Goal: Task Accomplishment & Management: Manage account settings

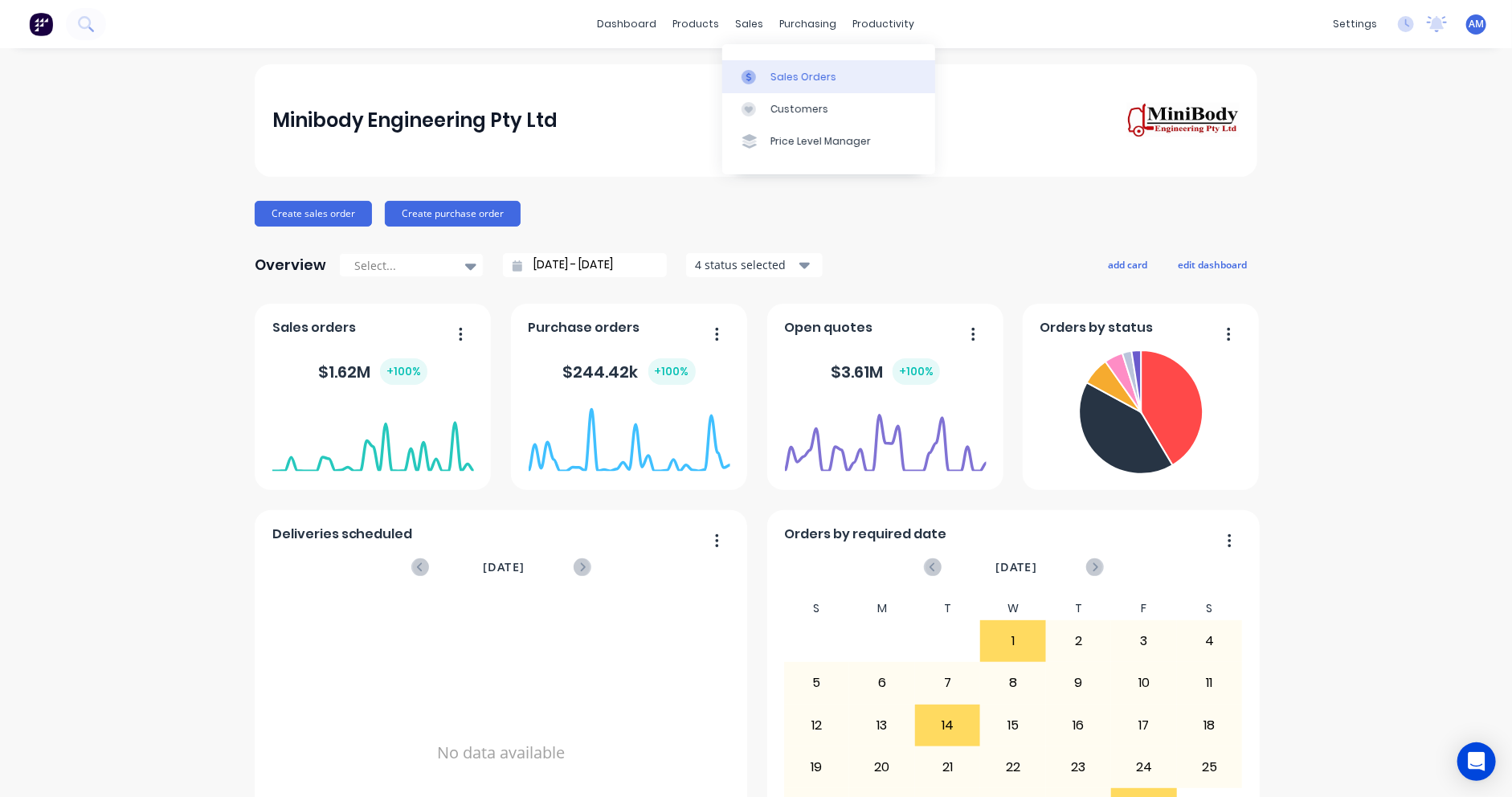
click at [761, 74] on div at bounding box center [753, 78] width 24 height 15
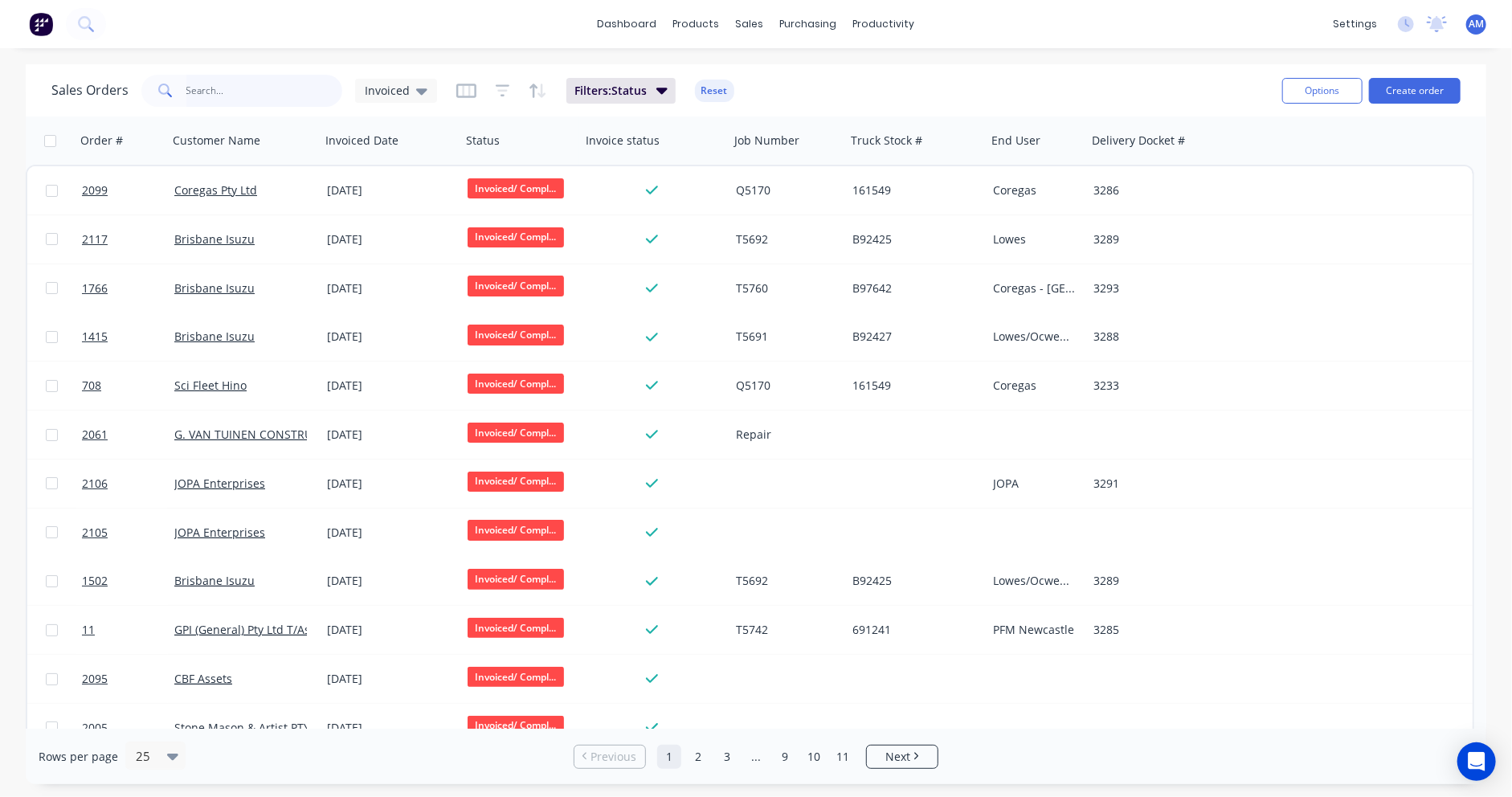
click at [214, 95] on input "text" at bounding box center [265, 90] width 157 height 32
click at [207, 83] on input "text" at bounding box center [265, 90] width 157 height 32
paste input "- H163216"
click at [419, 93] on icon at bounding box center [422, 92] width 11 height 7
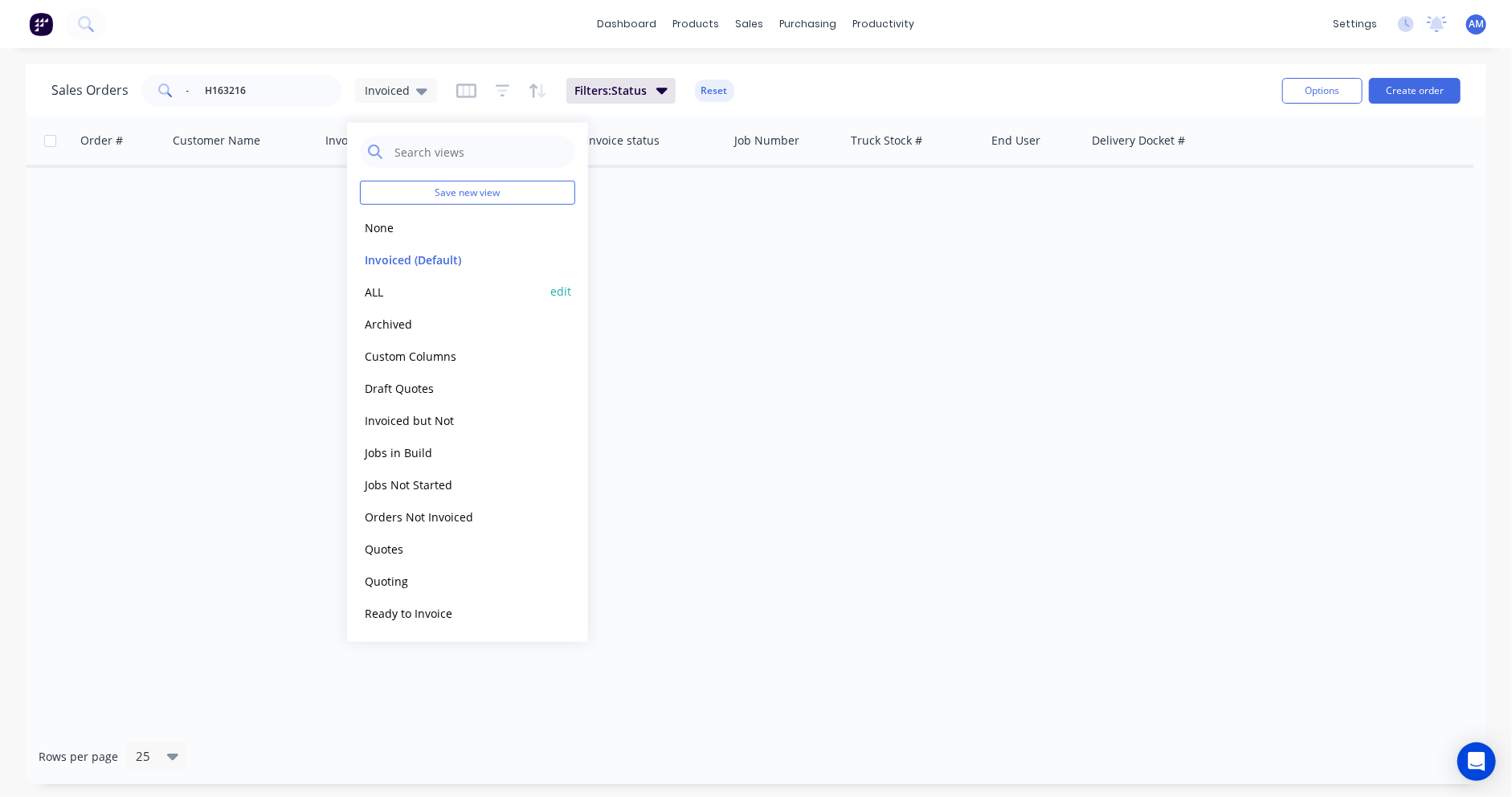
click at [382, 285] on button "ALL" at bounding box center [451, 291] width 183 height 19
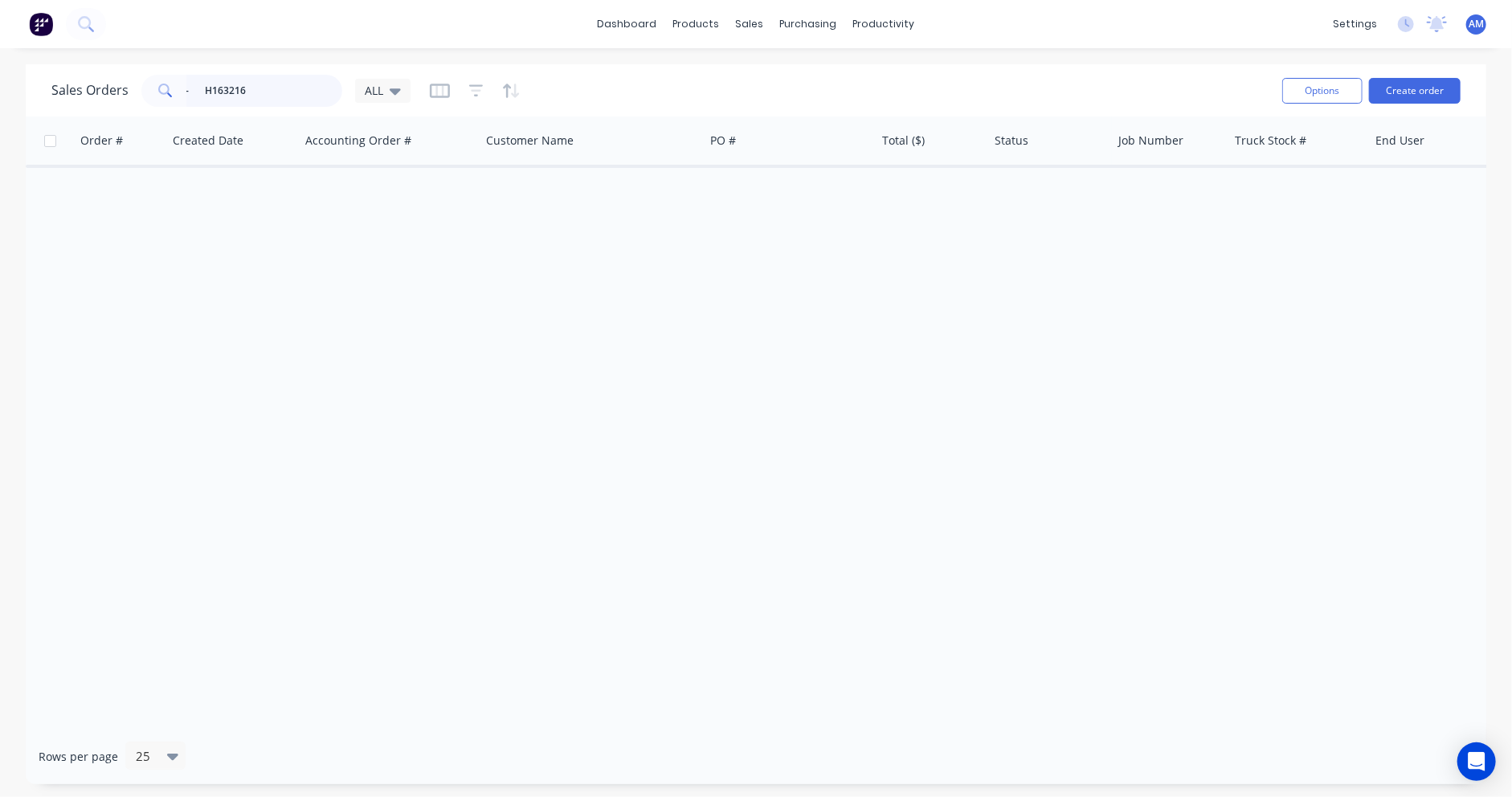
click at [202, 89] on input "- H163216" at bounding box center [265, 90] width 157 height 32
click at [679, 299] on div "Order # Created Date Accounting Order # Customer Name PO # Total ($) Status Job…" at bounding box center [755, 423] width 1461 height 612
drag, startPoint x: 244, startPoint y: 89, endPoint x: 148, endPoint y: 96, distance: 96.3
click at [148, 96] on div "H163216" at bounding box center [242, 90] width 201 height 32
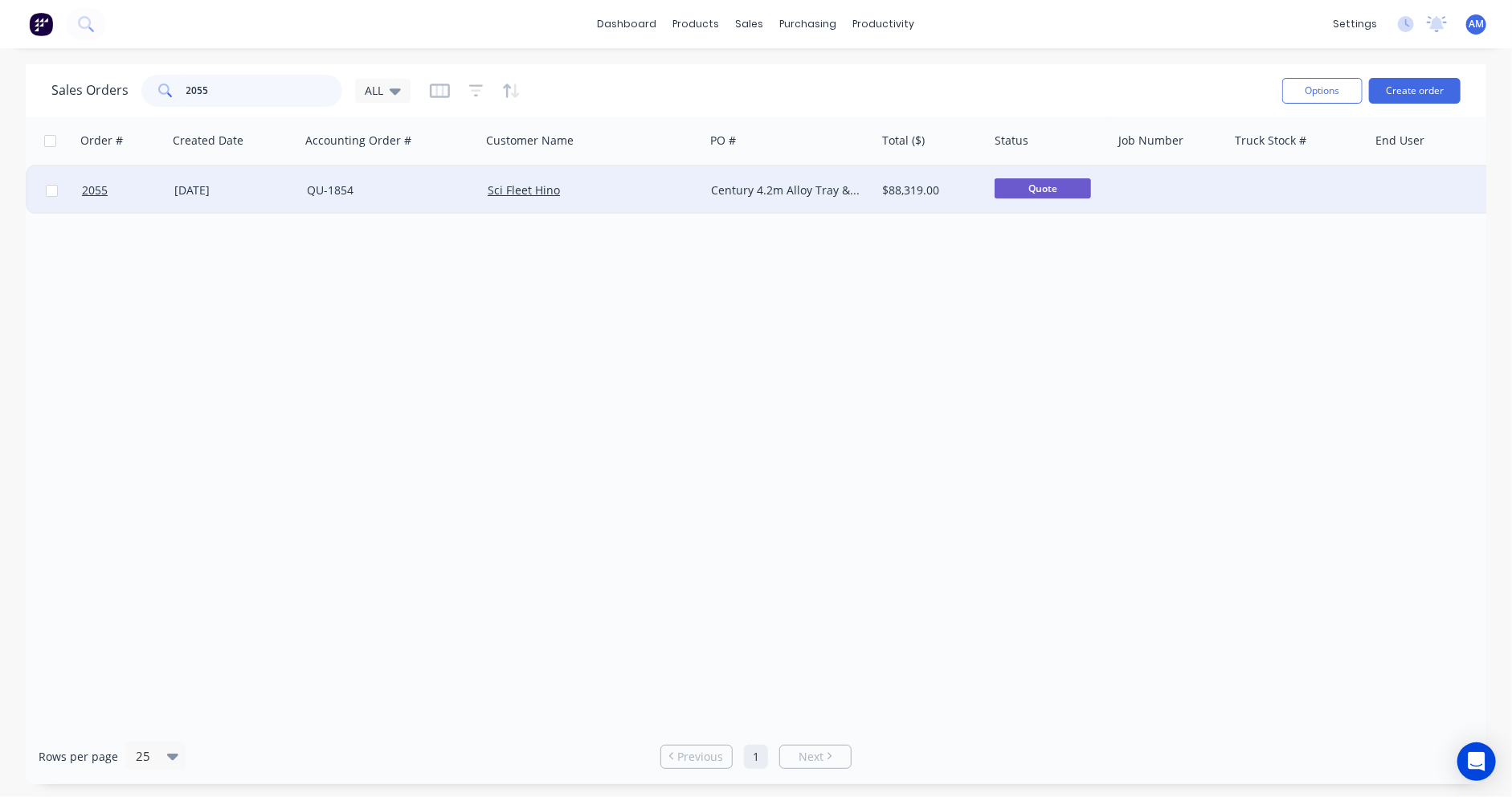
type input "2055"
click at [196, 188] on div "09 Sep 2025" at bounding box center [234, 190] width 119 height 16
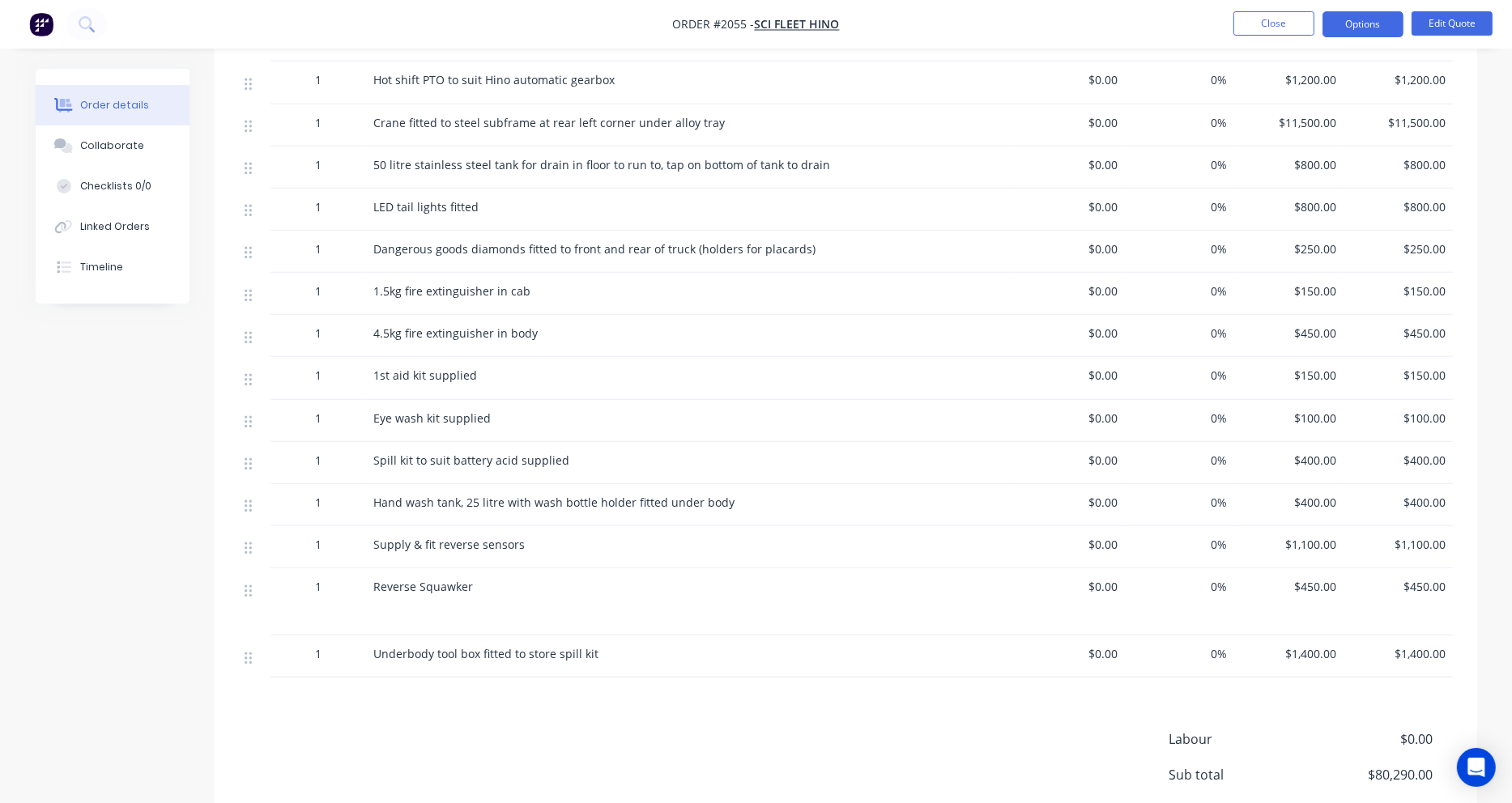
scroll to position [1090, 0]
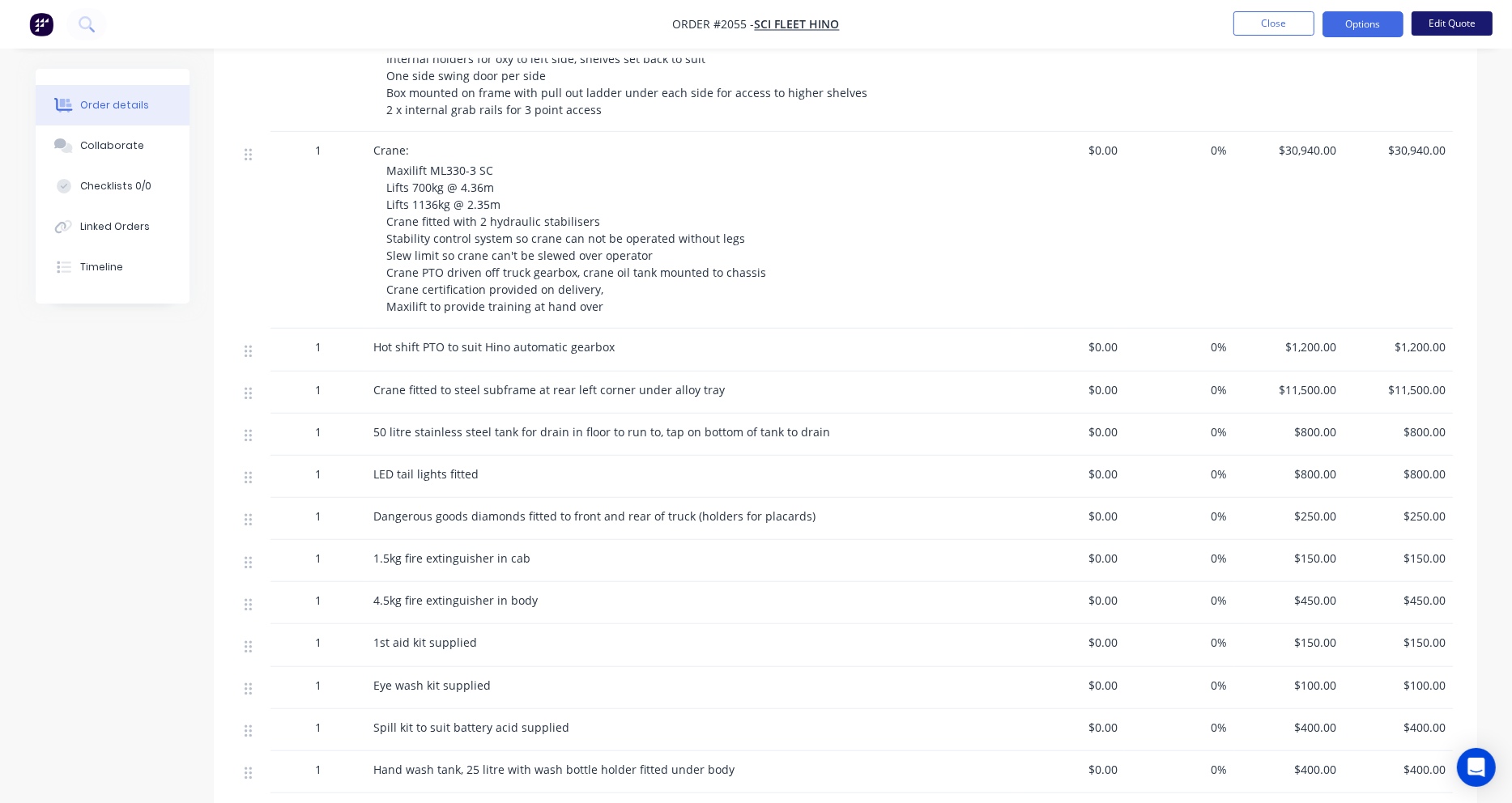
click at [1454, 28] on button "Edit Quote" at bounding box center [1452, 23] width 81 height 24
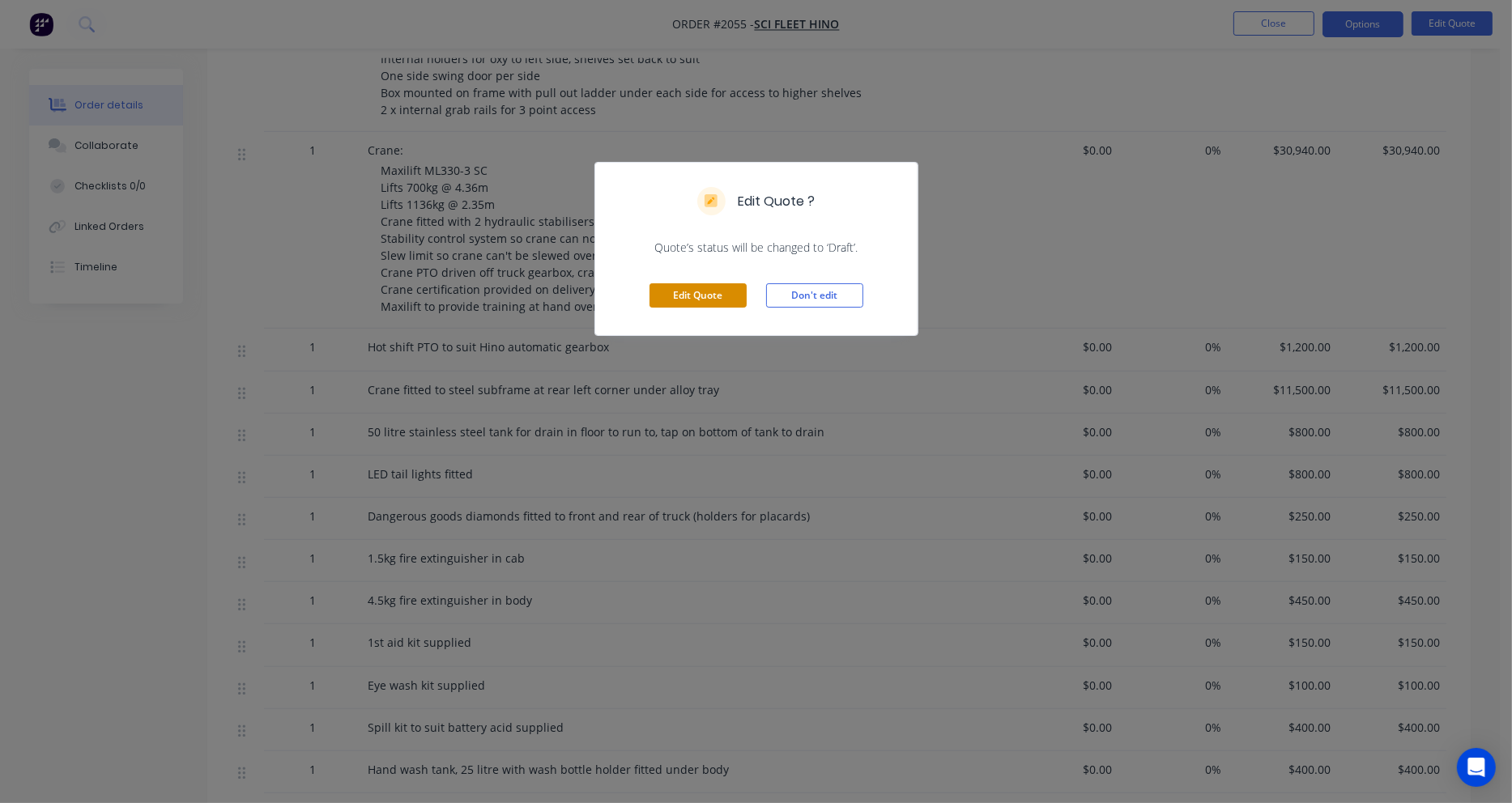
click at [700, 296] on button "Edit Quote" at bounding box center [698, 295] width 97 height 24
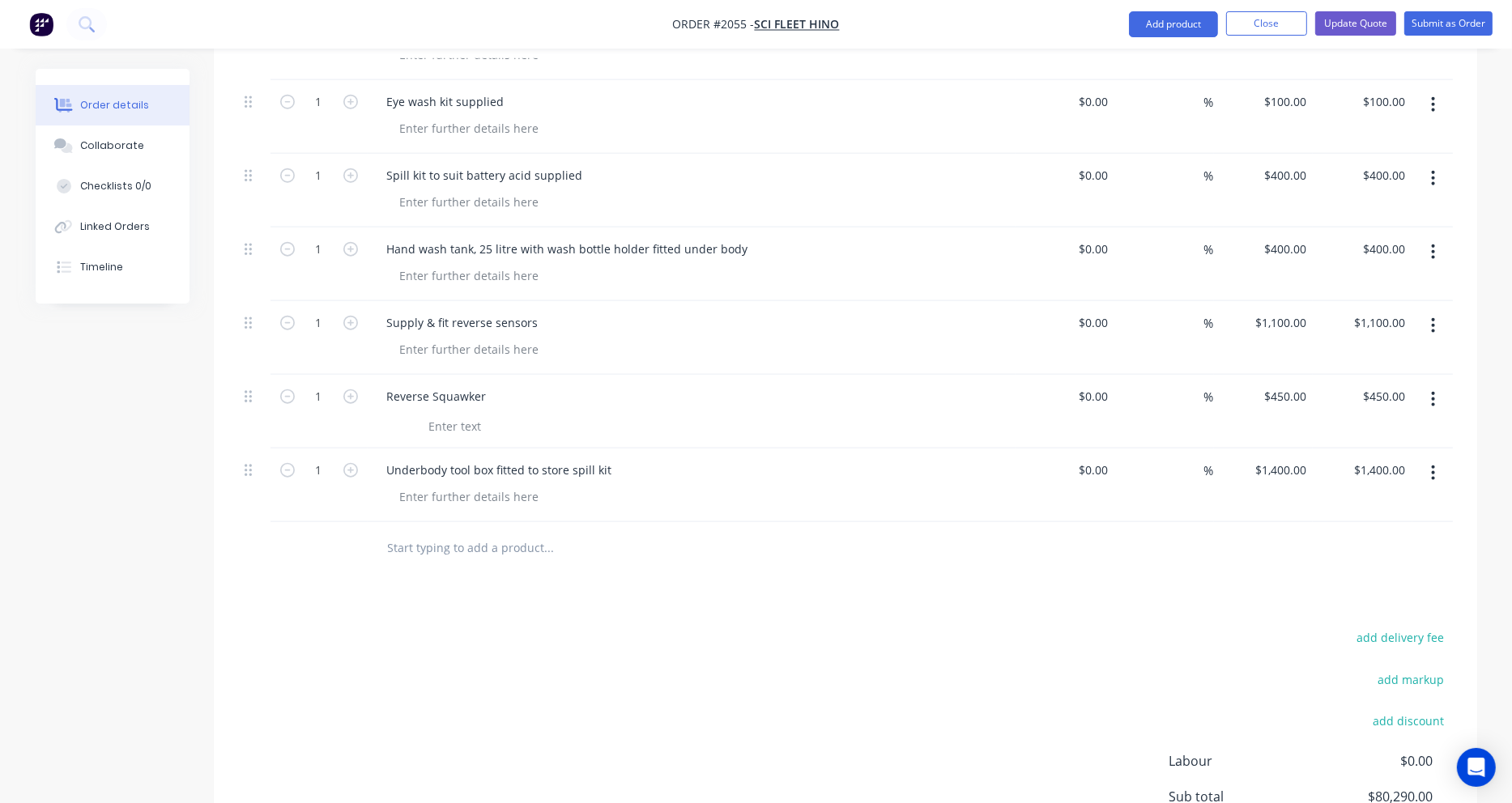
scroll to position [2024, 0]
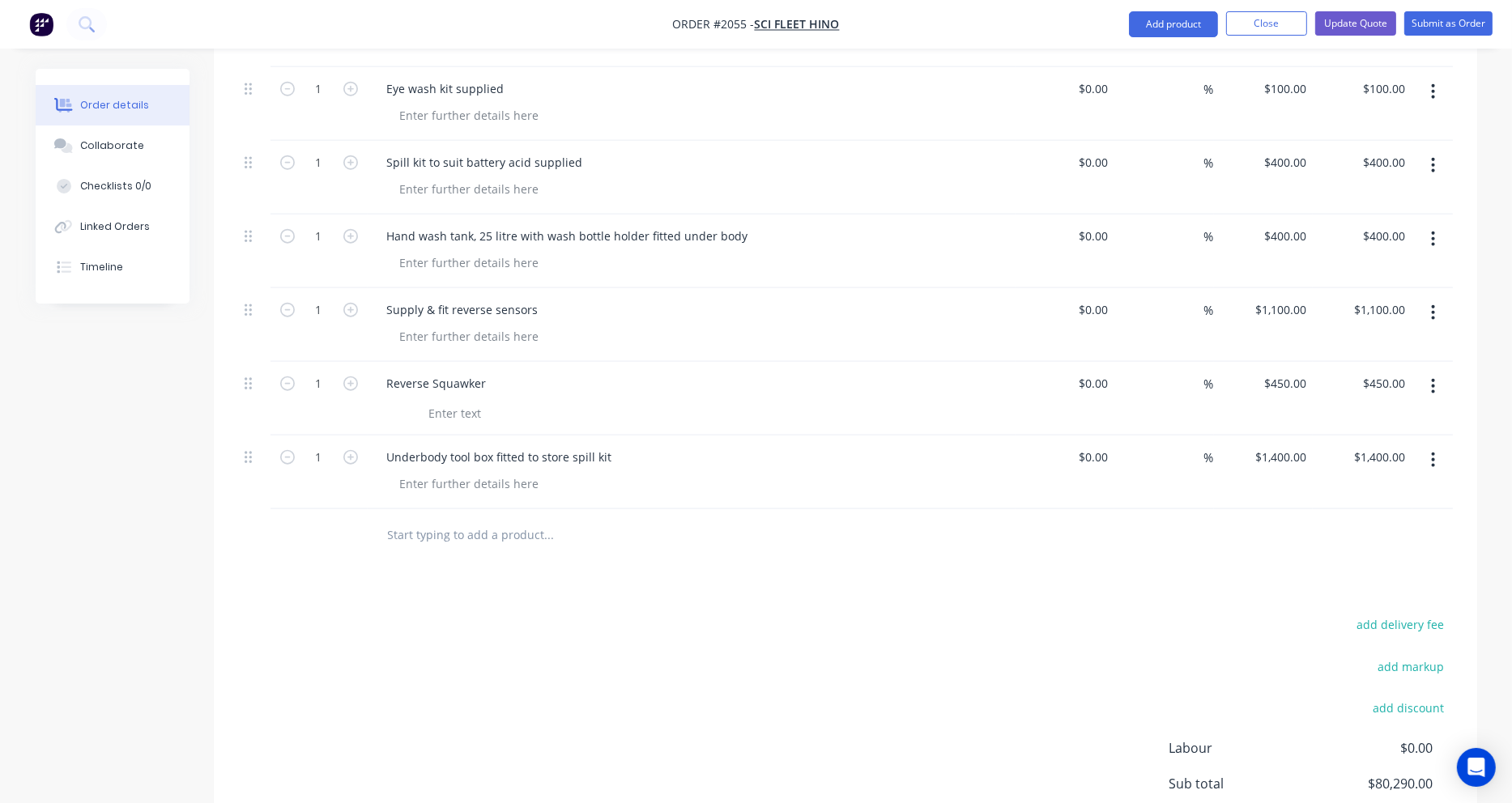
click at [489, 519] on input "text" at bounding box center [549, 535] width 324 height 32
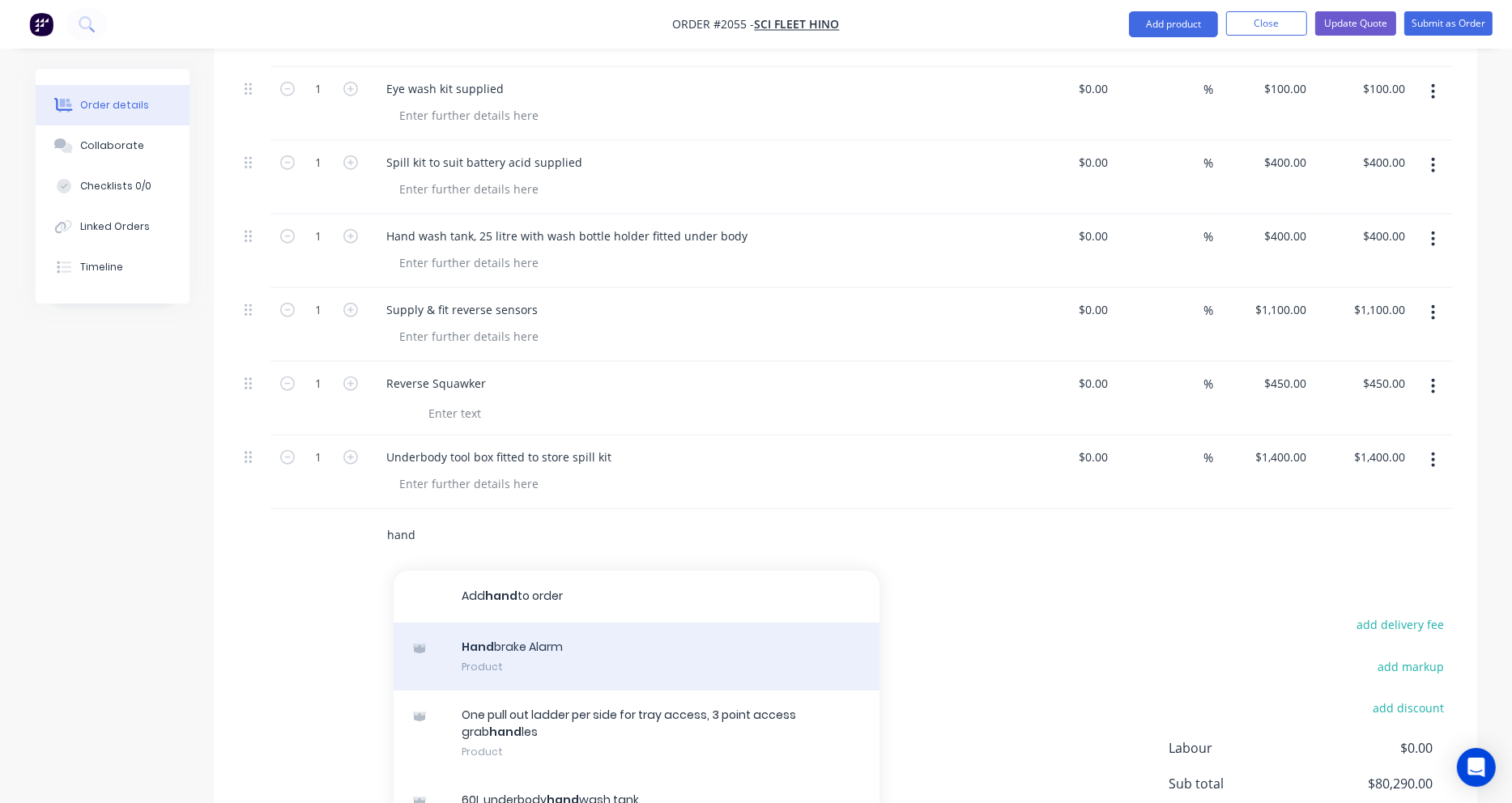
type input "hand"
click at [495, 623] on div "Hand brake Alarm Product" at bounding box center [637, 656] width 486 height 68
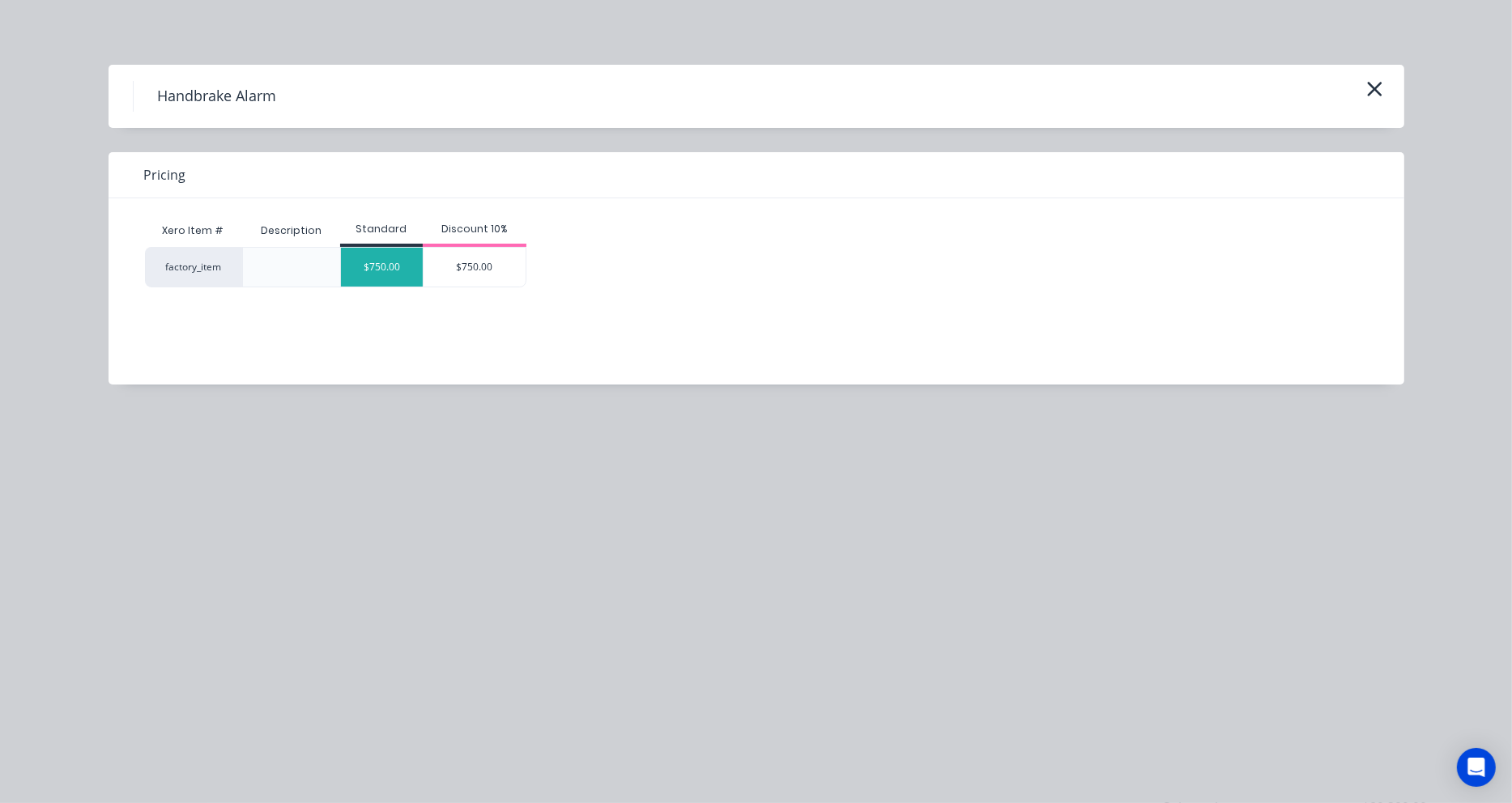
click at [398, 264] on div "$750.00" at bounding box center [382, 267] width 82 height 39
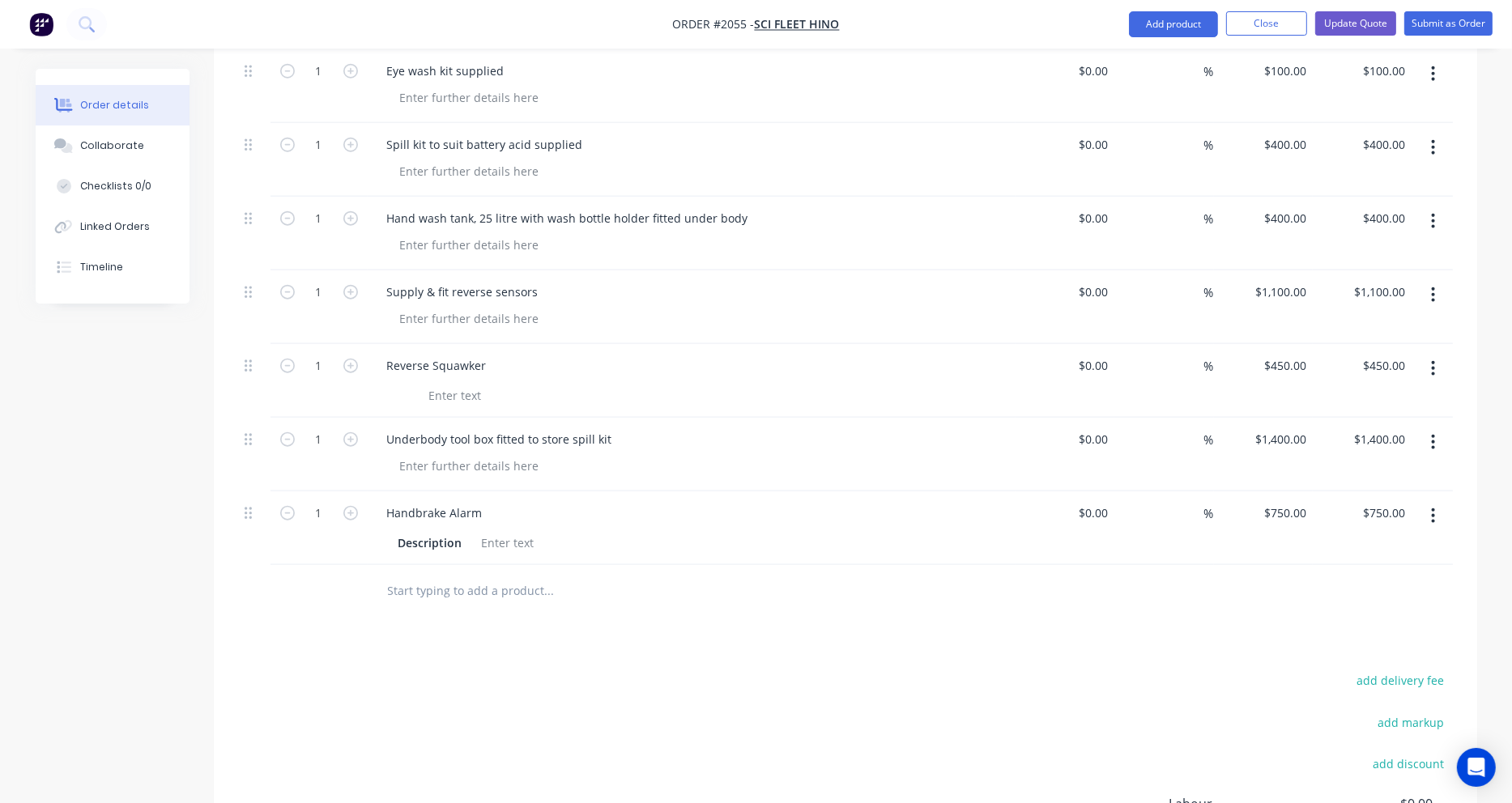
scroll to position [2220, 0]
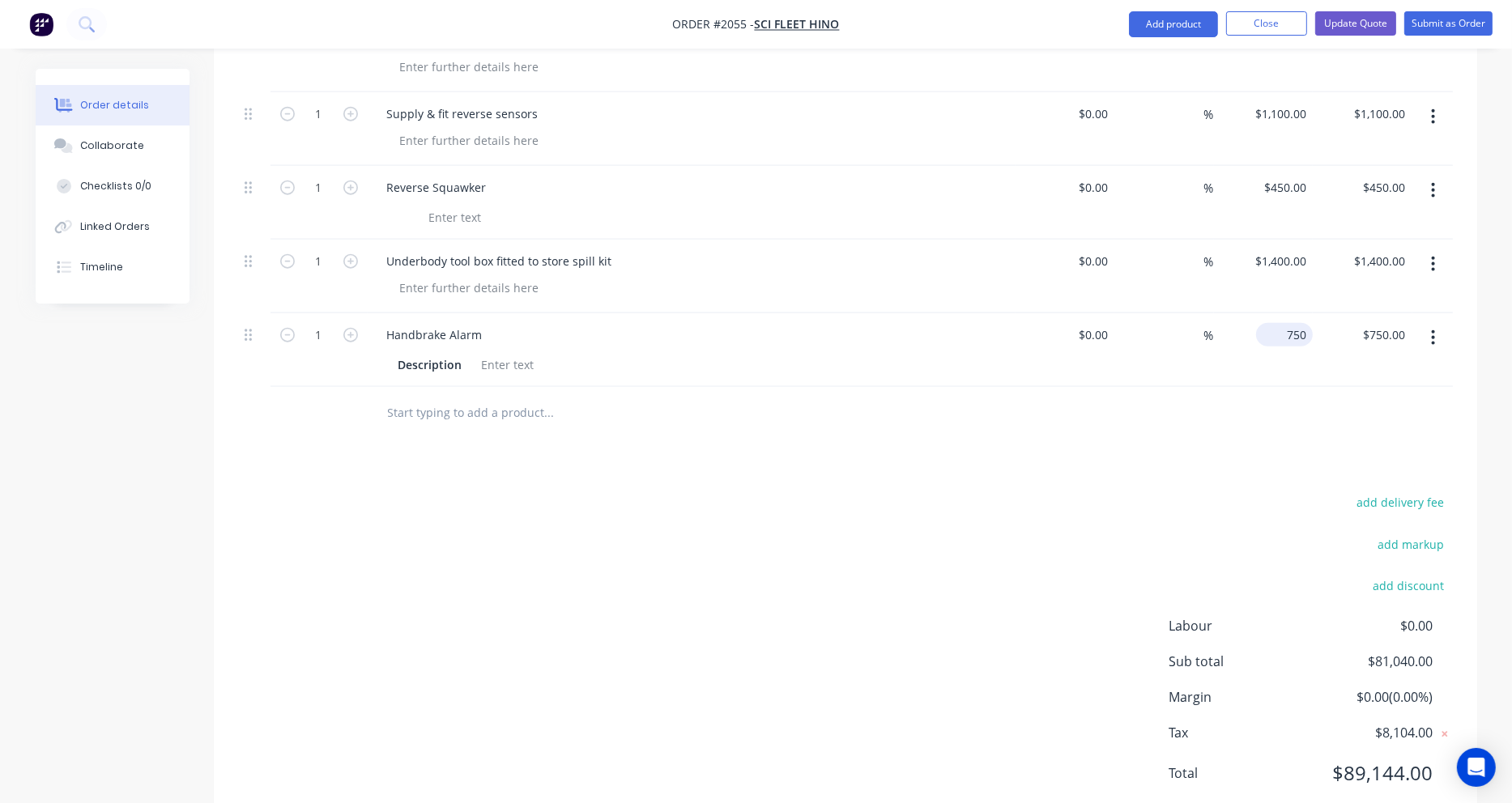
click at [1280, 323] on div "750 $750.00" at bounding box center [1284, 334] width 57 height 24
type input "$750.00"
click at [1234, 387] on div at bounding box center [845, 413] width 1215 height 53
click at [461, 352] on div "Description" at bounding box center [430, 364] width 77 height 24
drag, startPoint x: 461, startPoint y: 316, endPoint x: 359, endPoint y: 319, distance: 102.0
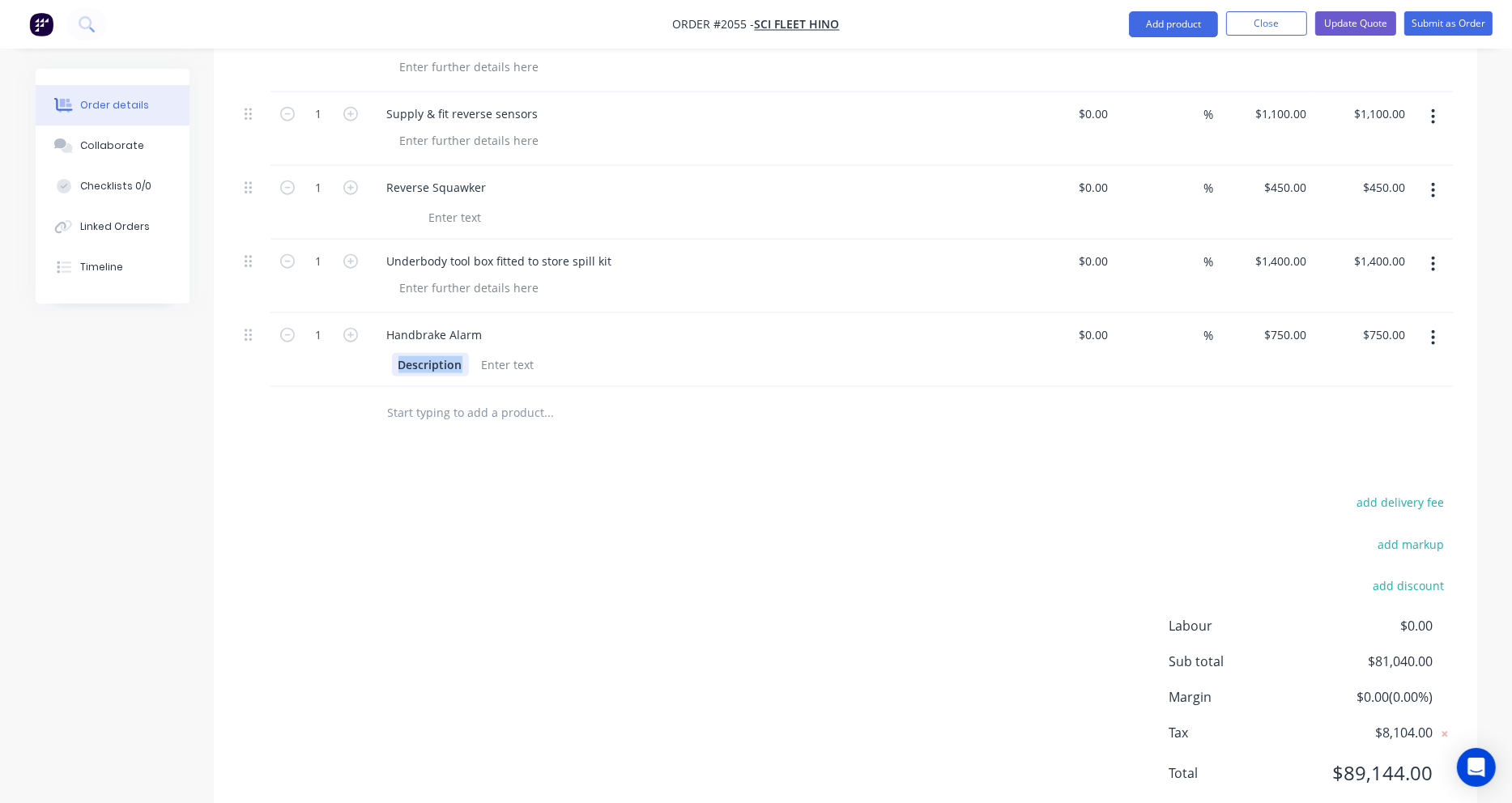
click at [359, 319] on div "1 Handbrake Alarm Description $0.00 $0.00 % $750.00 $750.00 $750.00 $750.00" at bounding box center [845, 349] width 1215 height 73
click at [1282, 323] on div "750 $750.00" at bounding box center [1284, 334] width 57 height 24
type input "$800.00"
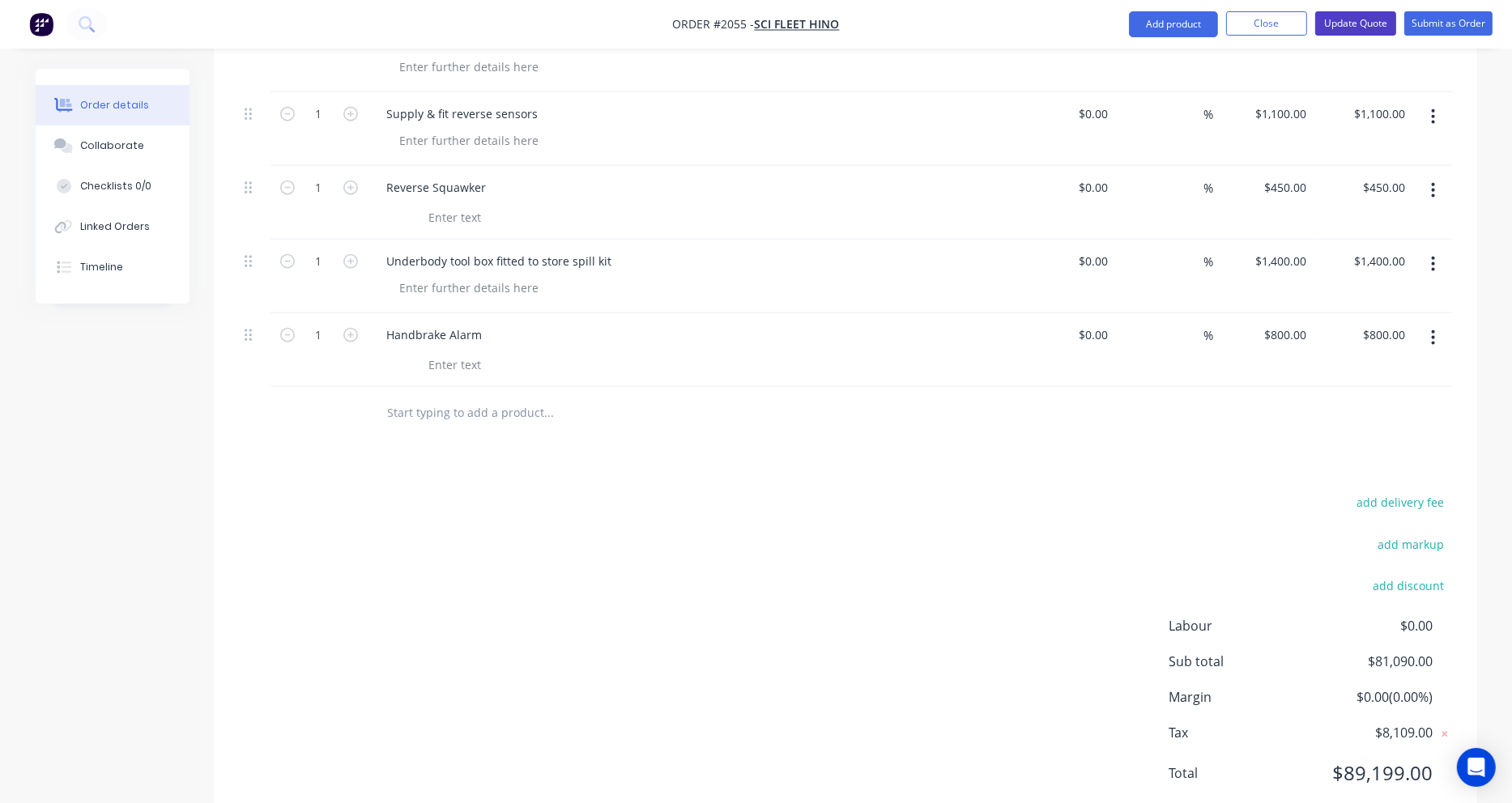
click at [1355, 21] on button "Update Quote" at bounding box center [1355, 23] width 81 height 24
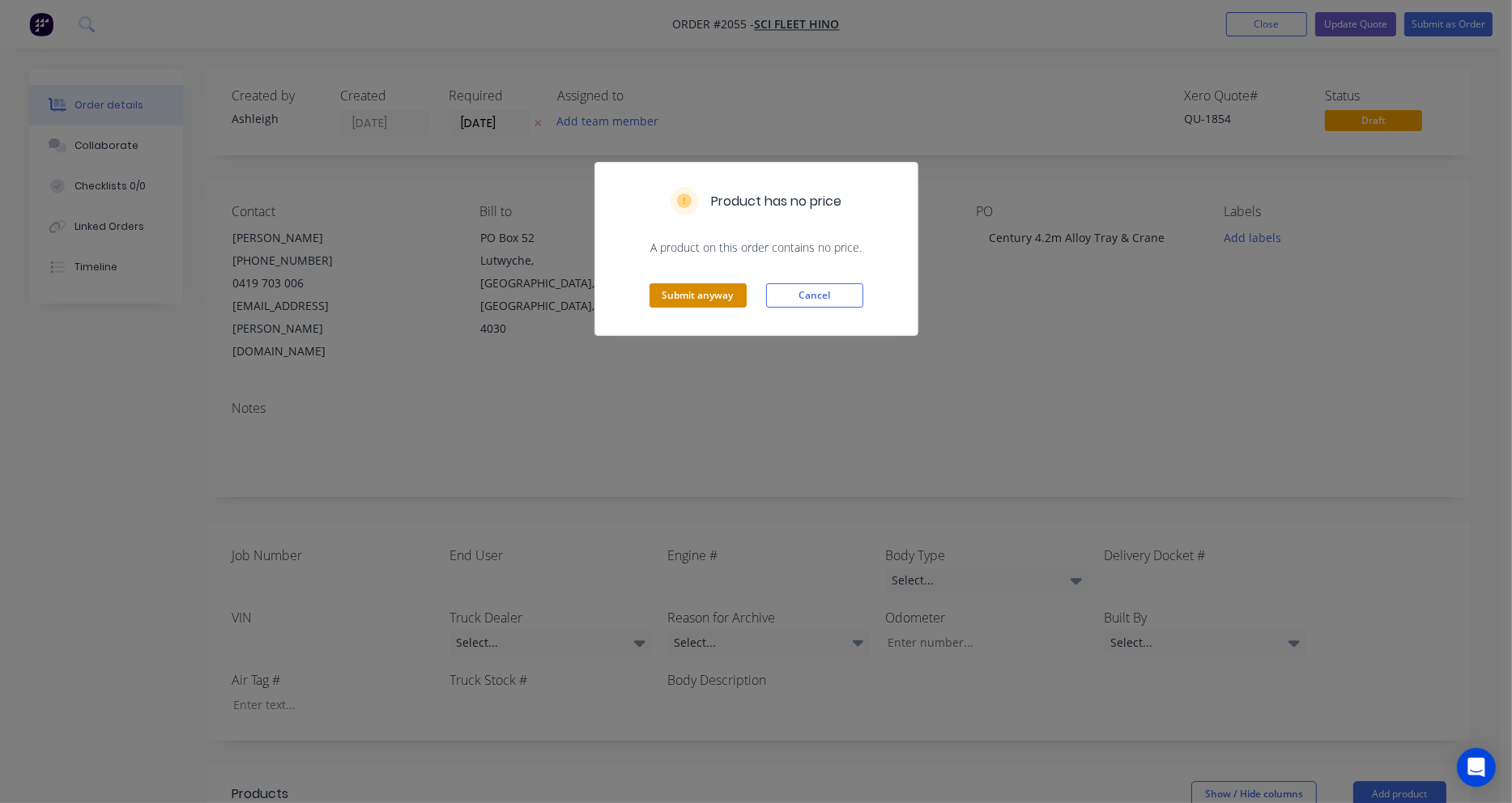
click at [680, 294] on button "Submit anyway" at bounding box center [698, 295] width 97 height 24
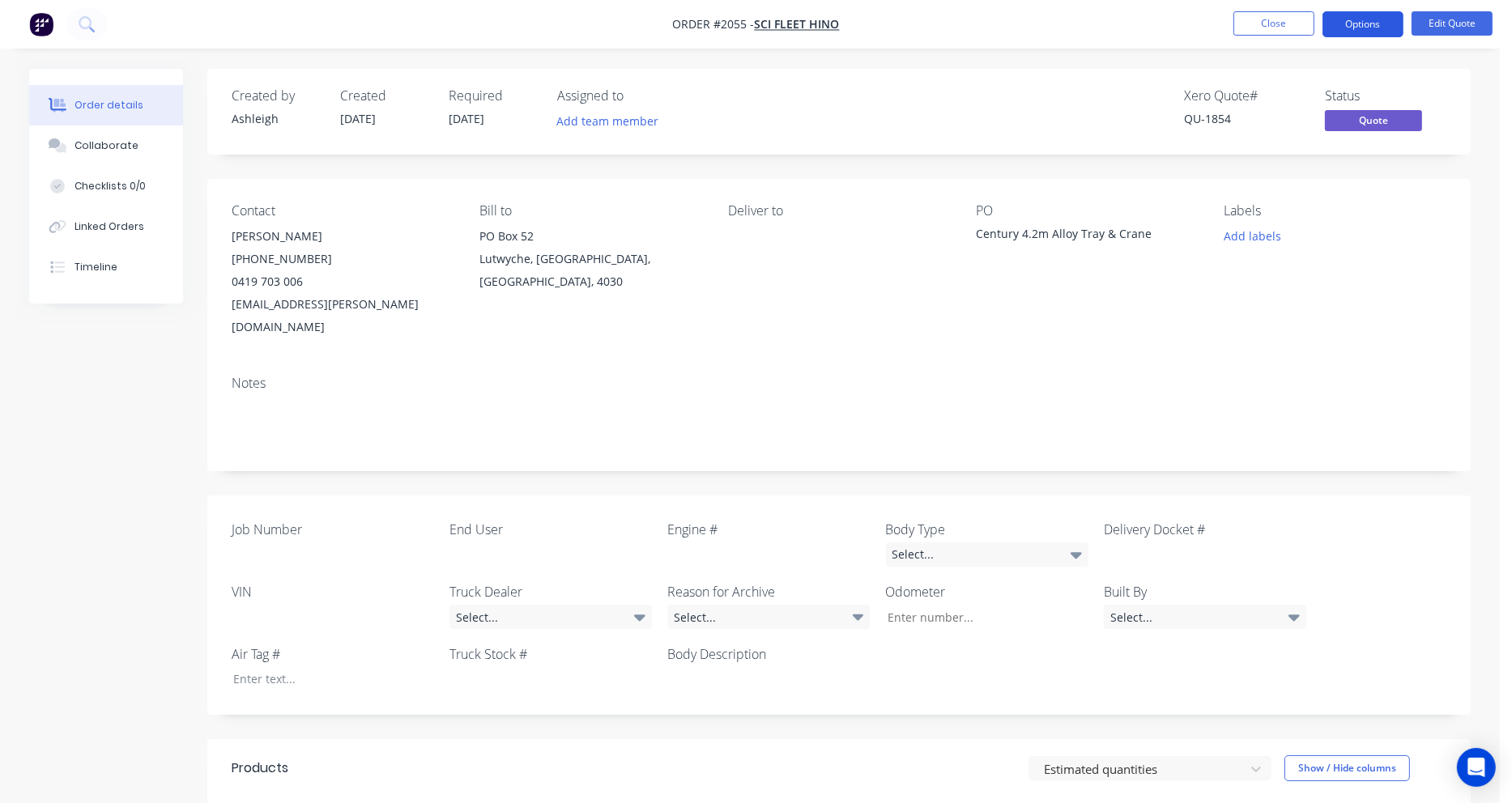
click at [1364, 21] on button "Options" at bounding box center [1363, 24] width 81 height 26
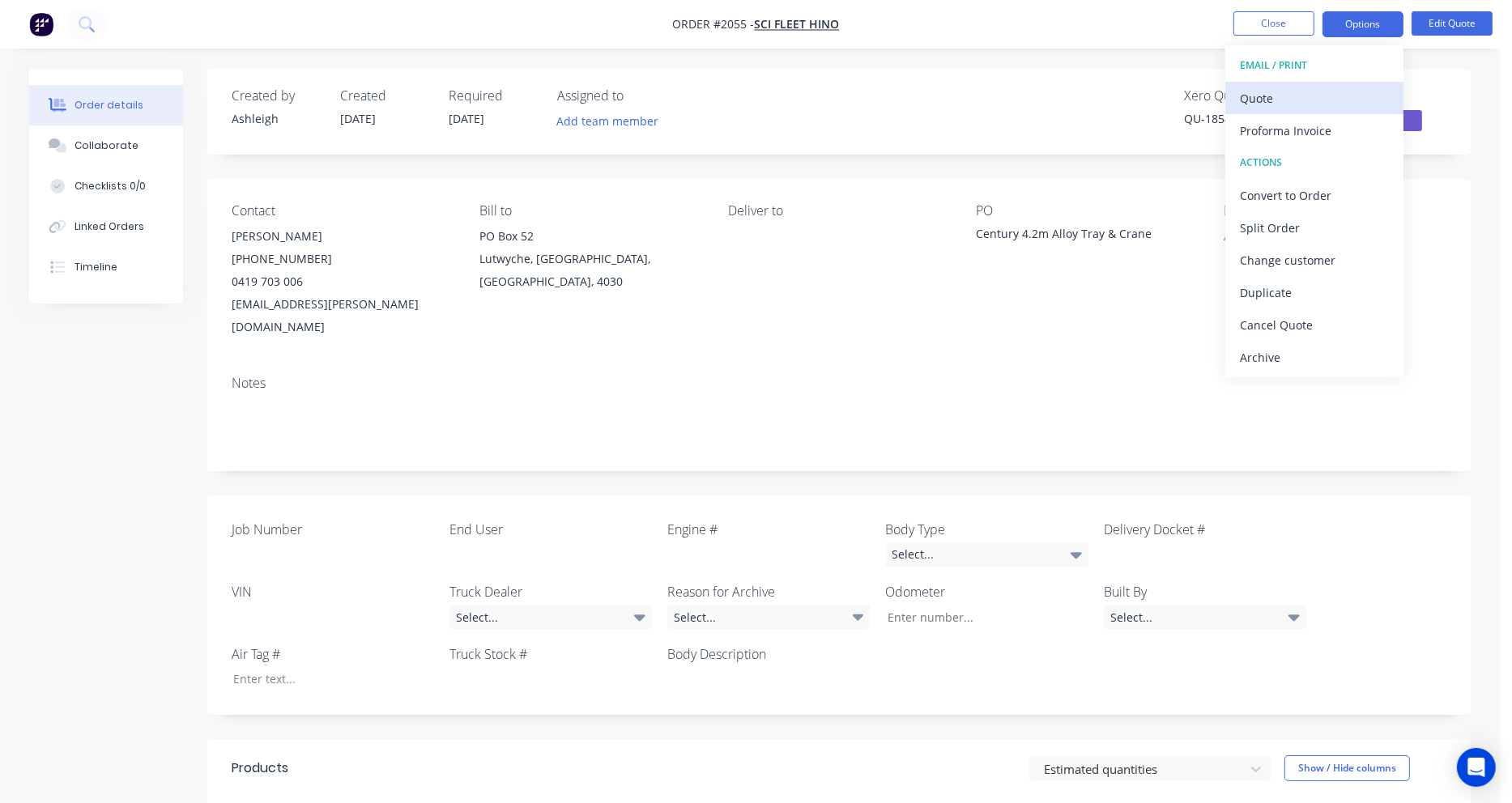
click at [1271, 100] on div "Quote" at bounding box center [1314, 98] width 149 height 24
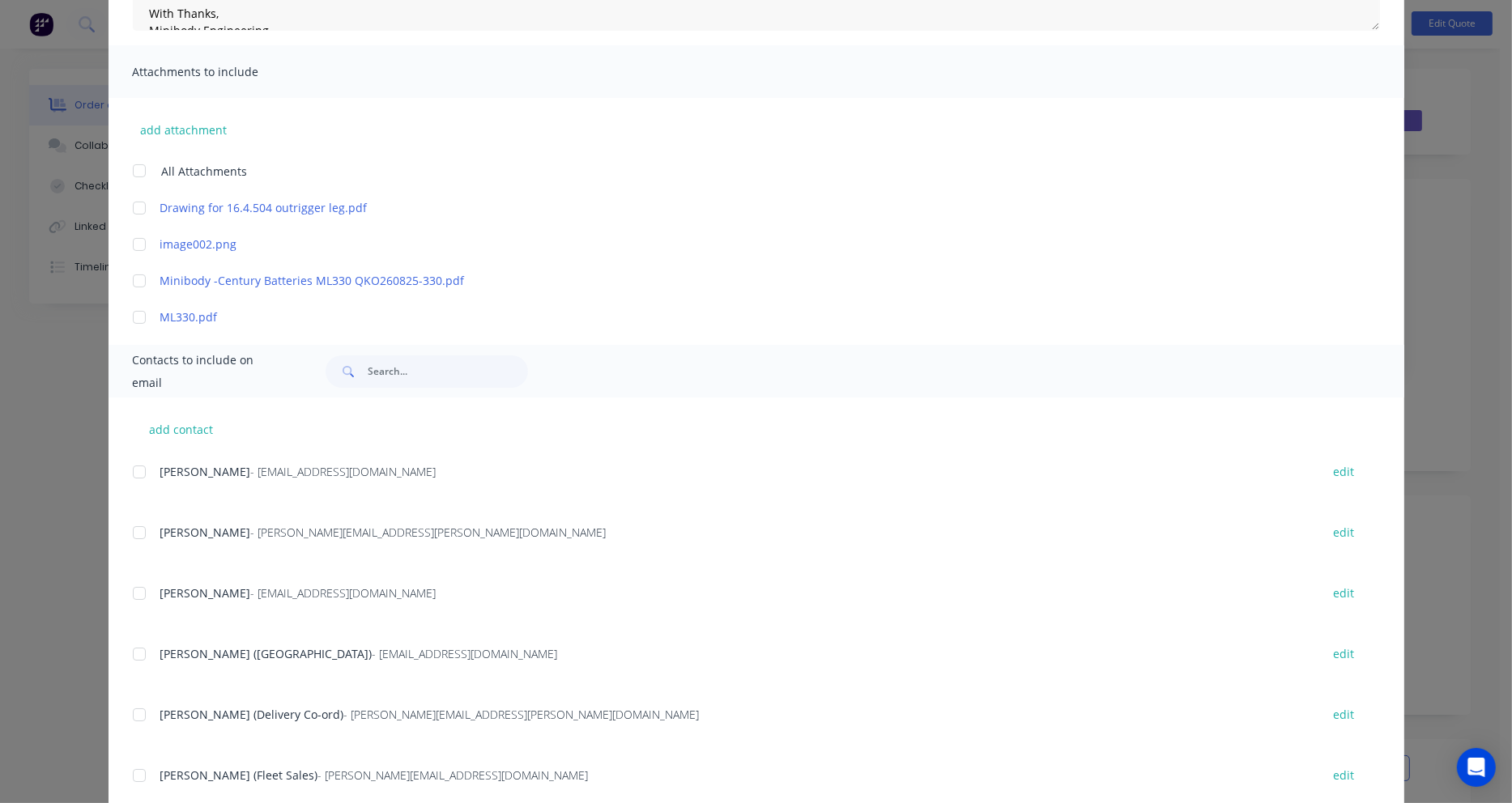
scroll to position [324, 0]
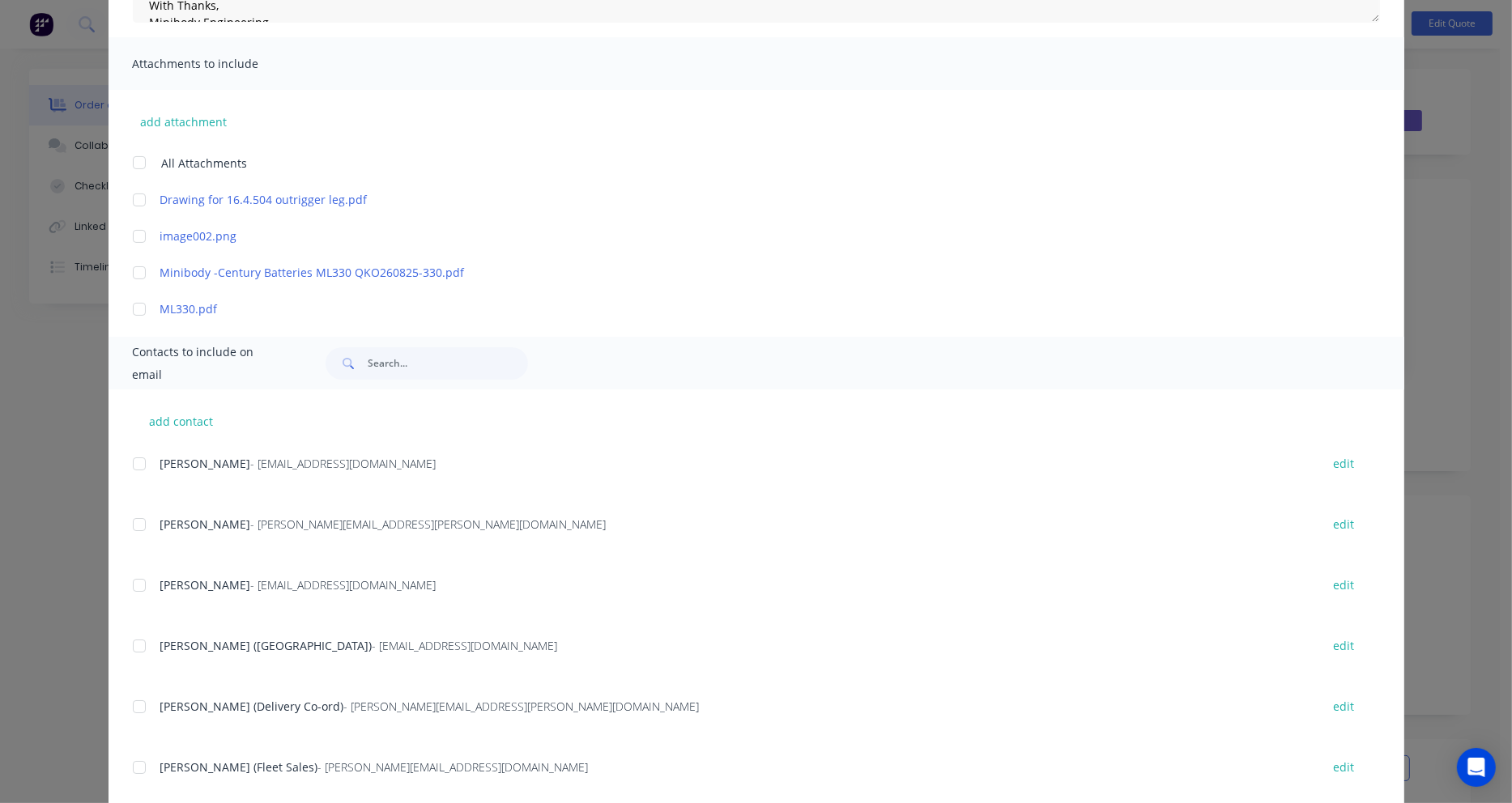
click at [133, 522] on div at bounding box center [138, 524] width 32 height 32
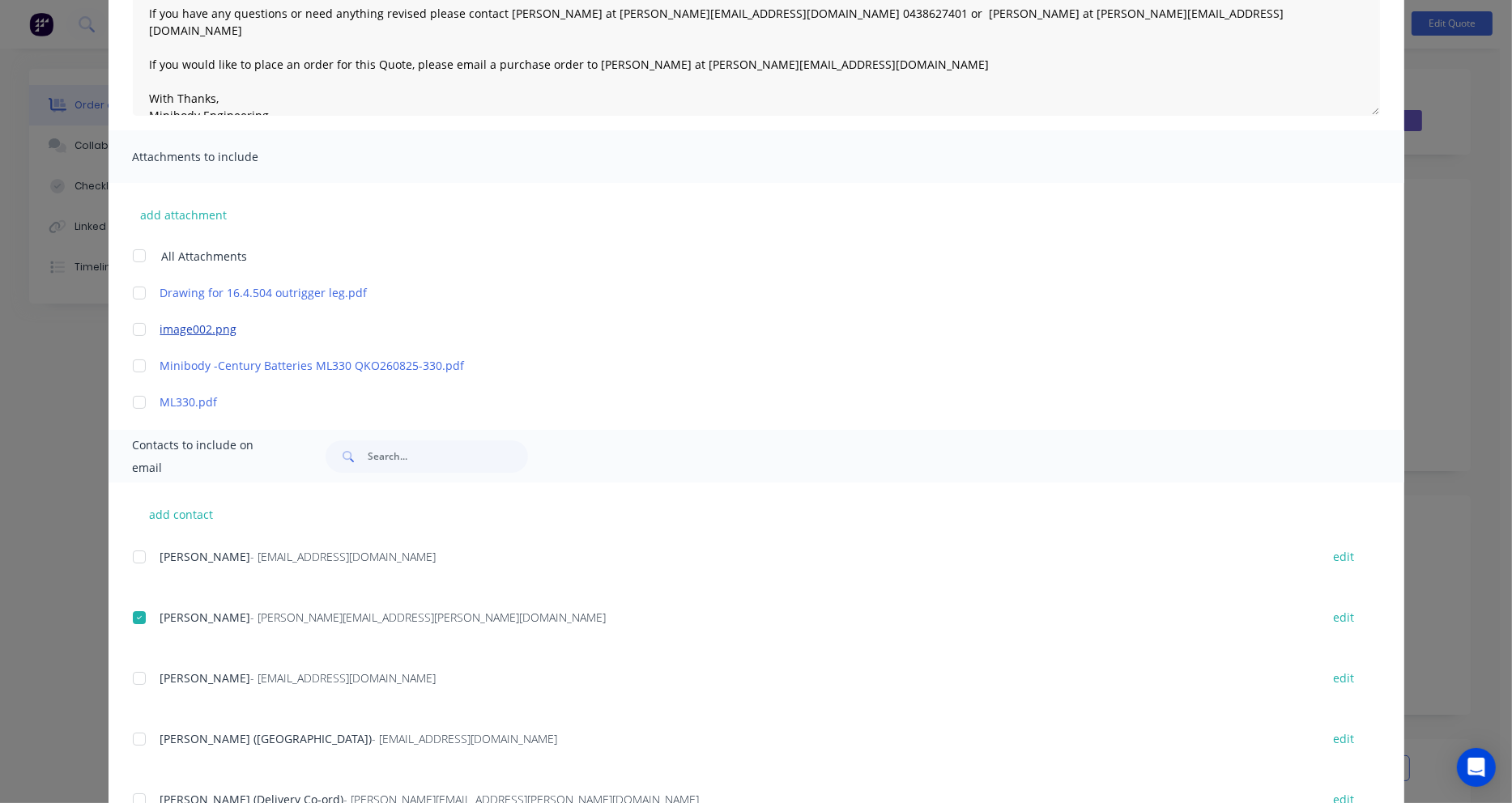
scroll to position [0, 0]
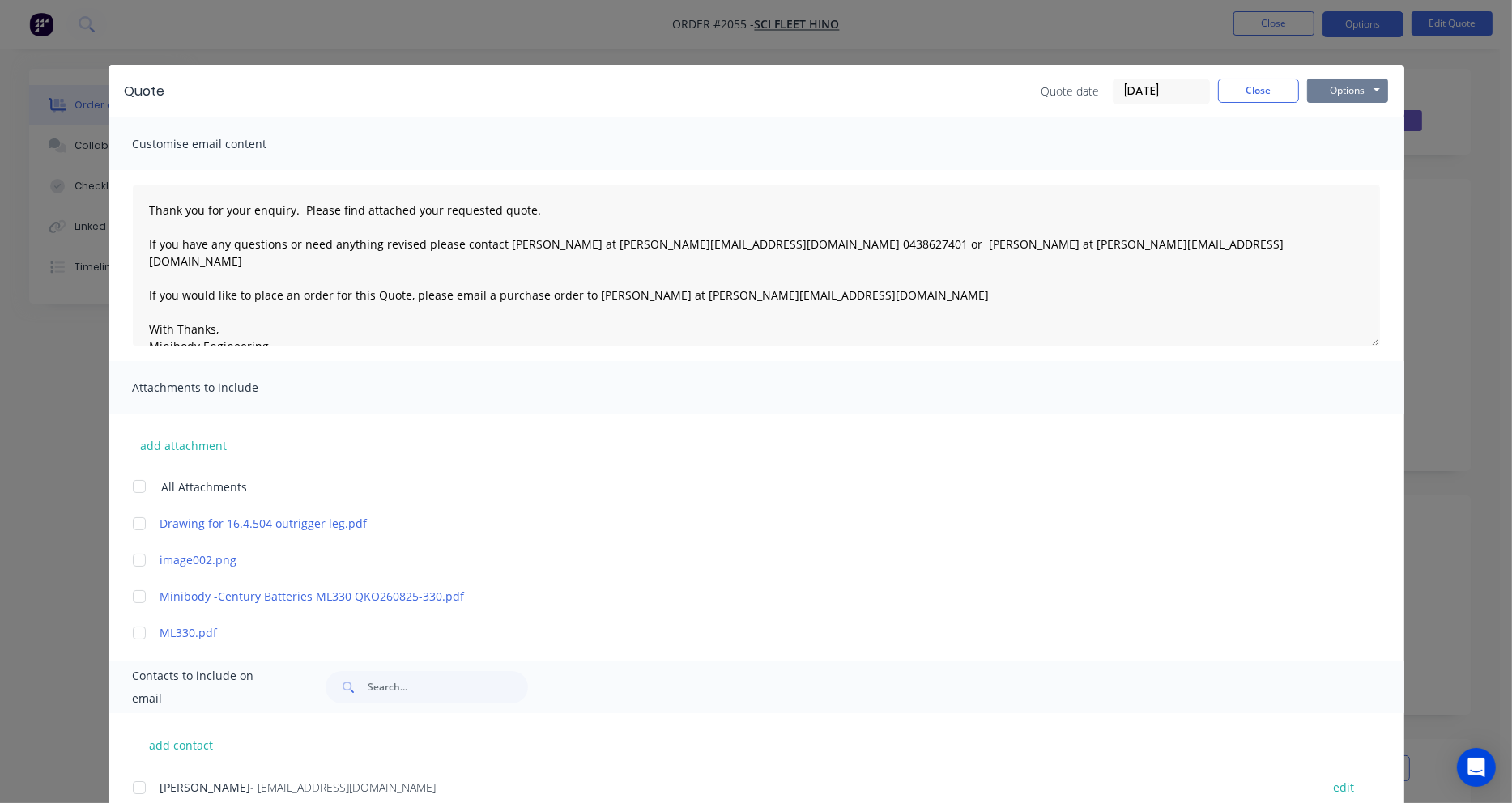
click at [1344, 89] on button "Options" at bounding box center [1347, 90] width 81 height 24
click at [1341, 173] on button "Email" at bounding box center [1359, 173] width 104 height 26
click at [1259, 90] on button "Close" at bounding box center [1258, 90] width 81 height 24
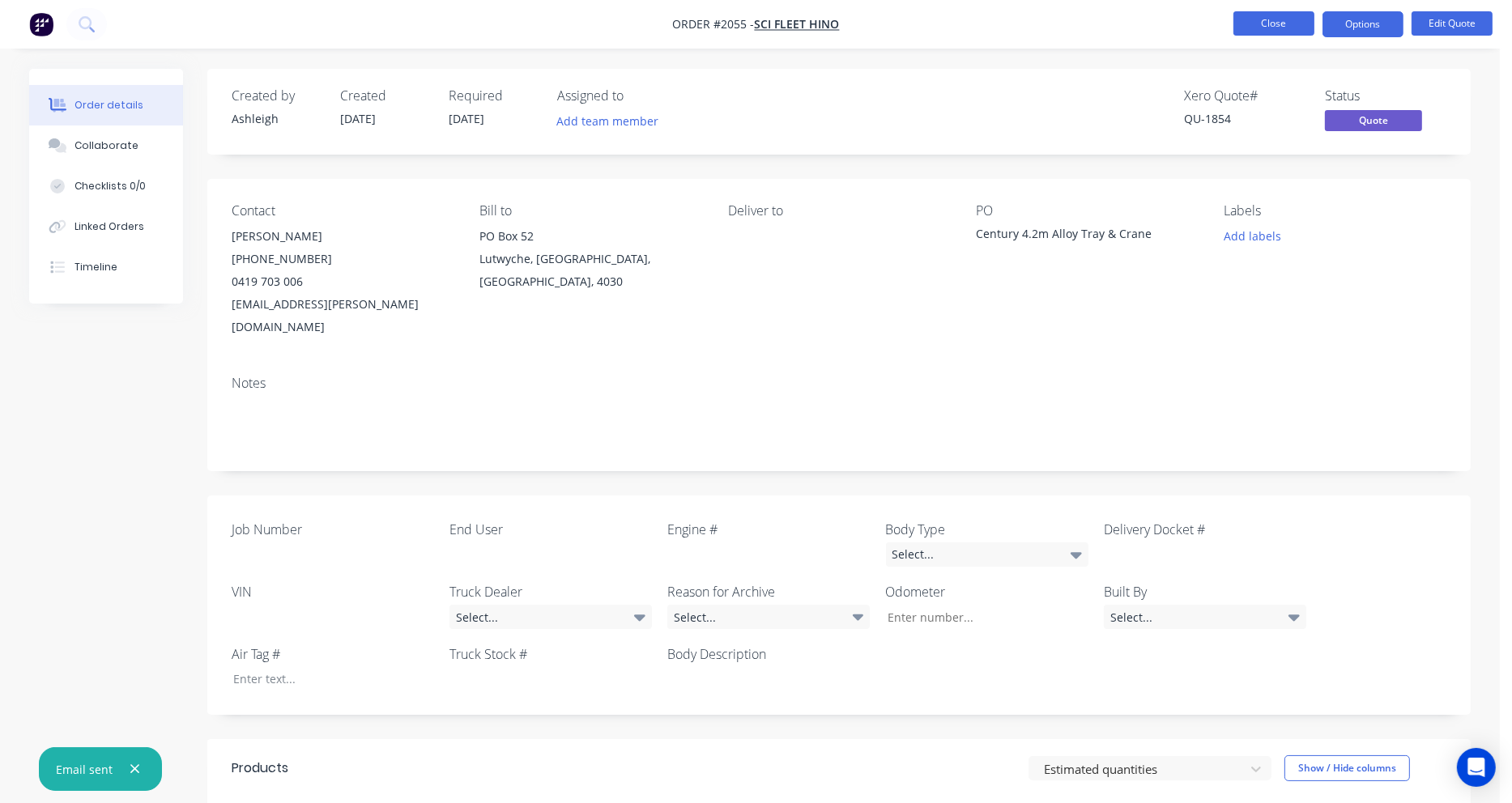
click at [1266, 26] on button "Close" at bounding box center [1274, 23] width 81 height 24
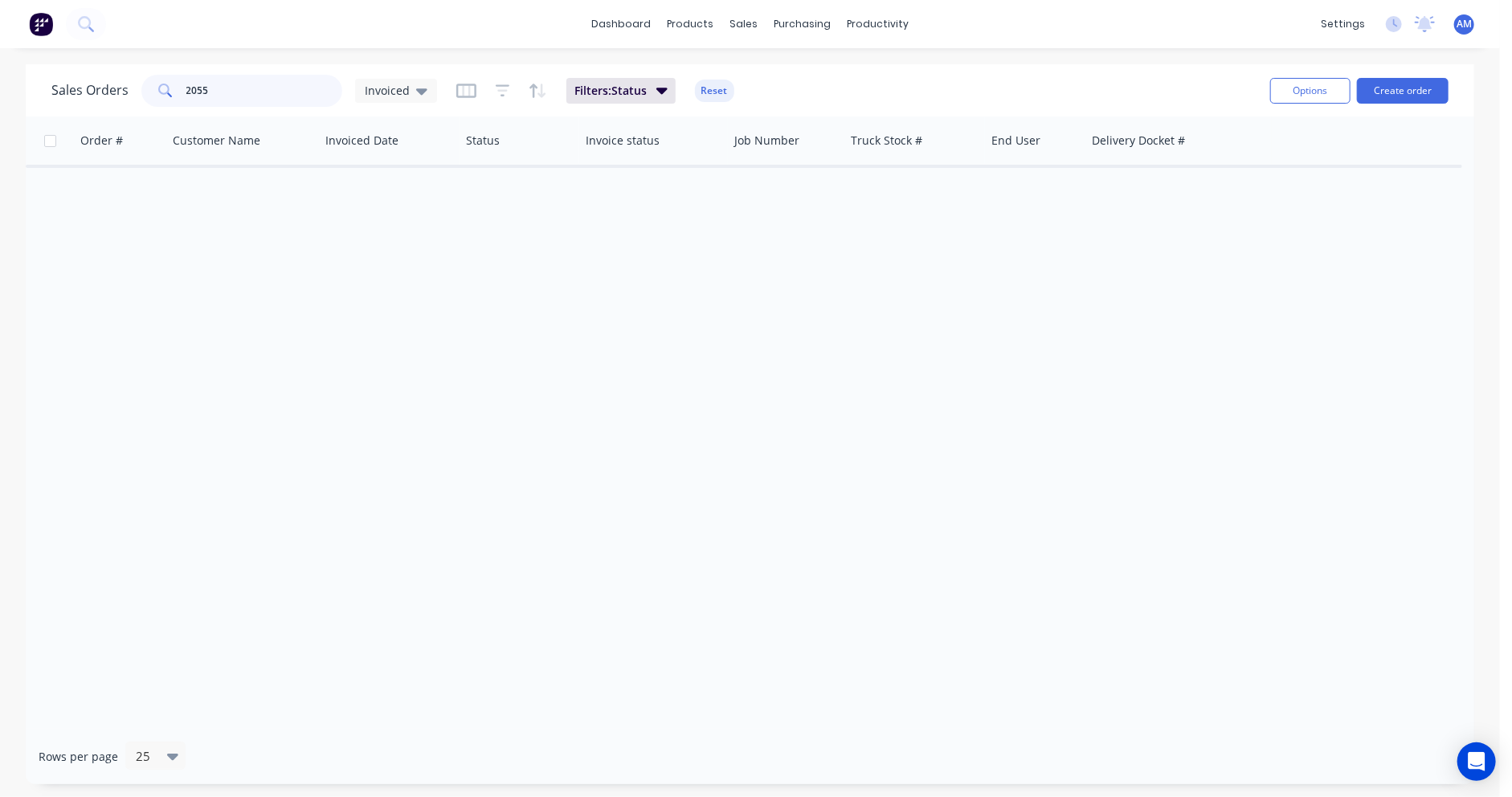
click at [225, 86] on input "2055" at bounding box center [265, 90] width 157 height 32
type input "2056"
click at [416, 90] on icon at bounding box center [422, 92] width 11 height 7
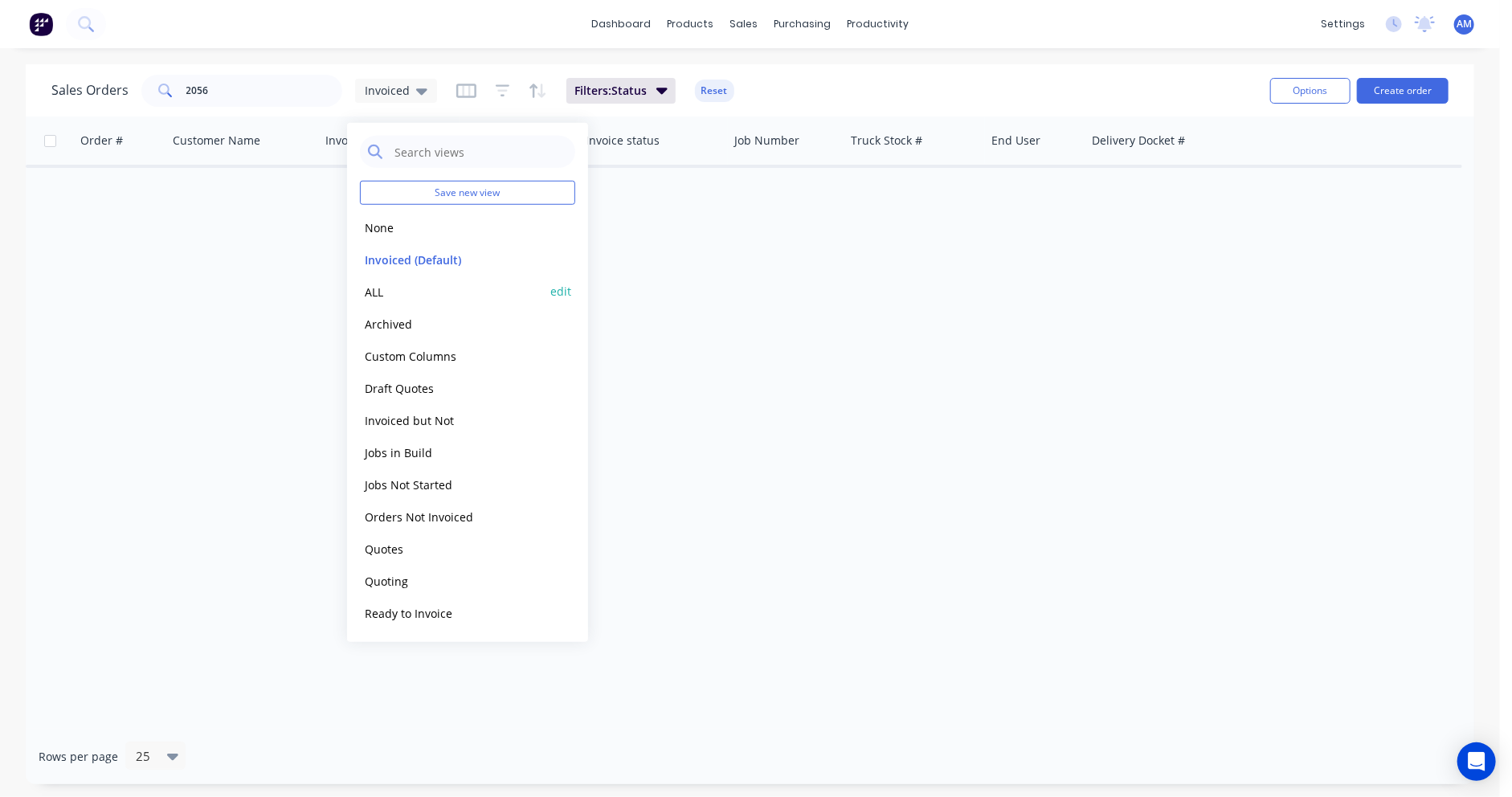
click at [389, 279] on div "ALL edit" at bounding box center [467, 291] width 215 height 32
click at [382, 292] on button "ALL" at bounding box center [451, 291] width 183 height 19
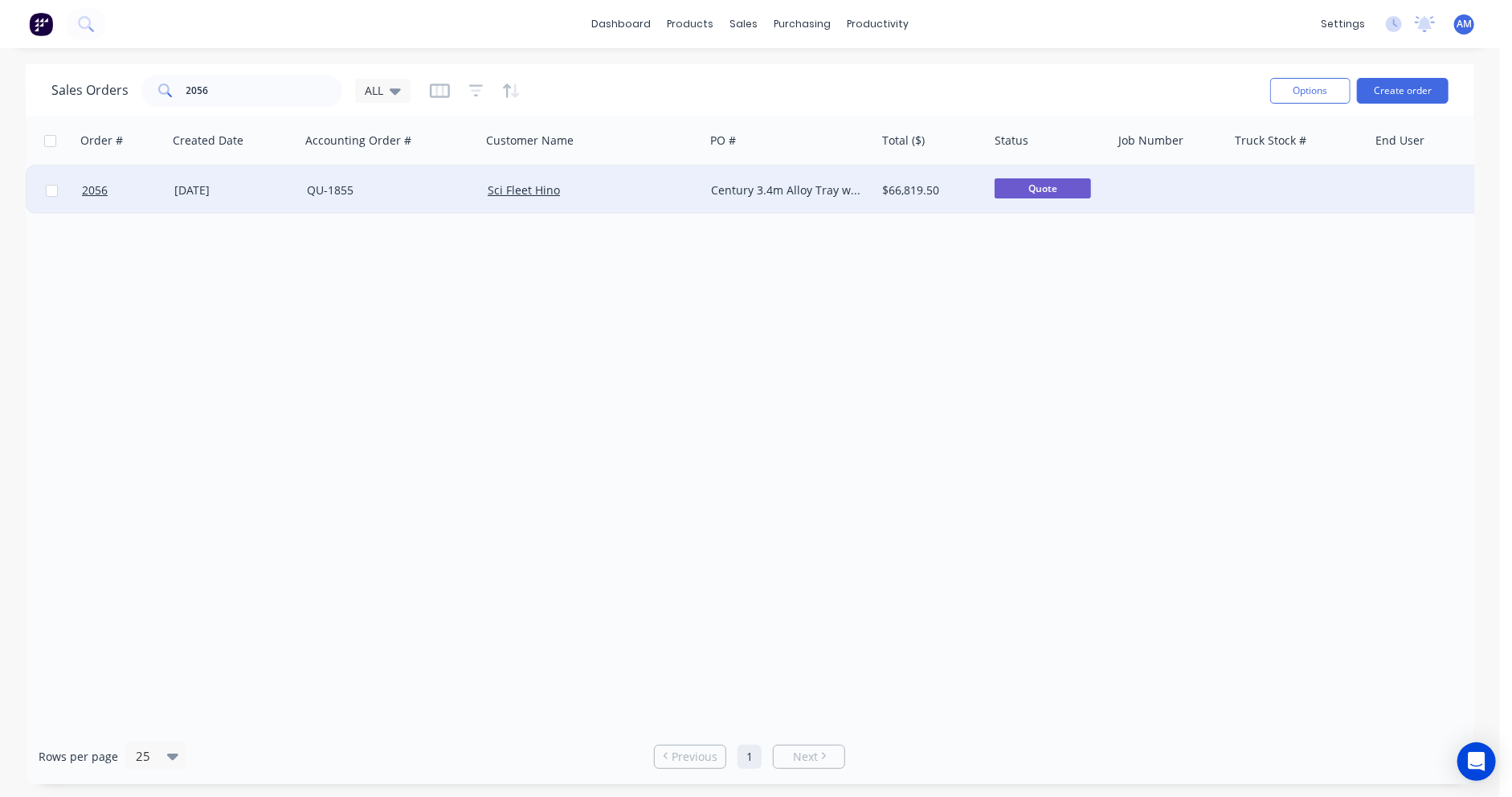
click at [235, 194] on div "09 Sep 2025" at bounding box center [234, 190] width 119 height 16
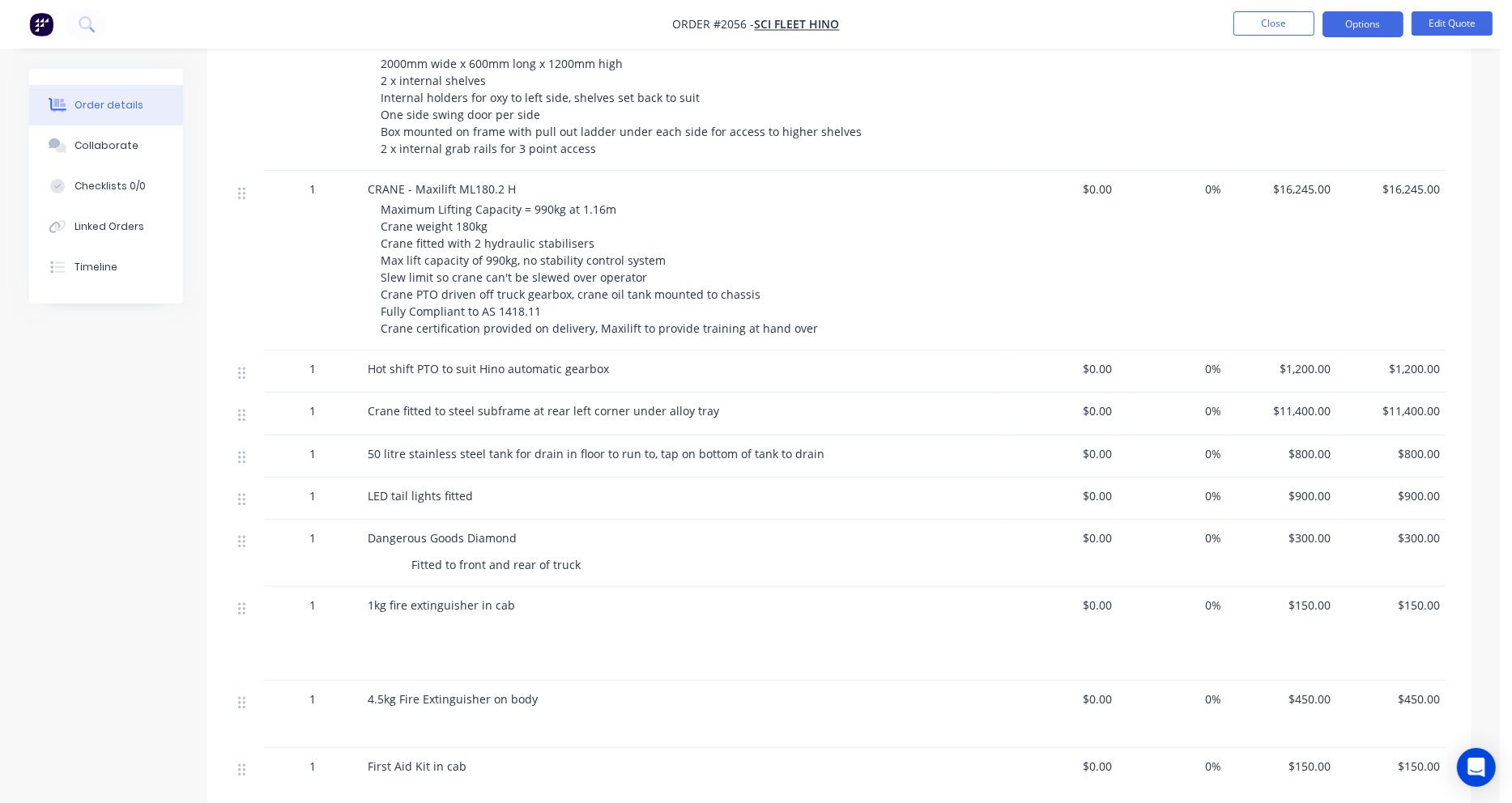
scroll to position [1133, 0]
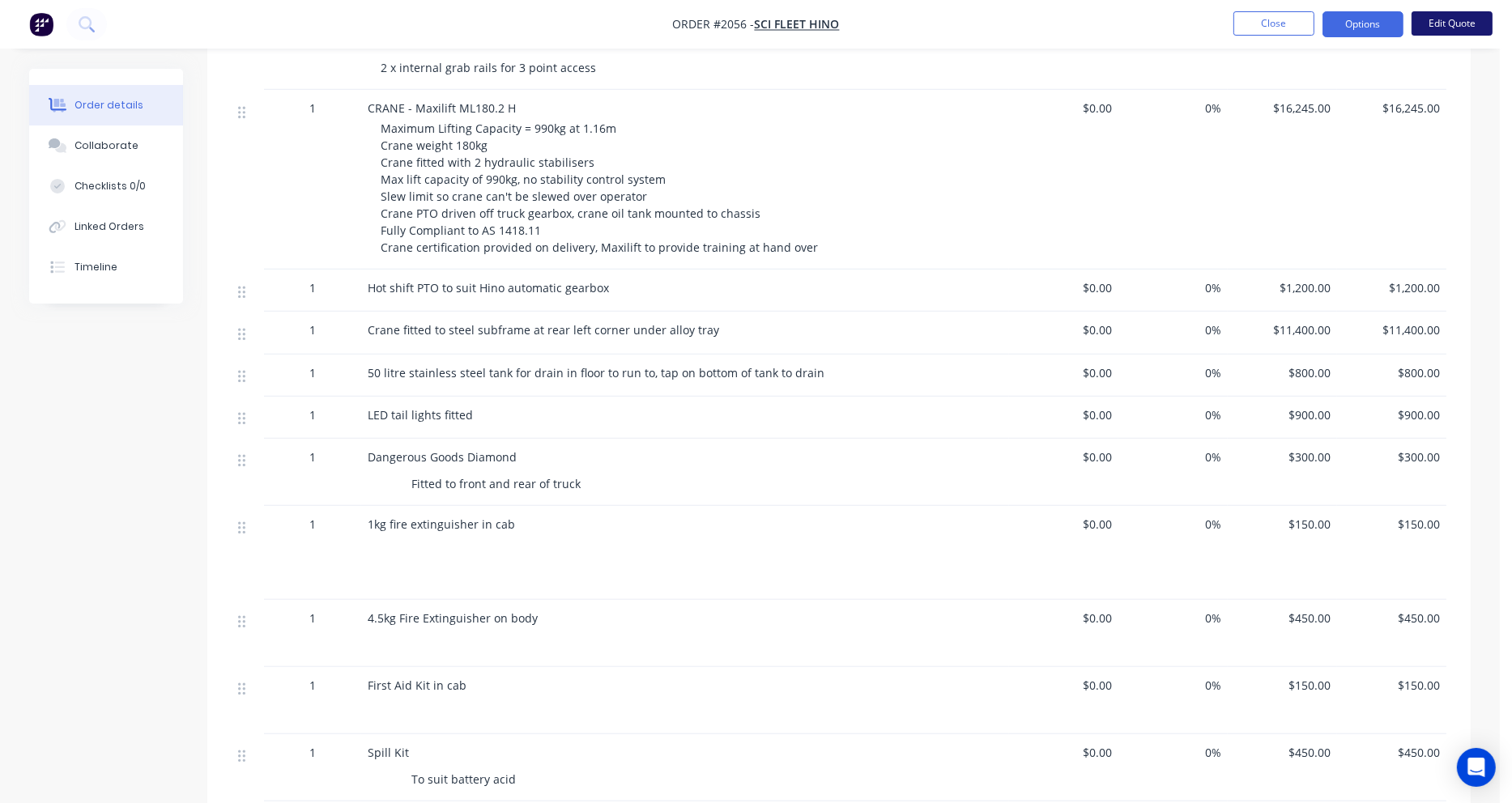
click at [1468, 27] on button "Edit Quote" at bounding box center [1452, 23] width 81 height 24
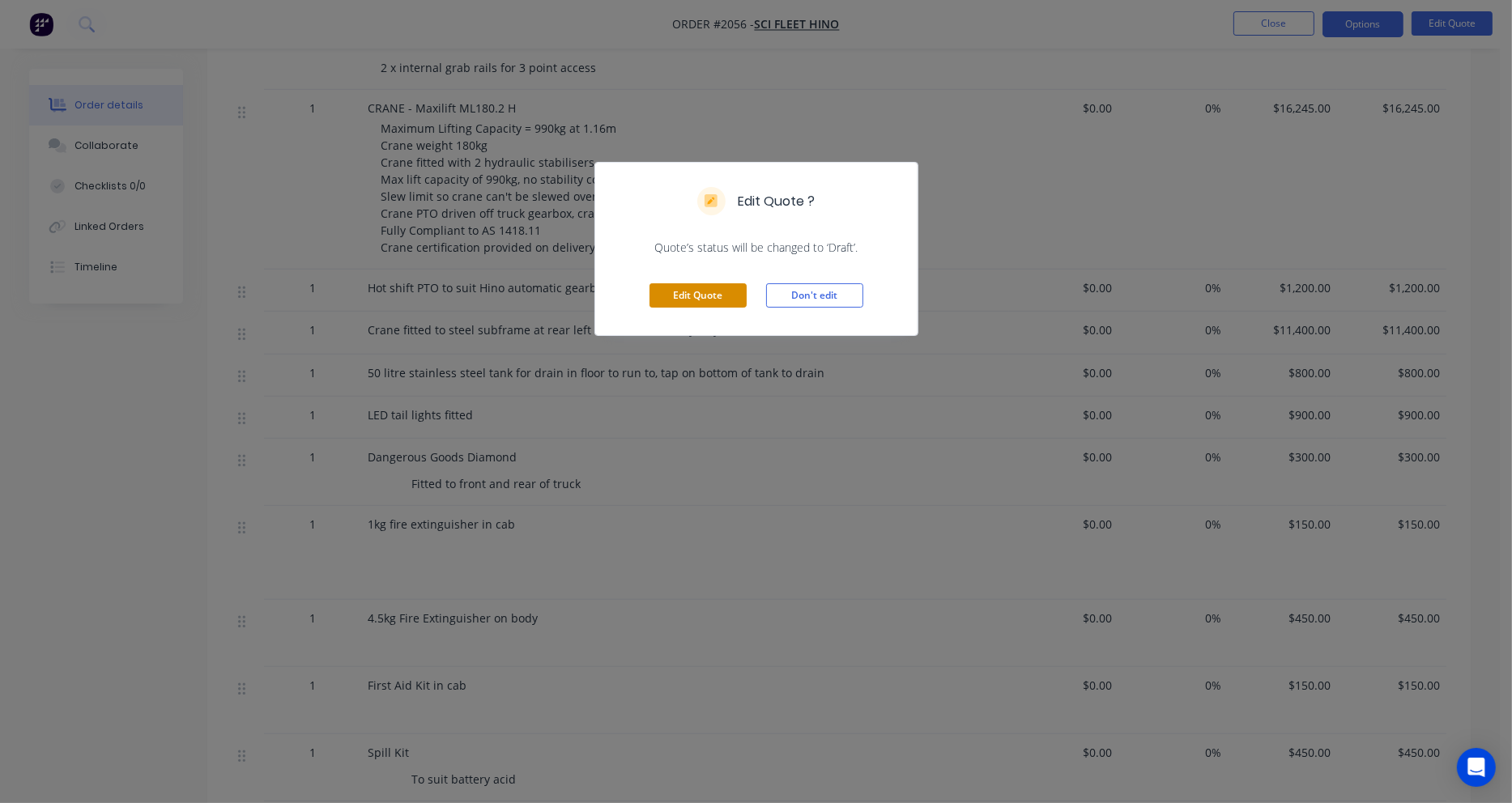
click at [729, 295] on button "Edit Quote" at bounding box center [698, 295] width 97 height 24
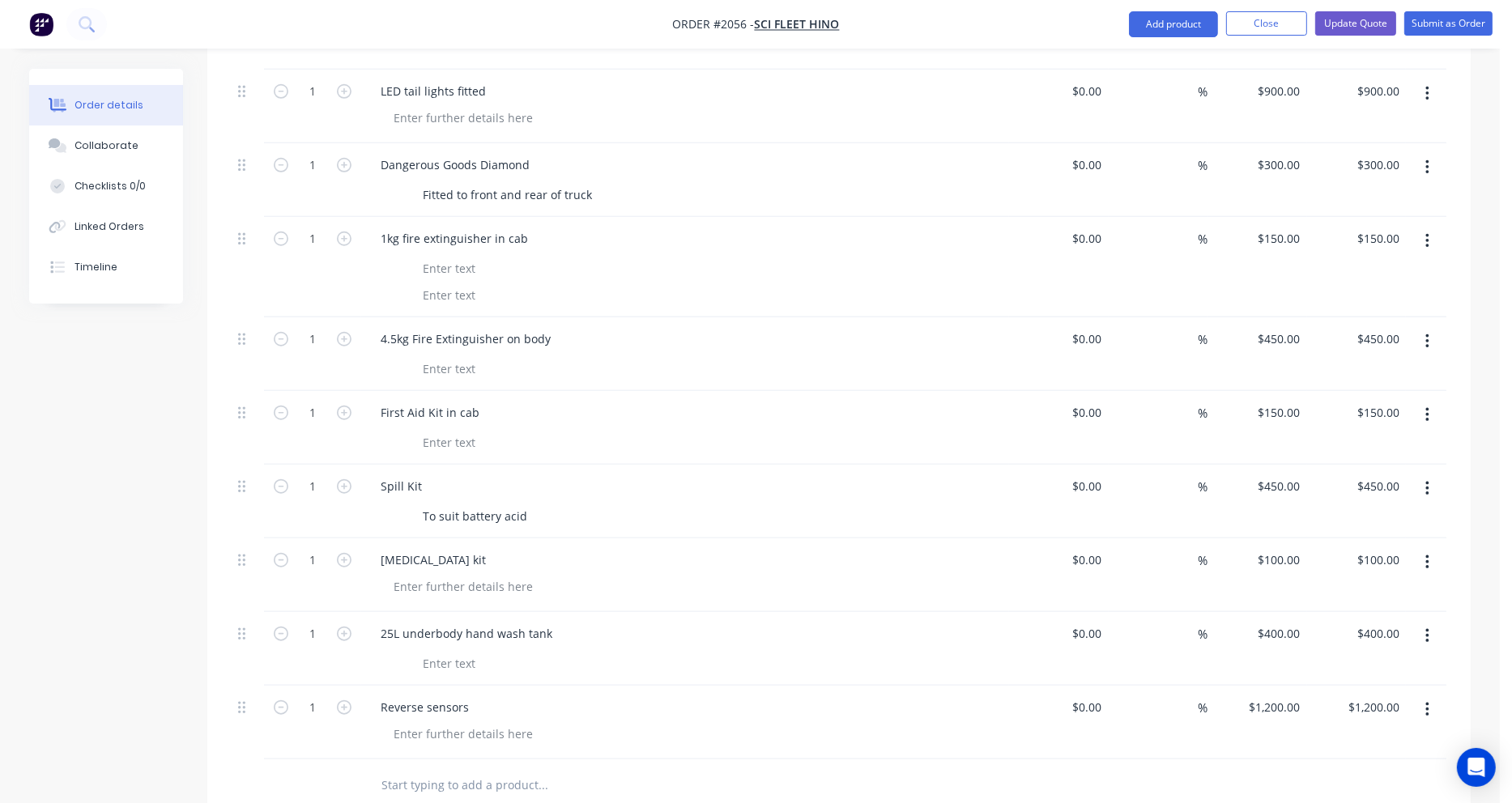
scroll to position [1992, 0]
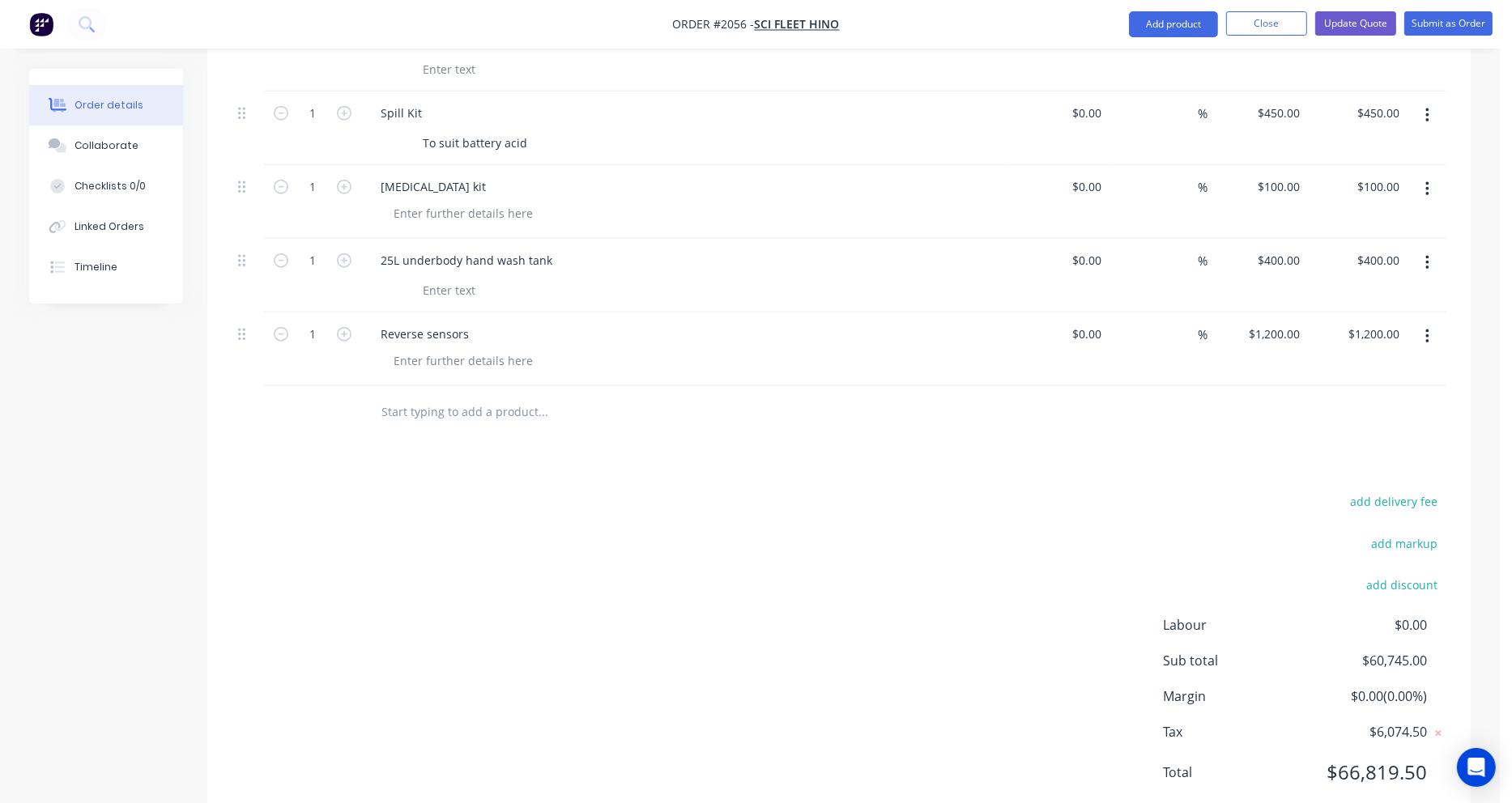
click at [425, 396] on input "text" at bounding box center [542, 412] width 324 height 32
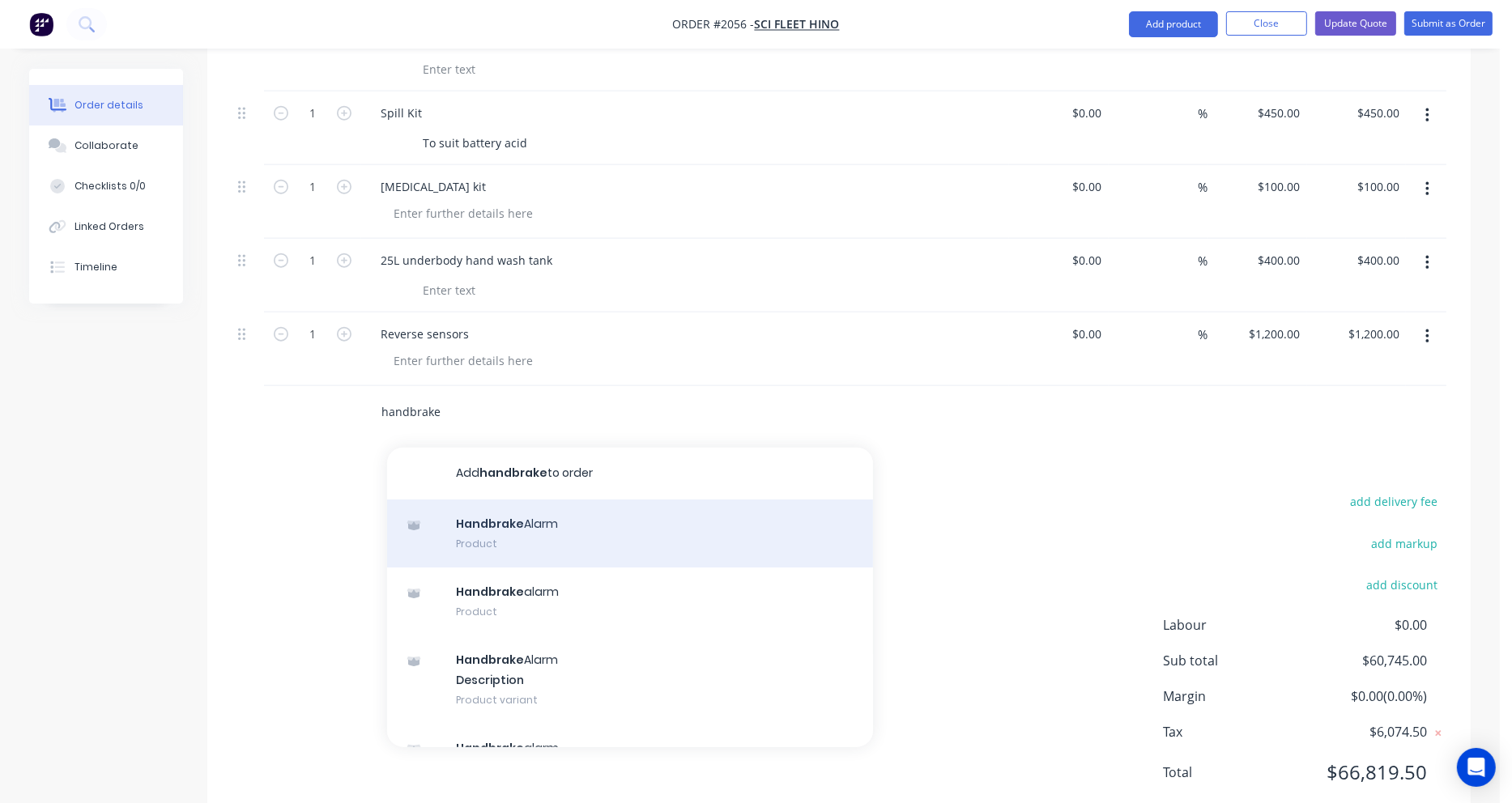
type input "handbrake"
click at [486, 499] on div "Handbrake Alarm Product" at bounding box center [630, 533] width 486 height 68
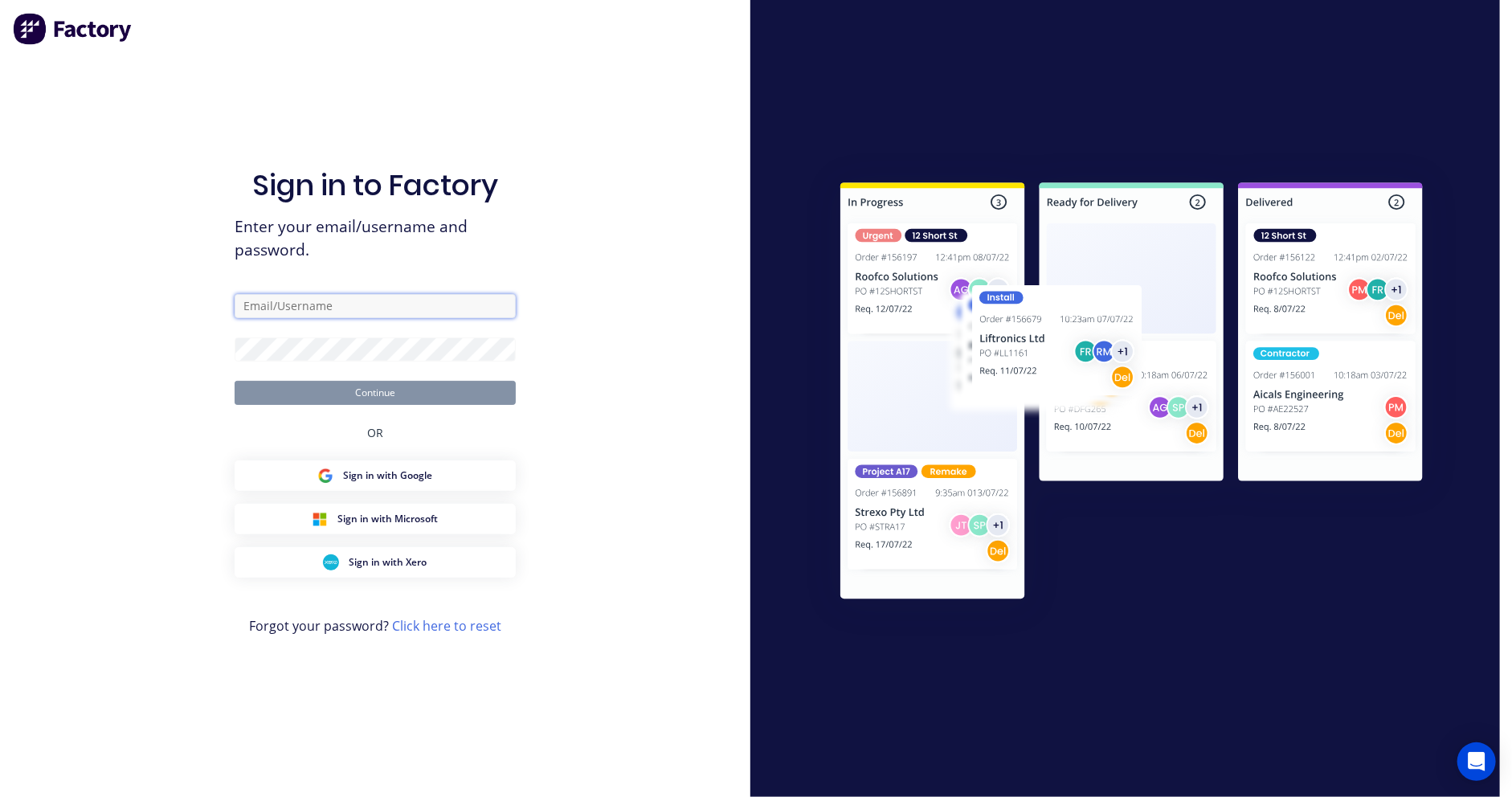
click at [366, 302] on input "text" at bounding box center [375, 306] width 281 height 24
type input "ashleigh@minibody.com.au"
click at [432, 390] on button "Continue" at bounding box center [375, 392] width 281 height 24
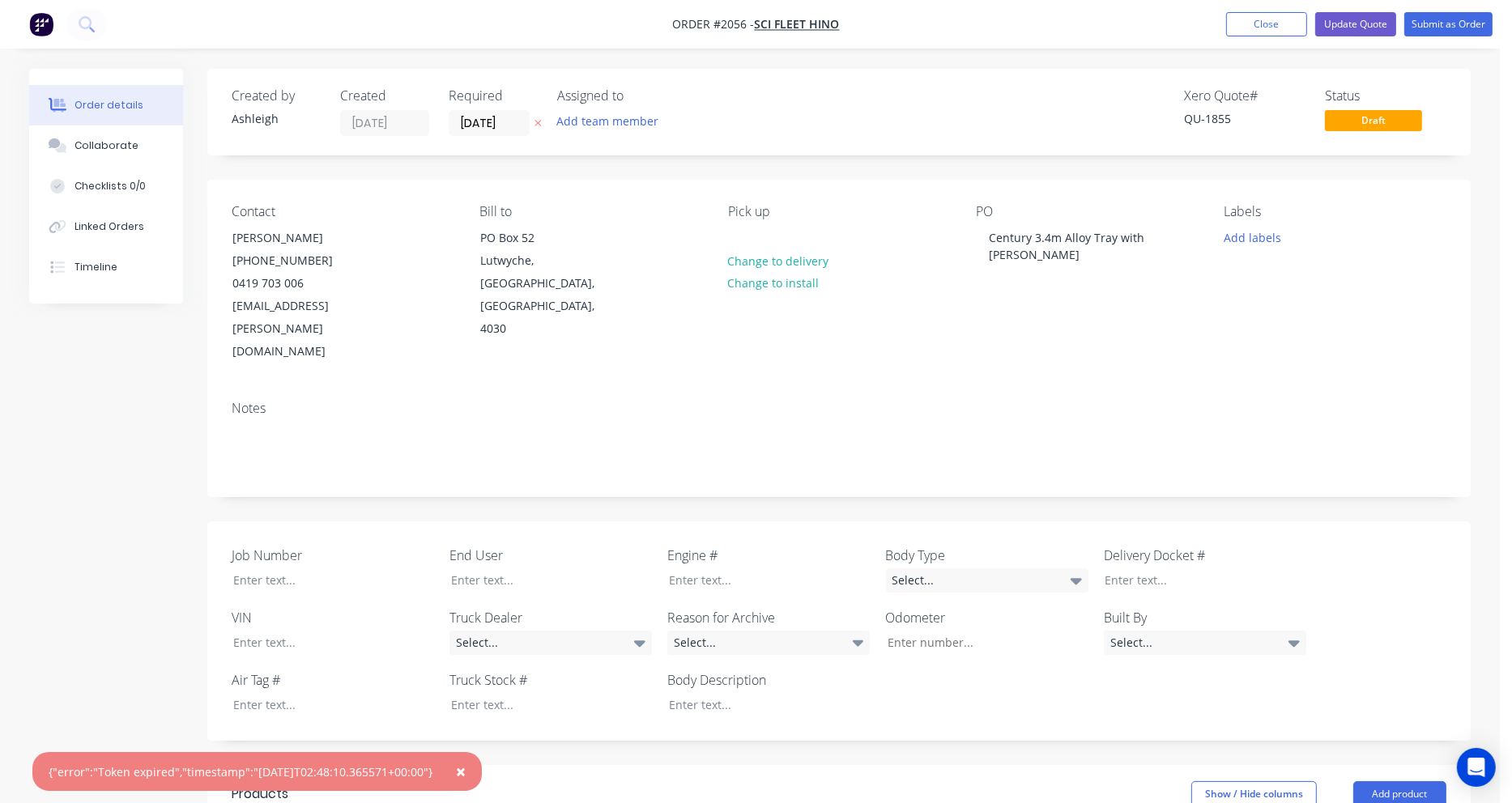
click at [466, 770] on span "×" at bounding box center [461, 772] width 10 height 23
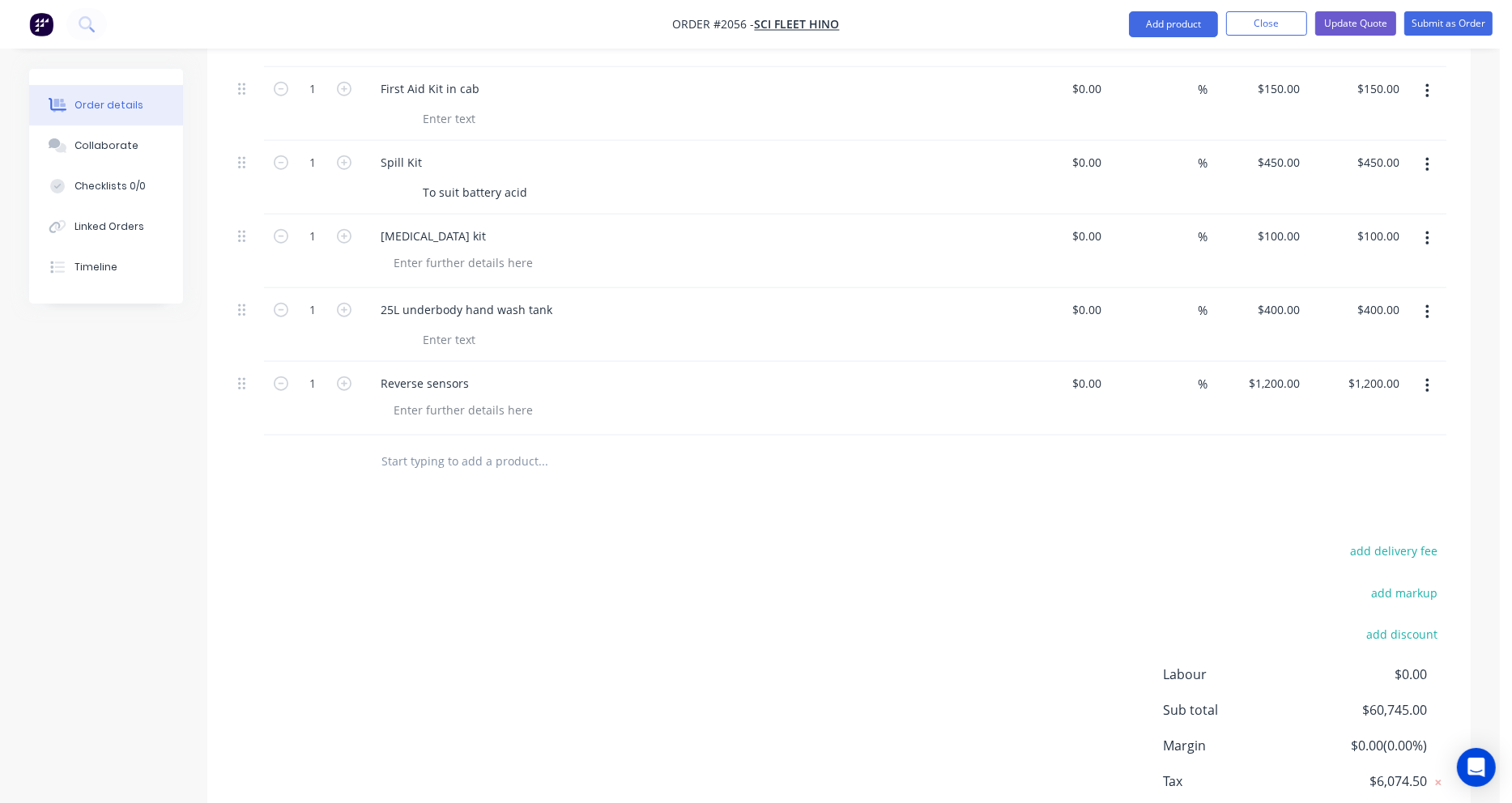
scroll to position [1992, 0]
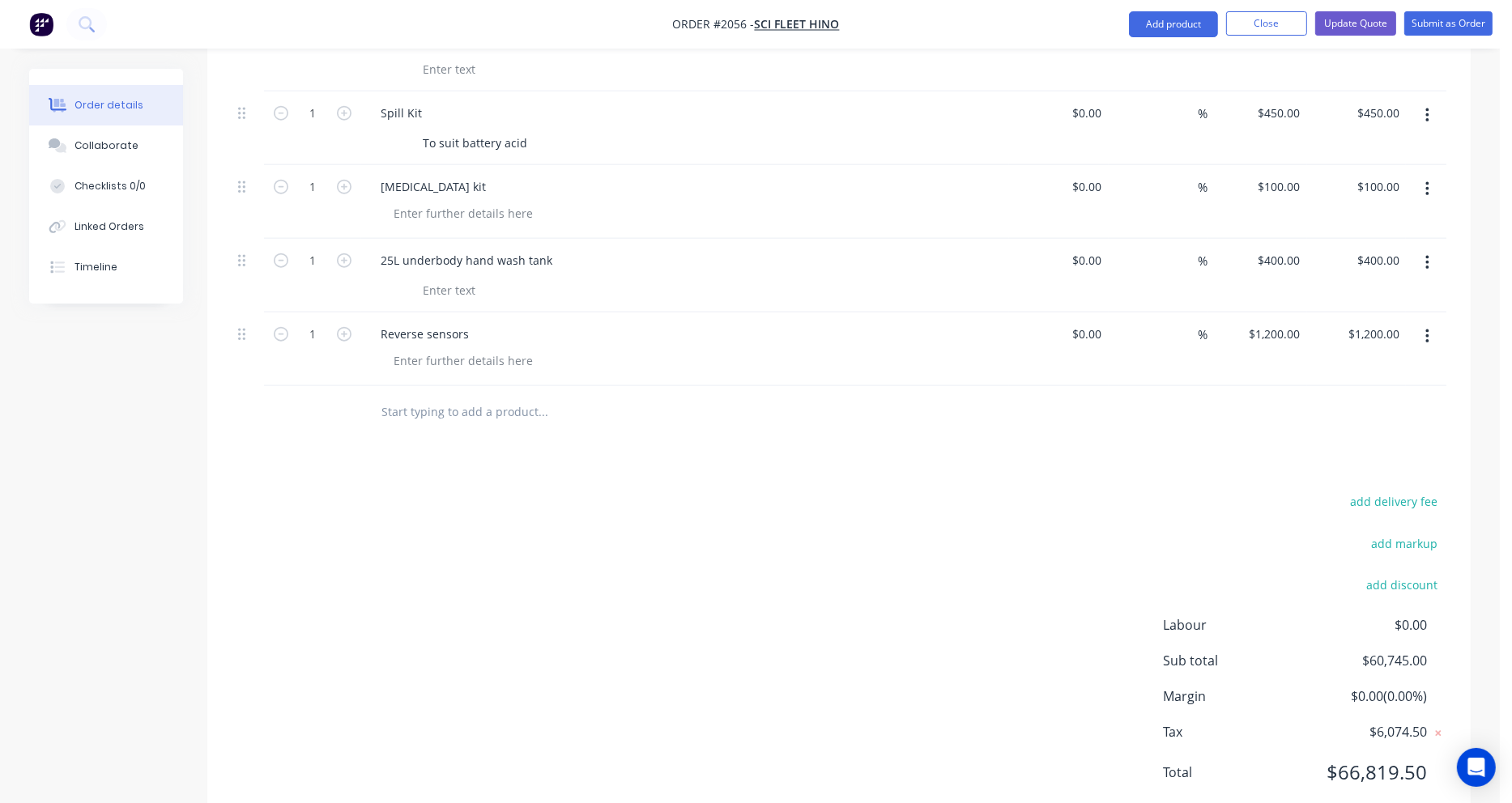
click at [437, 396] on input "text" at bounding box center [542, 412] width 324 height 32
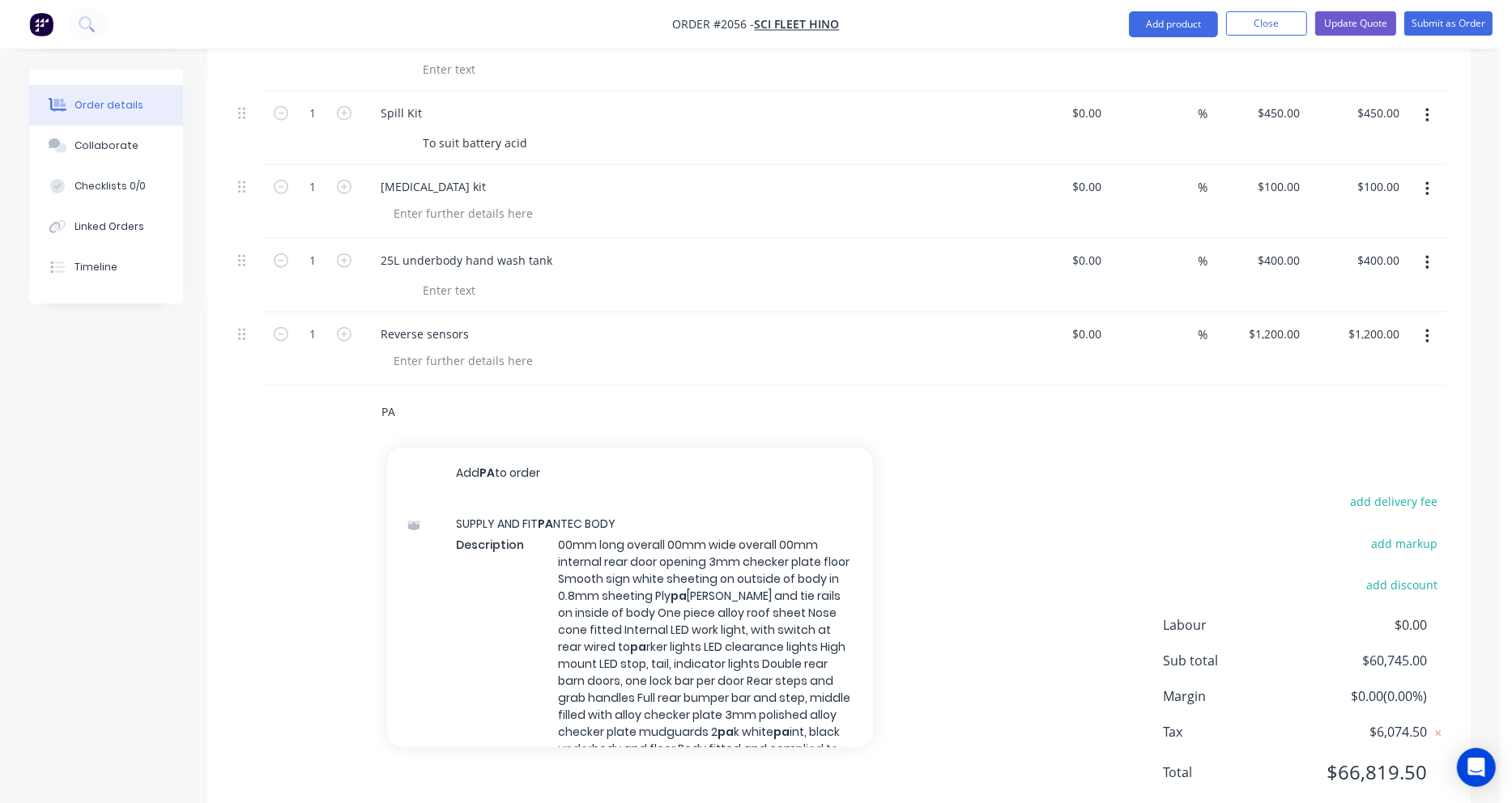
type input "P"
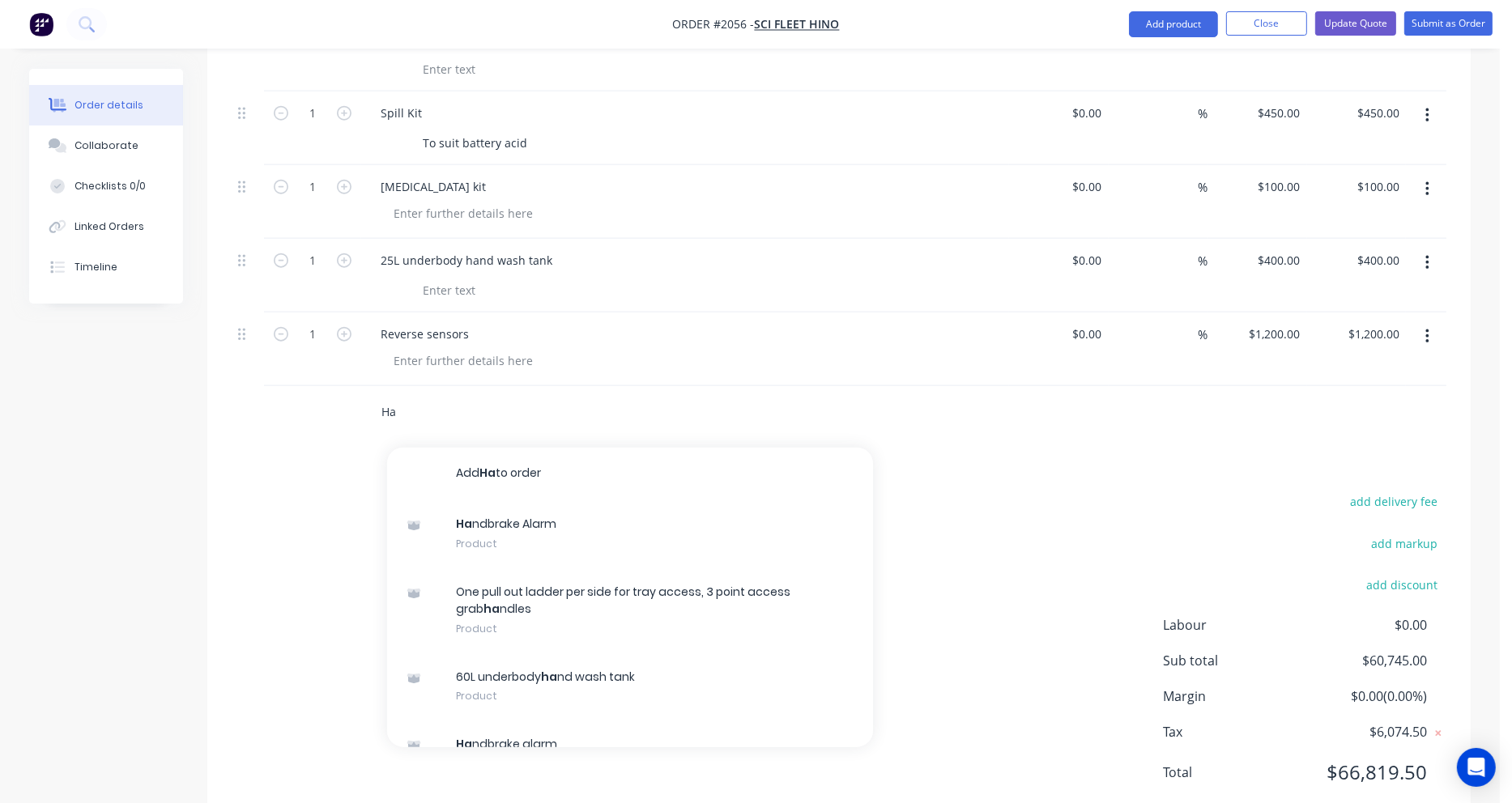
type input "H"
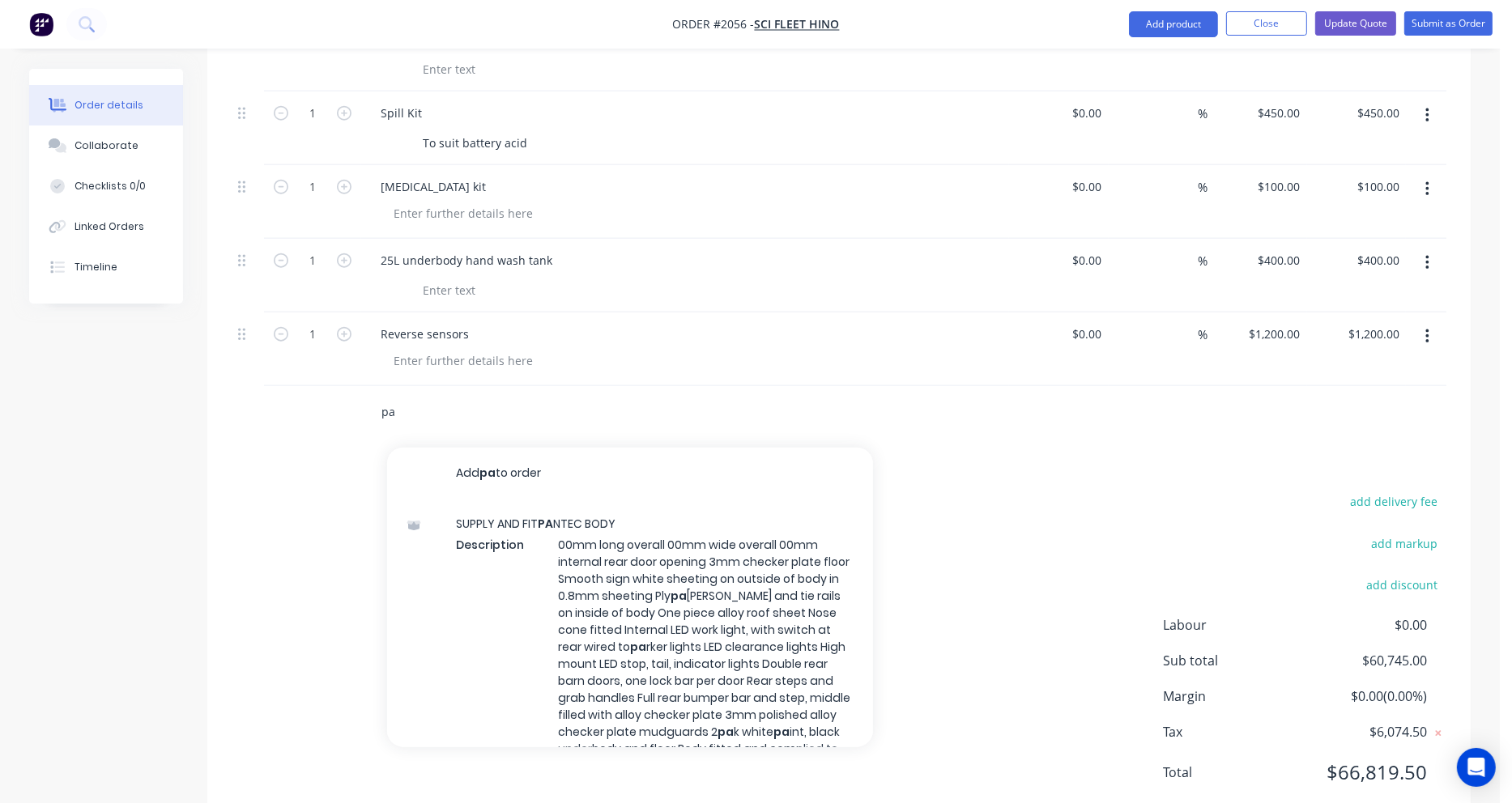
type input "p"
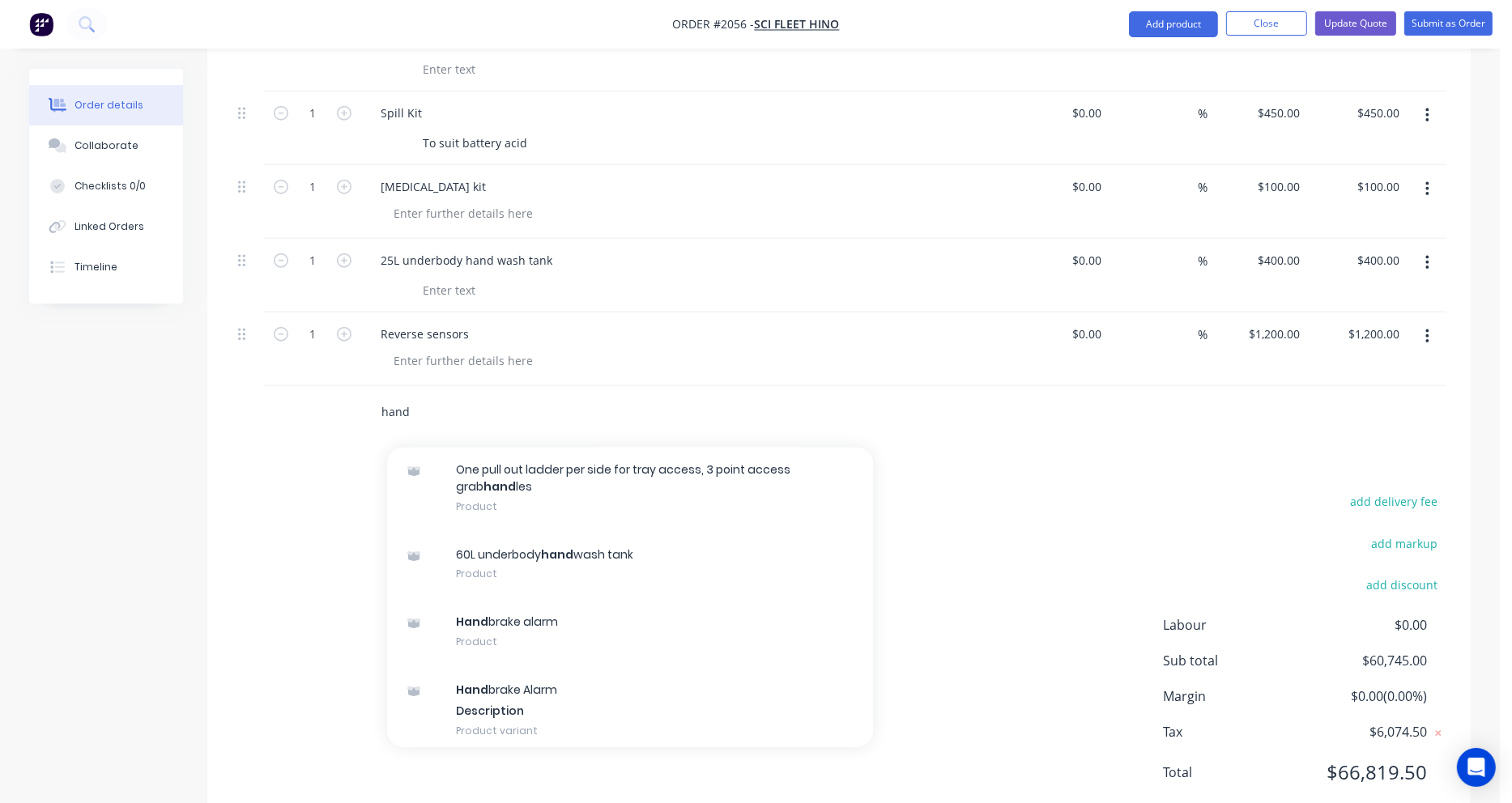
scroll to position [162, 0]
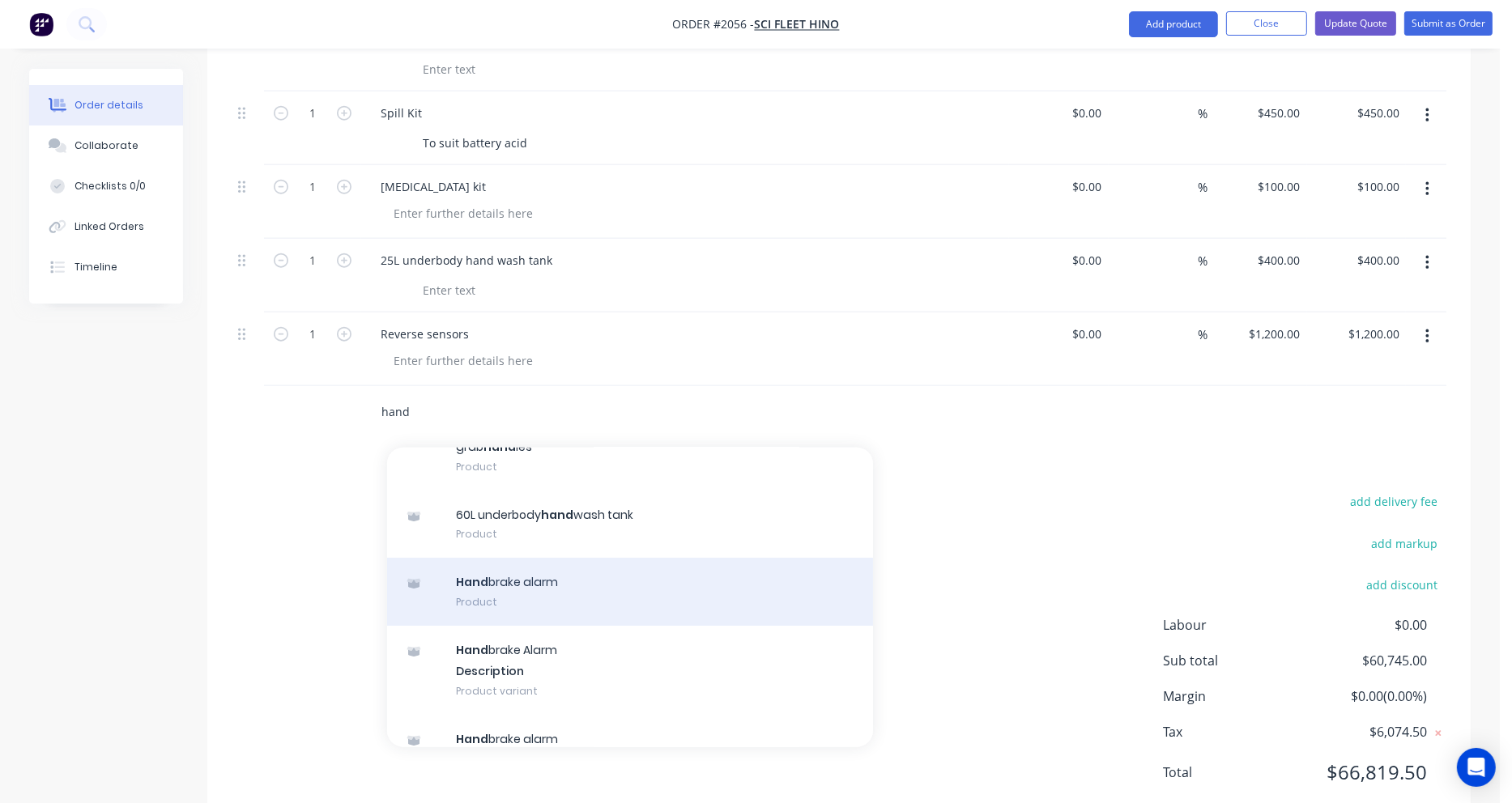
type input "hand"
click at [517, 558] on div "Hand brake alarm Product" at bounding box center [630, 591] width 486 height 68
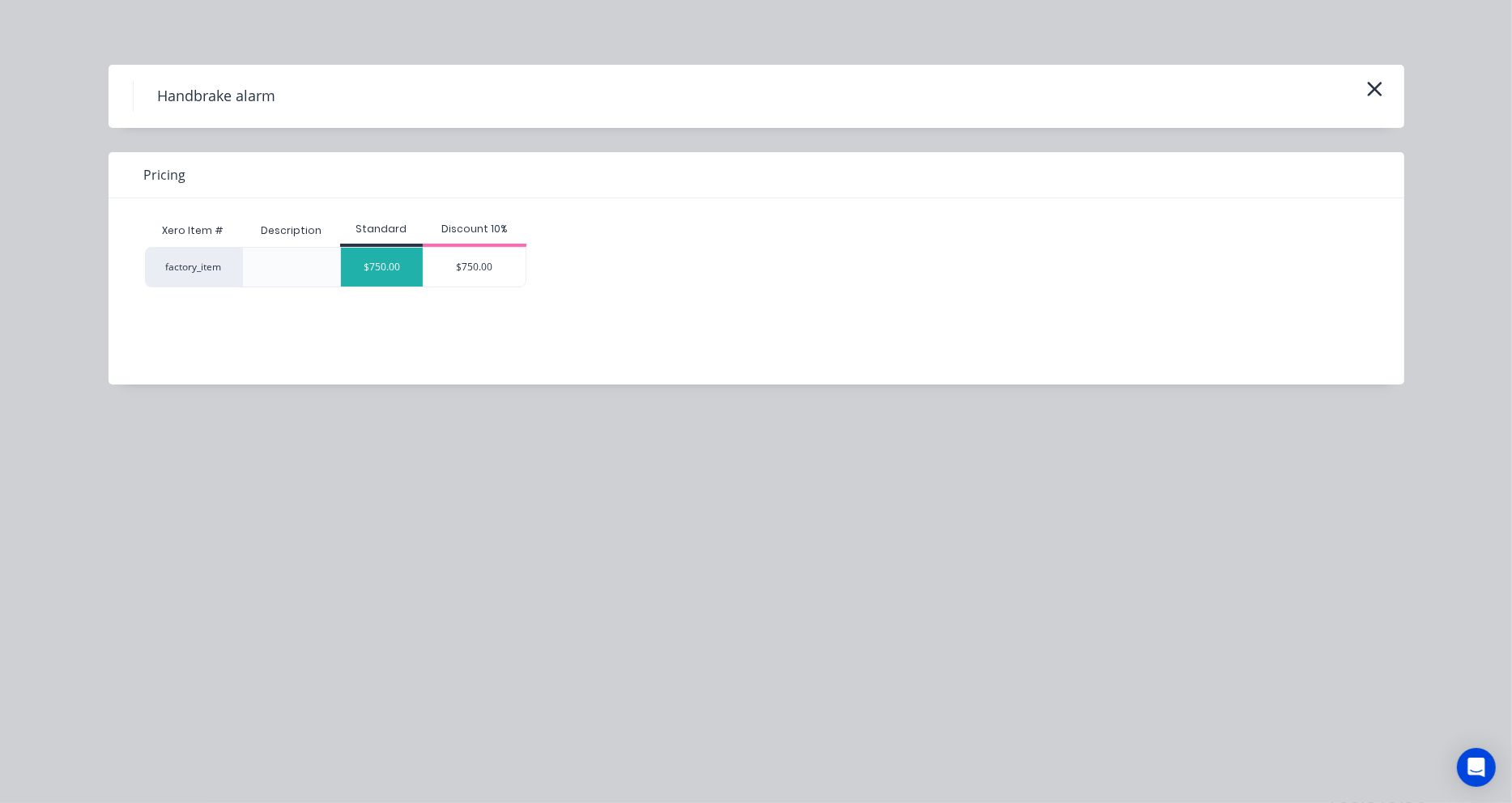
click at [379, 264] on div "$750.00" at bounding box center [382, 267] width 82 height 39
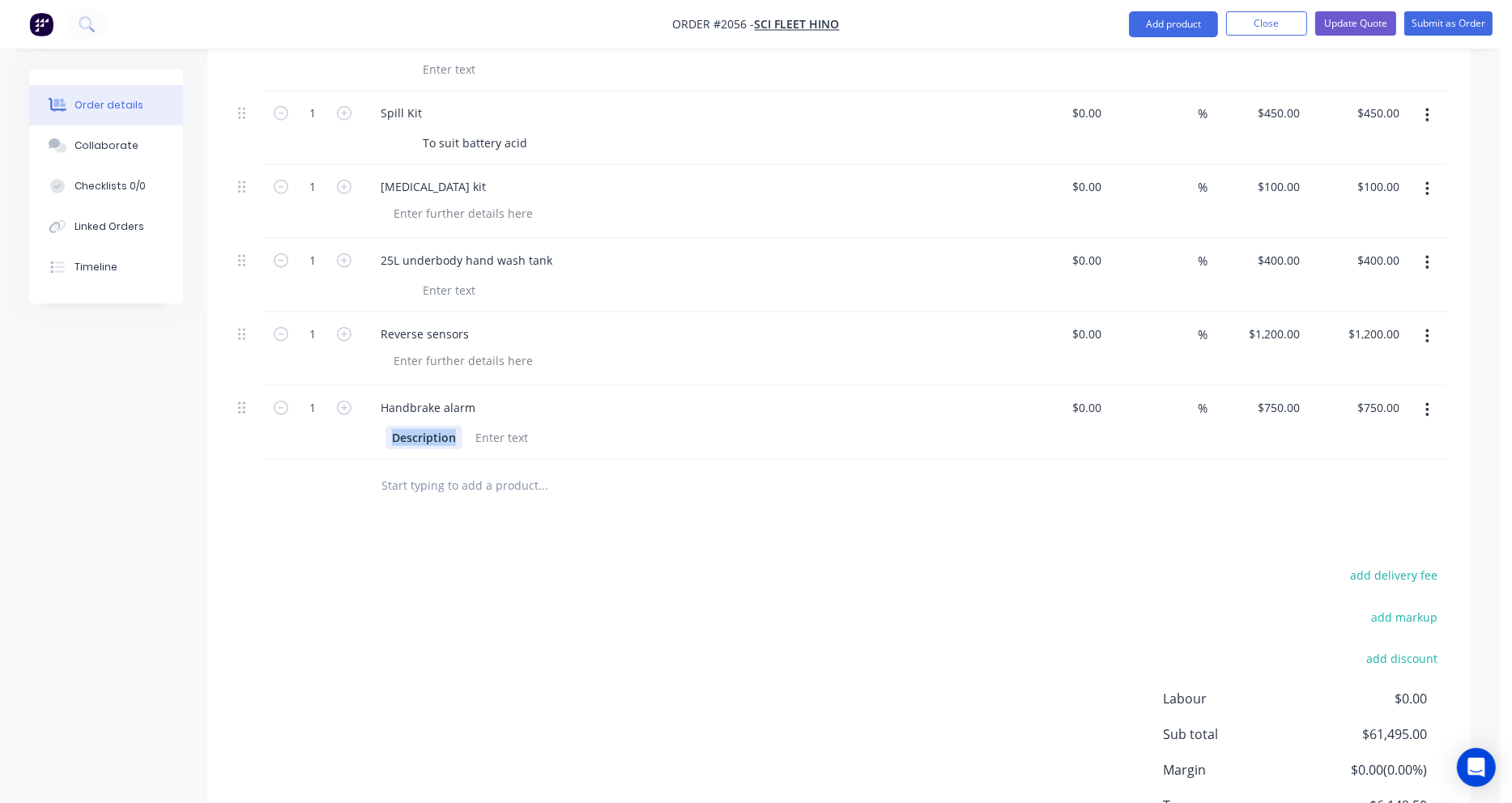
drag, startPoint x: 458, startPoint y: 390, endPoint x: 376, endPoint y: 394, distance: 82.1
click at [376, 423] on div "Description" at bounding box center [685, 436] width 635 height 26
click at [528, 469] on input "text" at bounding box center [542, 485] width 324 height 32
click at [1284, 396] on input "750" at bounding box center [1281, 408] width 50 height 24
type input "$800.00"
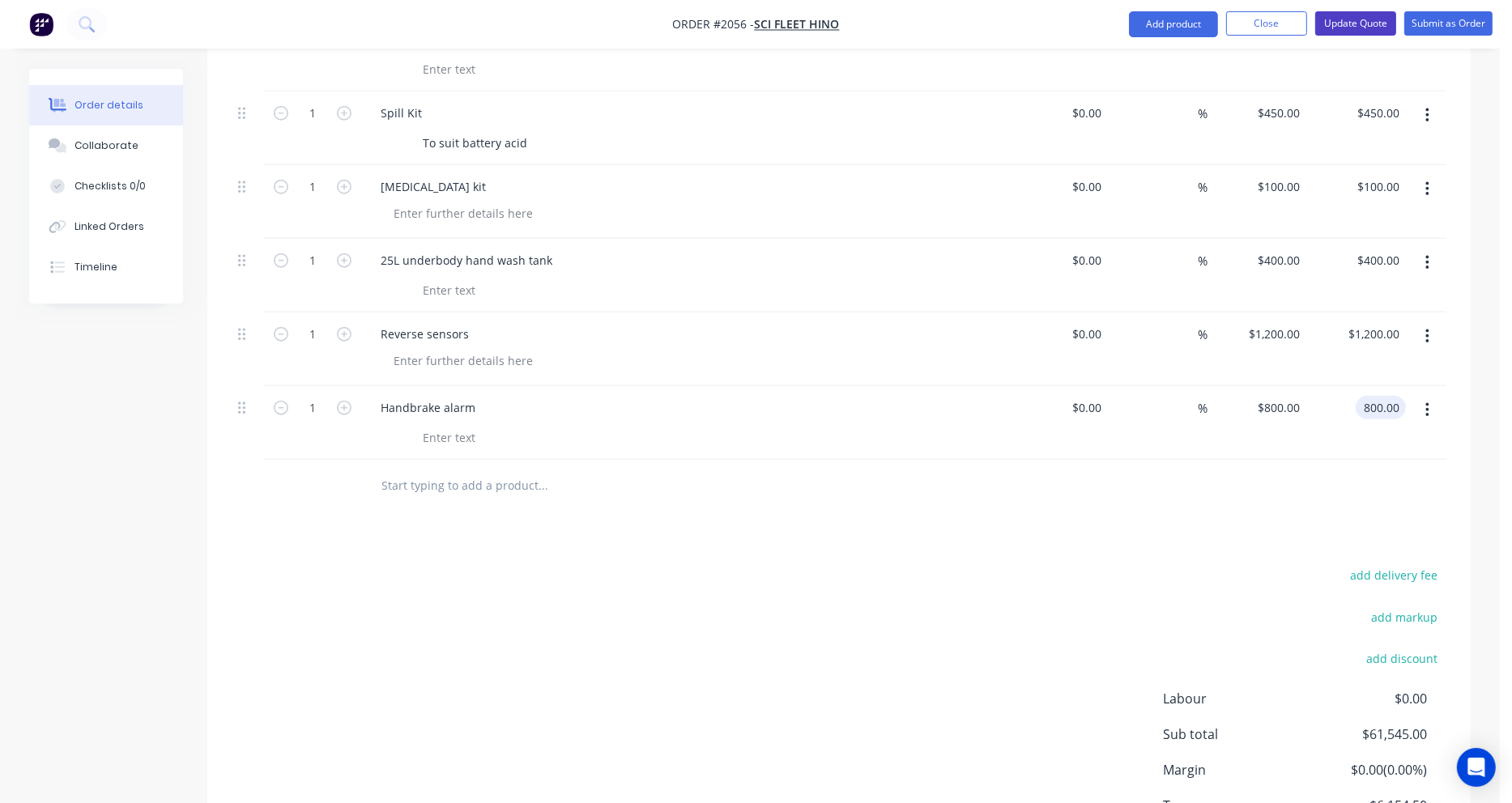
type input "$800.00"
click at [1347, 21] on button "Update Quote" at bounding box center [1355, 23] width 81 height 24
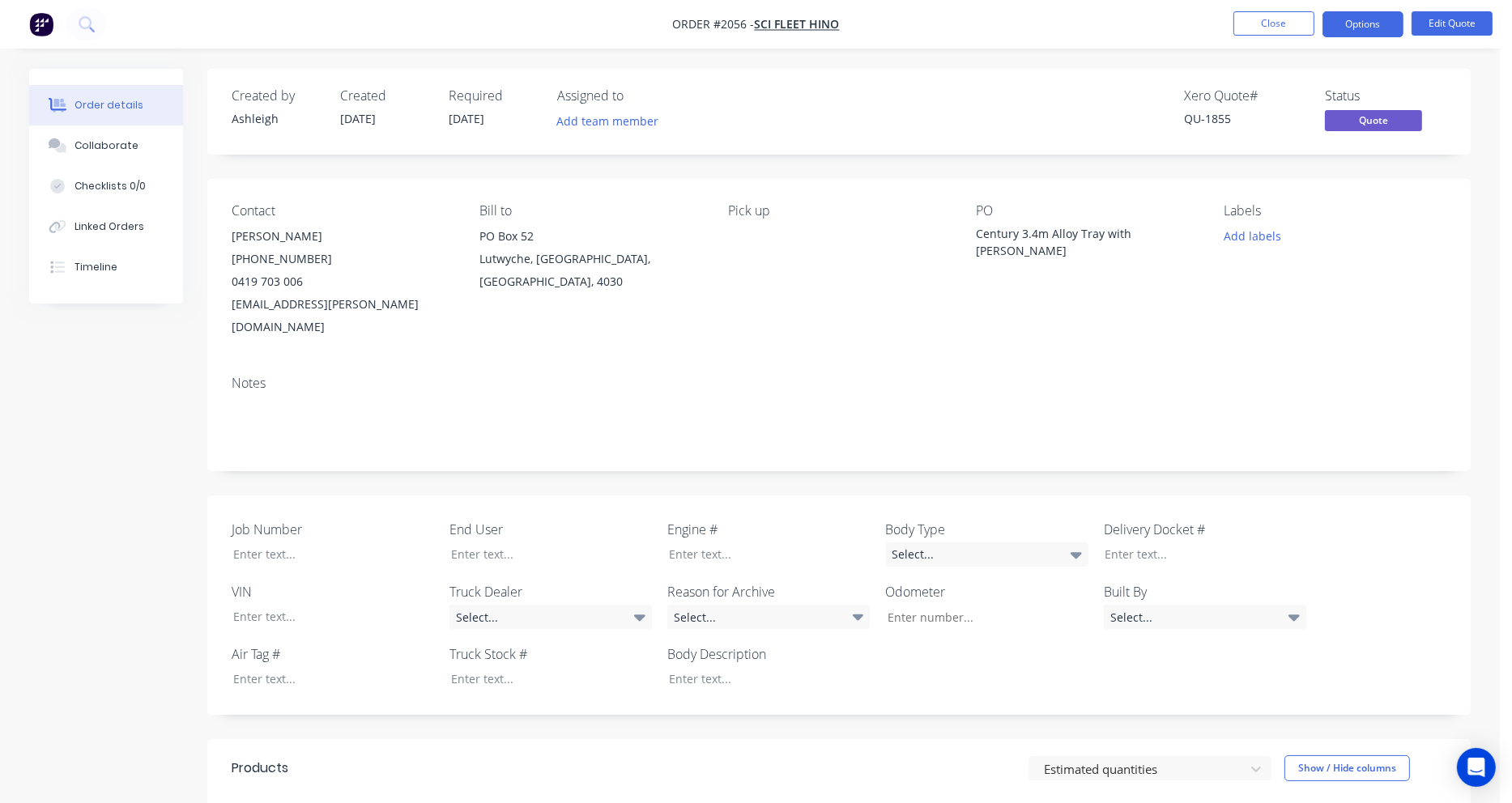
click at [1347, 21] on button "Options" at bounding box center [1363, 24] width 81 height 26
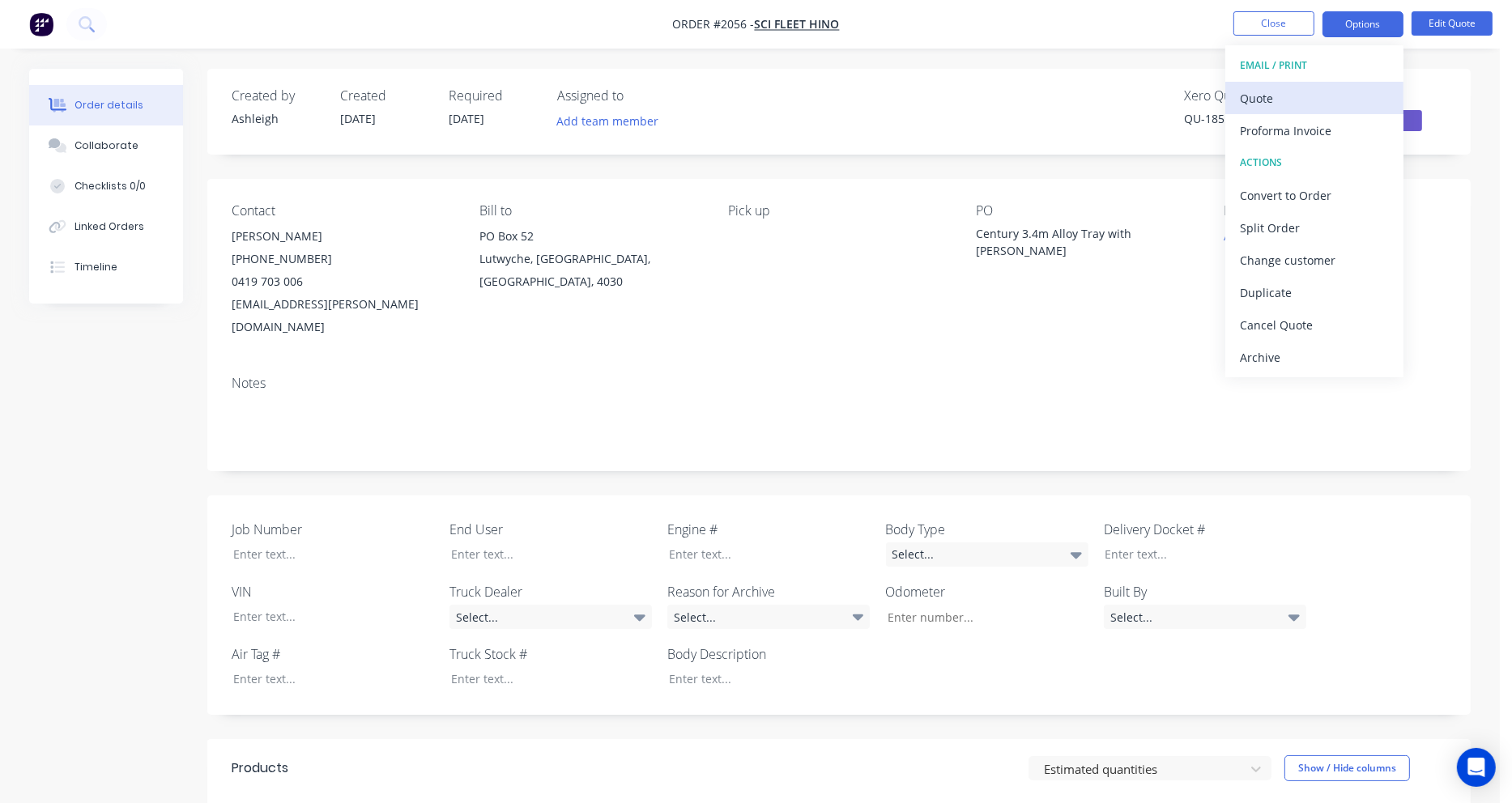
click at [1318, 86] on div "Quote" at bounding box center [1314, 98] width 149 height 24
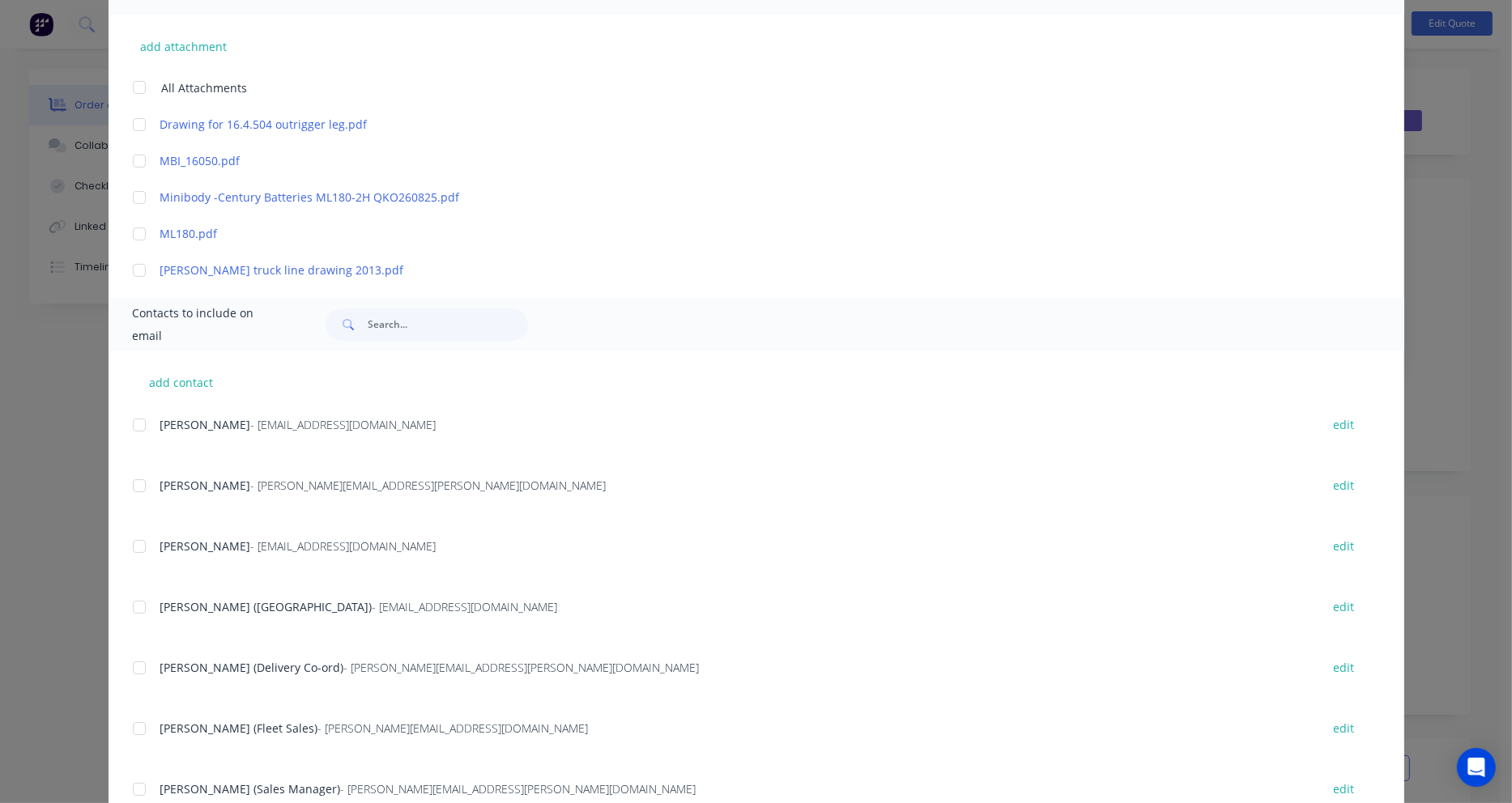
scroll to position [404, 0]
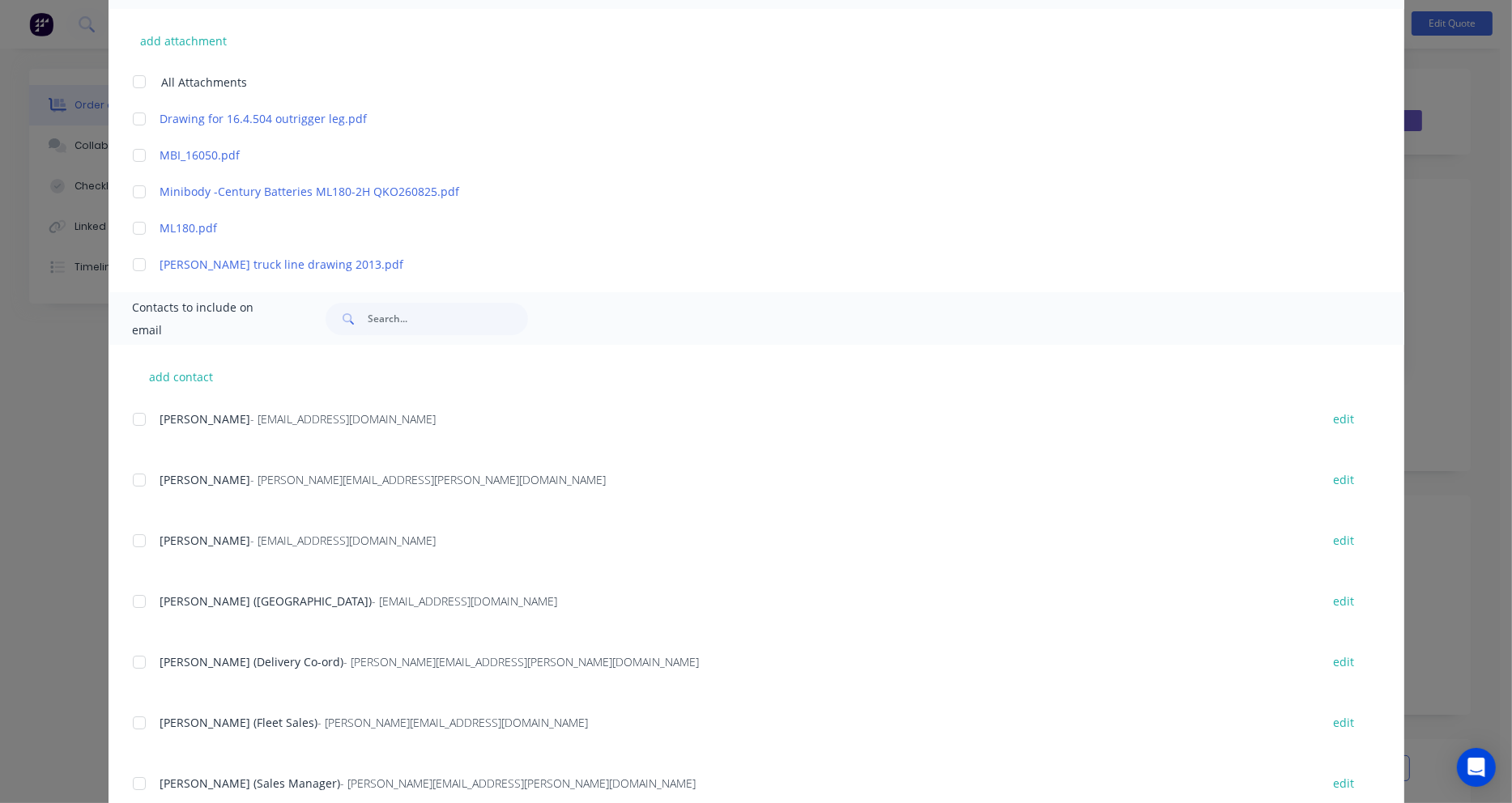
click at [129, 475] on div at bounding box center [138, 479] width 32 height 32
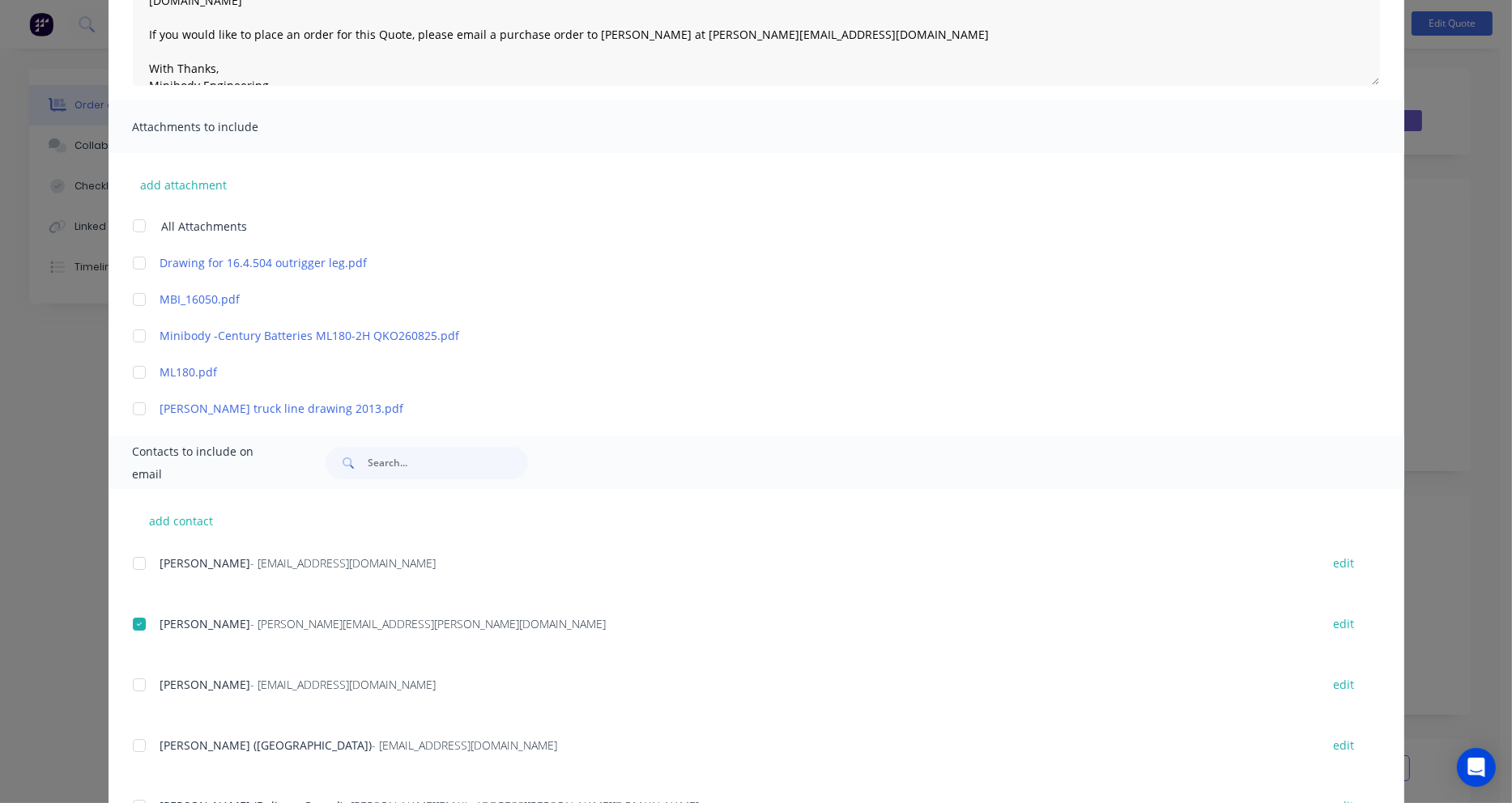
scroll to position [0, 0]
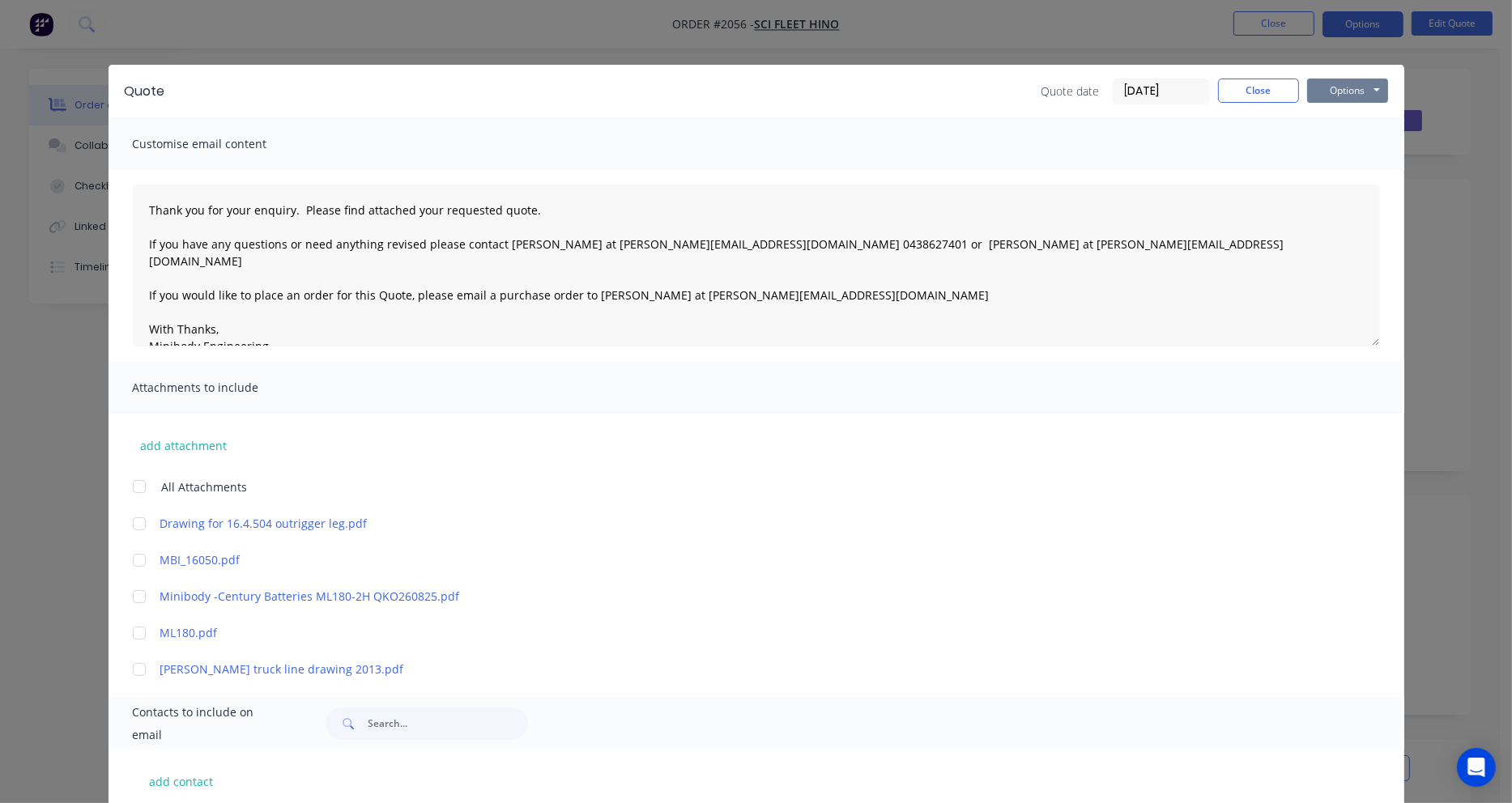
click at [1338, 83] on button "Options" at bounding box center [1347, 90] width 81 height 24
click at [1342, 170] on button "Email" at bounding box center [1359, 173] width 104 height 26
click at [1267, 86] on button "Close" at bounding box center [1258, 90] width 81 height 24
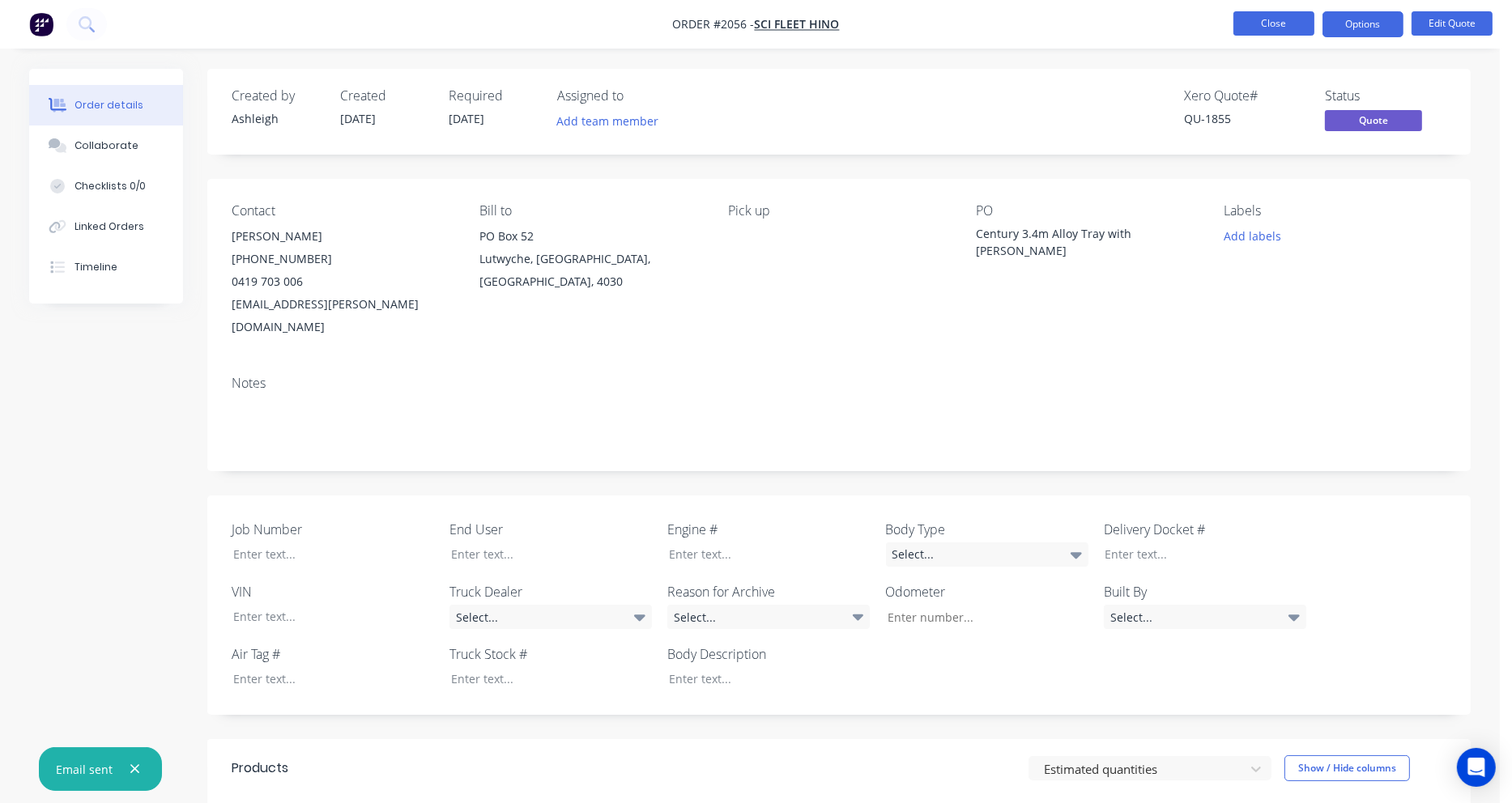
click at [1289, 28] on button "Close" at bounding box center [1274, 23] width 81 height 24
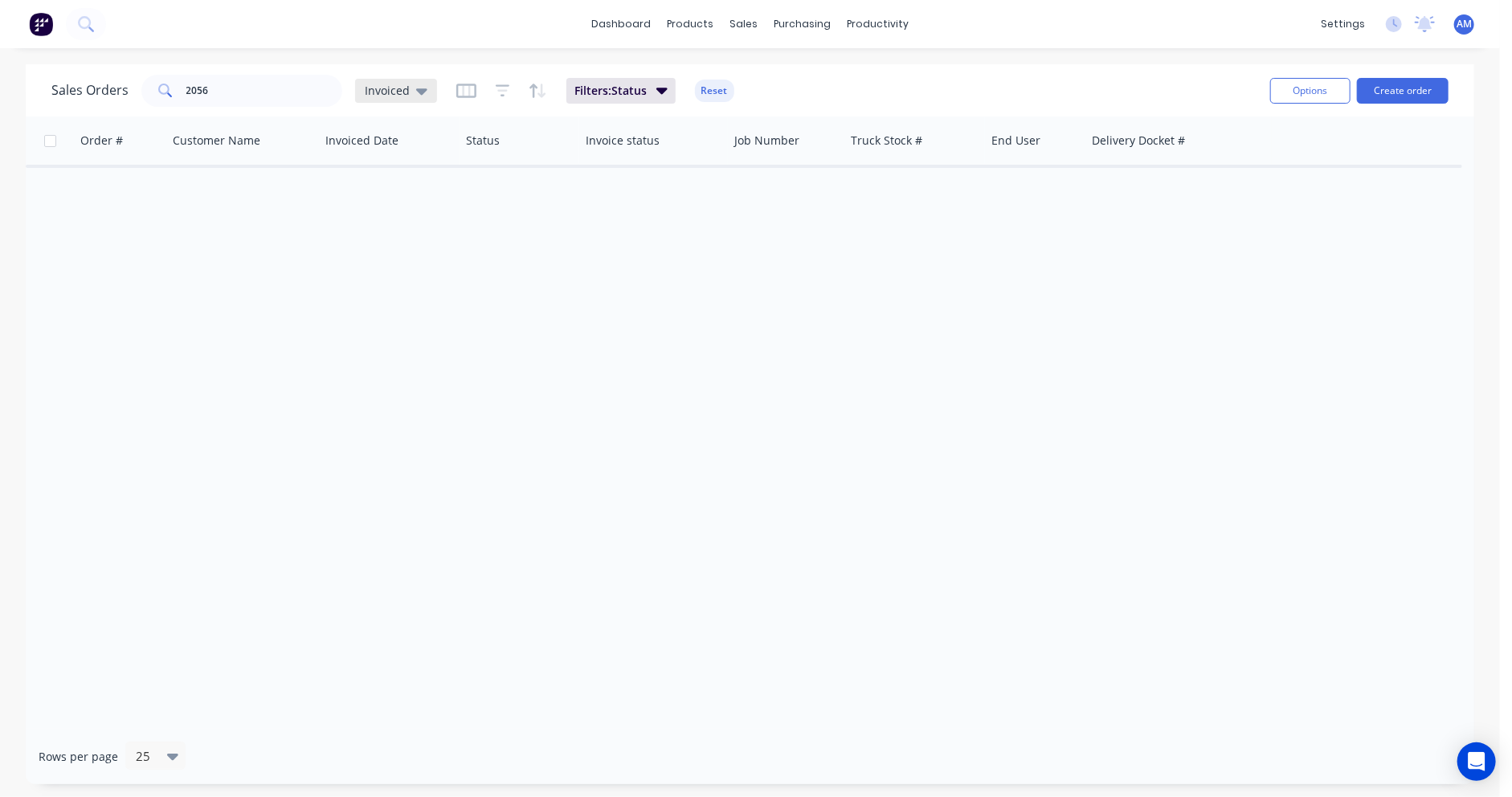
click at [416, 89] on icon at bounding box center [422, 92] width 11 height 7
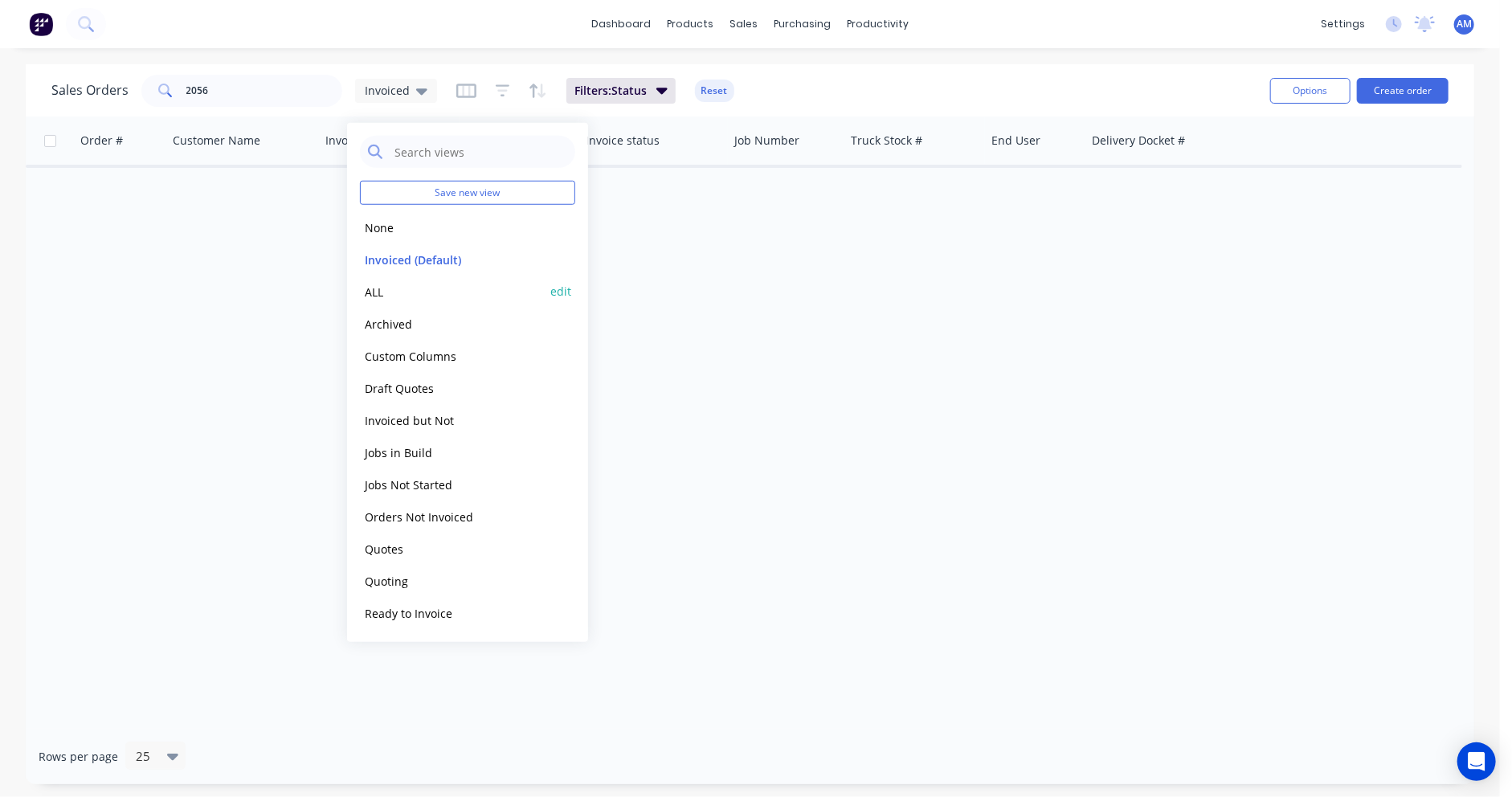
click at [365, 296] on button "ALL" at bounding box center [451, 291] width 183 height 19
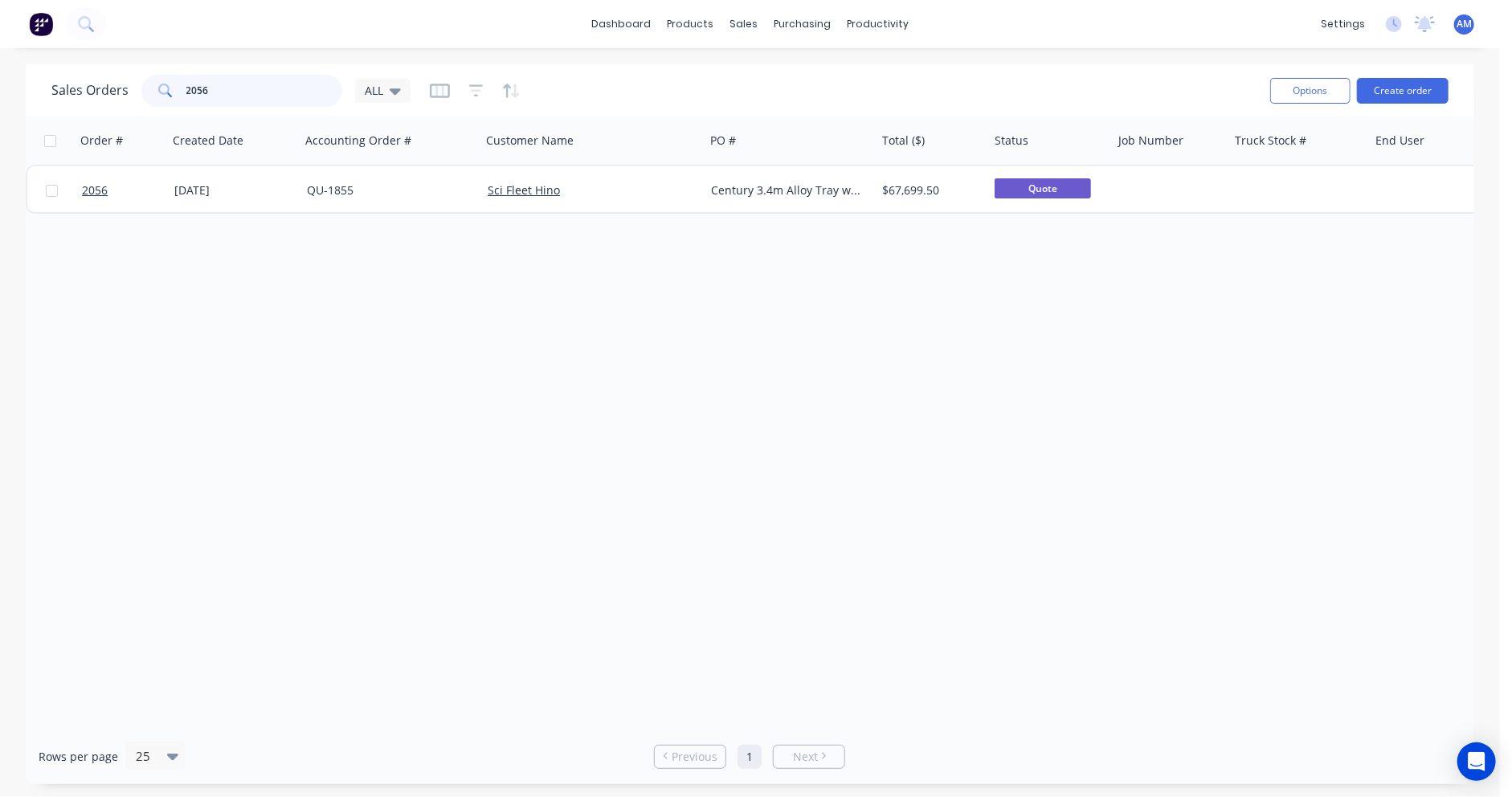
drag, startPoint x: 225, startPoint y: 89, endPoint x: 154, endPoint y: 96, distance: 71.3
click at [154, 96] on div "2056" at bounding box center [242, 90] width 201 height 32
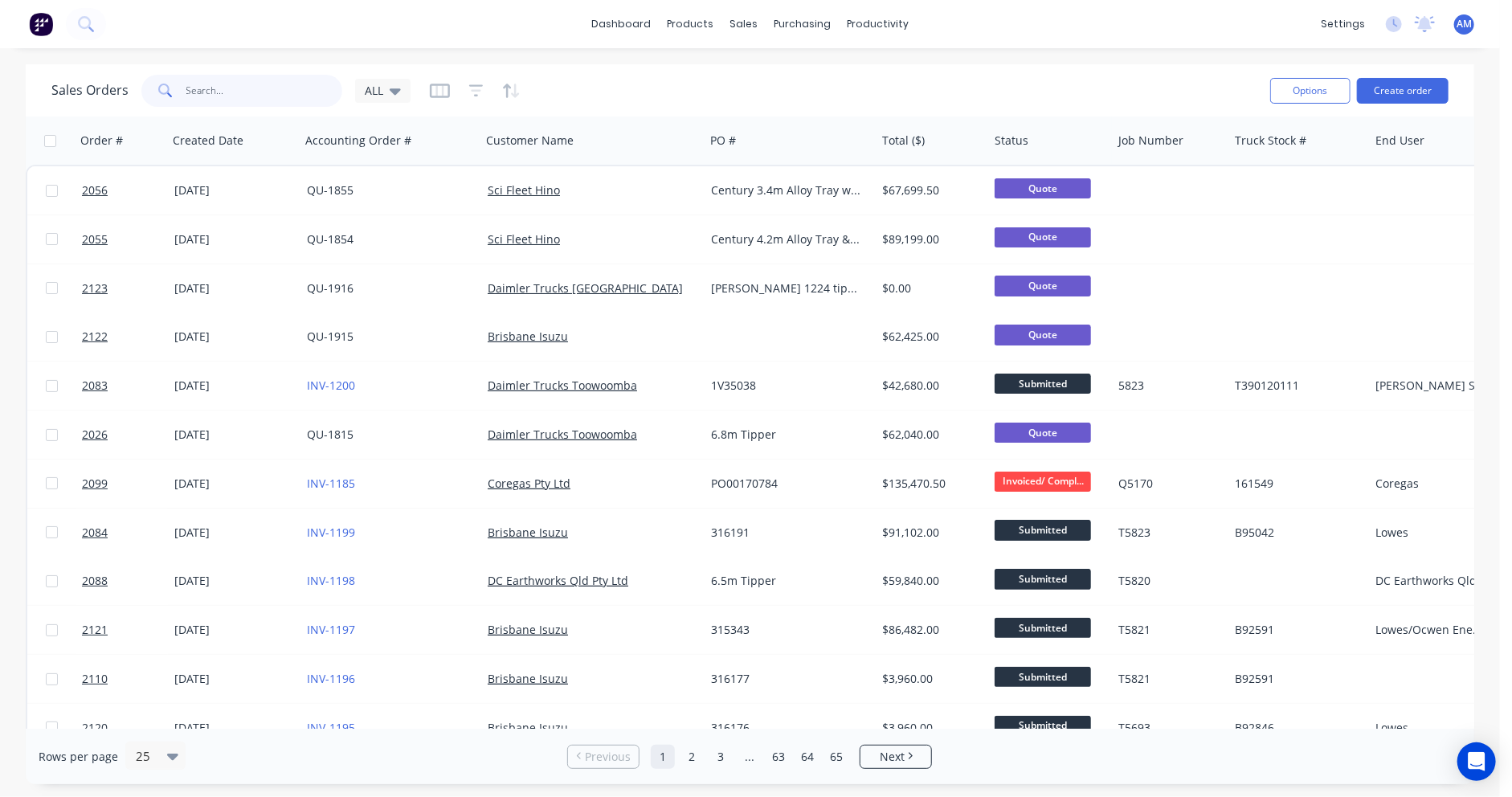
click at [273, 84] on input "text" at bounding box center [265, 90] width 157 height 32
paste input "- H163216"
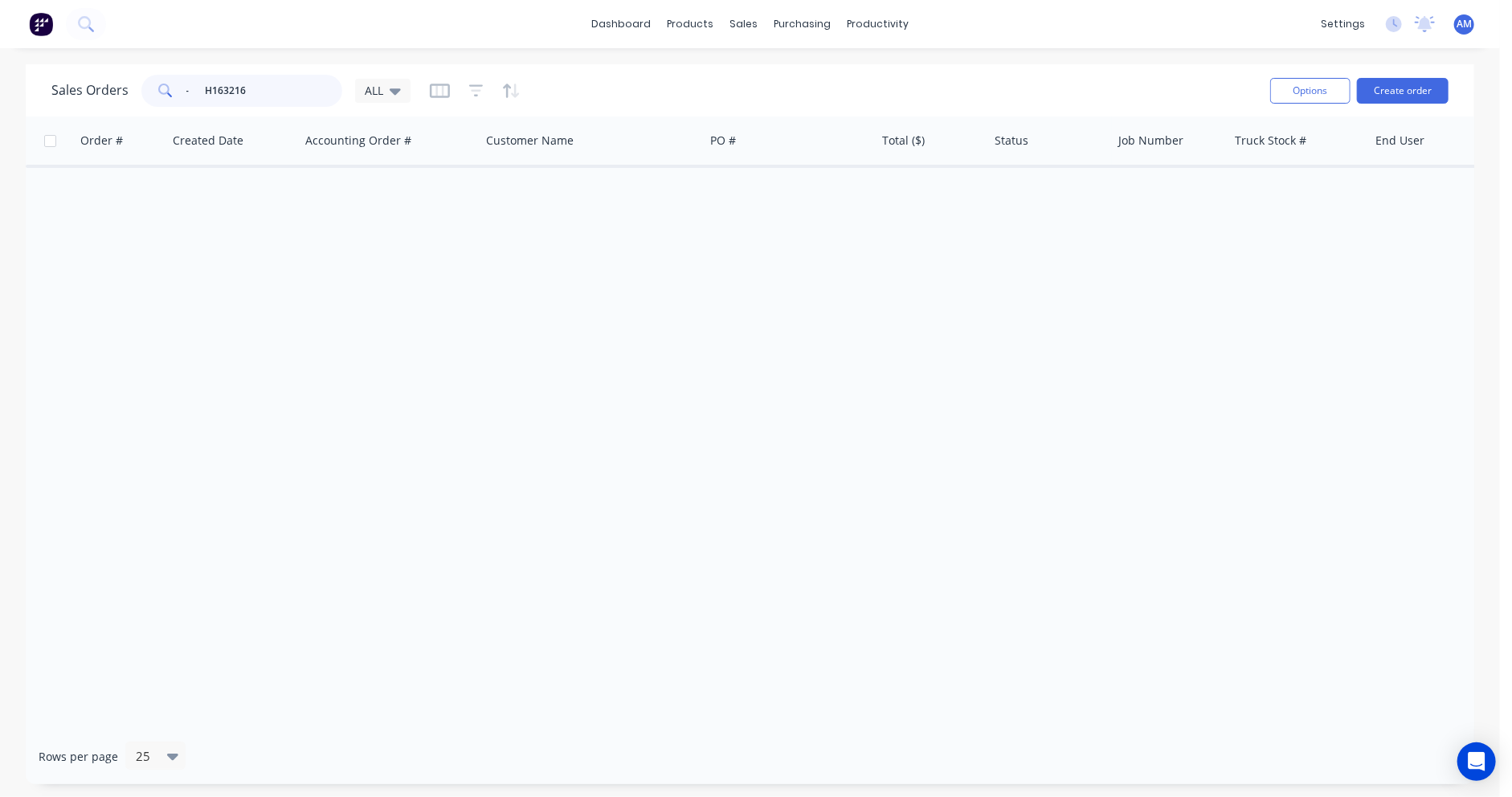
click at [202, 89] on input "- H163216" at bounding box center [265, 90] width 157 height 32
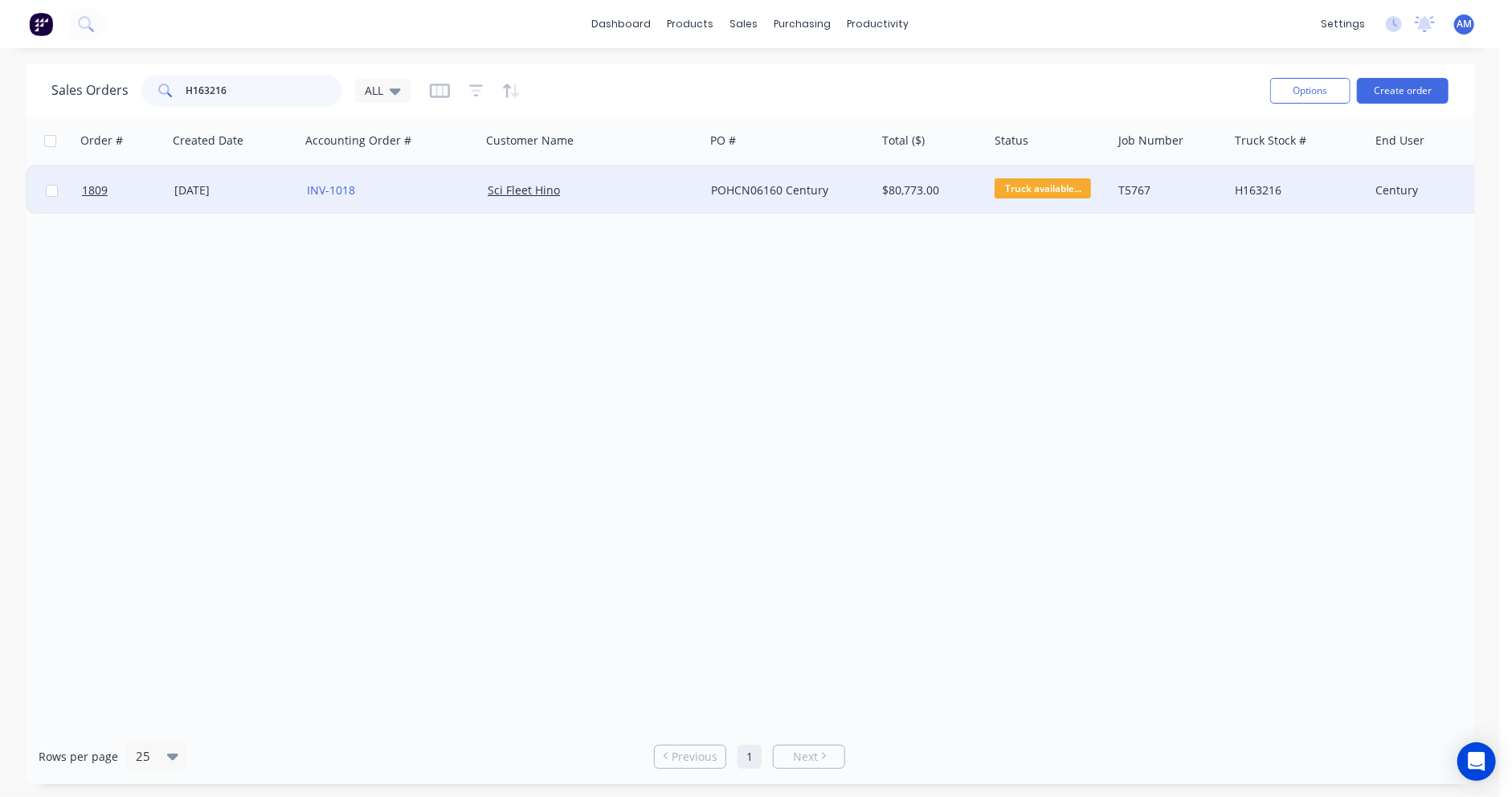
type input "H163216"
click at [234, 191] on div "27 May 2025" at bounding box center [234, 190] width 119 height 16
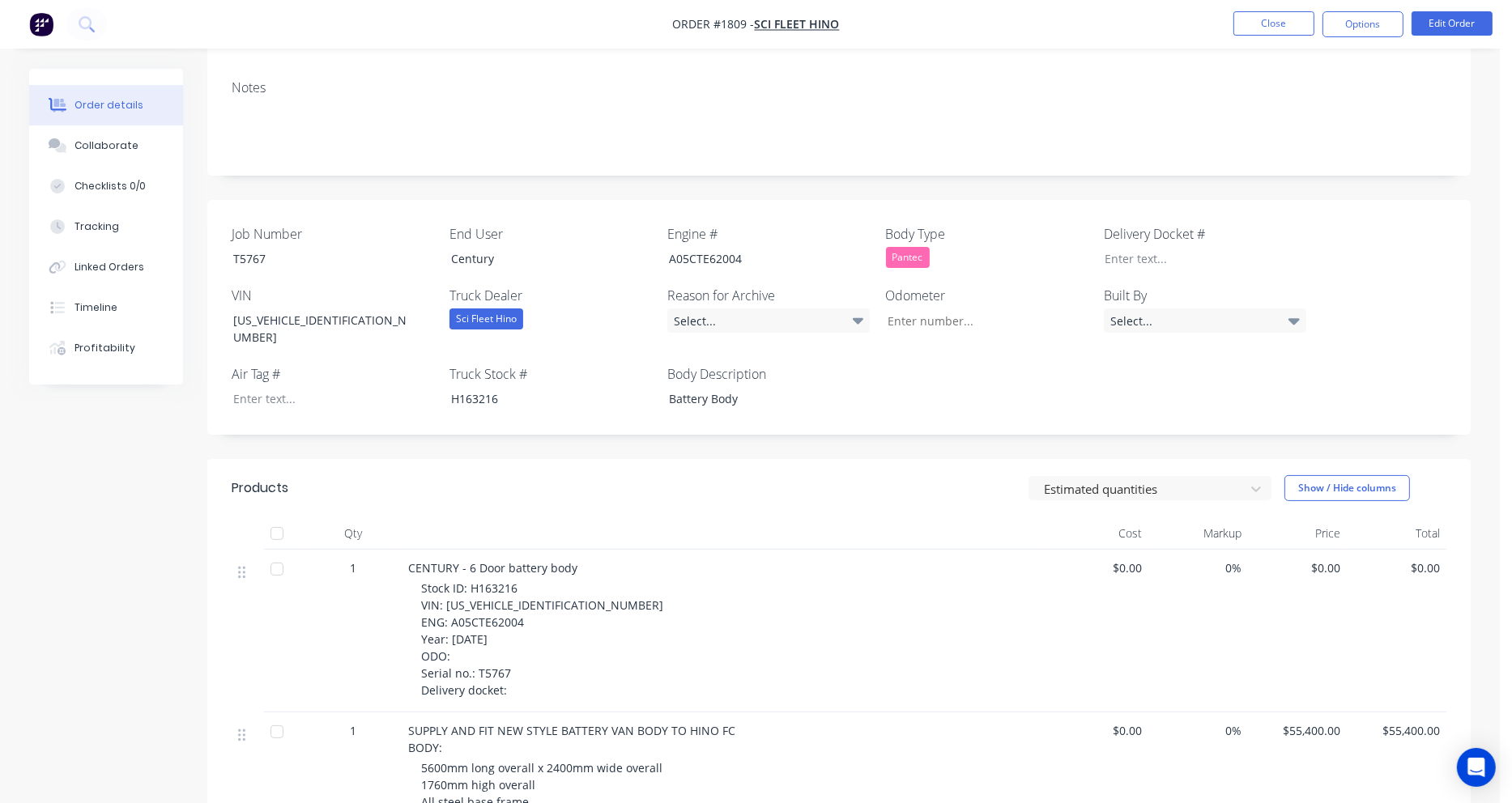
scroll to position [324, 0]
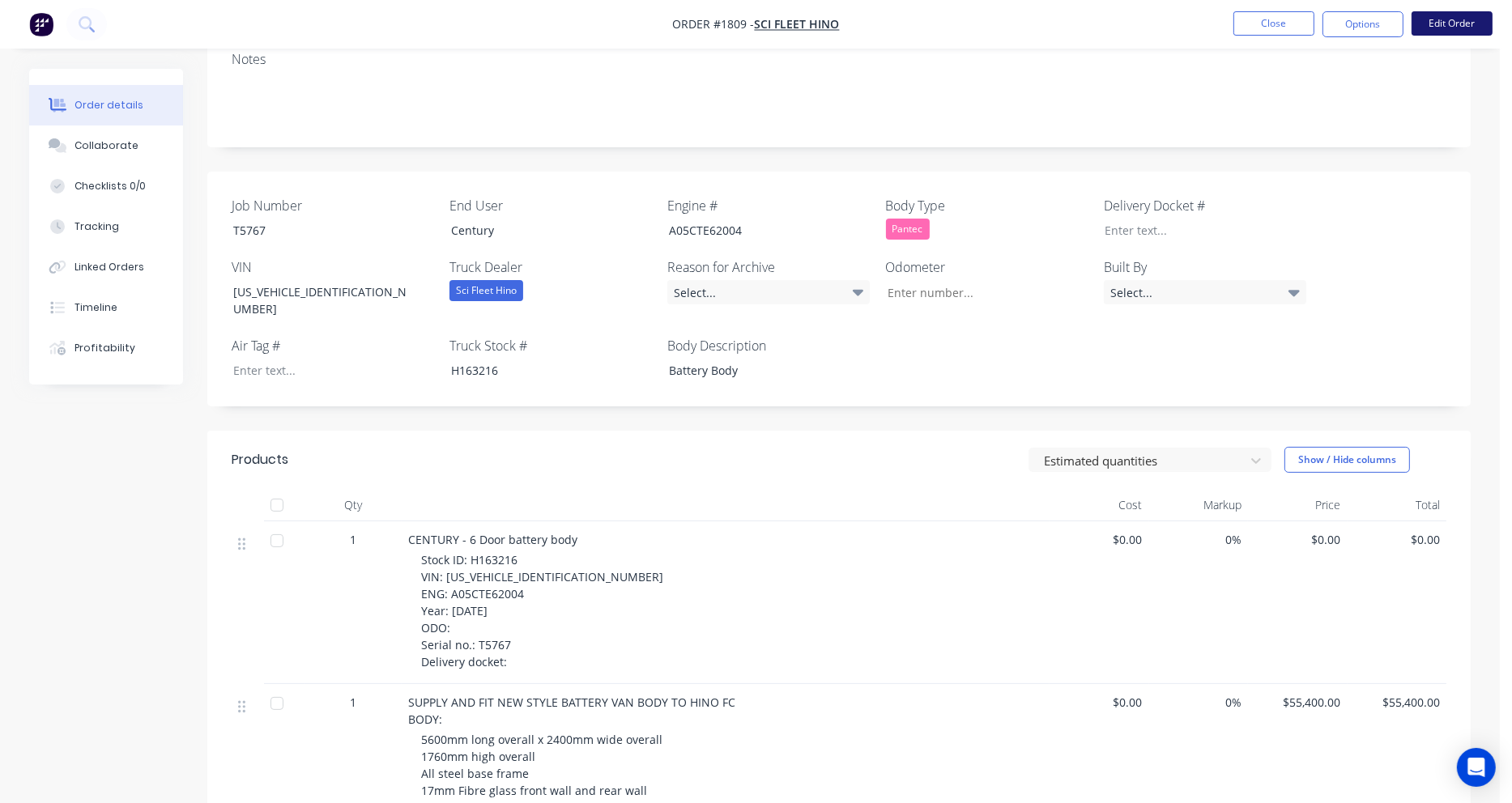
click at [1455, 22] on button "Edit Order" at bounding box center [1452, 23] width 81 height 24
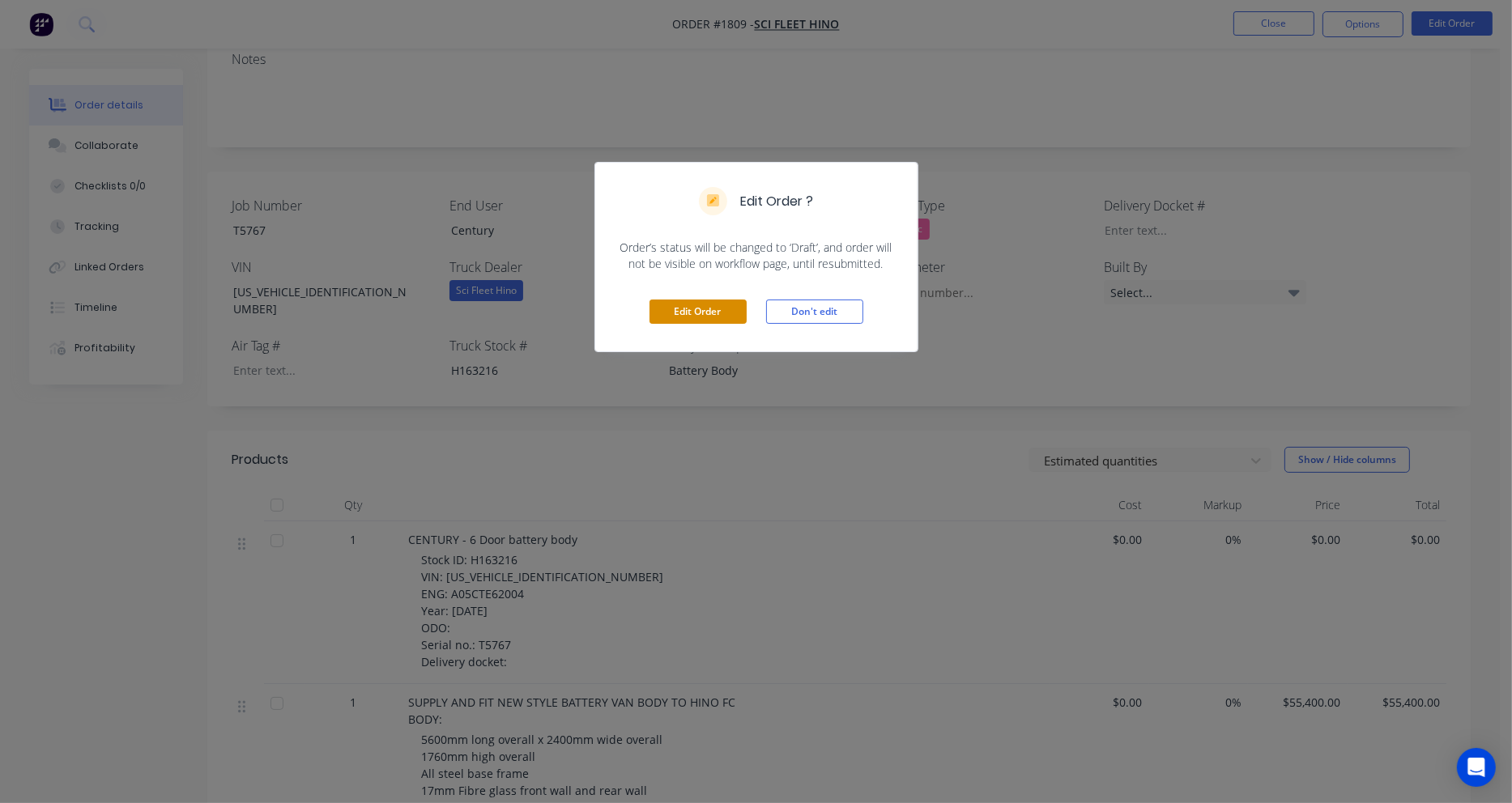
click at [727, 312] on button "Edit Order" at bounding box center [698, 311] width 97 height 24
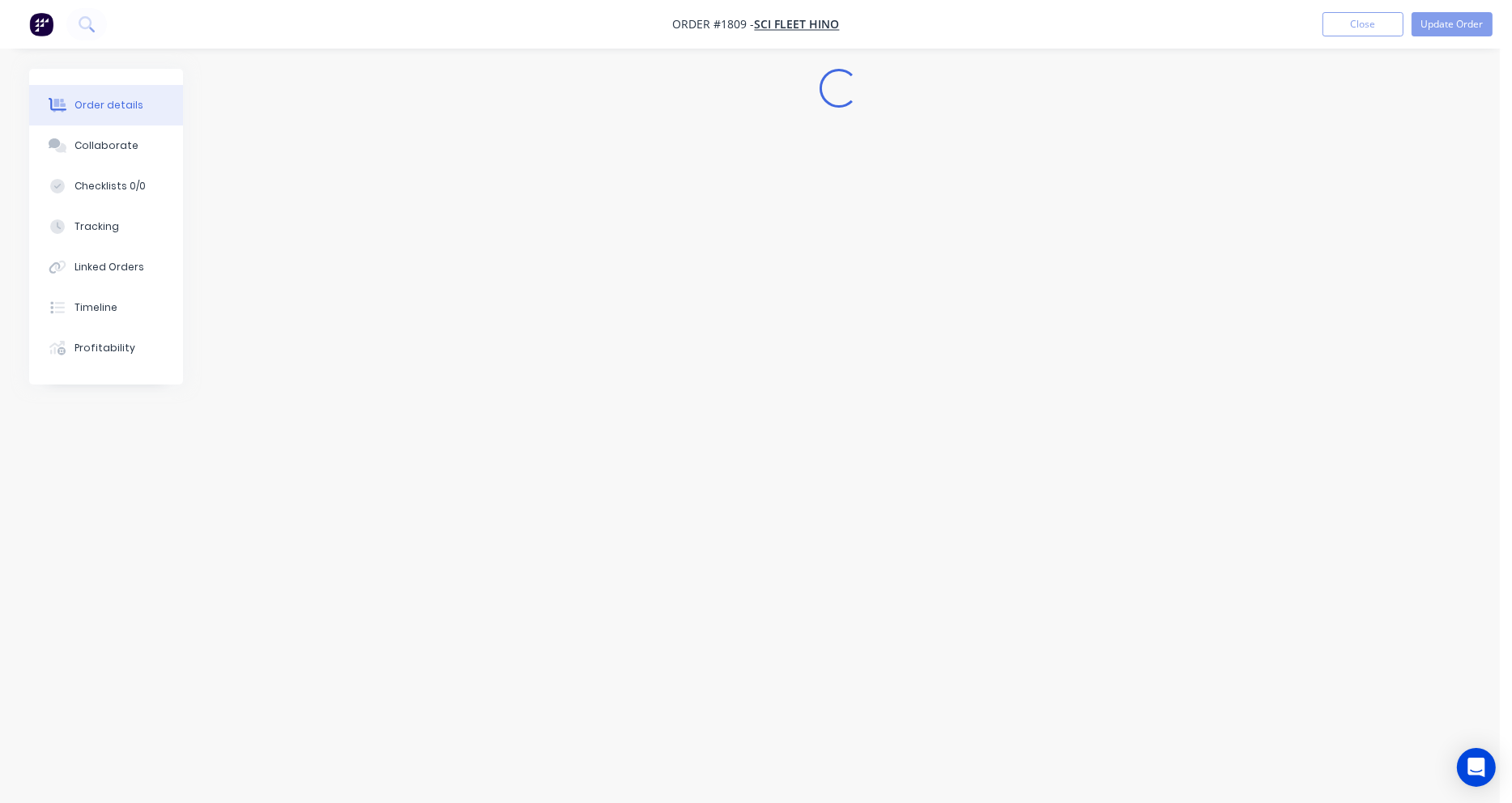
scroll to position [0, 0]
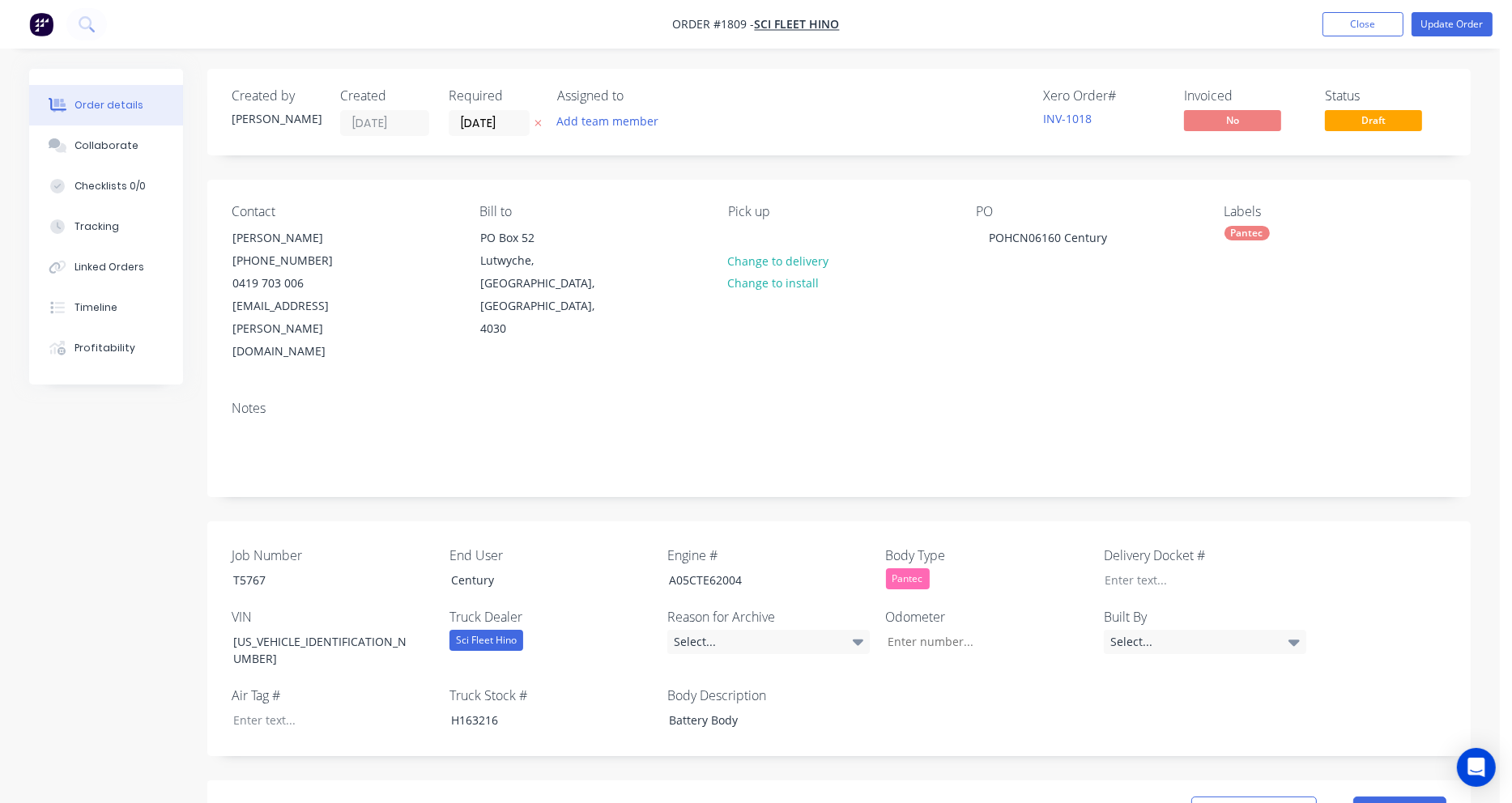
click at [758, 243] on div "Pick up Change to delivery Change to install" at bounding box center [839, 284] width 222 height 160
click at [742, 257] on button "Change to delivery" at bounding box center [778, 260] width 118 height 22
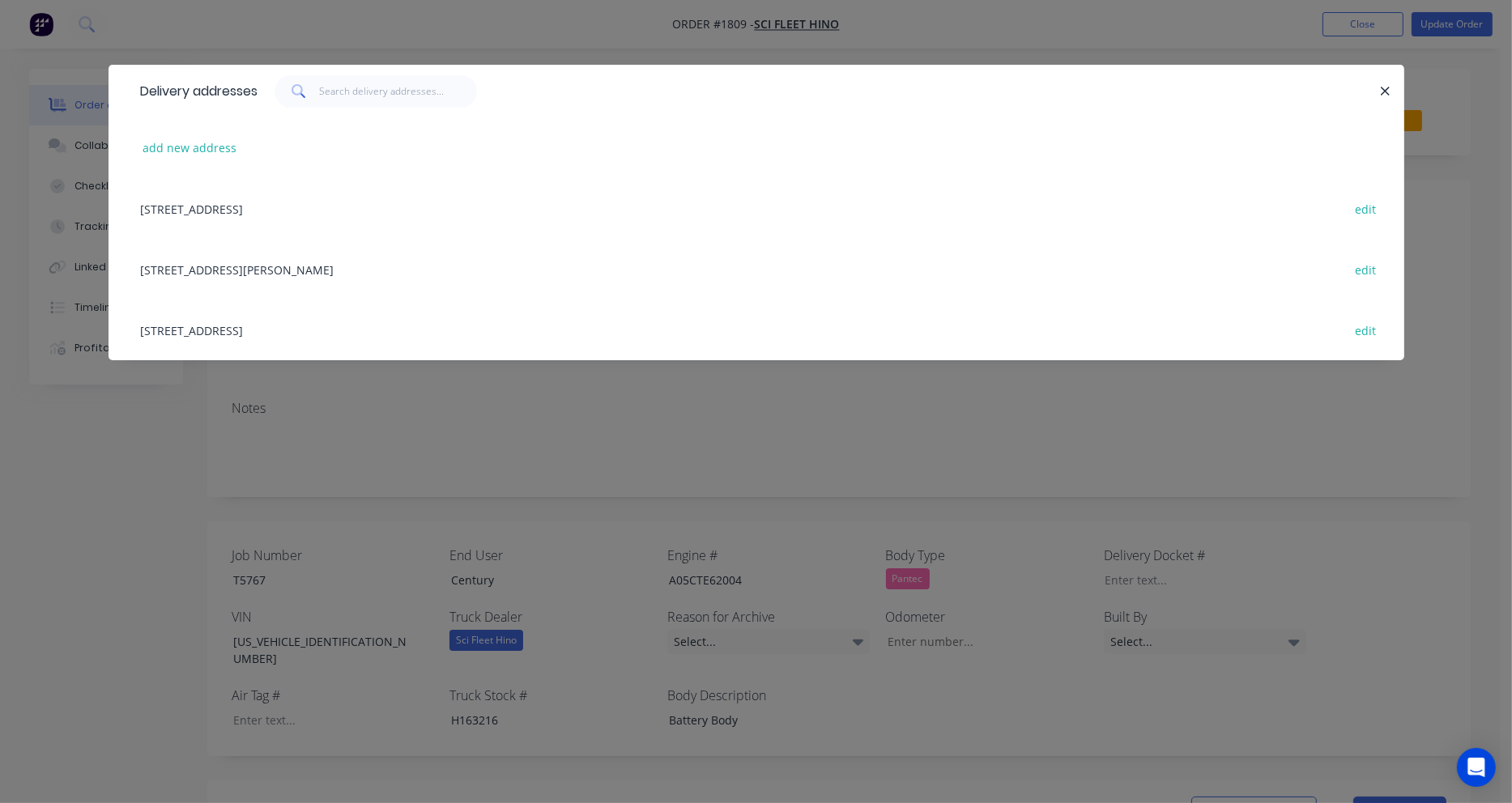
click at [252, 329] on div "816 Beaudesert Road, Coopers Plains, Australia, 4108 edit" at bounding box center [756, 330] width 1247 height 61
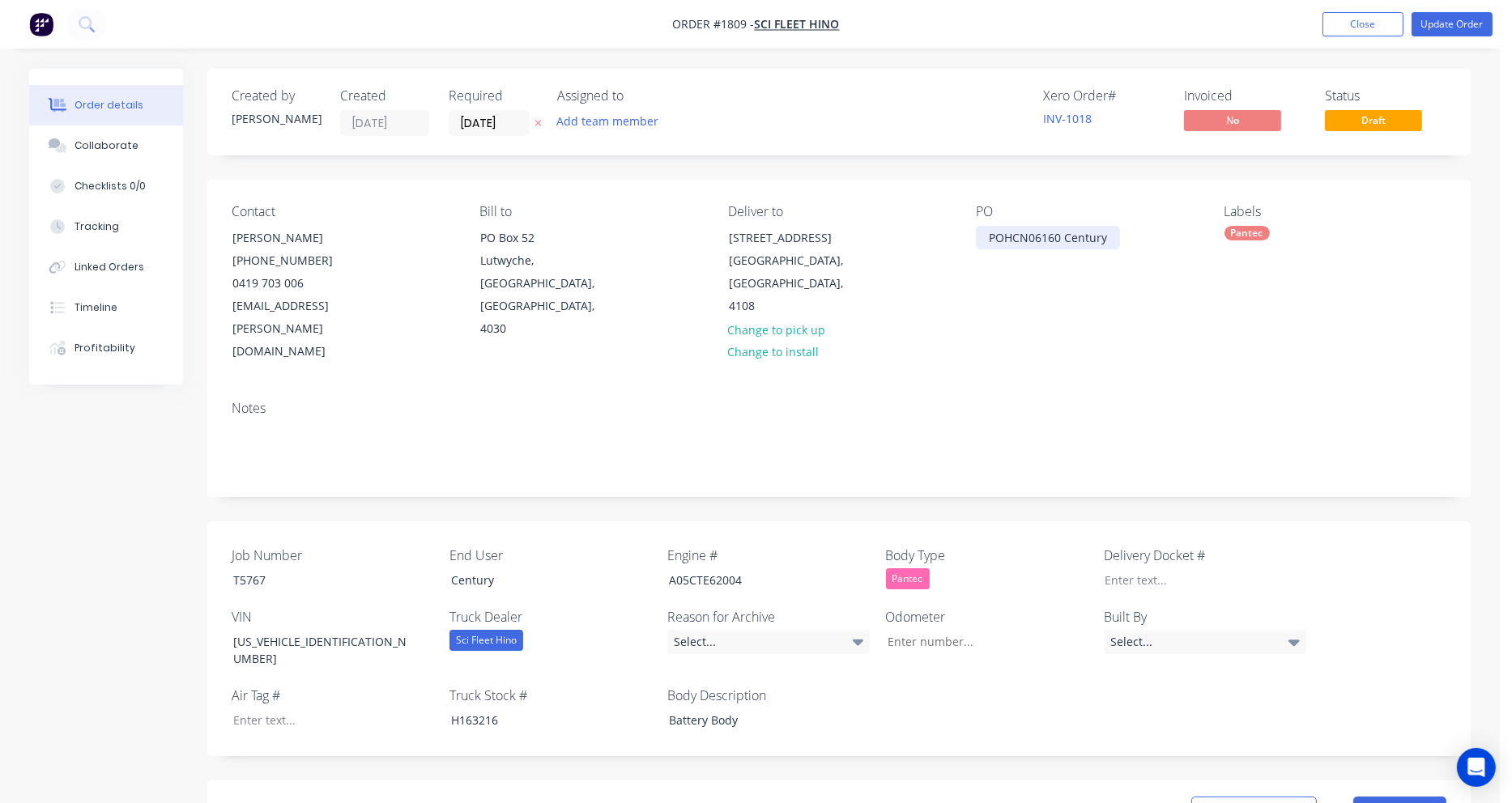
click at [1111, 235] on div "POHCN06160 Century" at bounding box center [1047, 237] width 144 height 24
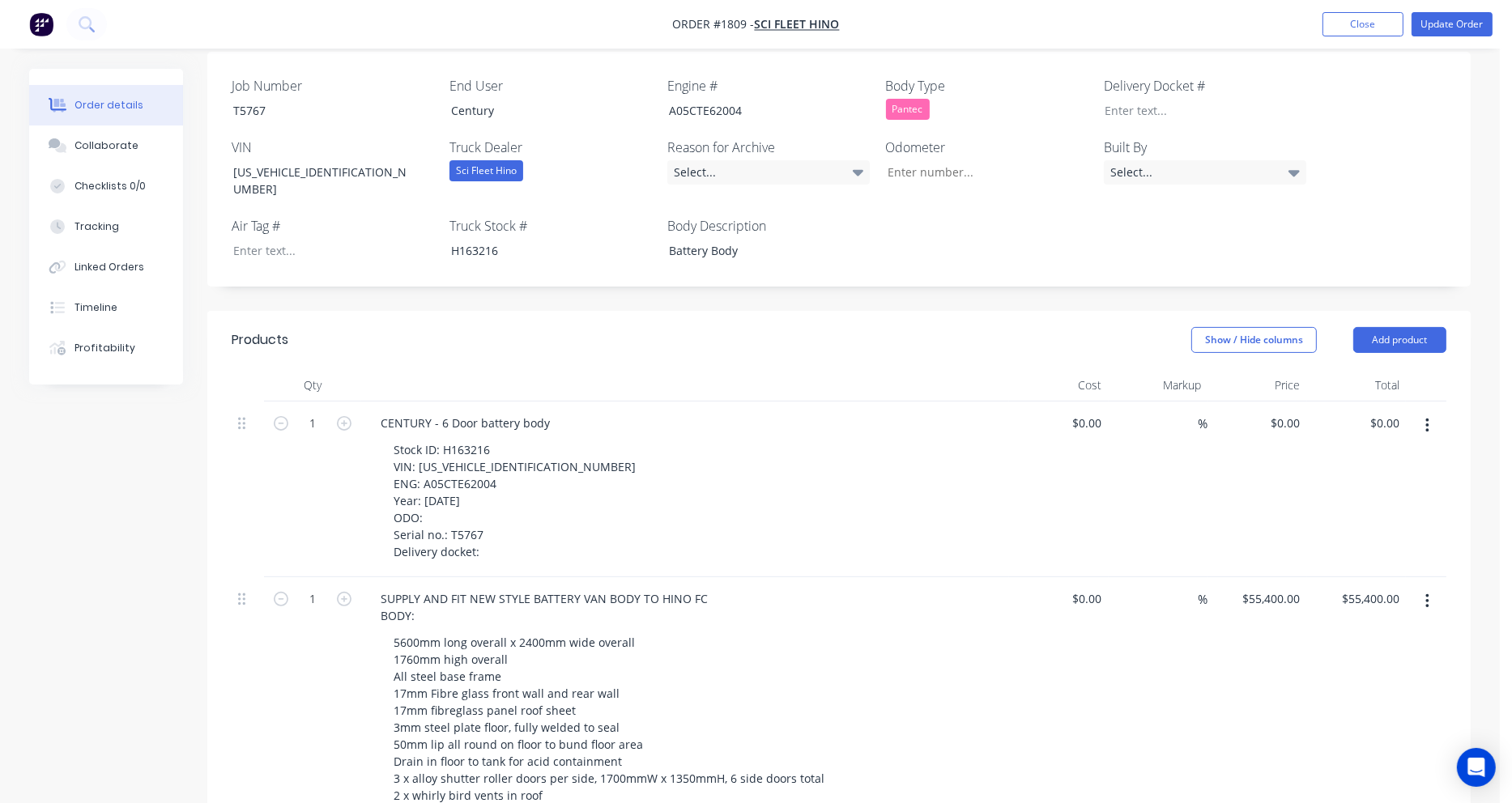
scroll to position [486, 0]
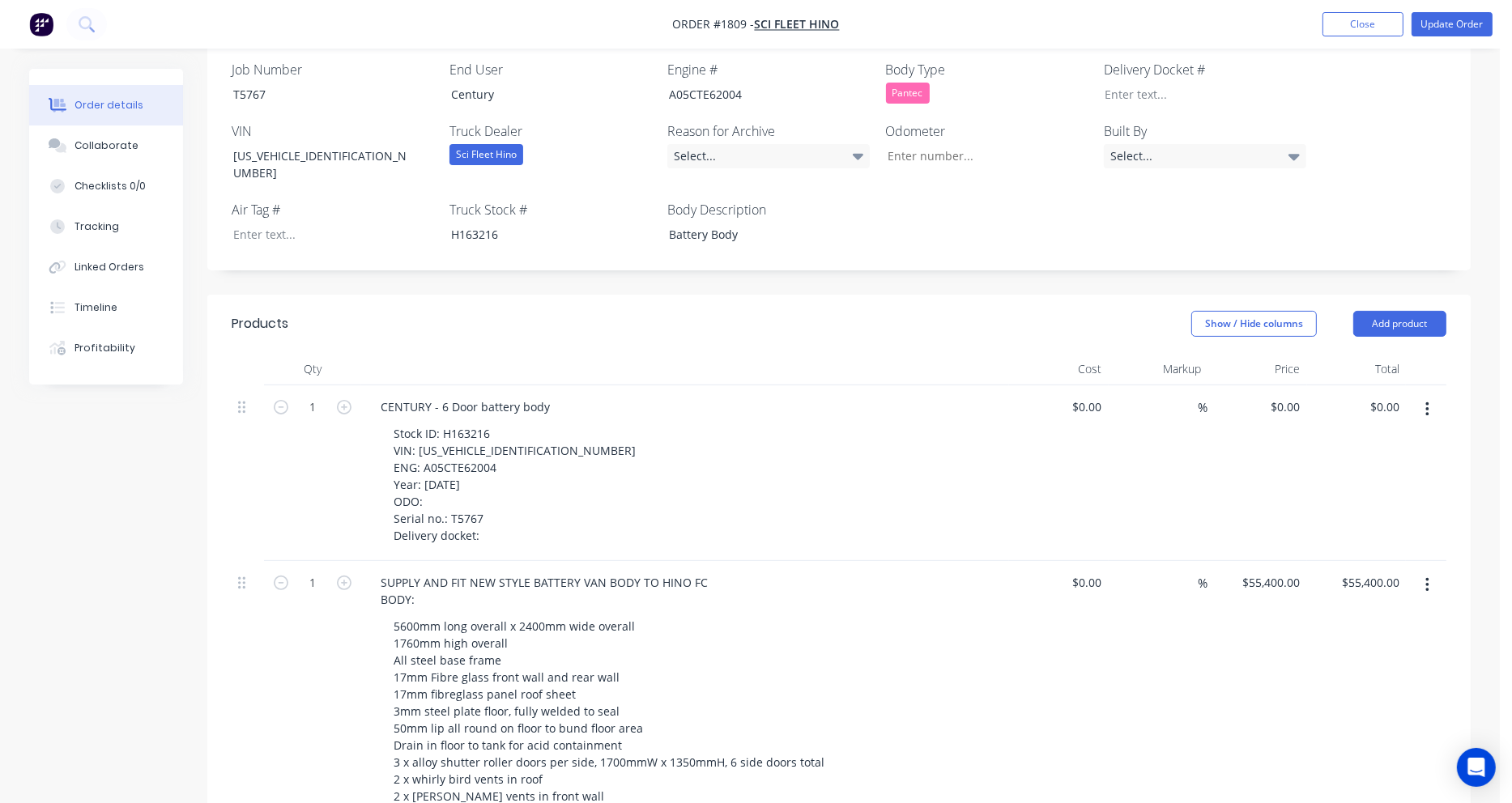
click at [1427, 400] on icon "button" at bounding box center [1427, 409] width 4 height 18
click at [1371, 538] on div "Delete" at bounding box center [1369, 549] width 124 height 24
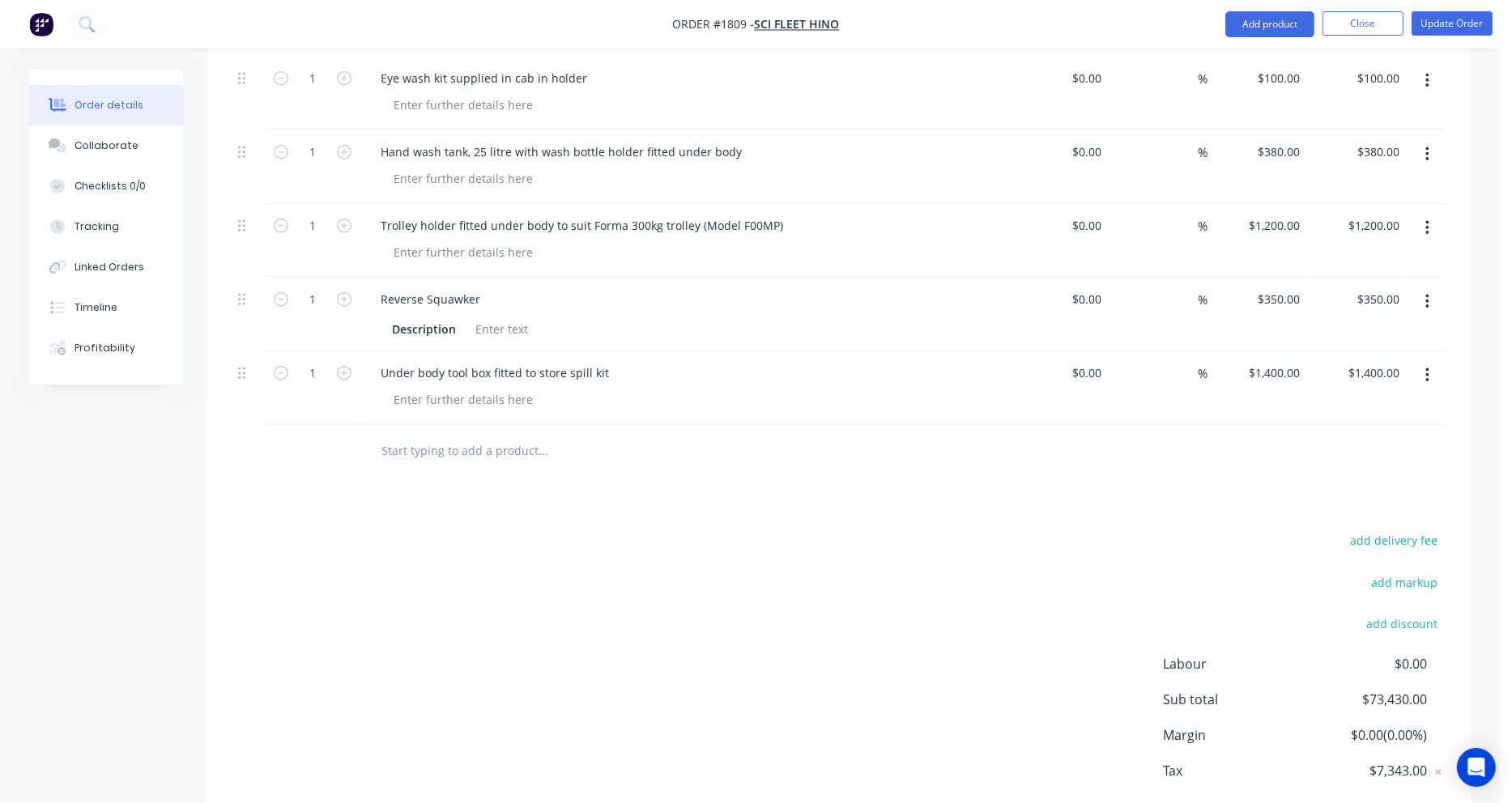
scroll to position [1943, 0]
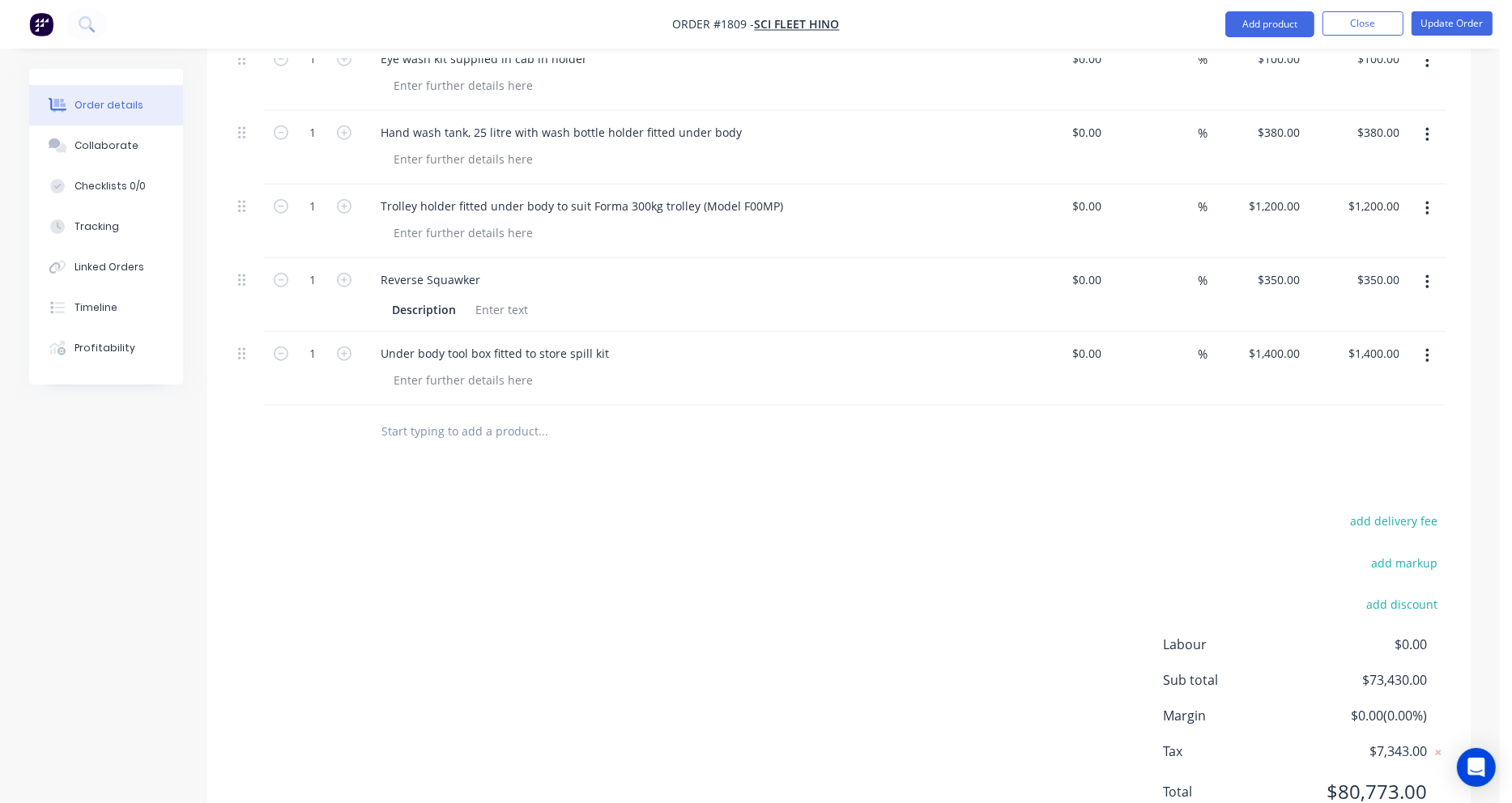
click at [384, 415] on input "text" at bounding box center [542, 431] width 324 height 32
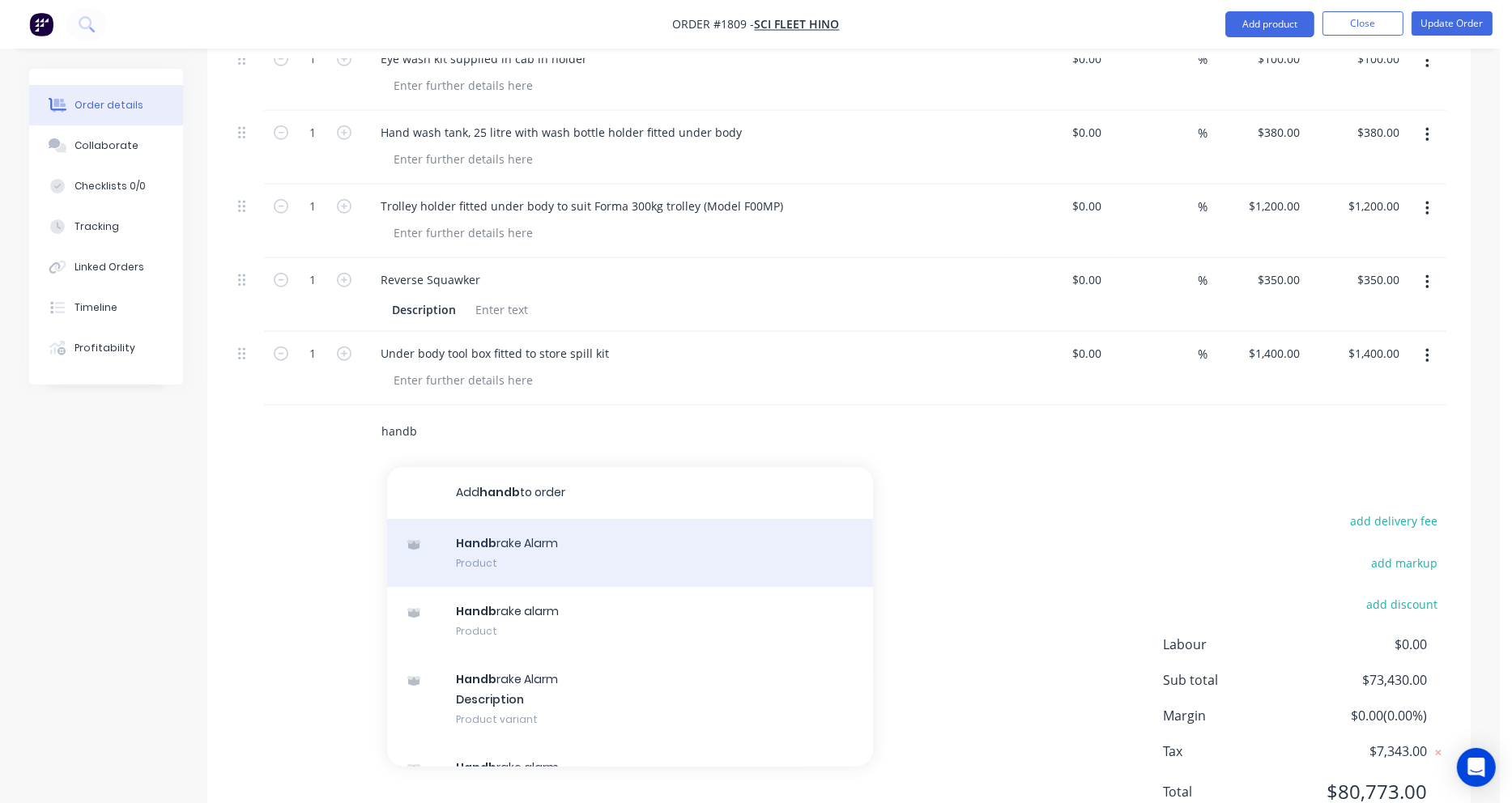
type input "handb"
click at [488, 519] on div "Handb rake Alarm Product" at bounding box center [630, 553] width 486 height 68
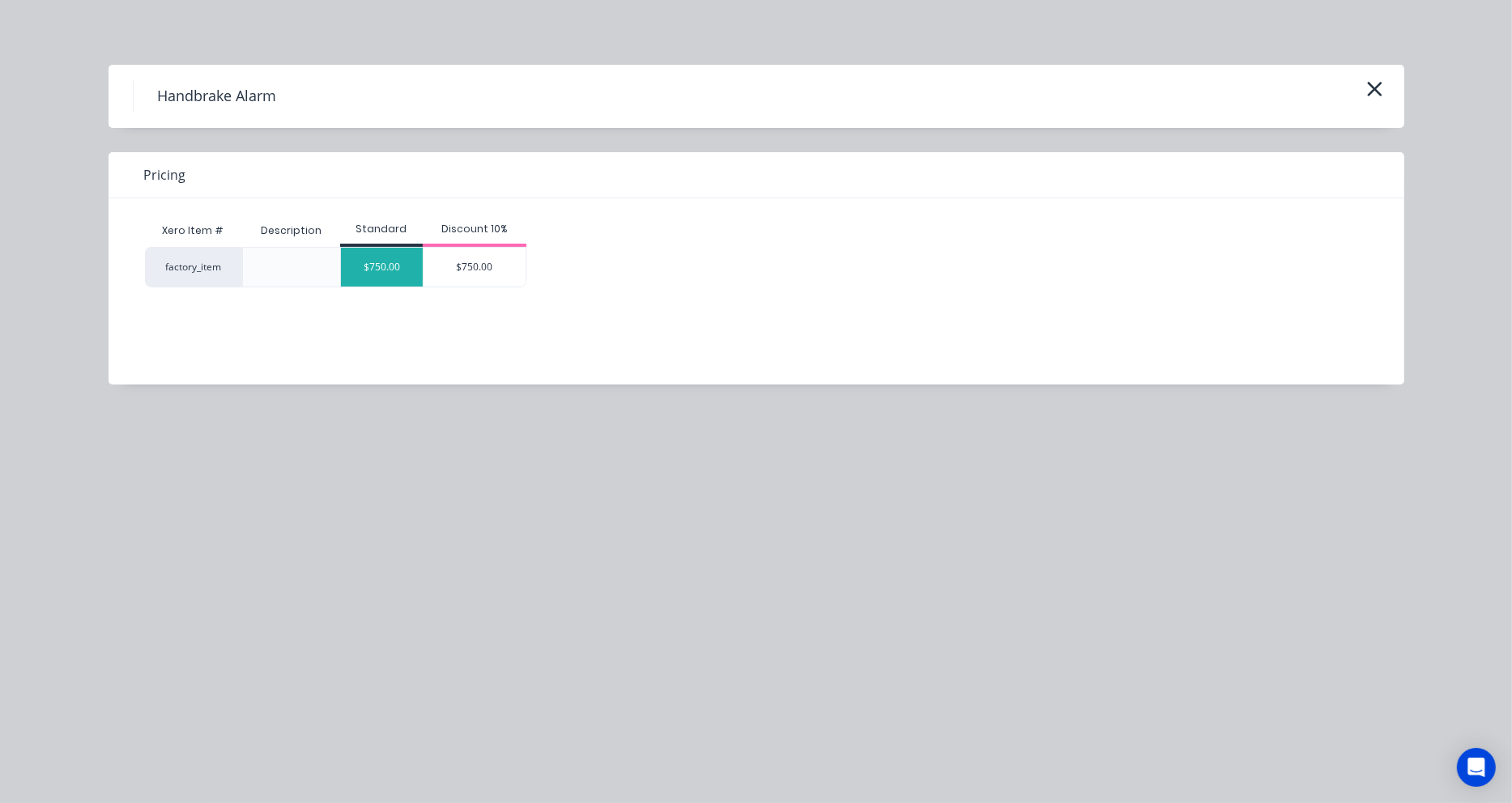
click at [399, 273] on div "$750.00" at bounding box center [382, 267] width 82 height 39
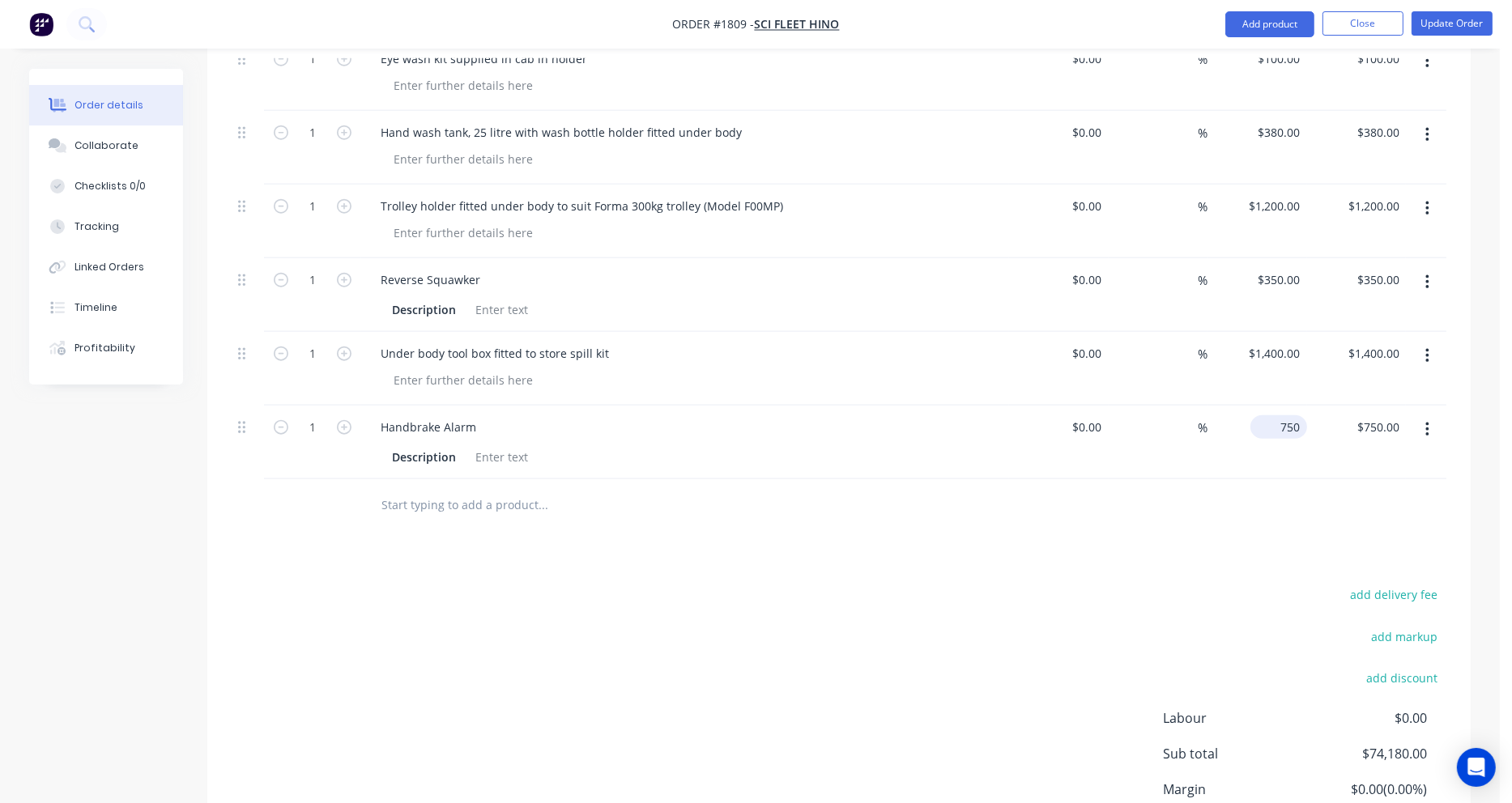
click at [1276, 415] on div "750 $750.00" at bounding box center [1278, 427] width 57 height 24
type input "$800.00"
click at [1444, 18] on button "Update Order" at bounding box center [1452, 23] width 81 height 24
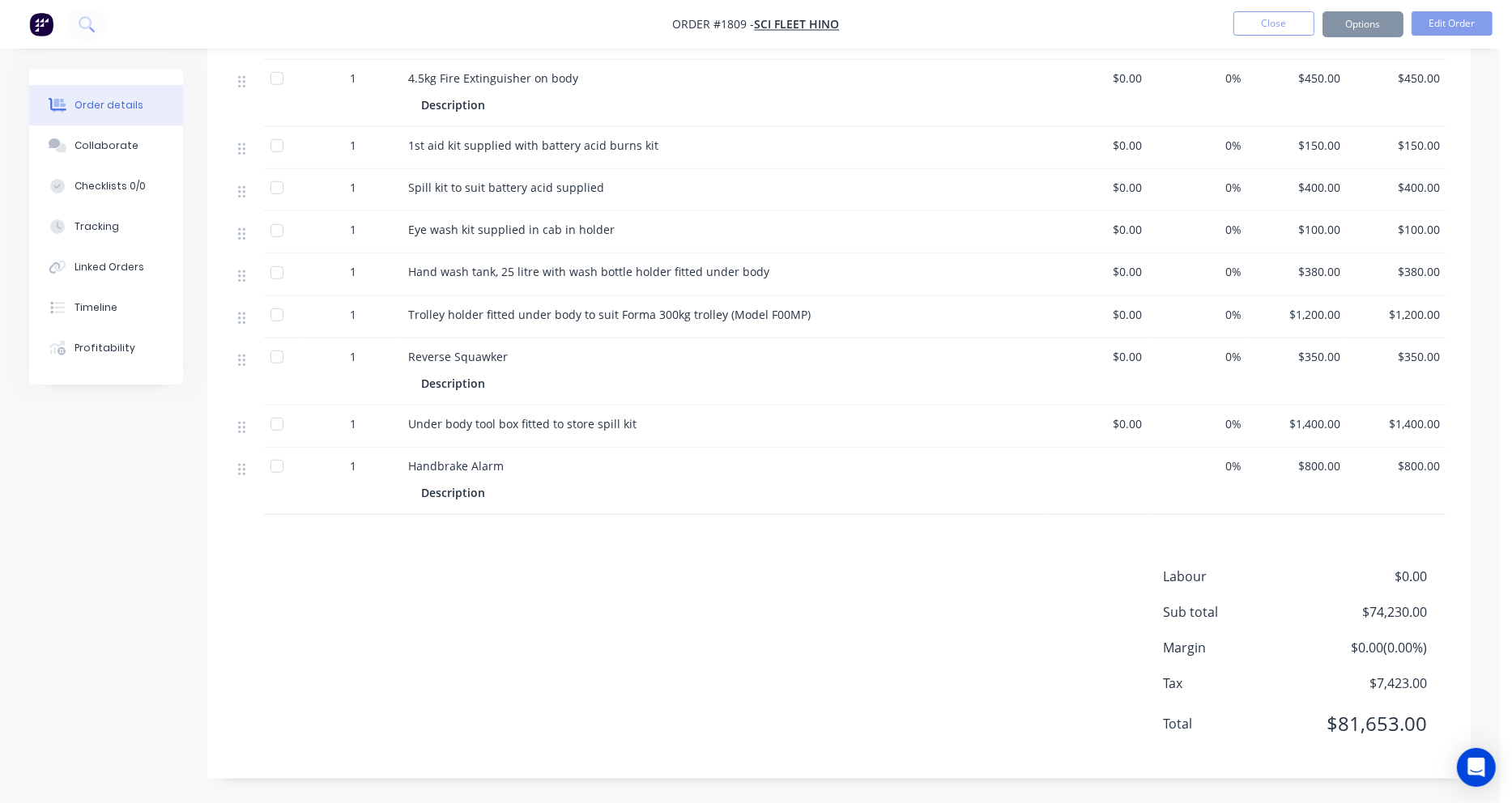
scroll to position [0, 0]
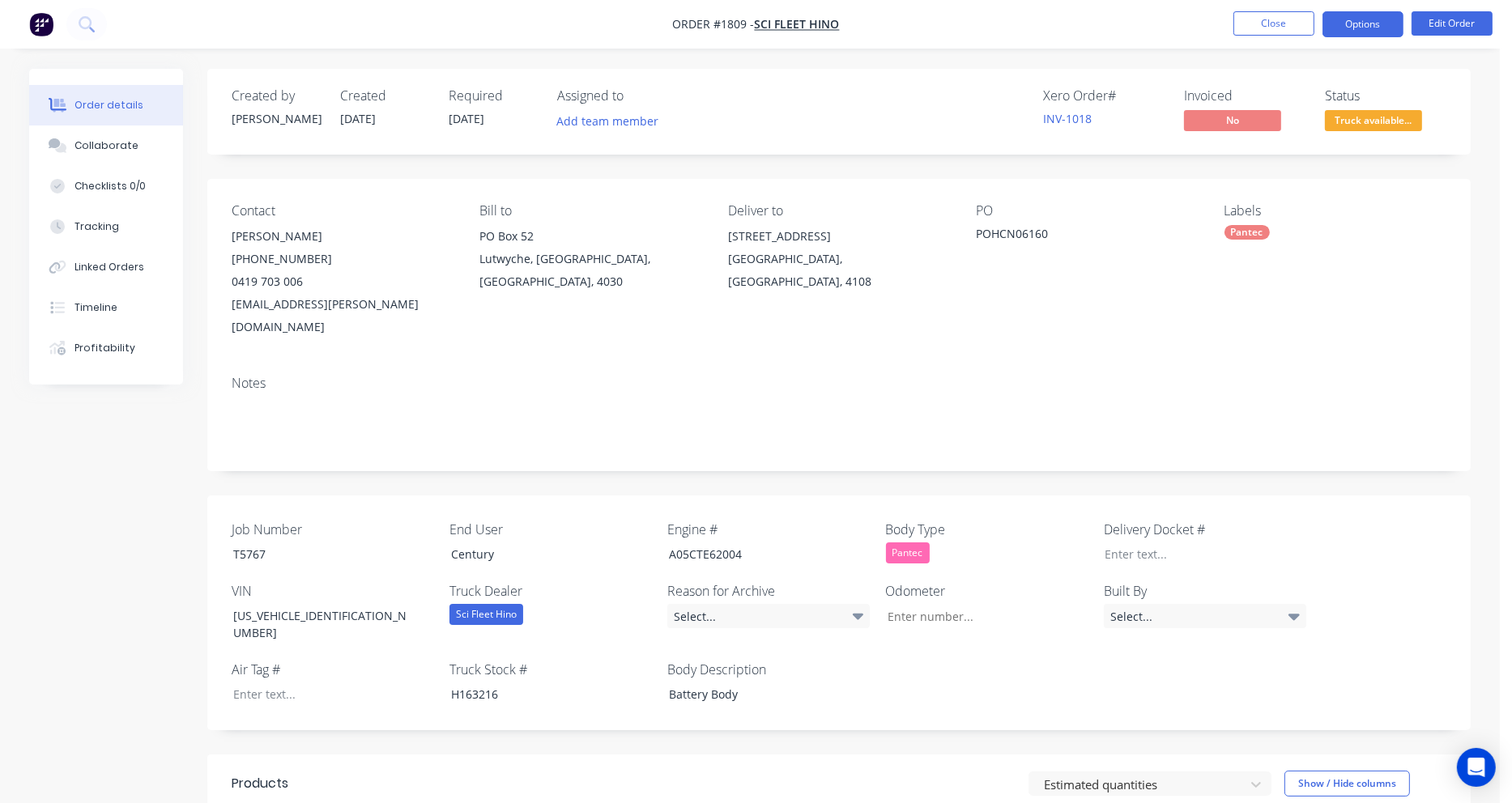
click at [1364, 26] on button "Options" at bounding box center [1363, 24] width 81 height 26
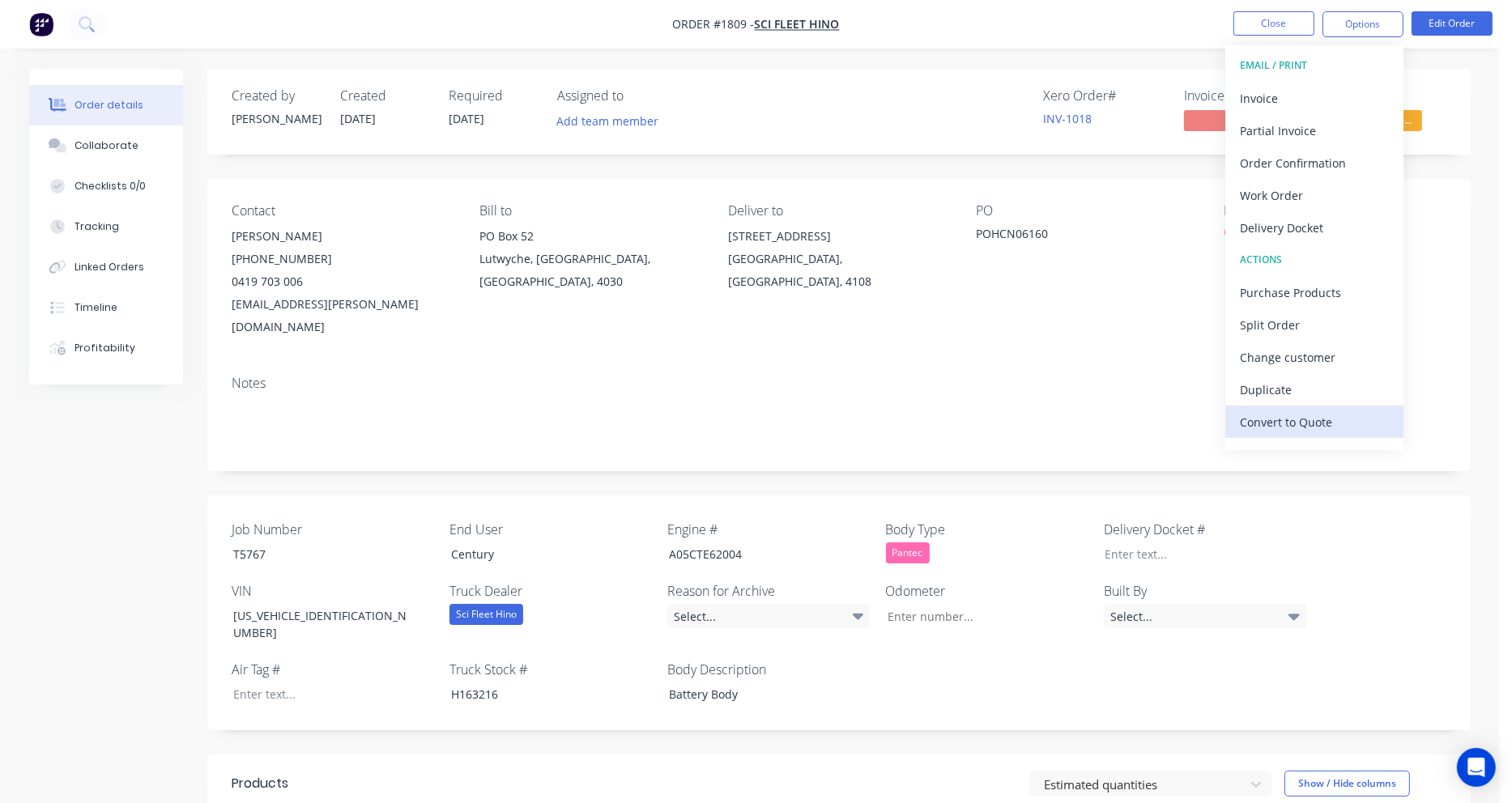
click at [1308, 413] on div "Convert to Quote" at bounding box center [1314, 422] width 149 height 24
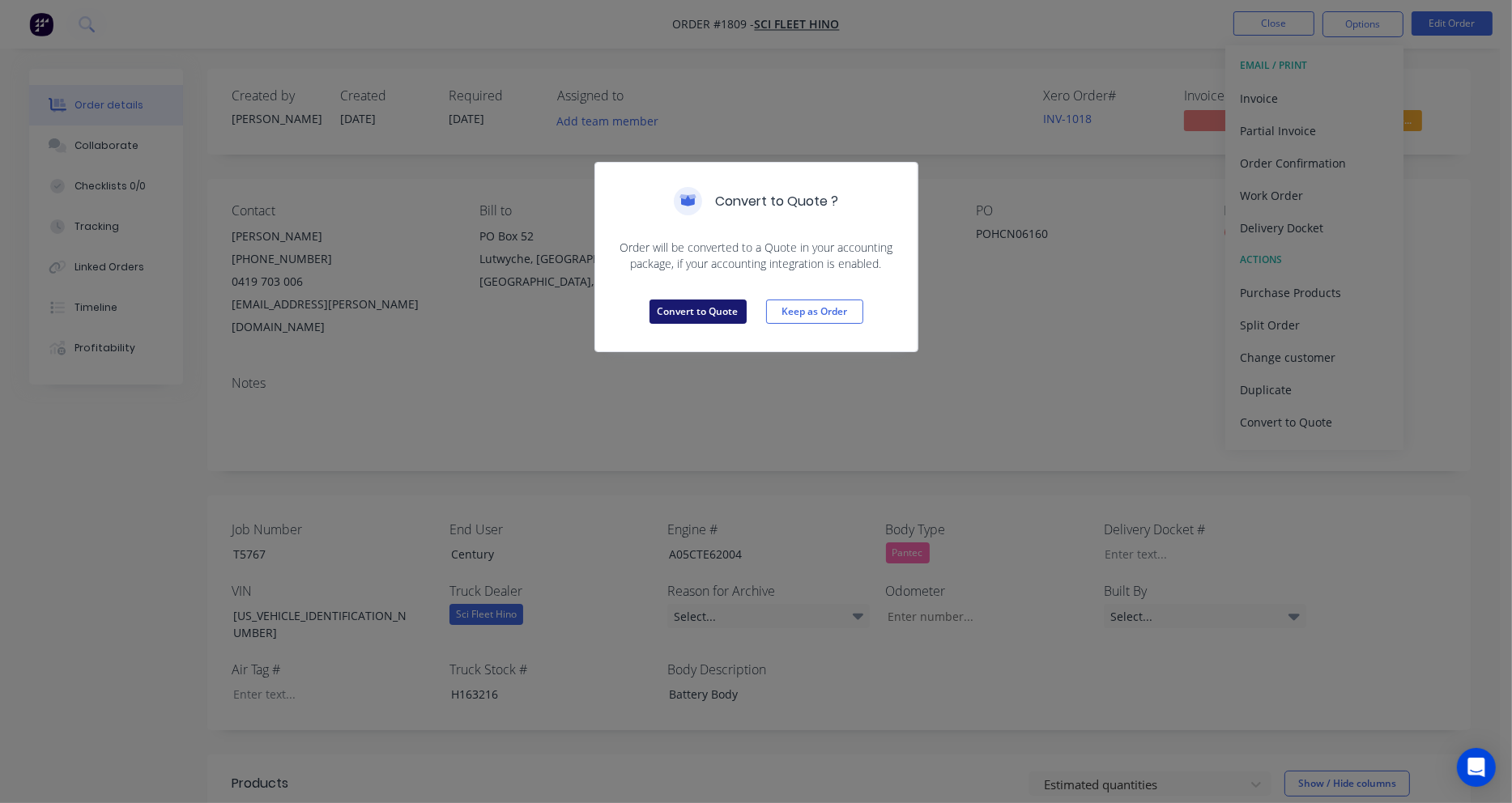
click at [717, 308] on button "Convert to Quote" at bounding box center [698, 311] width 97 height 24
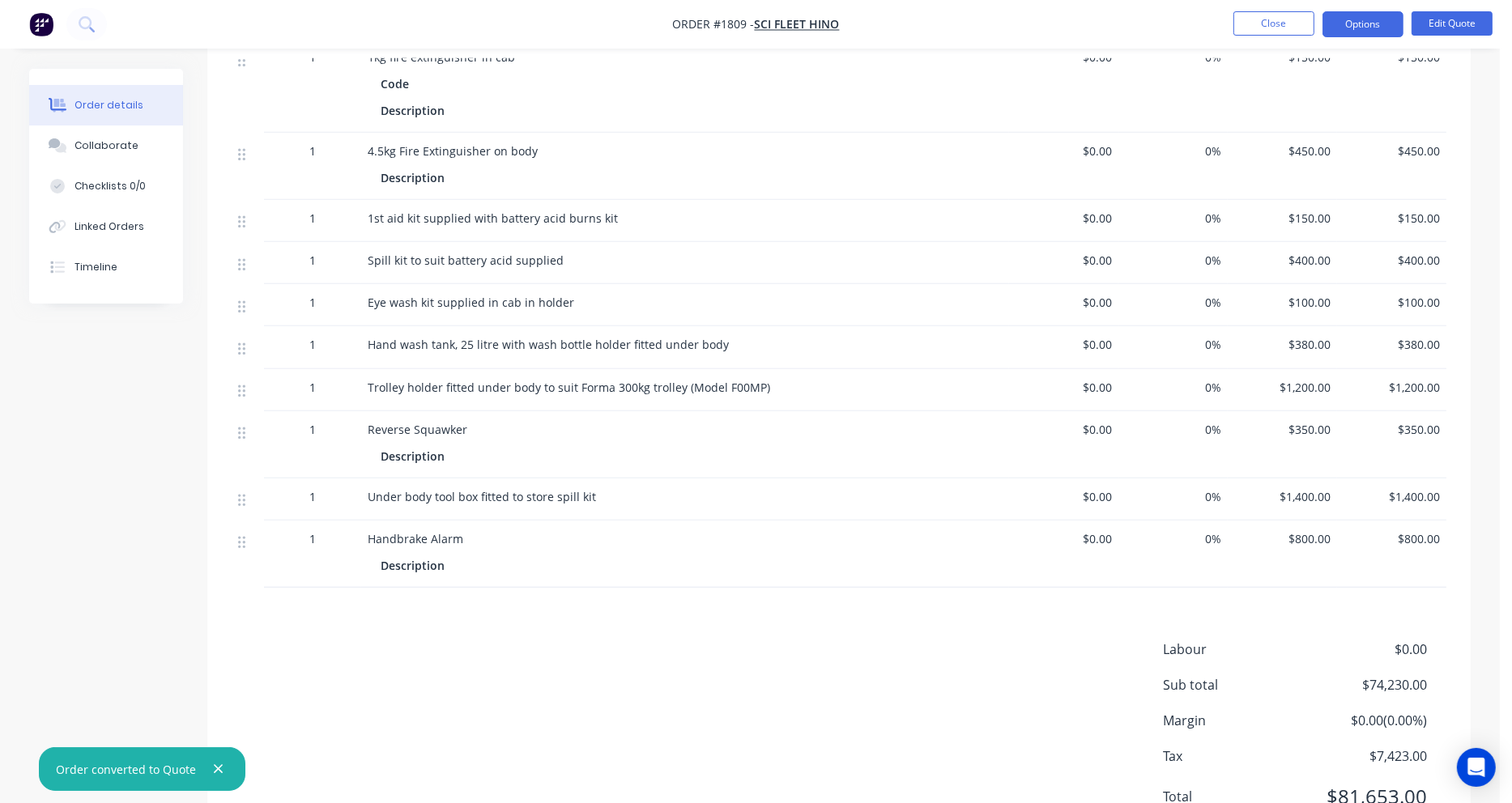
scroll to position [1441, 0]
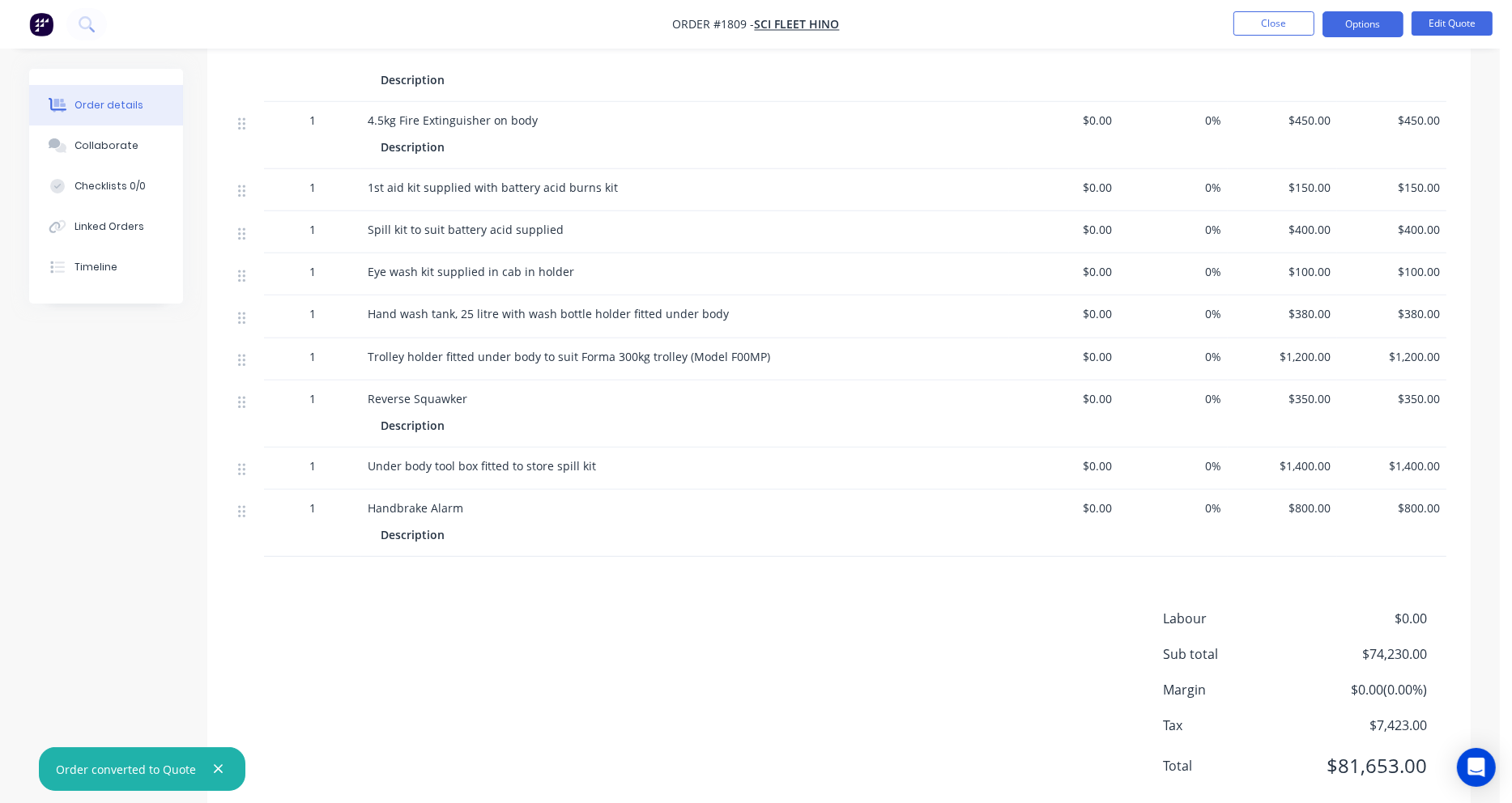
click at [448, 413] on div "Description" at bounding box center [416, 425] width 71 height 24
click at [441, 413] on div "Description" at bounding box center [416, 425] width 71 height 24
click at [443, 413] on div "Description" at bounding box center [416, 425] width 71 height 24
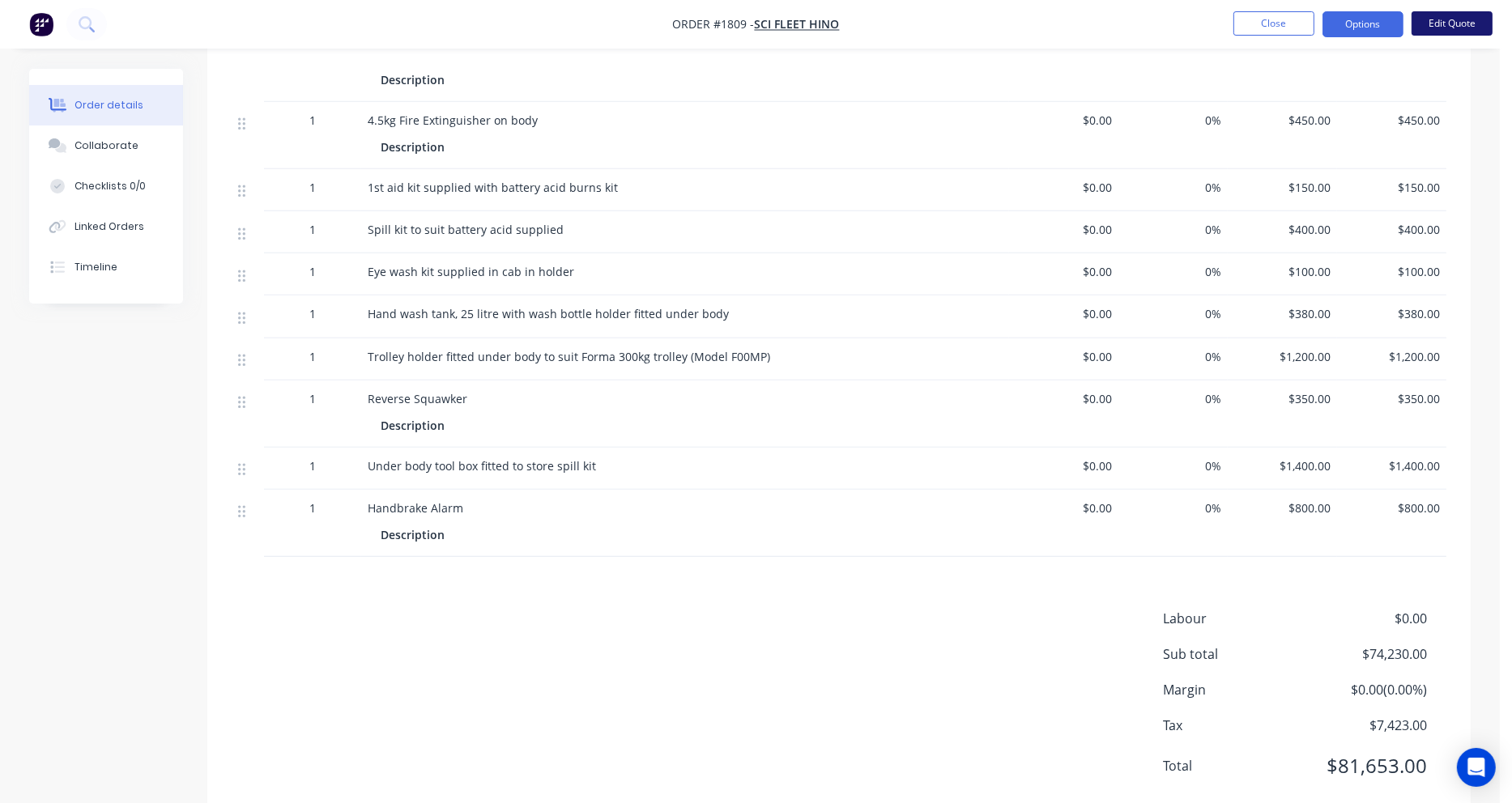
click at [1450, 28] on button "Edit Quote" at bounding box center [1452, 23] width 81 height 24
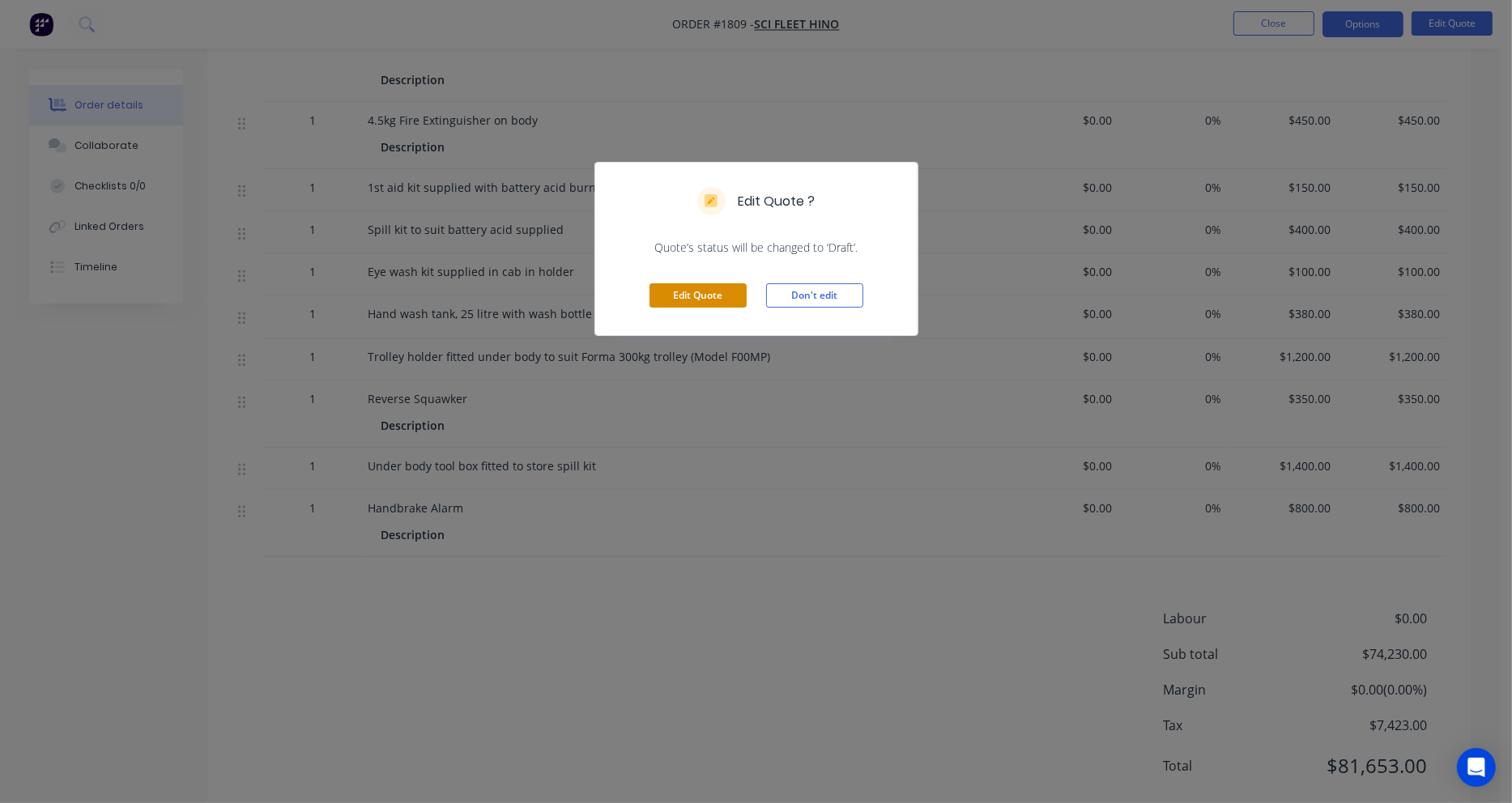
click at [706, 295] on button "Edit Quote" at bounding box center [698, 295] width 97 height 24
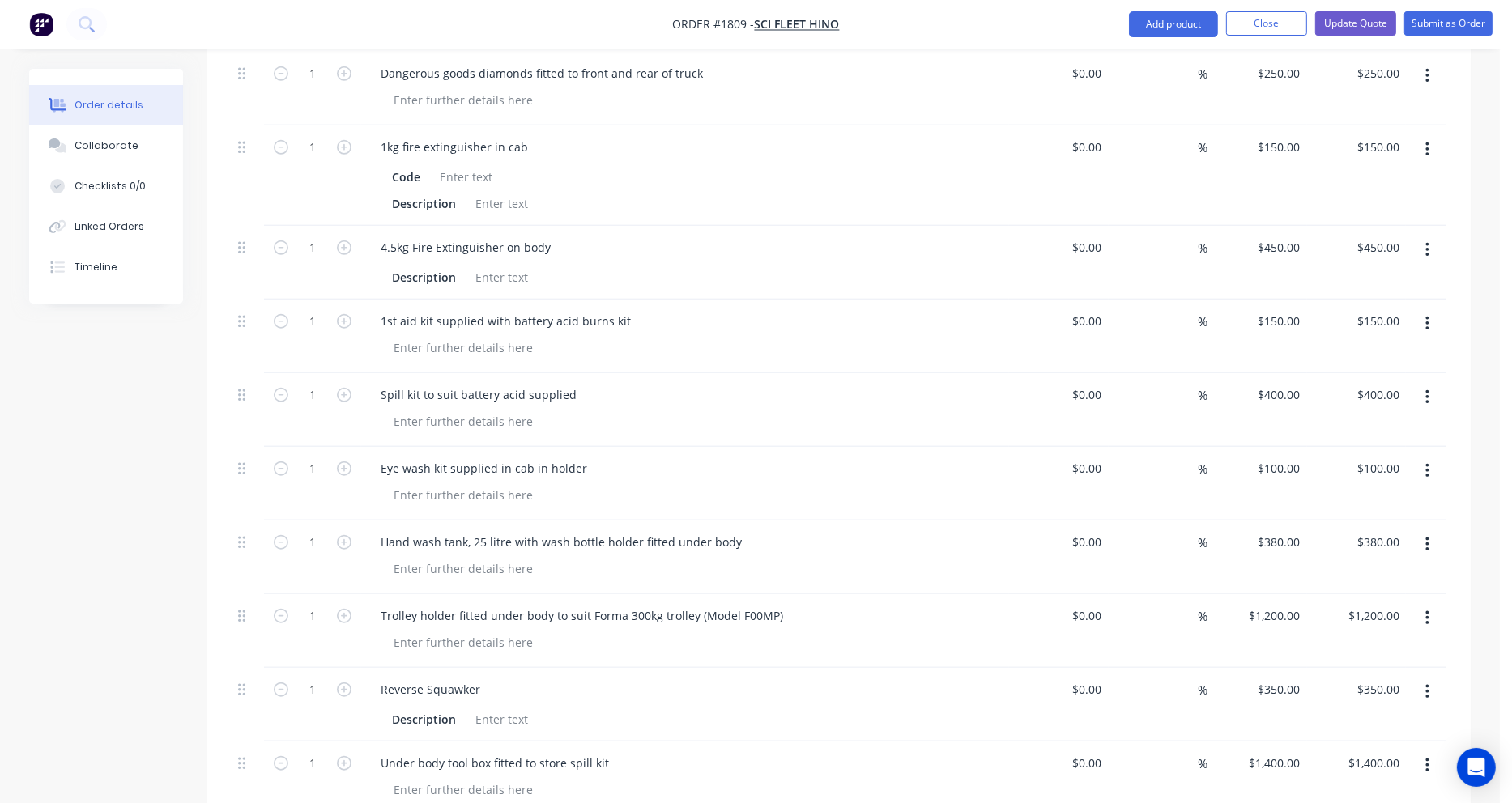
scroll to position [1376, 0]
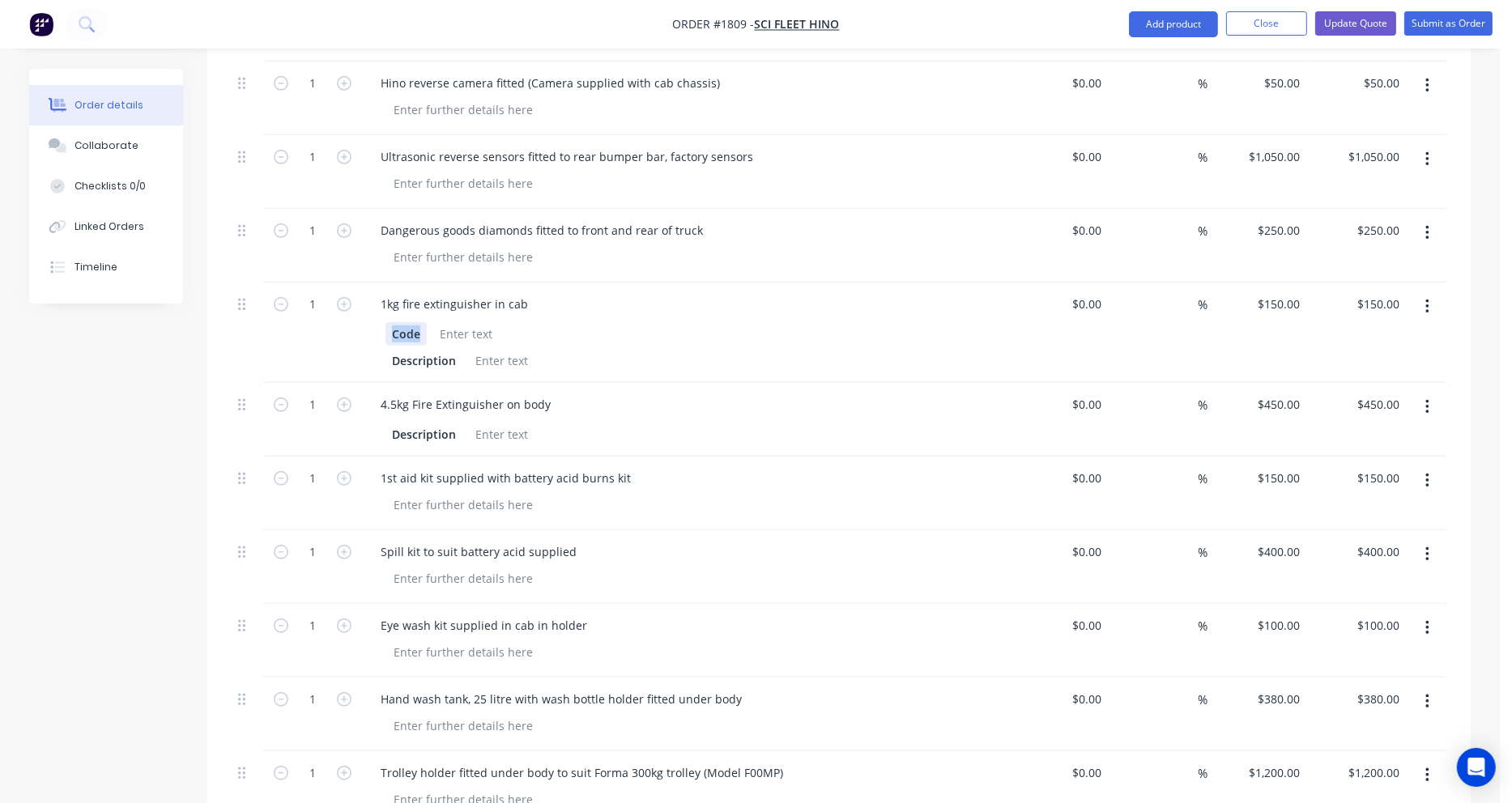
drag, startPoint x: 417, startPoint y: 267, endPoint x: 373, endPoint y: 270, distance: 44.1
click at [373, 319] on div "Code Description" at bounding box center [685, 345] width 635 height 54
drag, startPoint x: 456, startPoint y: 296, endPoint x: 386, endPoint y: 300, distance: 70.1
click at [386, 349] on div "Description" at bounding box center [424, 361] width 77 height 24
drag, startPoint x: 456, startPoint y: 371, endPoint x: 379, endPoint y: 374, distance: 77.1
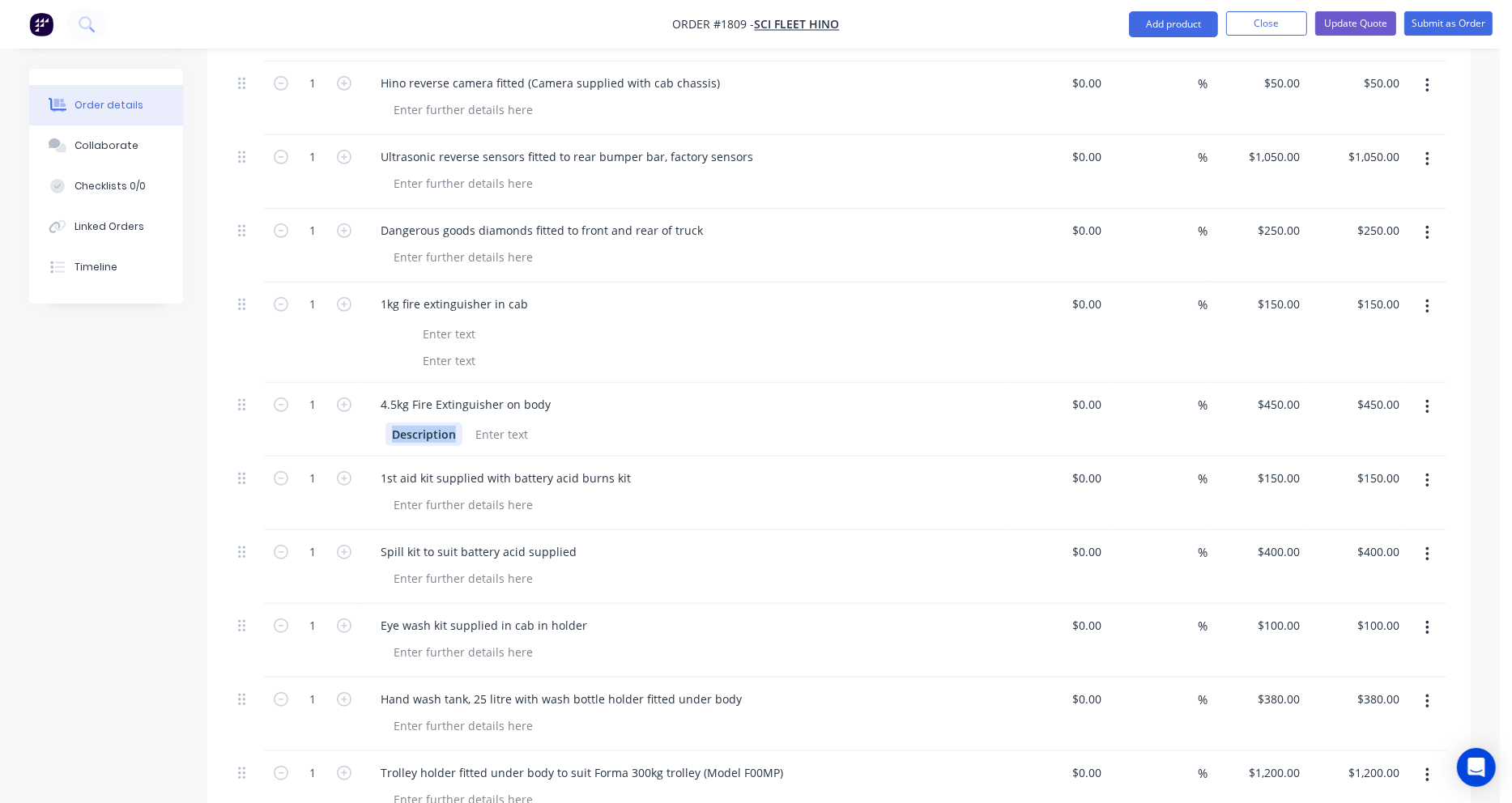
click at [380, 419] on div "Description" at bounding box center [685, 432] width 635 height 26
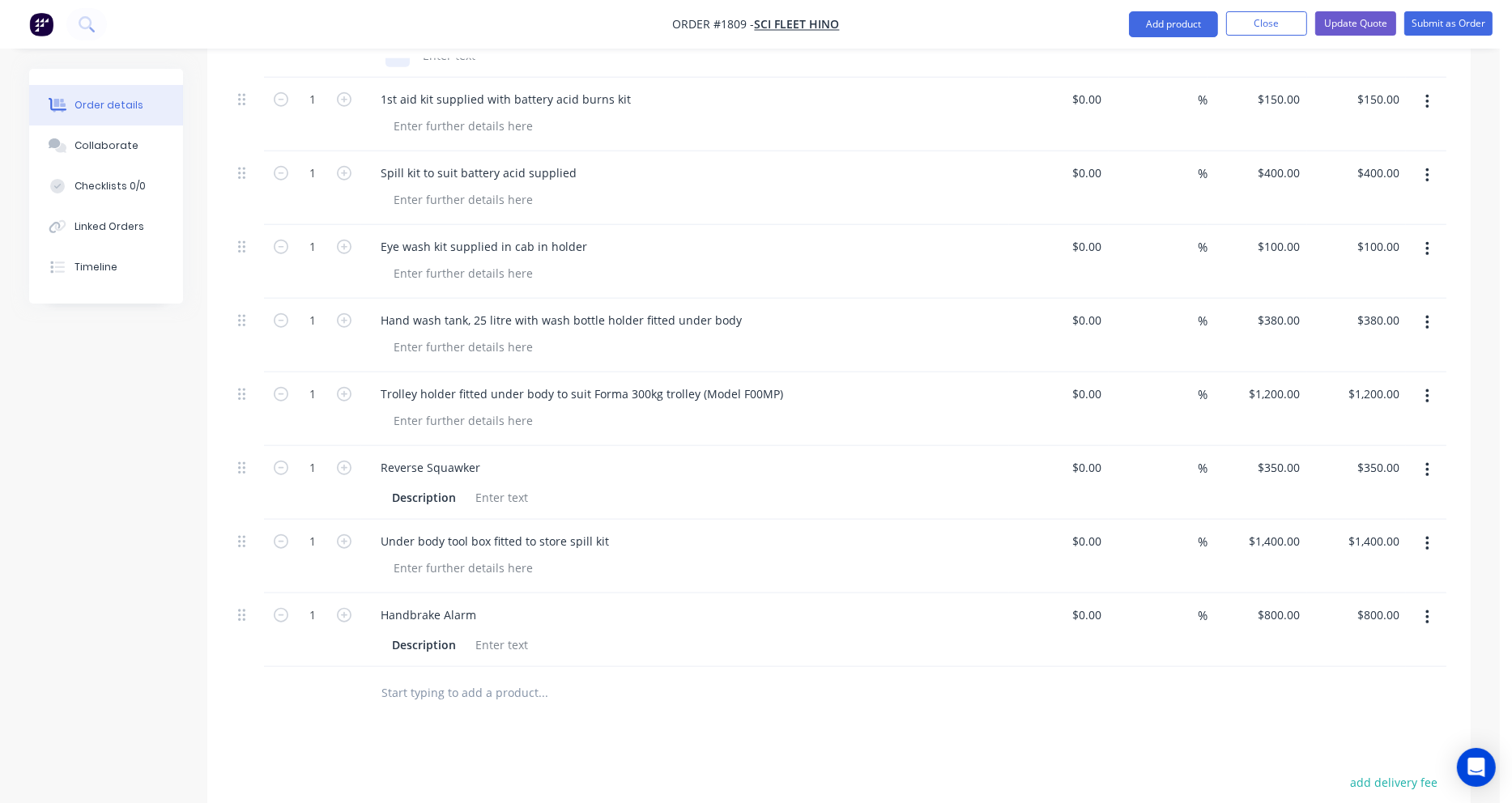
scroll to position [1781, 0]
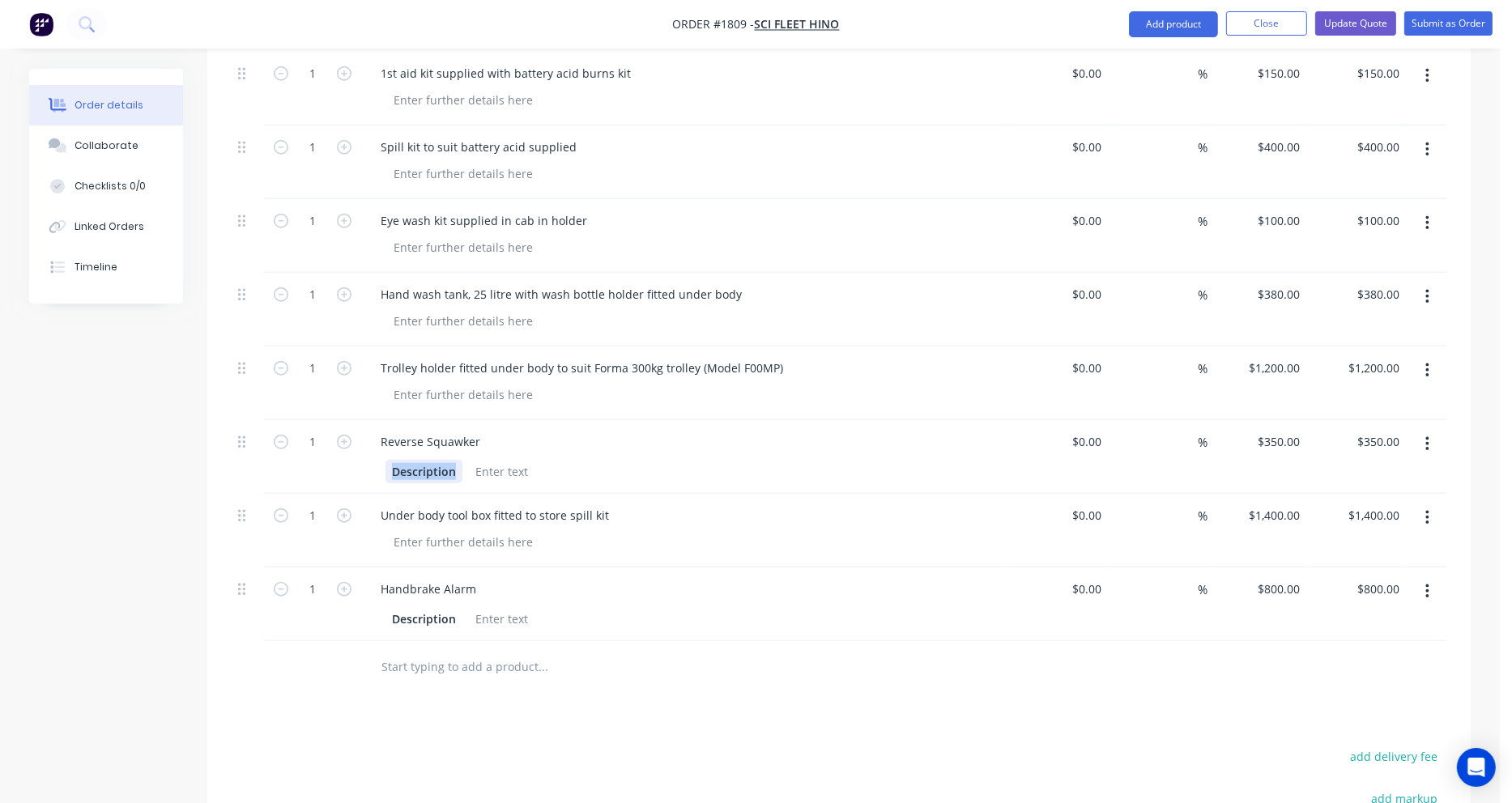
drag, startPoint x: 457, startPoint y: 408, endPoint x: 376, endPoint y: 409, distance: 81.0
click at [376, 456] on div "Description" at bounding box center [685, 469] width 635 height 26
drag, startPoint x: 457, startPoint y: 554, endPoint x: 368, endPoint y: 553, distance: 89.0
click at [368, 604] on div "Description" at bounding box center [685, 617] width 635 height 26
click at [622, 651] on input "text" at bounding box center [542, 666] width 324 height 32
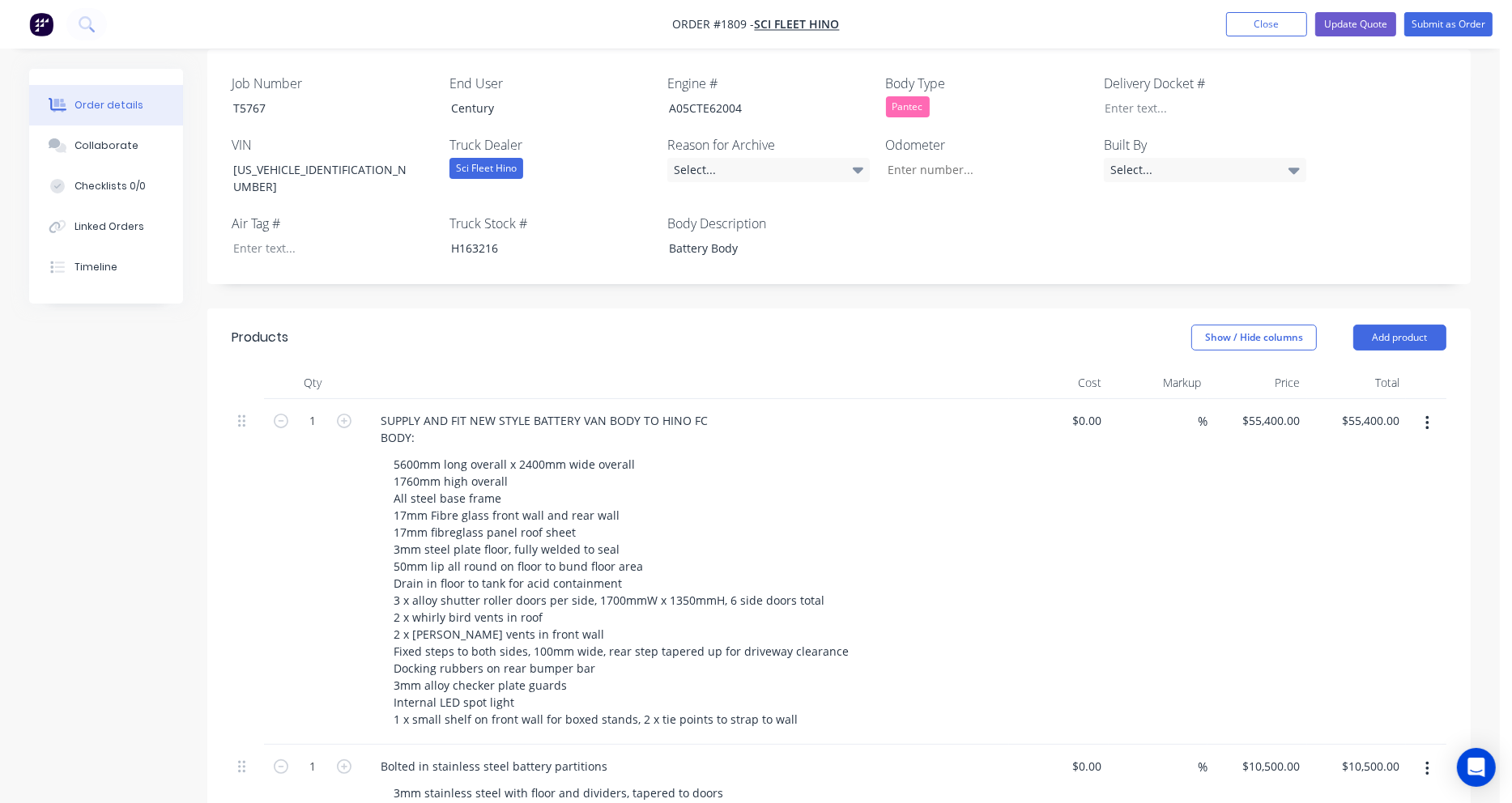
scroll to position [404, 0]
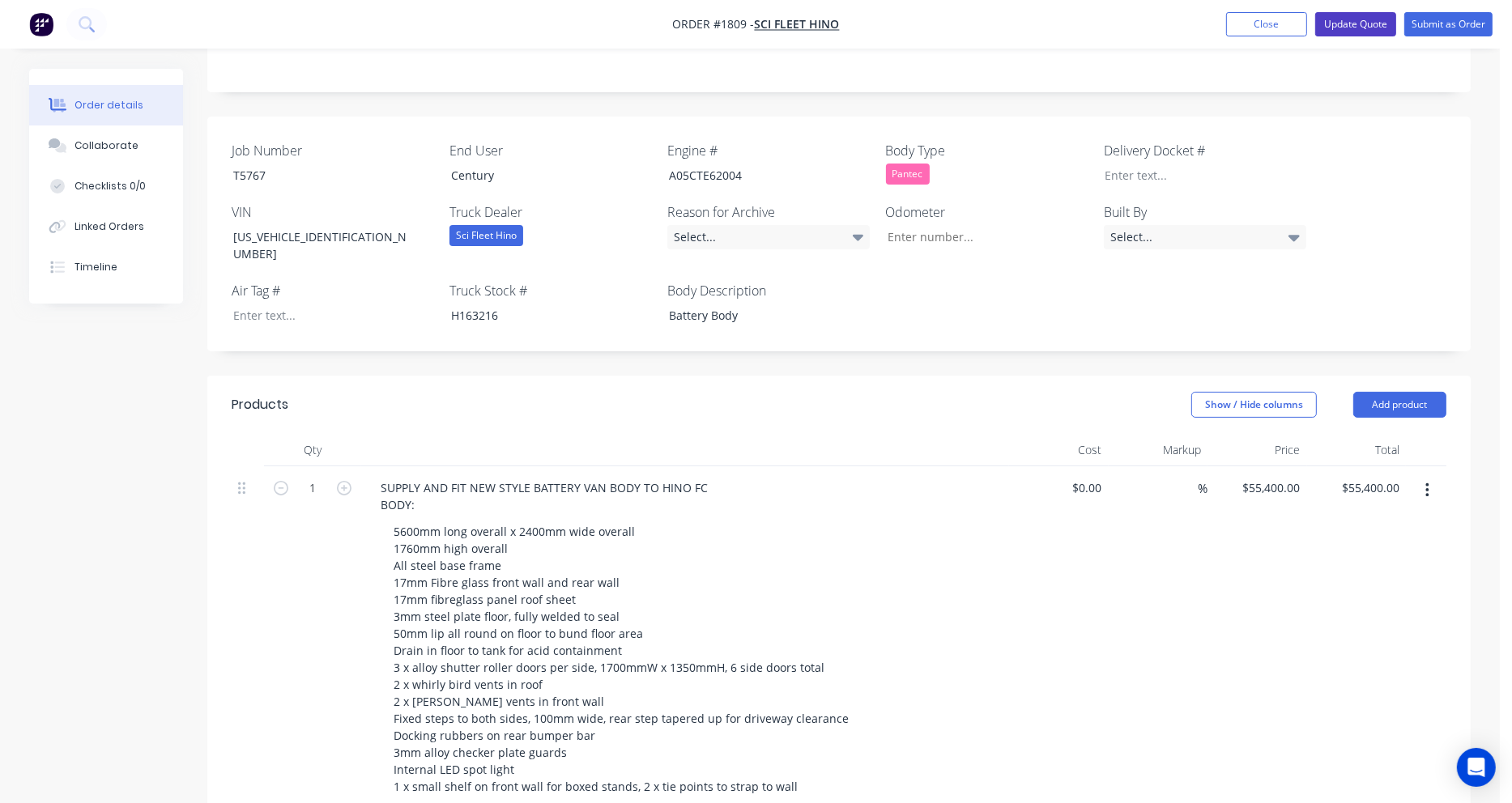
click at [1374, 25] on button "Update Quote" at bounding box center [1355, 24] width 81 height 24
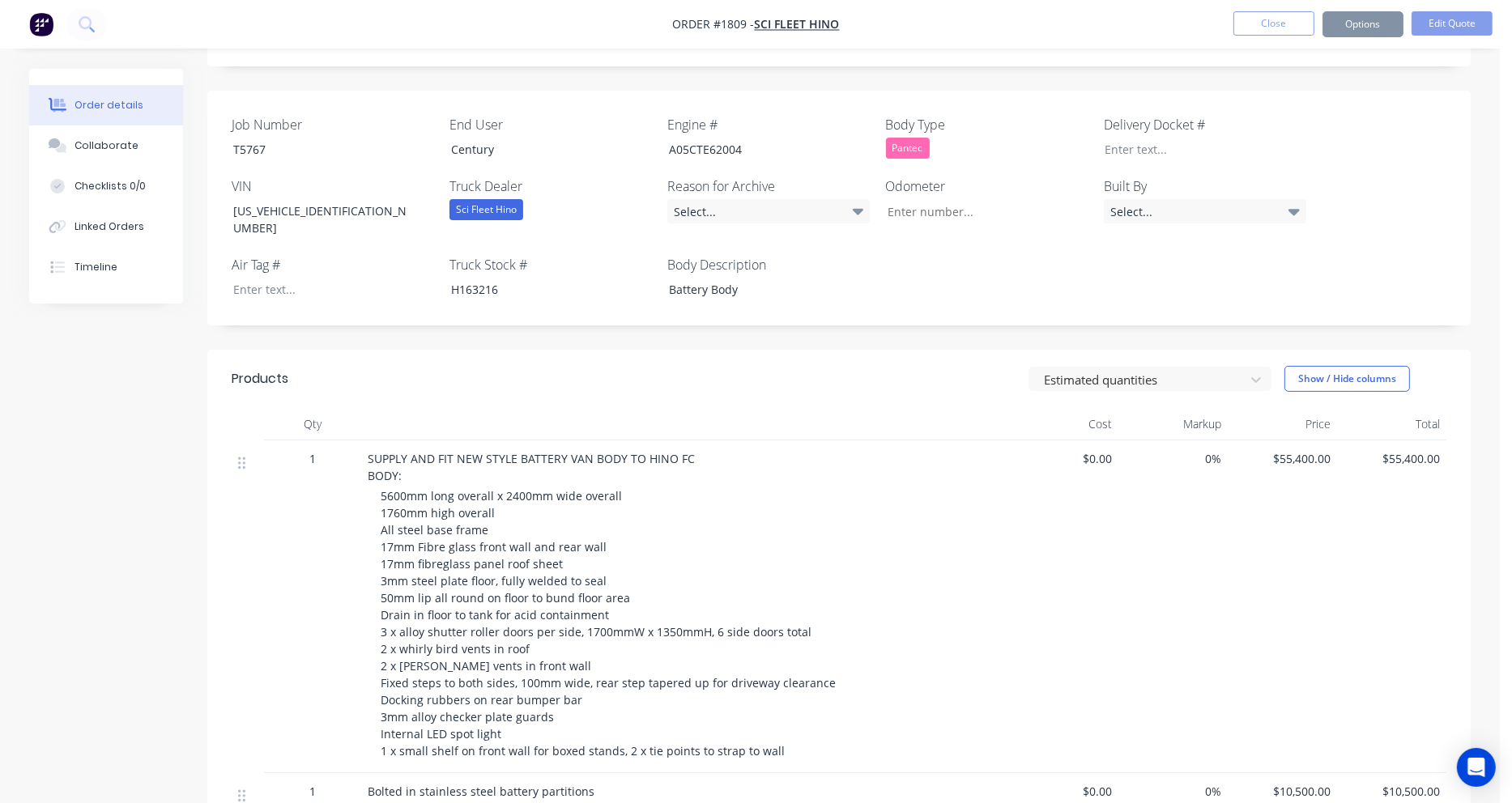
scroll to position [0, 0]
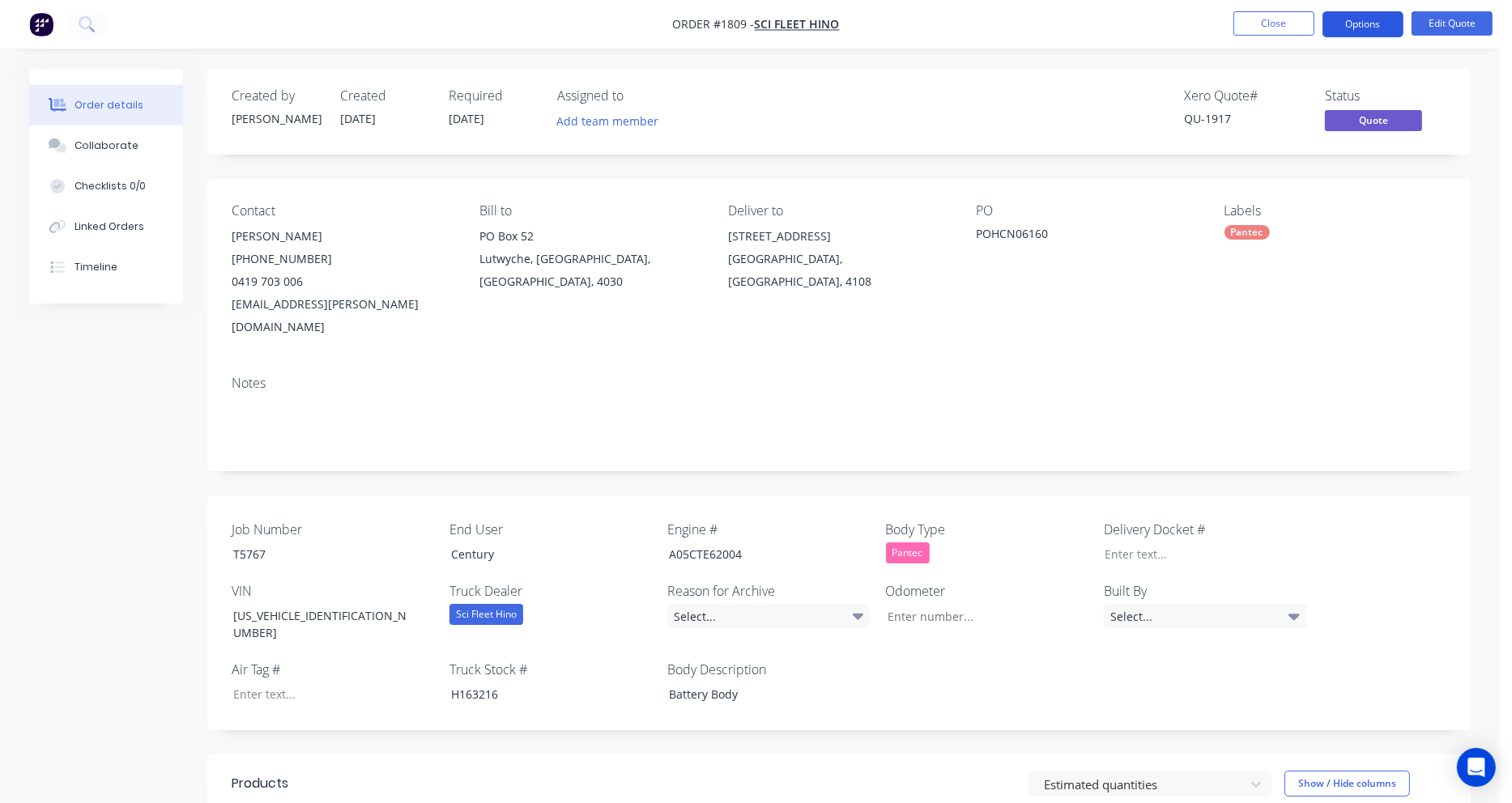
click at [1374, 22] on button "Options" at bounding box center [1363, 24] width 81 height 26
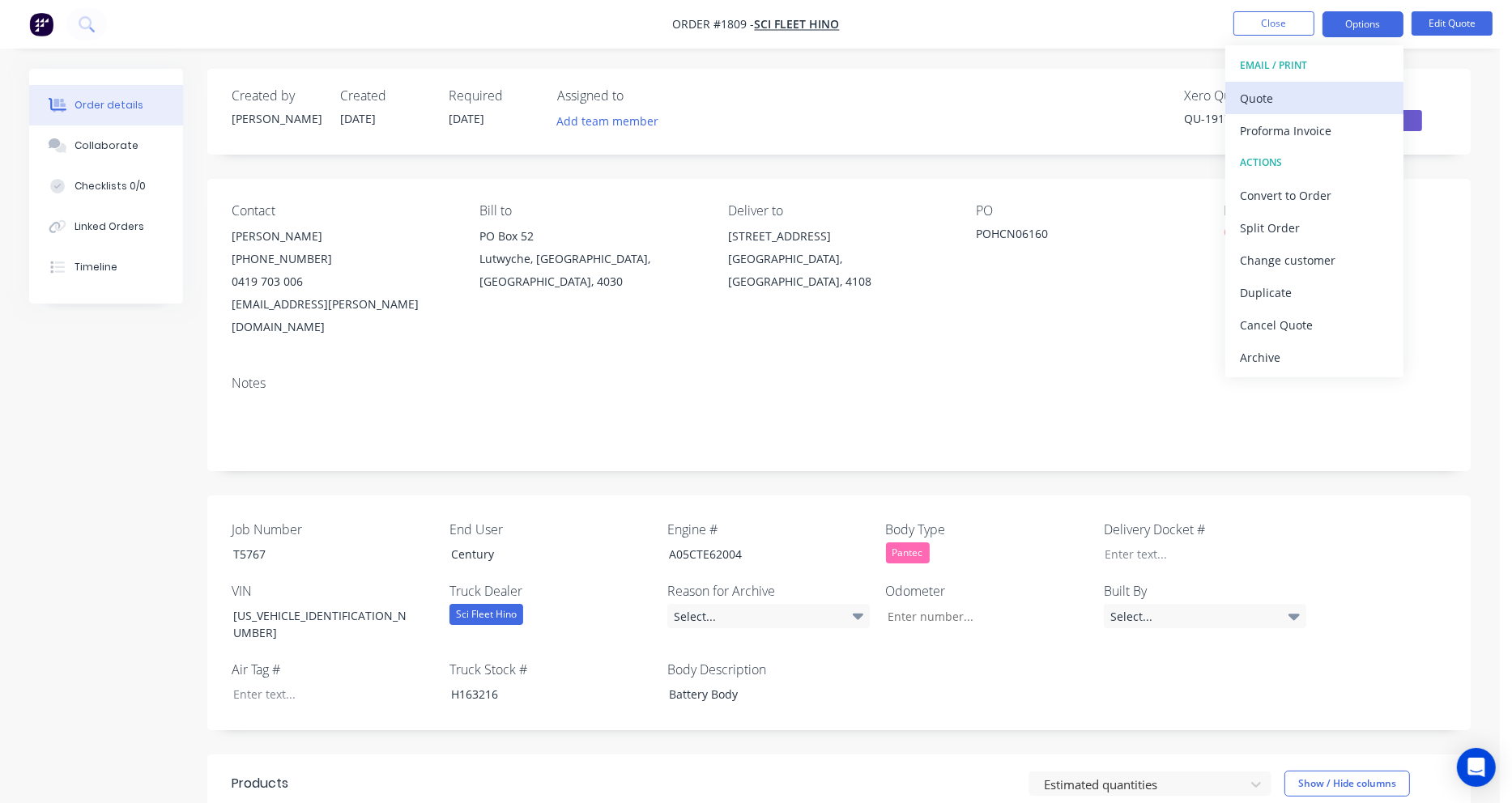
click at [1315, 91] on div "Quote" at bounding box center [1314, 98] width 149 height 24
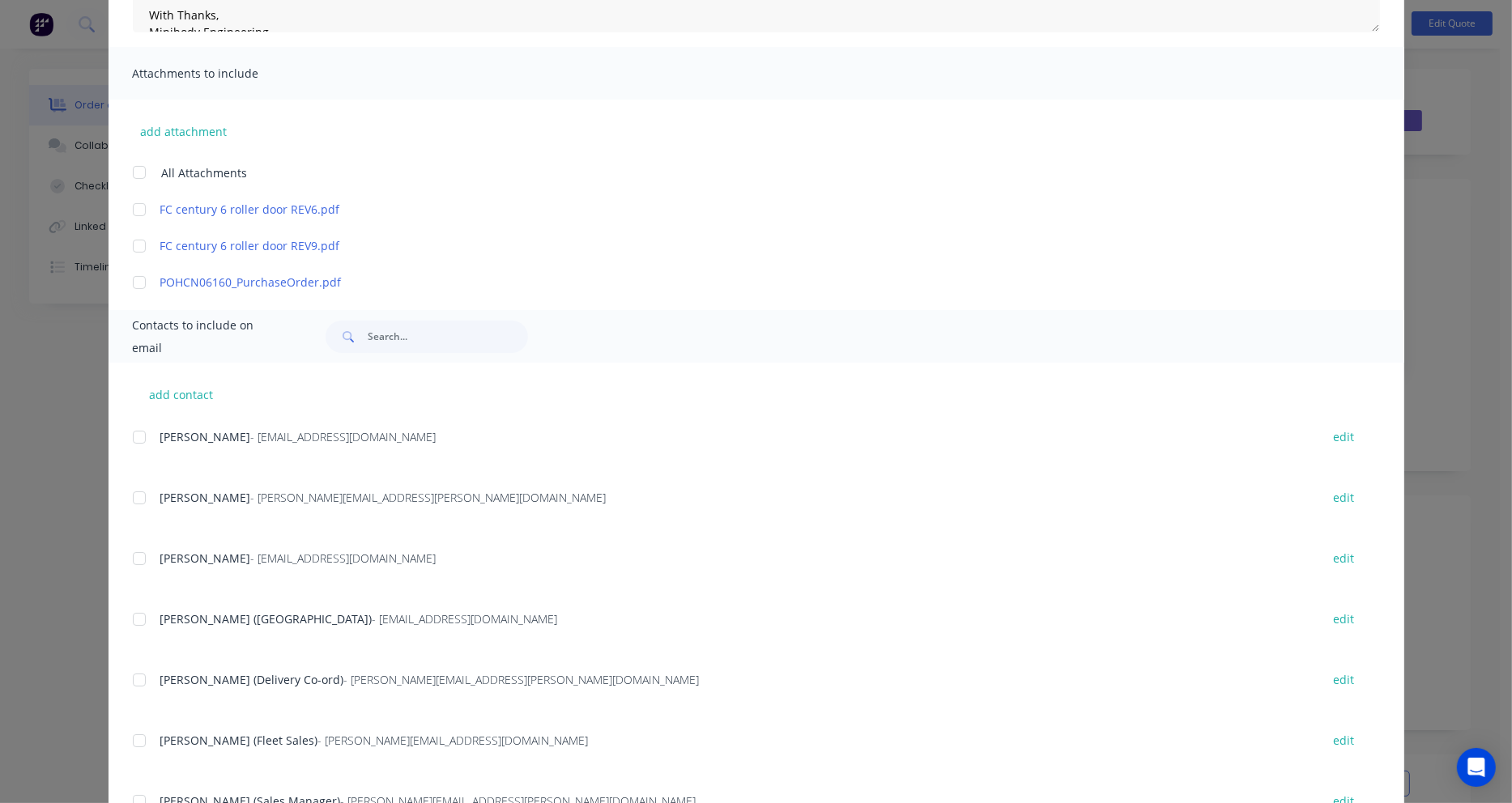
scroll to position [361, 0]
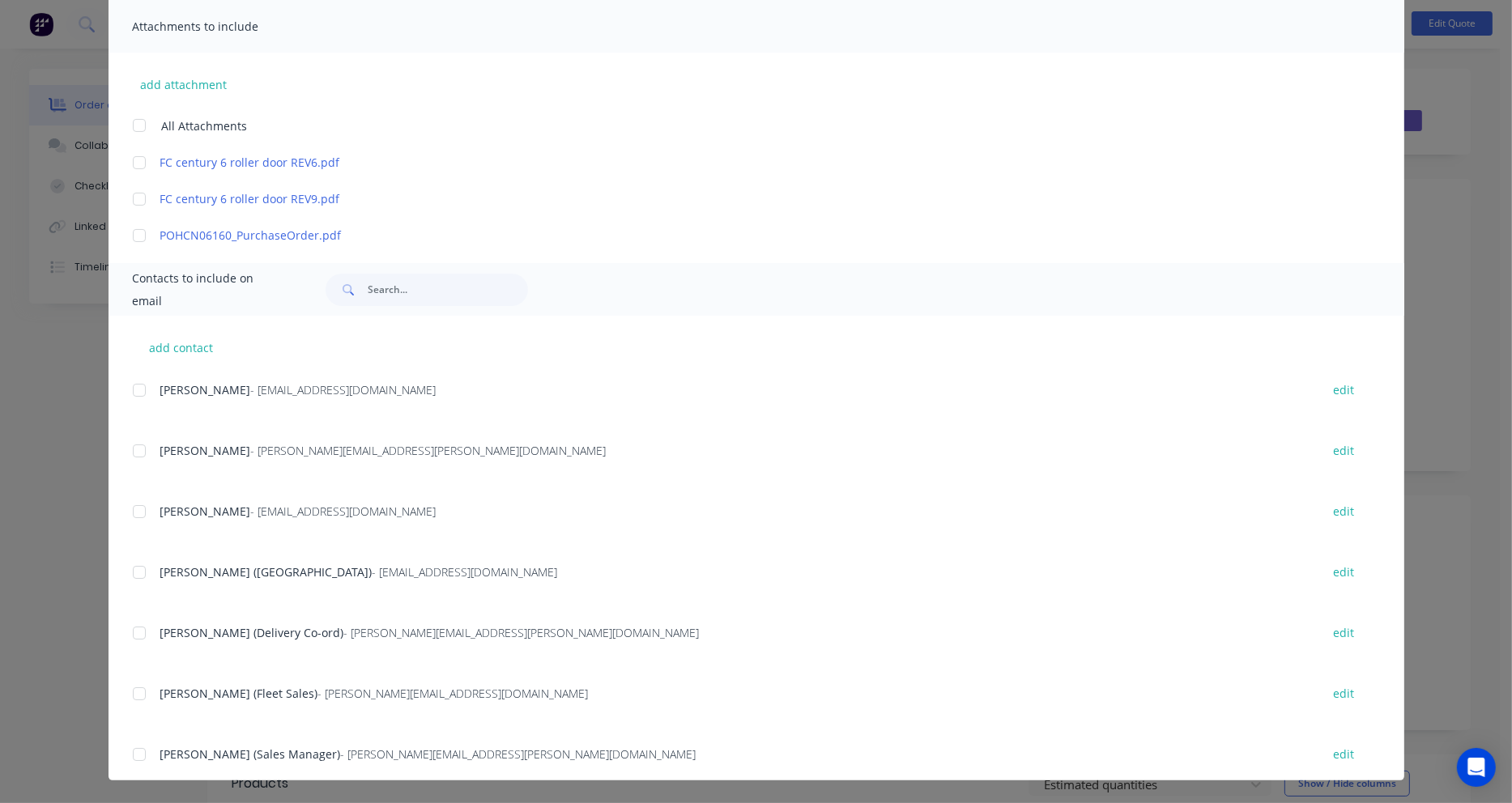
click at [131, 452] on div at bounding box center [138, 451] width 32 height 32
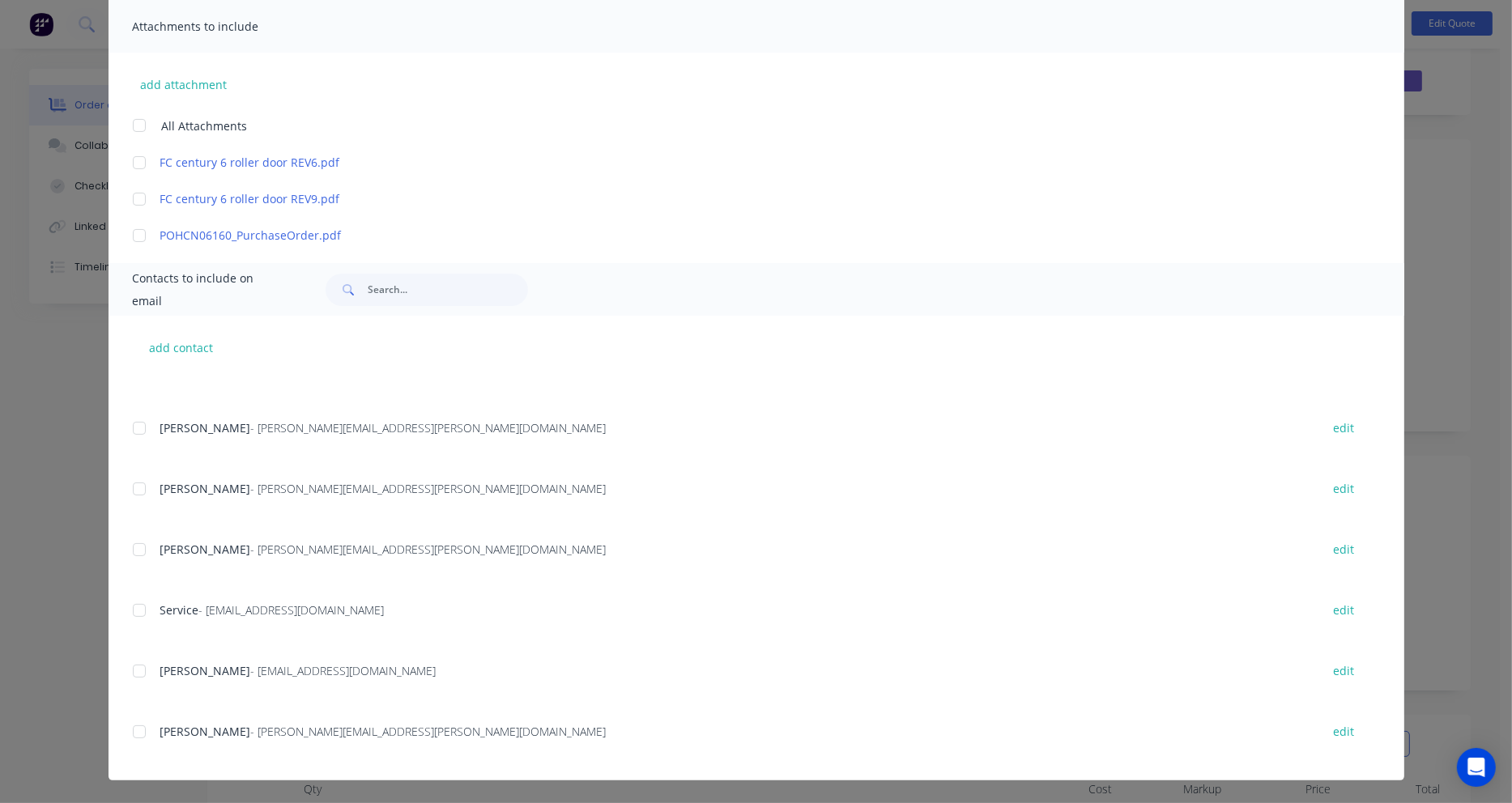
scroll to position [0, 0]
click at [470, 381] on div "Invoices - Charlotte - Charlotte.cowley@scifleet.com.au edit" at bounding box center [768, 376] width 1271 height 41
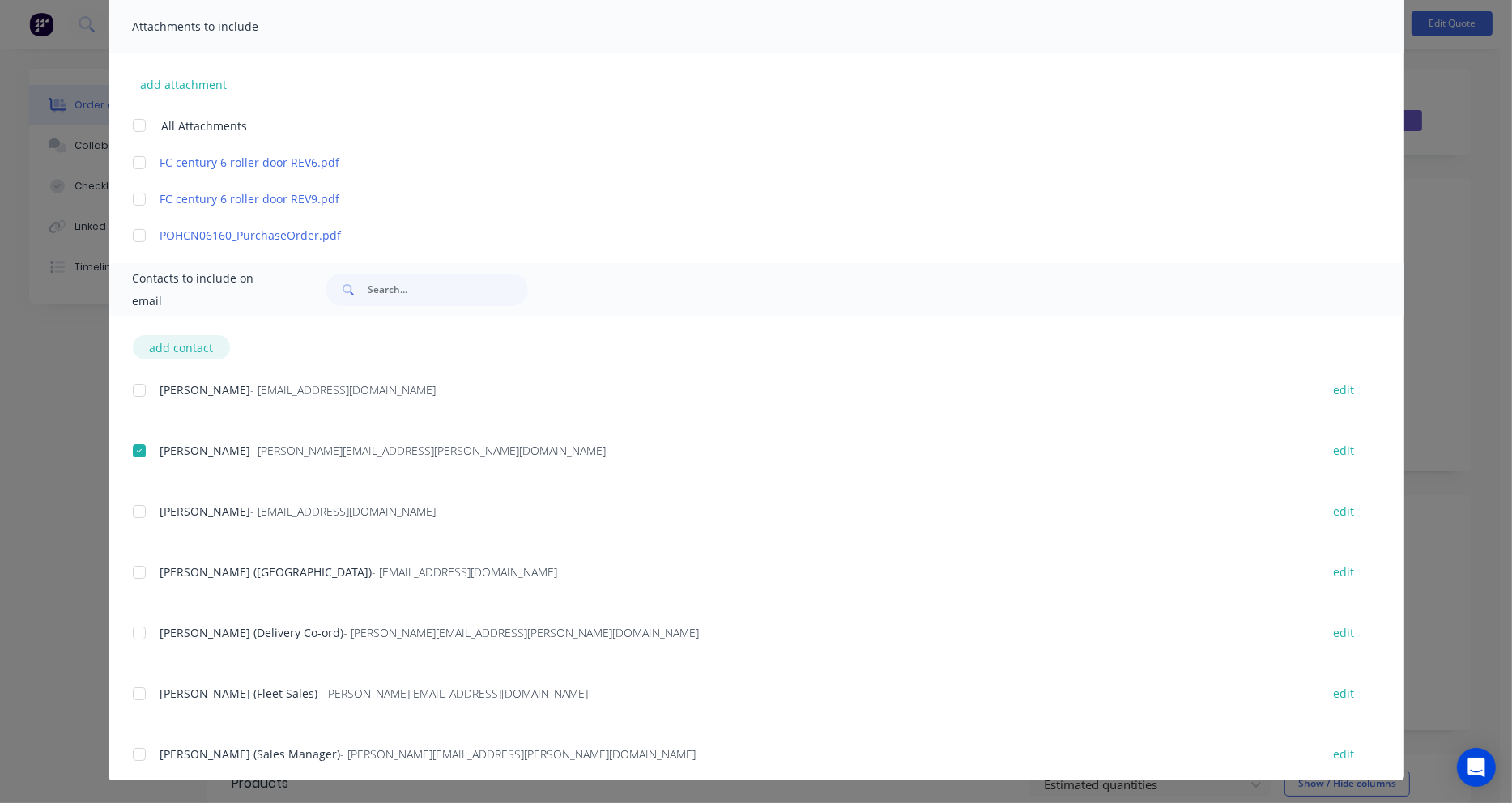
click at [178, 346] on button "add contact" at bounding box center [181, 347] width 97 height 24
select select "AU"
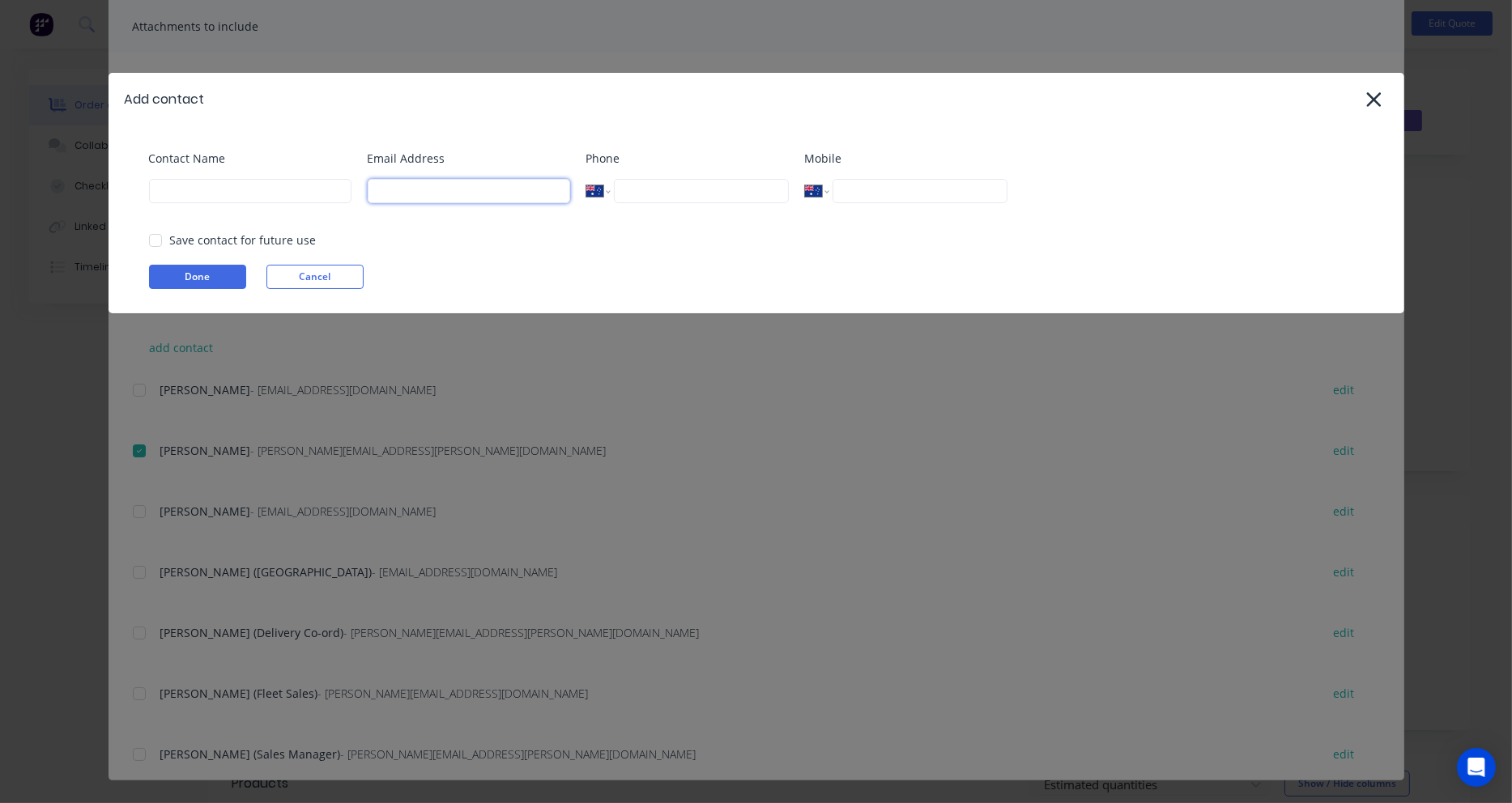
click at [405, 197] on input at bounding box center [469, 190] width 203 height 24
paste input "david.blackburn@cyb.com.au"
type input "david.blackburn@cyb.com.au"
click at [211, 190] on input at bounding box center [250, 190] width 203 height 24
click at [157, 241] on div at bounding box center [155, 240] width 32 height 32
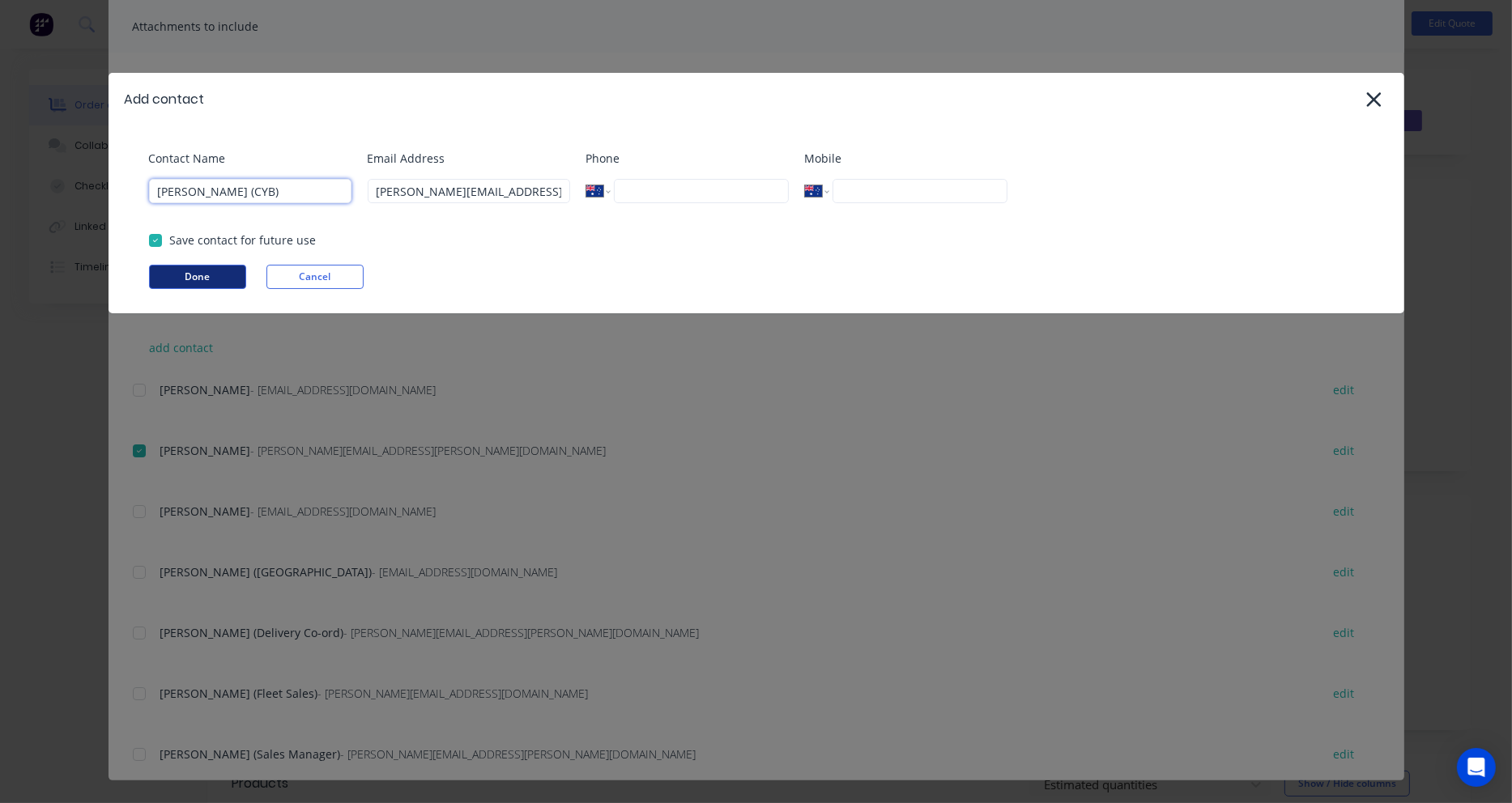
type input "David Blackburn (CYB)"
click at [198, 279] on button "Done" at bounding box center [198, 276] width 97 height 24
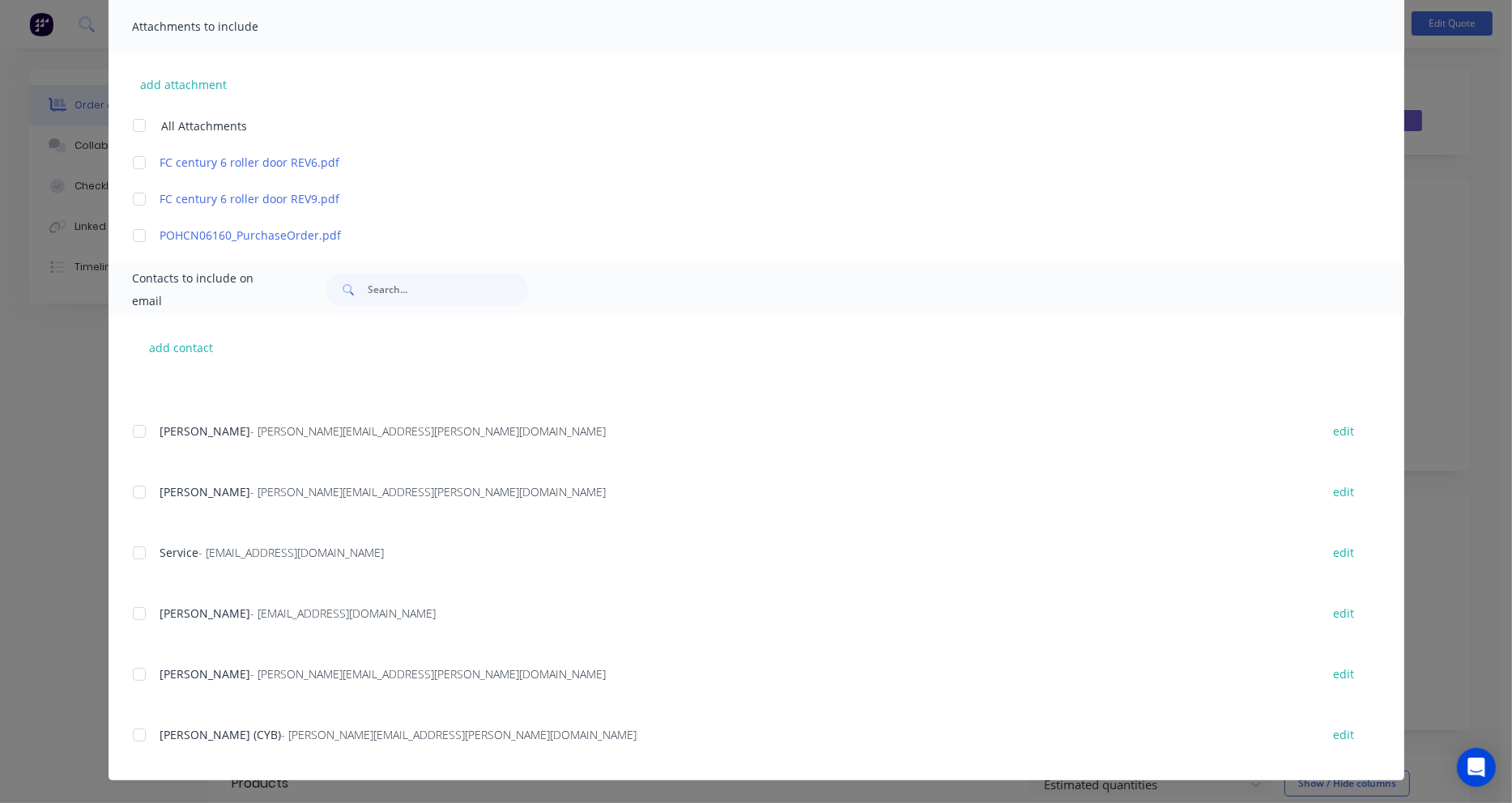
scroll to position [690, 0]
click at [133, 729] on div at bounding box center [138, 731] width 32 height 32
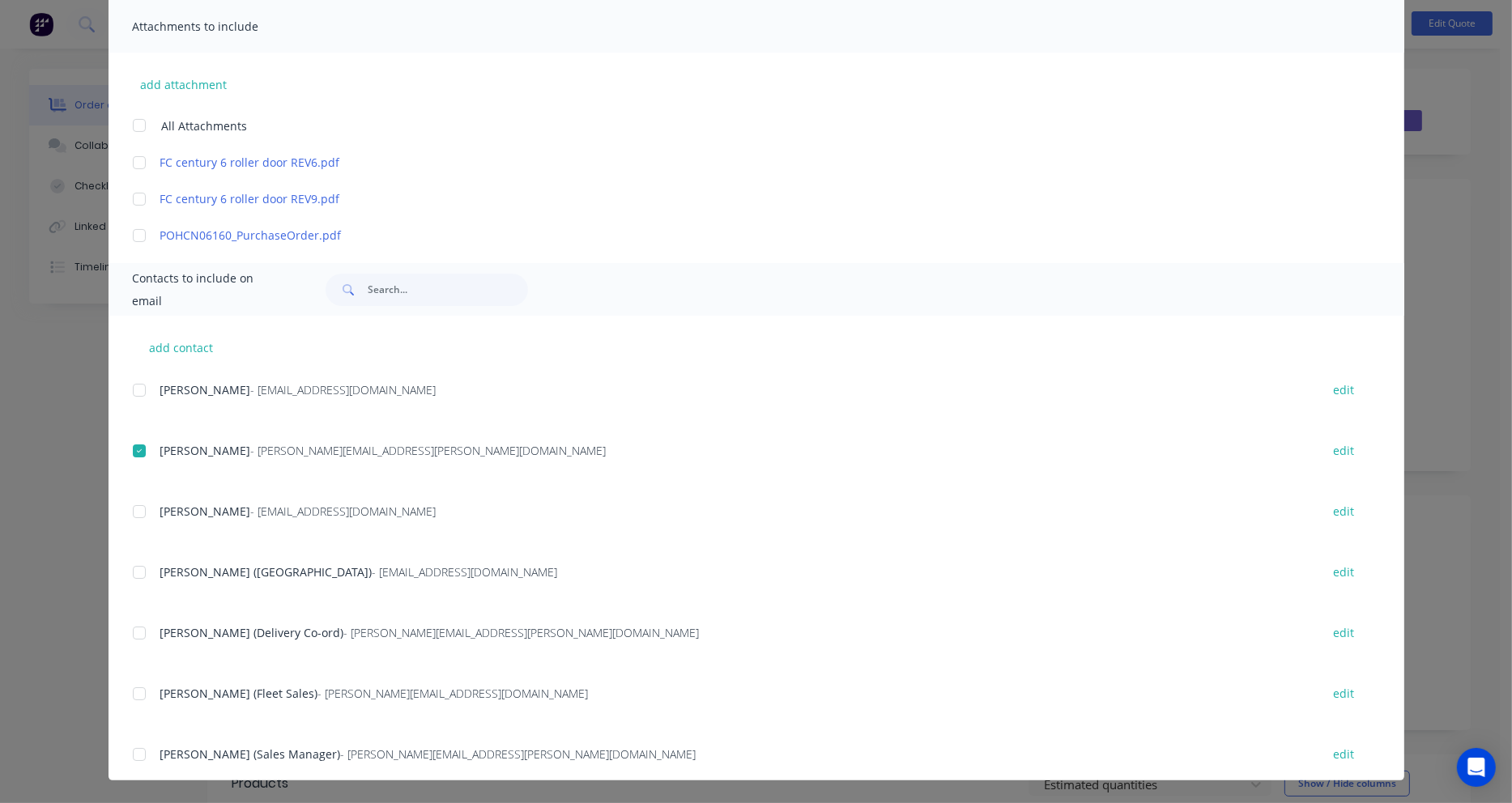
scroll to position [0, 0]
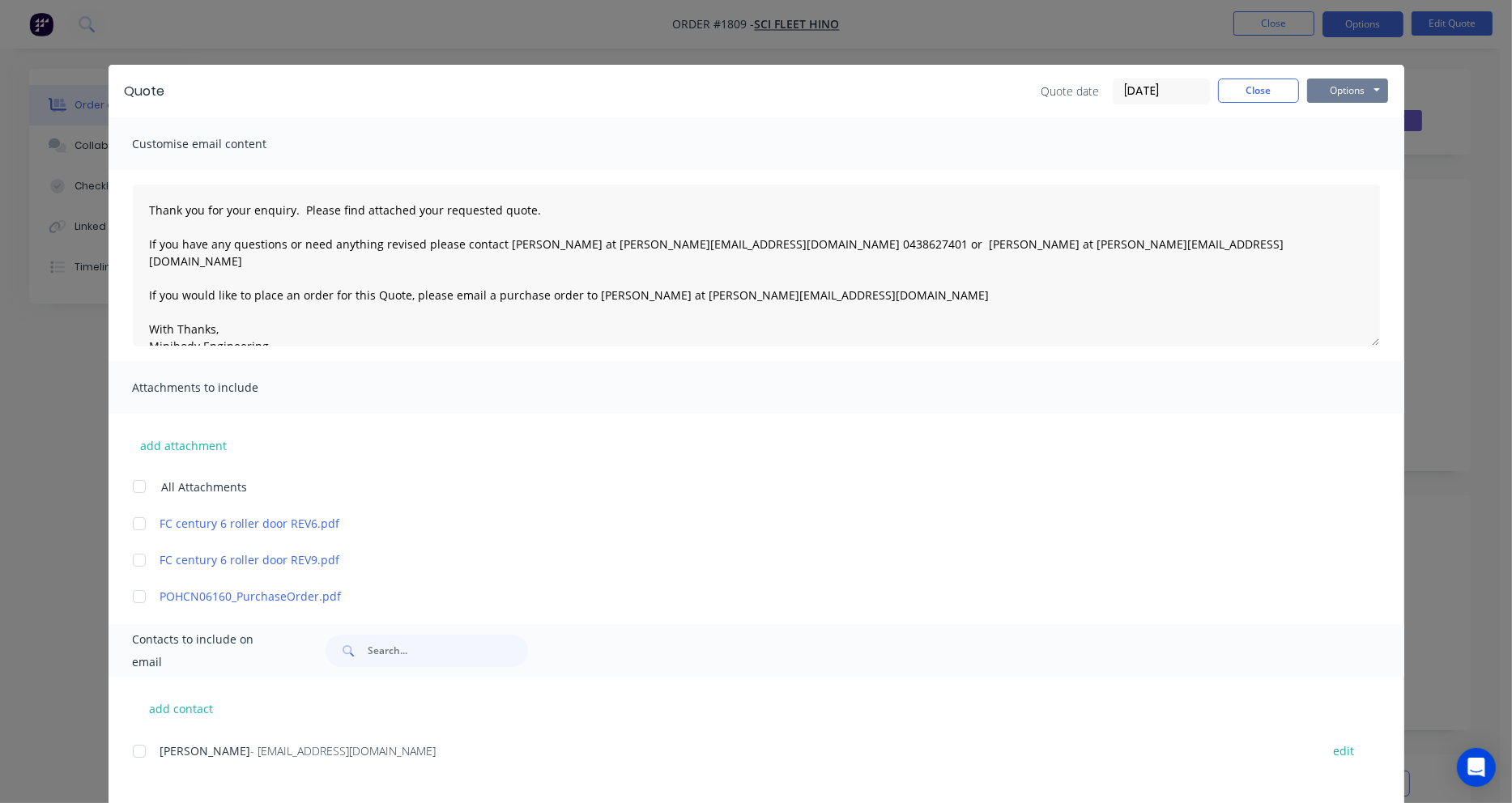
click at [1349, 88] on button "Options" at bounding box center [1347, 90] width 81 height 24
click at [1343, 166] on button "Email" at bounding box center [1359, 173] width 104 height 26
click at [1283, 91] on button "Close" at bounding box center [1258, 90] width 81 height 24
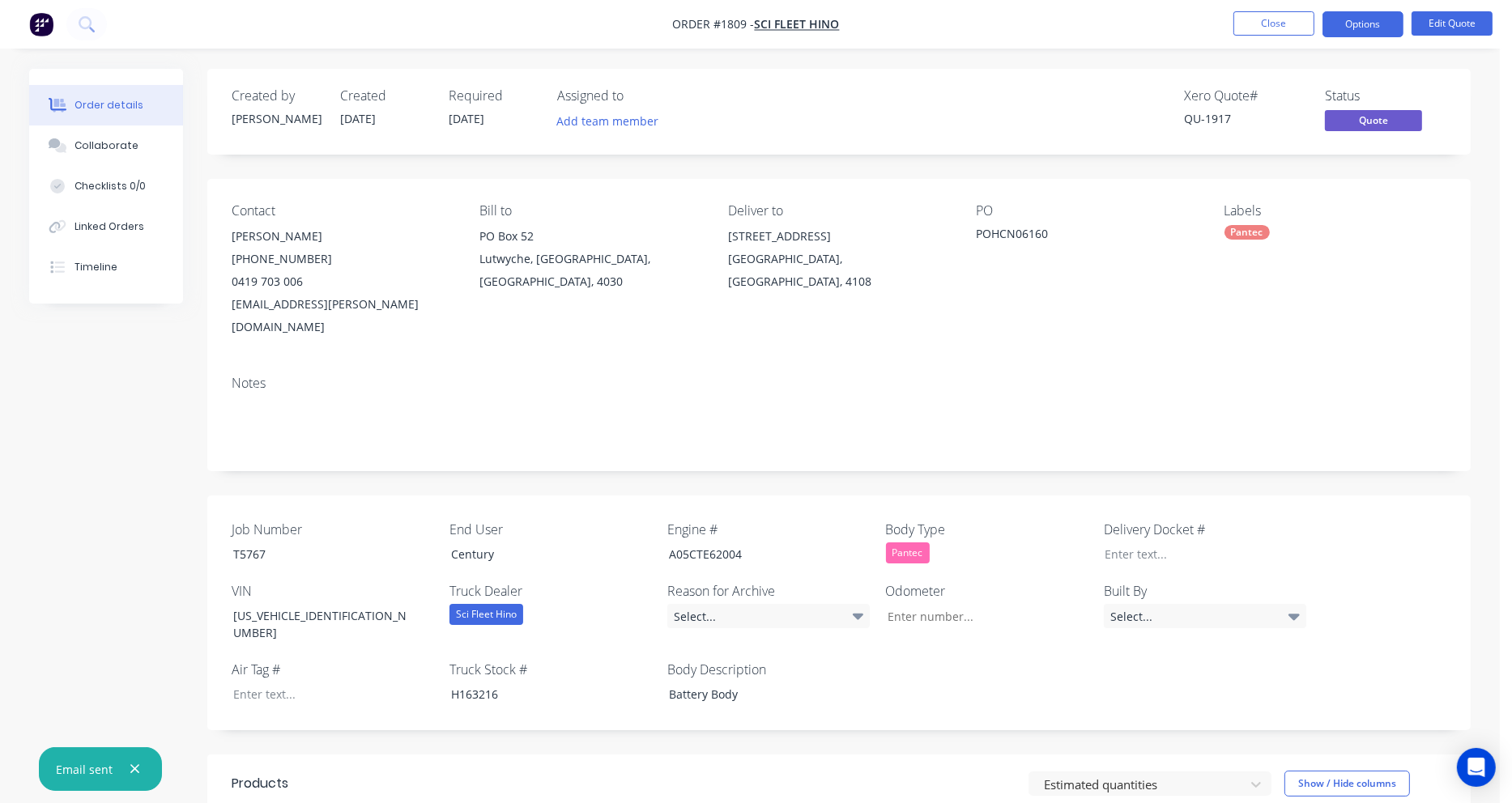
click at [1374, 10] on nav "Order #1809 - Sci Fleet Hino Close Options Edit Quote" at bounding box center [756, 24] width 1512 height 49
click at [1370, 26] on button "Options" at bounding box center [1363, 24] width 81 height 26
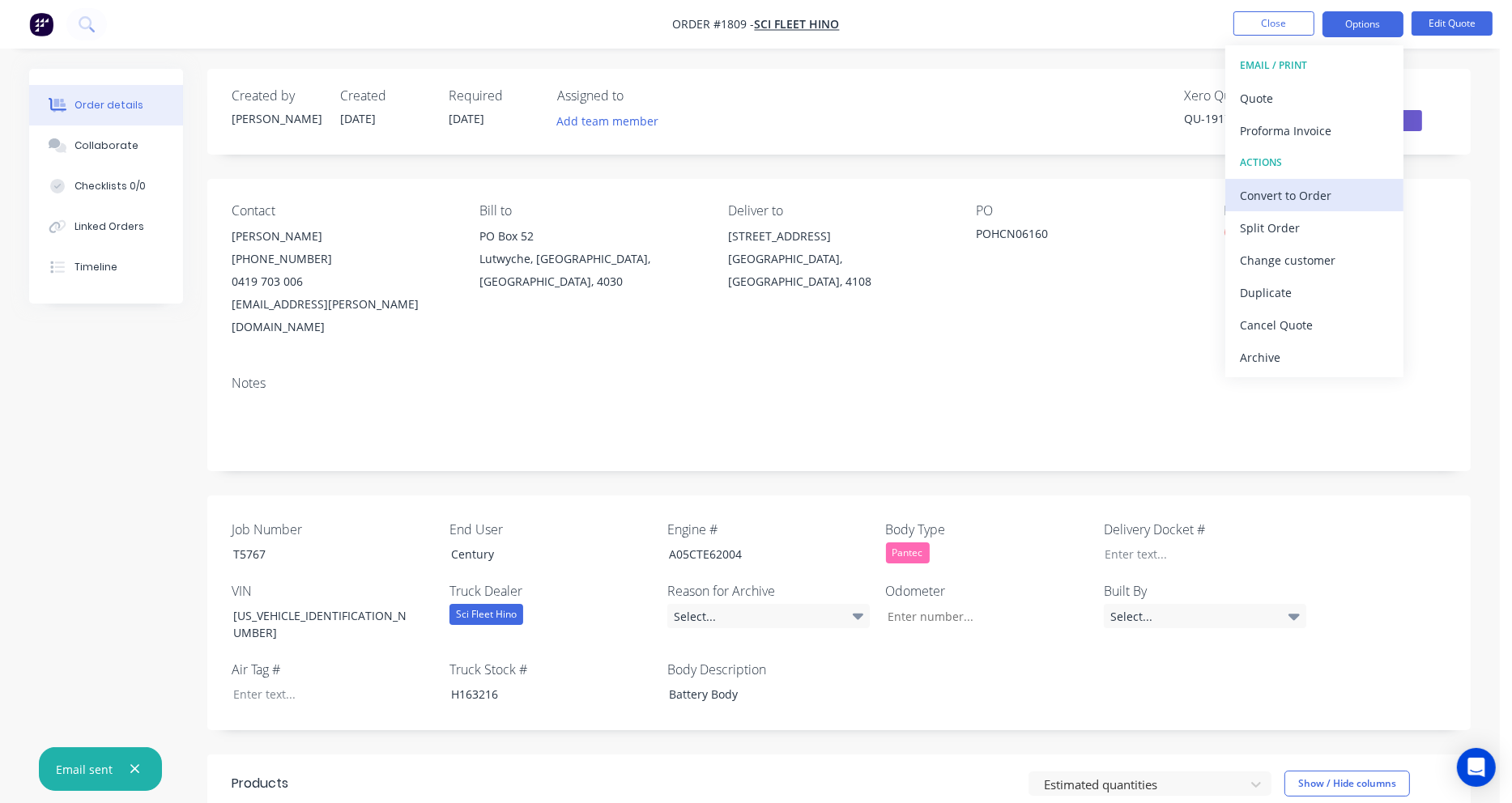
click at [1319, 189] on div "Convert to Order" at bounding box center [1314, 195] width 149 height 24
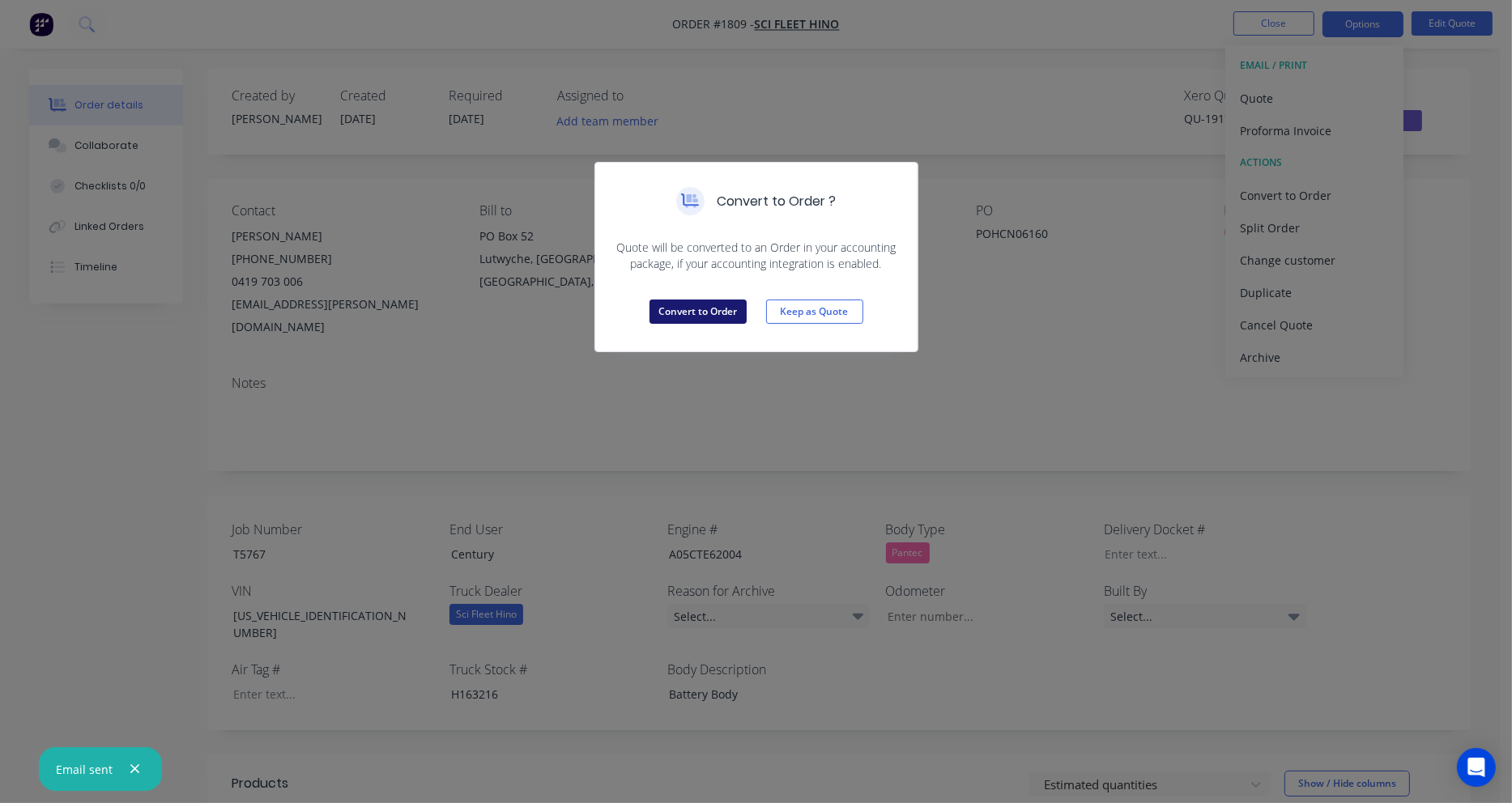
click at [701, 302] on button "Convert to Order" at bounding box center [698, 311] width 97 height 24
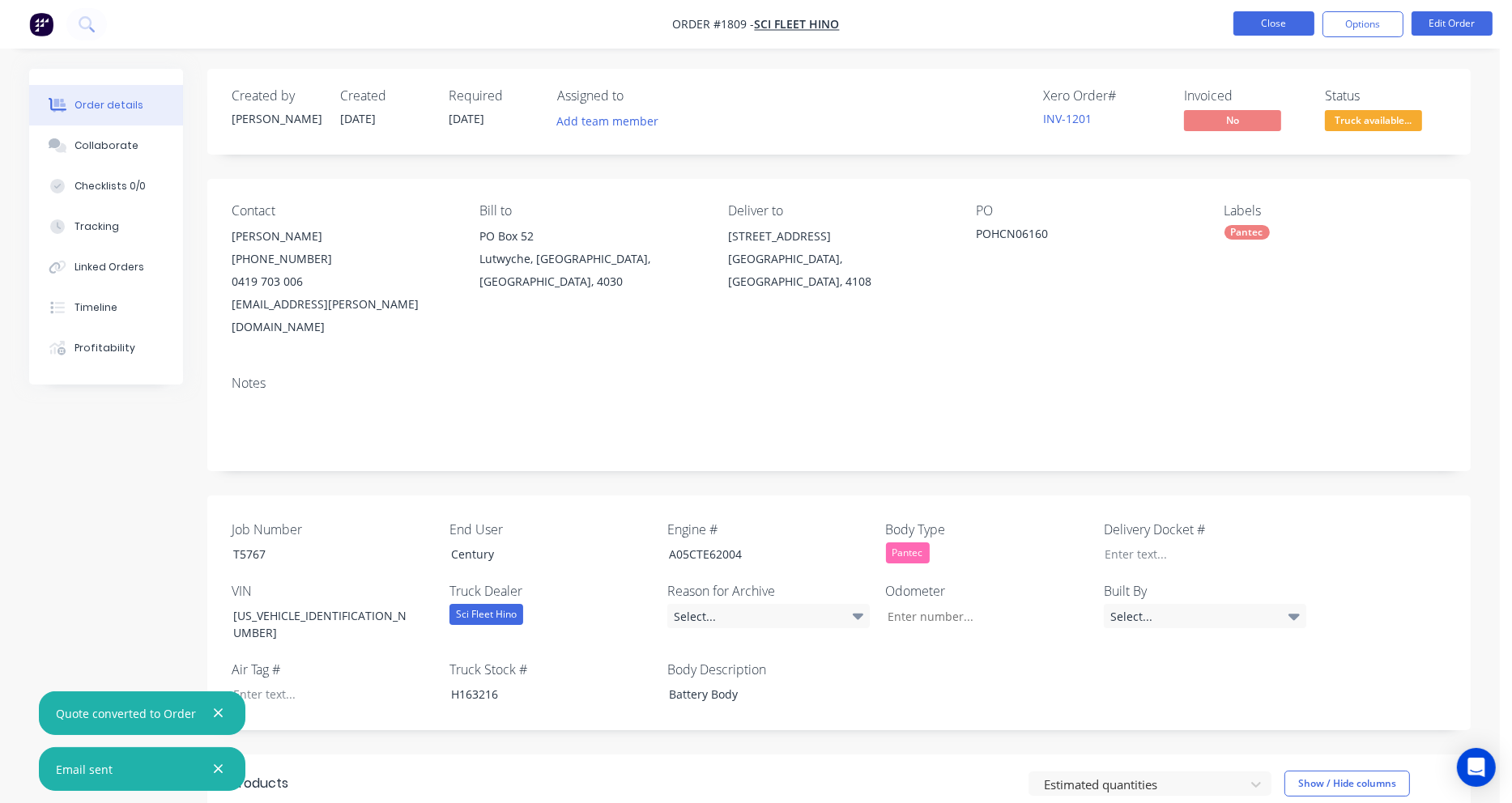
click at [1283, 24] on button "Close" at bounding box center [1274, 23] width 81 height 24
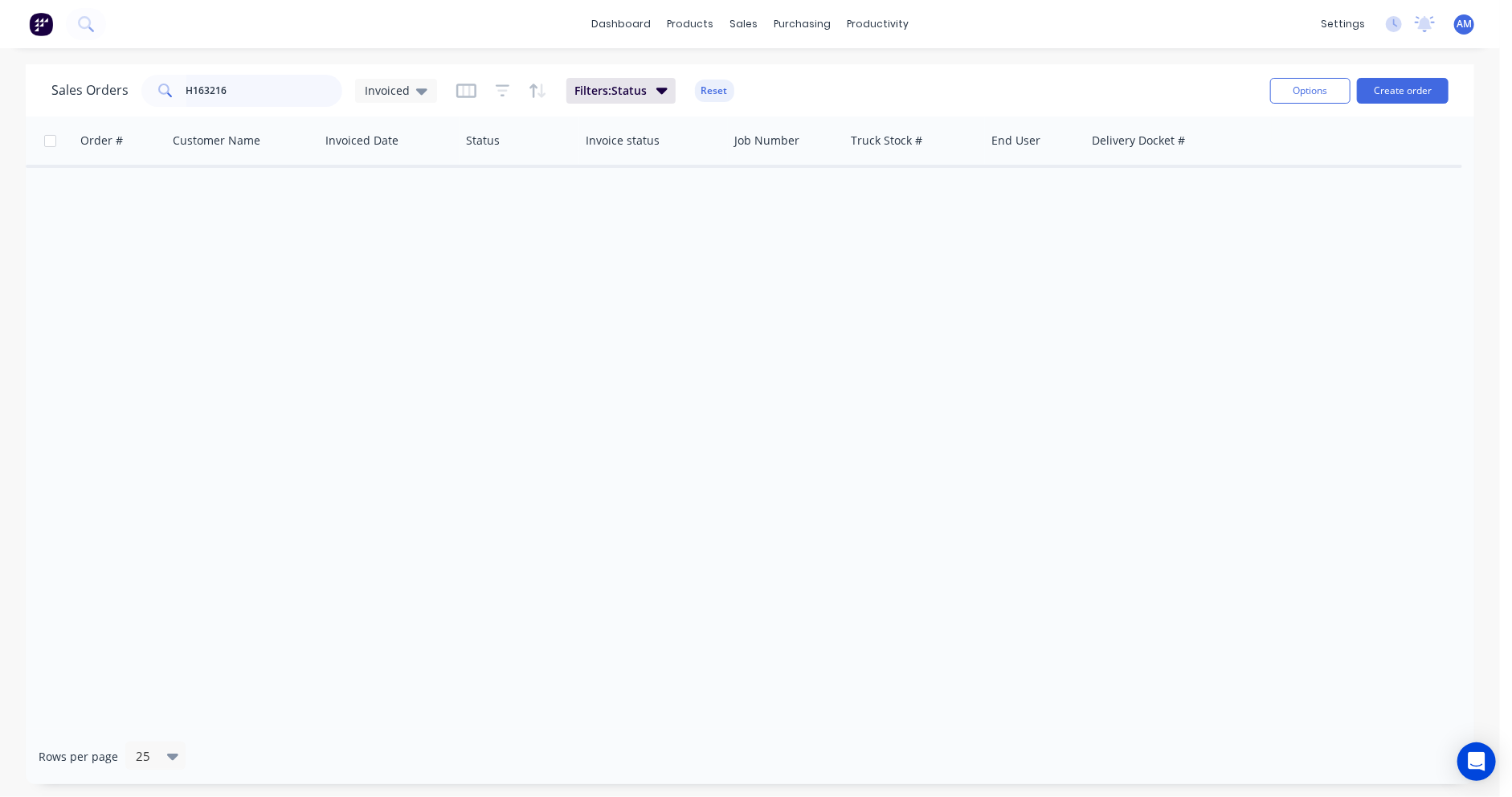
click at [244, 89] on input "H163216" at bounding box center [265, 90] width 157 height 32
type input "H163217"
click at [408, 89] on div "Invoiced" at bounding box center [396, 91] width 63 height 15
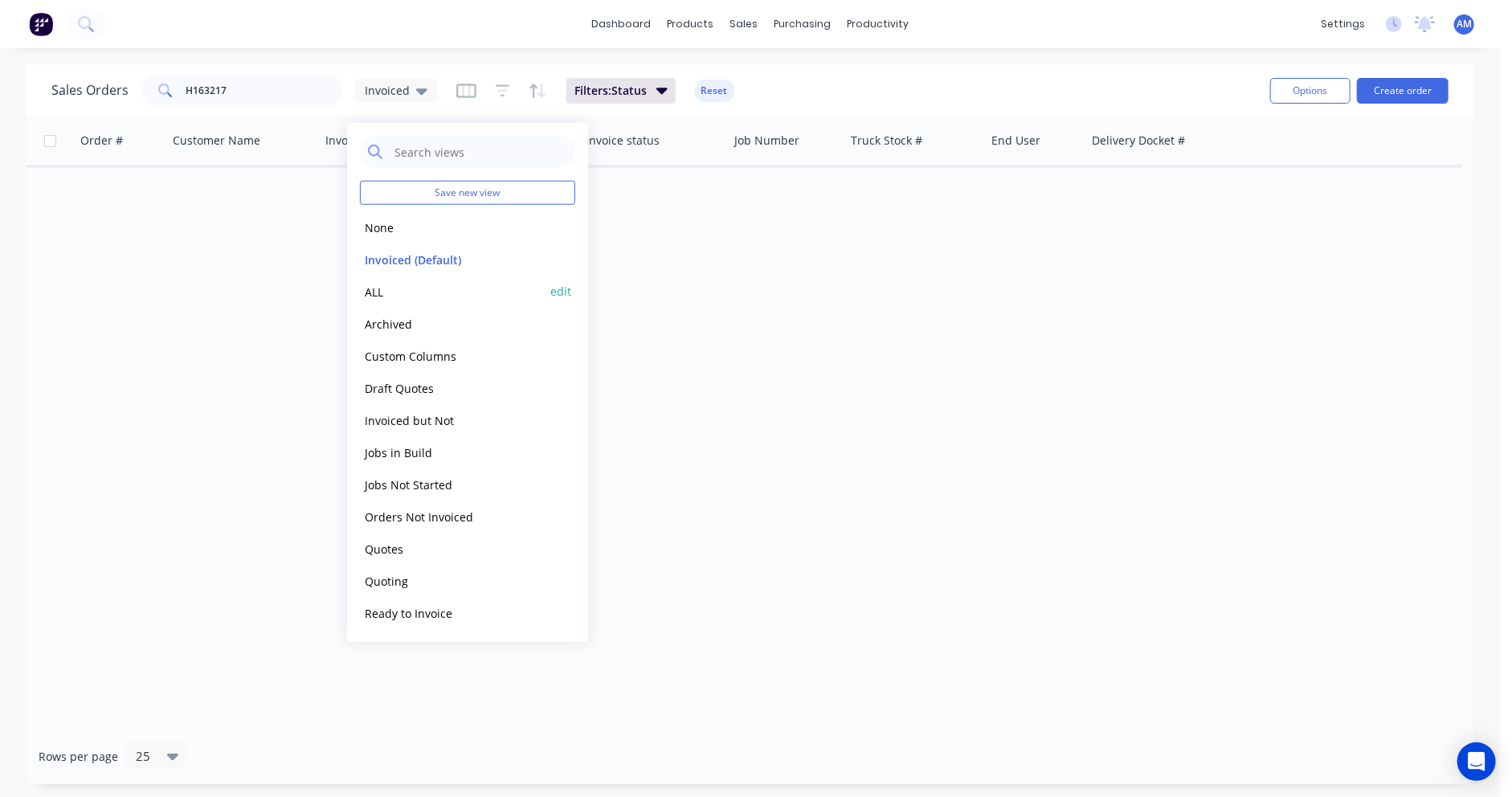
click at [373, 289] on button "ALL" at bounding box center [451, 291] width 183 height 19
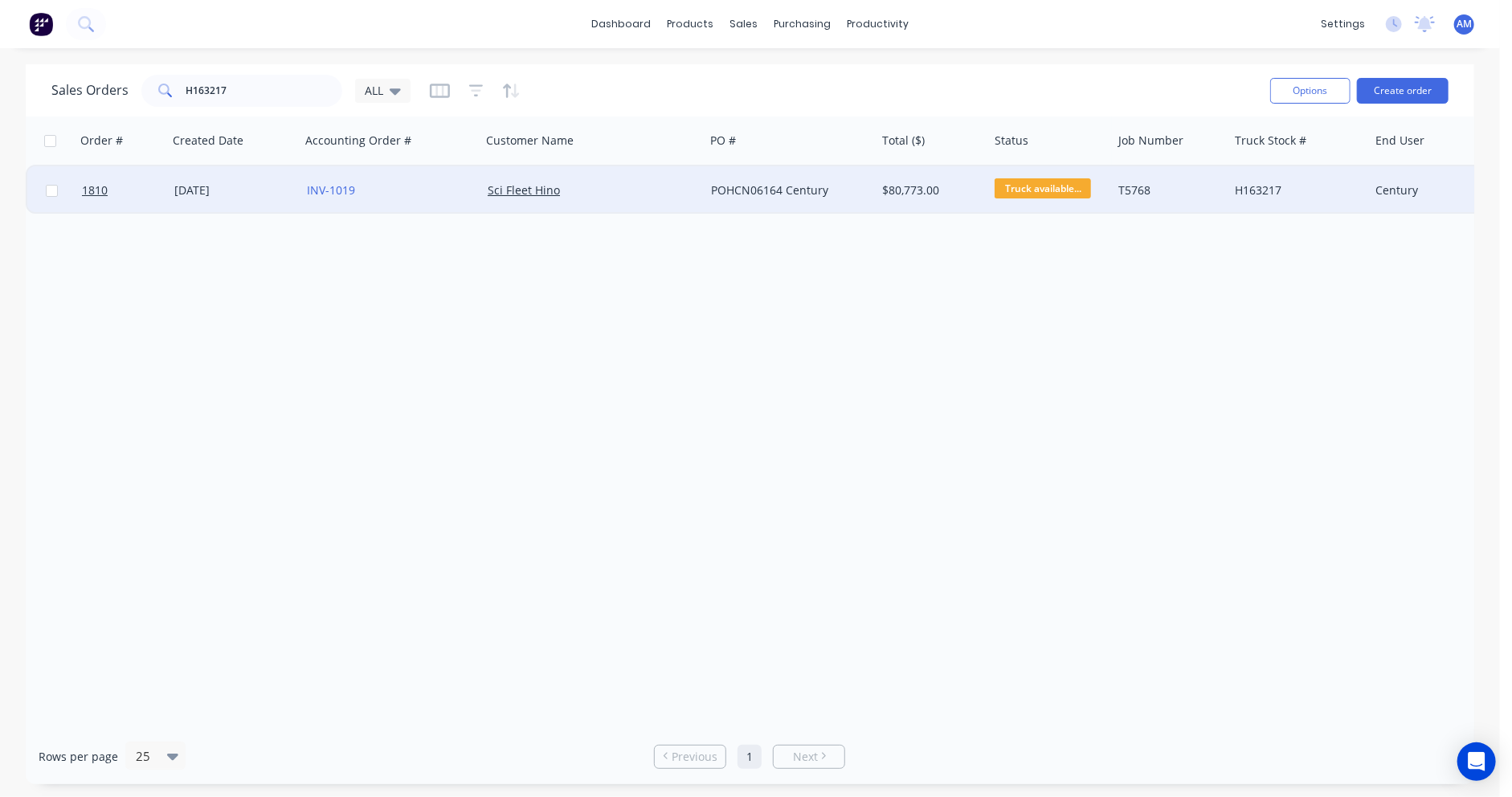
click at [180, 177] on div "27 May 2025" at bounding box center [234, 190] width 132 height 48
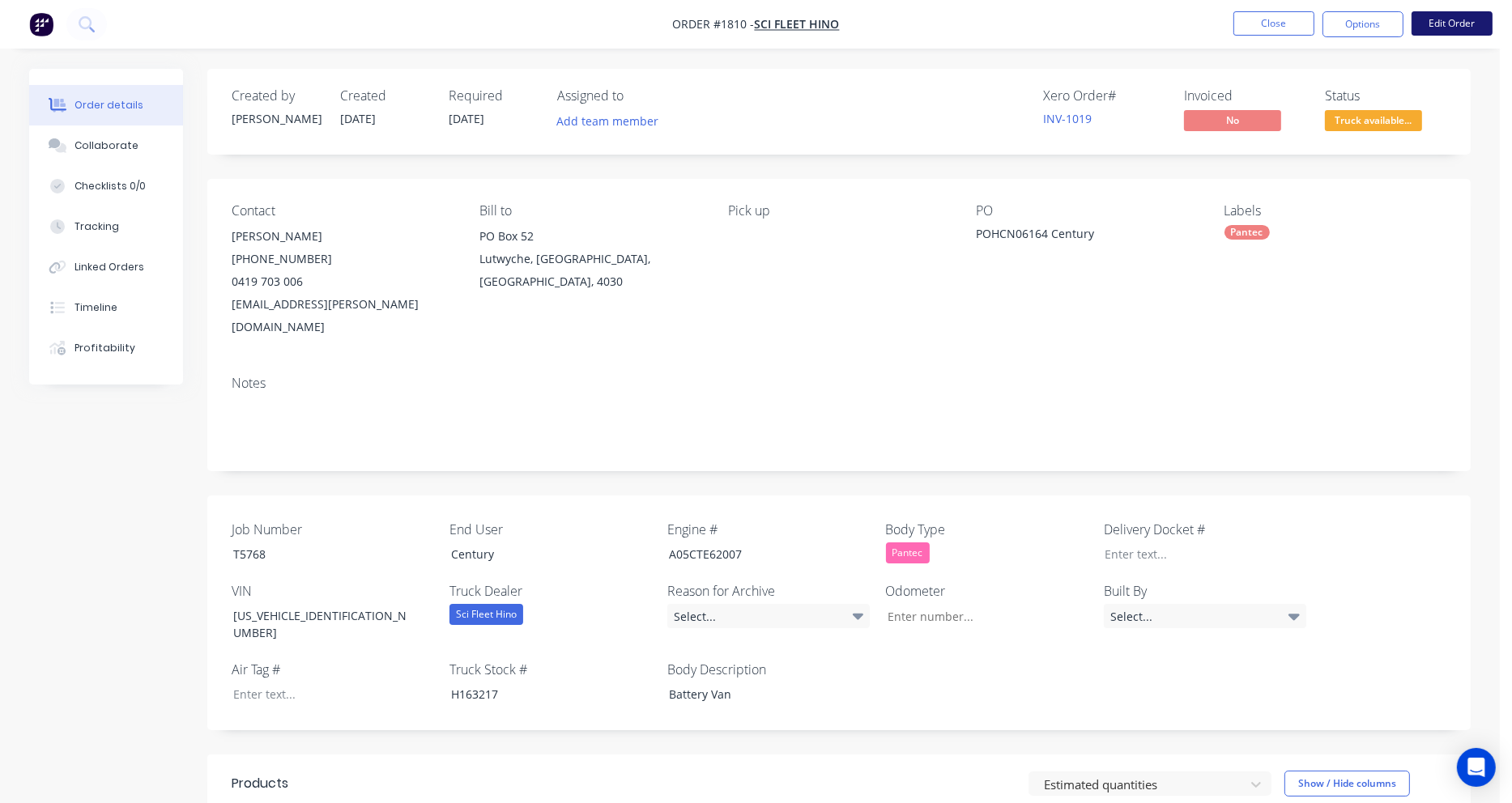
click at [1447, 23] on button "Edit Order" at bounding box center [1452, 23] width 81 height 24
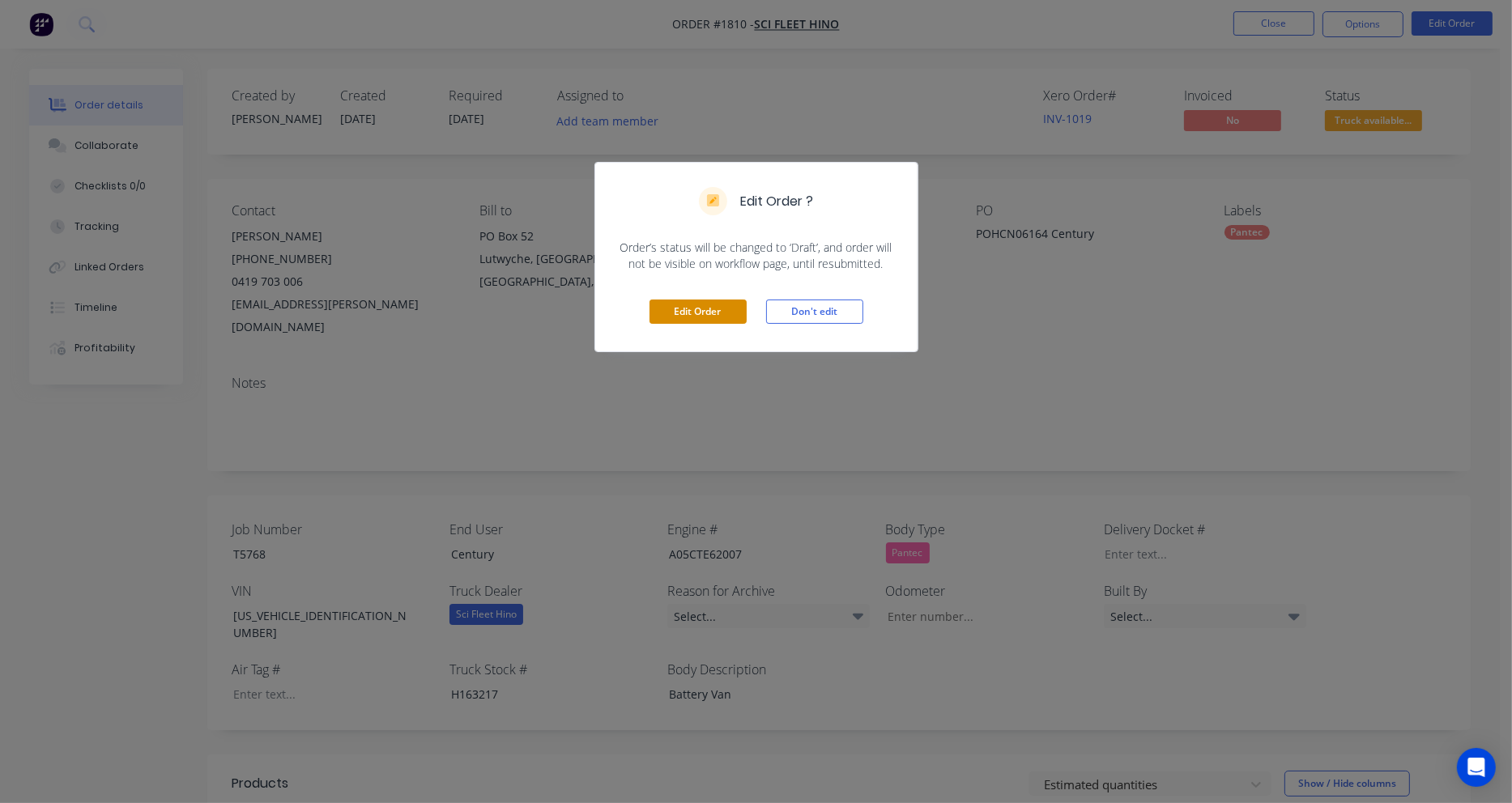
click at [708, 305] on button "Edit Order" at bounding box center [698, 311] width 97 height 24
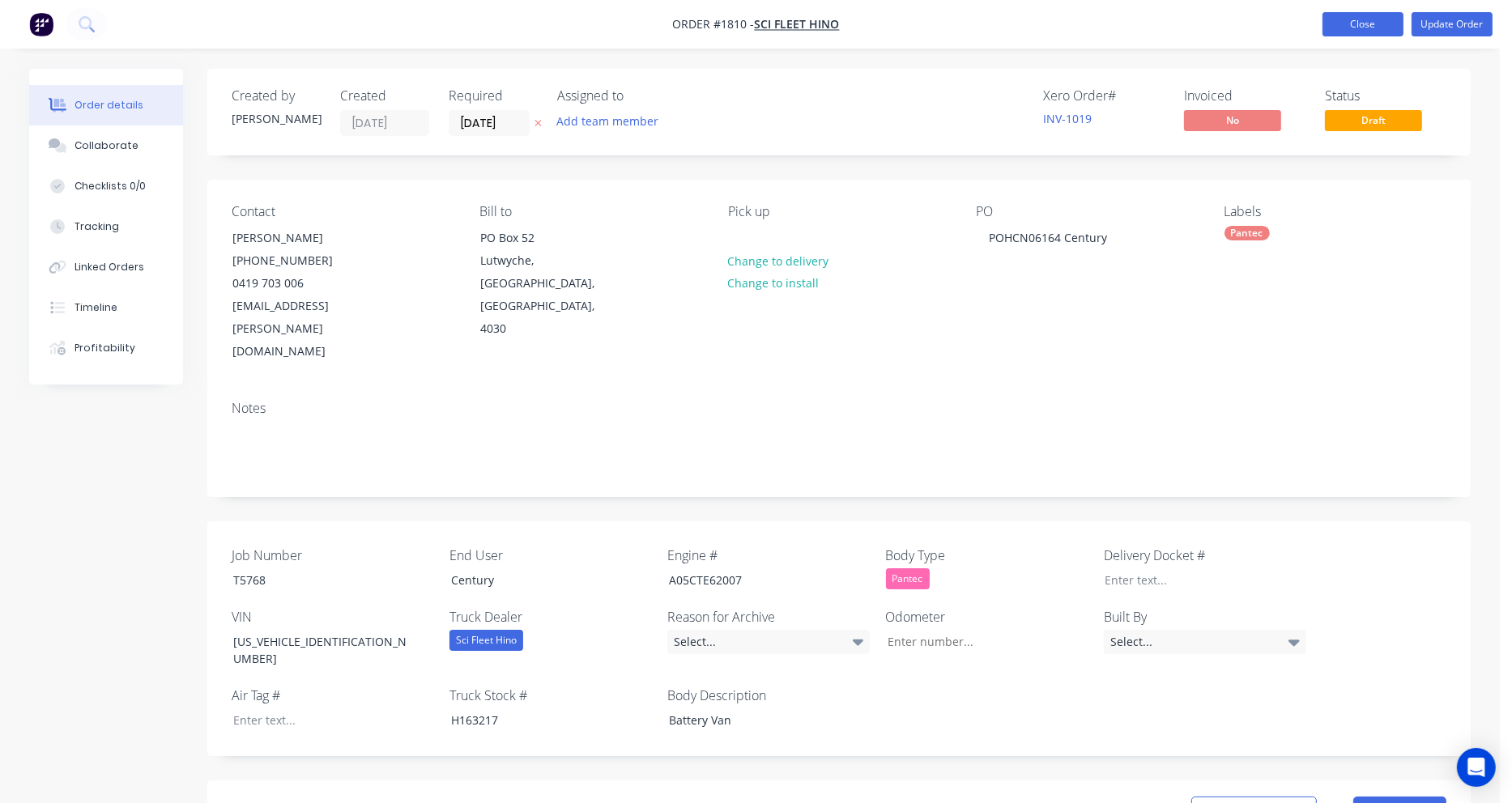
click at [1374, 28] on button "Close" at bounding box center [1363, 24] width 81 height 24
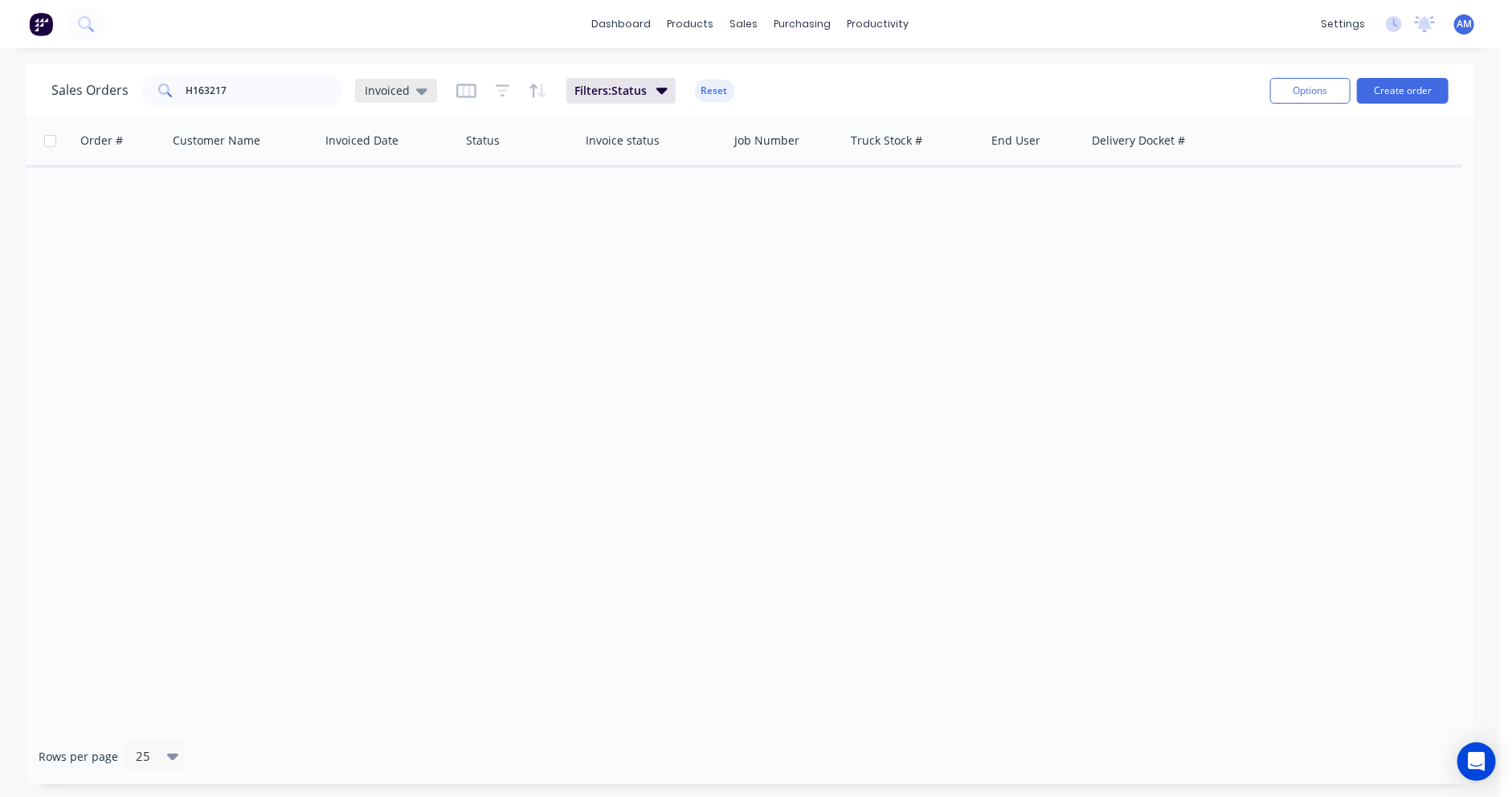
click at [397, 90] on span "Invoiced" at bounding box center [387, 90] width 45 height 17
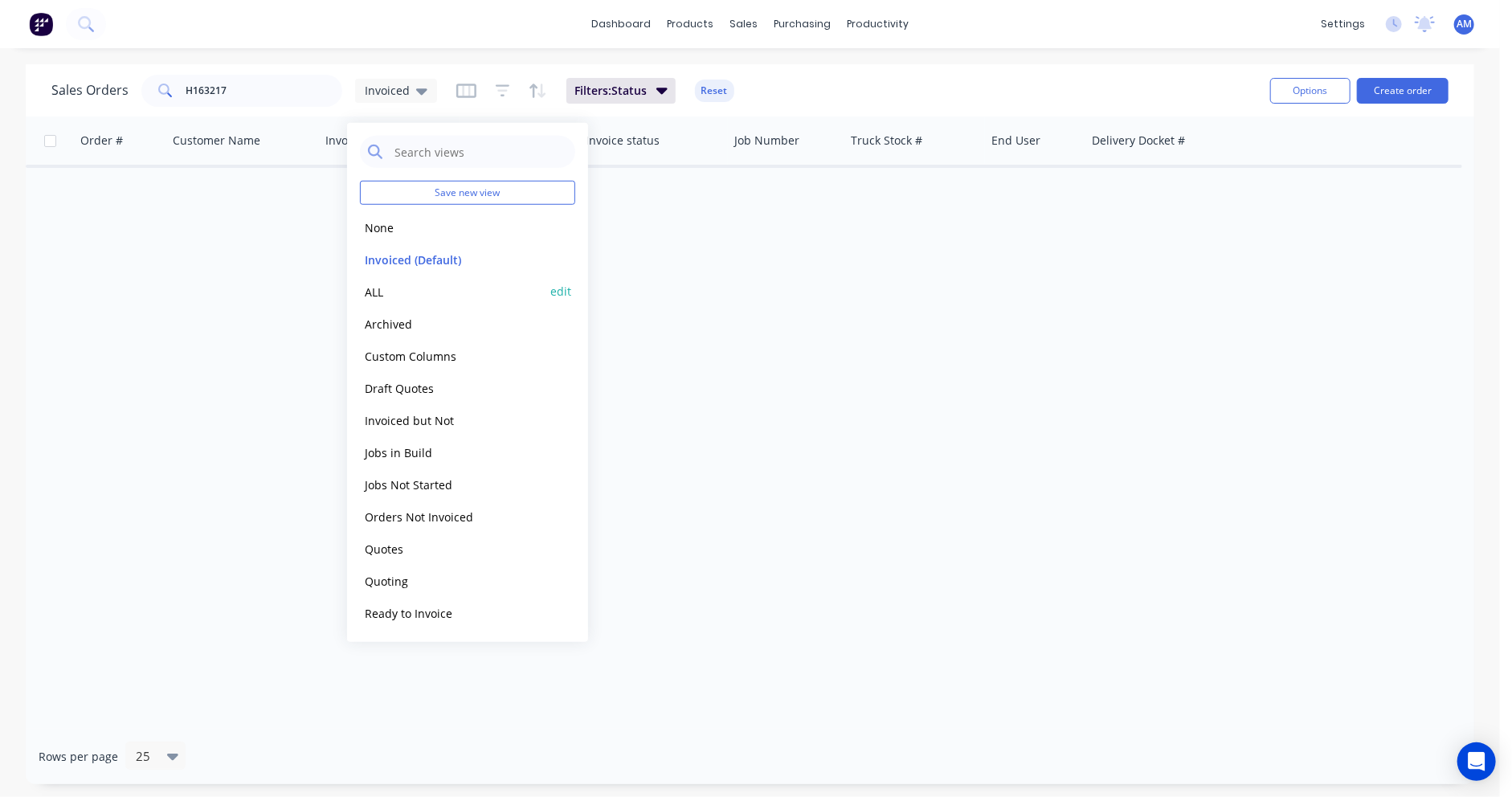
click at [372, 289] on button "ALL" at bounding box center [451, 291] width 183 height 19
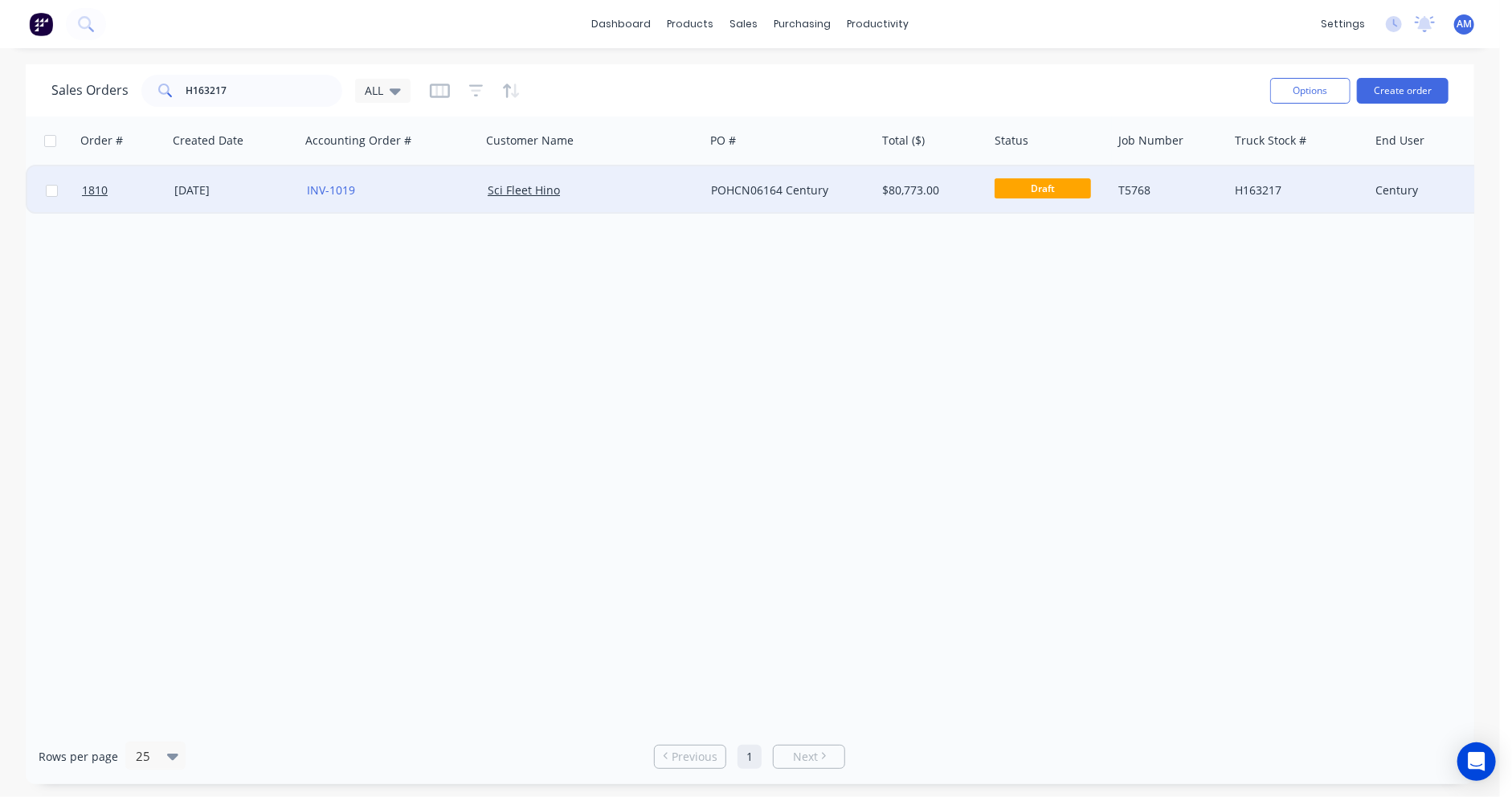
click at [217, 189] on div "27 May 2025" at bounding box center [234, 190] width 119 height 16
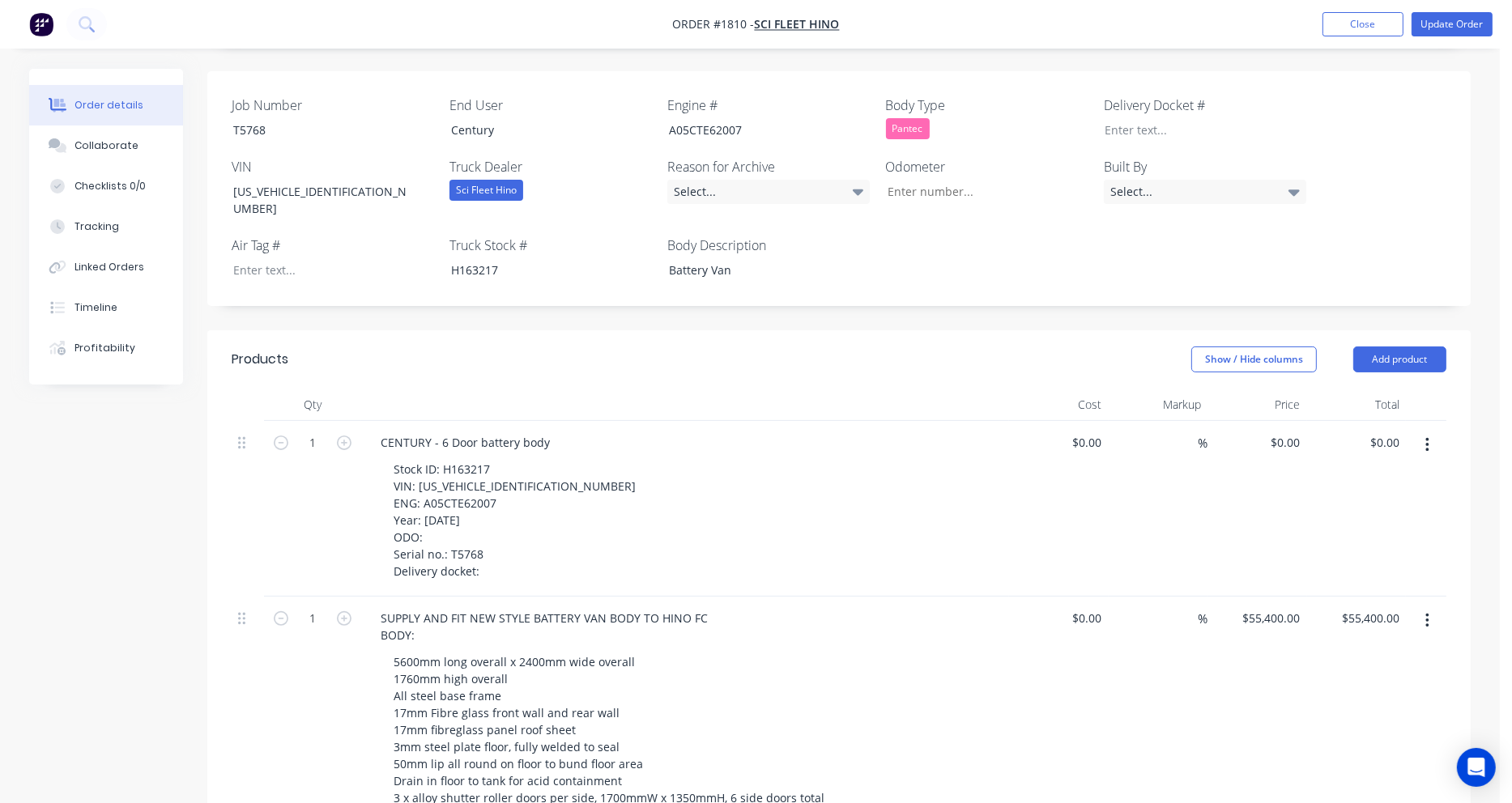
scroll to position [486, 0]
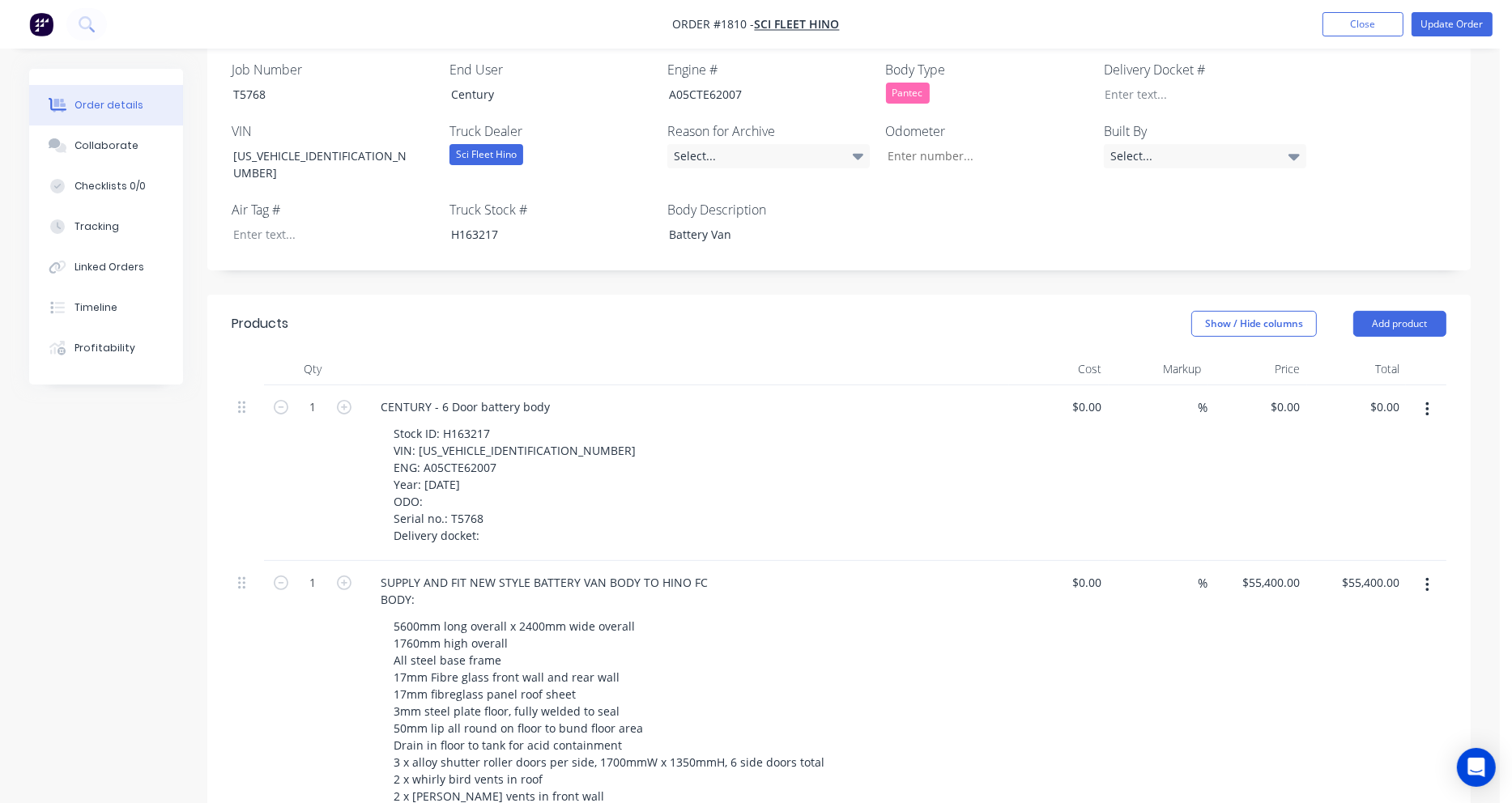
click at [1425, 400] on icon "button" at bounding box center [1427, 409] width 4 height 18
click at [1346, 538] on div "Delete" at bounding box center [1369, 549] width 124 height 24
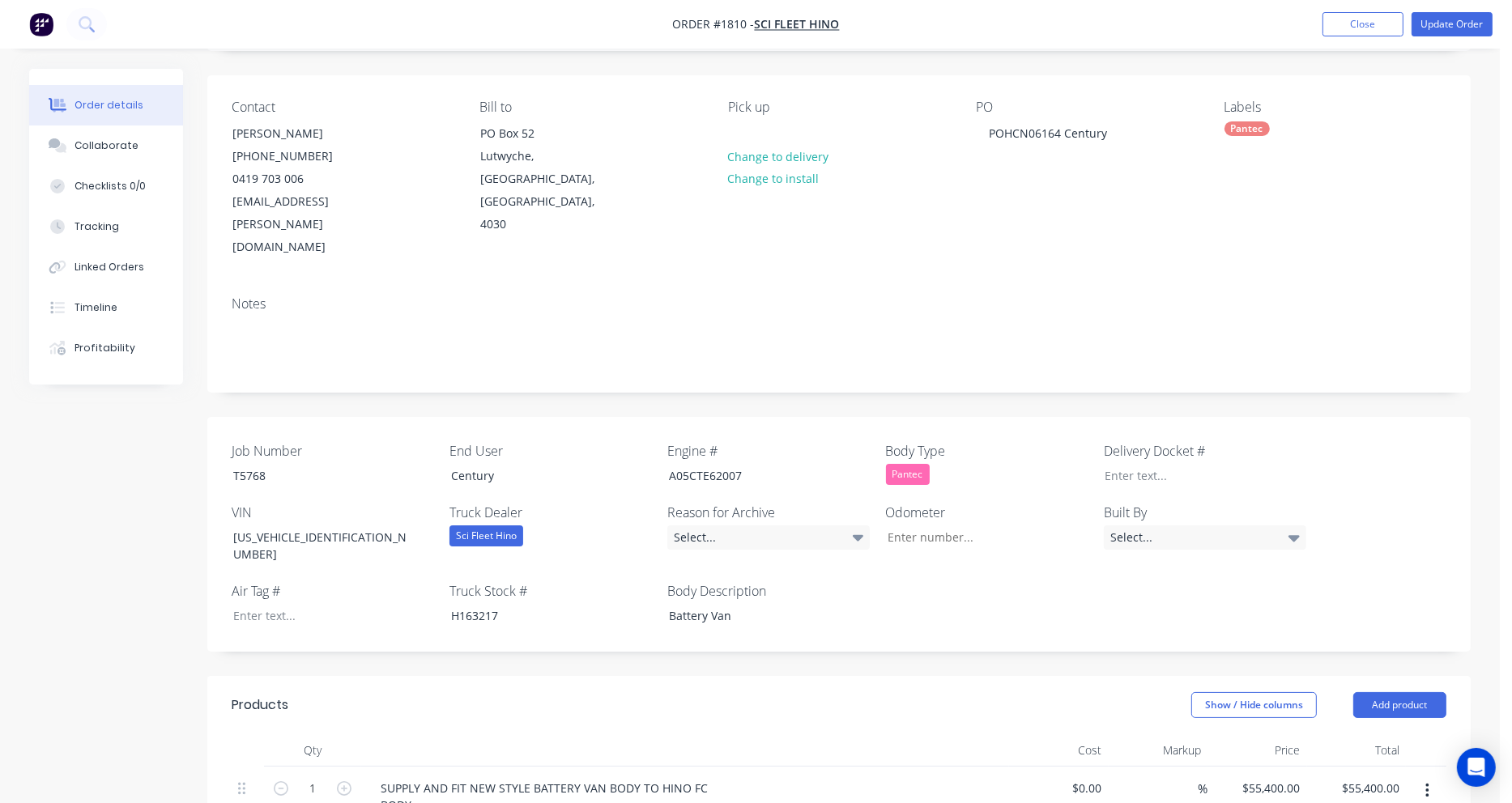
scroll to position [81, 0]
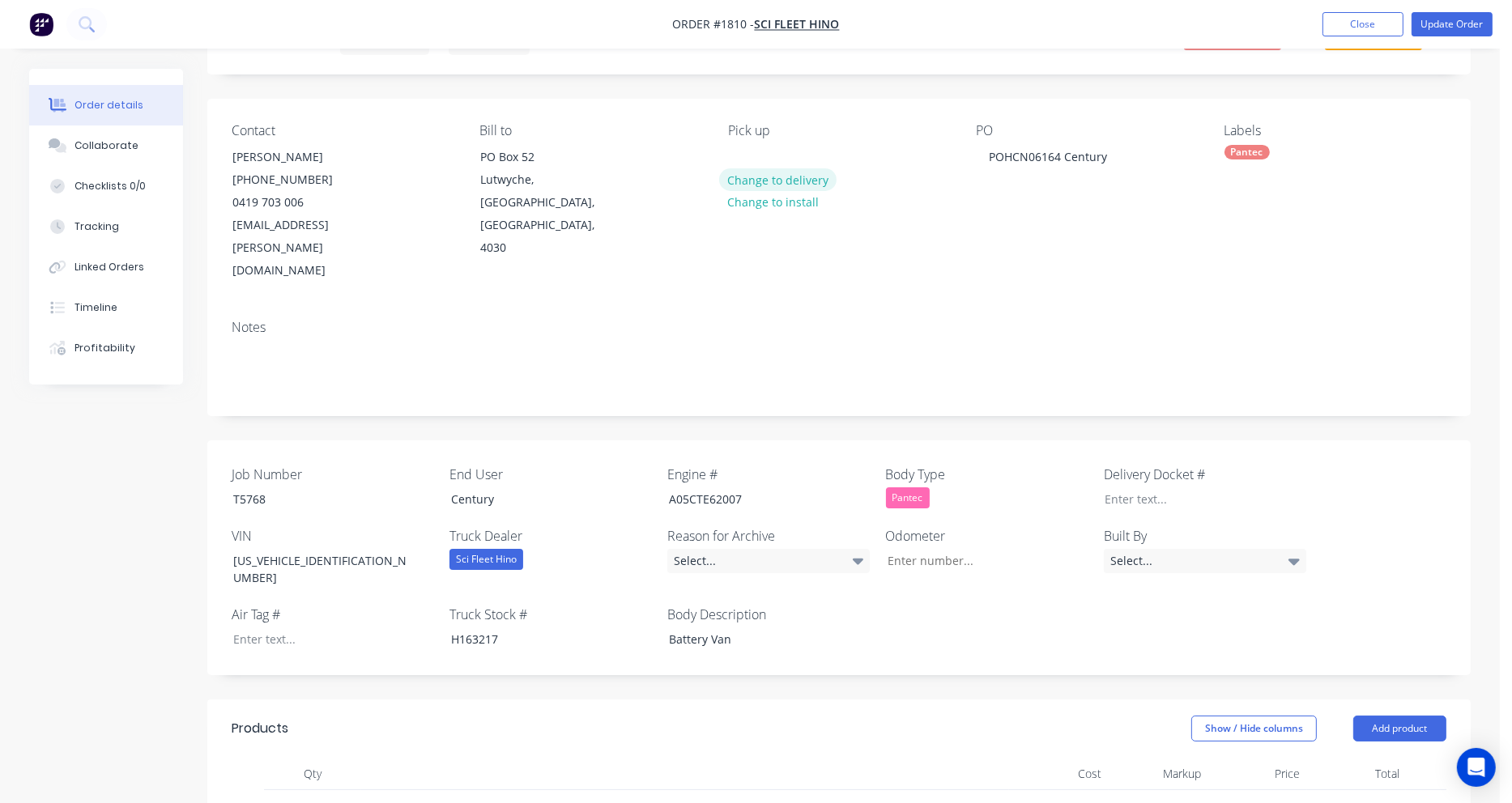
click at [789, 177] on button "Change to delivery" at bounding box center [778, 179] width 118 height 22
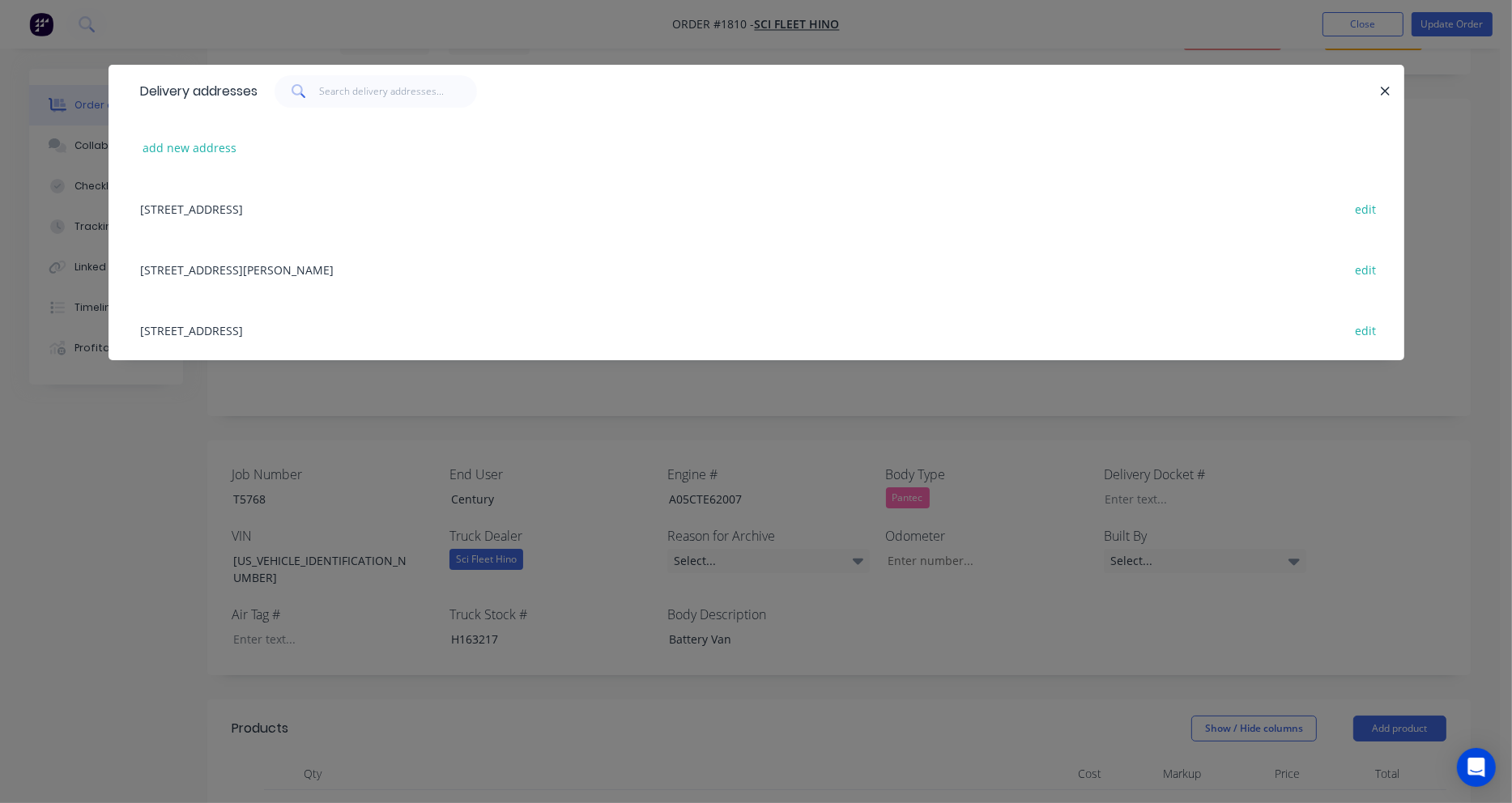
click at [220, 326] on div "816 Beaudesert Road, Coopers Plains, Australia, 4108 edit" at bounding box center [756, 330] width 1247 height 61
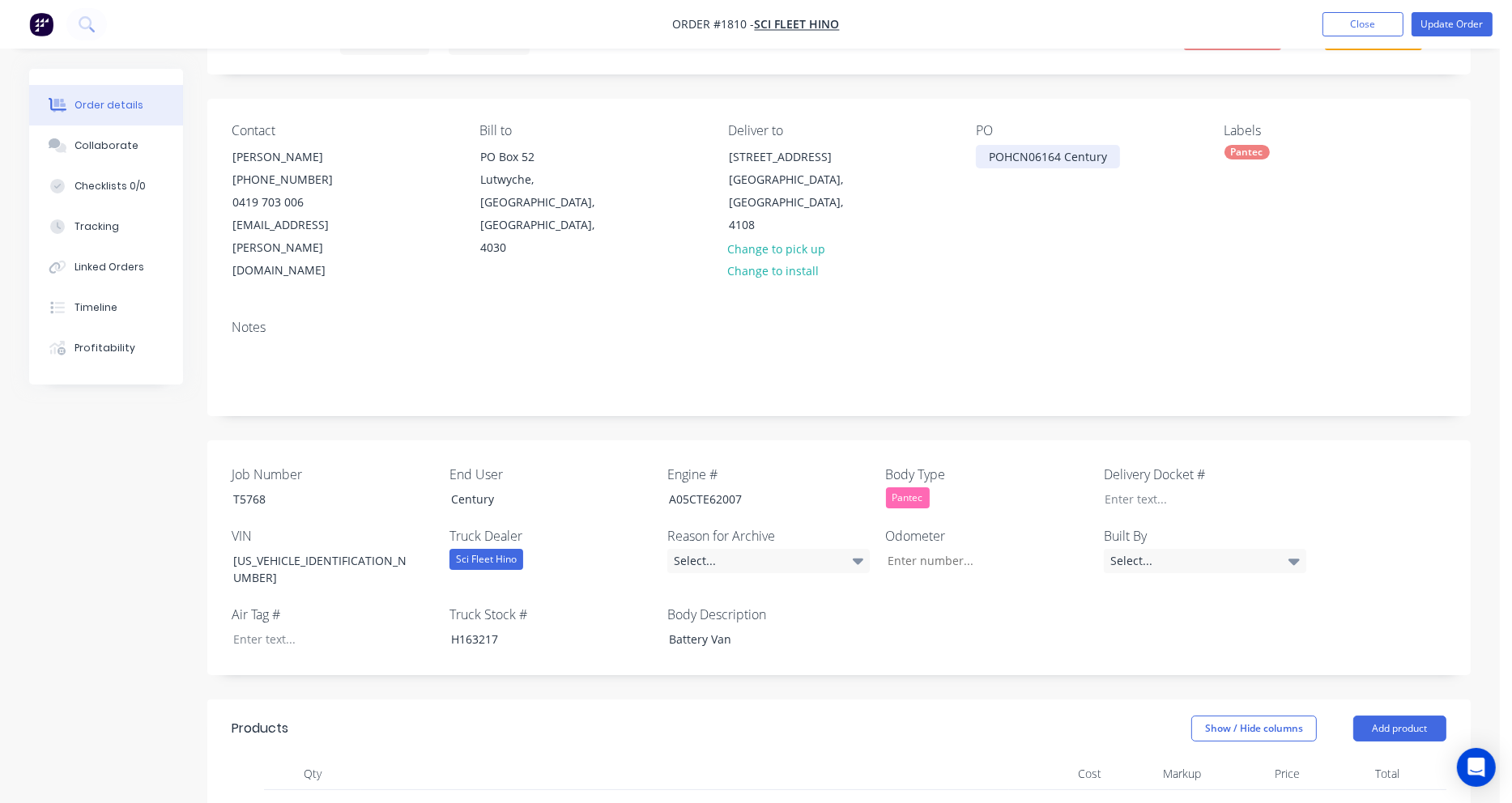
click at [1109, 154] on div "POHCN06164 Century" at bounding box center [1047, 156] width 144 height 24
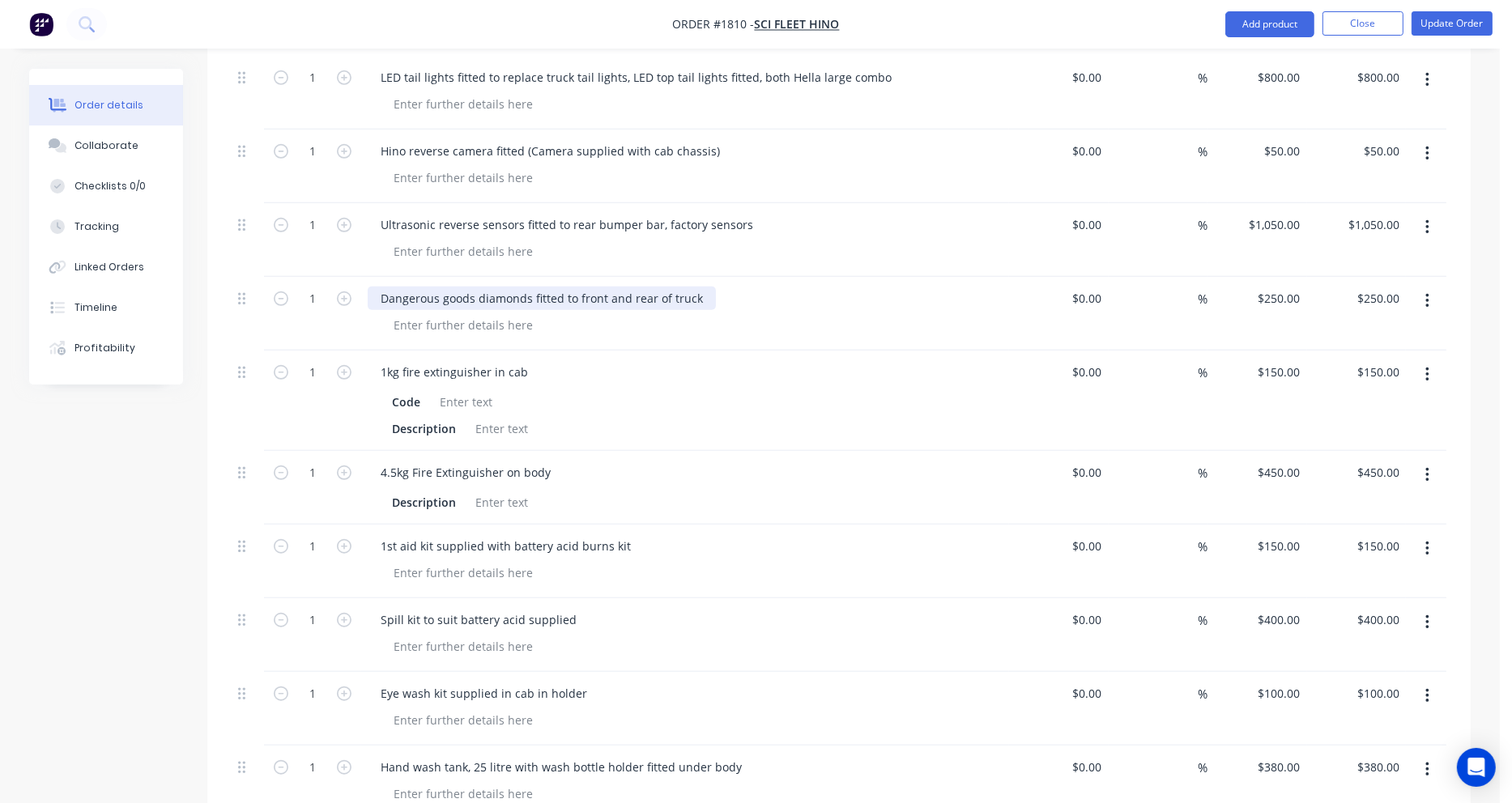
scroll to position [1295, 0]
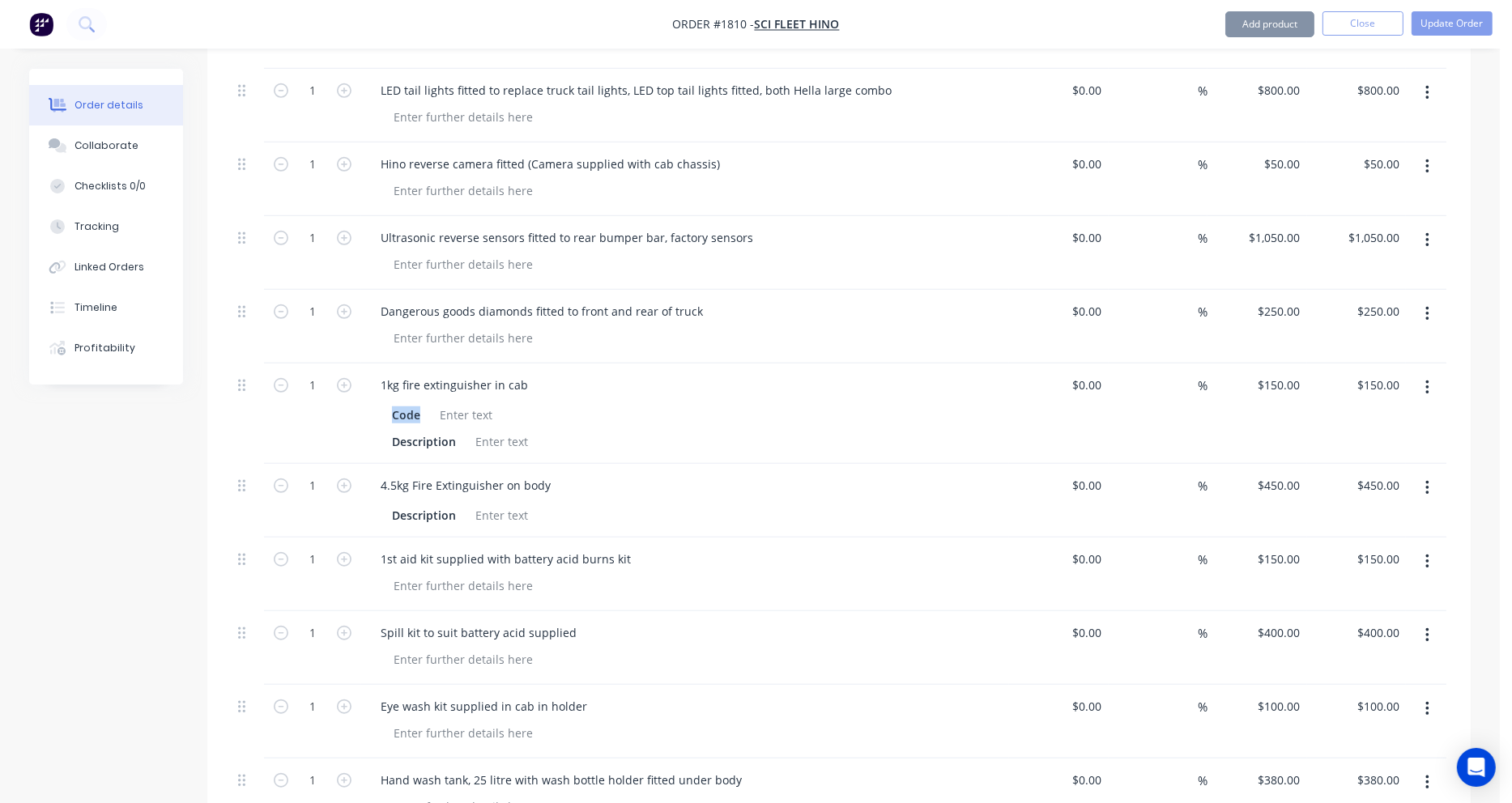
drag, startPoint x: 414, startPoint y: 352, endPoint x: 374, endPoint y: 353, distance: 40.0
click at [374, 399] on div "Code Description" at bounding box center [685, 426] width 635 height 54
click at [421, 430] on div "Description" at bounding box center [424, 441] width 77 height 24
drag, startPoint x: 420, startPoint y: 352, endPoint x: 375, endPoint y: 353, distance: 45.0
click at [375, 399] on div "Code Description" at bounding box center [685, 426] width 635 height 54
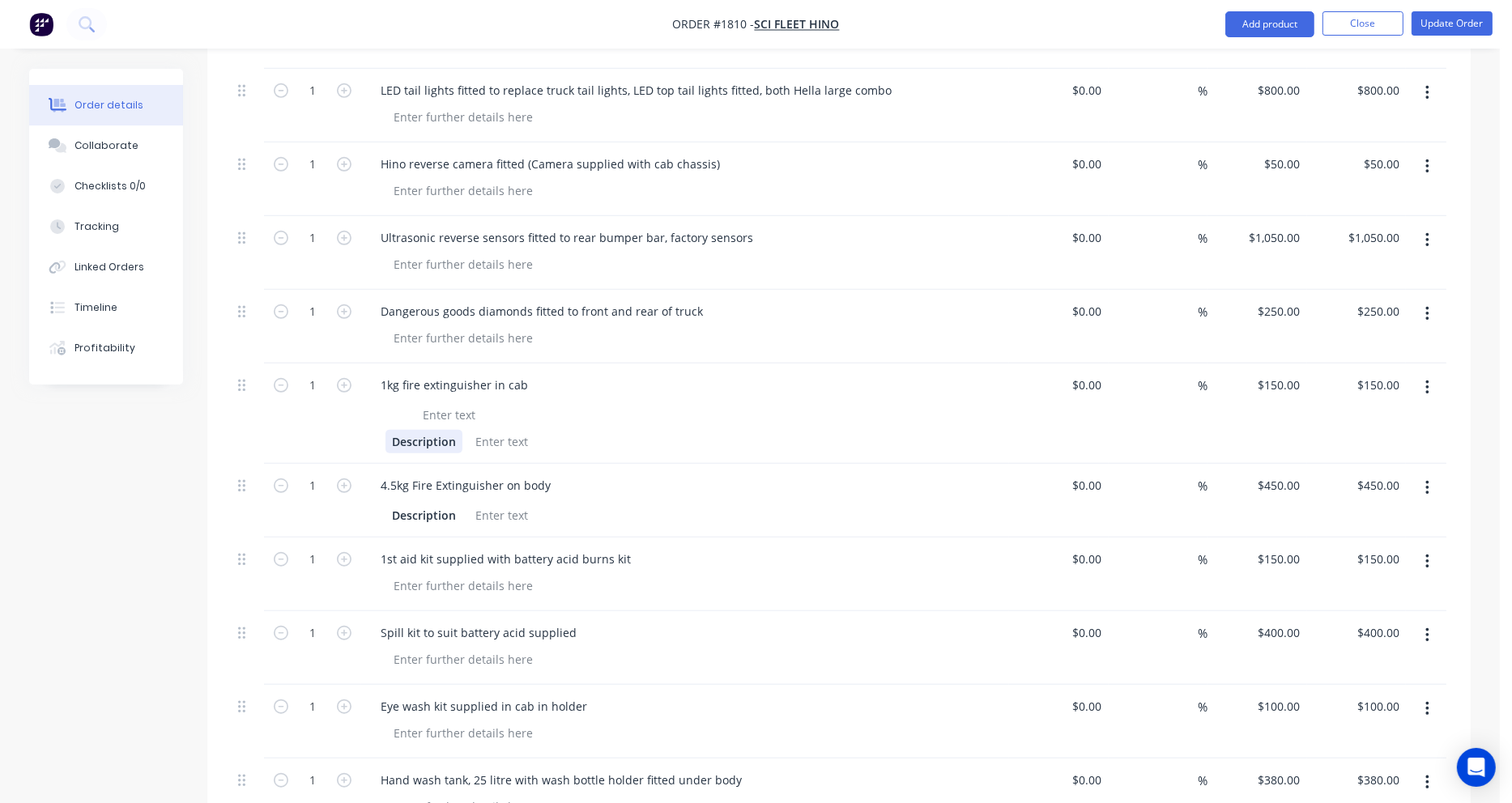
click at [458, 430] on div "Description" at bounding box center [424, 441] width 77 height 24
drag, startPoint x: 447, startPoint y: 379, endPoint x: 380, endPoint y: 381, distance: 67.0
click at [380, 399] on div "Description" at bounding box center [685, 426] width 635 height 54
drag, startPoint x: 453, startPoint y: 451, endPoint x: 365, endPoint y: 445, distance: 88.2
click at [365, 464] on div "4.5kg Fire Extinguisher on body Description" at bounding box center [685, 500] width 648 height 73
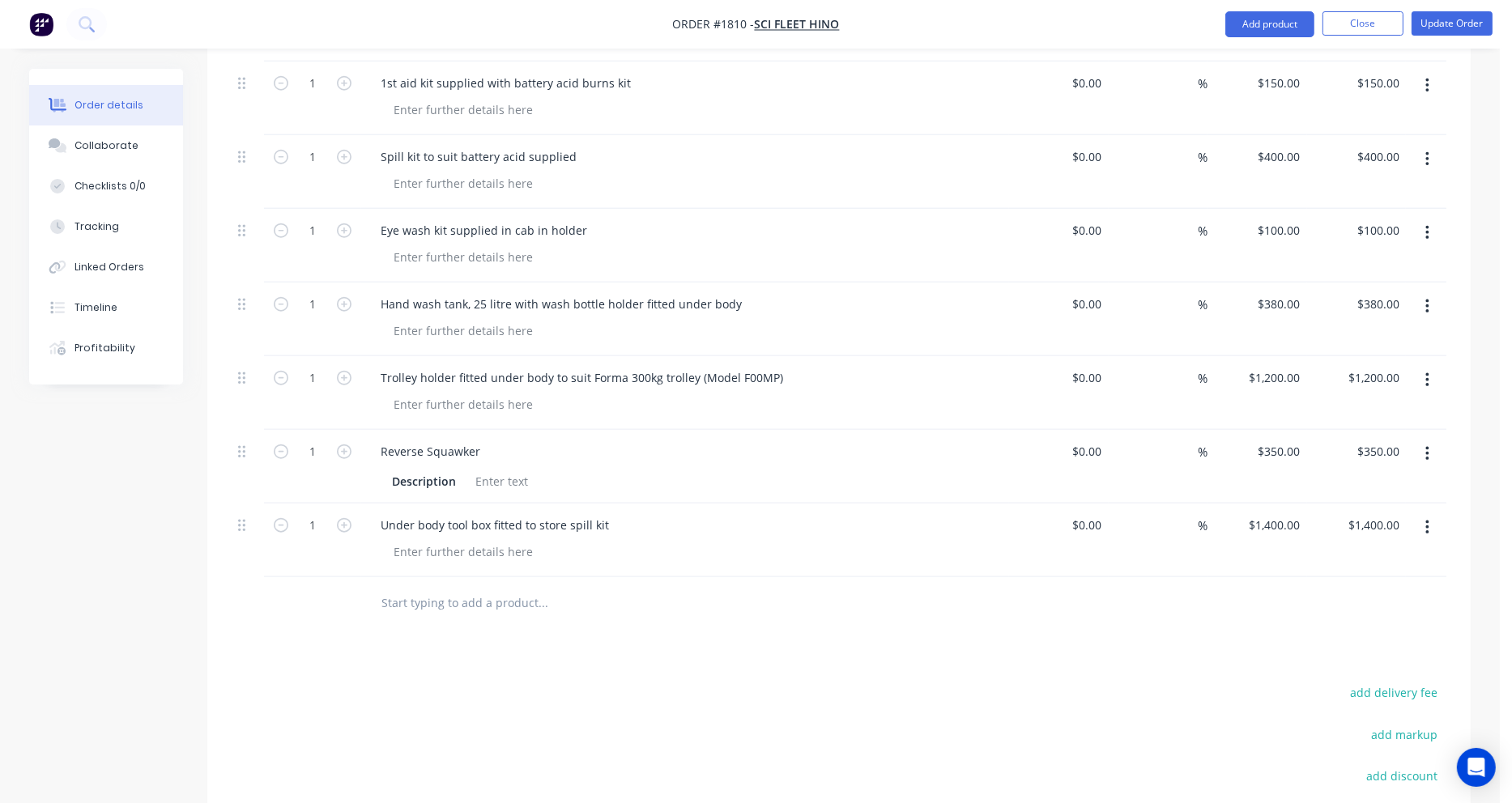
scroll to position [1781, 0]
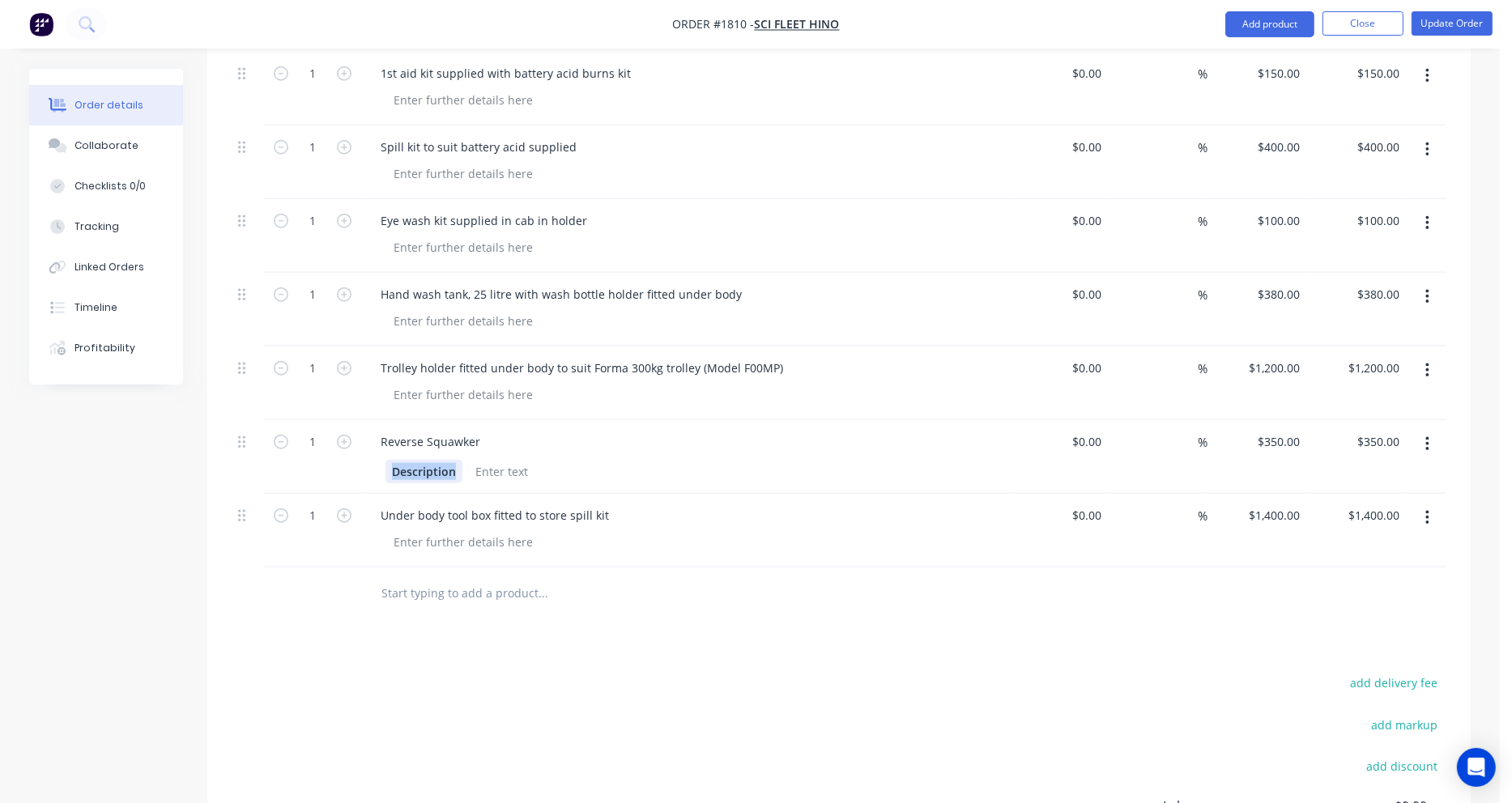
drag, startPoint x: 455, startPoint y: 408, endPoint x: 354, endPoint y: 405, distance: 101.0
click at [354, 420] on div "1 Reverse Squawker Description $0.00 $0.00 % $350.00 $350.00 $350.00 $350.00" at bounding box center [839, 456] width 1215 height 73
click at [424, 577] on input "text" at bounding box center [542, 593] width 324 height 32
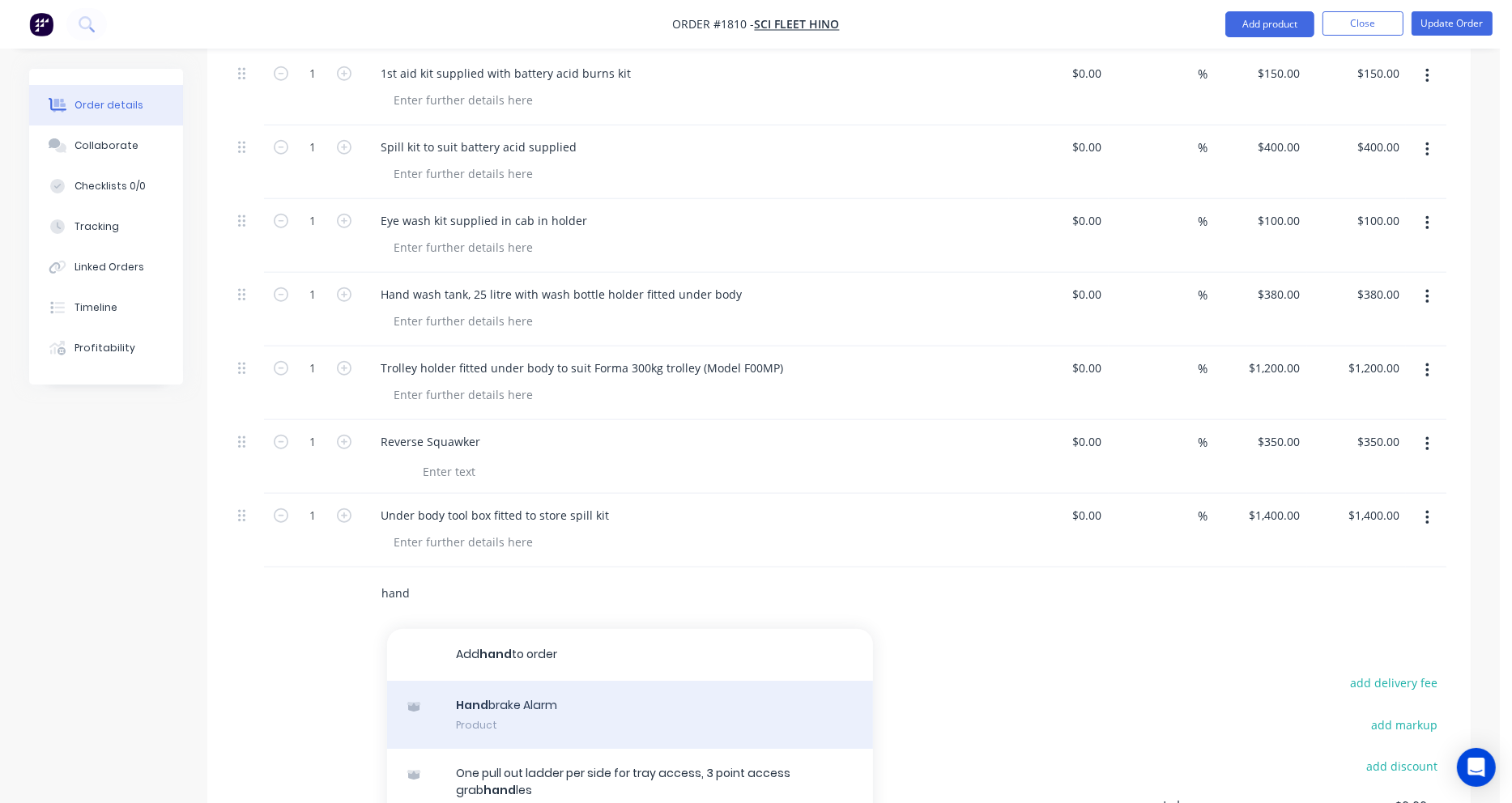
type input "hand"
click at [528, 681] on div "Hand brake Alarm Product" at bounding box center [630, 715] width 486 height 68
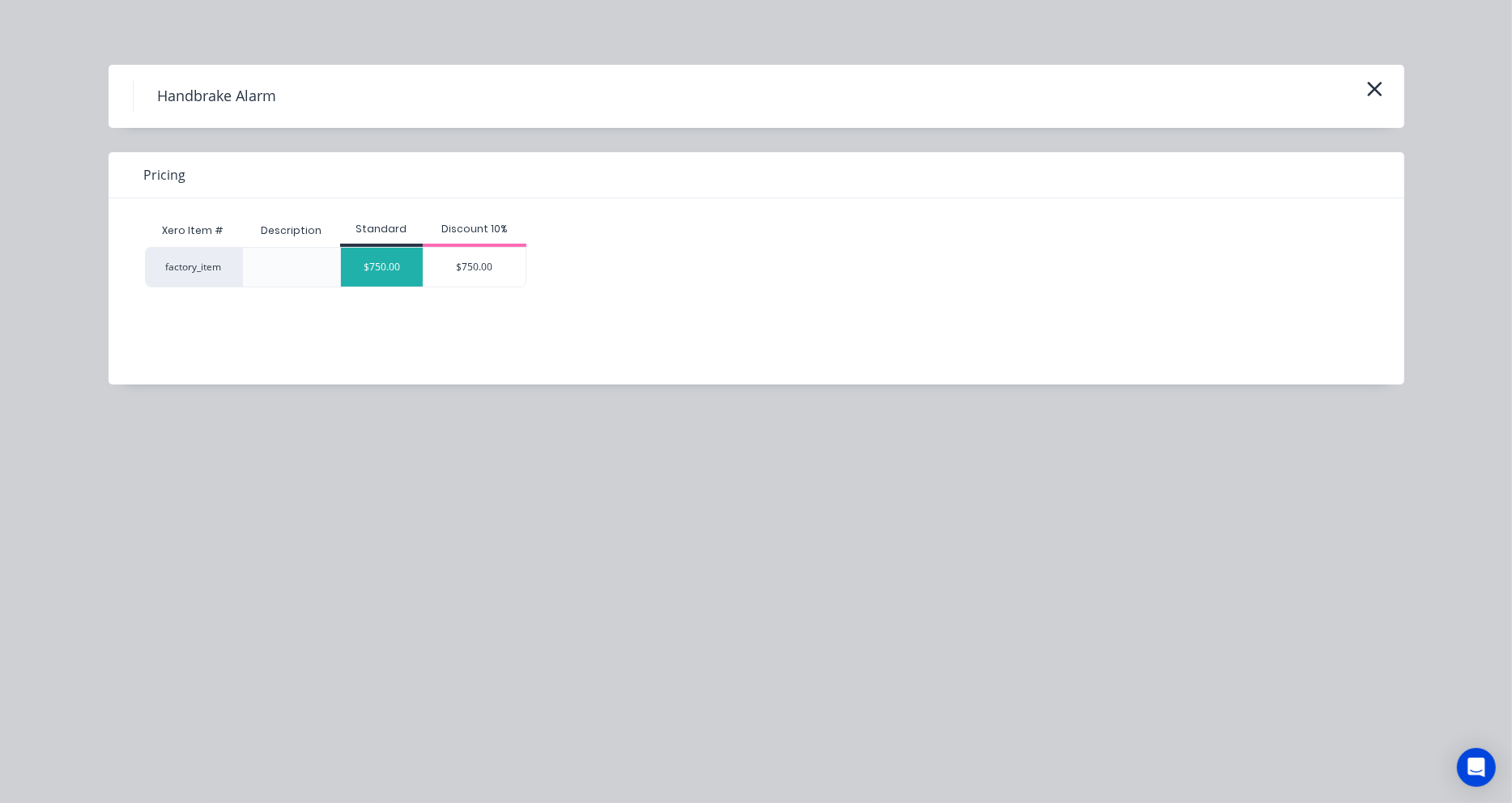
click at [390, 277] on div "$750.00" at bounding box center [382, 267] width 82 height 39
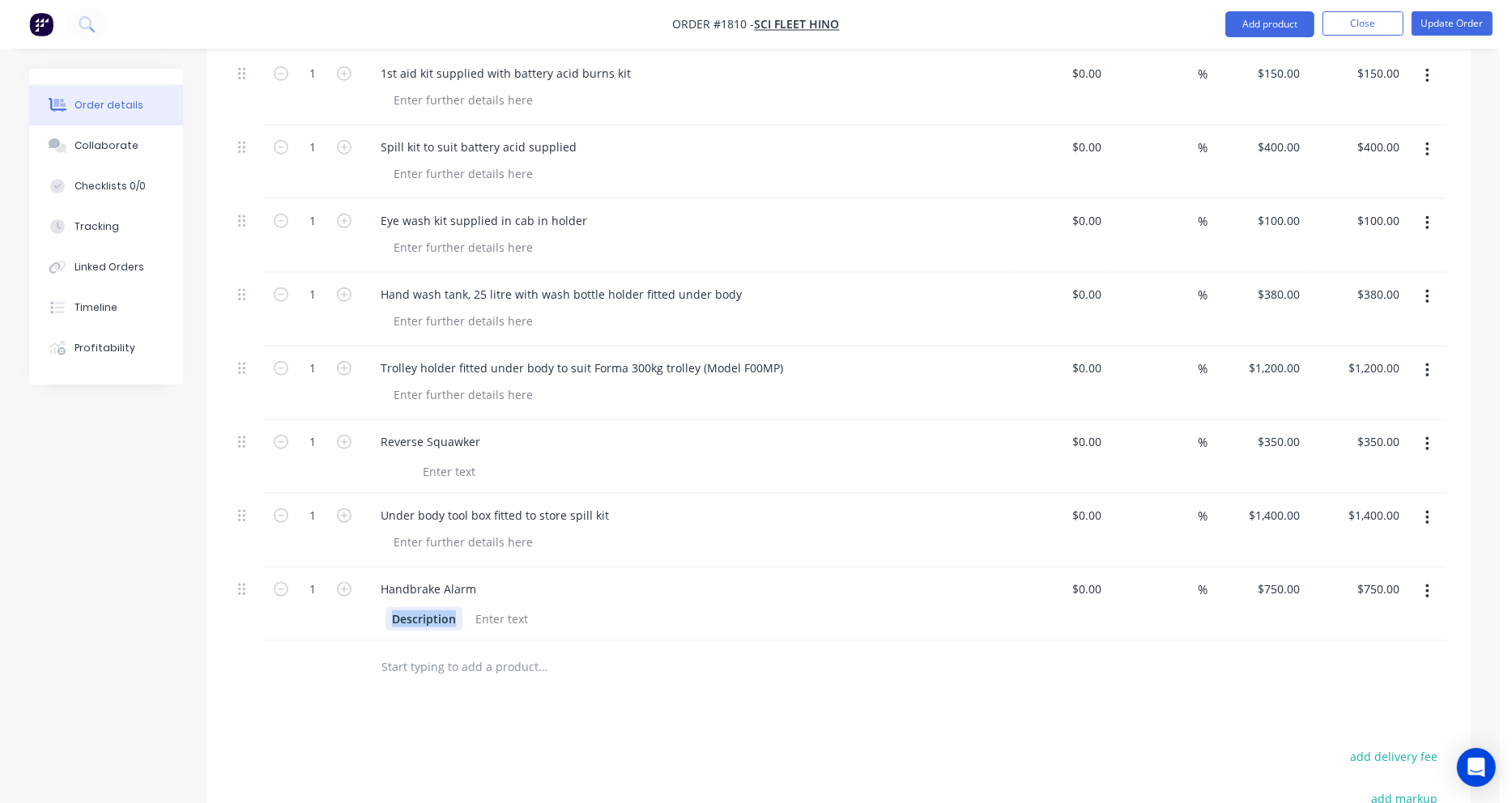
drag, startPoint x: 456, startPoint y: 556, endPoint x: 376, endPoint y: 553, distance: 80.1
click at [376, 604] on div "Description" at bounding box center [685, 617] width 635 height 26
click at [1270, 567] on div "750 $750.00" at bounding box center [1257, 604] width 100 height 73
type input "$800.00"
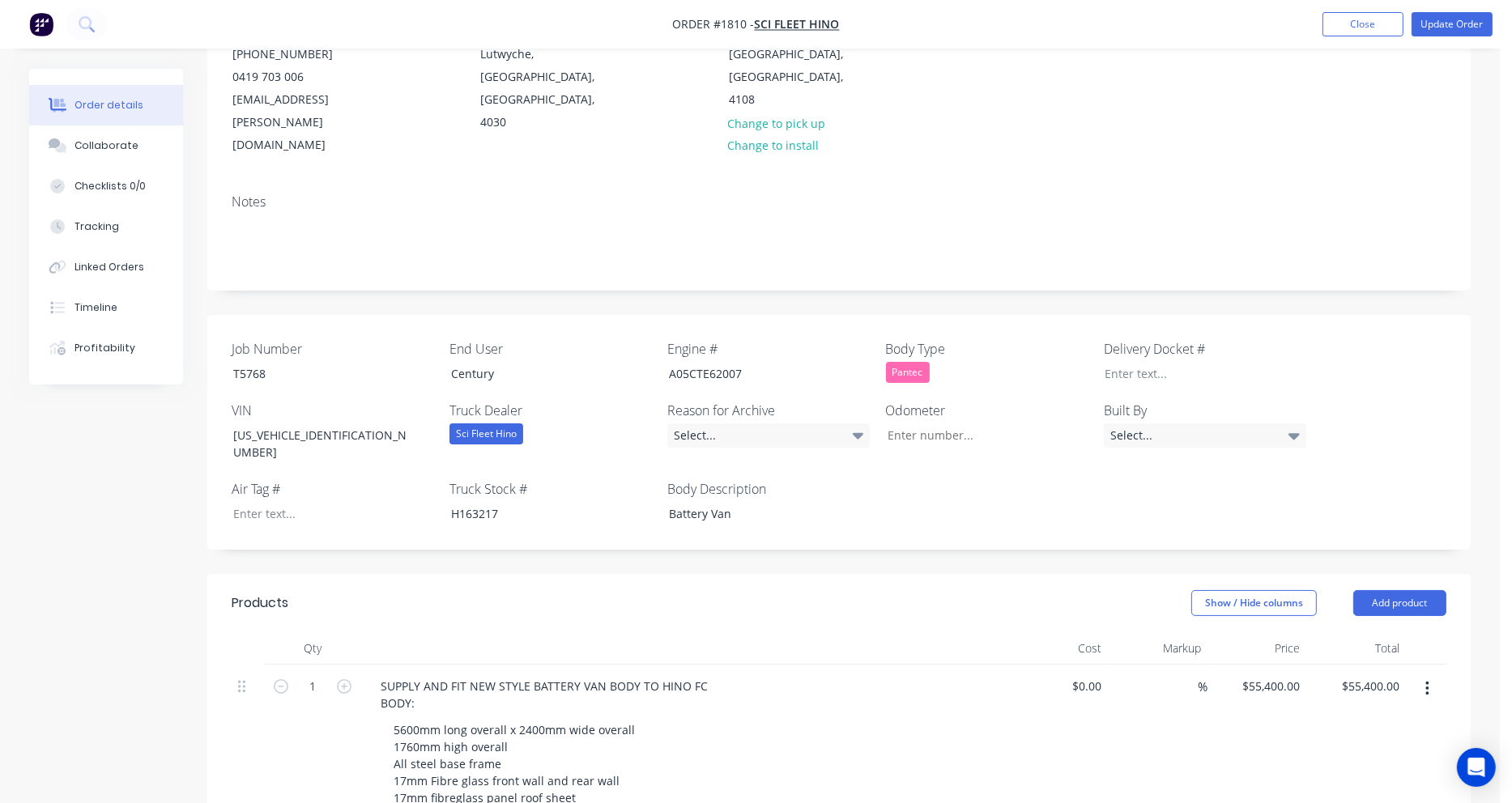
scroll to position [243, 0]
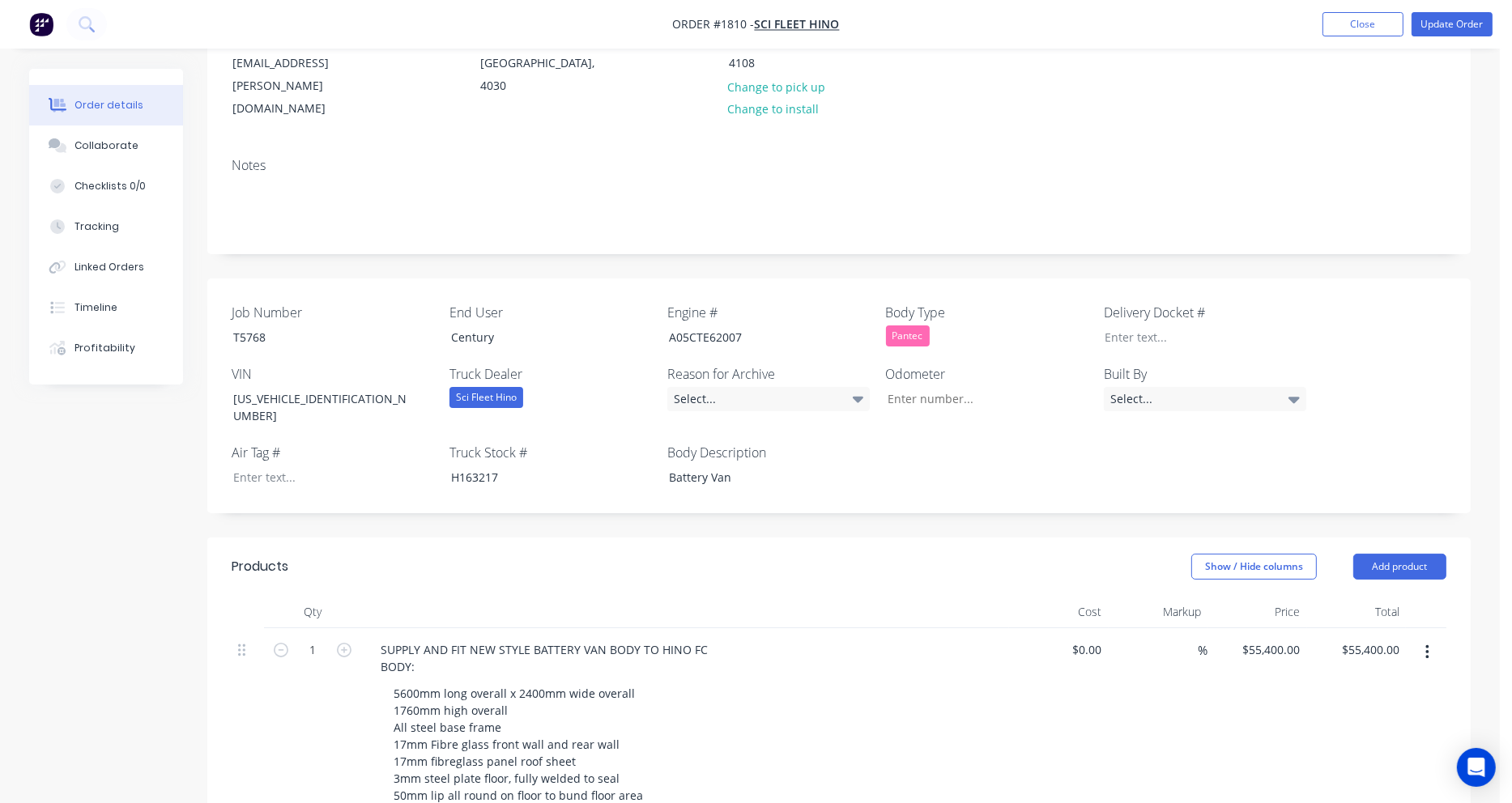
type input "$800.00"
click at [849, 637] on div "SUPPLY AND FIT NEW STYLE BATTERY VAN BODY TO HINO FC BODY:" at bounding box center [685, 657] width 635 height 40
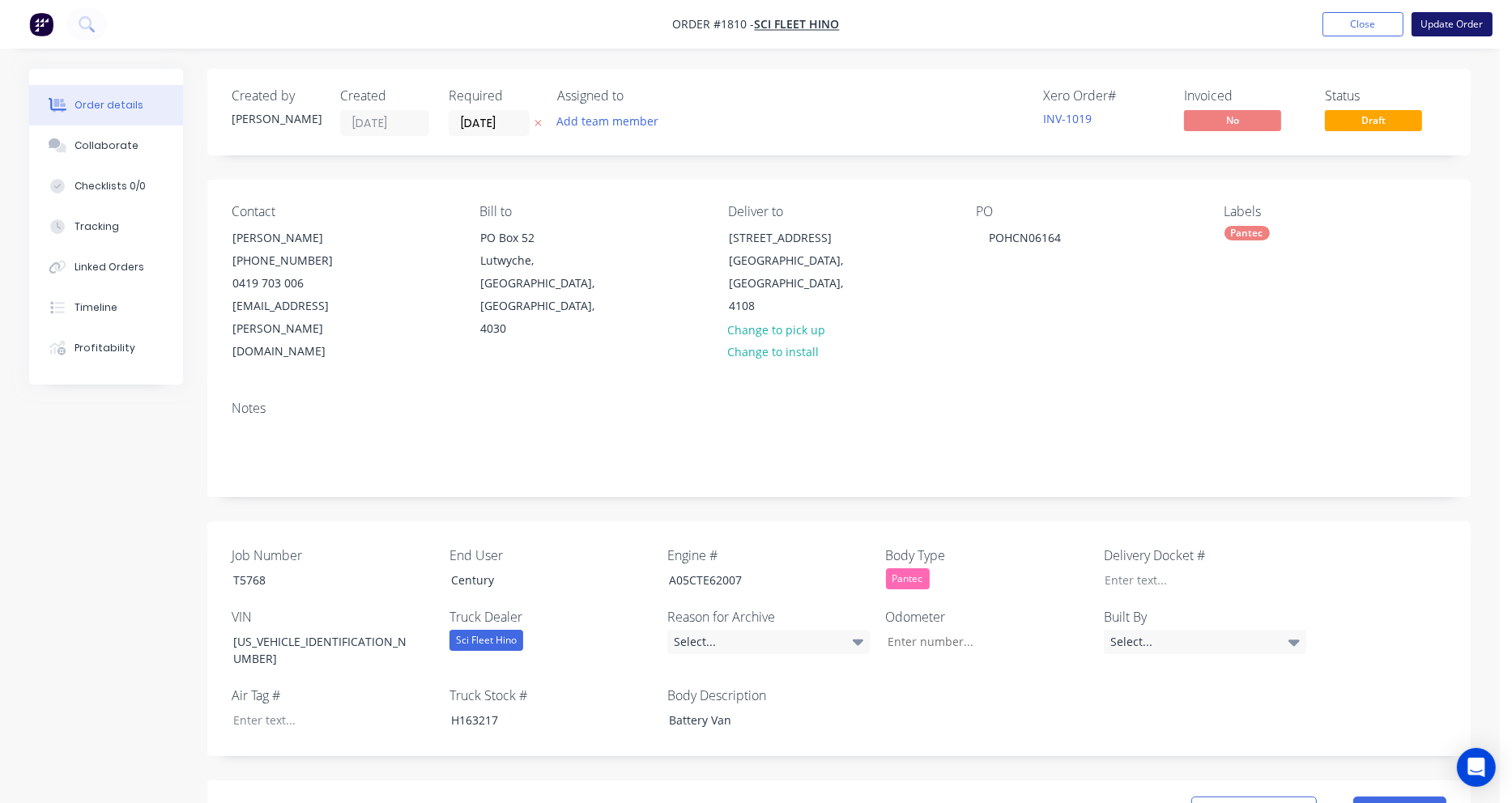
click at [1458, 26] on button "Update Order" at bounding box center [1452, 24] width 81 height 24
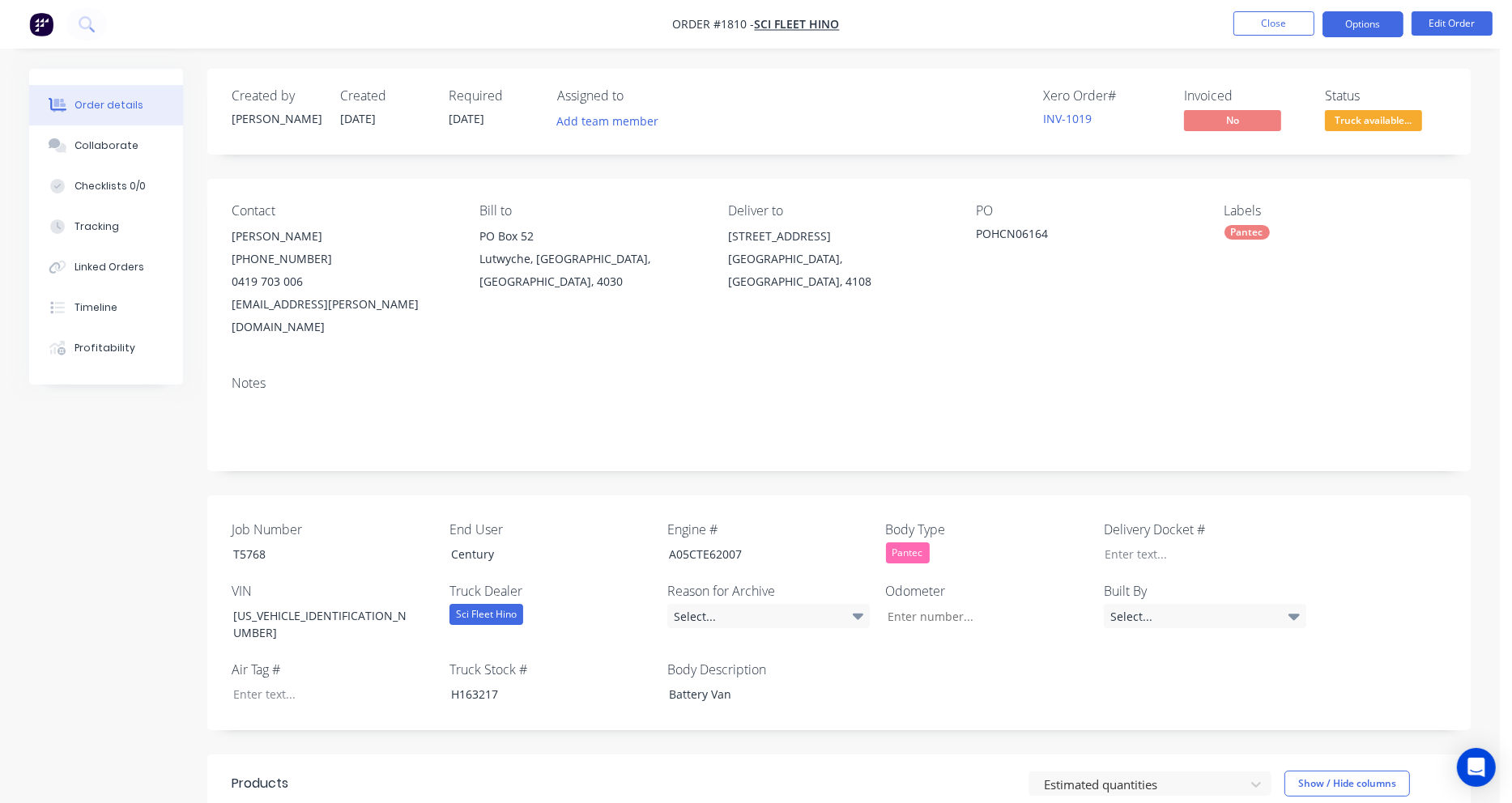
click at [1387, 21] on button "Options" at bounding box center [1363, 24] width 81 height 26
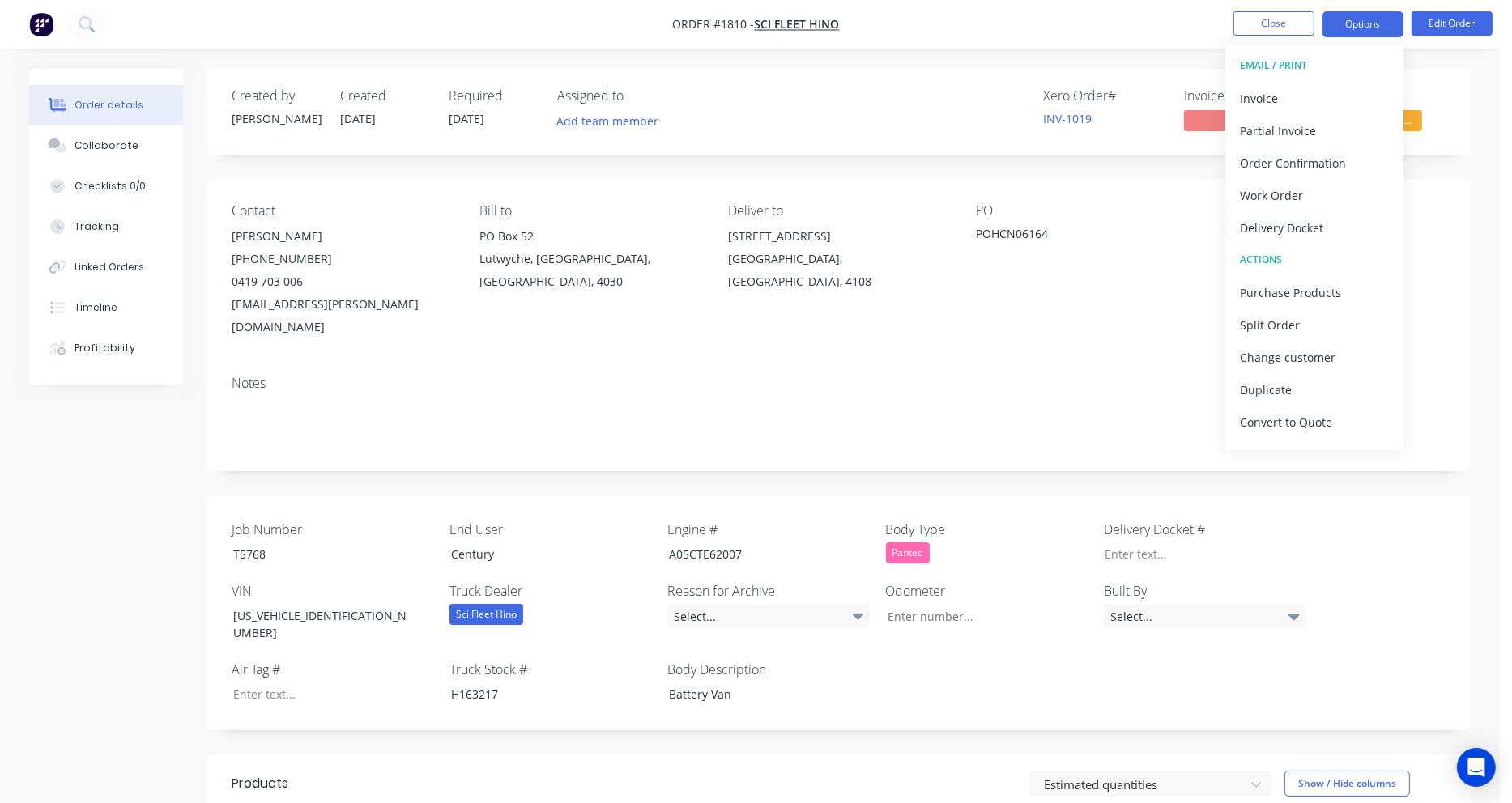
click at [1387, 22] on button "Options" at bounding box center [1363, 24] width 81 height 26
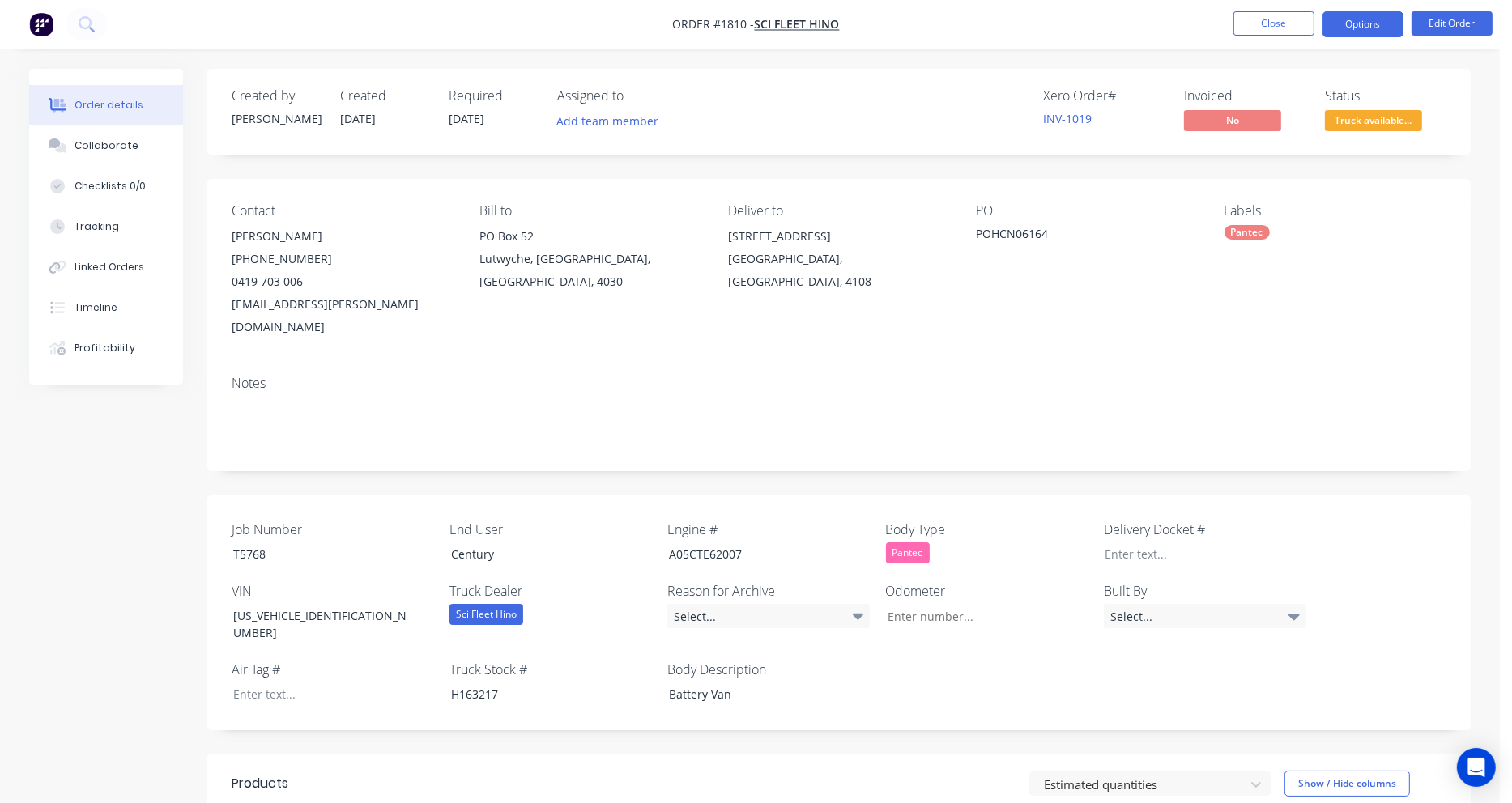
click at [1387, 22] on button "Options" at bounding box center [1363, 24] width 81 height 26
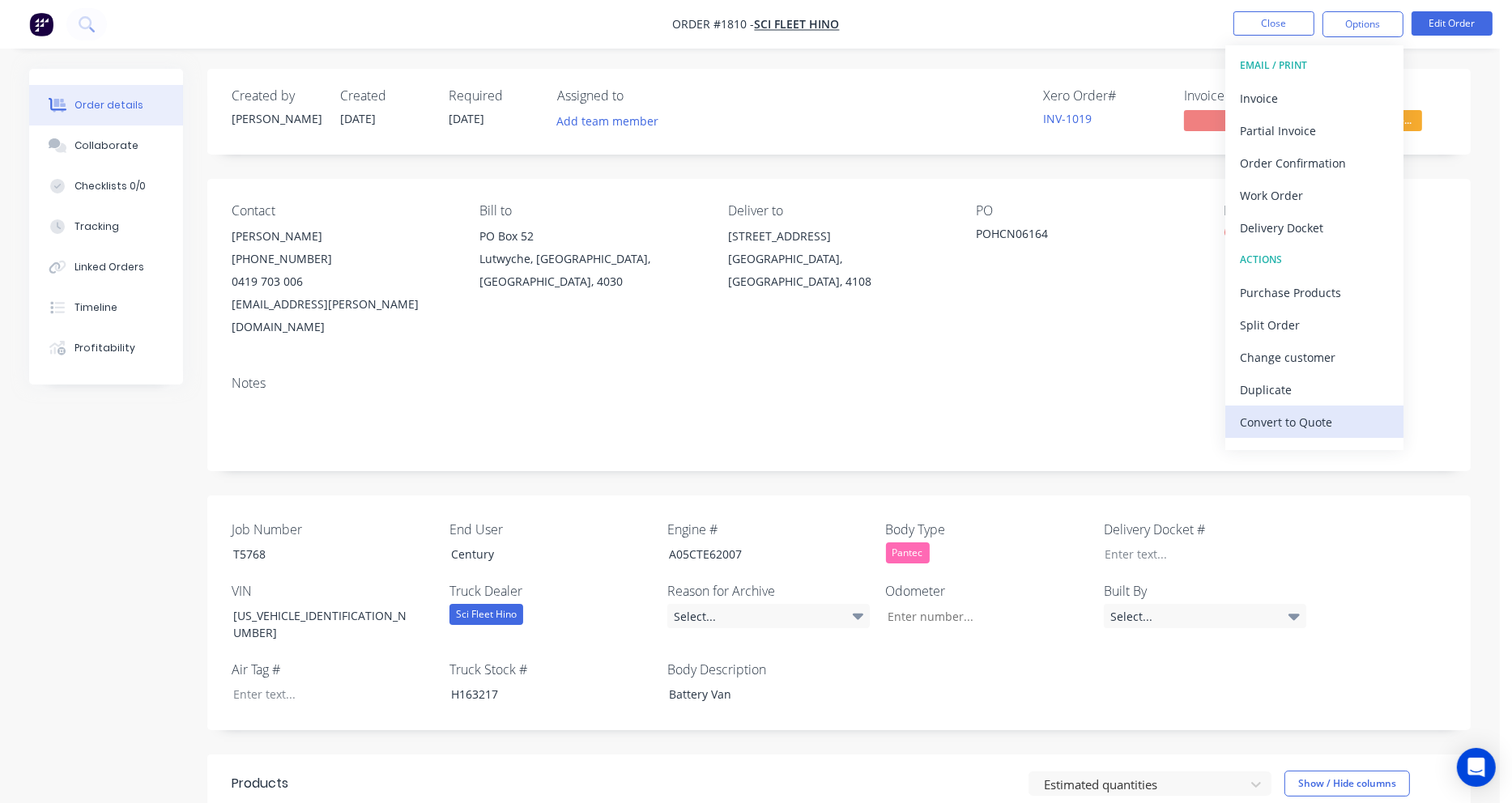
click at [1302, 415] on div "Convert to Quote" at bounding box center [1314, 422] width 149 height 24
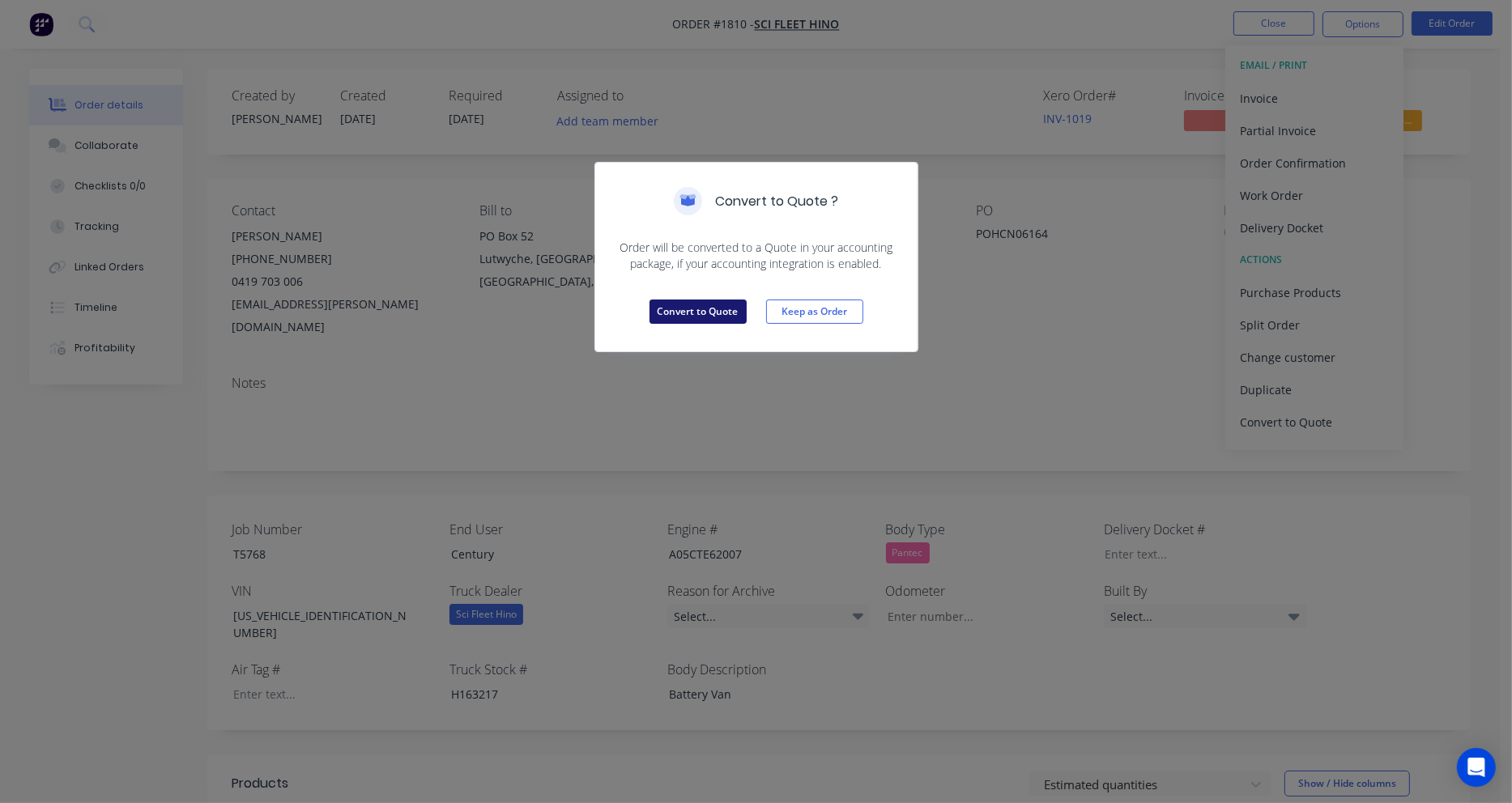
click at [688, 320] on button "Convert to Quote" at bounding box center [698, 311] width 97 height 24
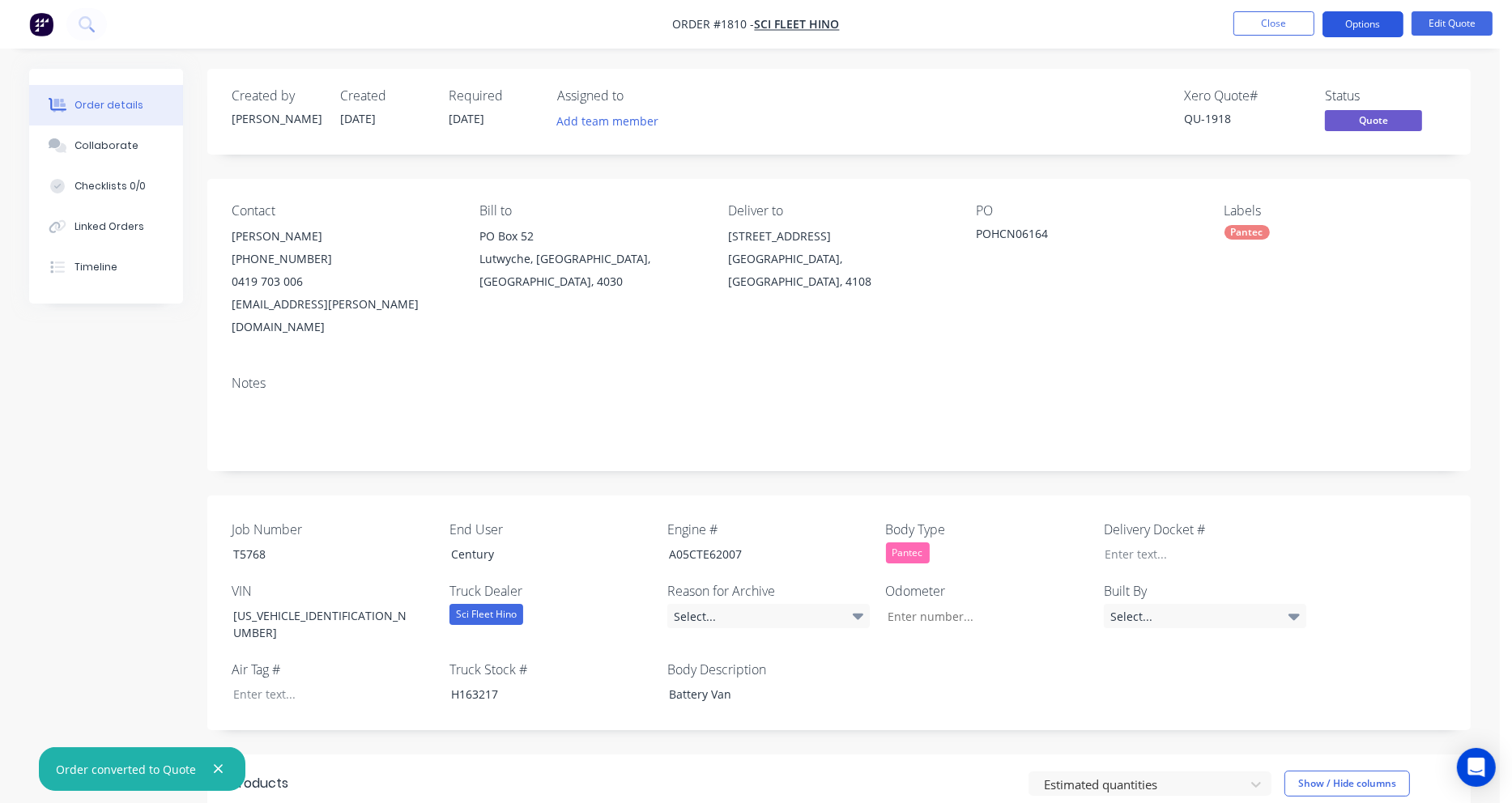
click at [1361, 25] on button "Options" at bounding box center [1363, 24] width 81 height 26
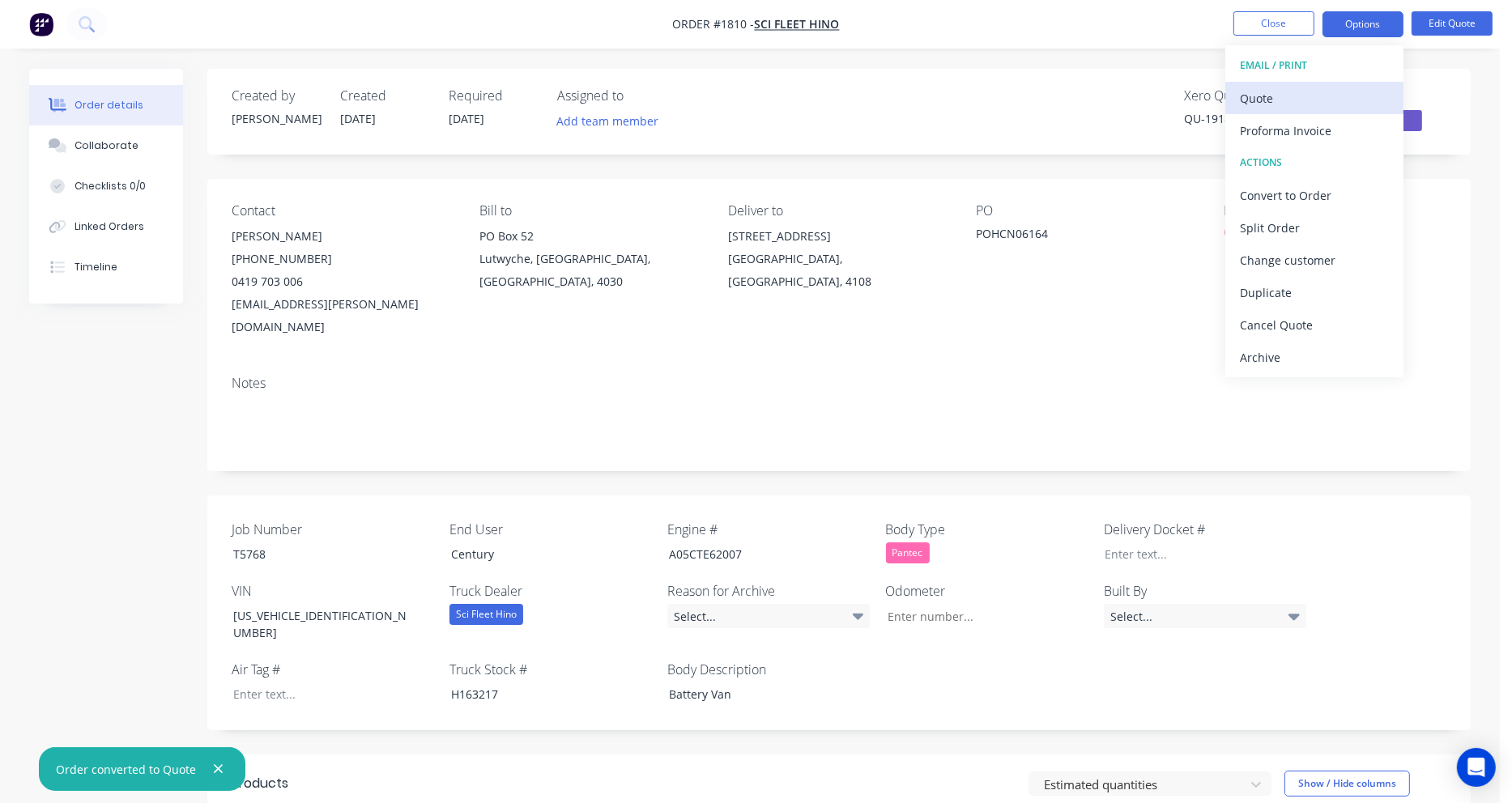
click at [1290, 96] on div "Quote" at bounding box center [1314, 98] width 149 height 24
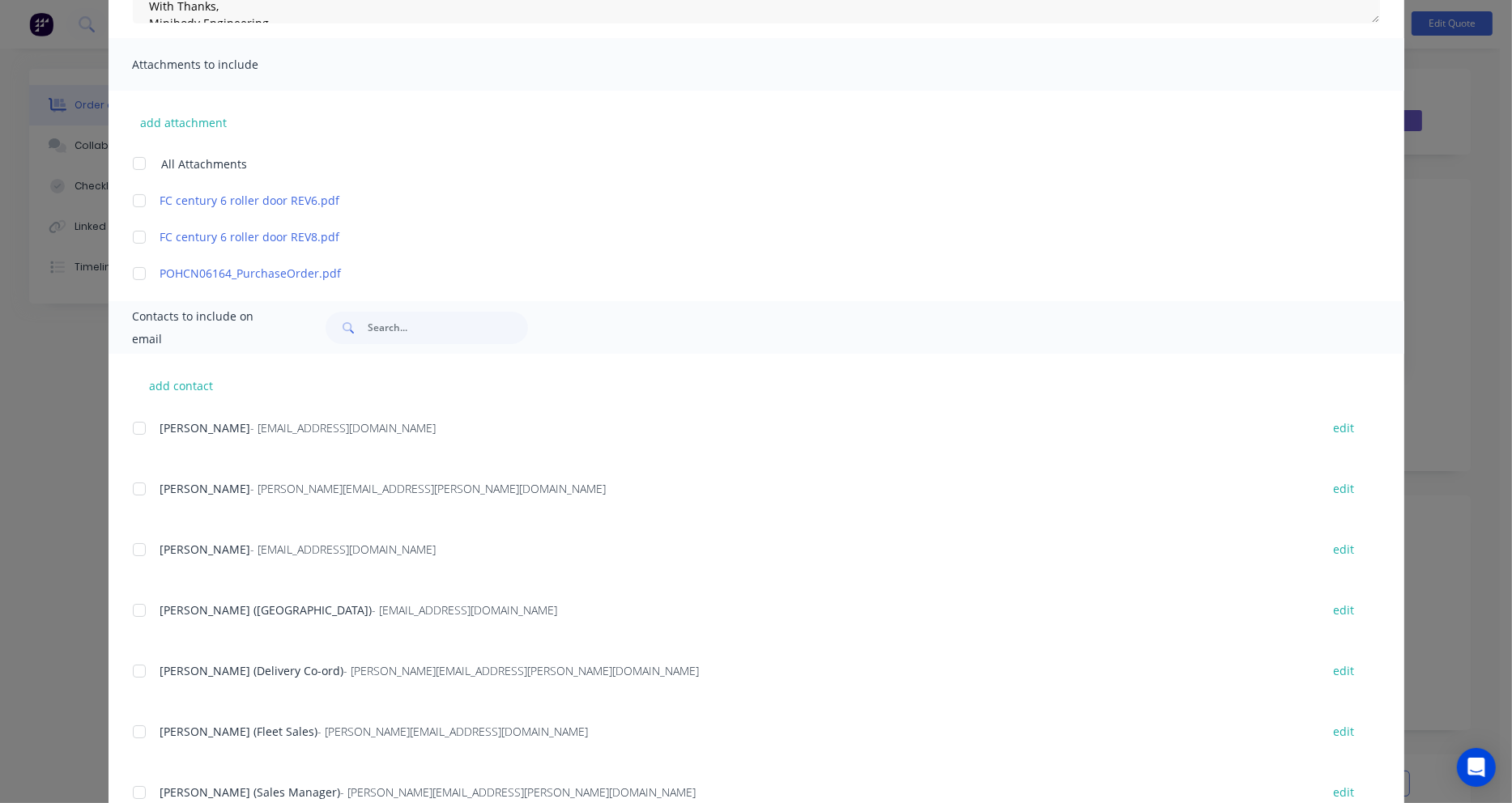
scroll to position [324, 0]
click at [132, 488] on div at bounding box center [138, 488] width 32 height 32
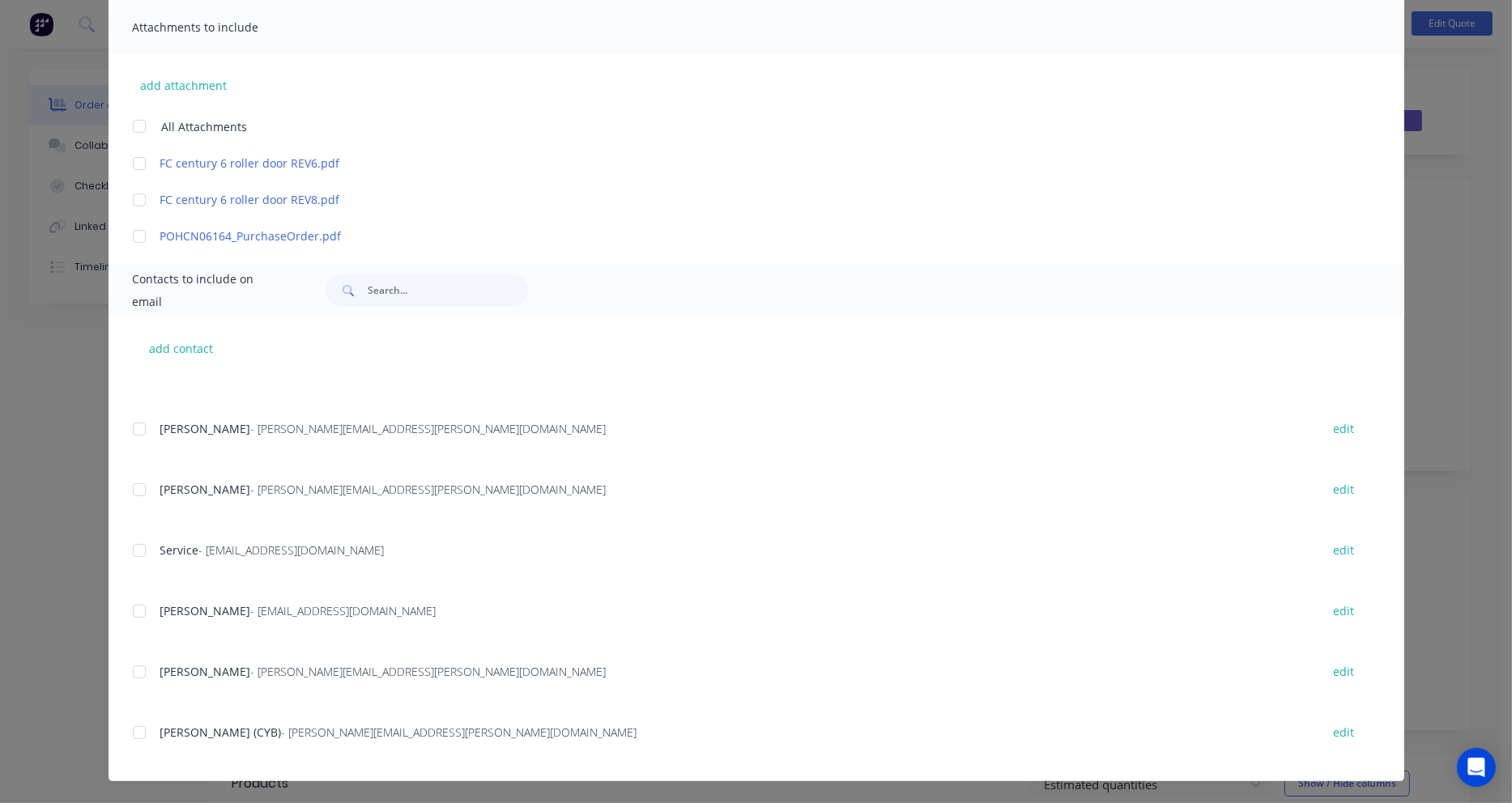
scroll to position [361, 0]
click at [138, 728] on div at bounding box center [138, 731] width 32 height 32
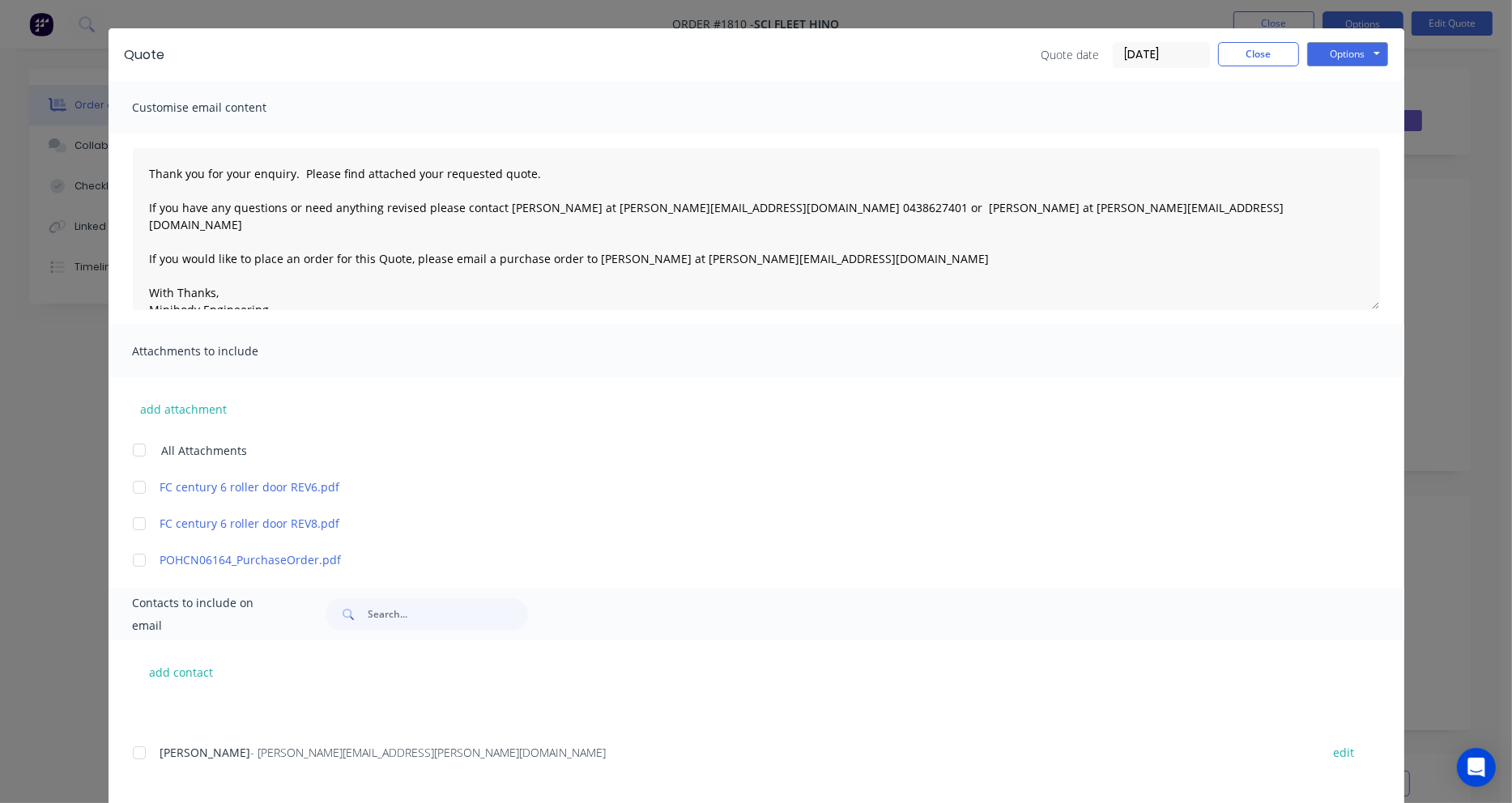
scroll to position [0, 0]
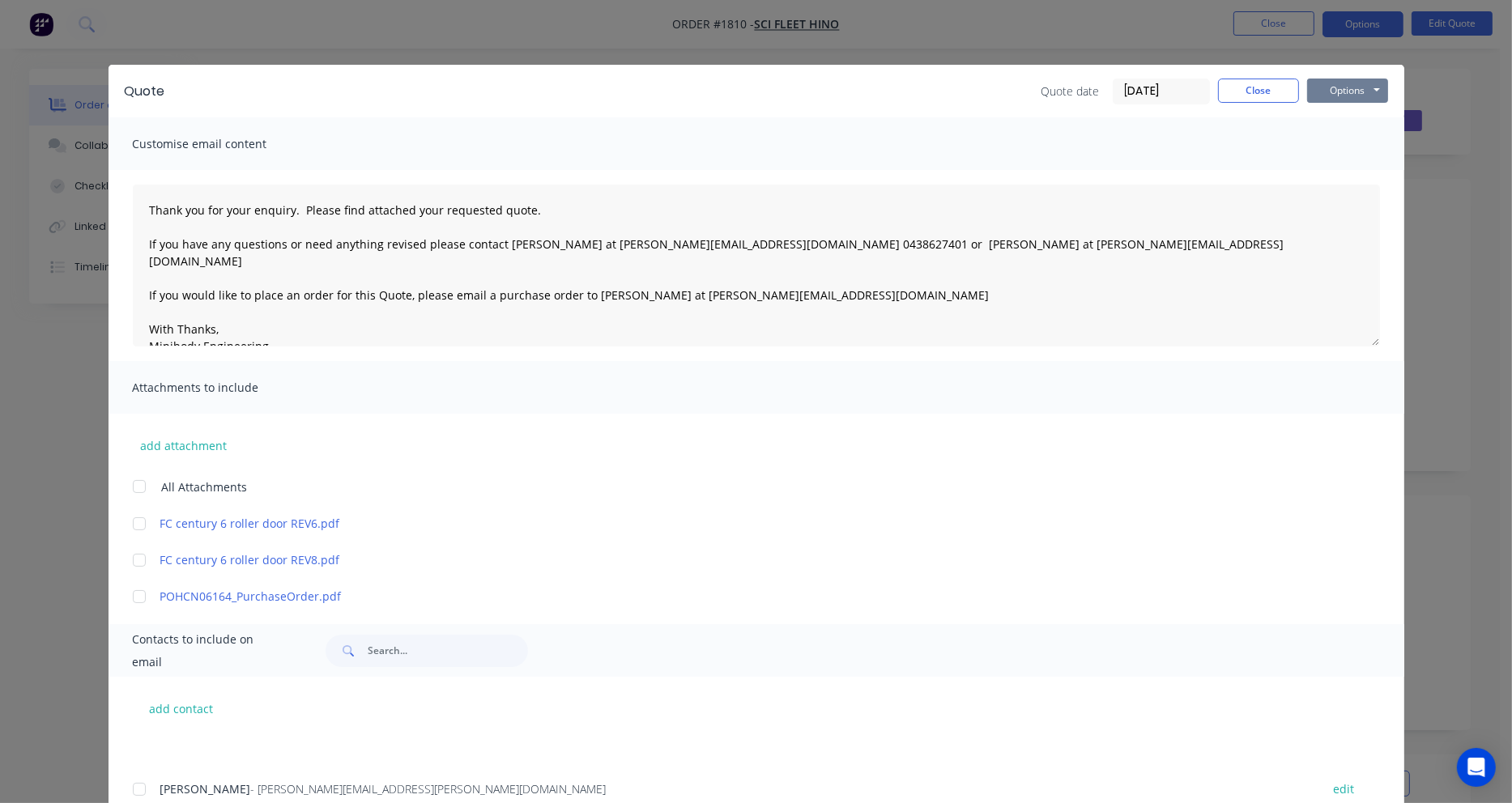
click at [1328, 86] on button "Options" at bounding box center [1347, 90] width 81 height 24
click at [1328, 172] on button "Email" at bounding box center [1359, 173] width 104 height 26
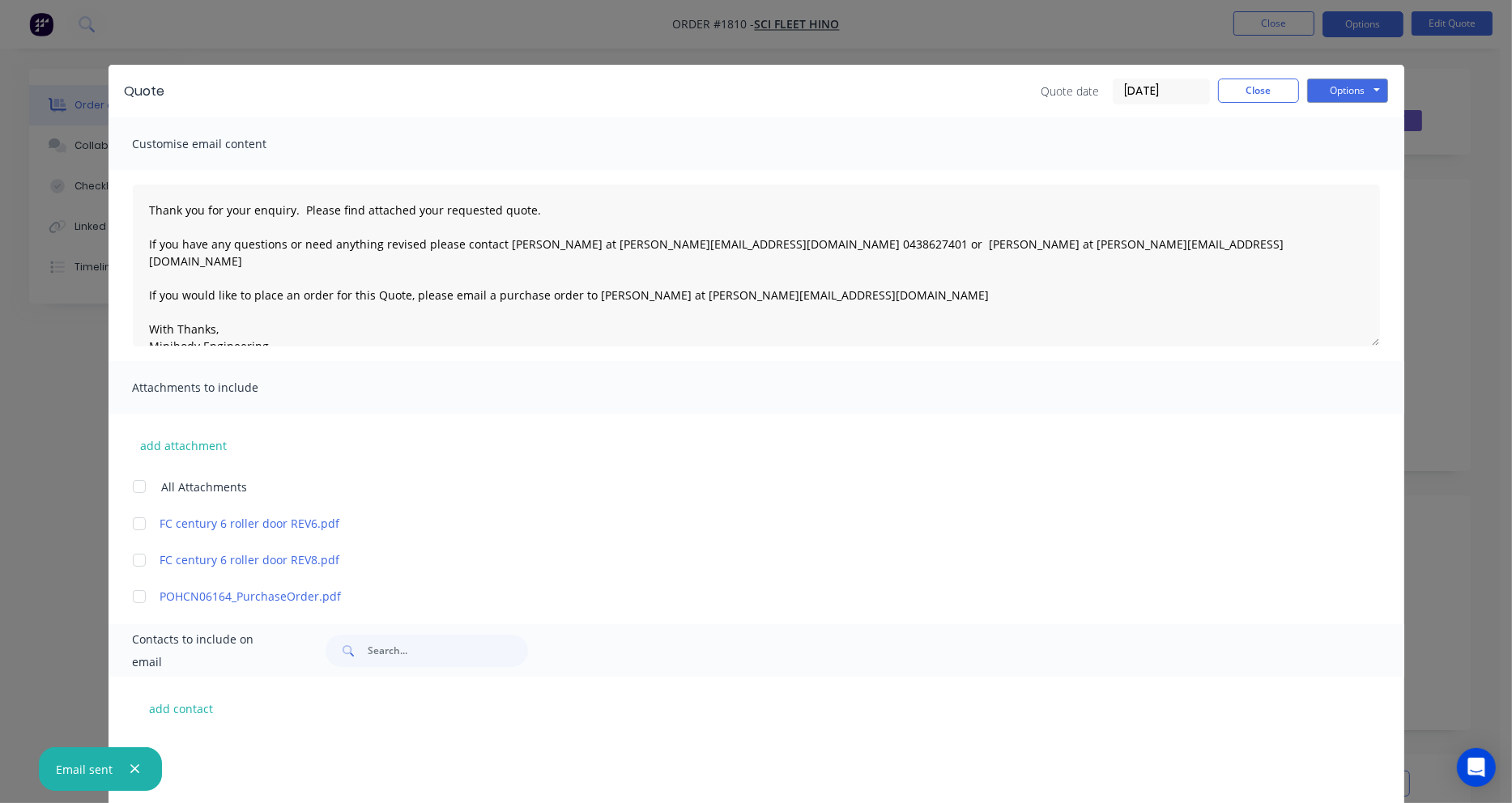
scroll to position [690, 0]
click at [1270, 92] on button "Close" at bounding box center [1258, 90] width 81 height 24
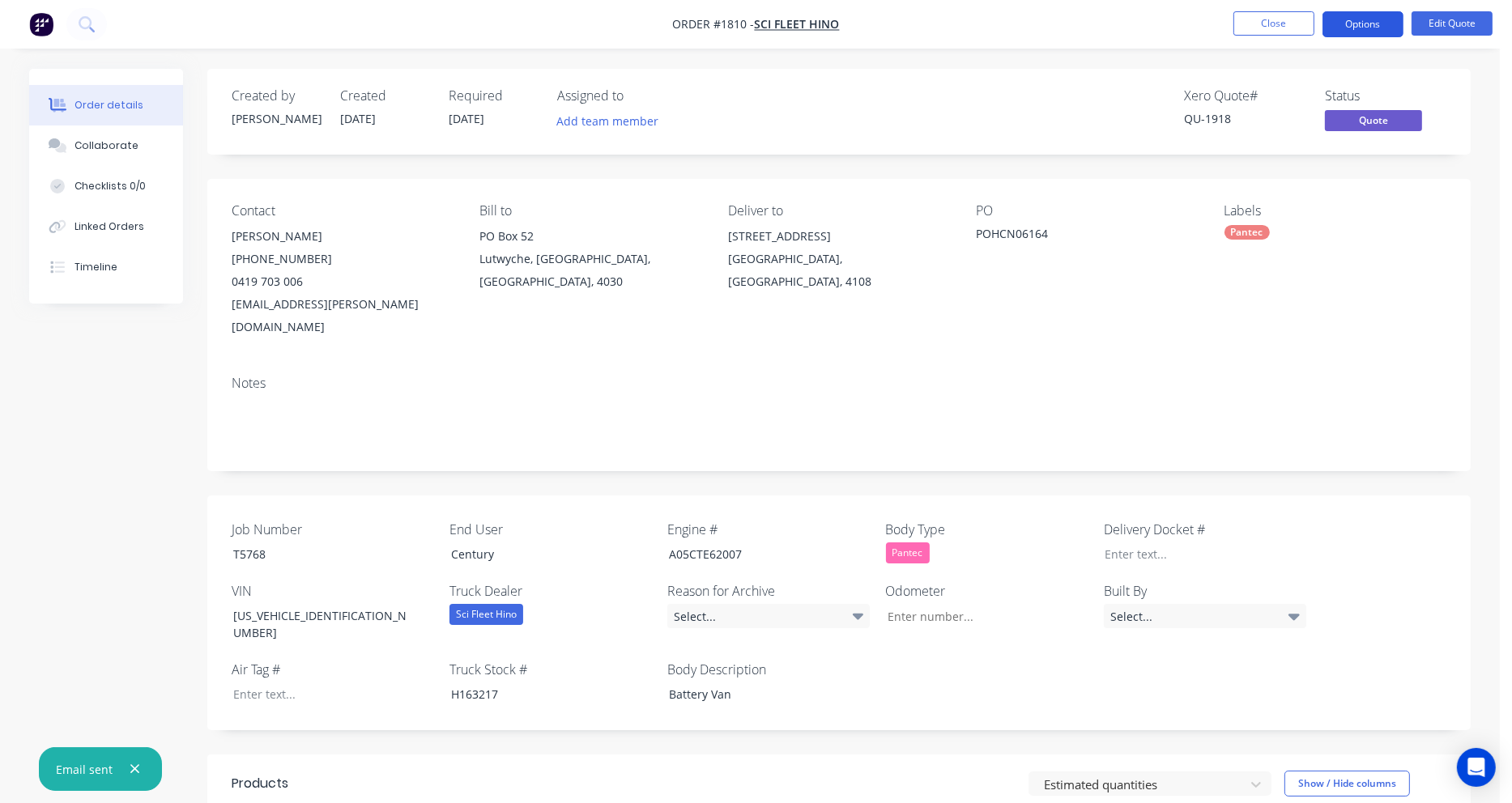
click at [1364, 19] on button "Options" at bounding box center [1363, 24] width 81 height 26
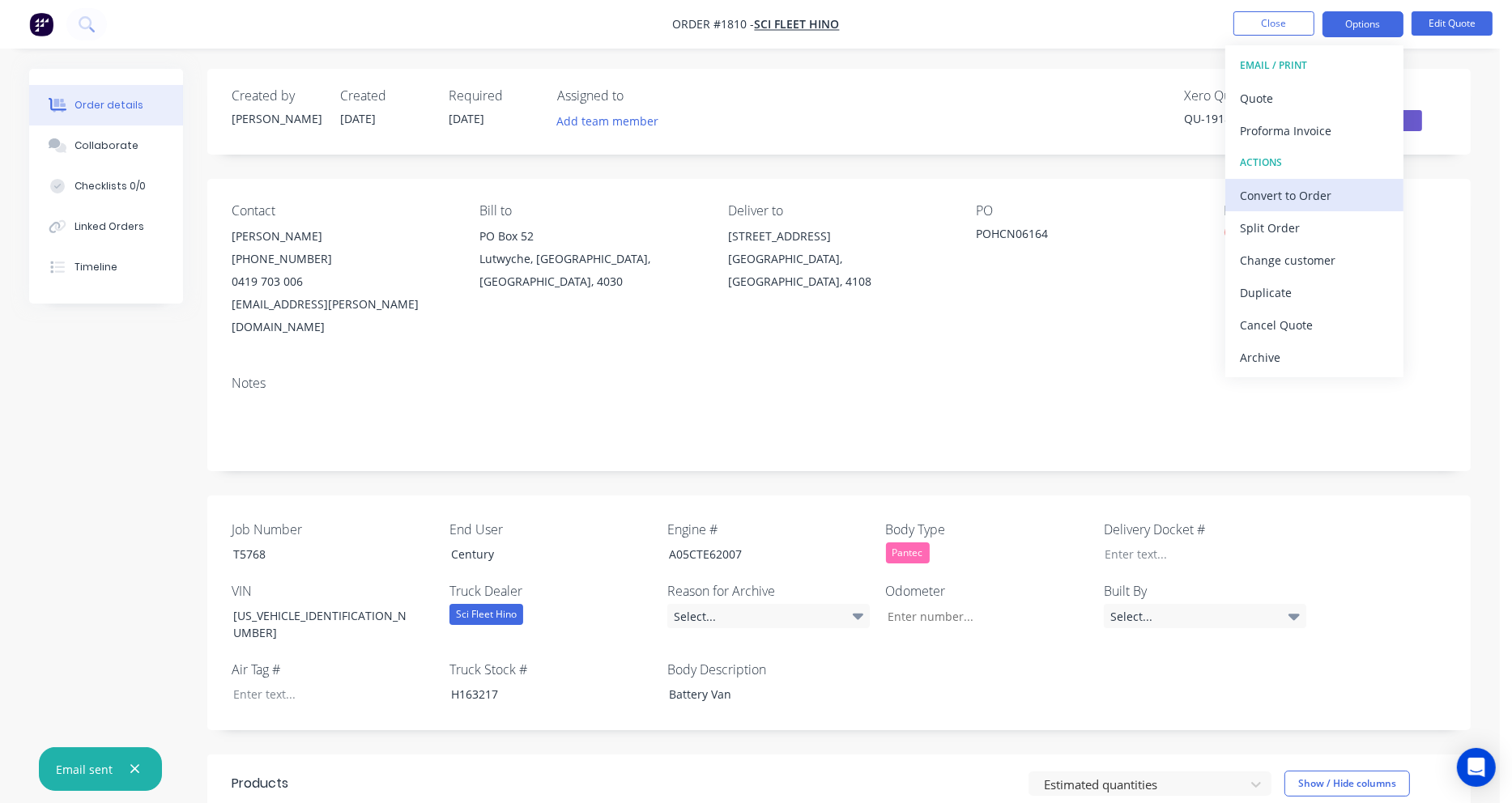
click at [1332, 190] on div "Convert to Order" at bounding box center [1314, 195] width 149 height 24
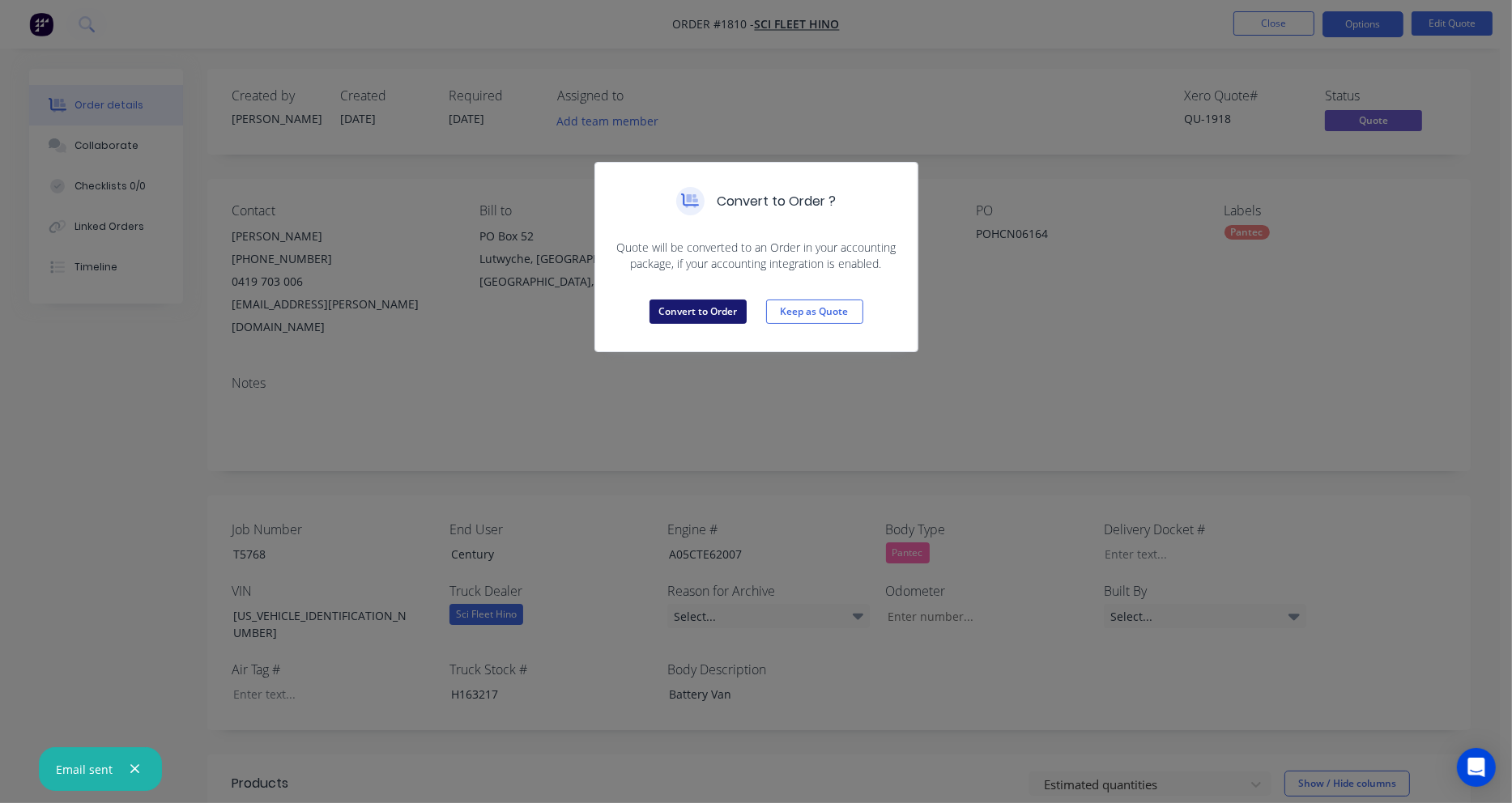
click at [672, 311] on button "Convert to Order" at bounding box center [698, 311] width 97 height 24
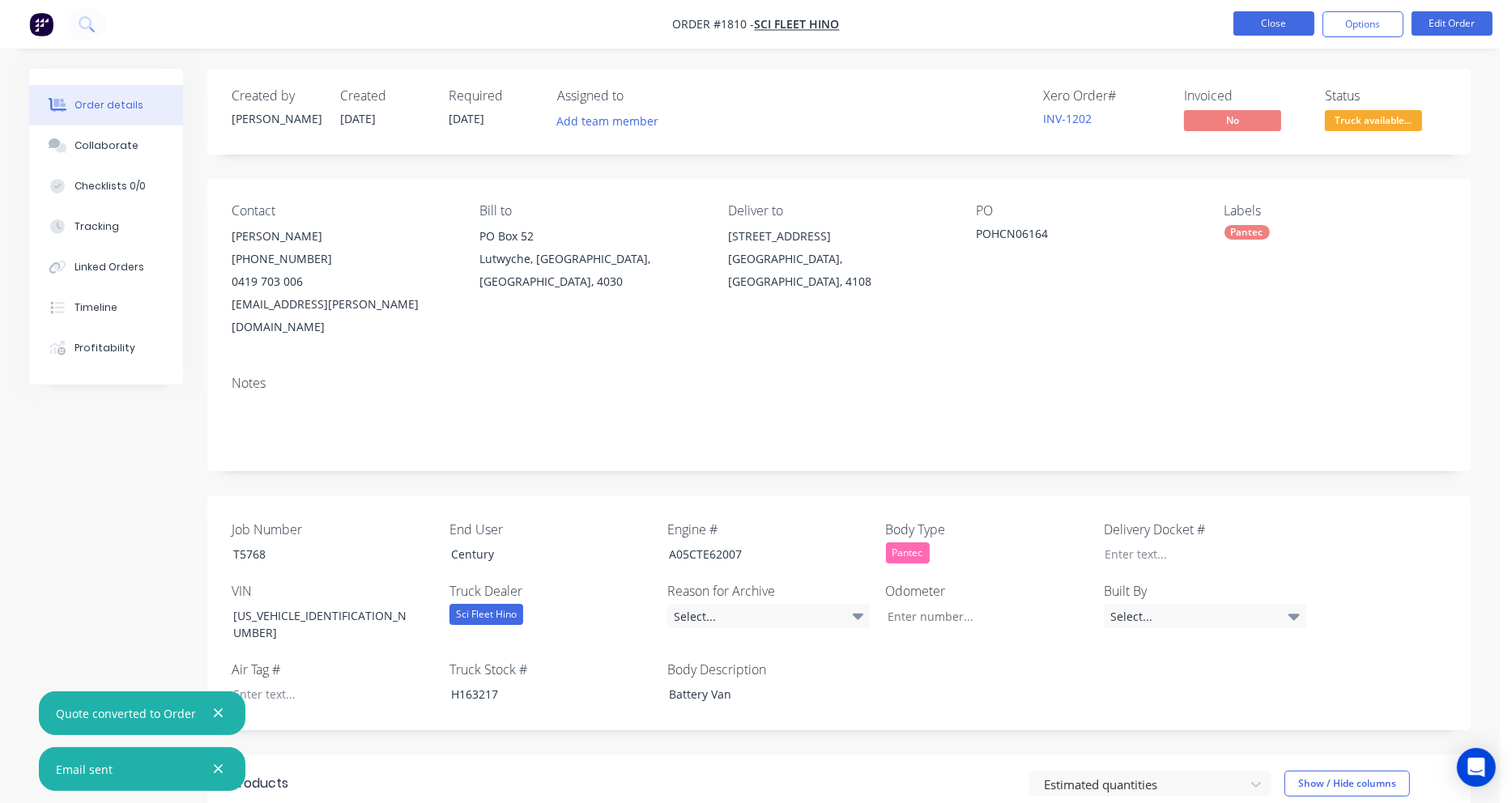
click at [1287, 26] on button "Close" at bounding box center [1274, 23] width 81 height 24
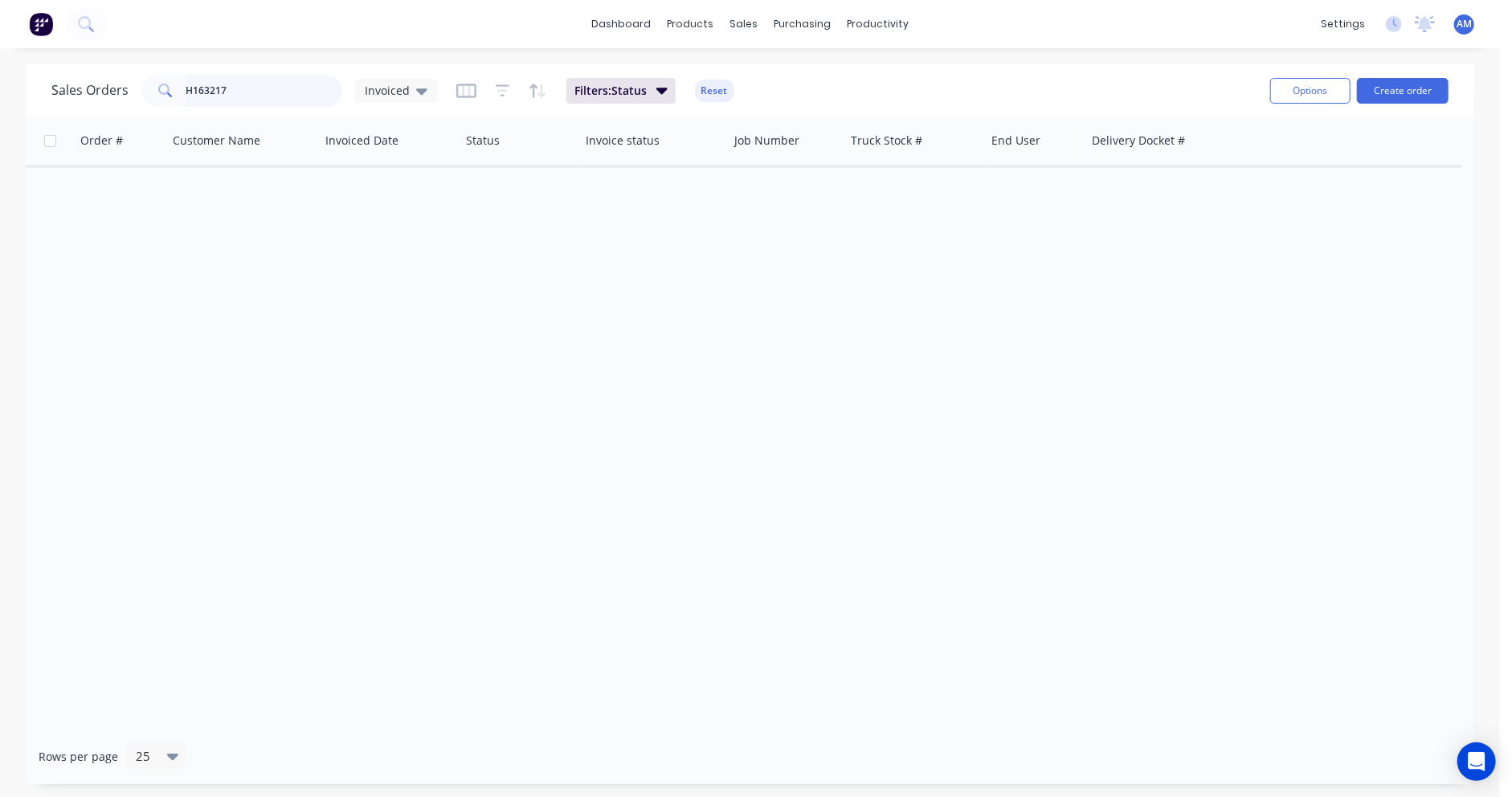
click at [249, 92] on input "H163217" at bounding box center [265, 90] width 157 height 32
type input "H163994"
click at [412, 86] on div "Invoiced" at bounding box center [396, 91] width 63 height 15
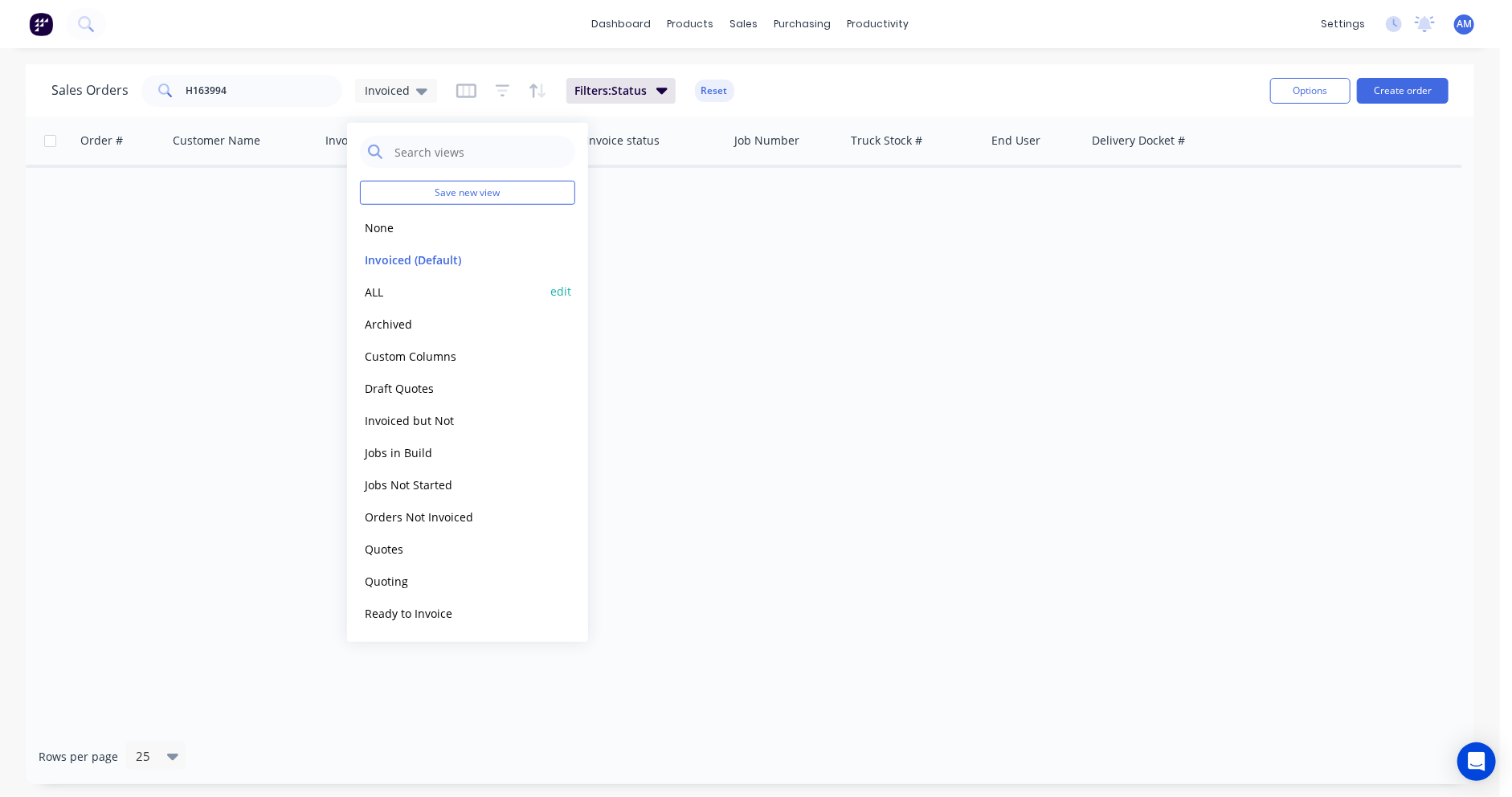
click at [382, 287] on button "ALL" at bounding box center [451, 291] width 183 height 19
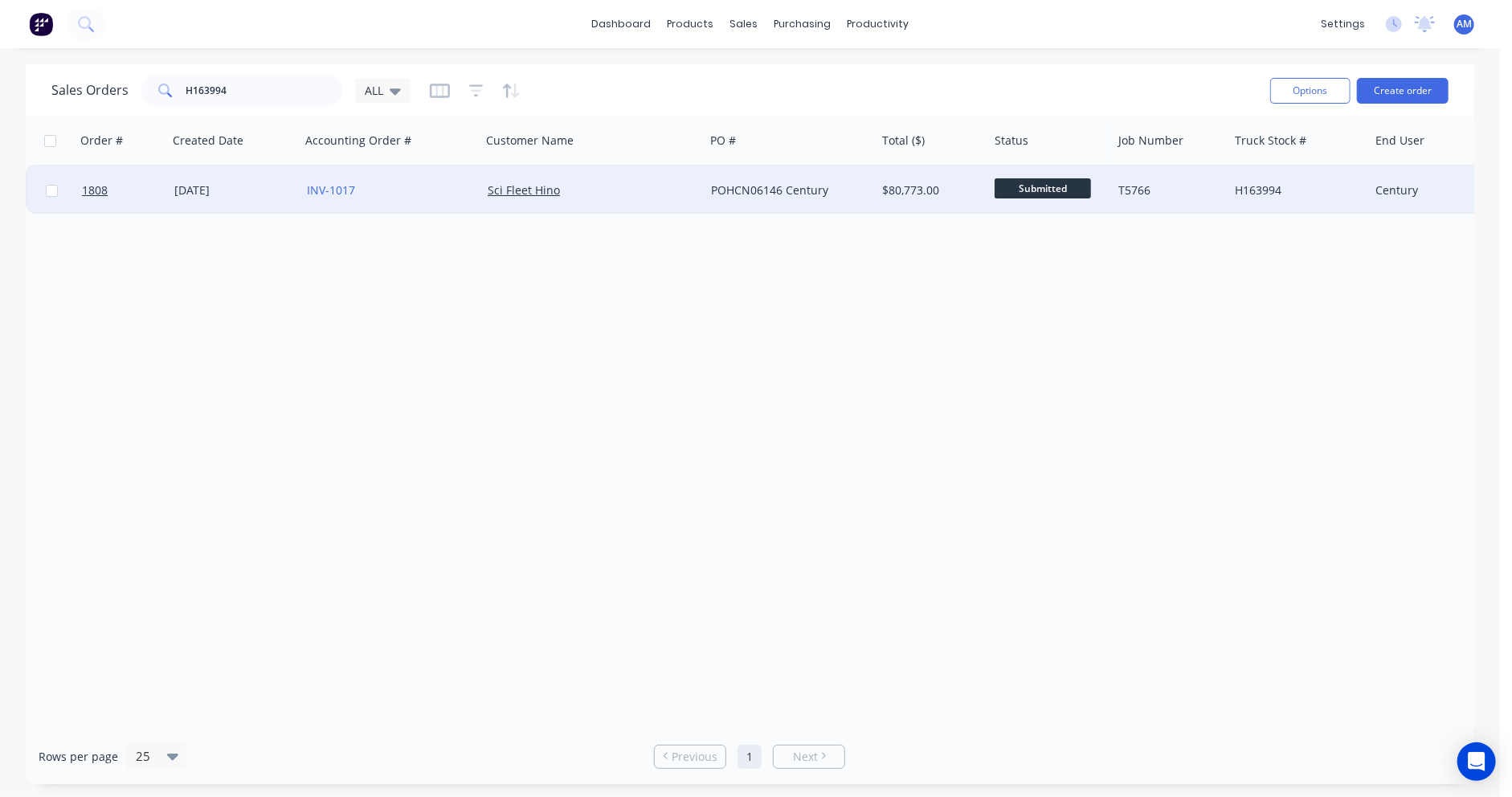
click at [183, 180] on div "27 May 2025" at bounding box center [234, 190] width 132 height 48
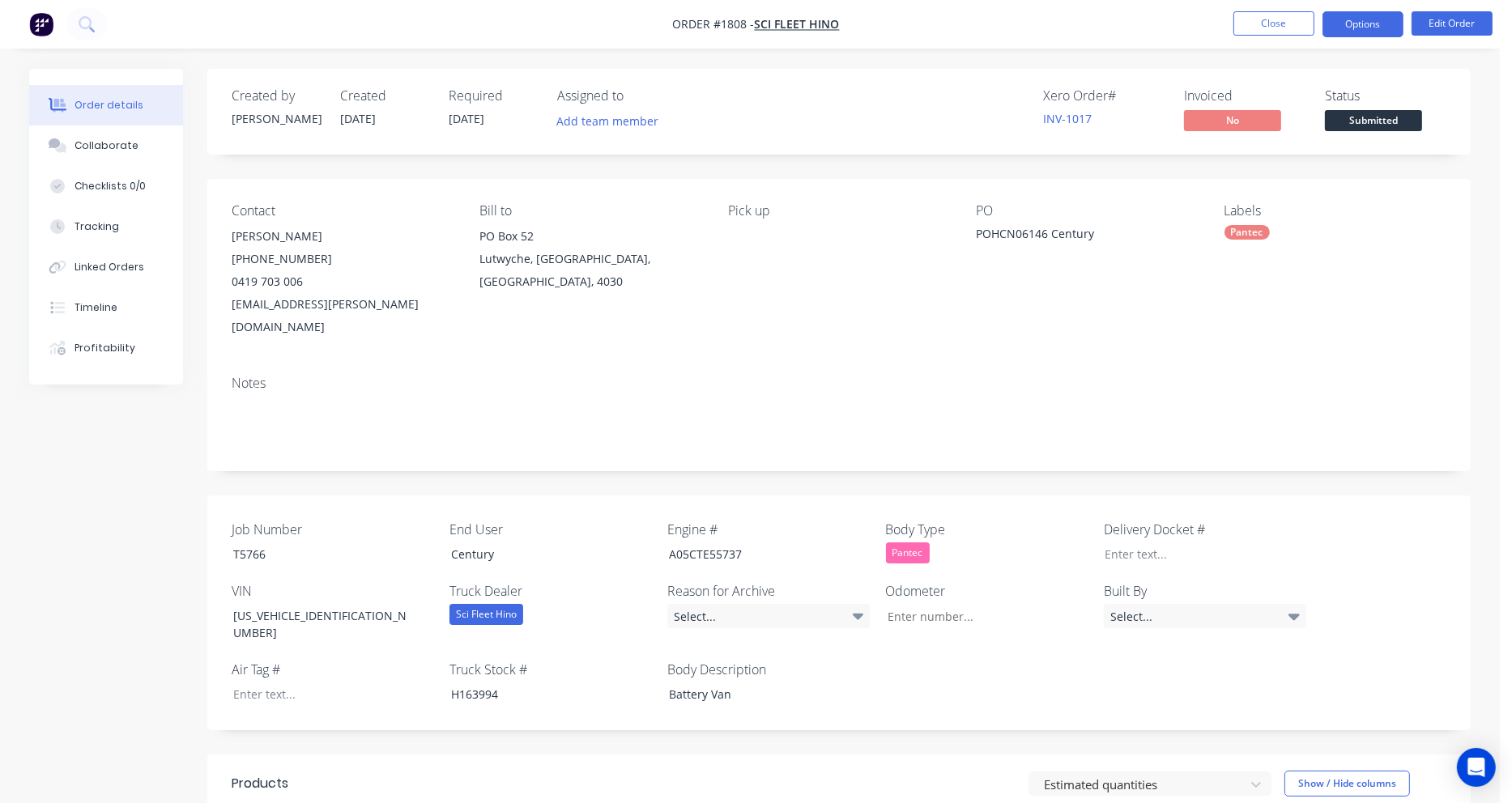
click at [1363, 29] on button "Options" at bounding box center [1363, 24] width 81 height 26
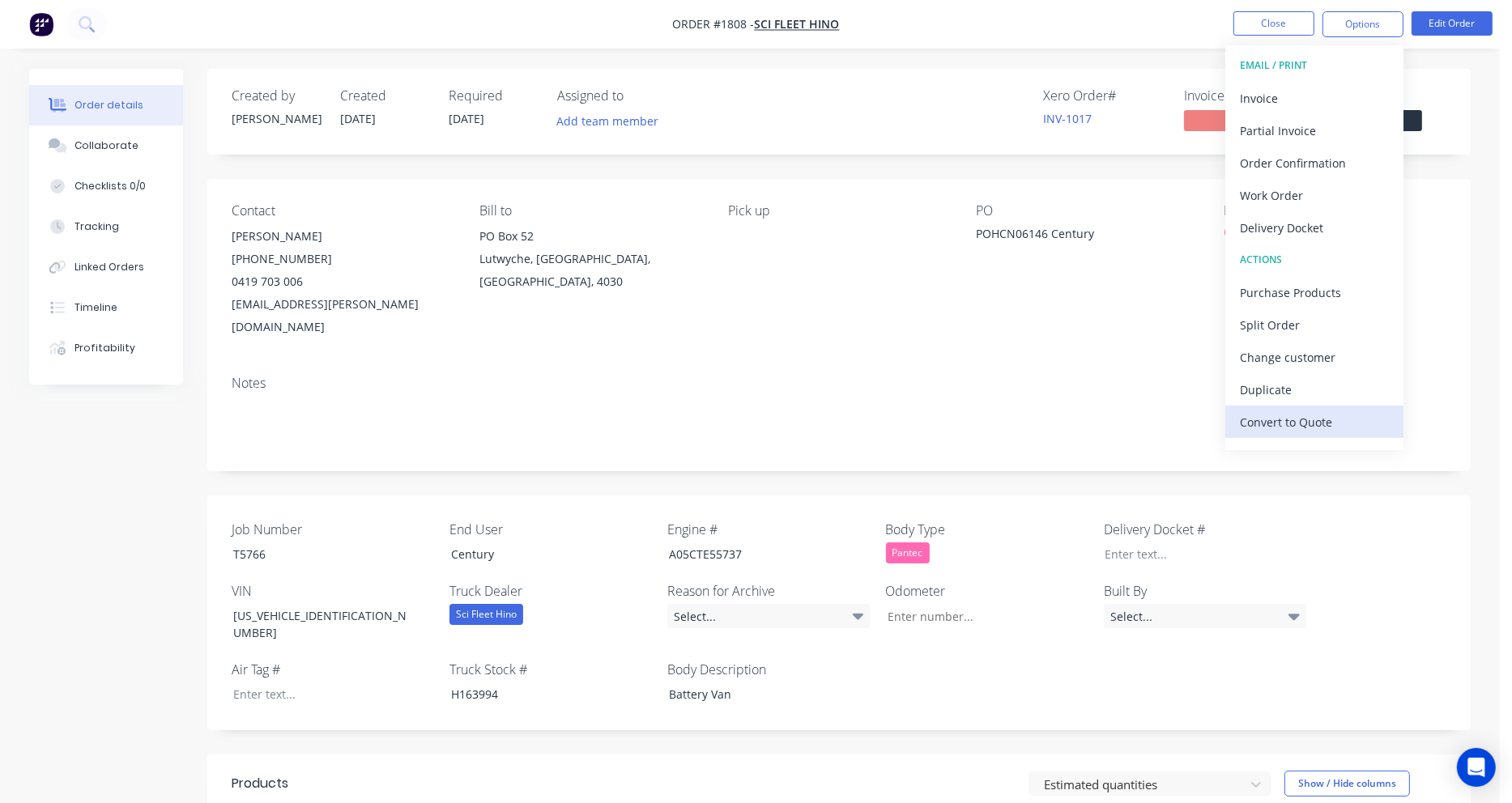
click at [1312, 419] on div "Convert to Quote" at bounding box center [1314, 422] width 149 height 24
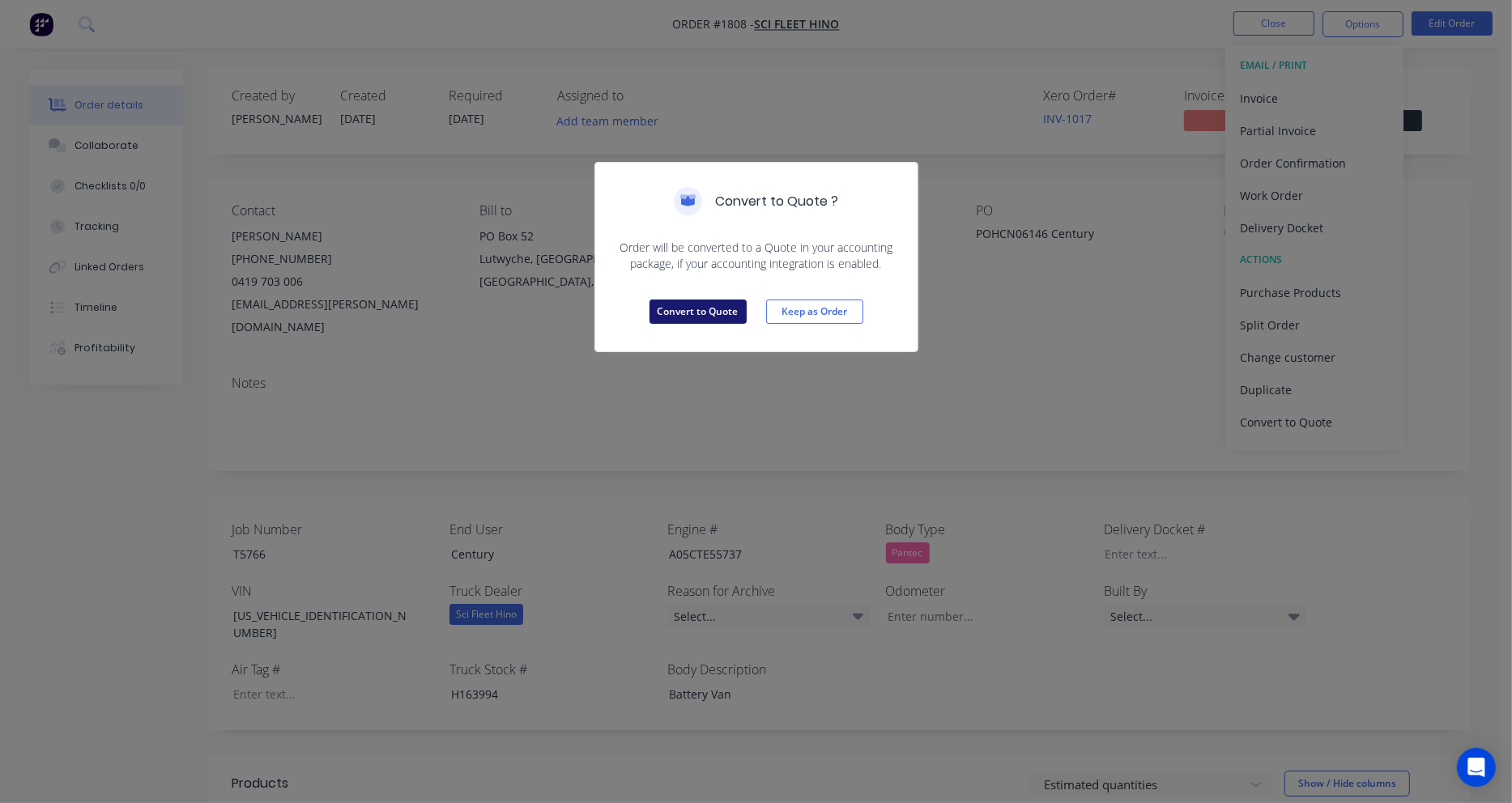
click at [724, 312] on button "Convert to Quote" at bounding box center [698, 311] width 97 height 24
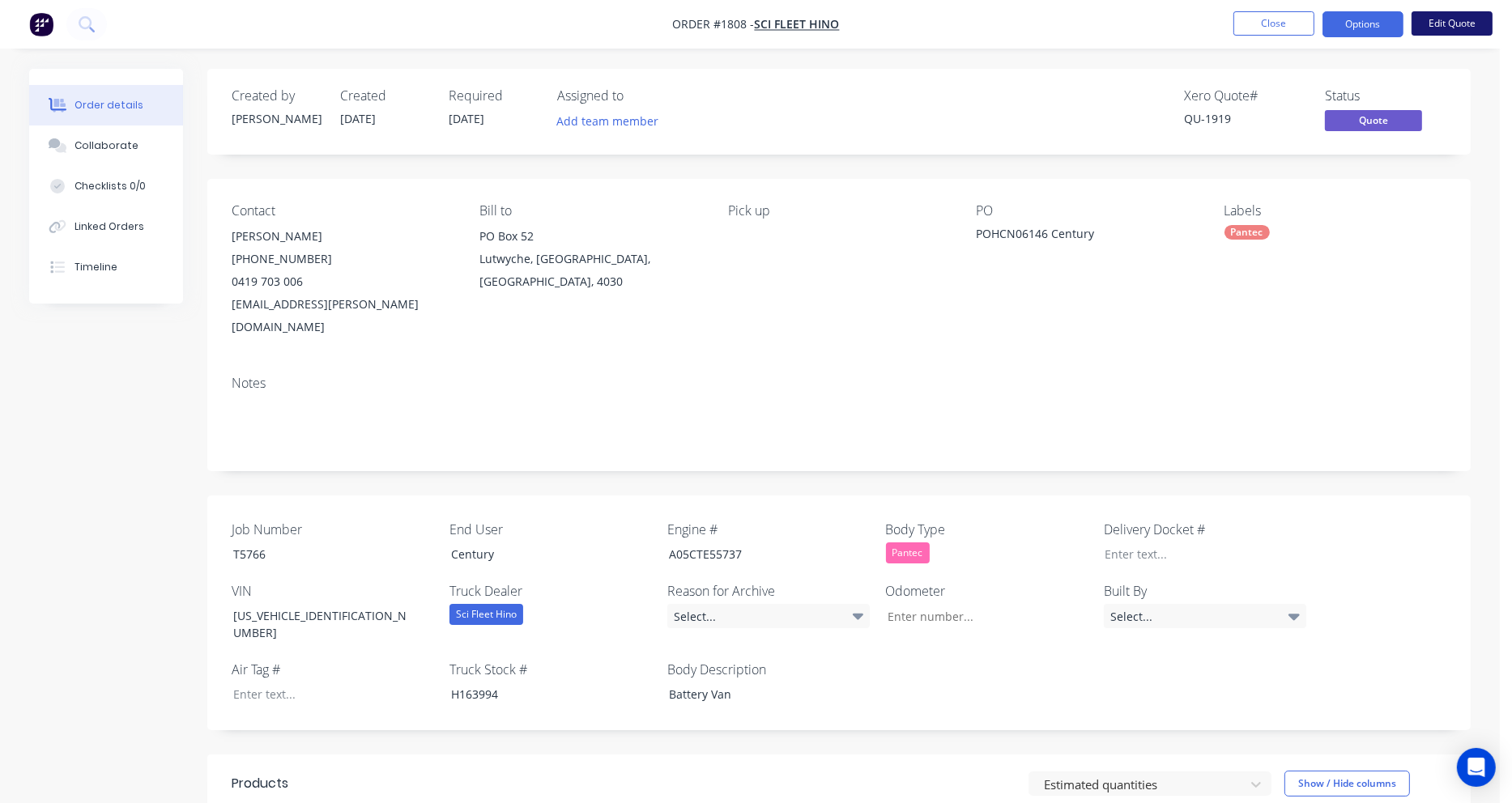
click at [1444, 19] on button "Edit Quote" at bounding box center [1452, 23] width 81 height 24
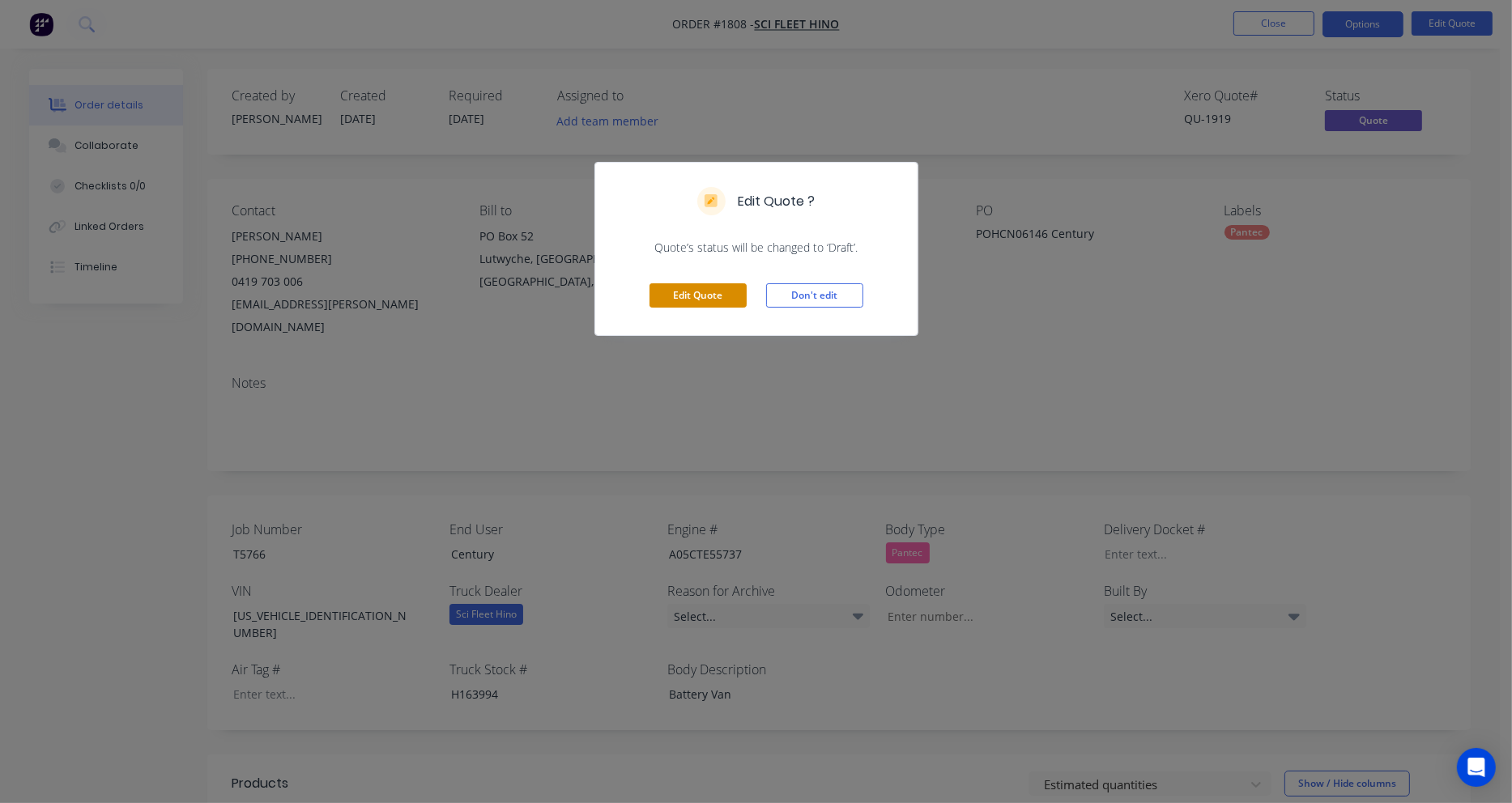
click at [714, 293] on button "Edit Quote" at bounding box center [698, 295] width 97 height 24
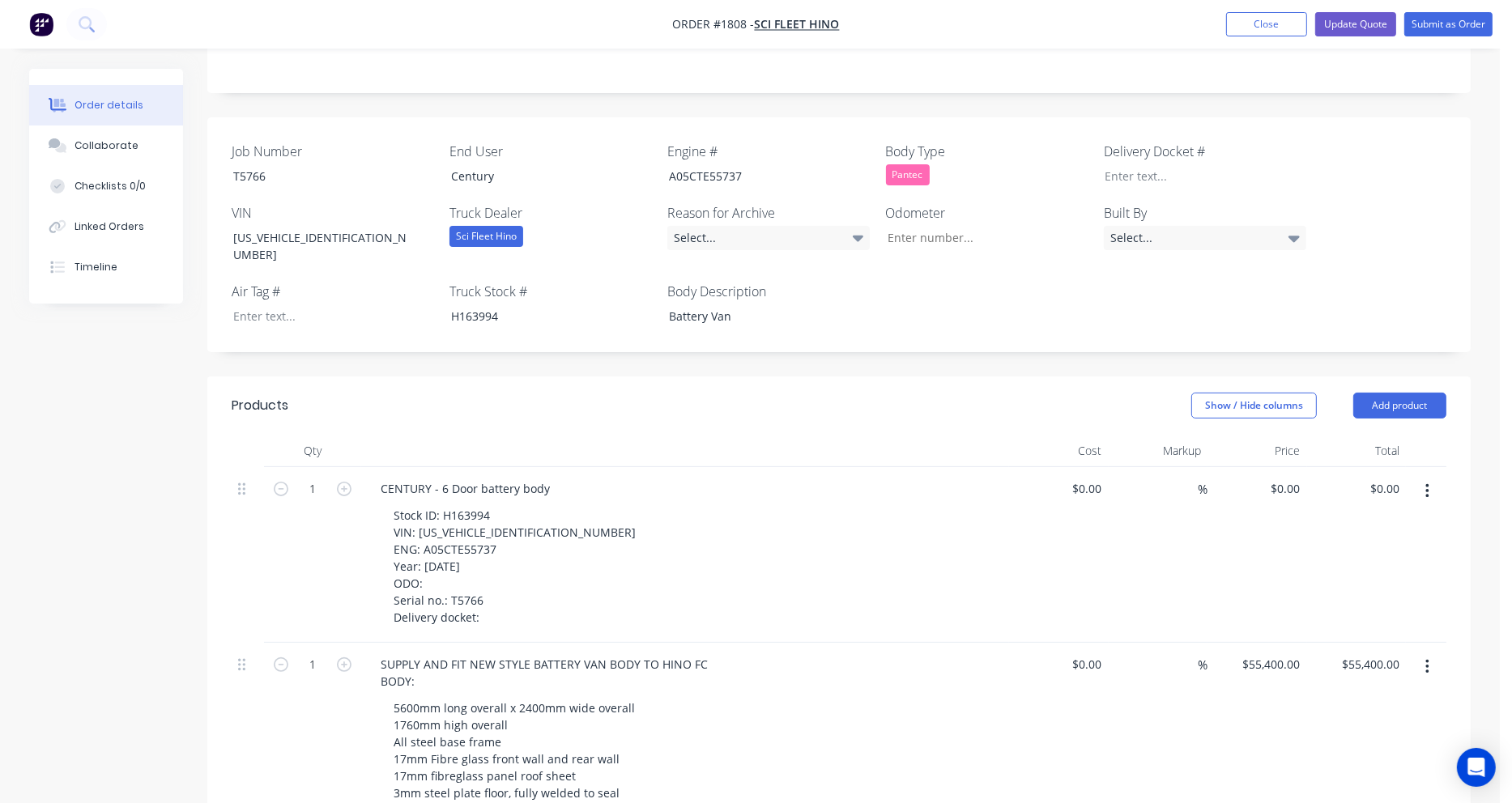
scroll to position [404, 0]
click at [1428, 483] on icon "button" at bounding box center [1427, 491] width 3 height 15
click at [1342, 619] on div "Delete" at bounding box center [1369, 630] width 124 height 24
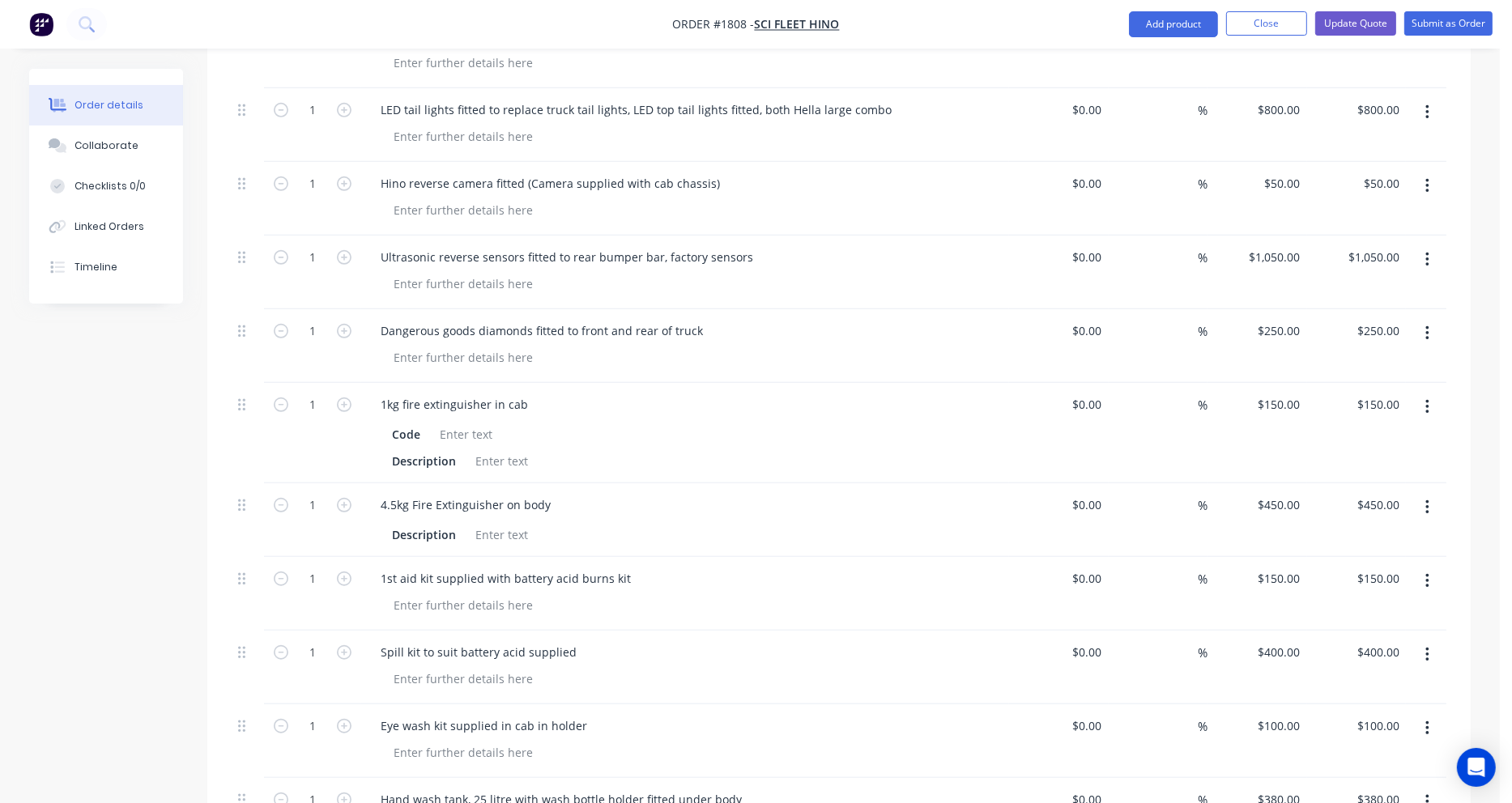
scroll to position [1214, 0]
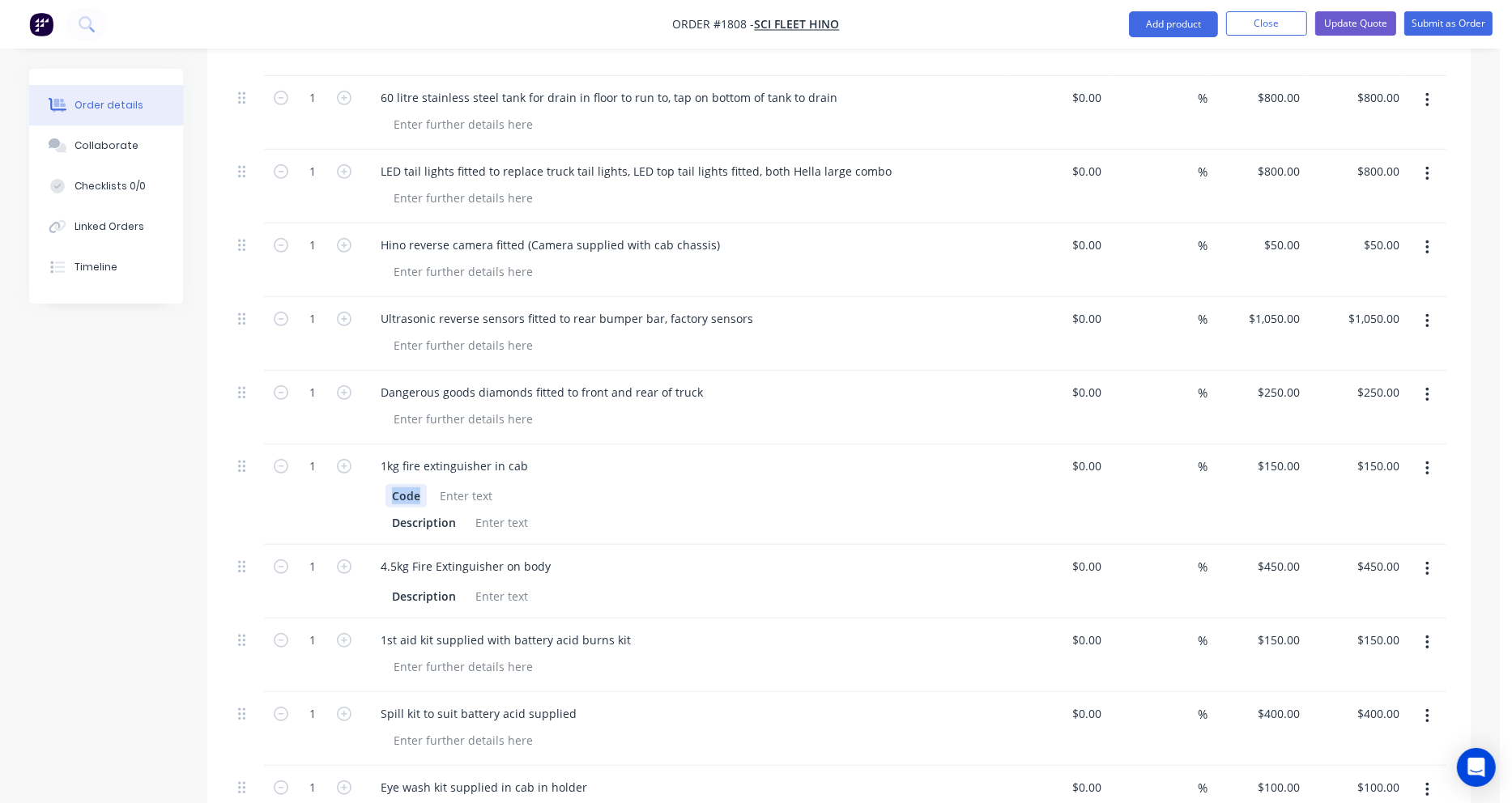
drag, startPoint x: 418, startPoint y: 432, endPoint x: 373, endPoint y: 434, distance: 45.0
click at [373, 481] on div "Code Description" at bounding box center [685, 507] width 635 height 54
drag, startPoint x: 453, startPoint y: 459, endPoint x: 359, endPoint y: 462, distance: 94.0
click at [359, 462] on div "1 1kg fire extinguisher in cab Description $0.00 $0.00 % $150.00 $150.00 $150.0…" at bounding box center [839, 495] width 1215 height 100
drag, startPoint x: 453, startPoint y: 532, endPoint x: 363, endPoint y: 531, distance: 90.0
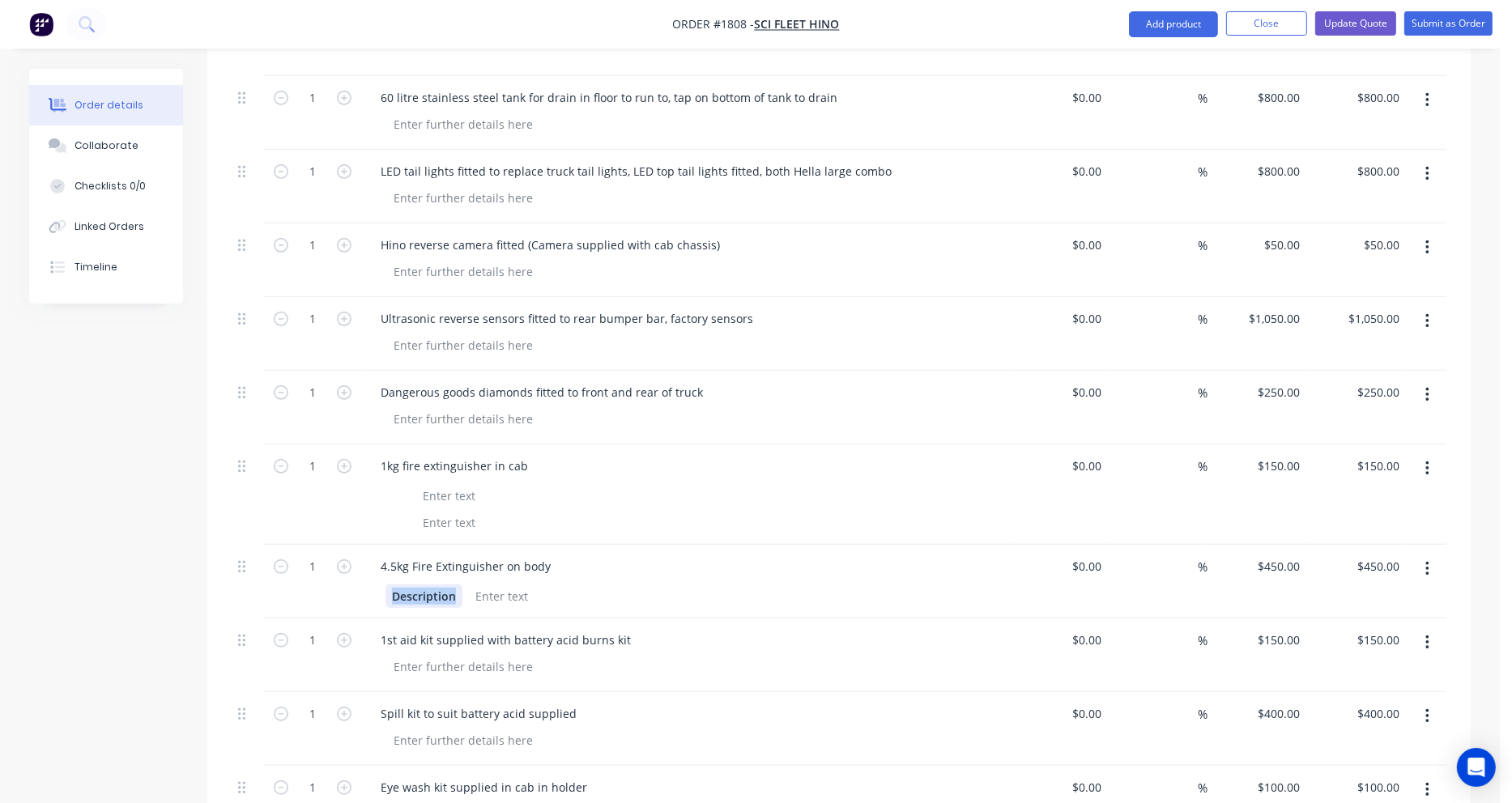
click at [363, 544] on div "4.5kg Fire Extinguisher on body Description" at bounding box center [685, 581] width 648 height 73
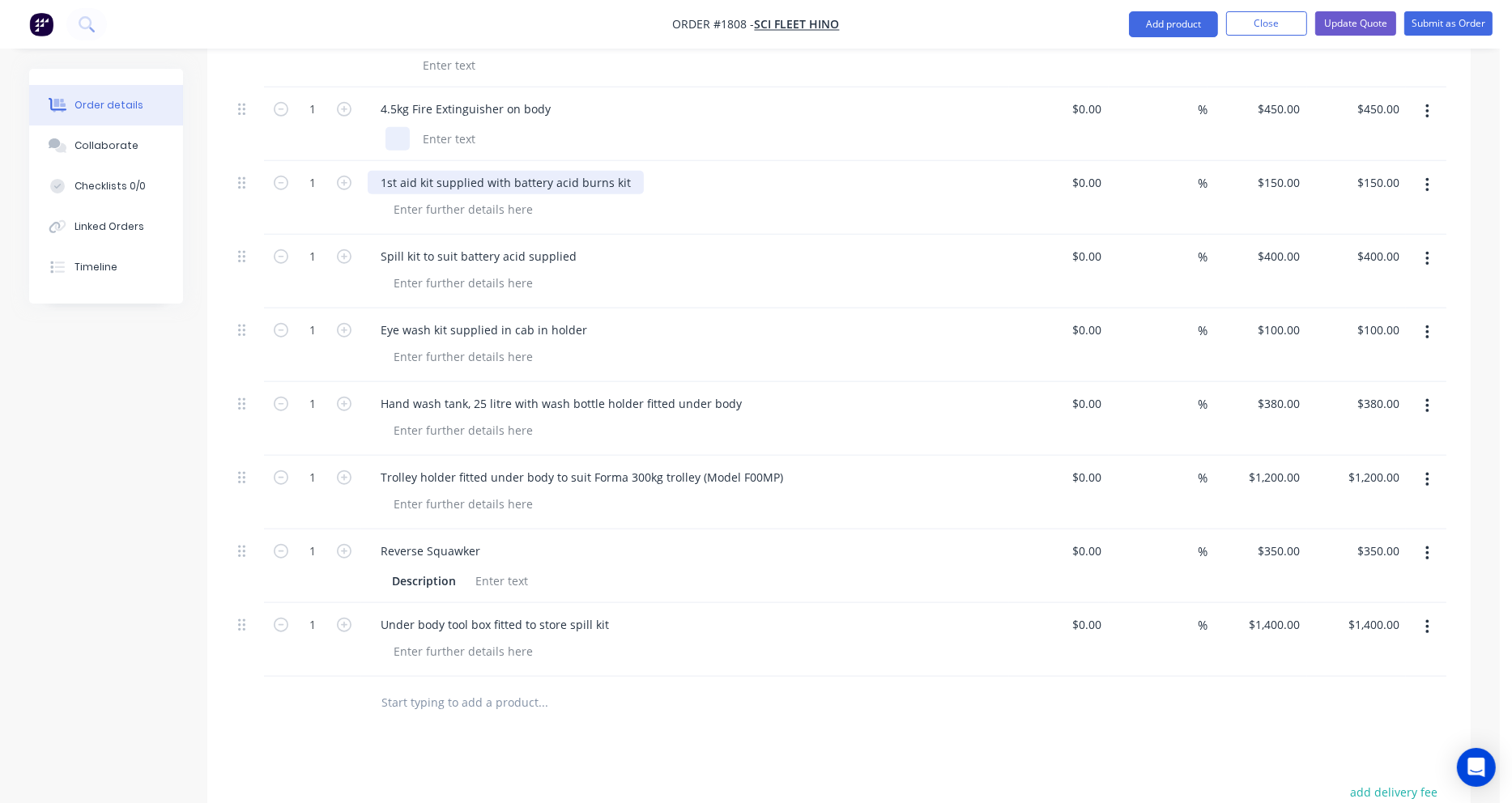
scroll to position [1700, 0]
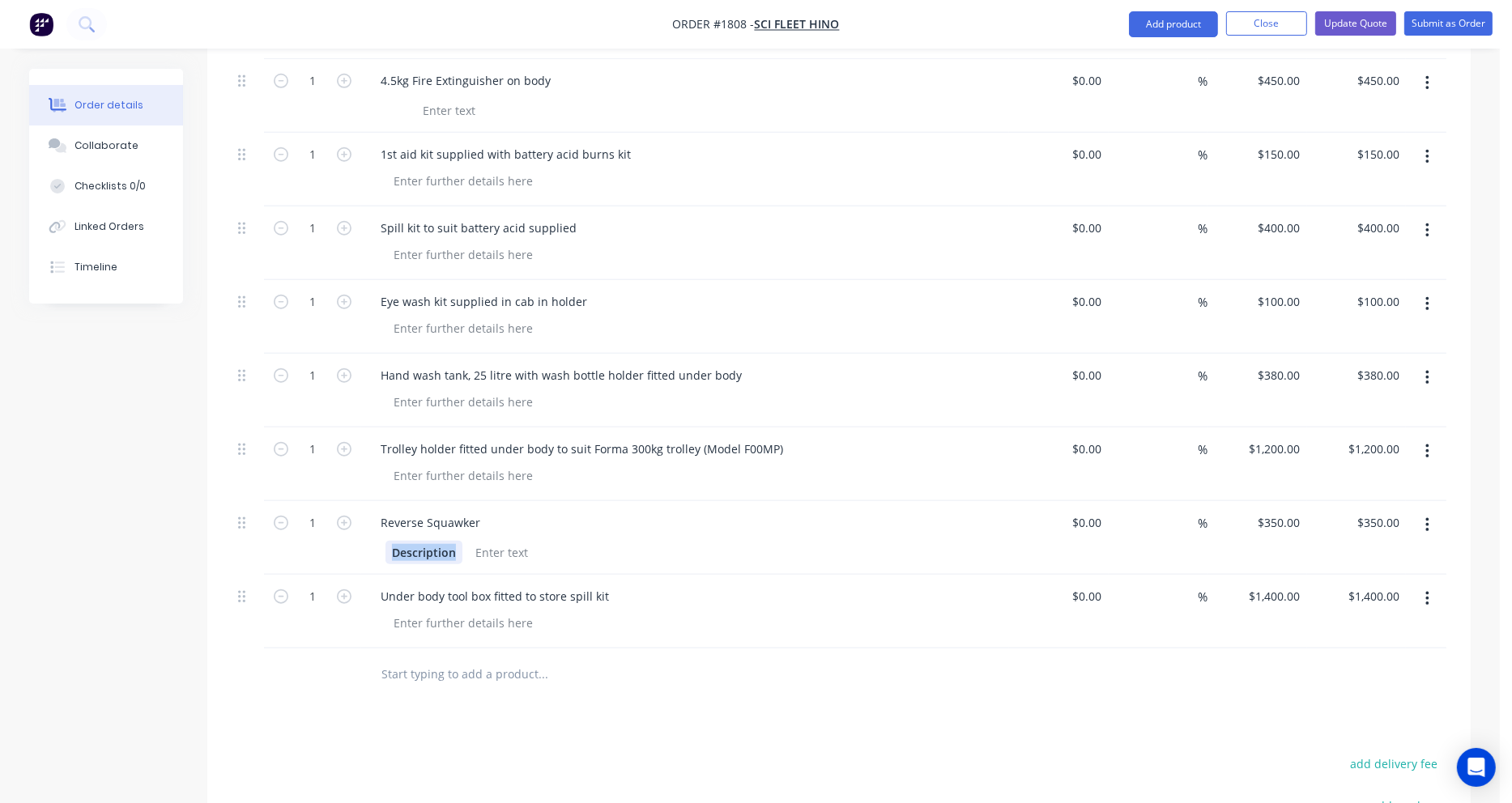
drag, startPoint x: 456, startPoint y: 485, endPoint x: 353, endPoint y: 484, distance: 103.0
click at [353, 501] on div "1 Reverse Squawker Description $0.00 $0.00 % $350.00 $350.00 $350.00 $350.00" at bounding box center [839, 537] width 1215 height 73
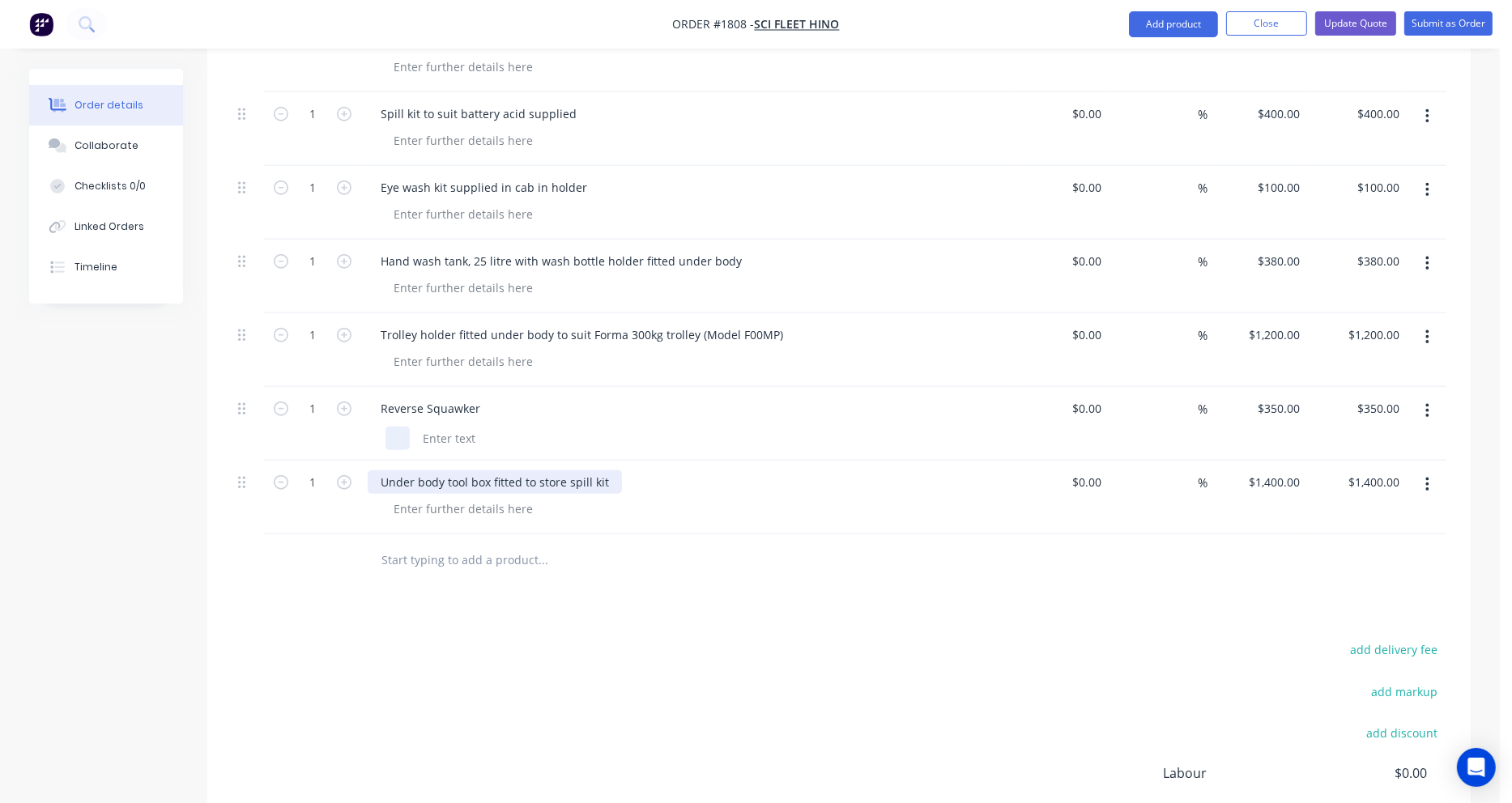
scroll to position [1861, 0]
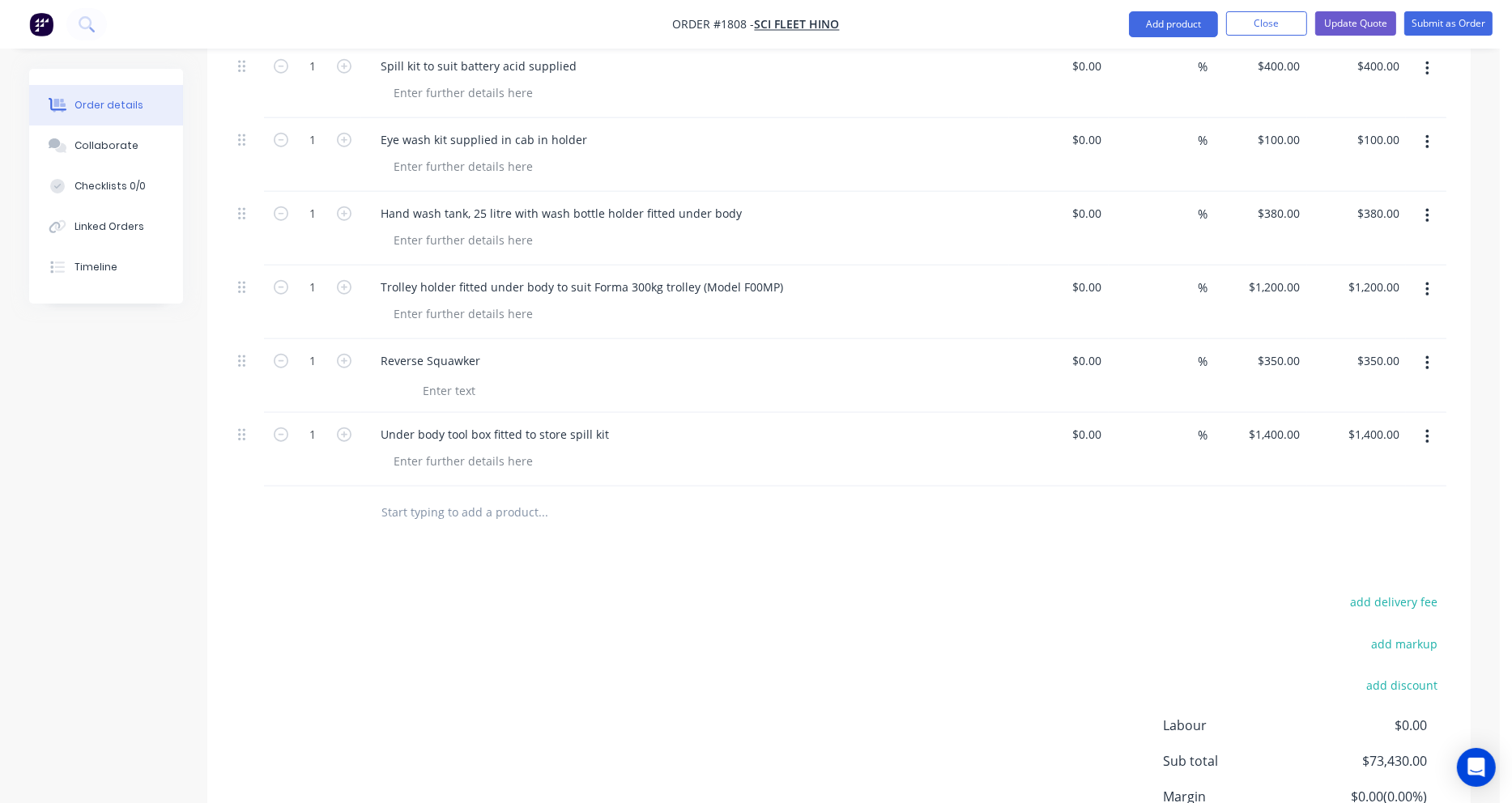
click at [421, 496] on input "text" at bounding box center [542, 511] width 324 height 32
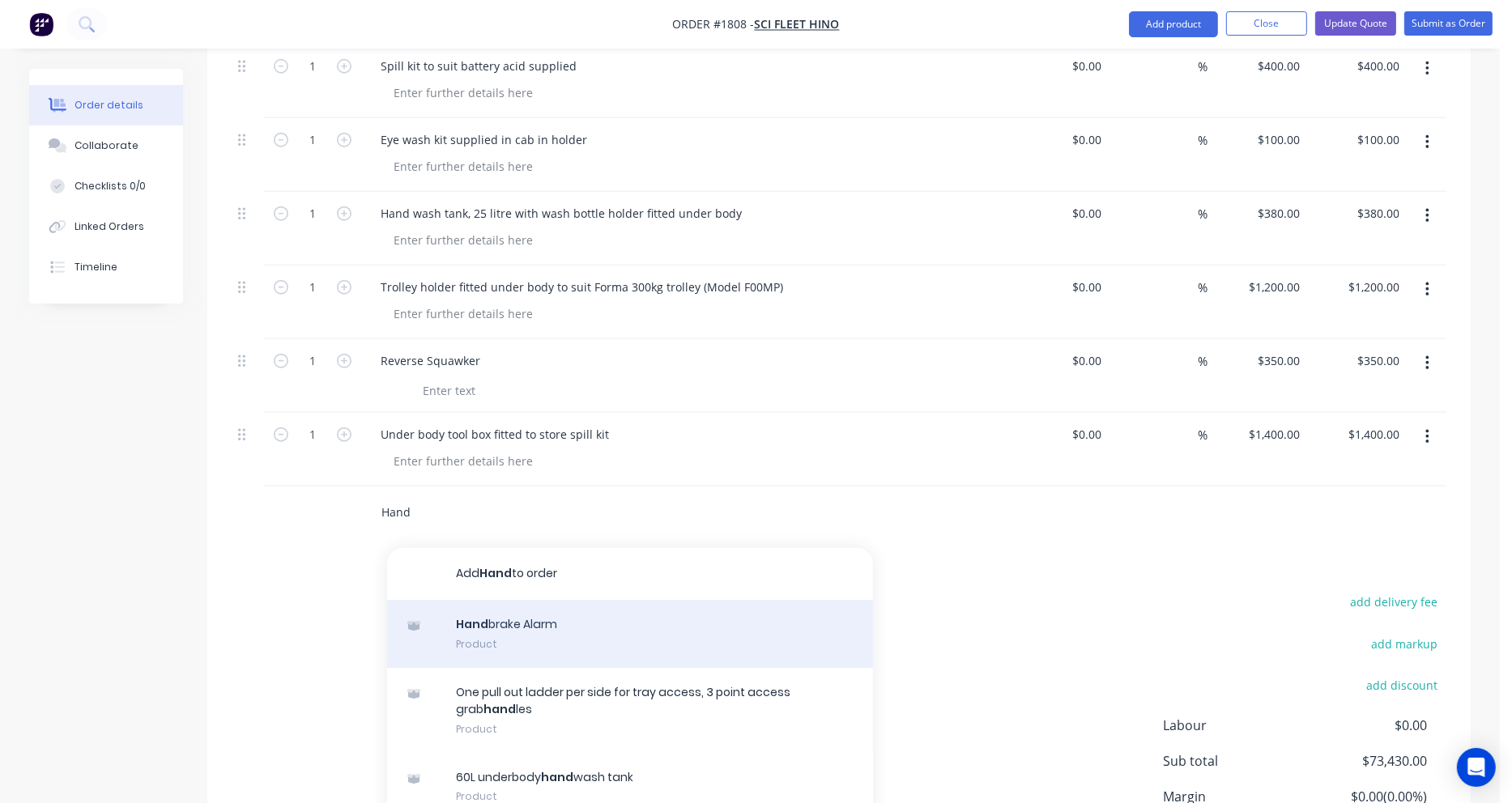
type input "Hand"
click at [490, 600] on div "Hand brake Alarm Product" at bounding box center [630, 633] width 486 height 68
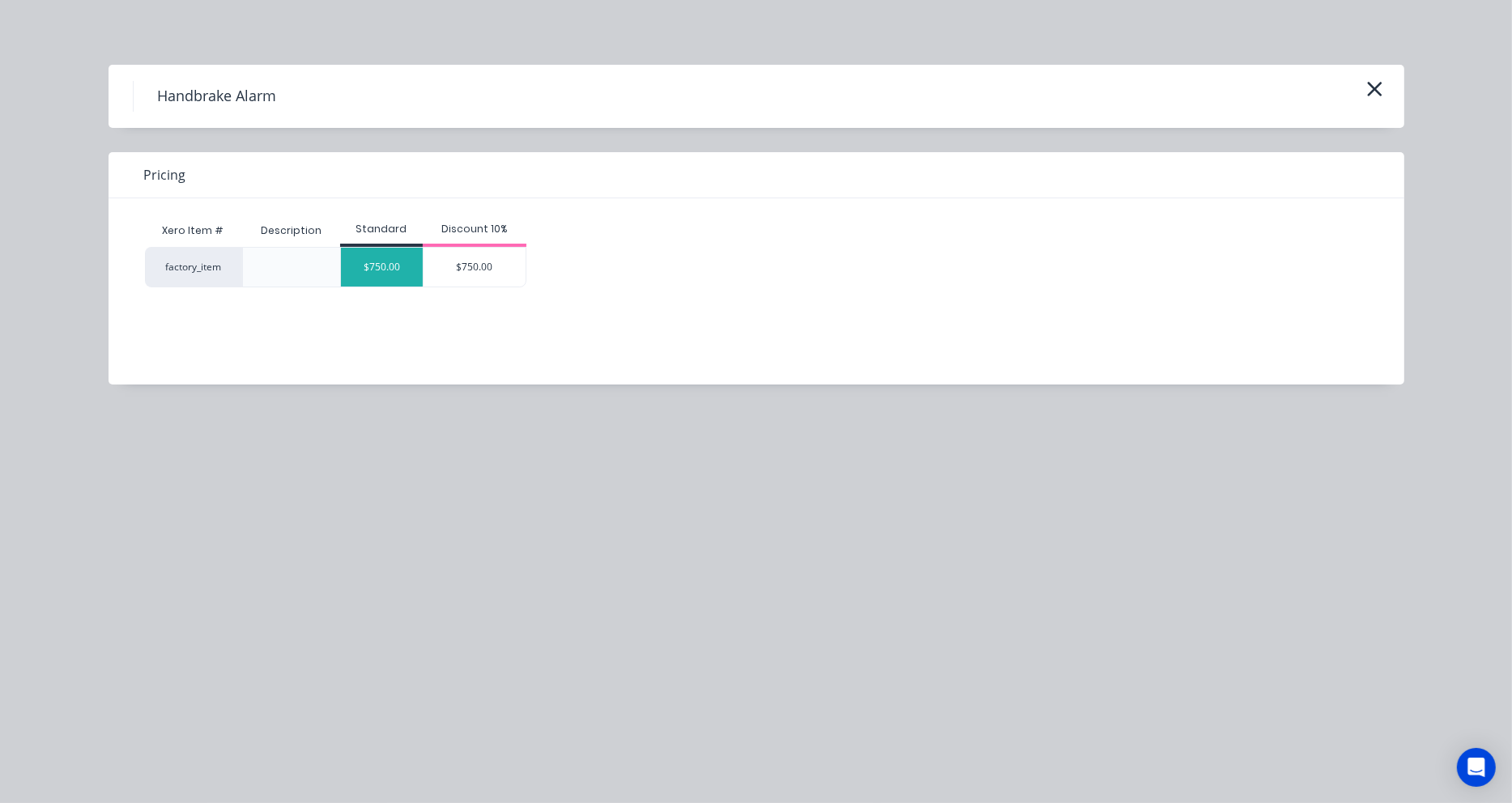
click at [390, 255] on div "$750.00" at bounding box center [382, 267] width 82 height 39
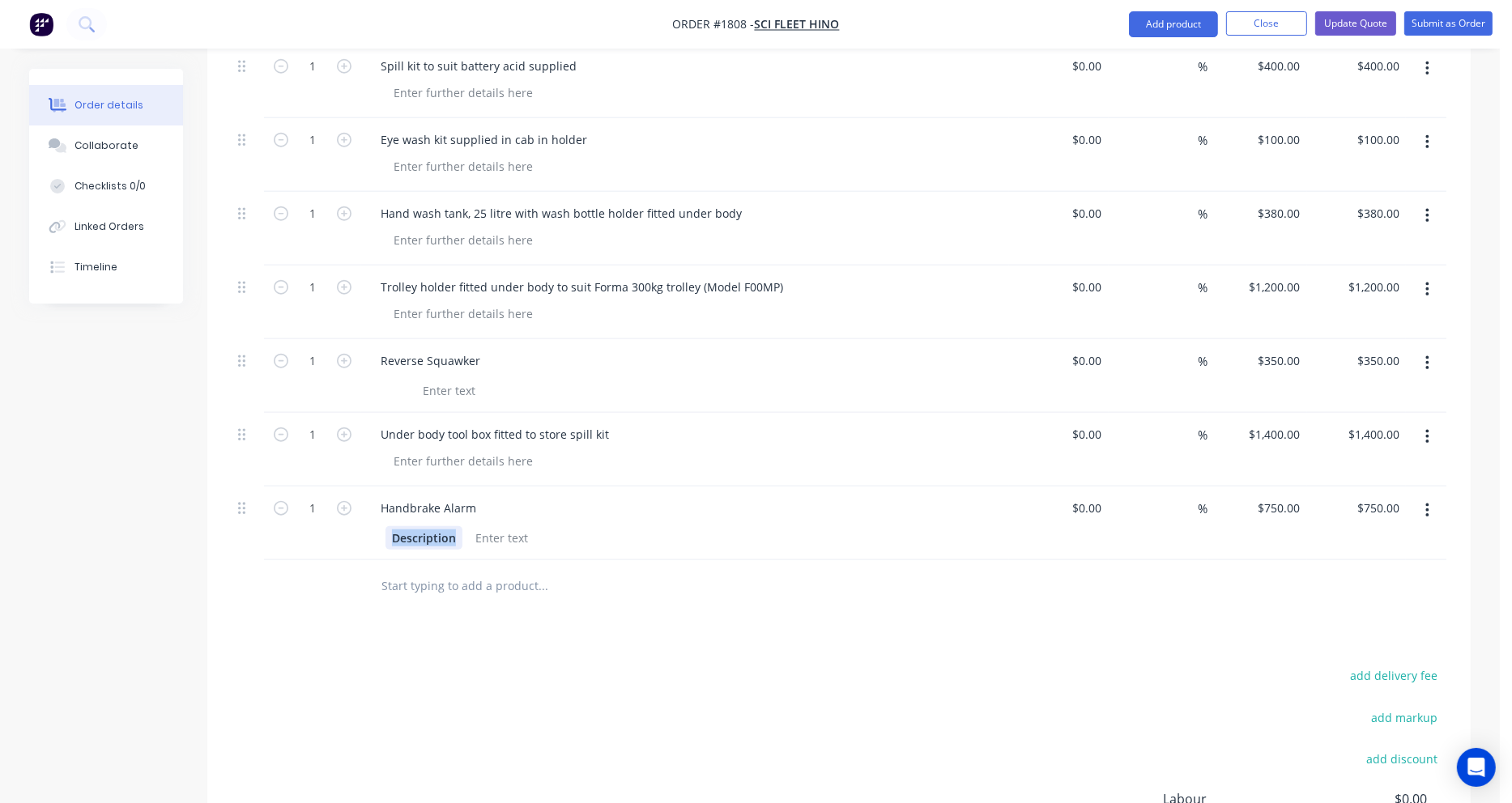
drag, startPoint x: 457, startPoint y: 478, endPoint x: 384, endPoint y: 475, distance: 73.1
click at [384, 523] on div "Description" at bounding box center [685, 536] width 635 height 26
click at [1266, 487] on div "750 $750.00" at bounding box center [1257, 523] width 100 height 73
type input "$800.00"
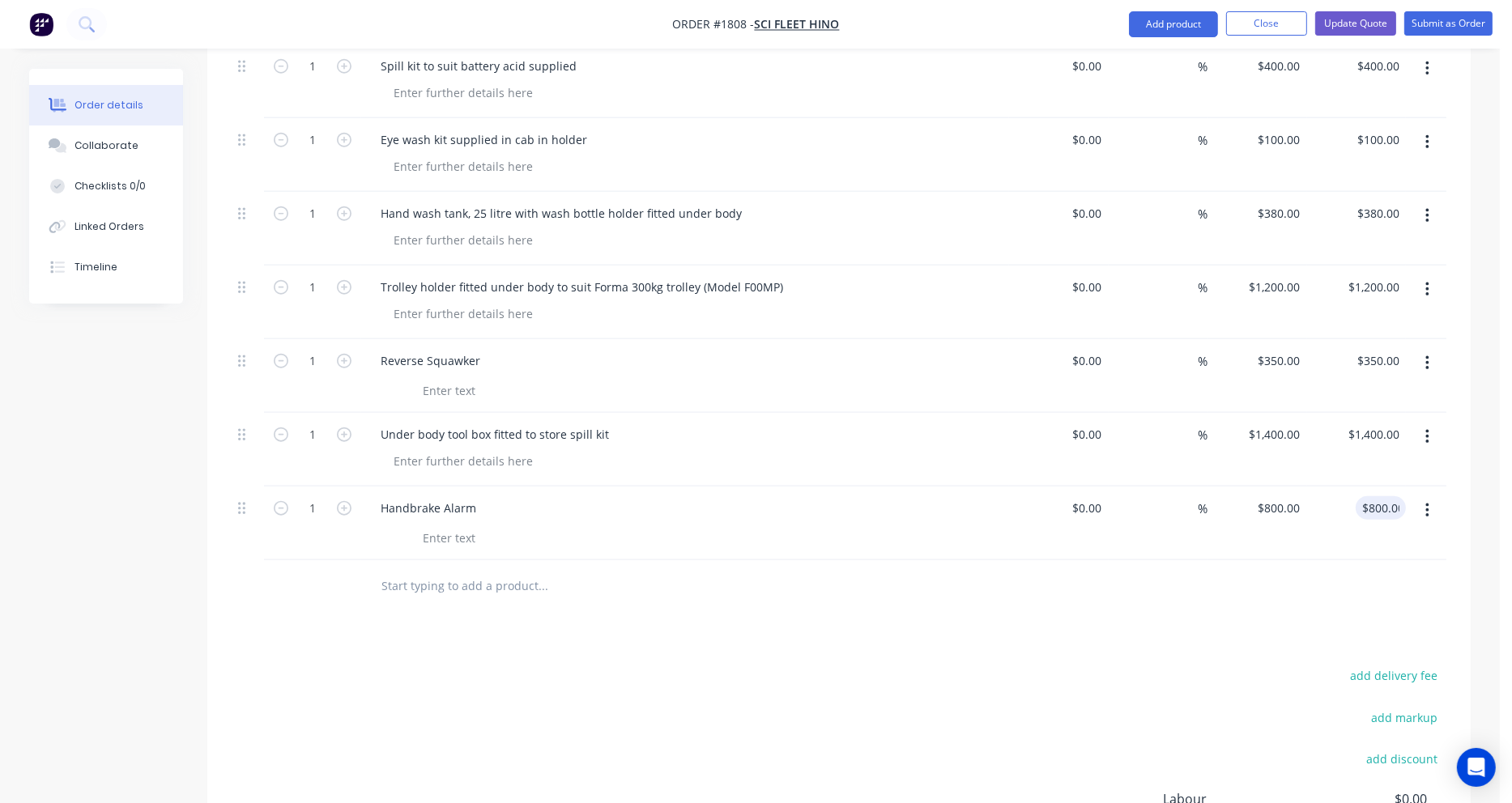
click at [1187, 490] on div "%" at bounding box center [1158, 523] width 100 height 73
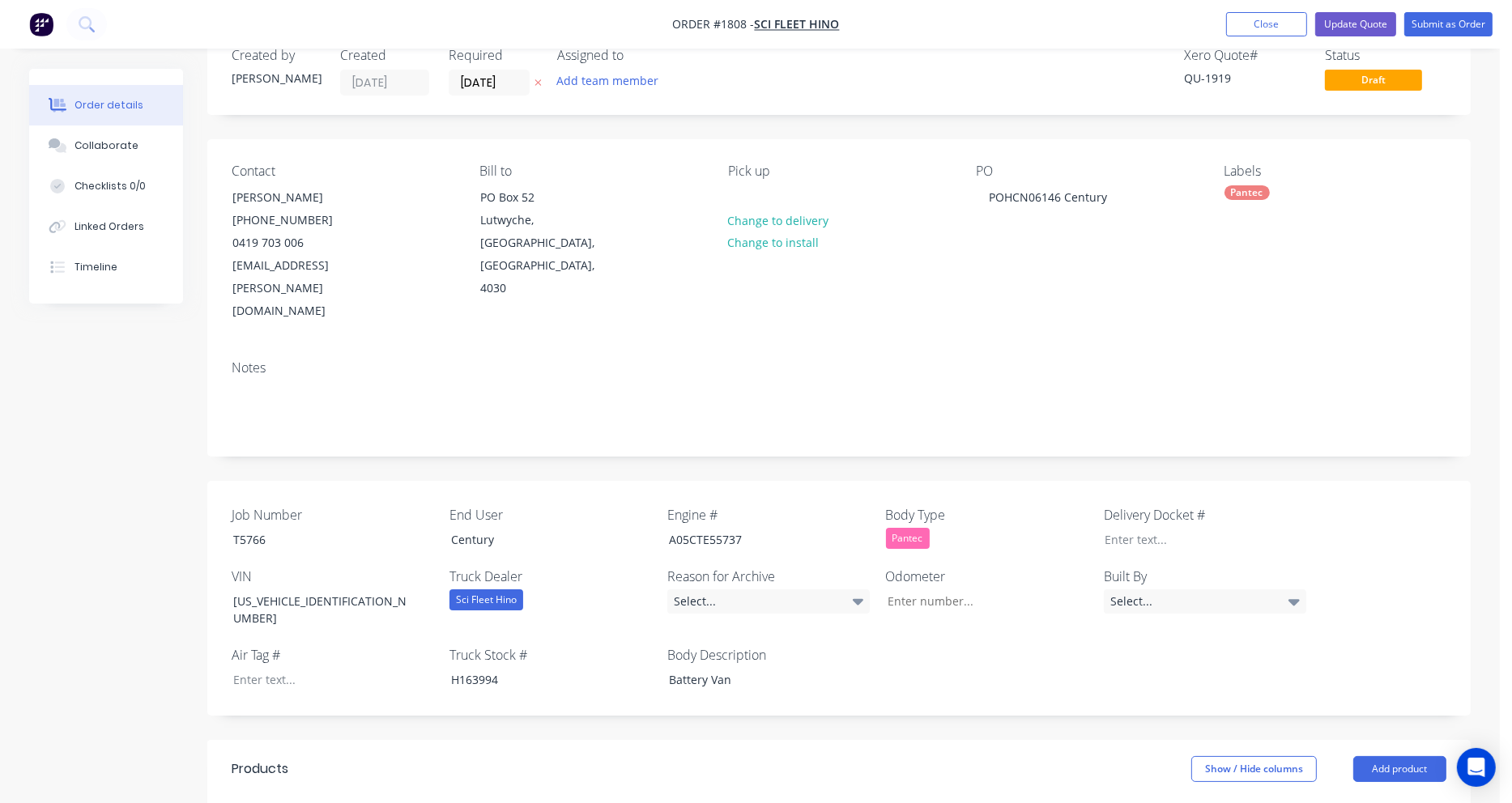
scroll to position [0, 0]
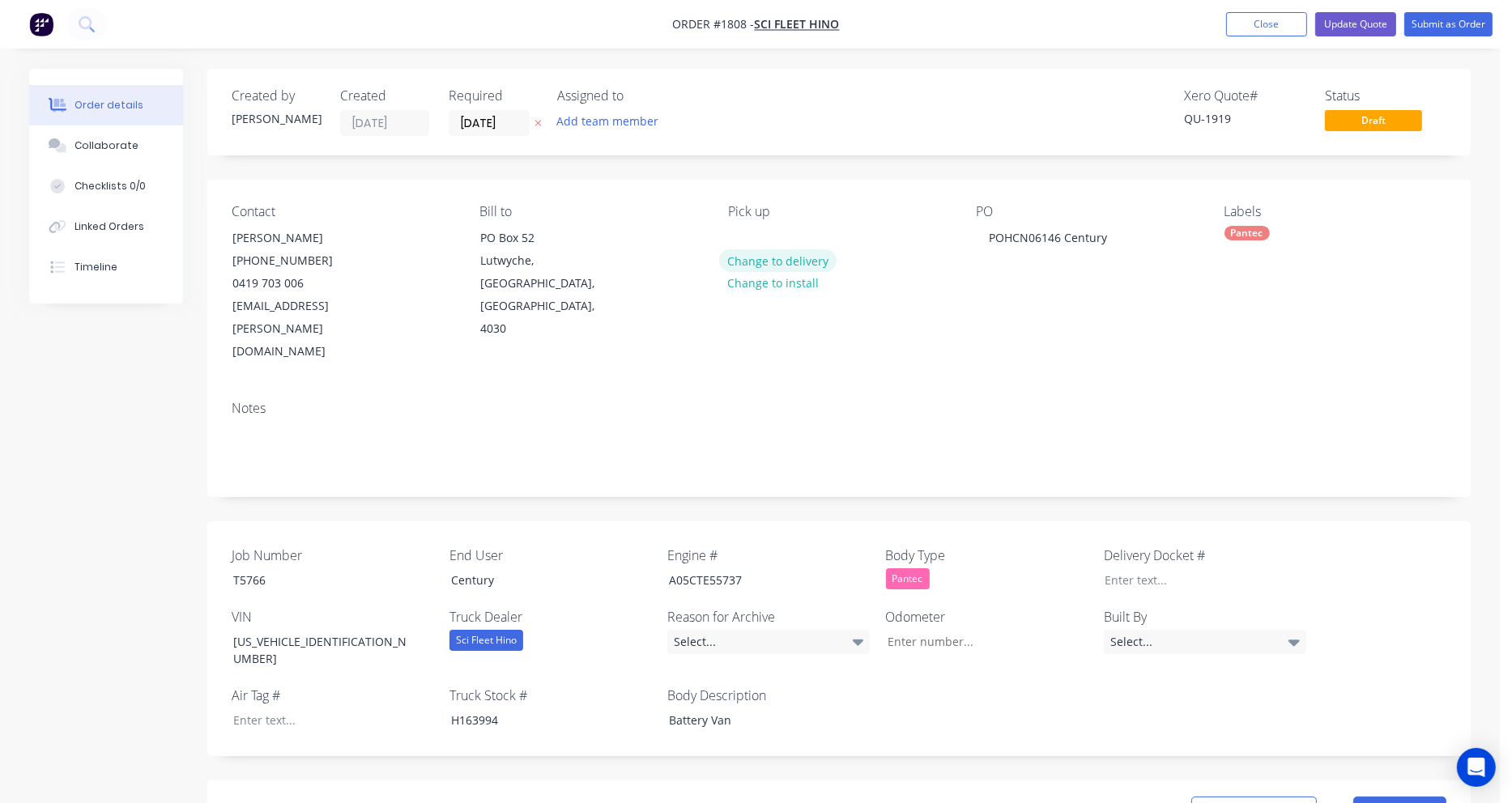
click at [784, 259] on button "Change to delivery" at bounding box center [778, 260] width 118 height 22
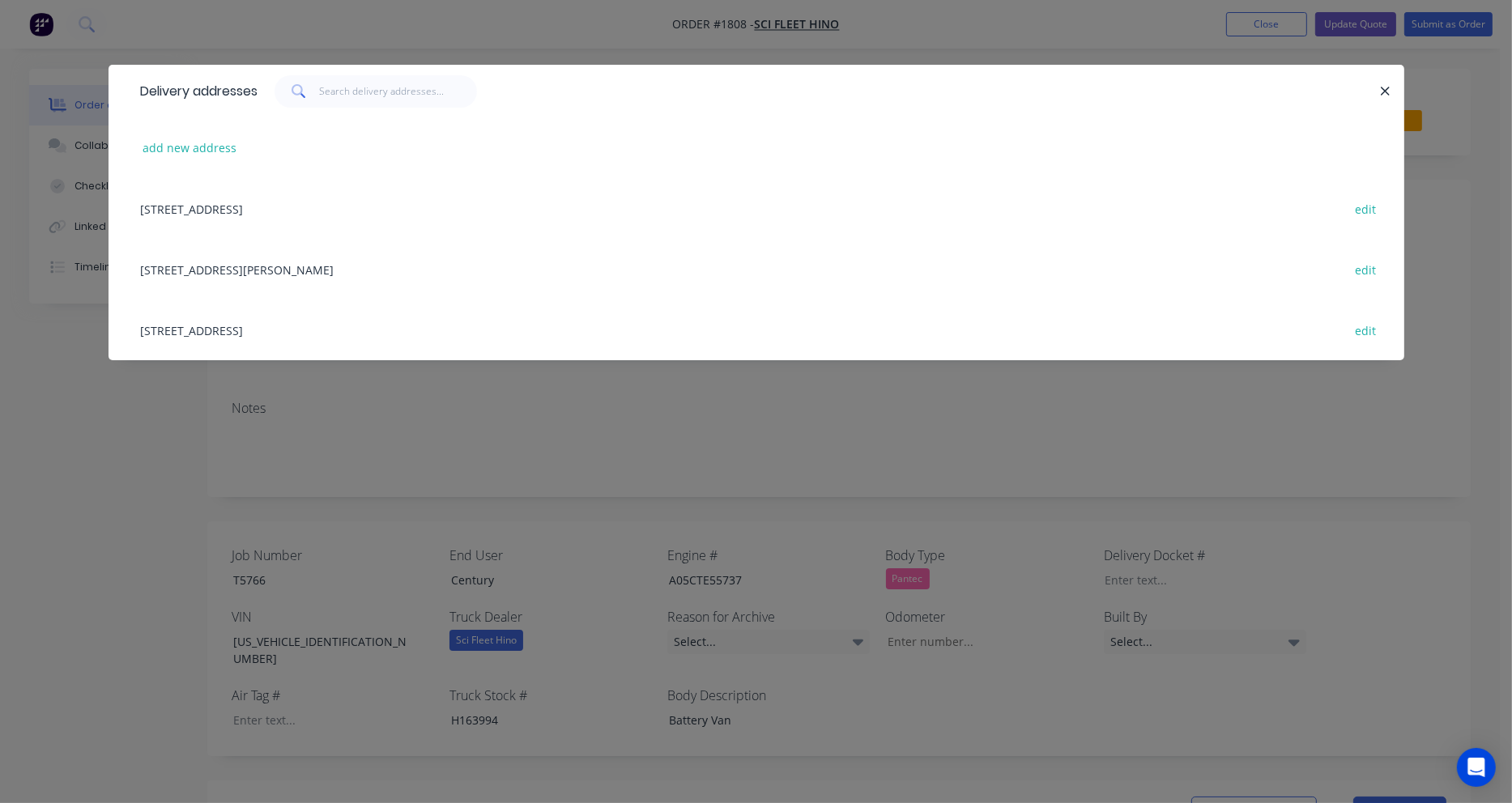
click at [268, 331] on div "816 Beaudesert Road, Coopers Plains, Australia, 4108 edit" at bounding box center [756, 330] width 1247 height 61
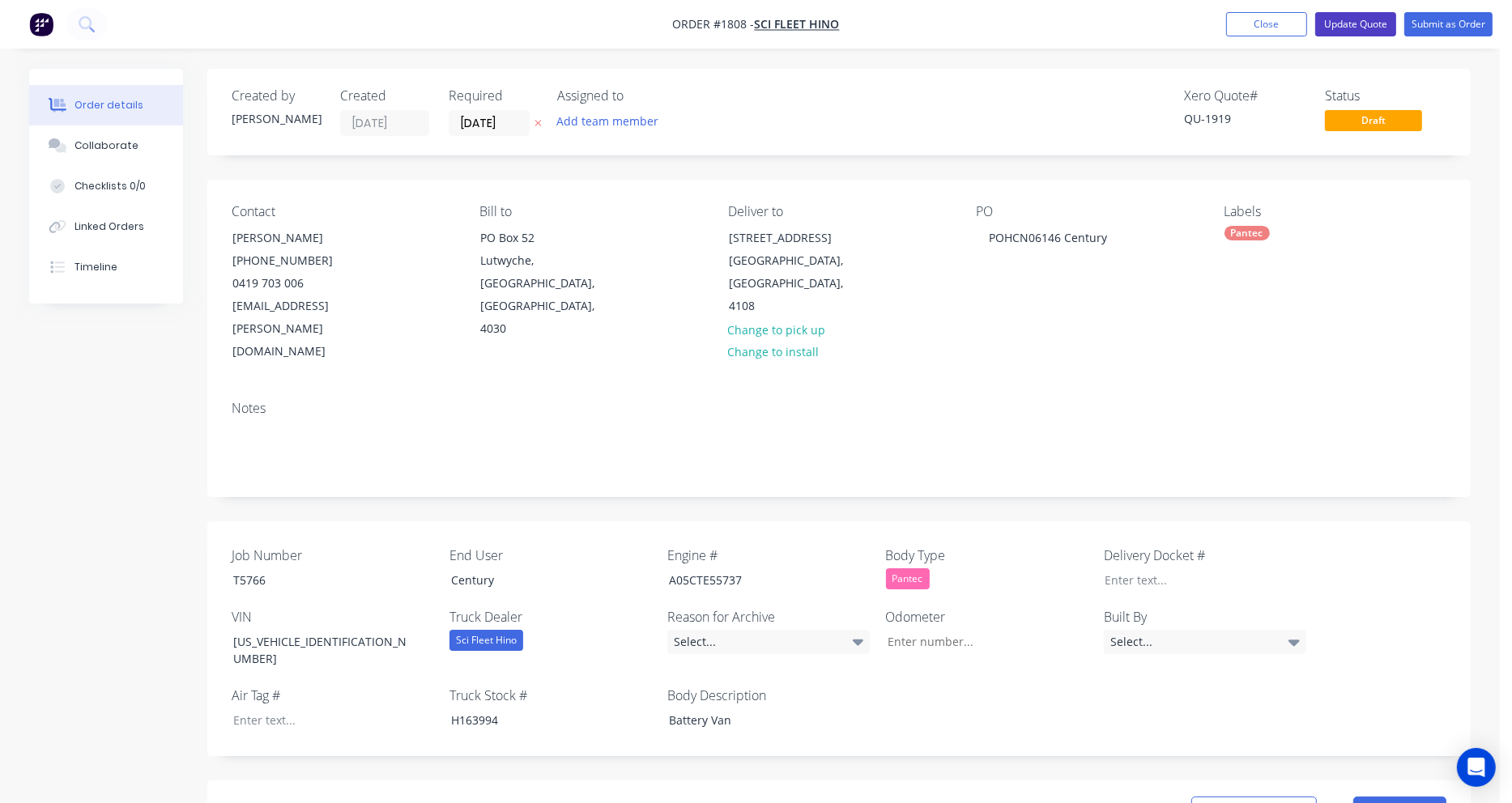
click at [1348, 23] on button "Update Quote" at bounding box center [1355, 24] width 81 height 24
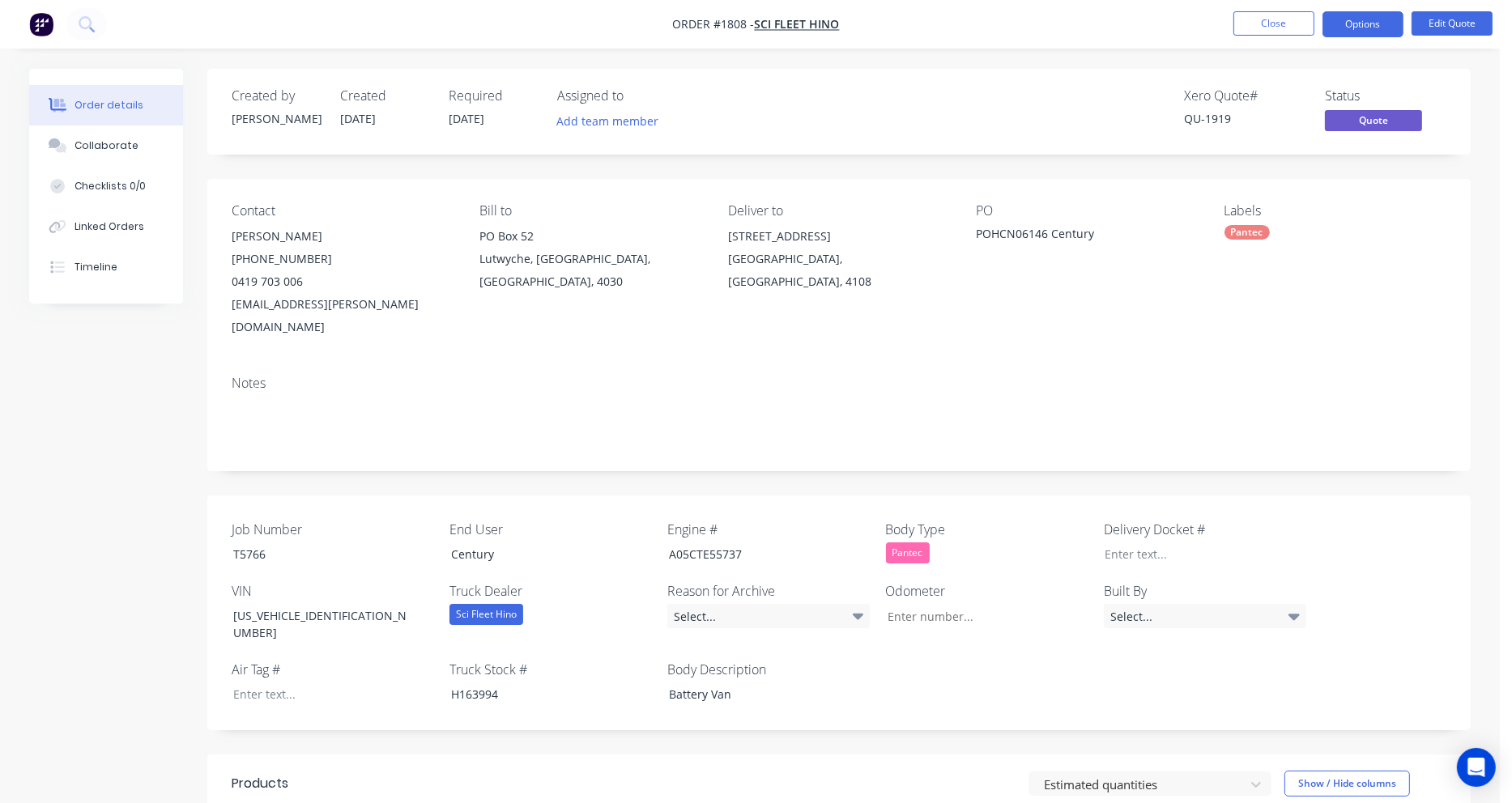
click at [1348, 23] on button "Options" at bounding box center [1363, 24] width 81 height 26
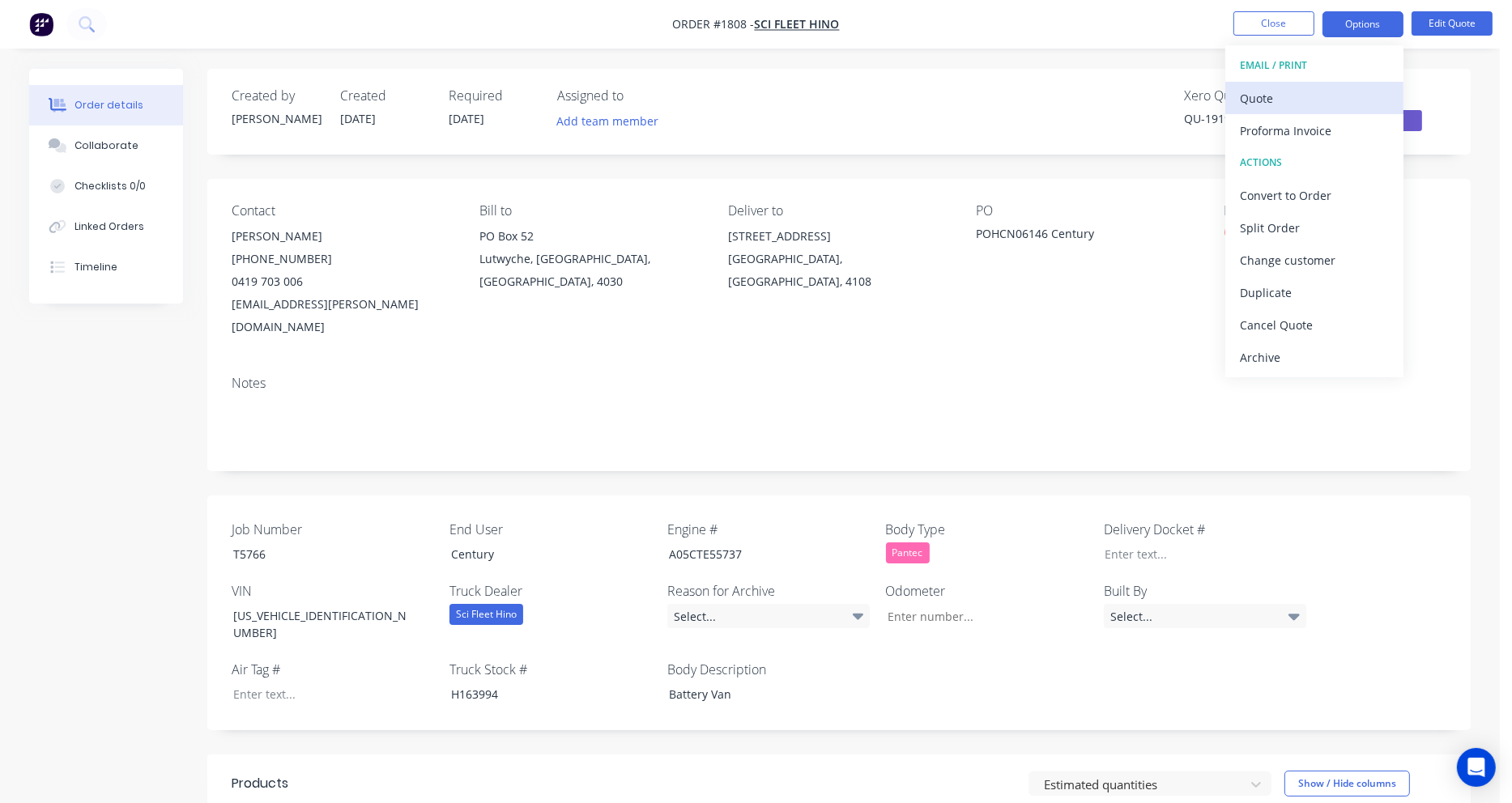
click at [1294, 91] on div "Quote" at bounding box center [1314, 98] width 149 height 24
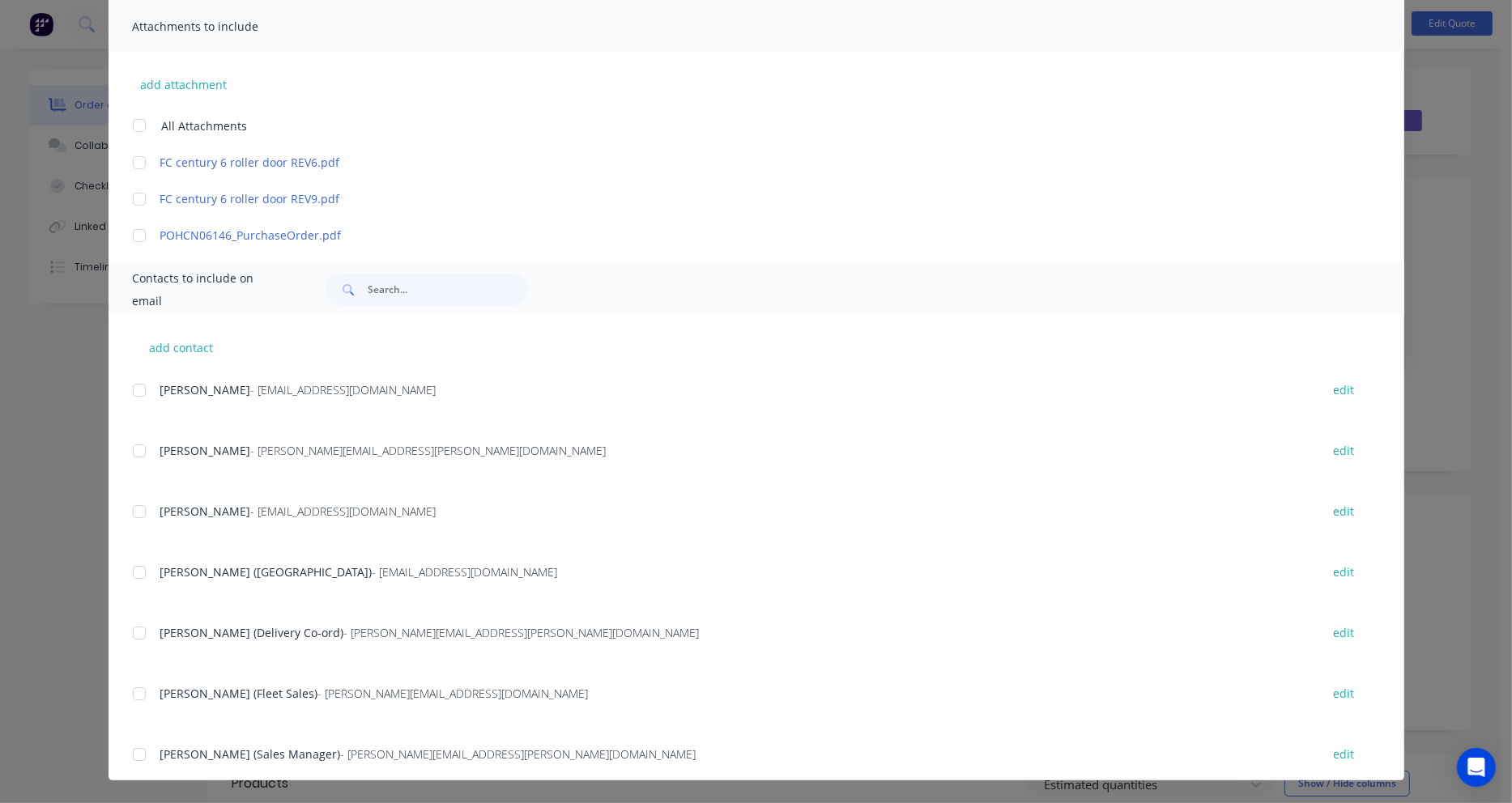
click at [133, 451] on div at bounding box center [138, 451] width 32 height 32
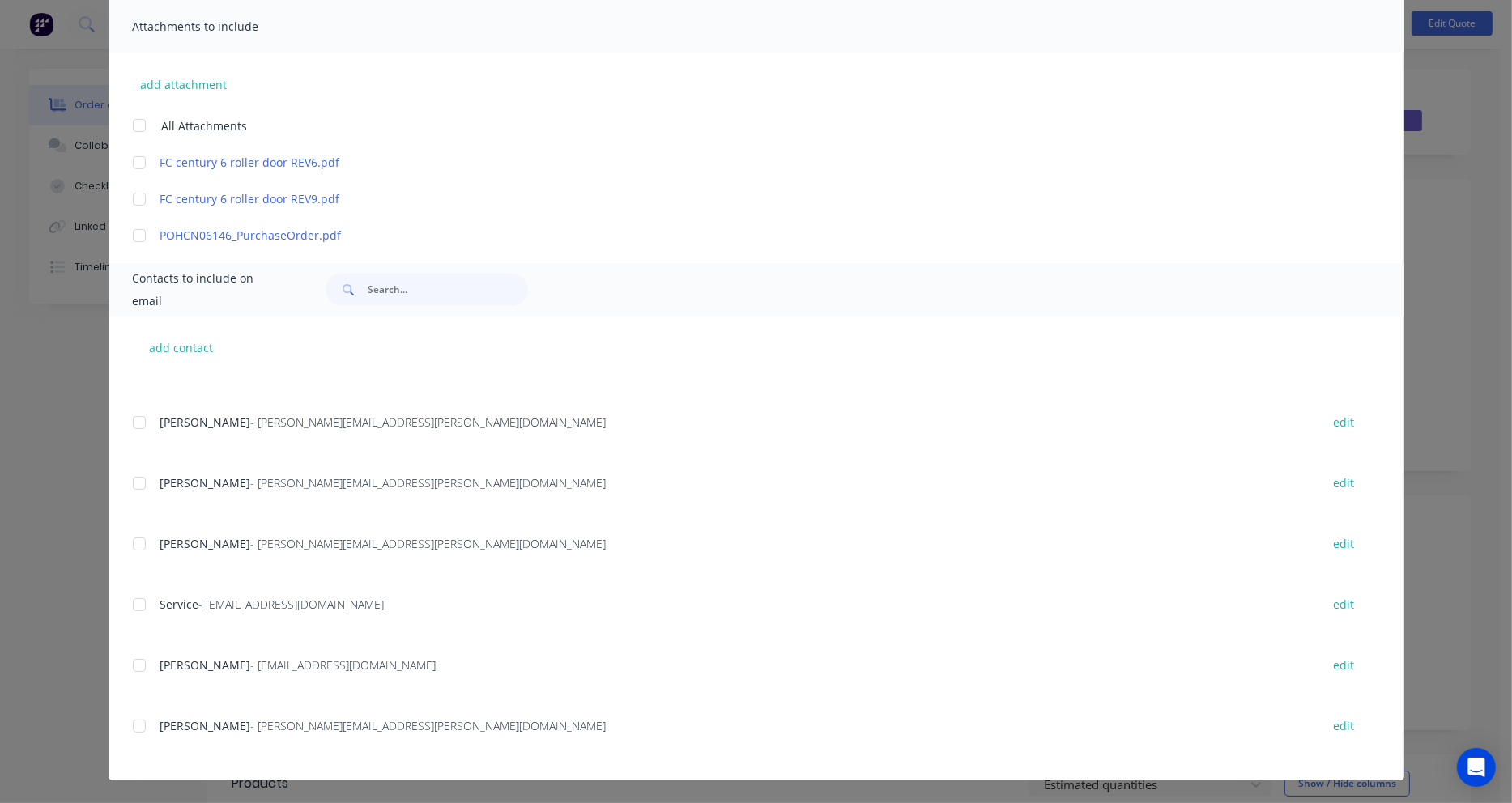
scroll to position [690, 0]
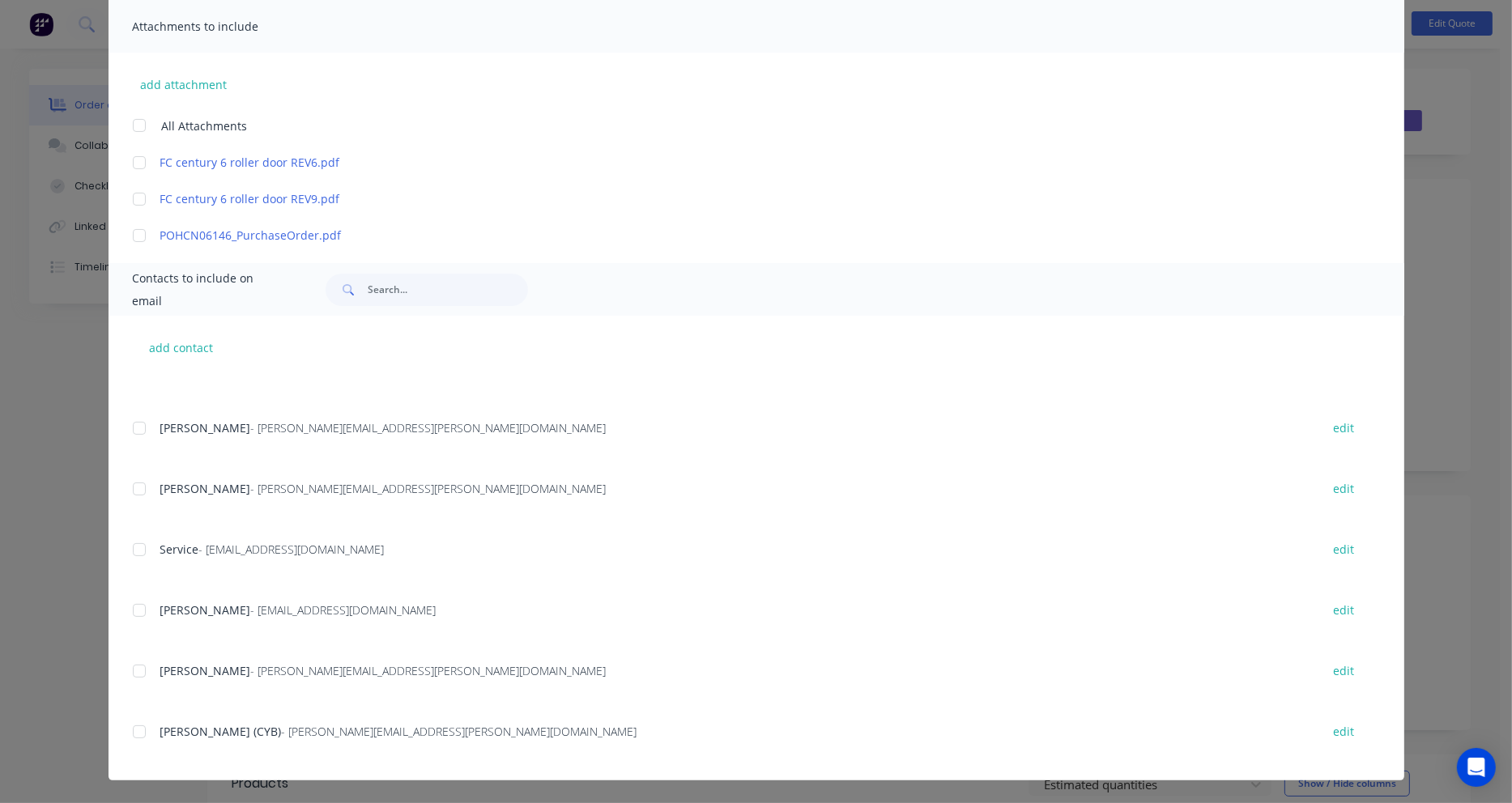
click at [136, 731] on div at bounding box center [138, 731] width 32 height 32
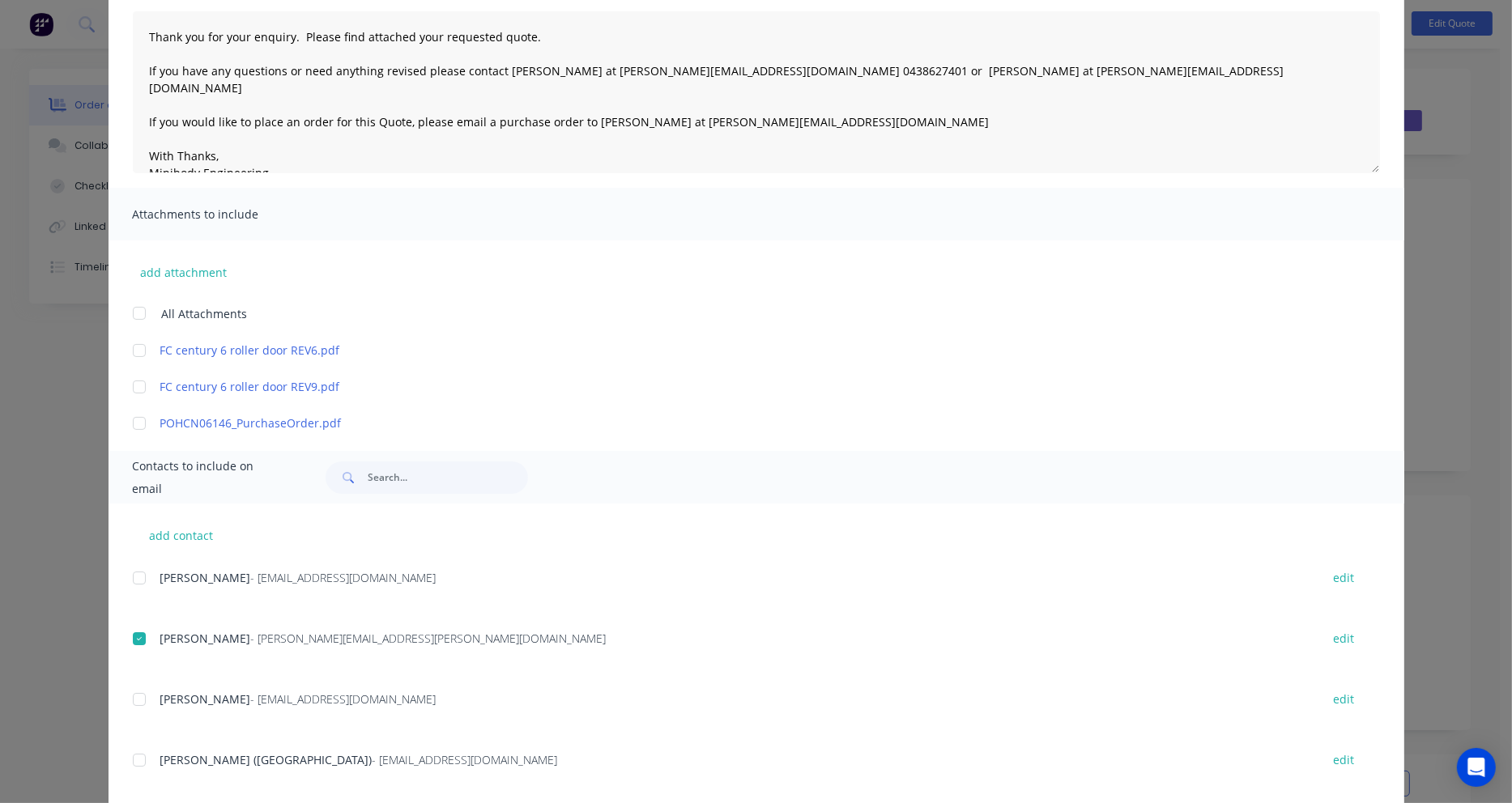
scroll to position [0, 0]
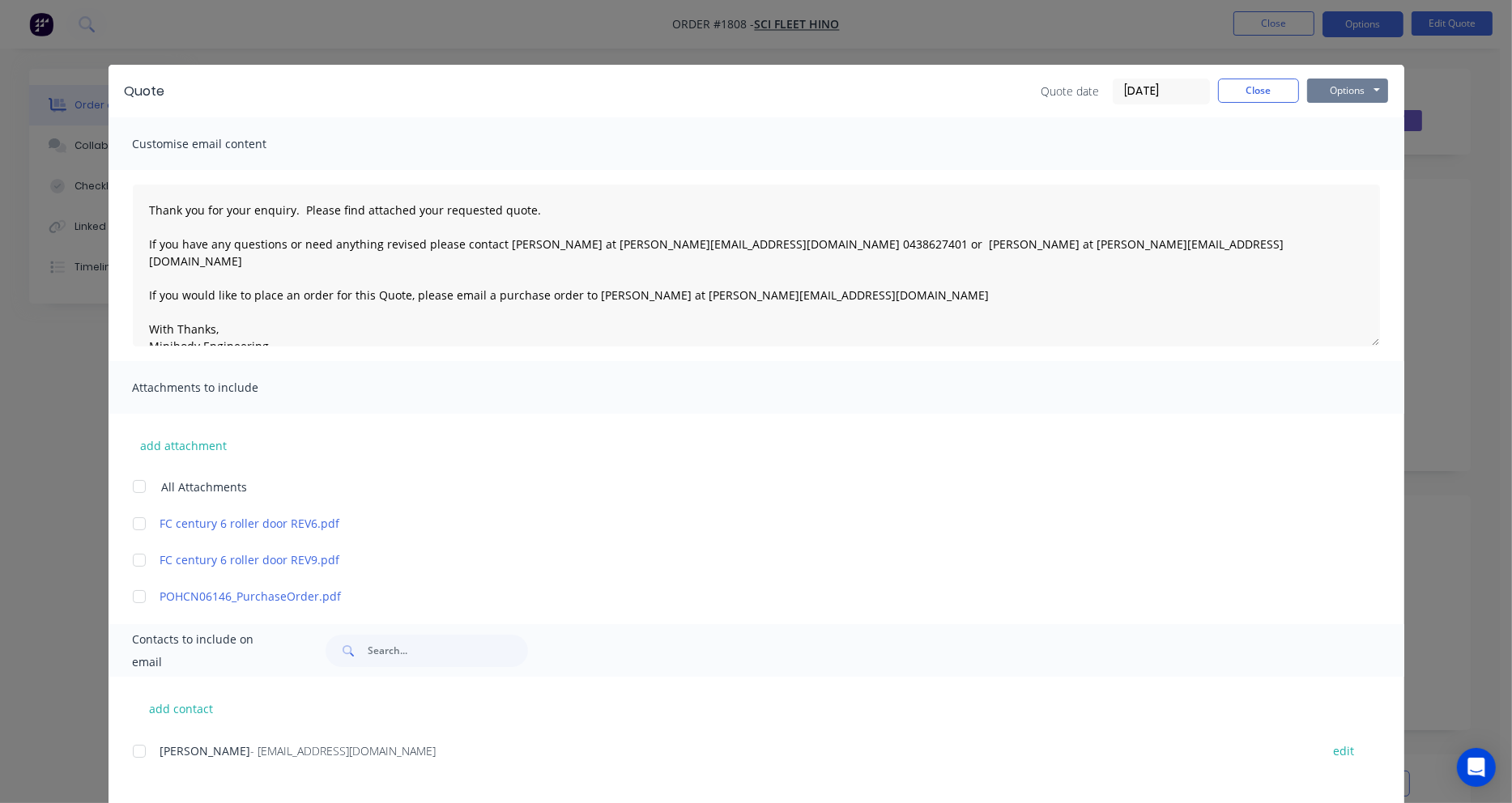
click at [1342, 91] on button "Options" at bounding box center [1347, 90] width 81 height 24
click at [1342, 167] on button "Email" at bounding box center [1359, 173] width 104 height 26
click at [1283, 88] on button "Close" at bounding box center [1258, 90] width 81 height 24
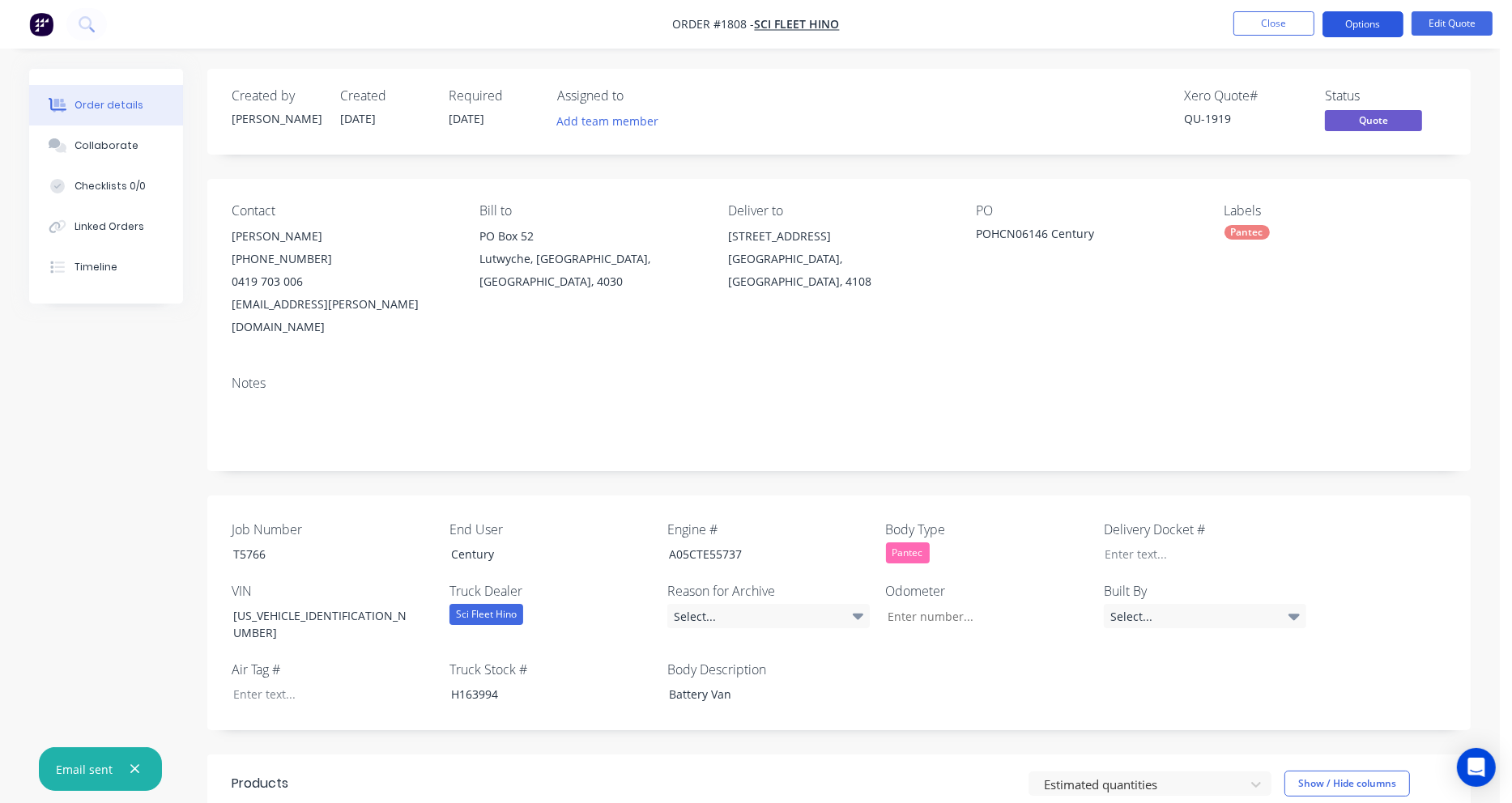
click at [1374, 28] on button "Options" at bounding box center [1363, 24] width 81 height 26
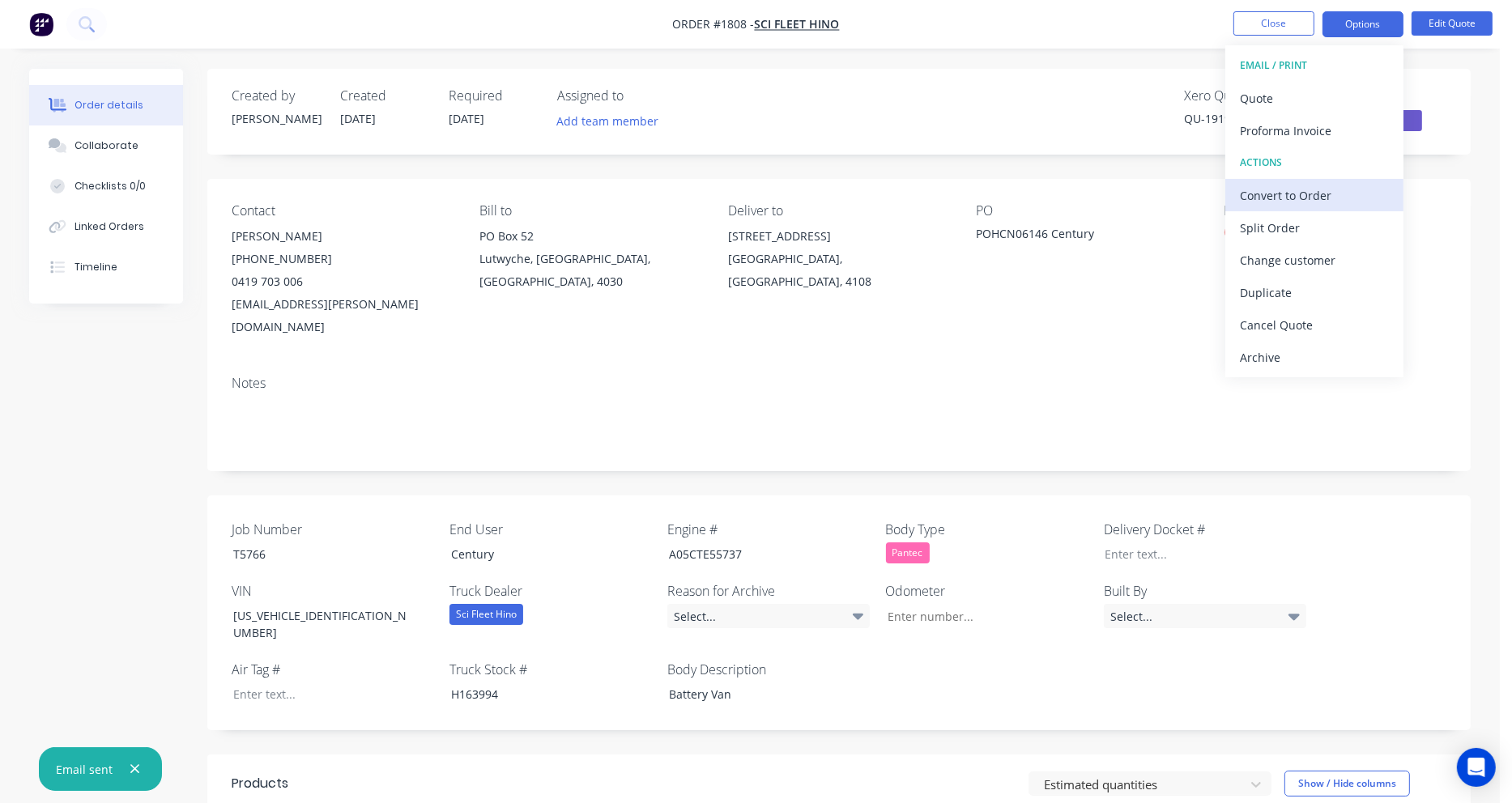
click at [1316, 192] on div "Convert to Order" at bounding box center [1314, 195] width 149 height 24
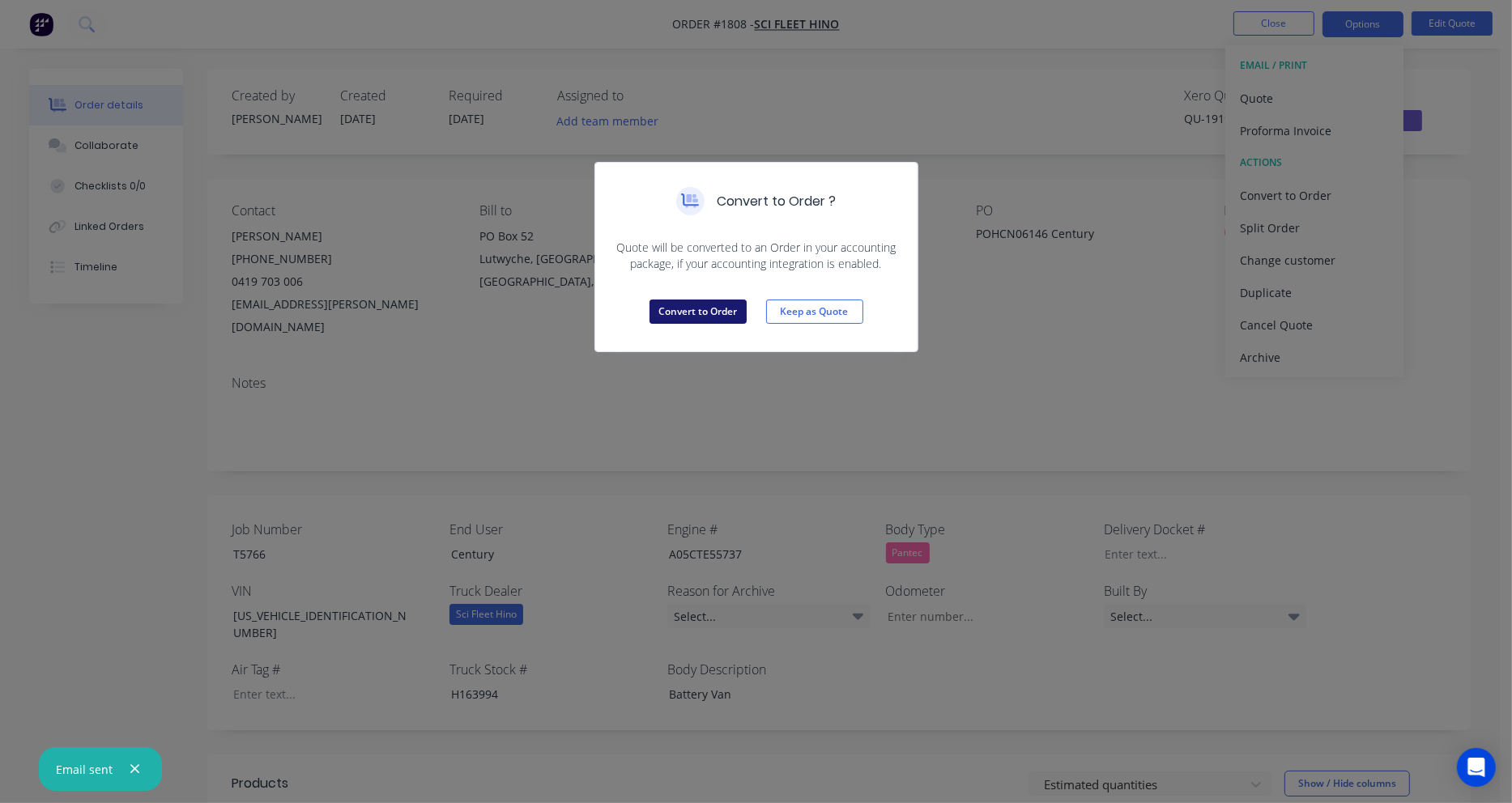
click at [708, 310] on button "Convert to Order" at bounding box center [698, 311] width 97 height 24
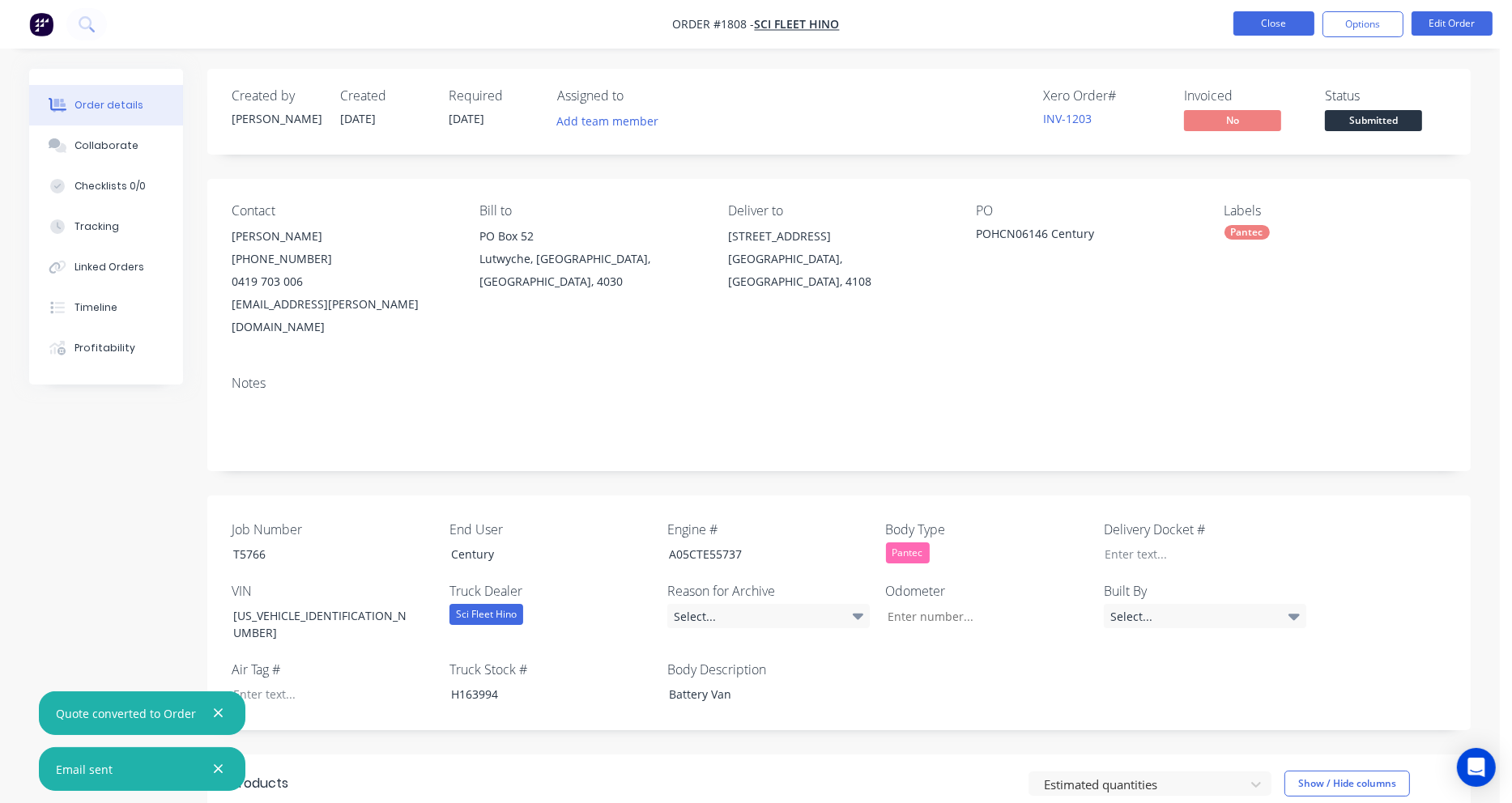
click at [1269, 31] on button "Close" at bounding box center [1274, 23] width 81 height 24
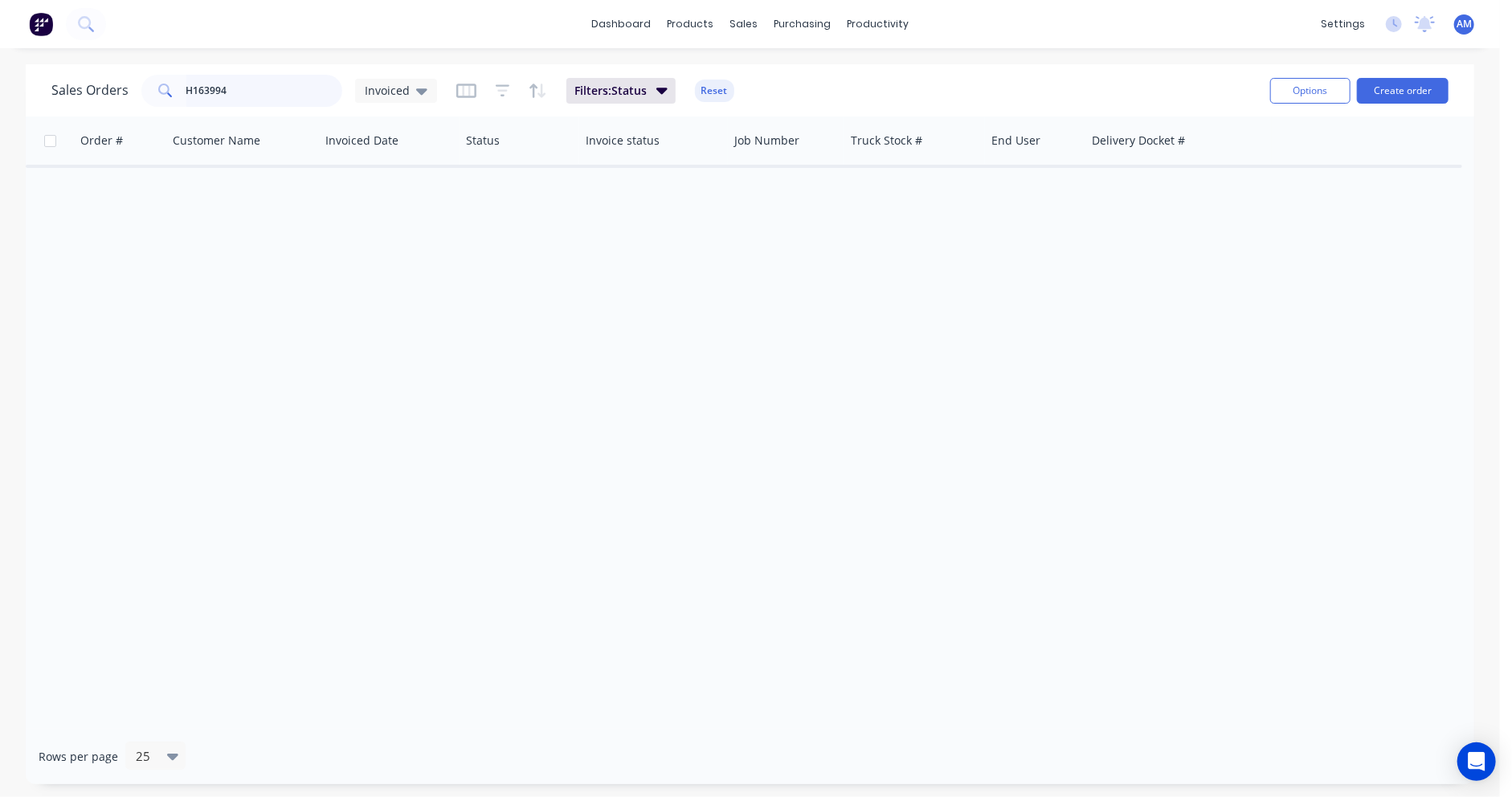
click at [276, 92] on input "H163994" at bounding box center [265, 90] width 157 height 32
type input "H163218"
click at [416, 87] on icon at bounding box center [422, 91] width 11 height 18
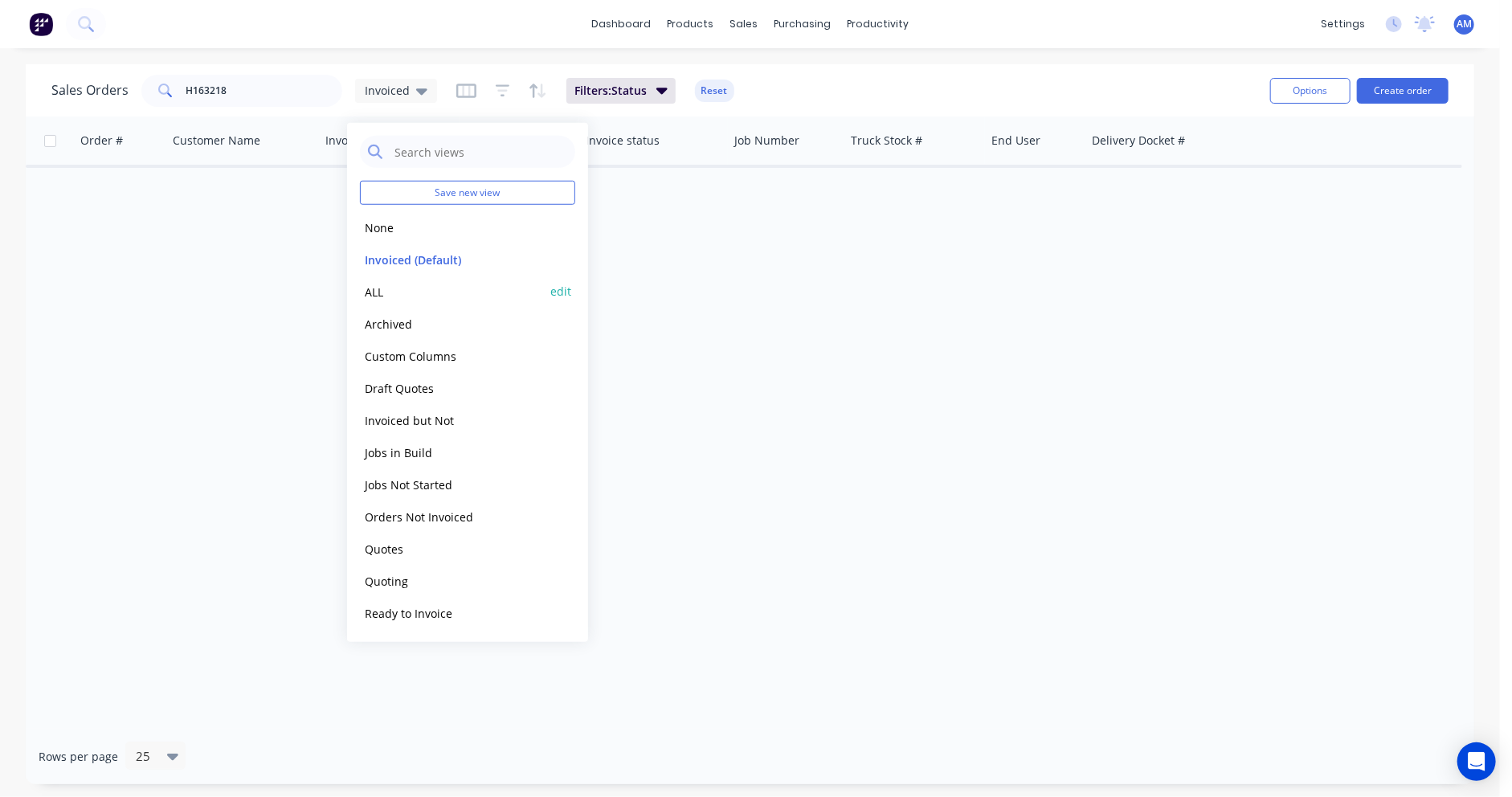
click at [379, 285] on button "ALL" at bounding box center [451, 291] width 183 height 19
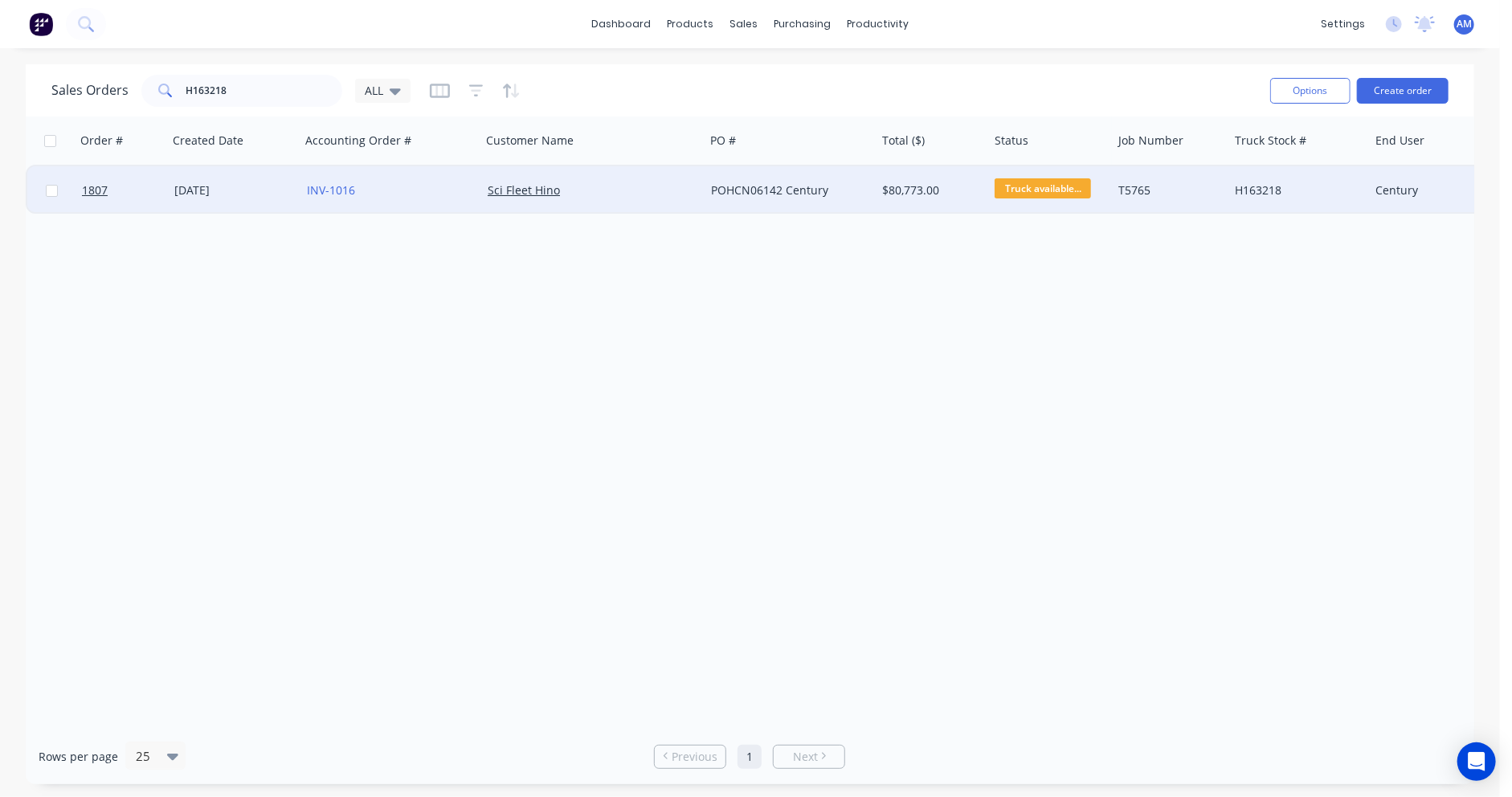
click at [219, 185] on div "27 May 2025" at bounding box center [234, 190] width 119 height 16
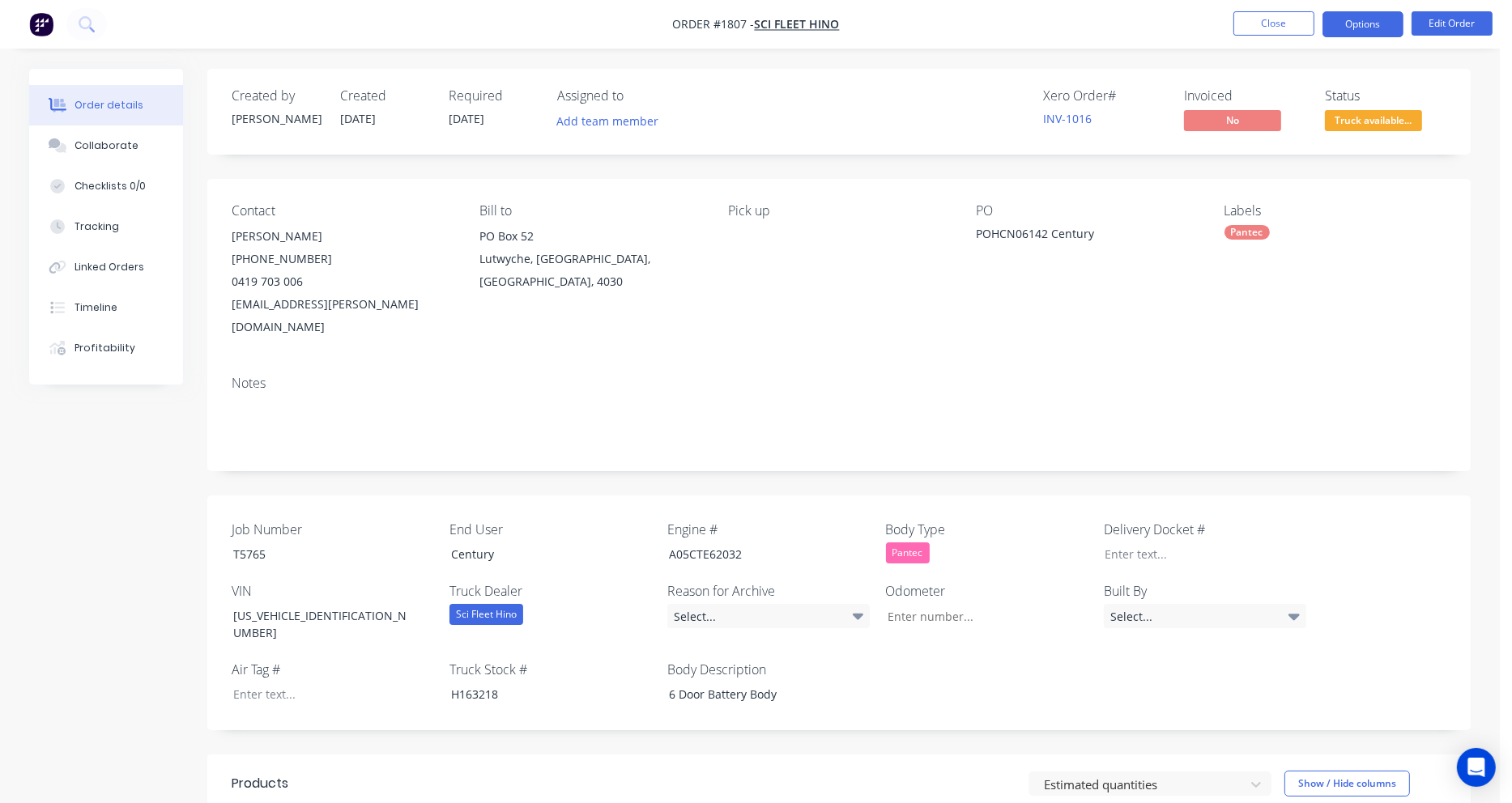
click at [1387, 21] on button "Options" at bounding box center [1363, 24] width 81 height 26
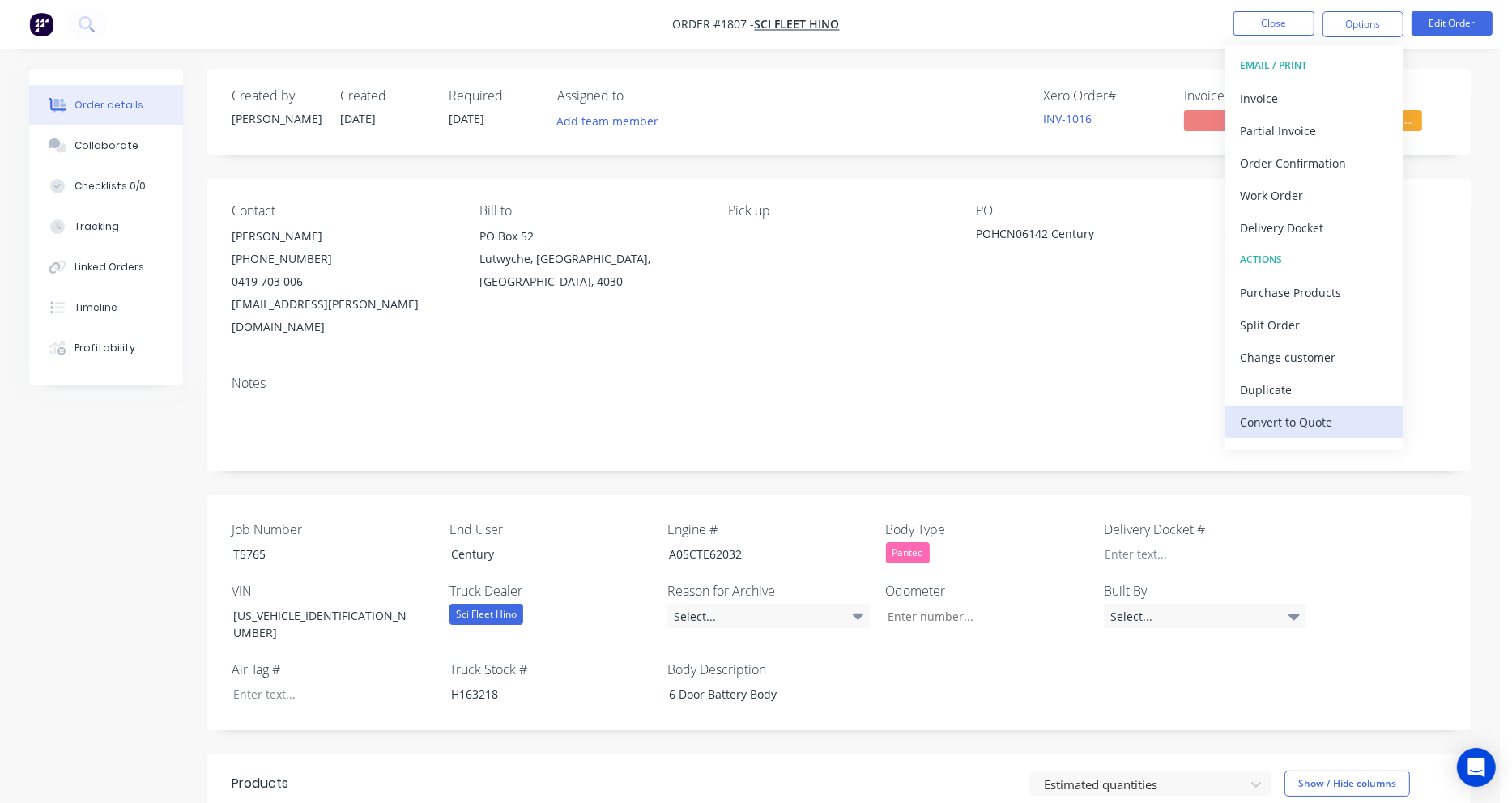
click at [1337, 421] on div "Convert to Quote" at bounding box center [1314, 422] width 149 height 24
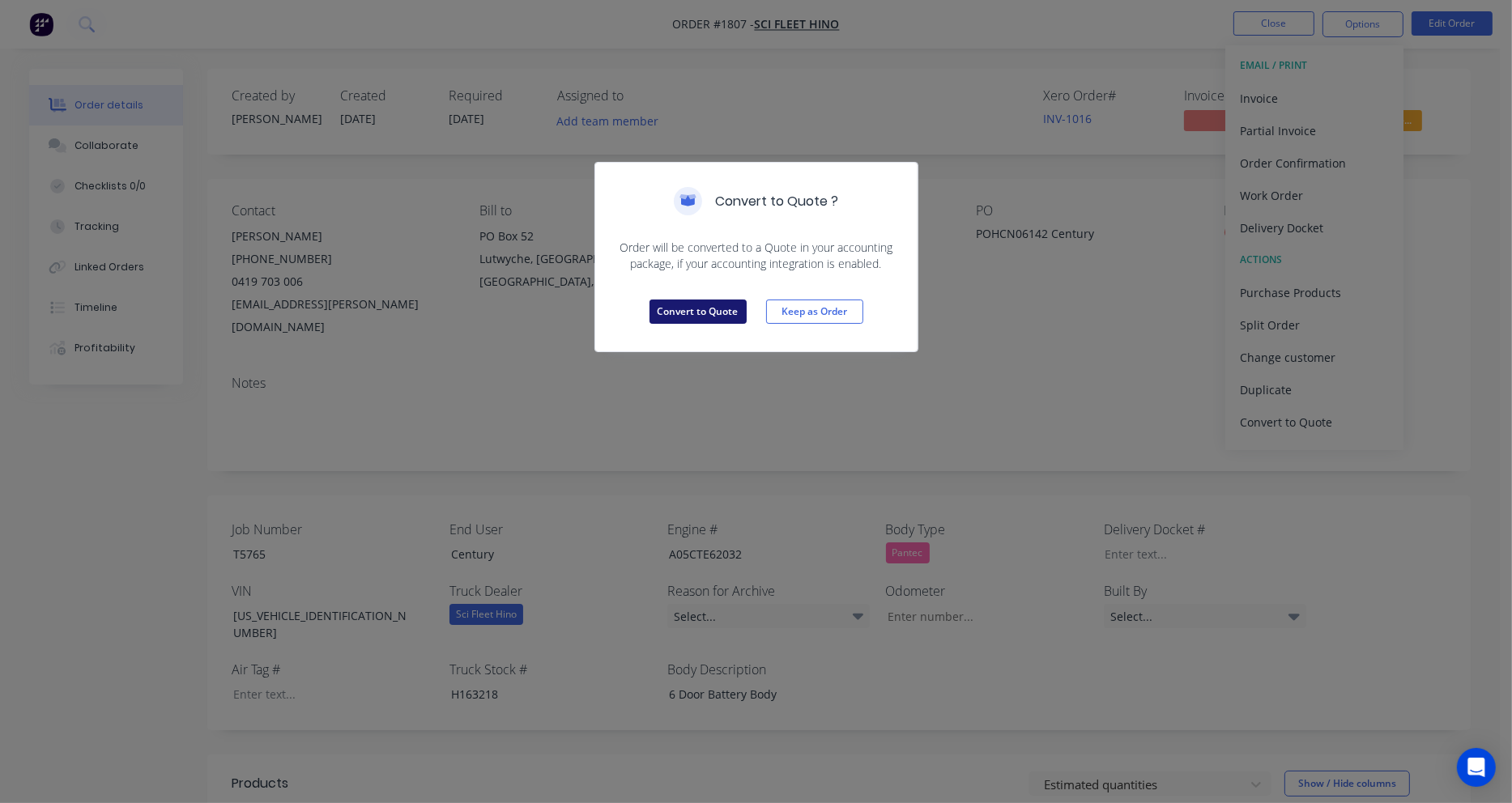
click at [705, 306] on button "Convert to Quote" at bounding box center [698, 311] width 97 height 24
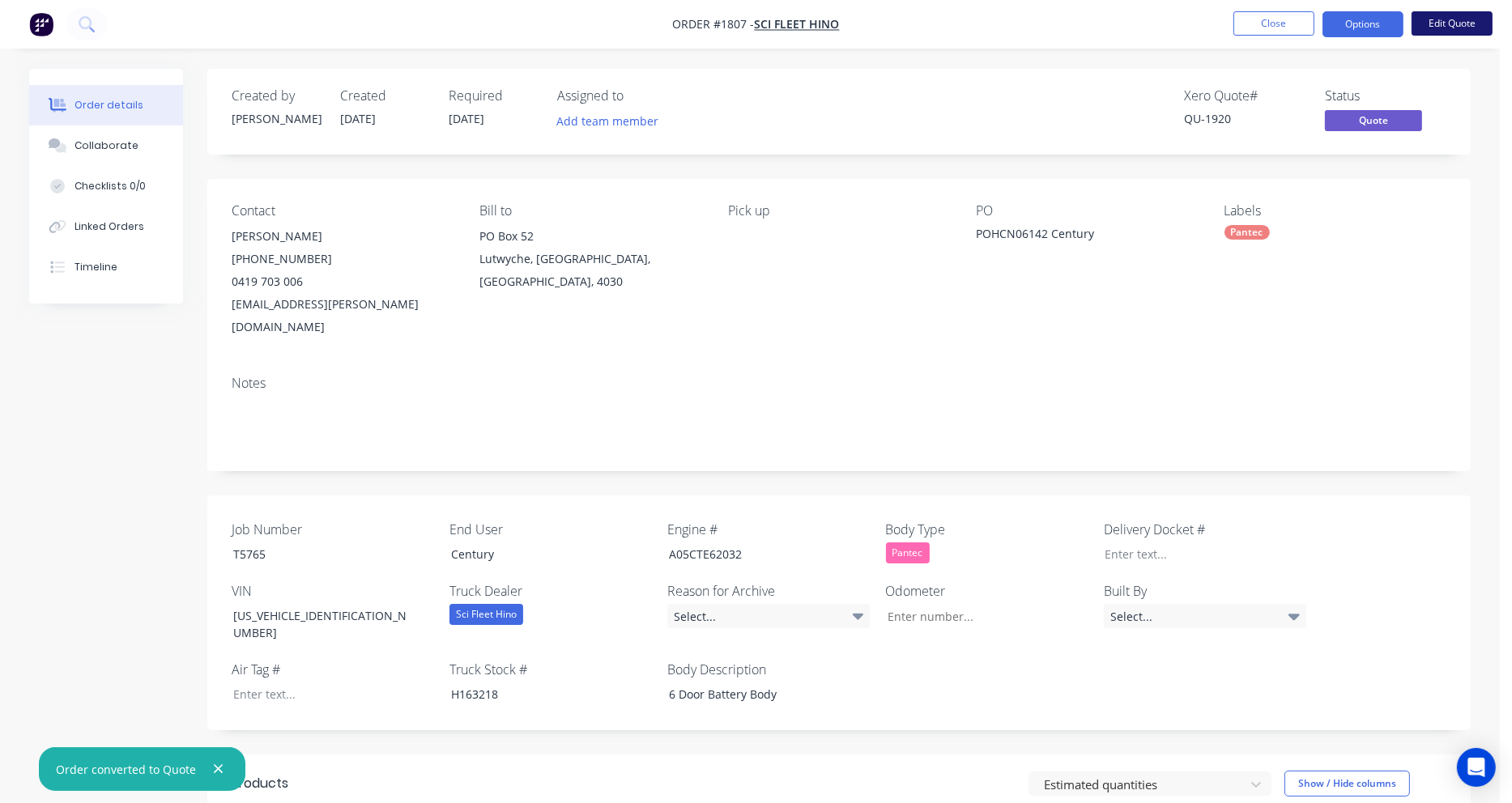
click at [1458, 25] on button "Edit Quote" at bounding box center [1452, 23] width 81 height 24
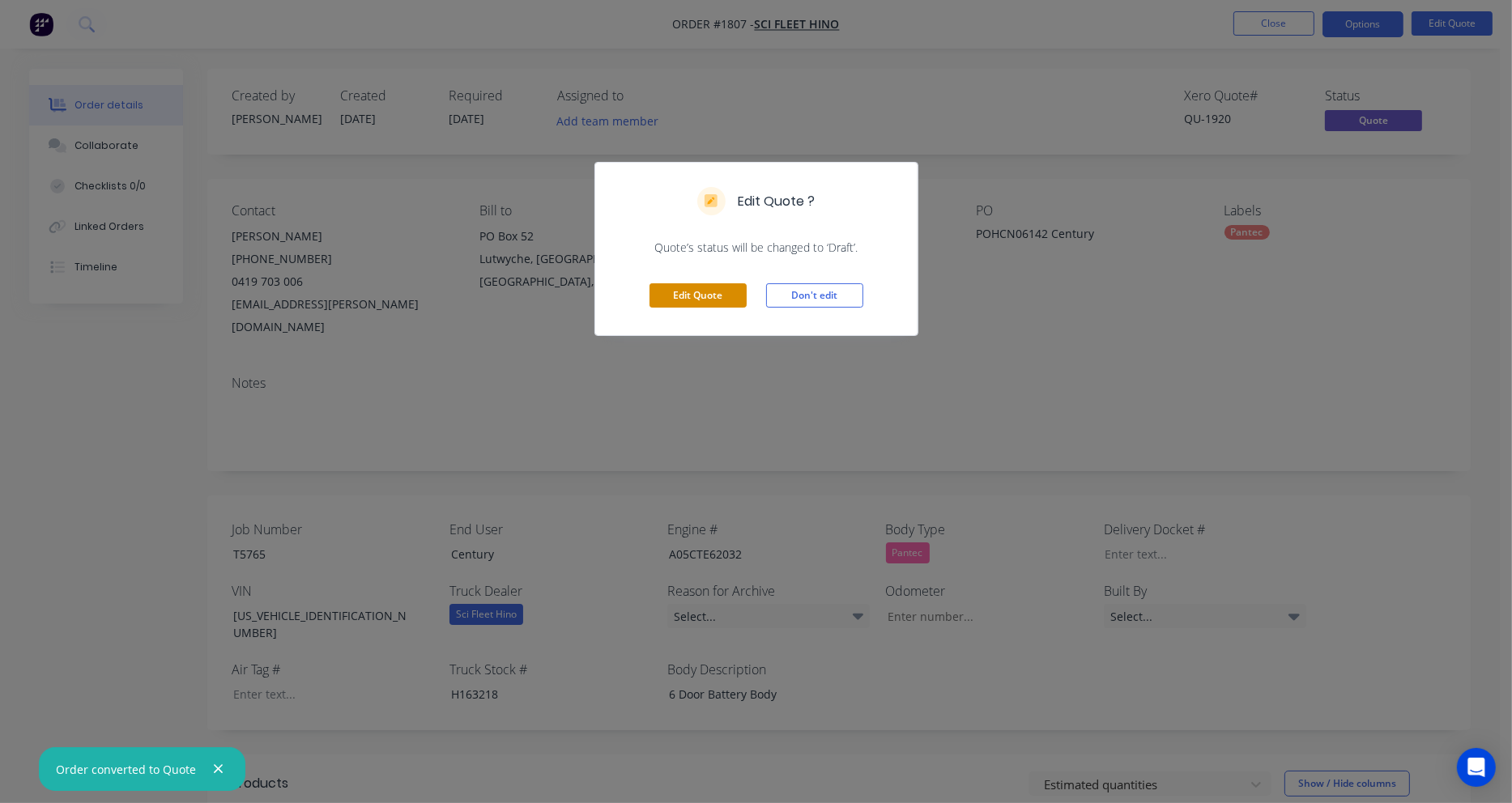
click at [698, 289] on button "Edit Quote" at bounding box center [698, 295] width 97 height 24
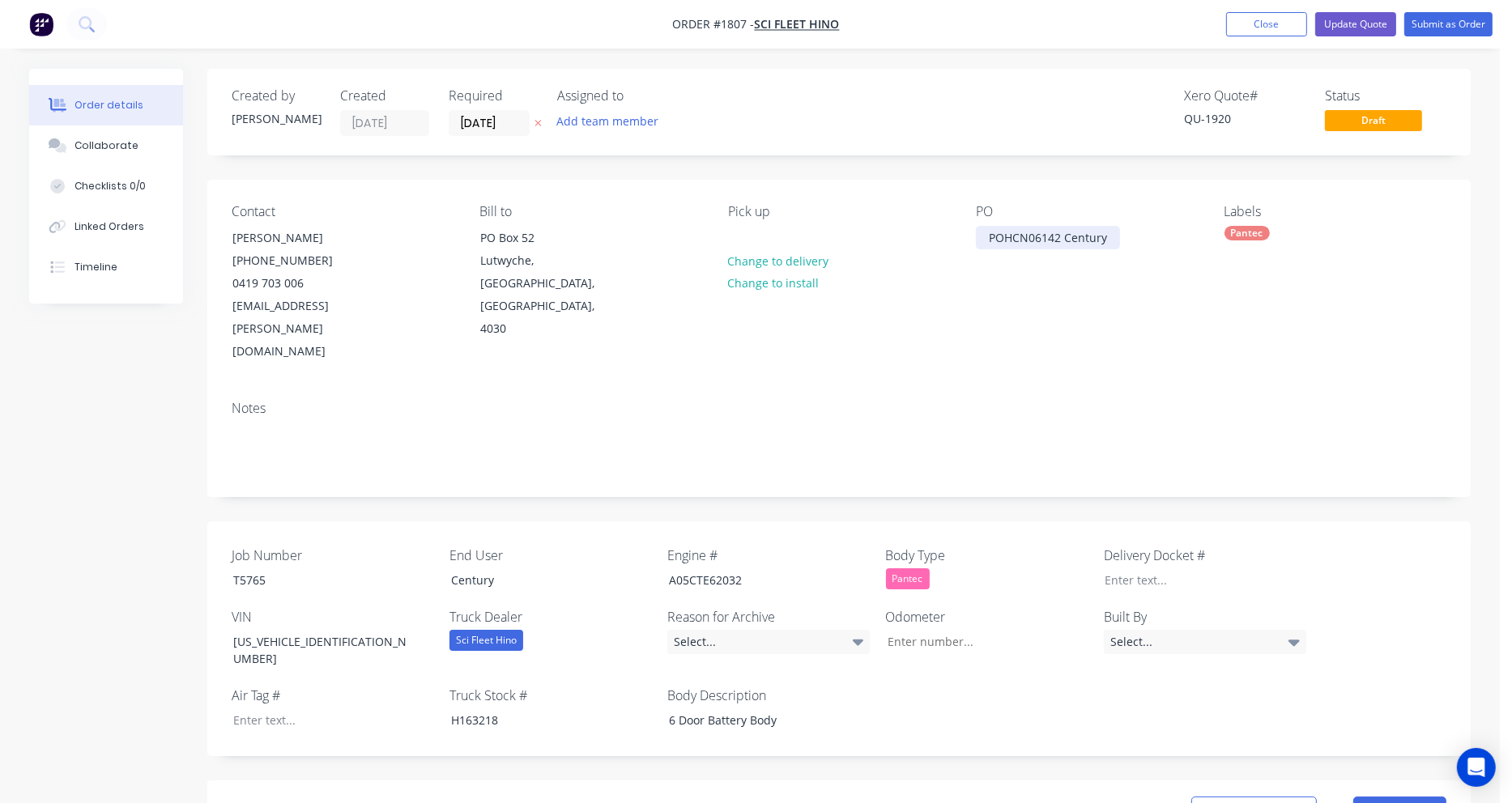
click at [1111, 240] on div "POHCN06142 Century" at bounding box center [1047, 237] width 144 height 24
click at [789, 264] on button "Change to delivery" at bounding box center [778, 260] width 118 height 22
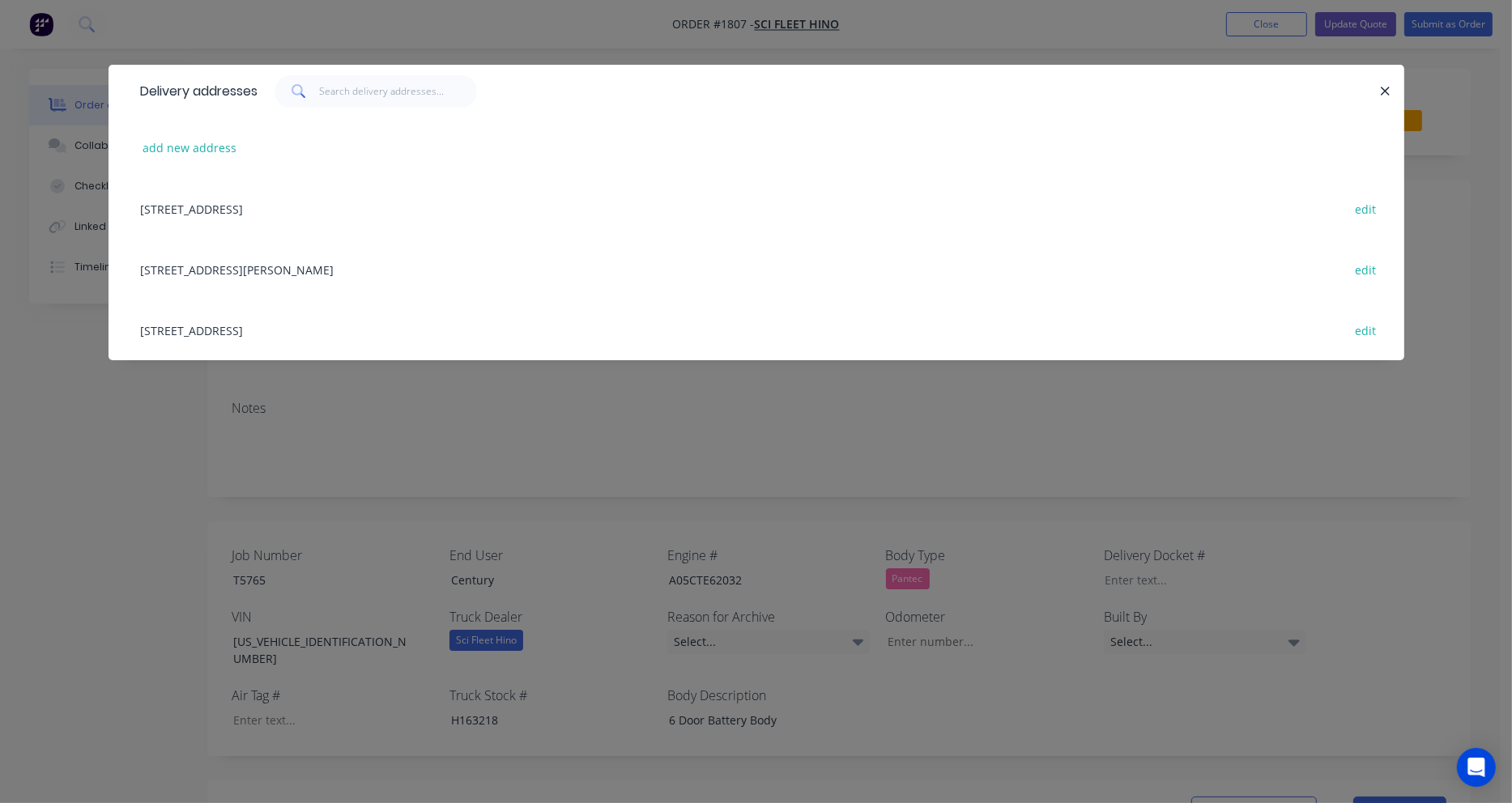
click at [236, 332] on div "816 Beaudesert Road, Coopers Plains, Australia, 4108 edit" at bounding box center [756, 330] width 1247 height 61
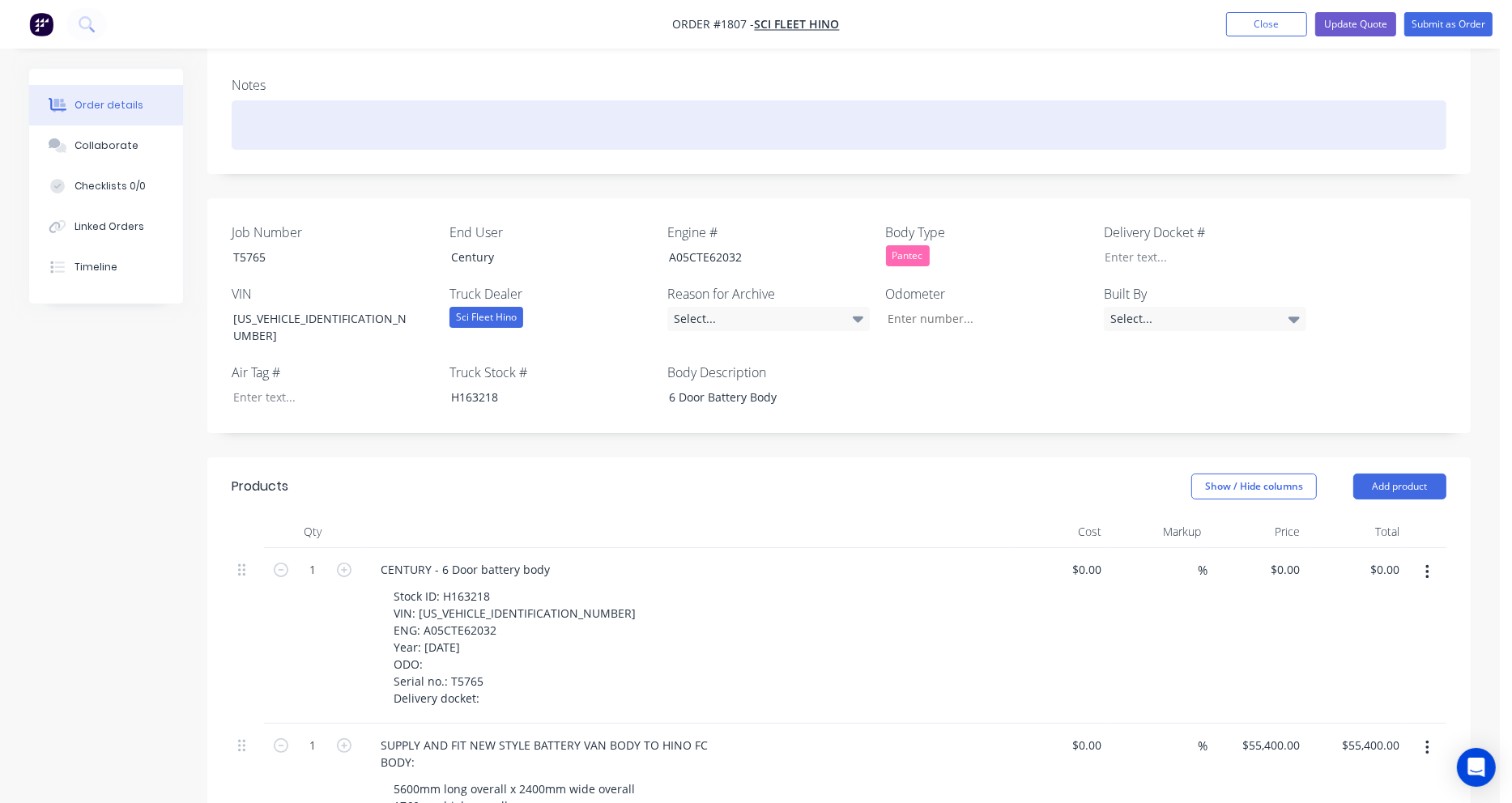
scroll to position [324, 0]
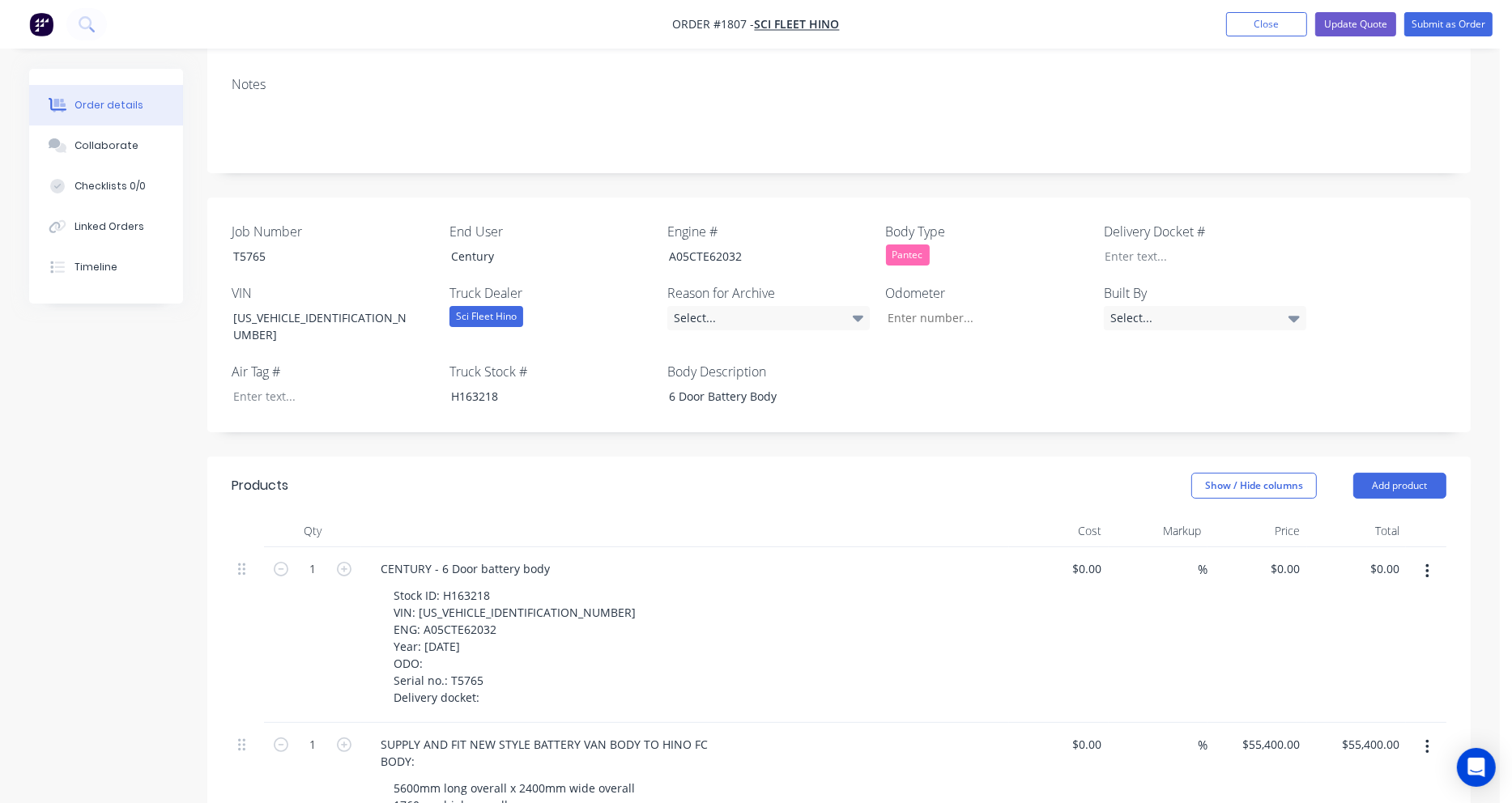
click at [1427, 564] on icon "button" at bounding box center [1427, 572] width 3 height 15
click at [1355, 699] on div "Delete" at bounding box center [1369, 711] width 124 height 24
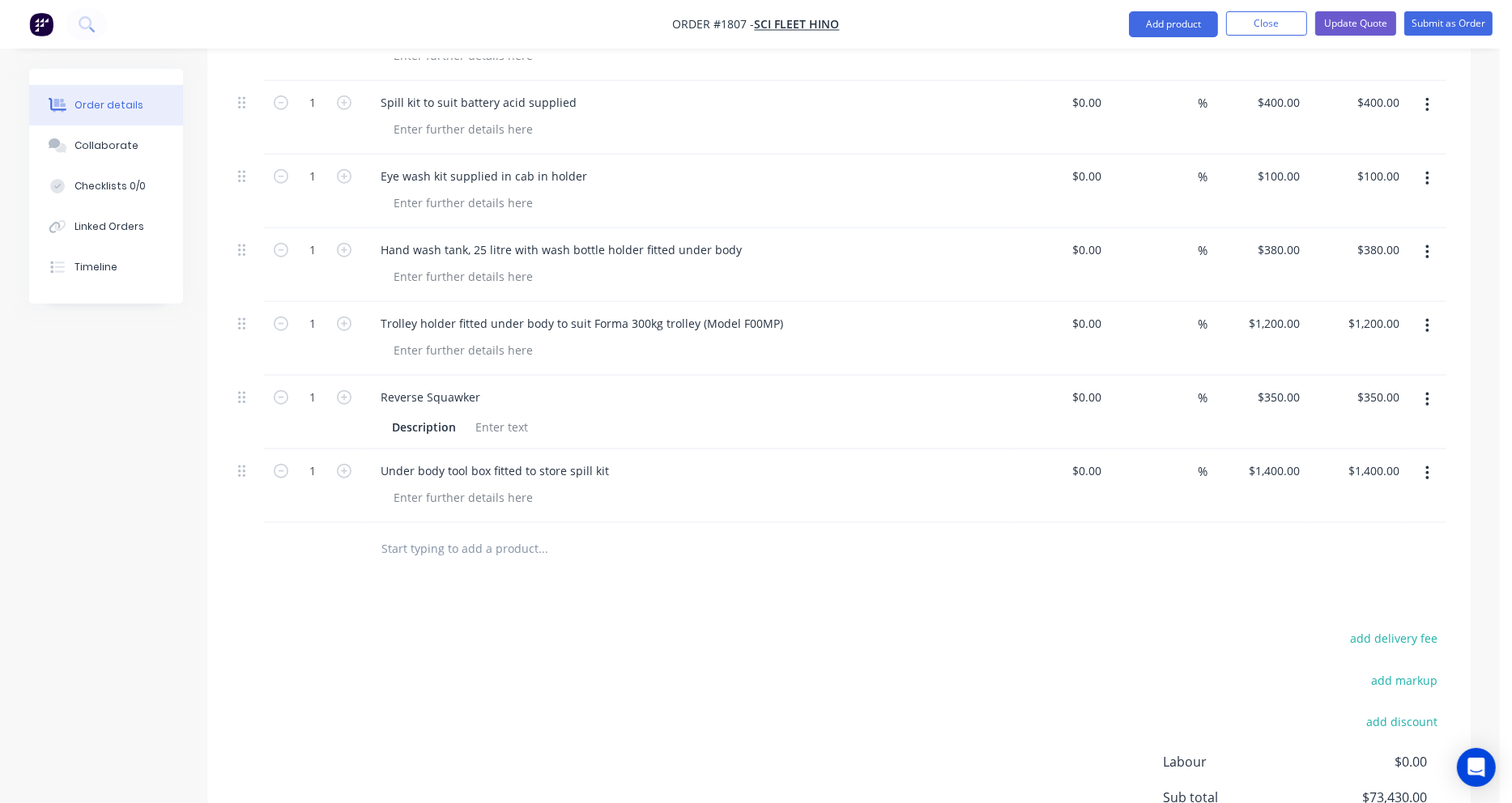
scroll to position [1861, 0]
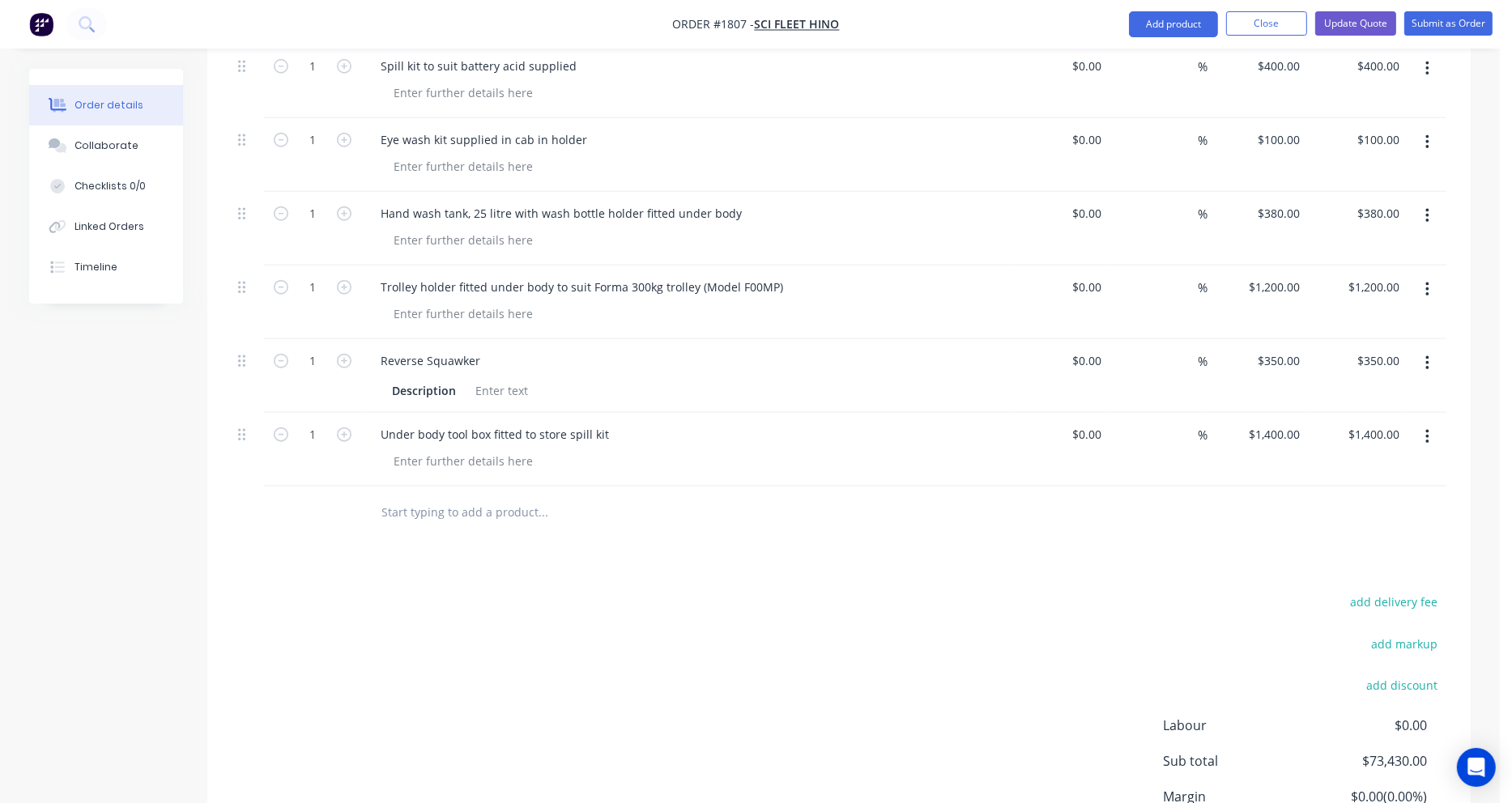
click at [415, 496] on input "text" at bounding box center [542, 511] width 324 height 32
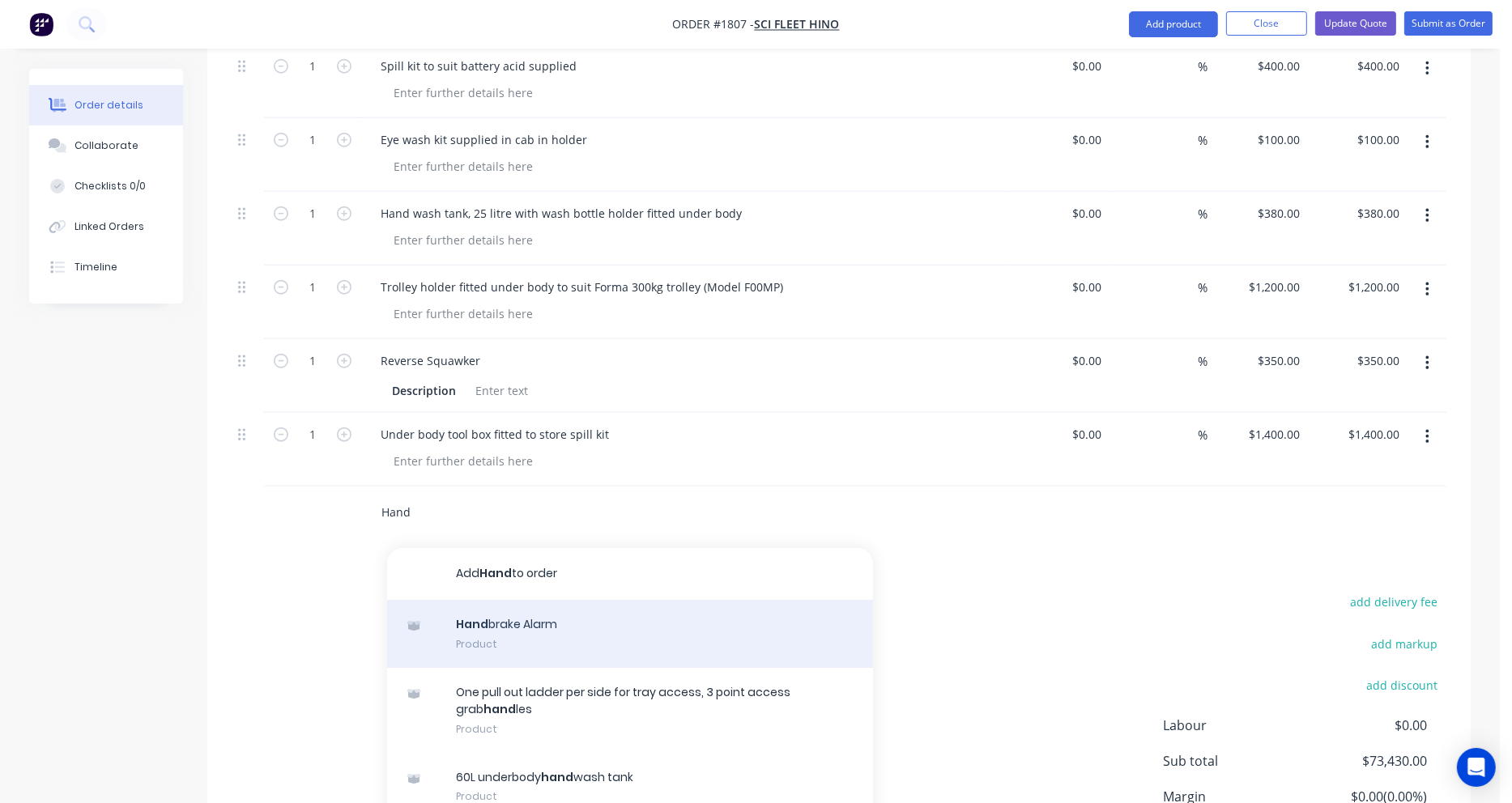
type input "Hand"
click at [475, 600] on div "Hand brake Alarm Product" at bounding box center [630, 633] width 486 height 68
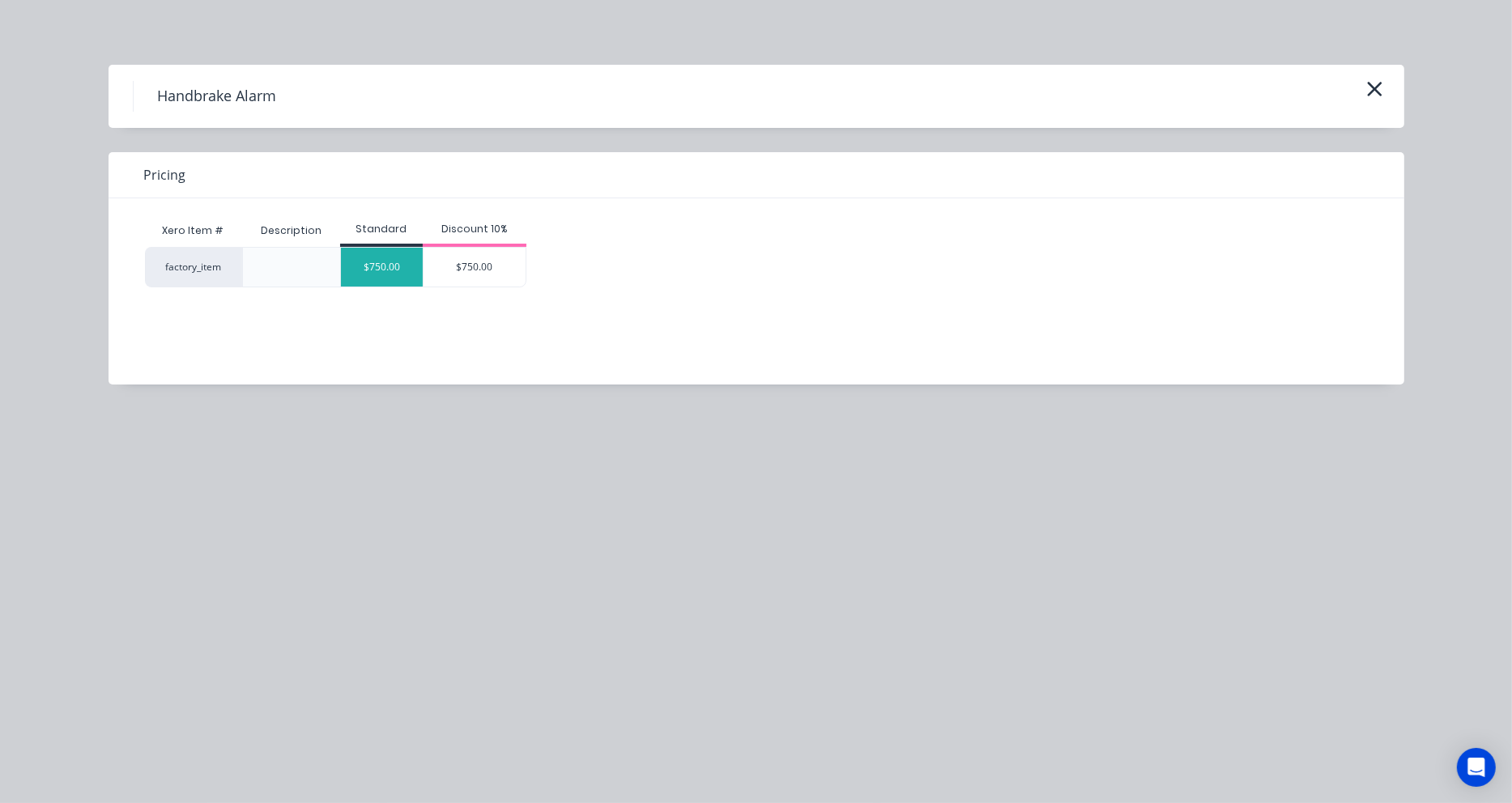
click at [383, 271] on div "$750.00" at bounding box center [382, 267] width 82 height 39
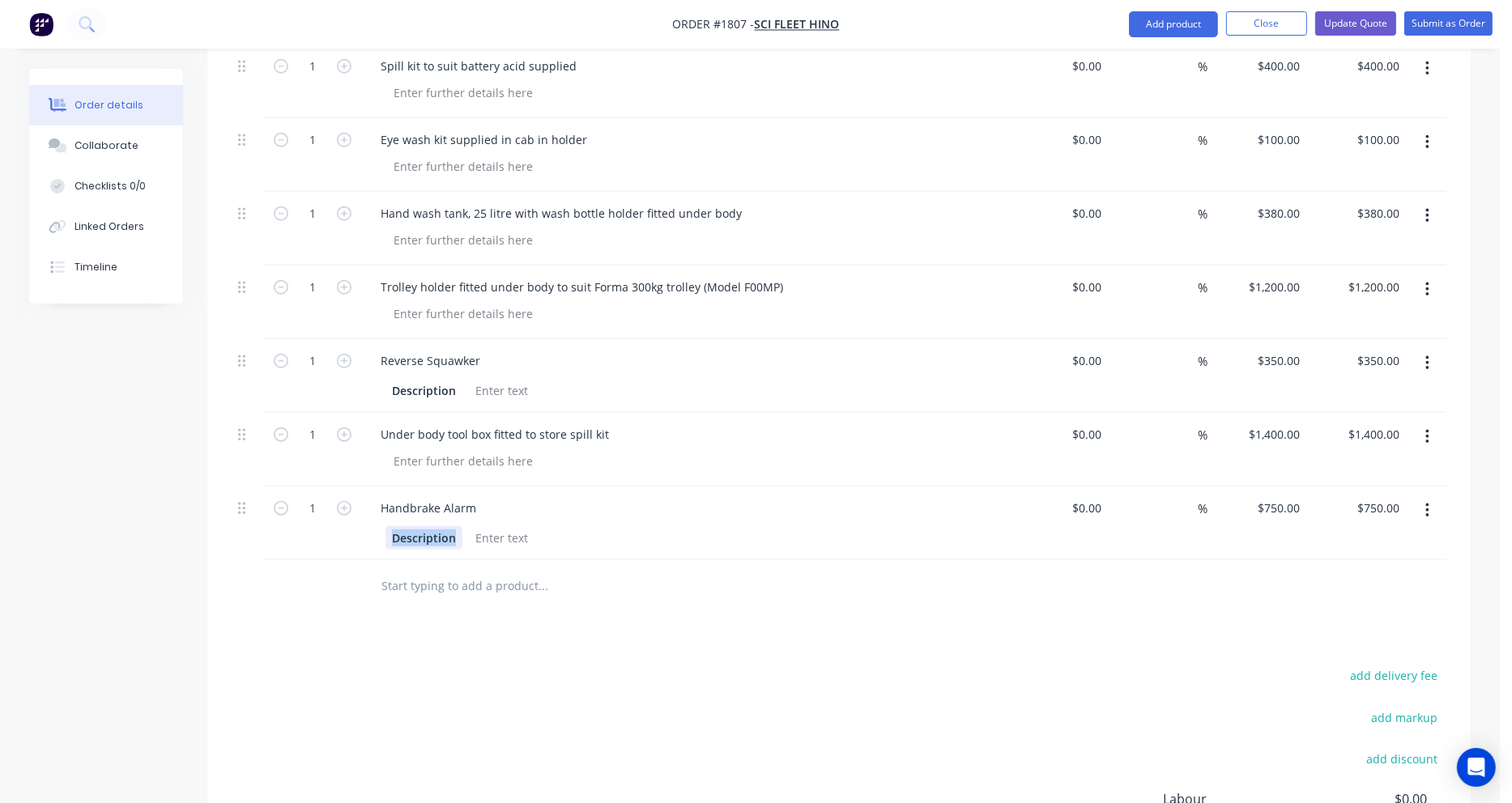
drag, startPoint x: 452, startPoint y: 475, endPoint x: 335, endPoint y: 471, distance: 117.1
click at [335, 487] on div "1 Handbrake Alarm Description $0.00 $0.00 % $750.00 $750.00 $750.00 $750.00" at bounding box center [839, 523] width 1215 height 73
click at [1295, 496] on input "750" at bounding box center [1293, 507] width 27 height 24
type input "$800.00"
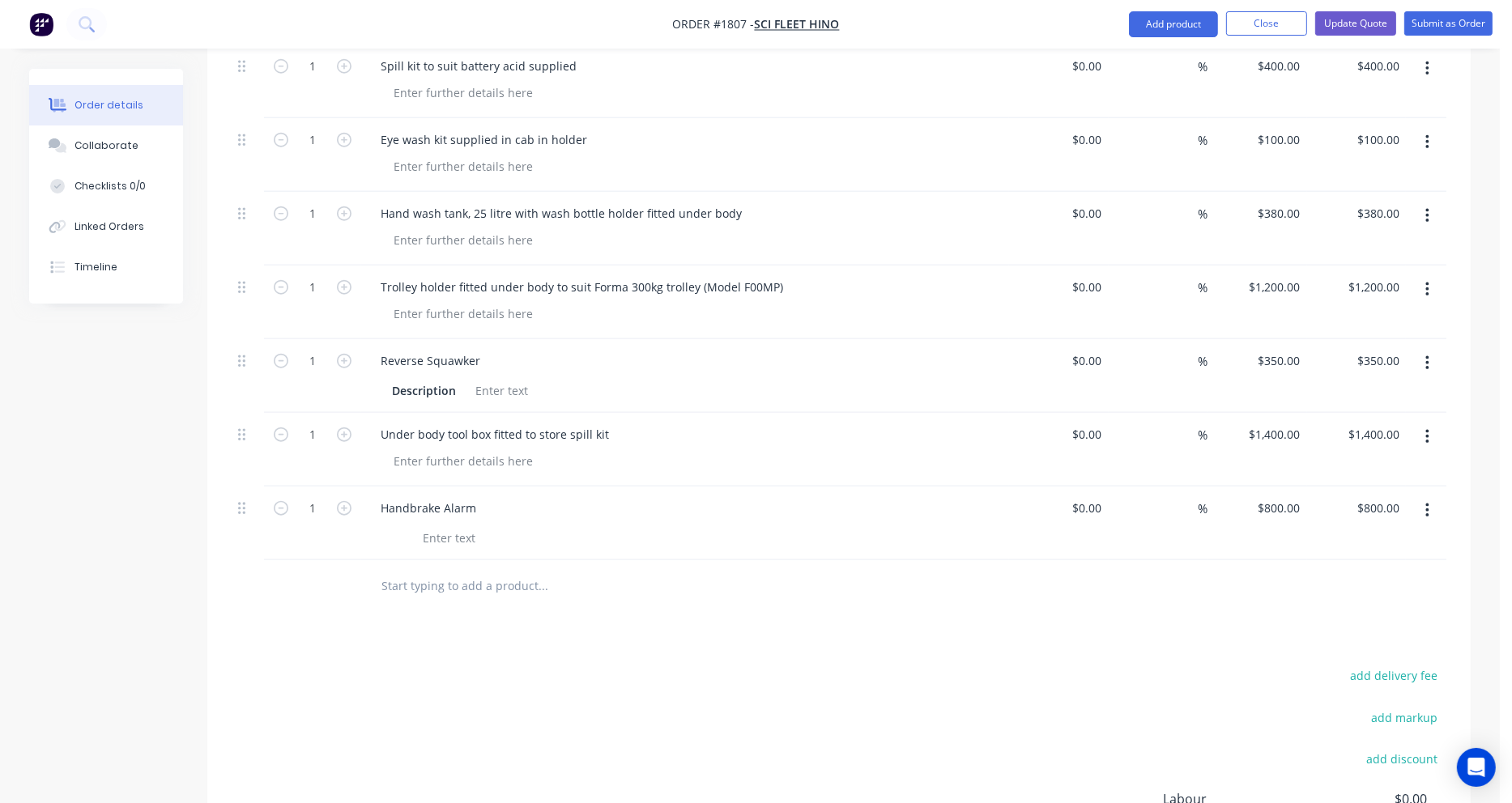
click at [1201, 560] on div at bounding box center [839, 586] width 1215 height 53
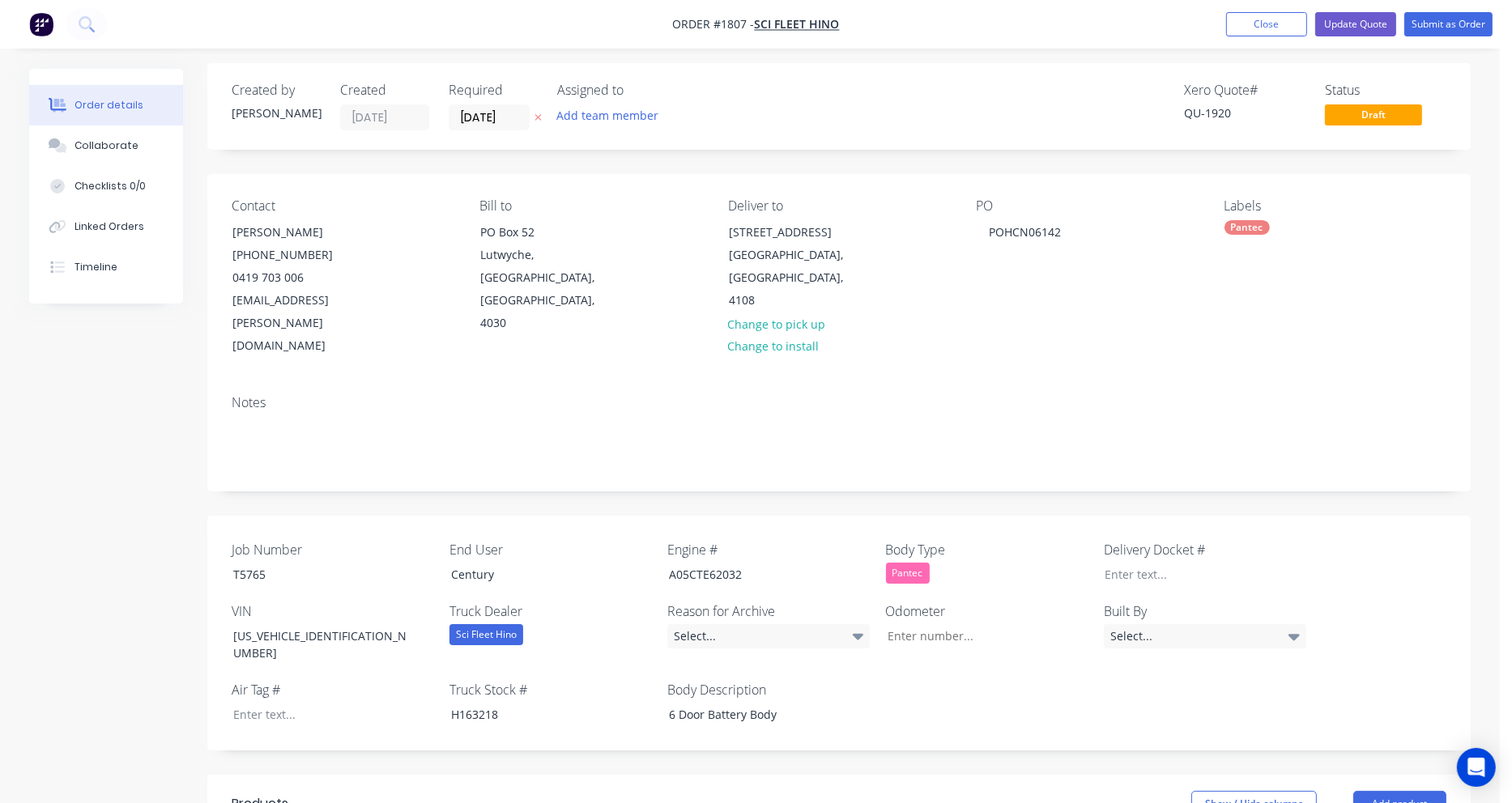
scroll to position [0, 0]
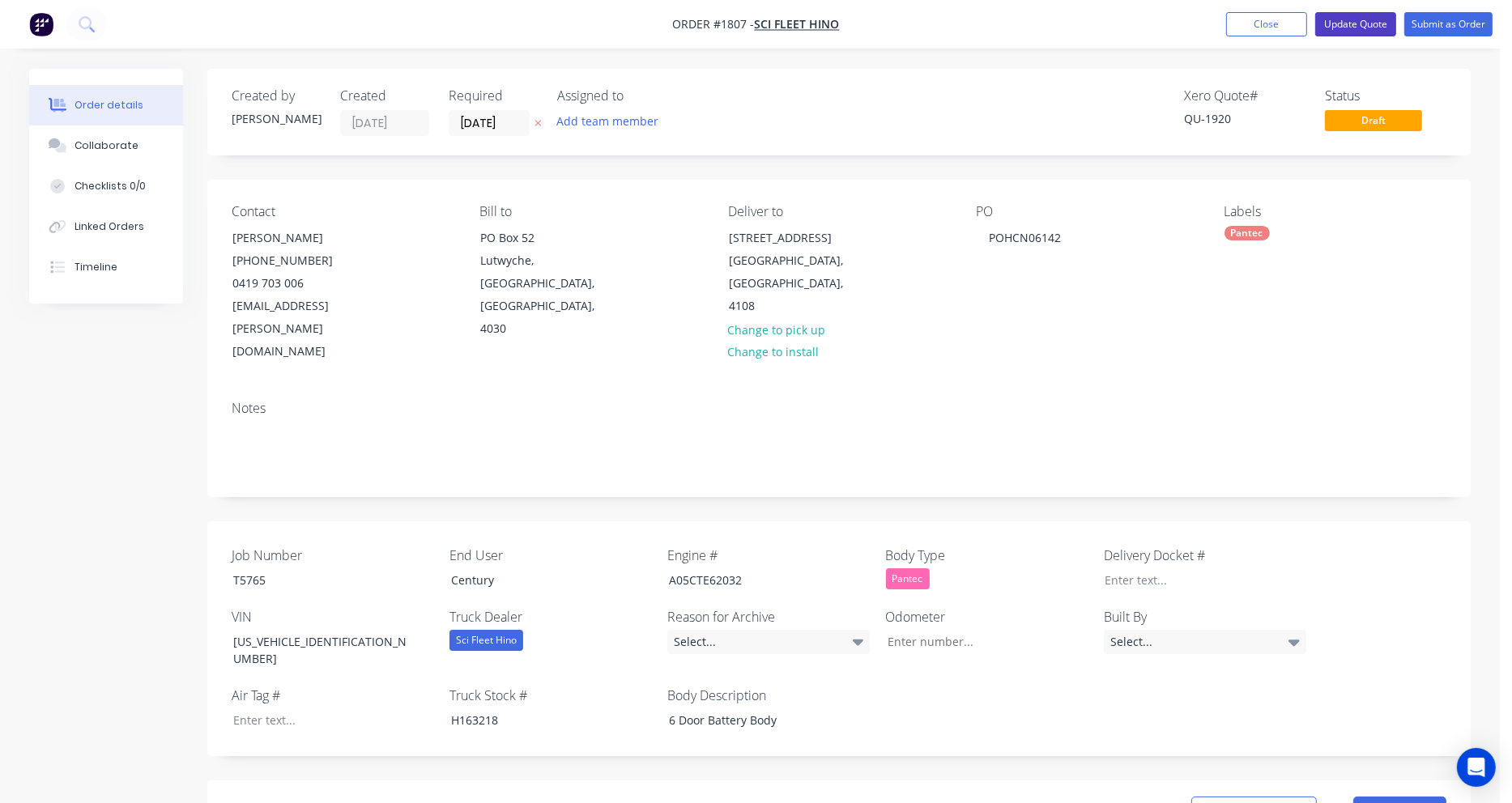
click at [1361, 21] on button "Update Quote" at bounding box center [1355, 24] width 81 height 24
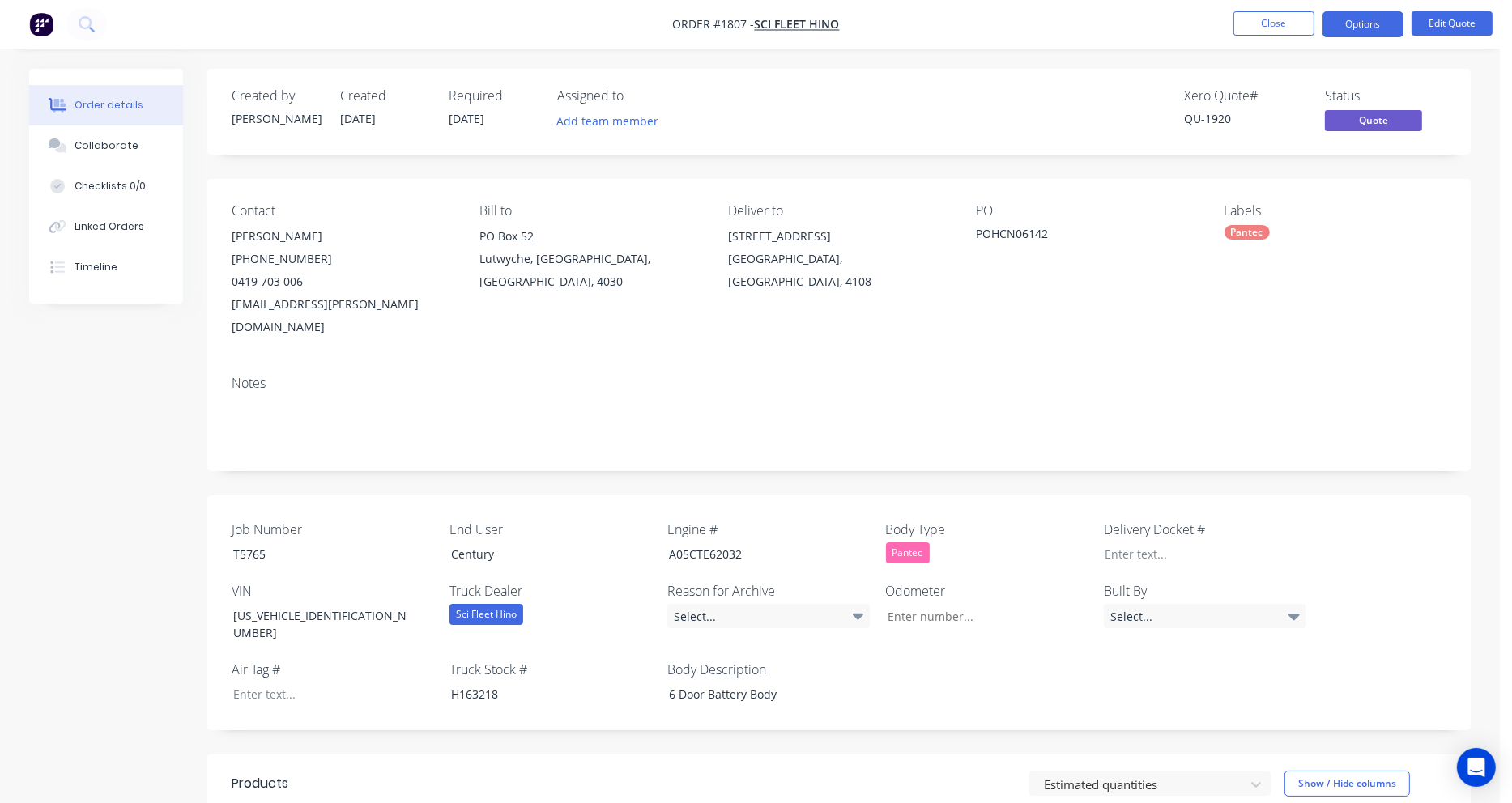
click at [1361, 21] on button "Options" at bounding box center [1363, 24] width 81 height 26
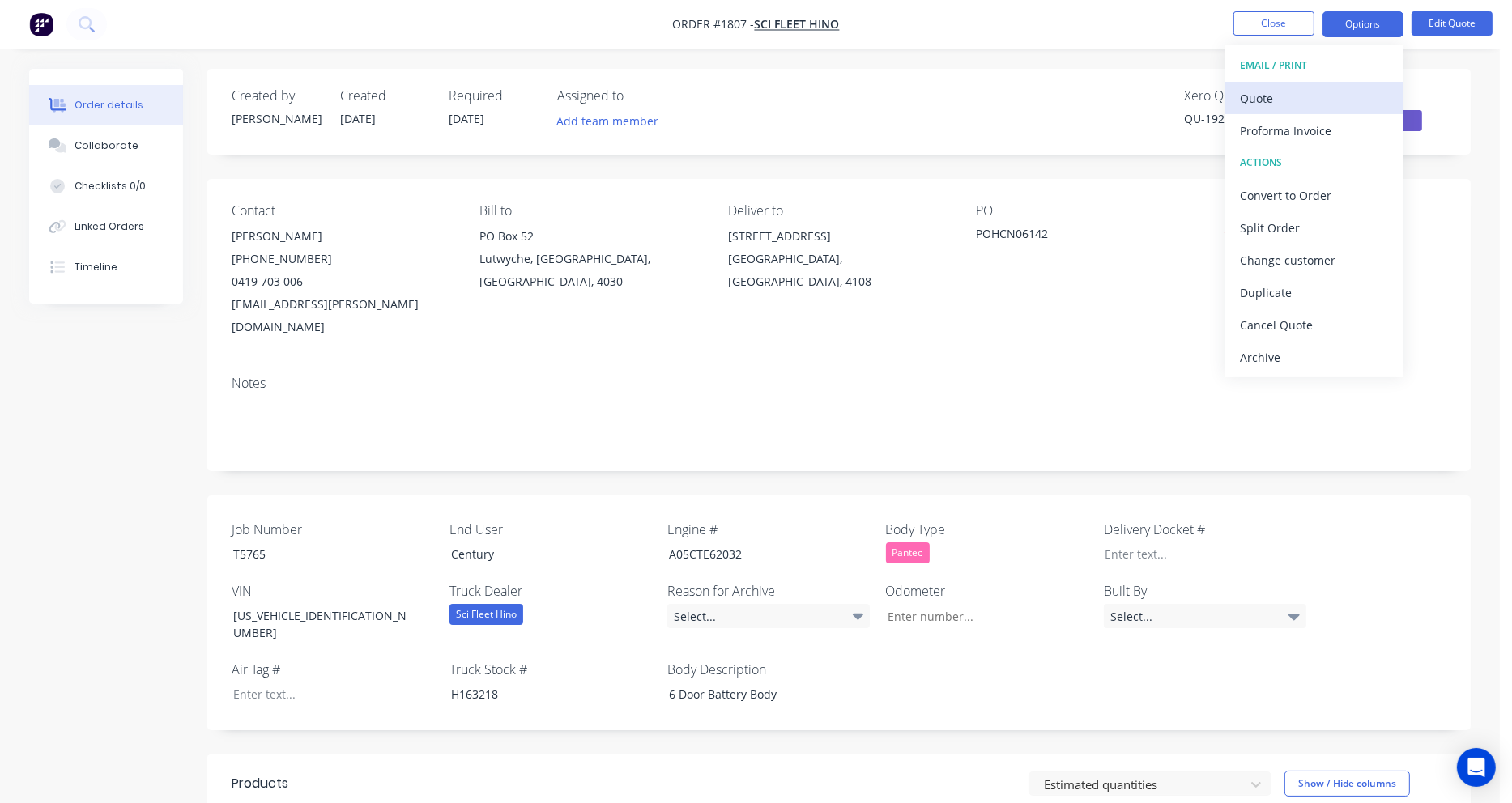
click at [1282, 89] on div "Quote" at bounding box center [1314, 98] width 149 height 24
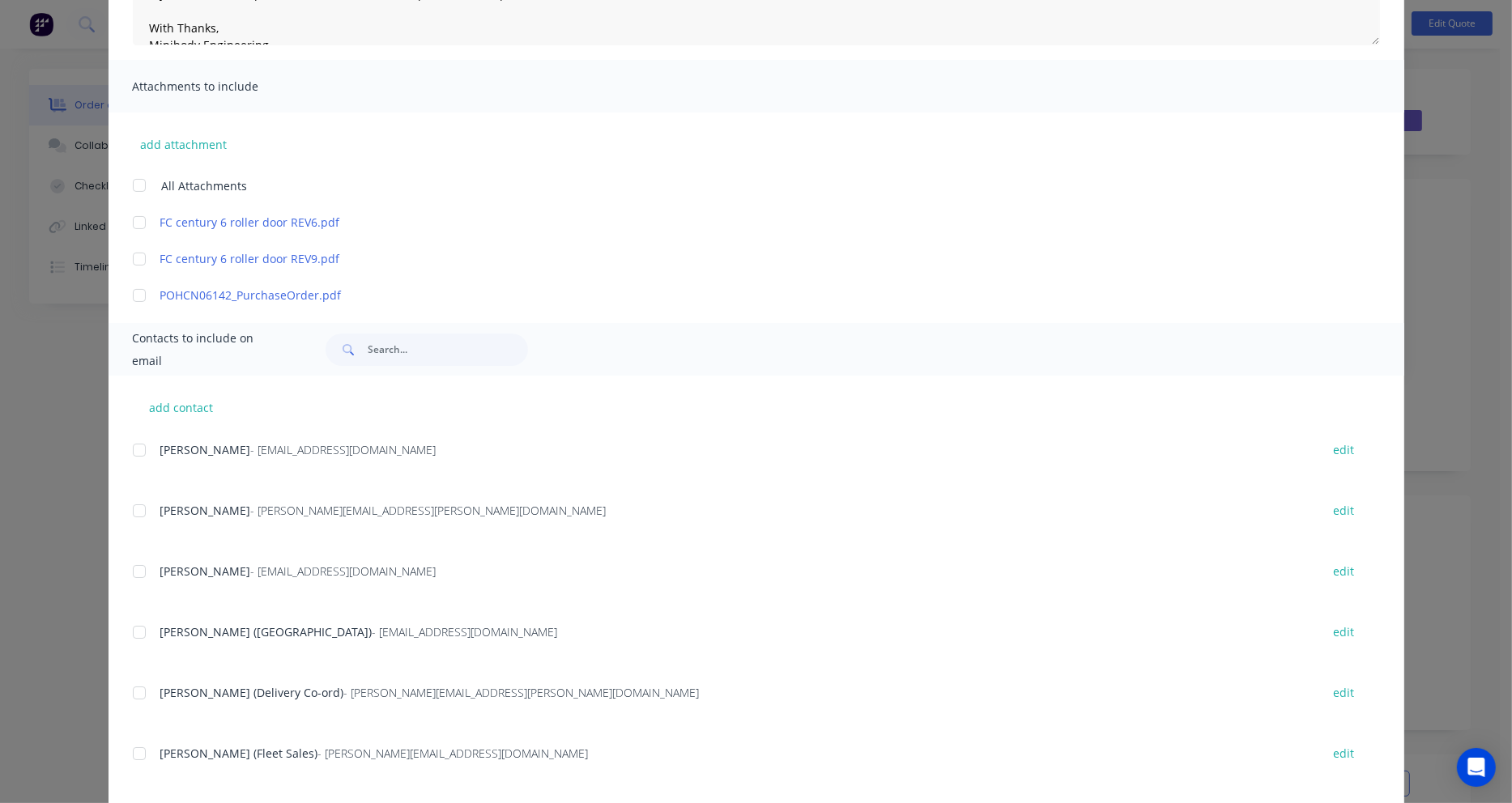
scroll to position [324, 0]
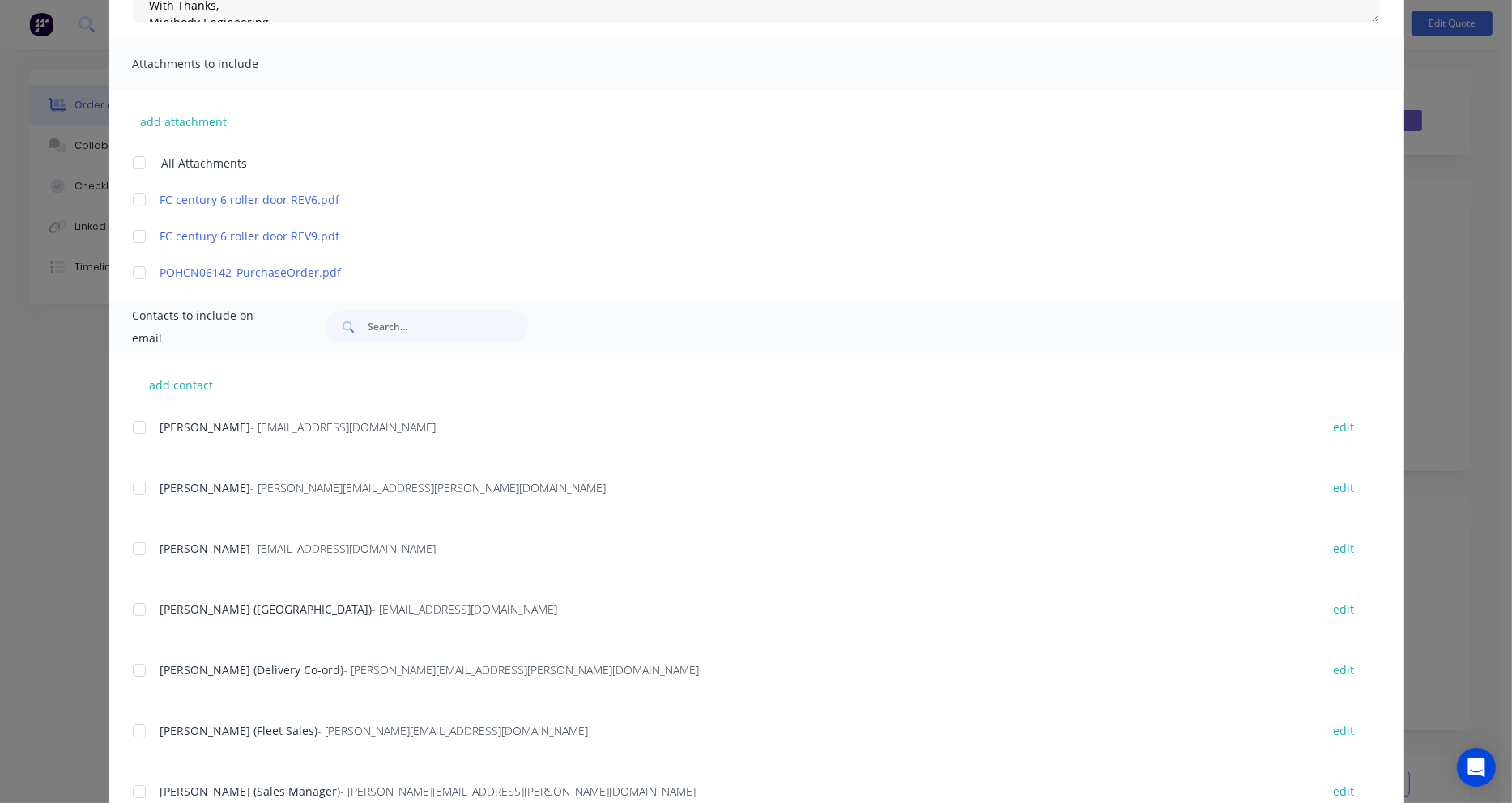
click at [133, 488] on div at bounding box center [138, 488] width 32 height 32
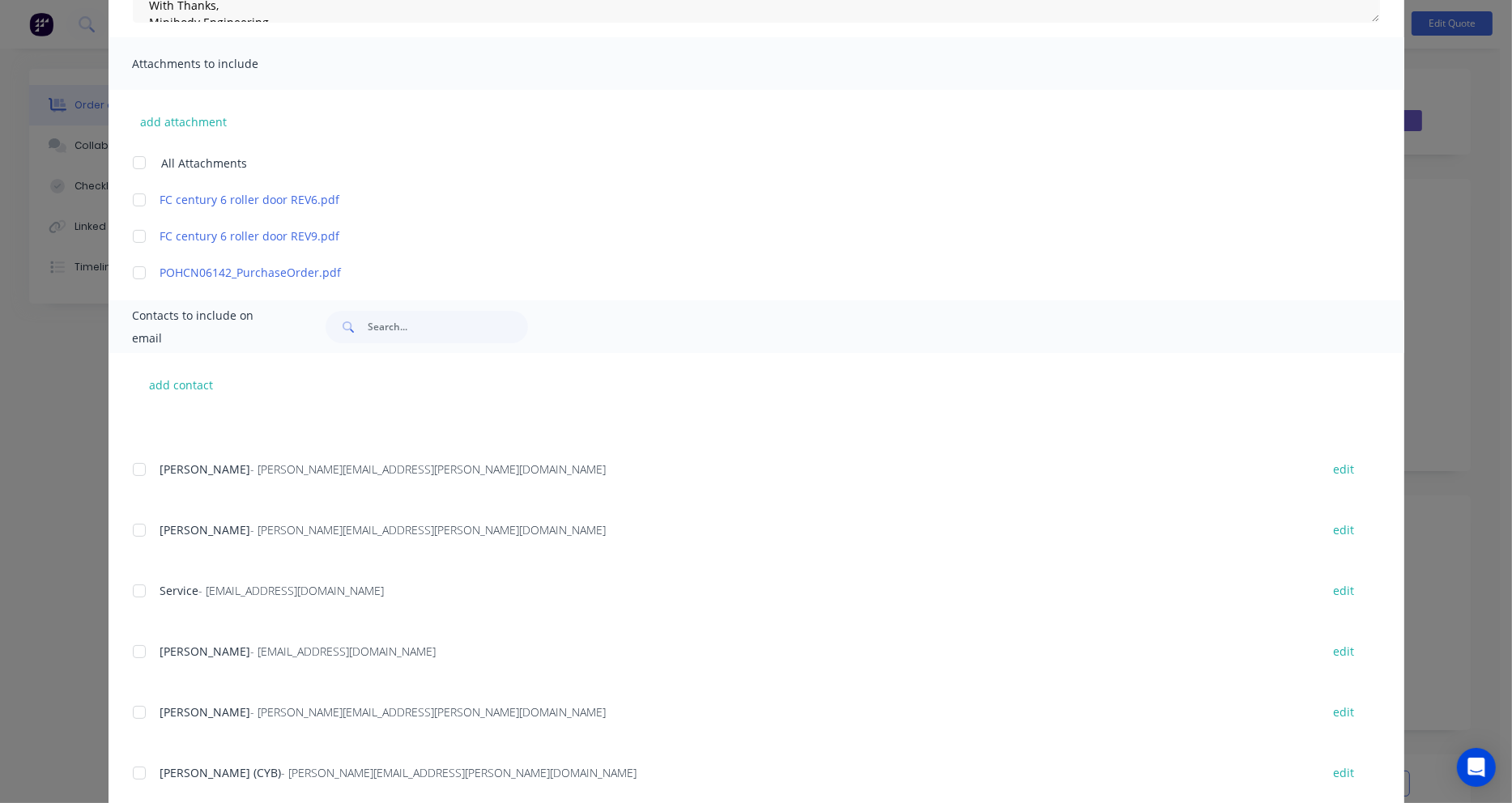
scroll to position [690, 0]
drag, startPoint x: 133, startPoint y: 768, endPoint x: 180, endPoint y: 752, distance: 49.6
click at [133, 768] on div at bounding box center [138, 768] width 32 height 32
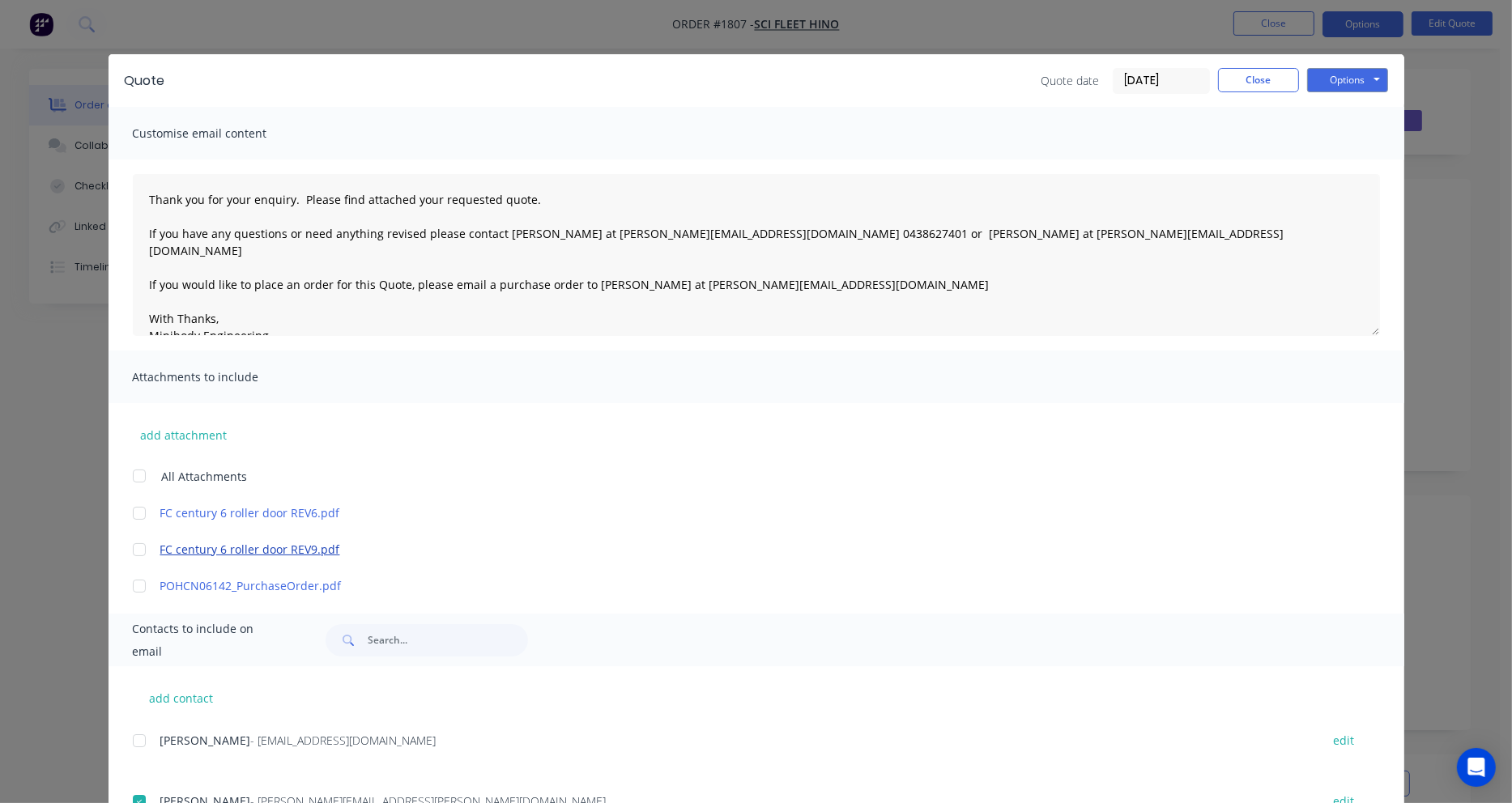
scroll to position [0, 0]
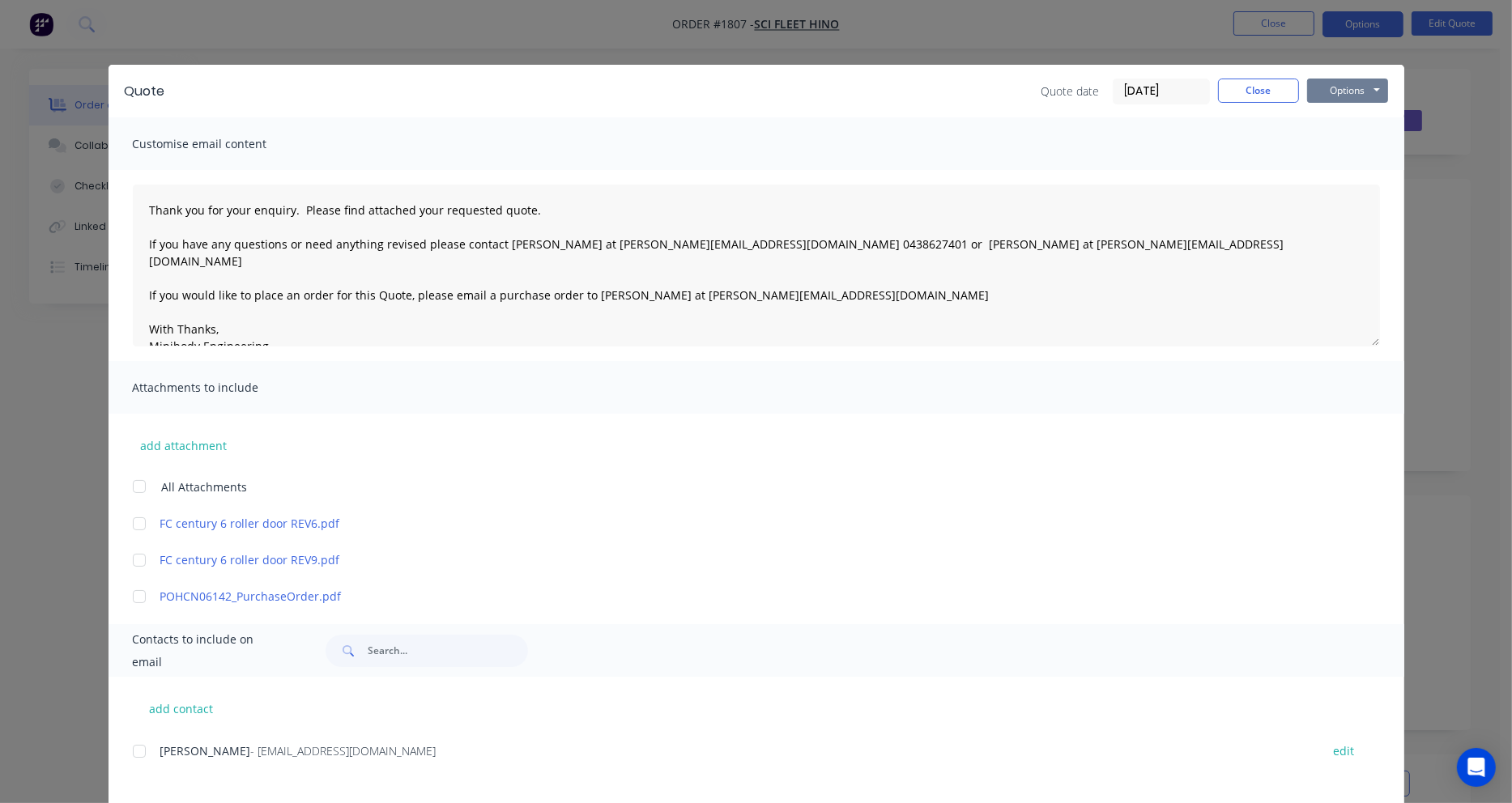
click at [1352, 91] on button "Options" at bounding box center [1347, 90] width 81 height 24
click at [1347, 176] on button "Email" at bounding box center [1359, 173] width 104 height 26
click at [1266, 93] on button "Close" at bounding box center [1258, 90] width 81 height 24
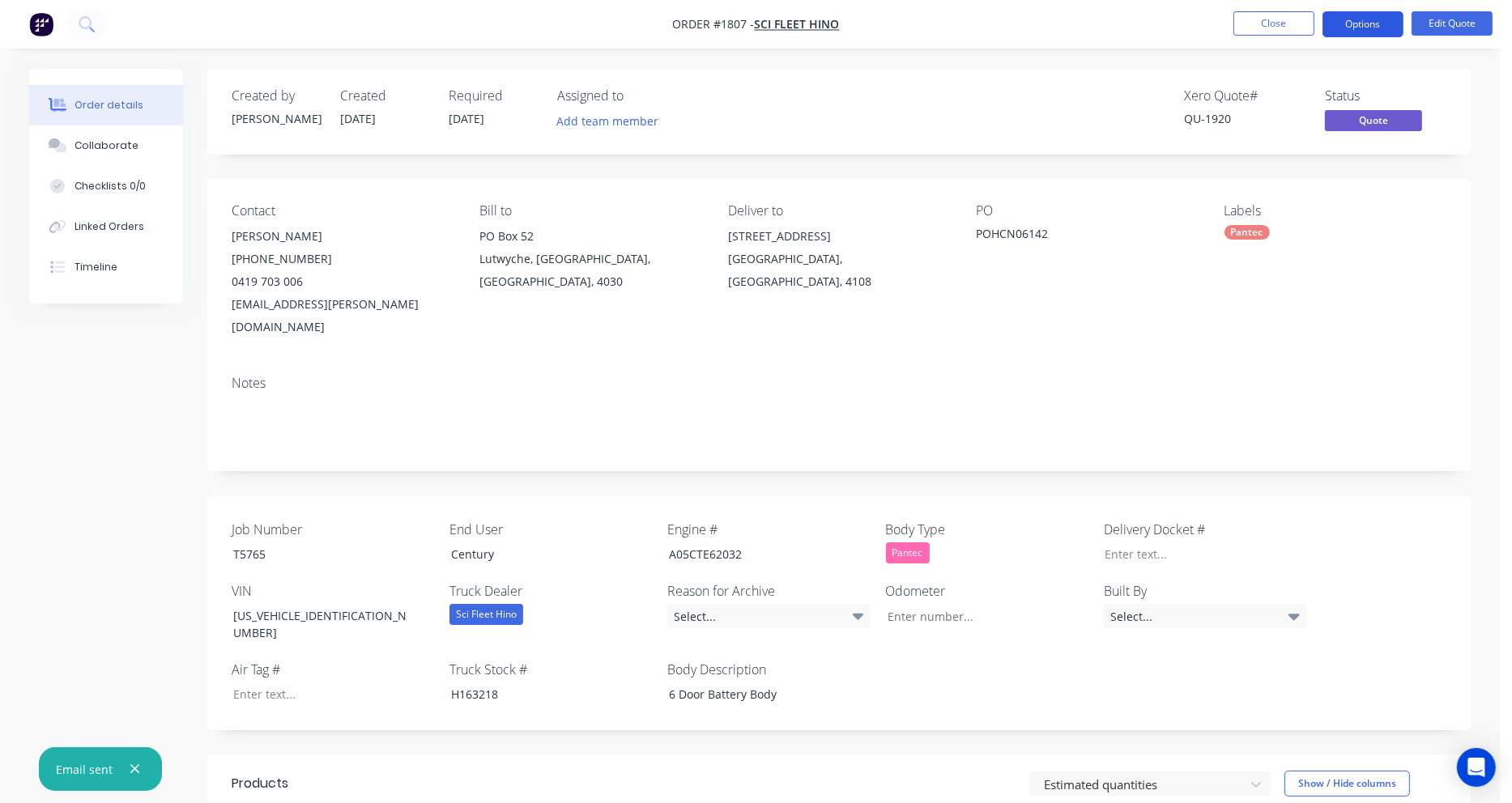
click at [1366, 24] on button "Options" at bounding box center [1363, 24] width 81 height 26
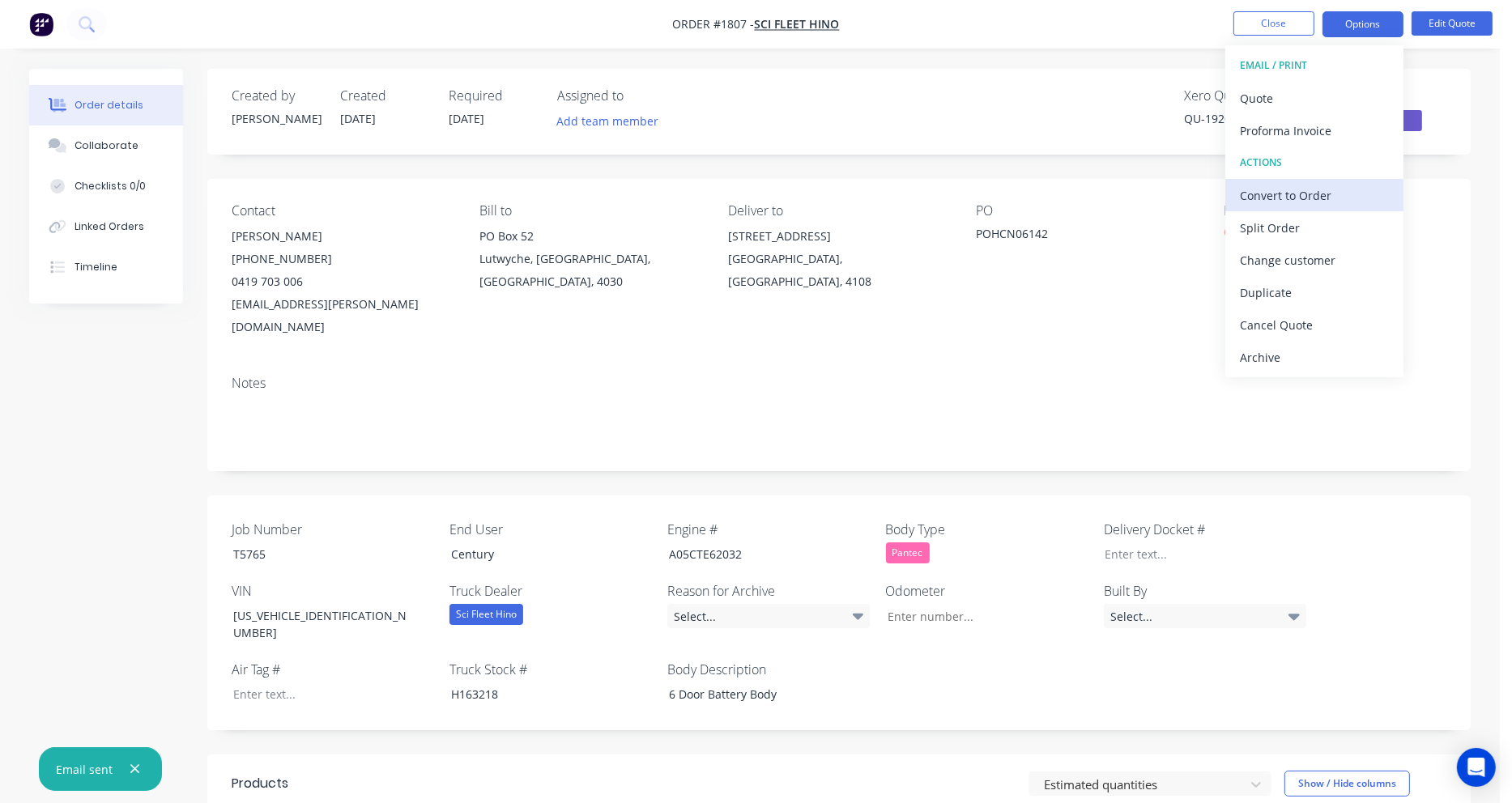
click at [1301, 198] on div "Convert to Order" at bounding box center [1314, 195] width 149 height 24
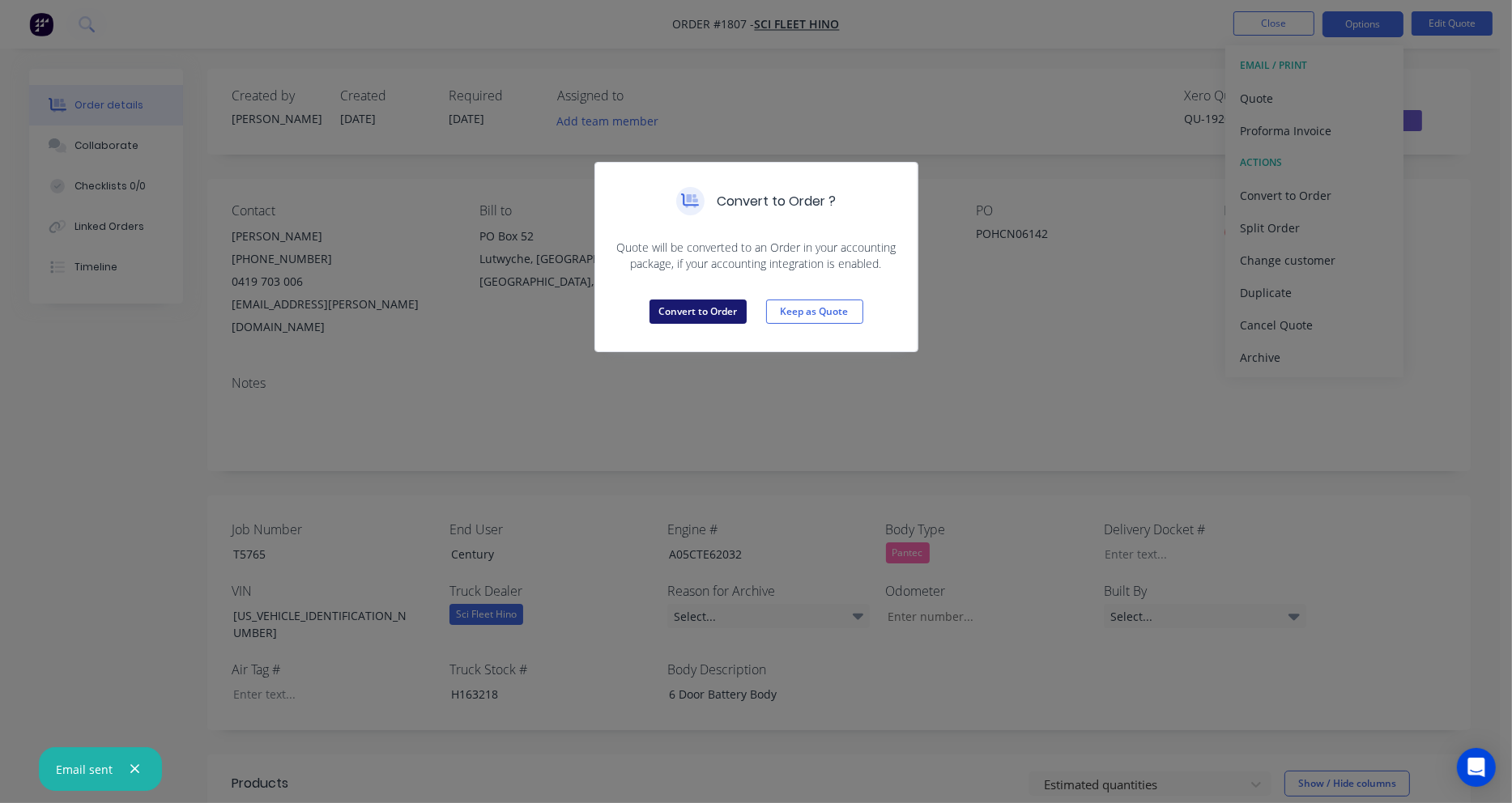
click at [733, 309] on button "Convert to Order" at bounding box center [698, 311] width 97 height 24
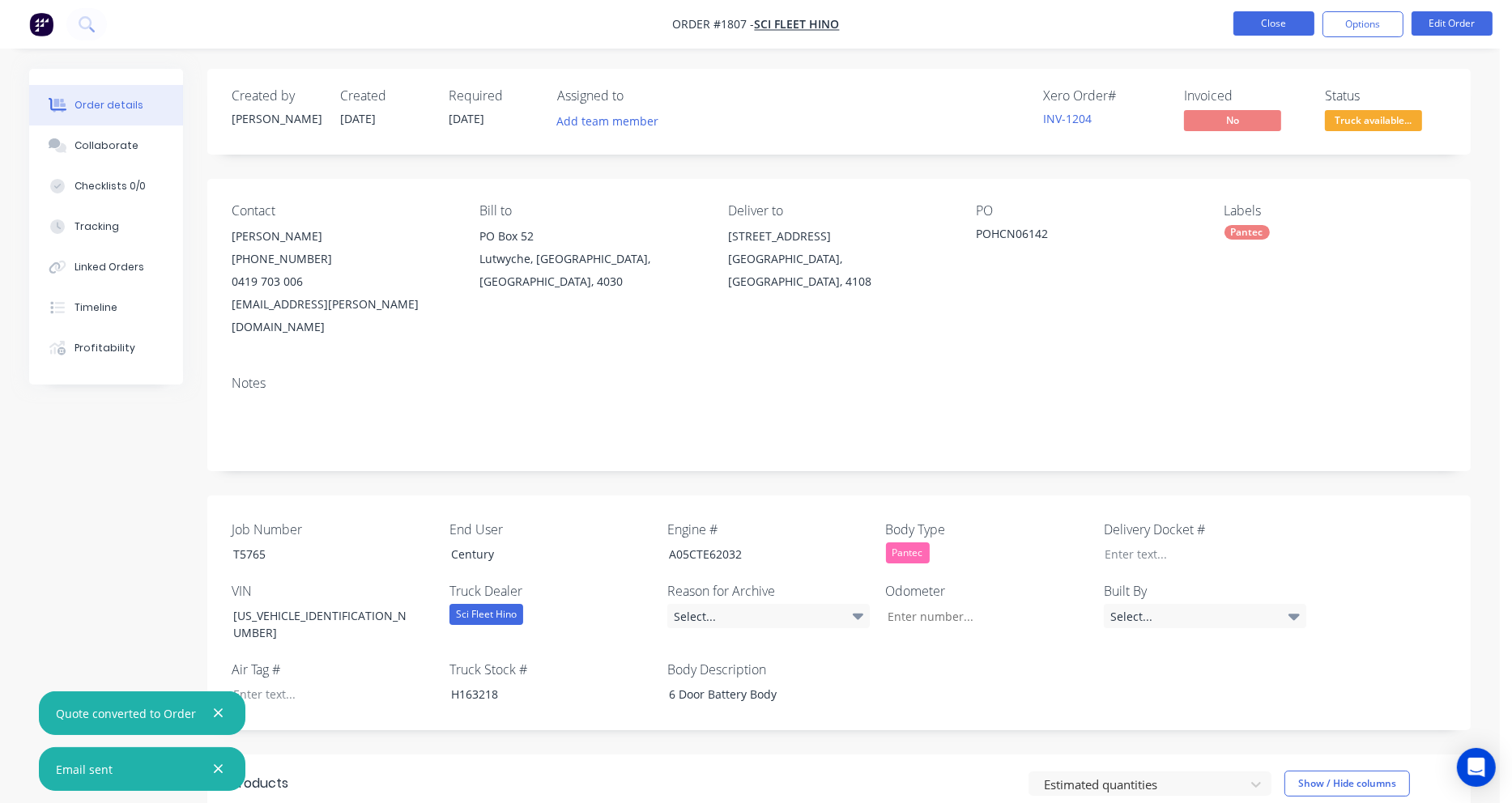
click at [1283, 30] on button "Close" at bounding box center [1274, 23] width 81 height 24
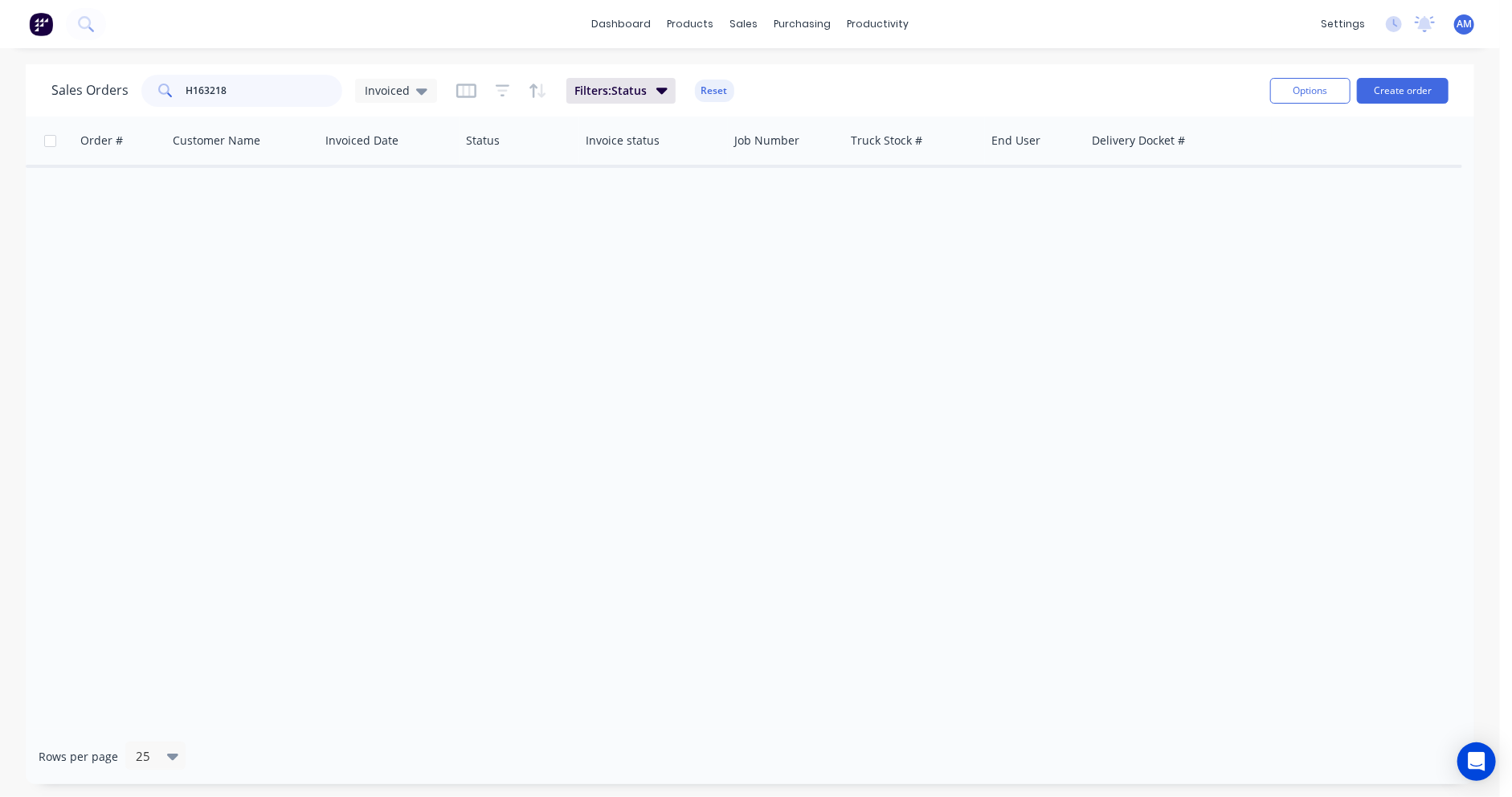
click at [239, 92] on input "H163218" at bounding box center [265, 90] width 157 height 32
click at [421, 89] on icon at bounding box center [422, 92] width 11 height 7
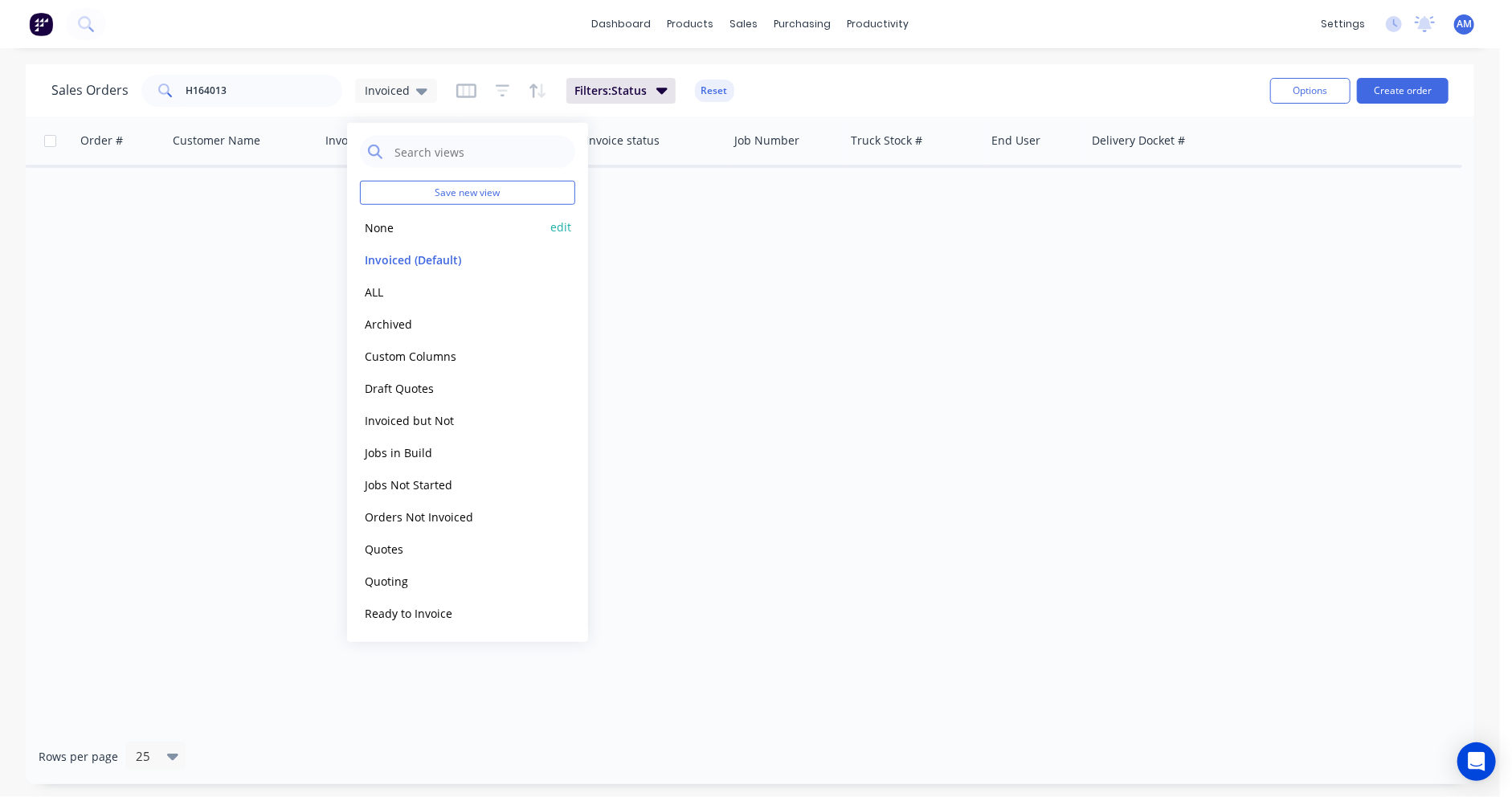
click at [382, 229] on button "None" at bounding box center [451, 226] width 183 height 19
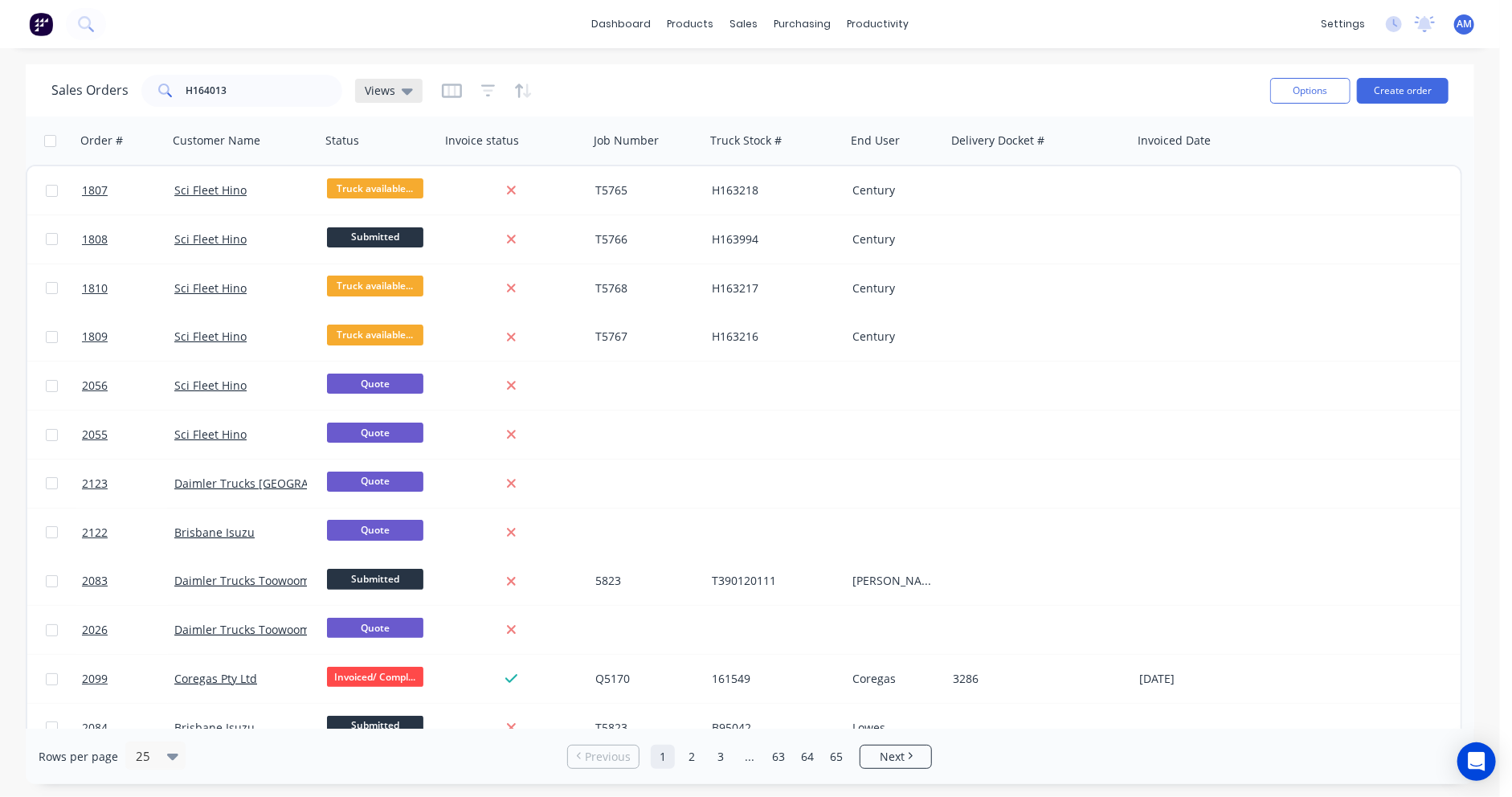
click at [405, 92] on icon at bounding box center [407, 92] width 11 height 7
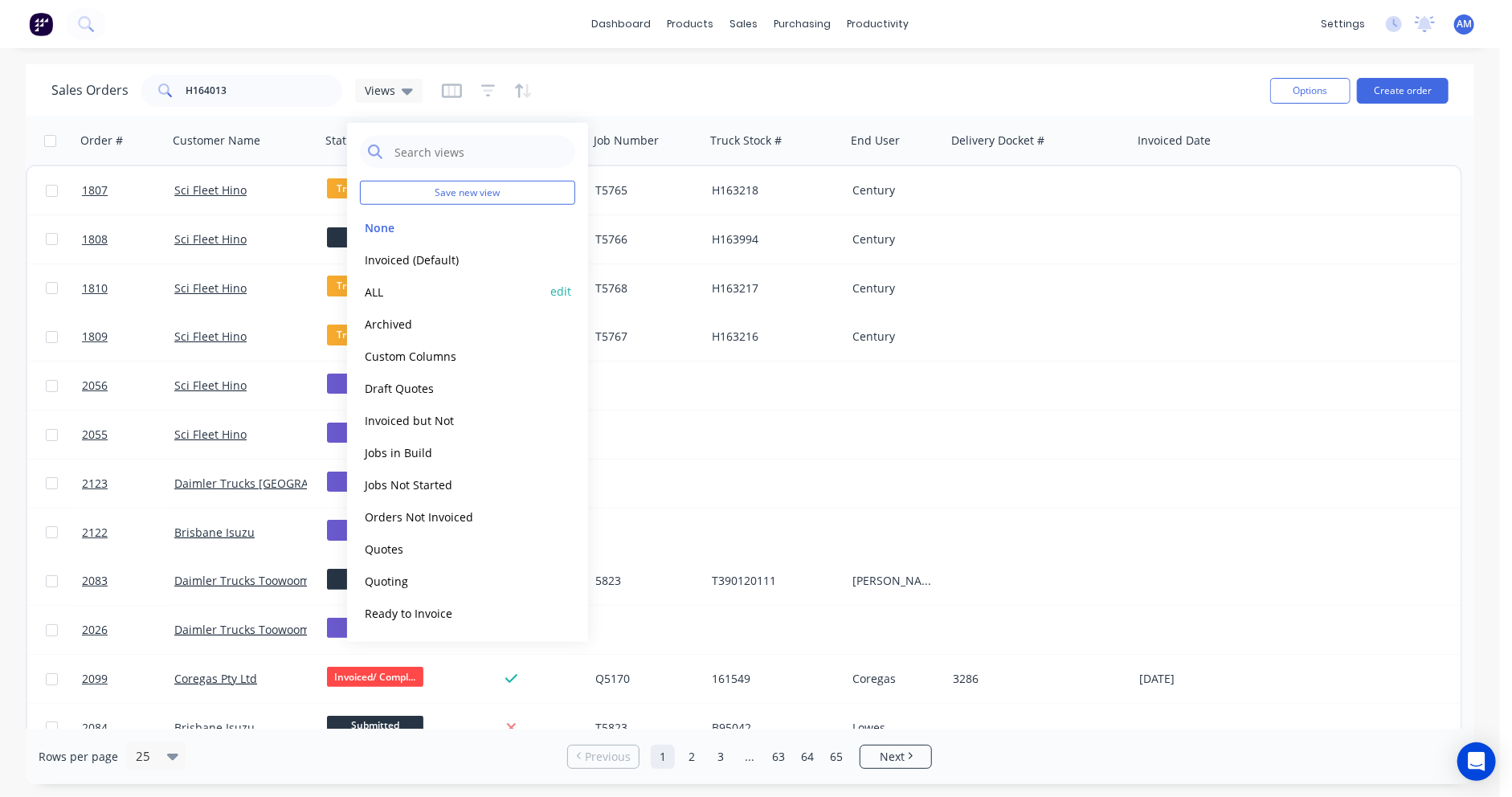
click at [376, 298] on button "ALL" at bounding box center [451, 291] width 183 height 19
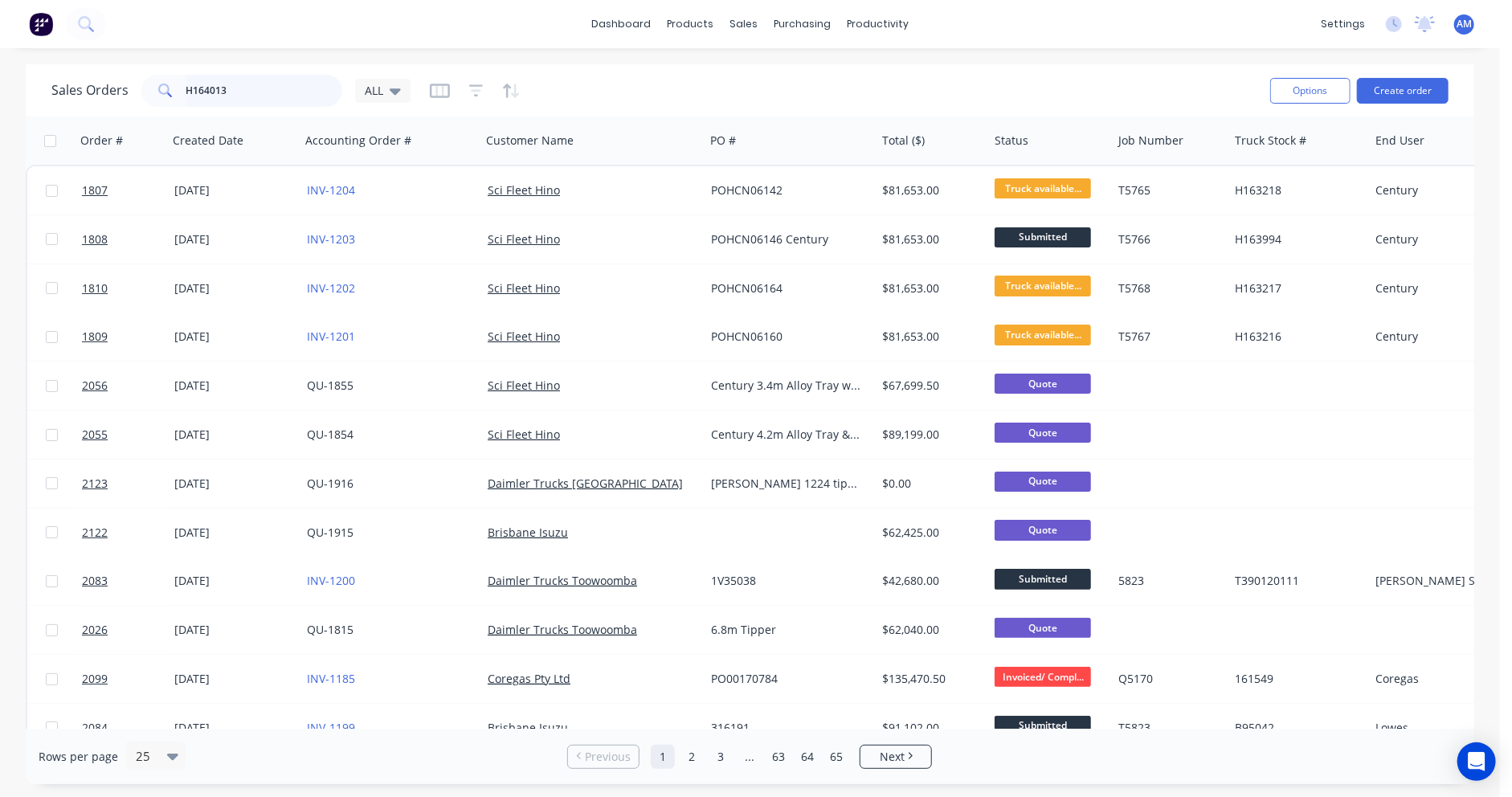
click at [277, 90] on input "H164013" at bounding box center [265, 90] width 157 height 32
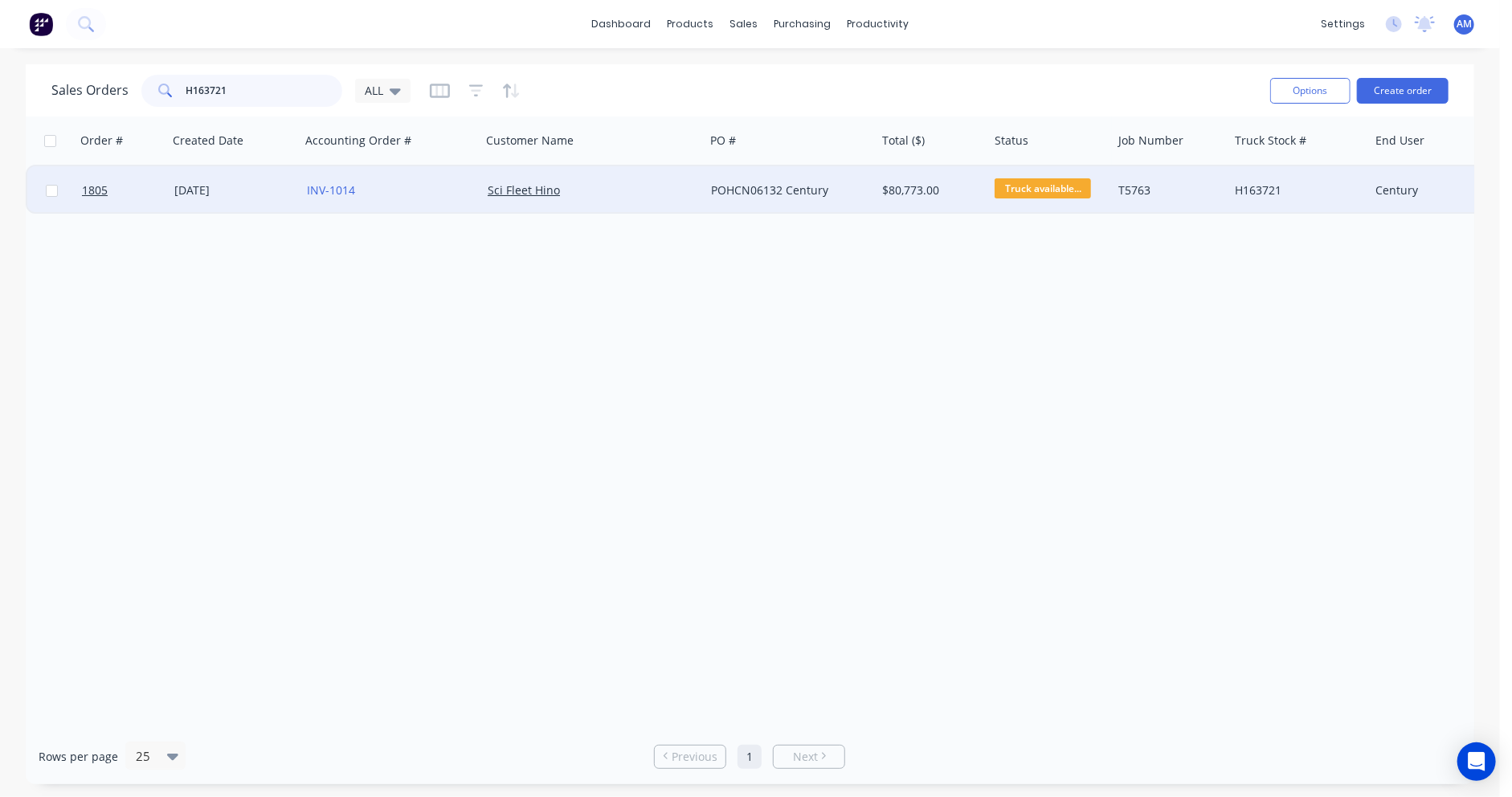
type input "H163721"
click at [219, 183] on div "27 May 2025" at bounding box center [234, 190] width 119 height 16
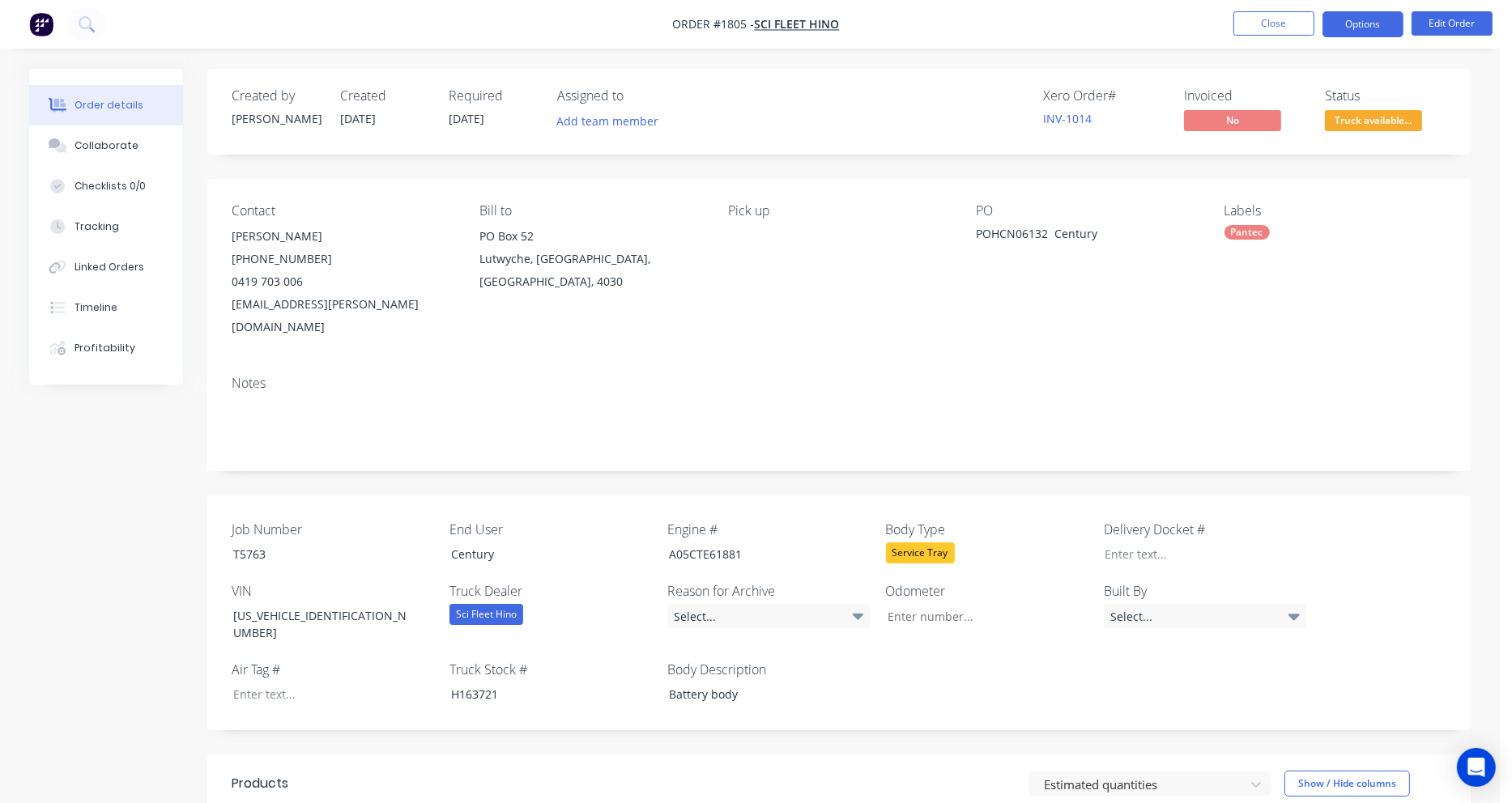
click at [1379, 27] on button "Options" at bounding box center [1363, 24] width 81 height 26
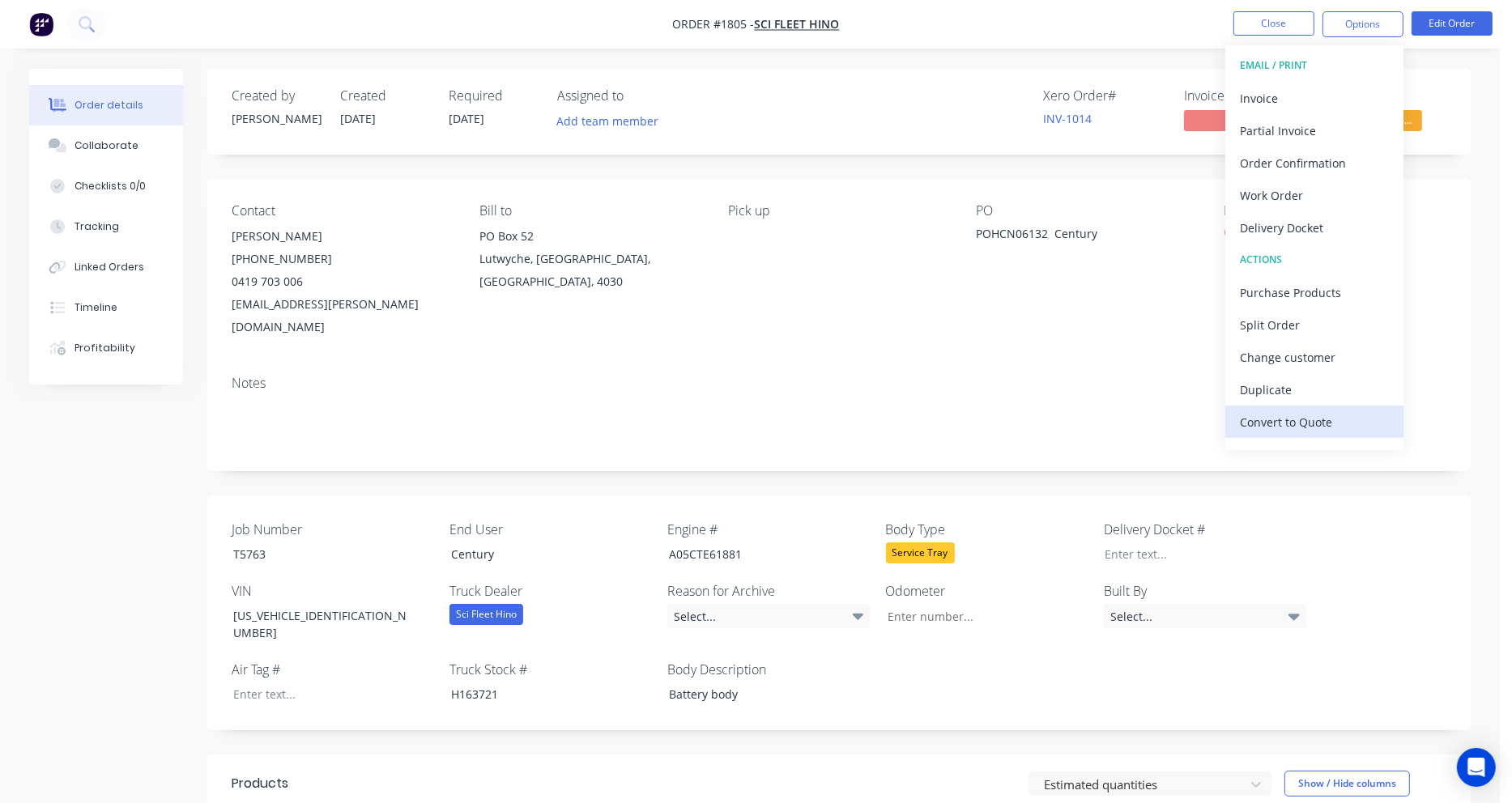
click at [1299, 422] on div "Convert to Quote" at bounding box center [1314, 422] width 149 height 24
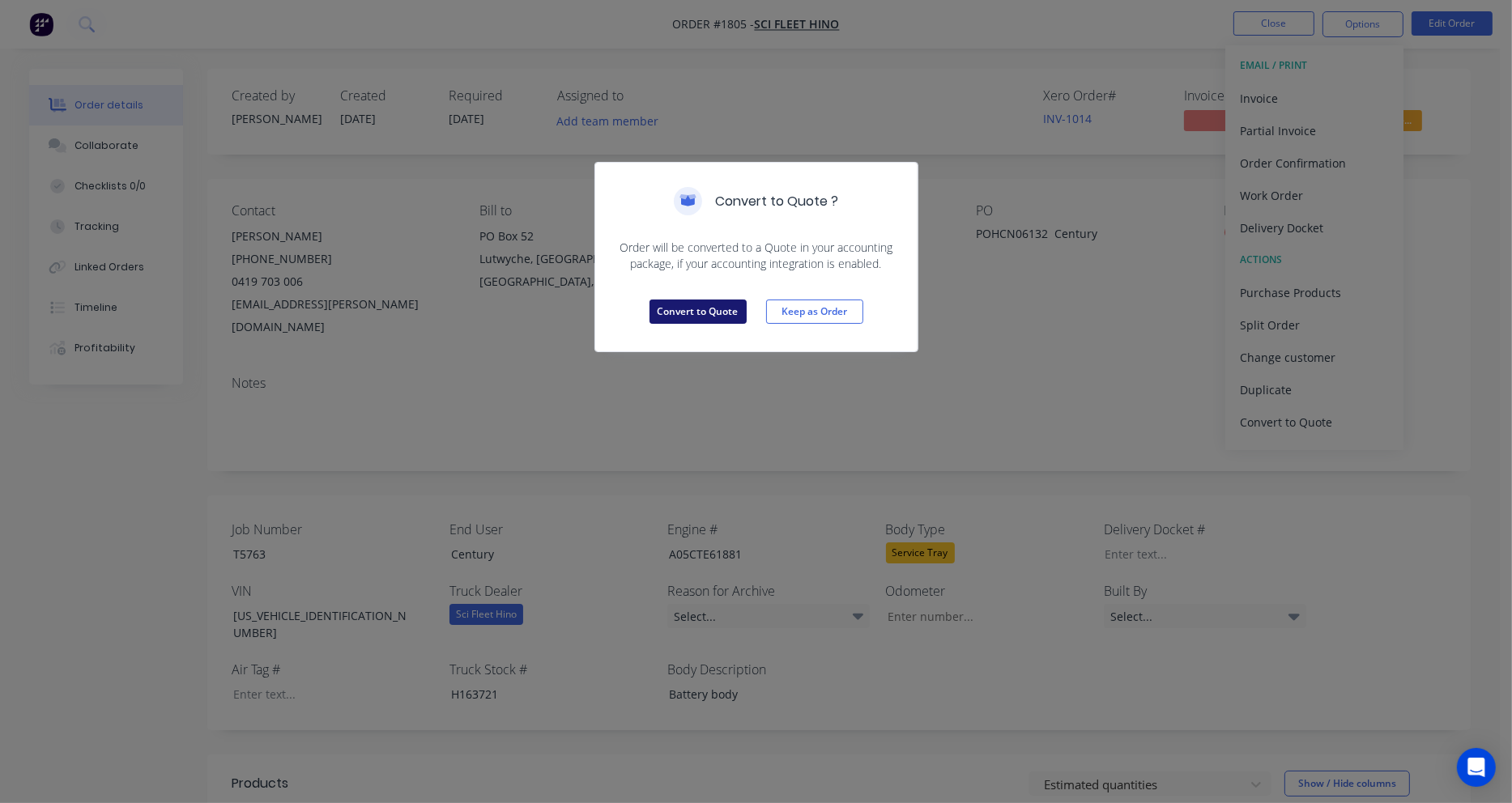
click at [693, 306] on button "Convert to Quote" at bounding box center [698, 311] width 97 height 24
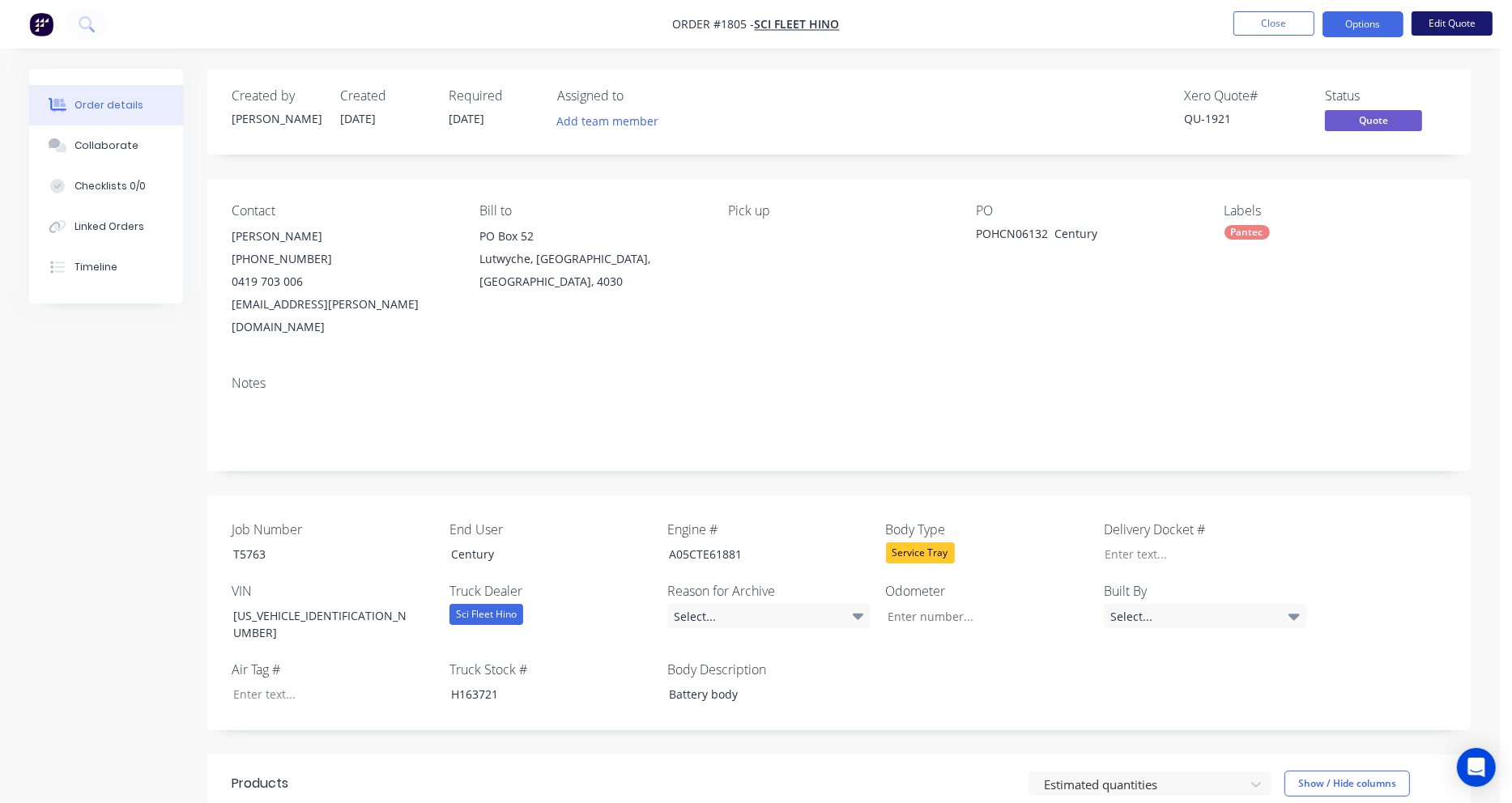
click at [1449, 21] on button "Edit Quote" at bounding box center [1452, 23] width 81 height 24
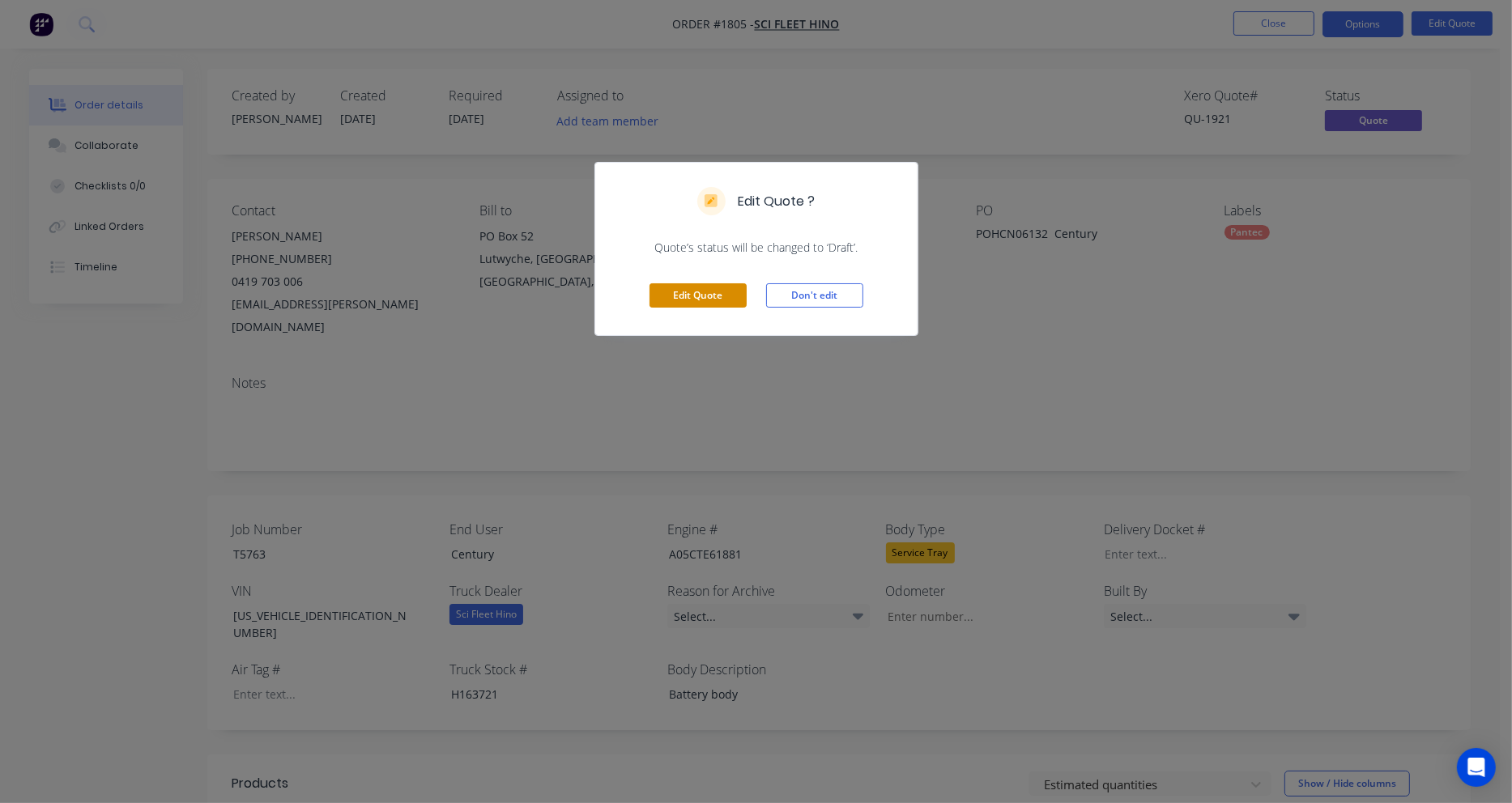
click at [686, 296] on button "Edit Quote" at bounding box center [698, 295] width 97 height 24
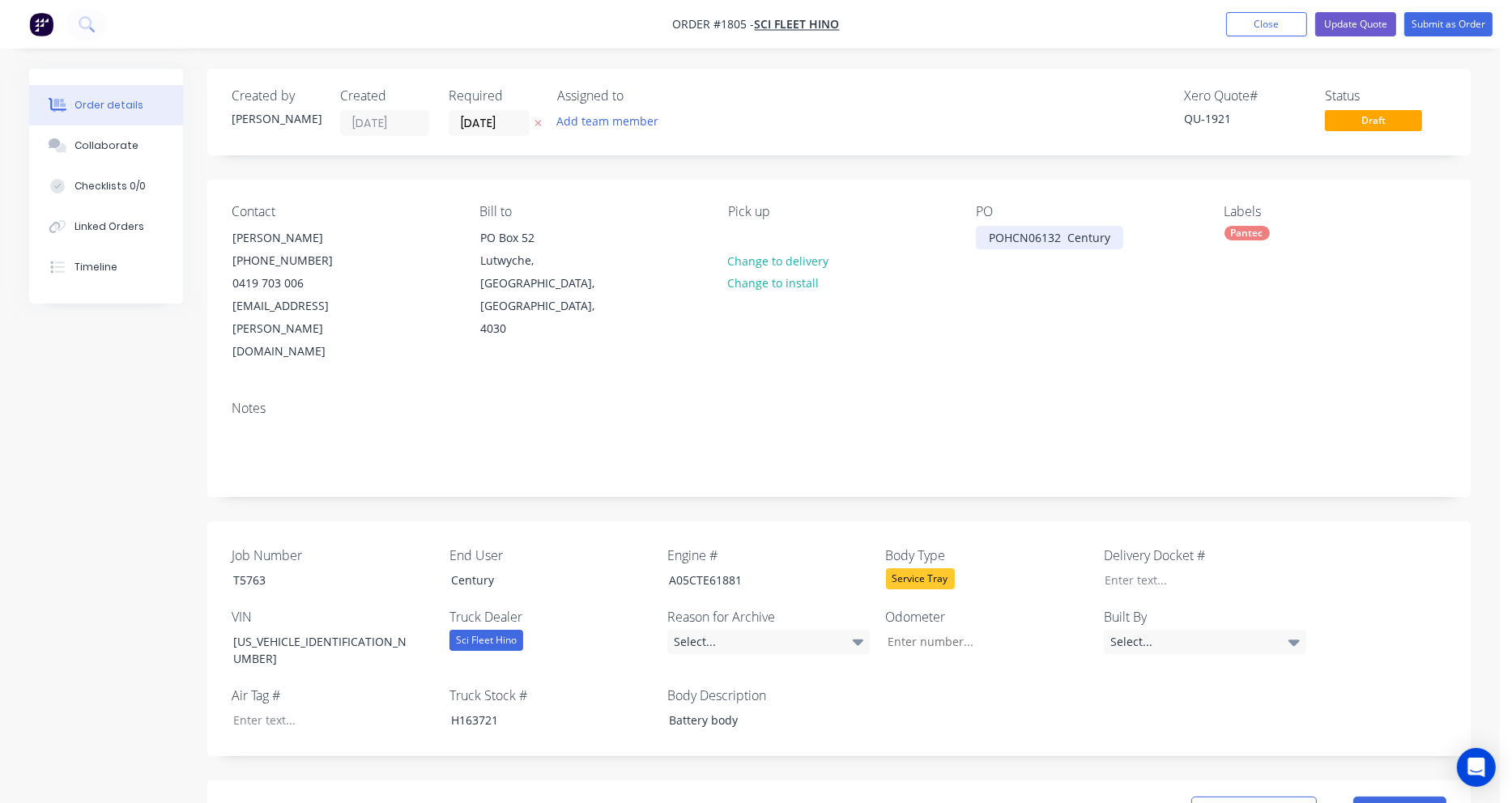
click at [1109, 240] on div "POHCN06132 Century" at bounding box center [1049, 237] width 147 height 24
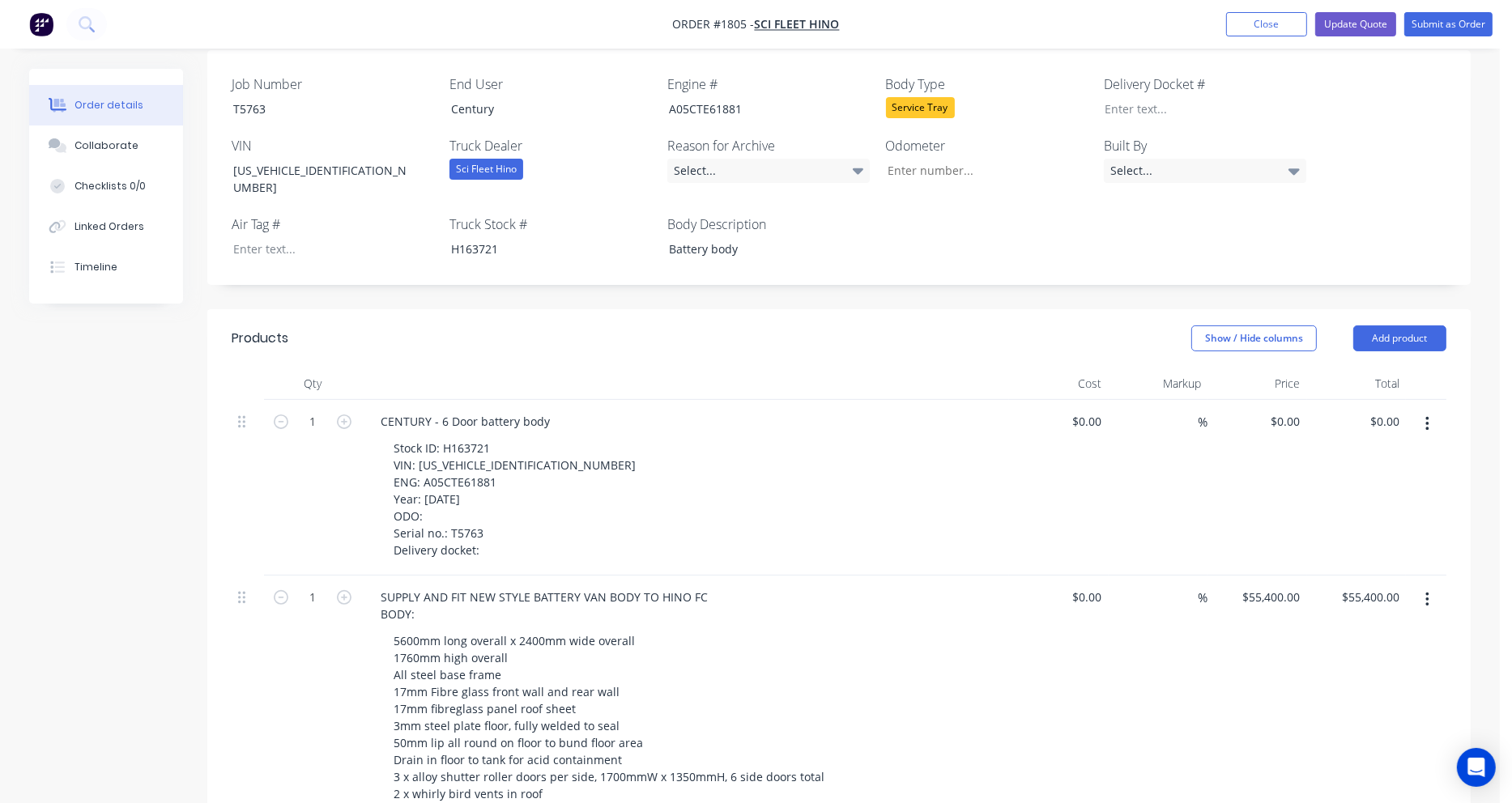
scroll to position [486, 0]
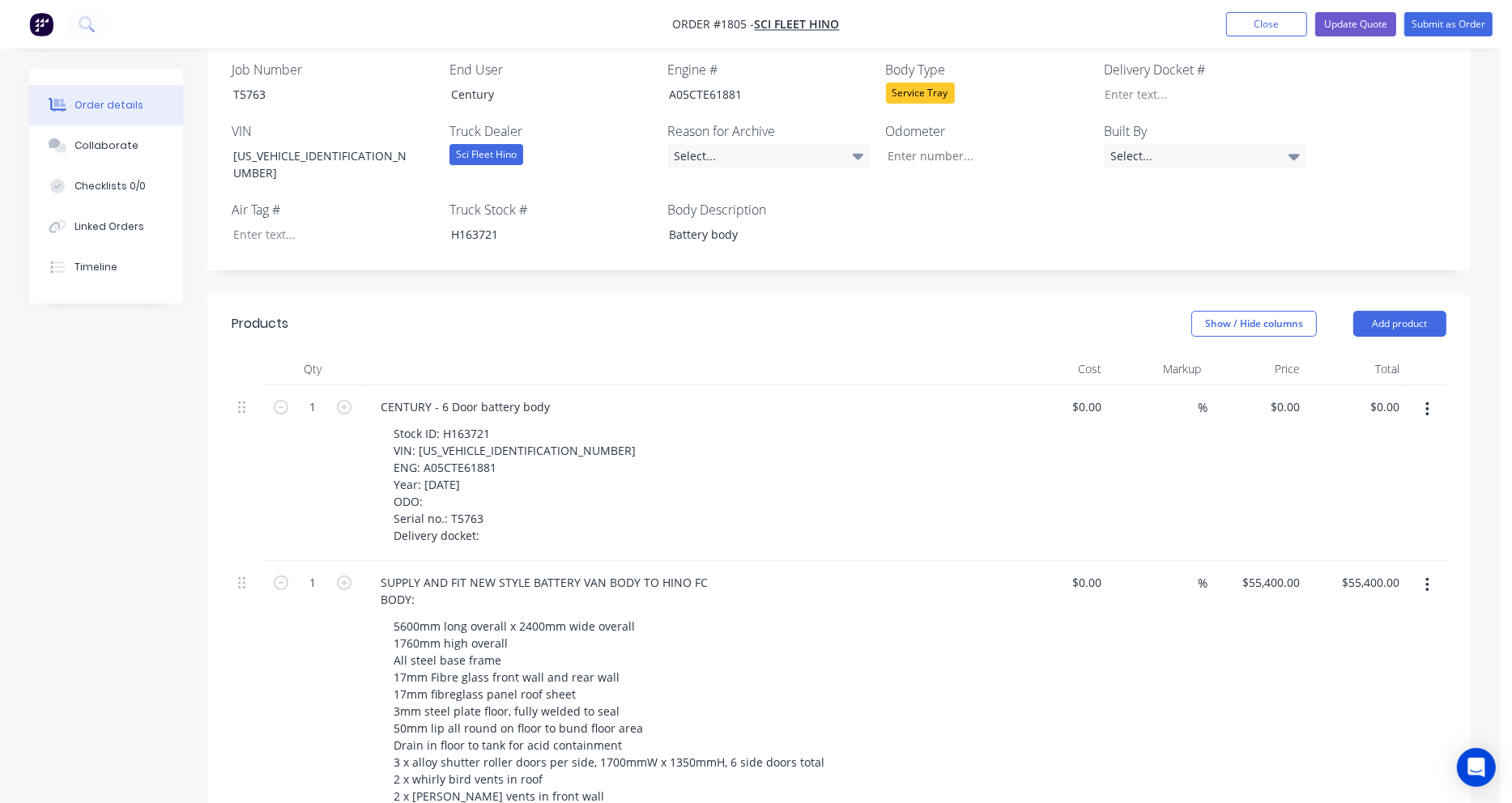
click at [1426, 400] on icon "button" at bounding box center [1427, 409] width 4 height 18
click at [1334, 538] on div "Delete" at bounding box center [1369, 549] width 124 height 24
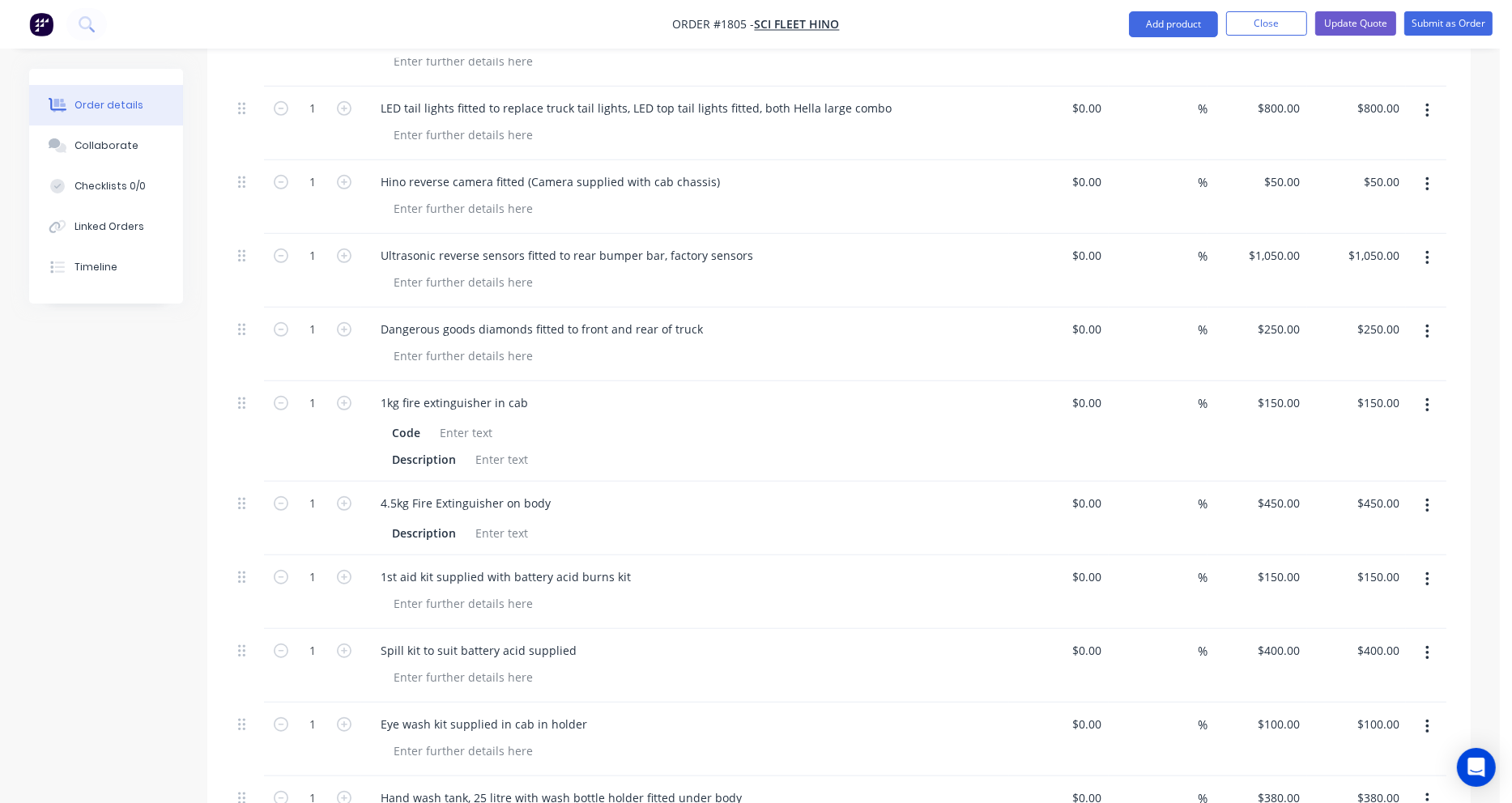
scroll to position [1295, 0]
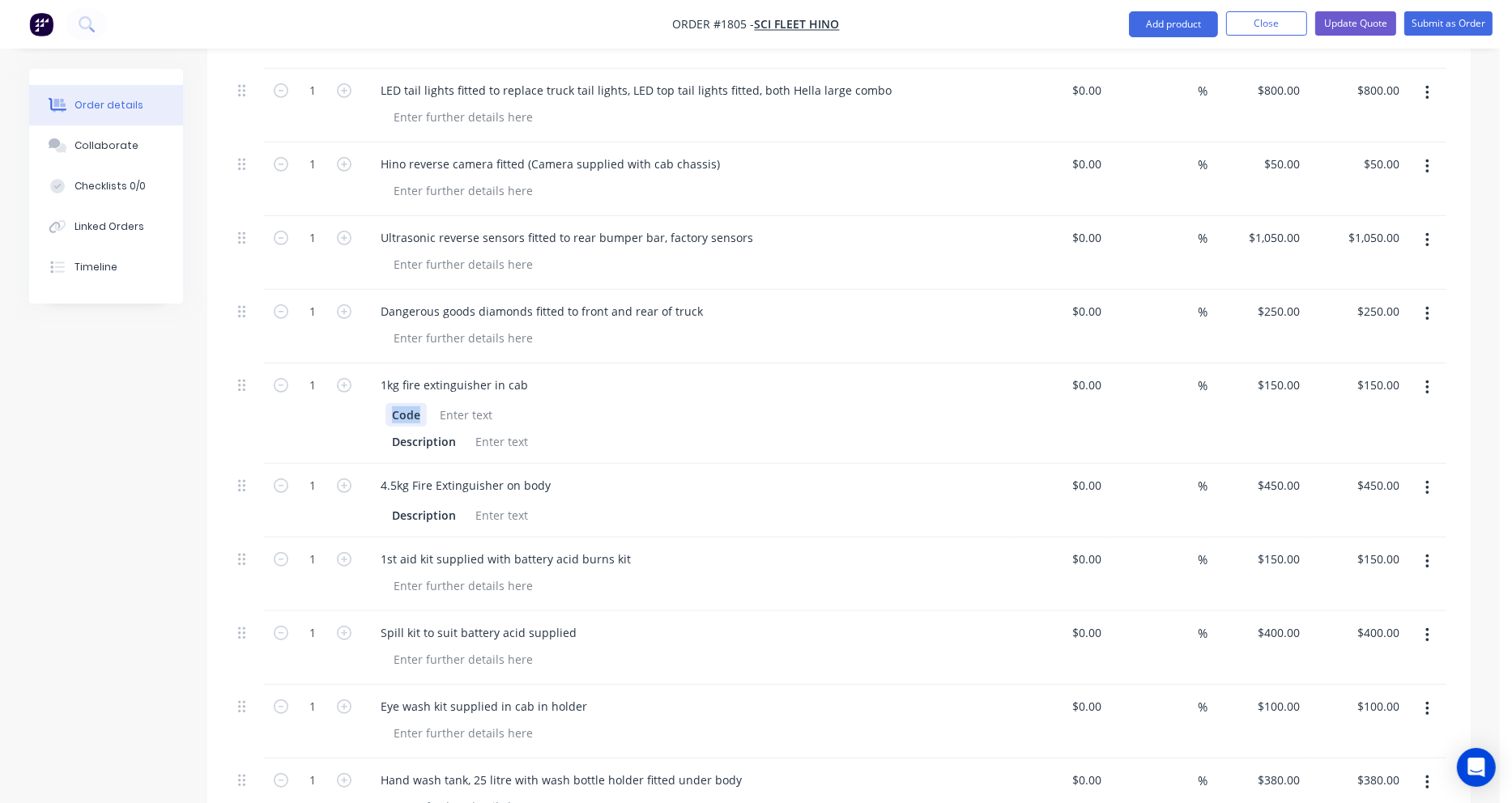
drag, startPoint x: 428, startPoint y: 351, endPoint x: 382, endPoint y: 352, distance: 46.0
click at [382, 399] on div "Code Description" at bounding box center [685, 426] width 635 height 54
drag, startPoint x: 452, startPoint y: 375, endPoint x: 386, endPoint y: 378, distance: 66.1
click at [386, 430] on div "Description" at bounding box center [424, 441] width 77 height 24
drag, startPoint x: 456, startPoint y: 451, endPoint x: 344, endPoint y: 443, distance: 112.3
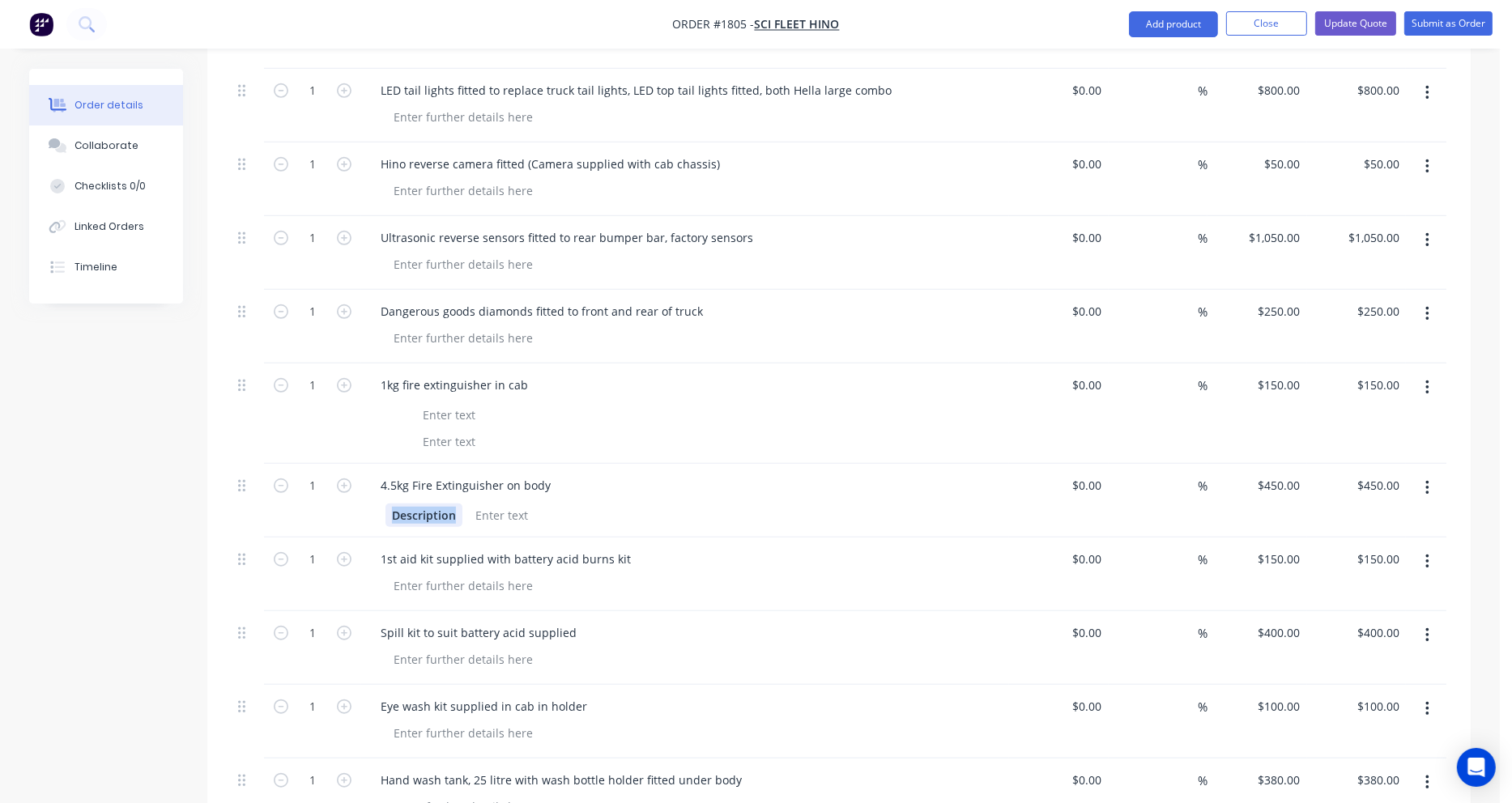
click at [344, 464] on div "1 4.5kg Fire Extinguisher on body Description $0.00 $0.00 % $450.00 $450.00 $45…" at bounding box center [839, 500] width 1215 height 73
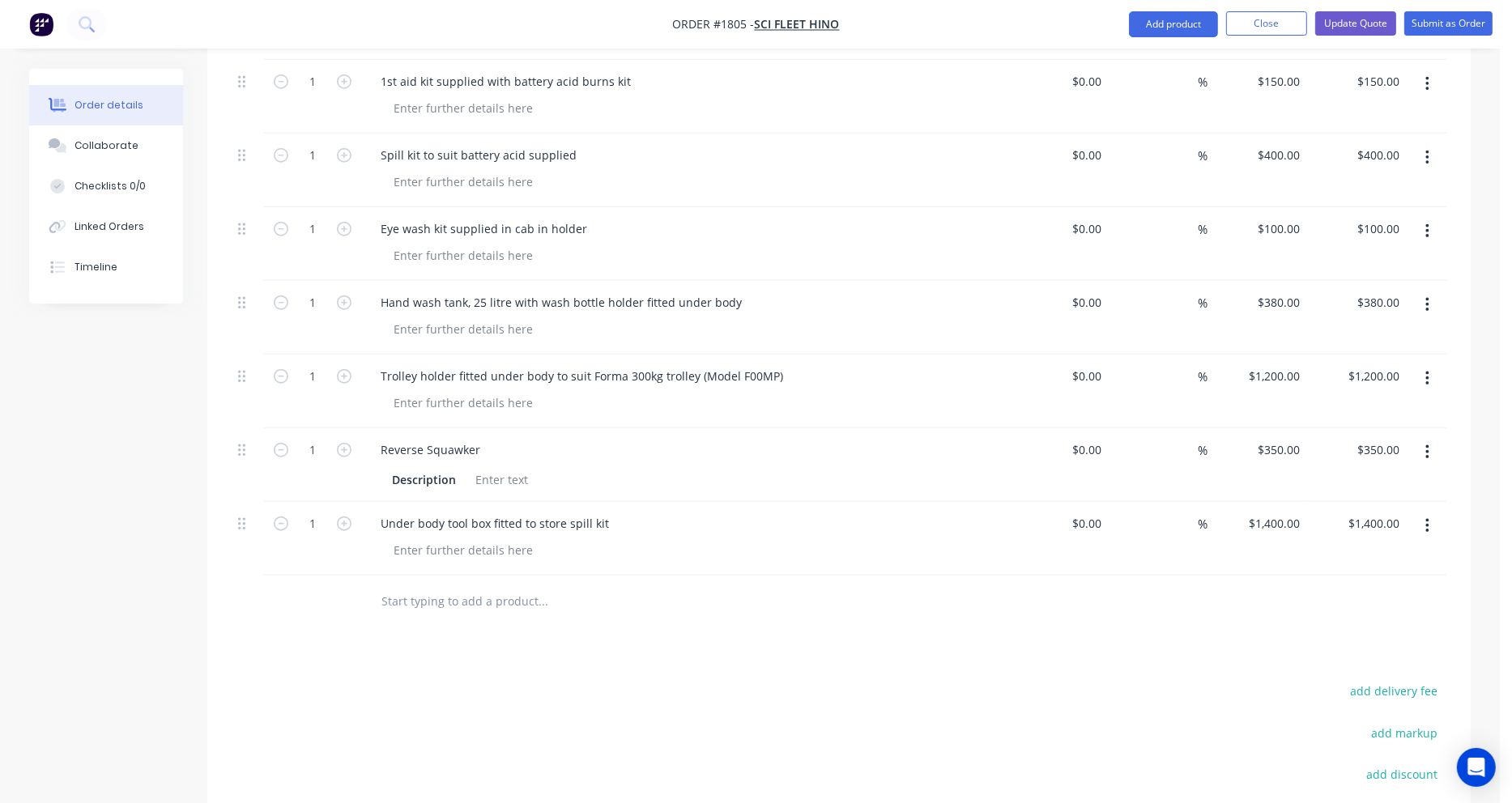
scroll to position [1781, 0]
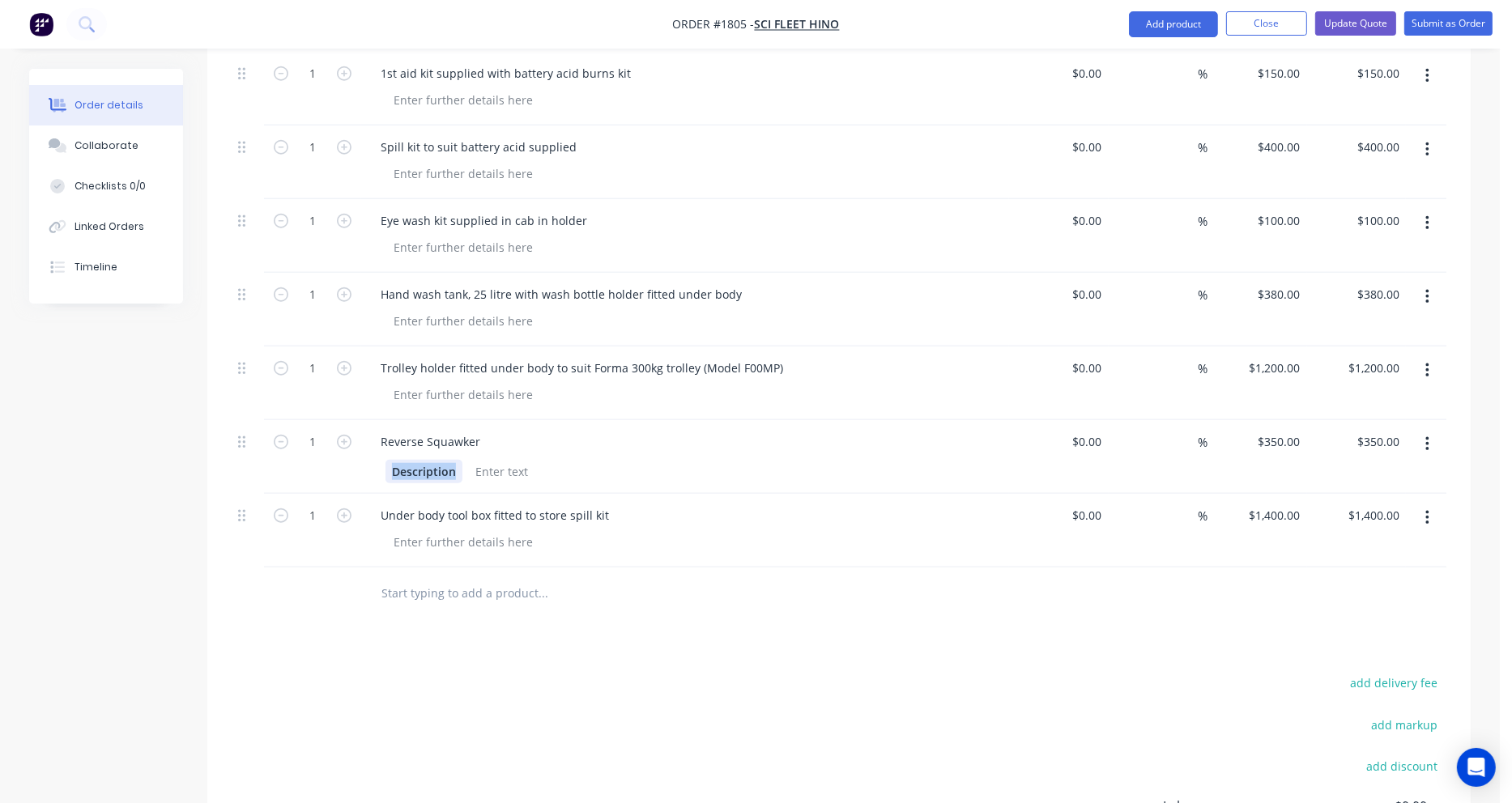
drag, startPoint x: 458, startPoint y: 408, endPoint x: 391, endPoint y: 408, distance: 67.0
click at [391, 460] on div "Description" at bounding box center [424, 471] width 77 height 24
click at [385, 577] on input "text" at bounding box center [542, 593] width 324 height 32
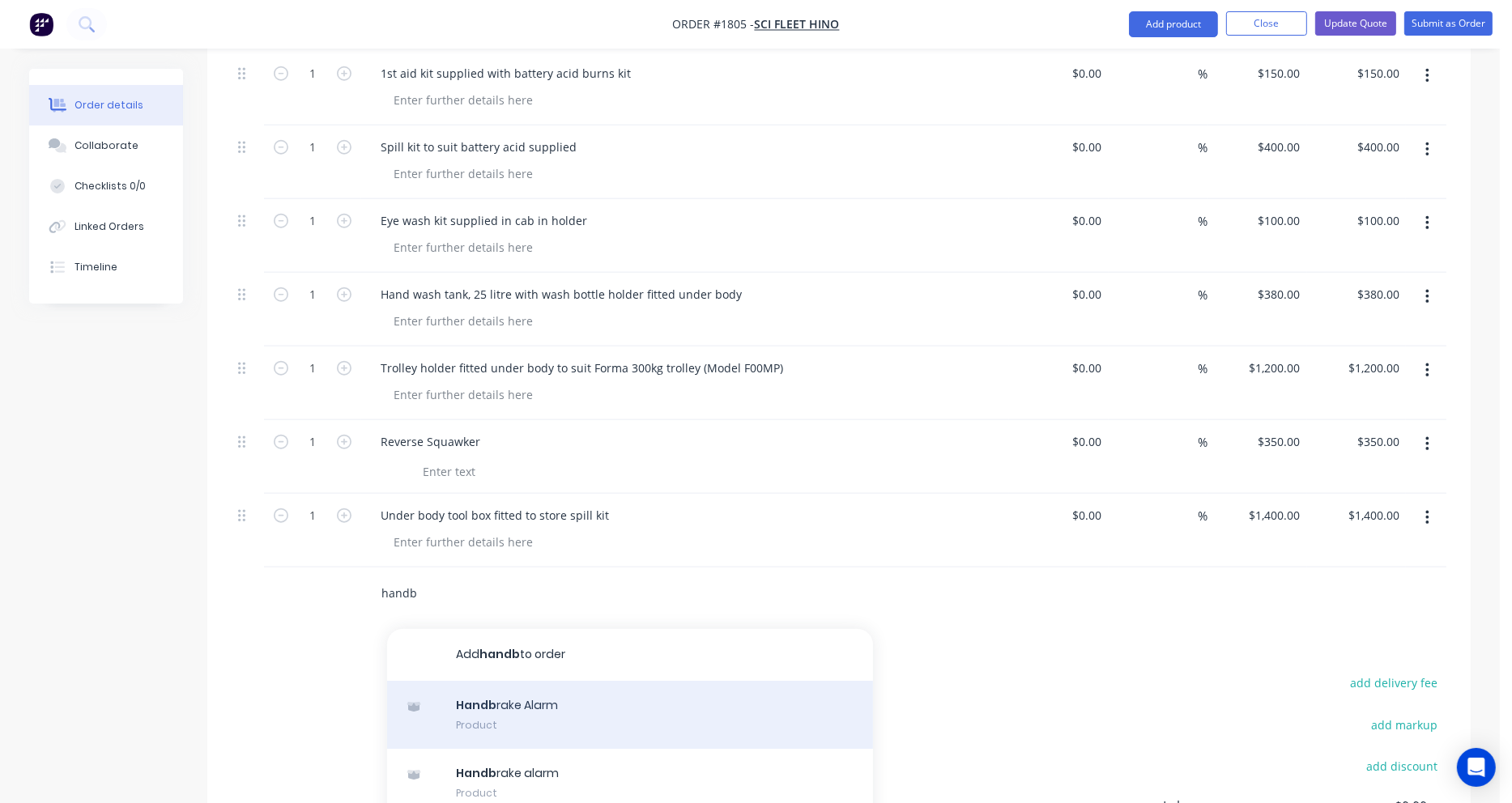
type input "handb"
click at [480, 681] on div "Handb rake Alarm Product" at bounding box center [630, 715] width 486 height 68
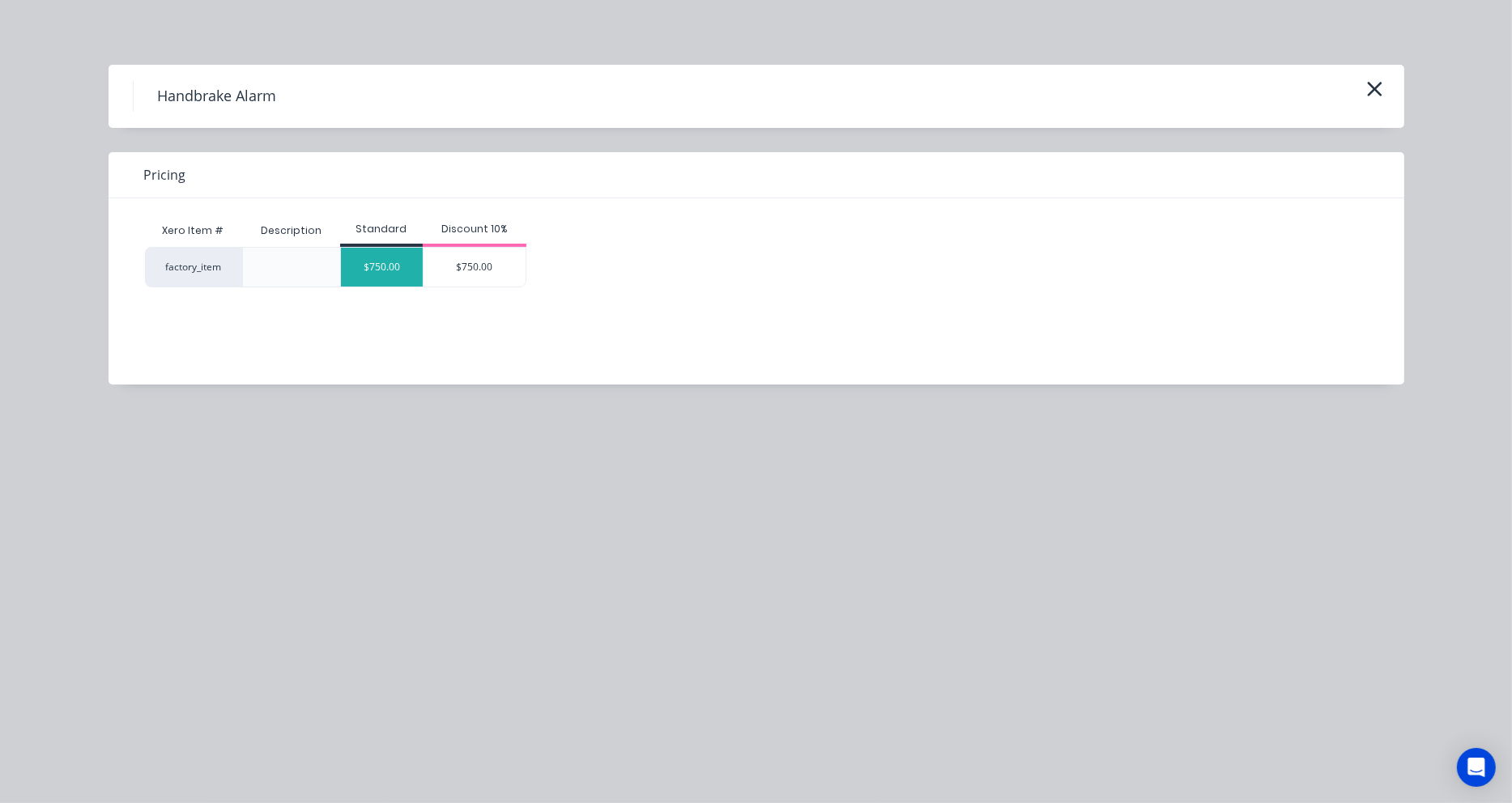
click at [397, 267] on div "$750.00" at bounding box center [382, 267] width 82 height 39
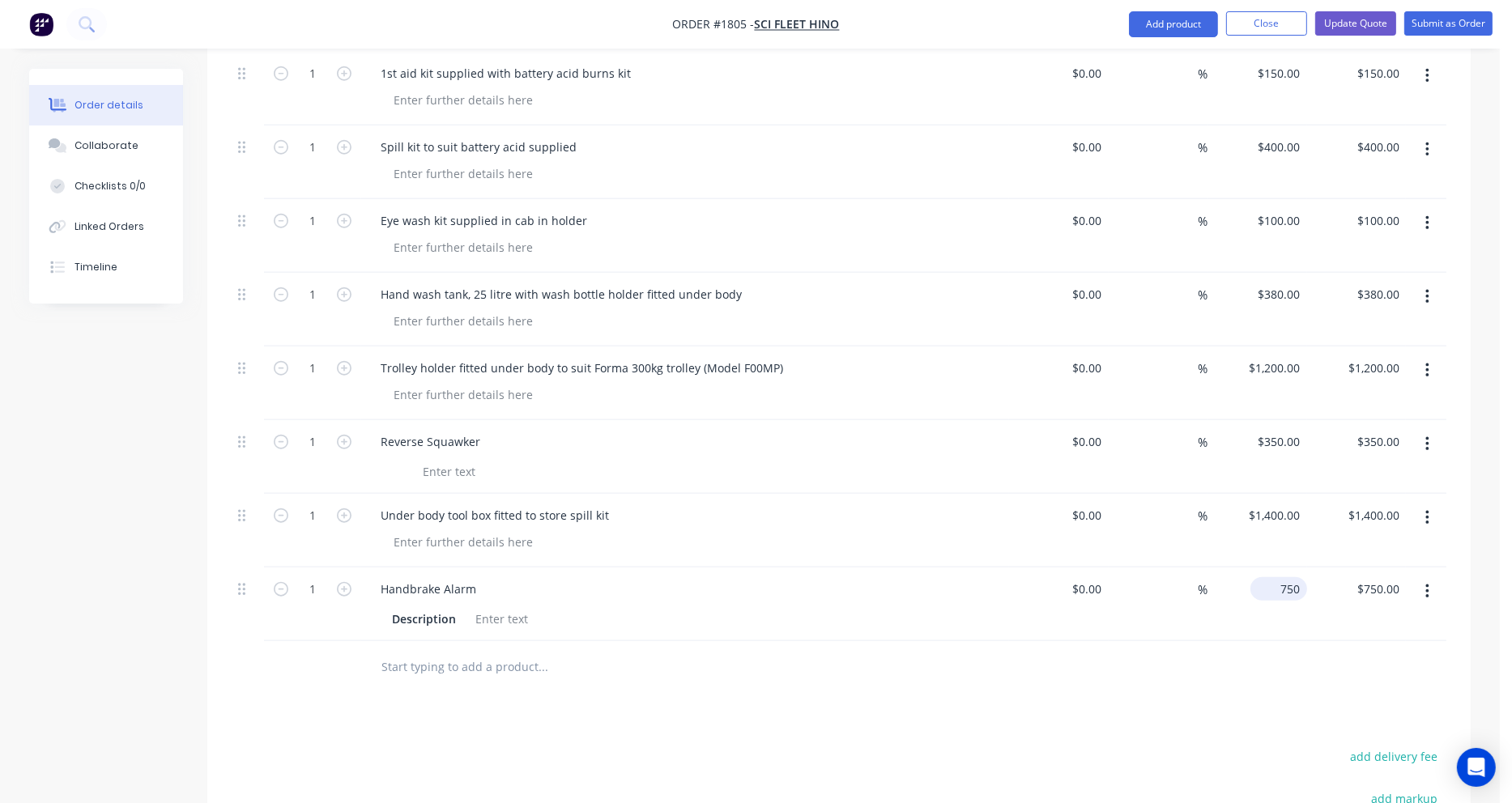
click at [1285, 577] on input "750" at bounding box center [1281, 589] width 50 height 24
type input "$800.00"
drag, startPoint x: 460, startPoint y: 556, endPoint x: 366, endPoint y: 559, distance: 94.0
click at [369, 604] on div "Description" at bounding box center [685, 617] width 635 height 26
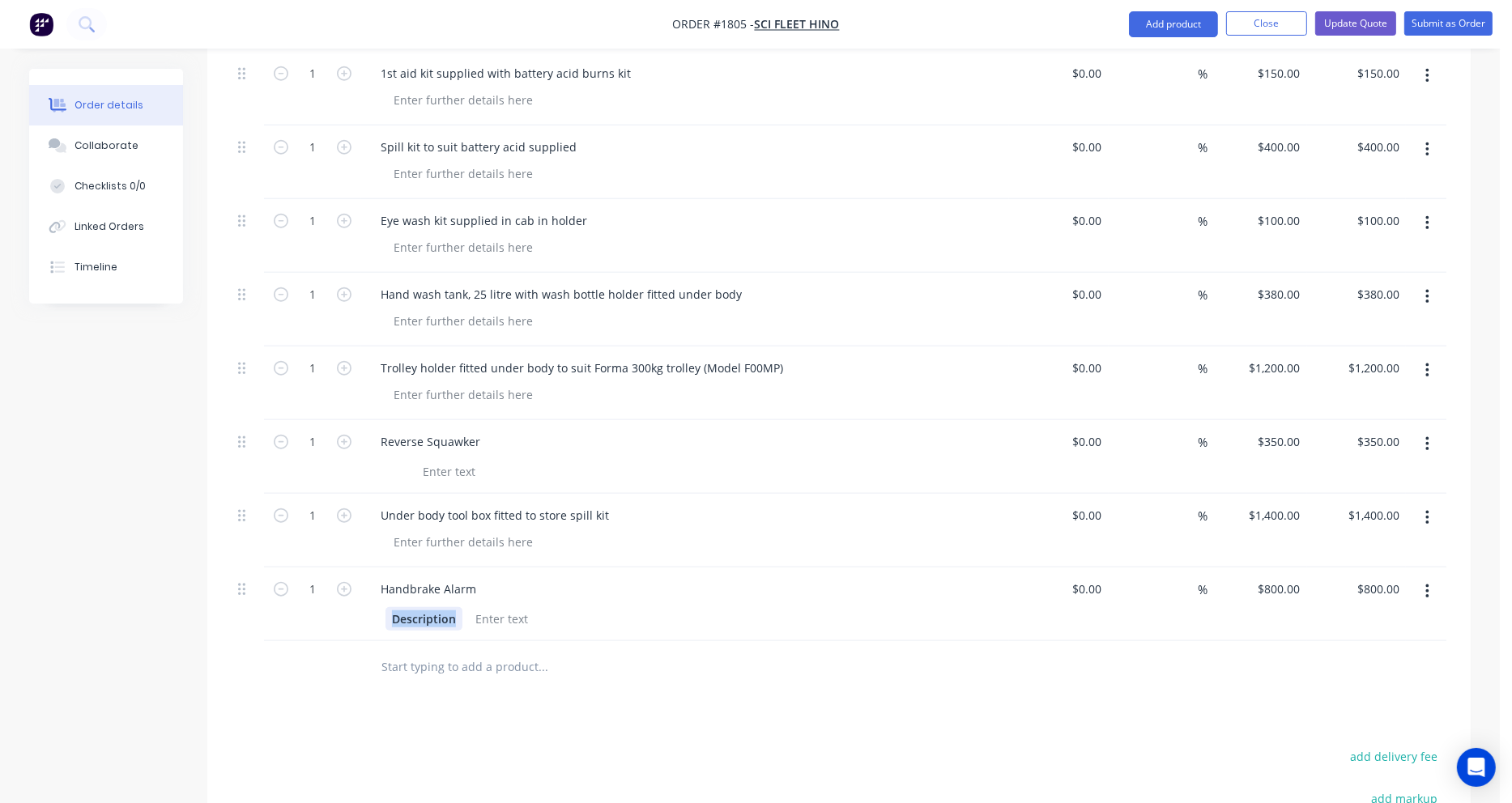
click at [436, 607] on div "Description" at bounding box center [424, 619] width 77 height 24
drag, startPoint x: 452, startPoint y: 556, endPoint x: 368, endPoint y: 556, distance: 84.0
click at [368, 604] on div "Description" at bounding box center [685, 617] width 635 height 26
click at [469, 607] on div at bounding box center [449, 619] width 66 height 24
click at [465, 651] on input "text" at bounding box center [542, 666] width 324 height 32
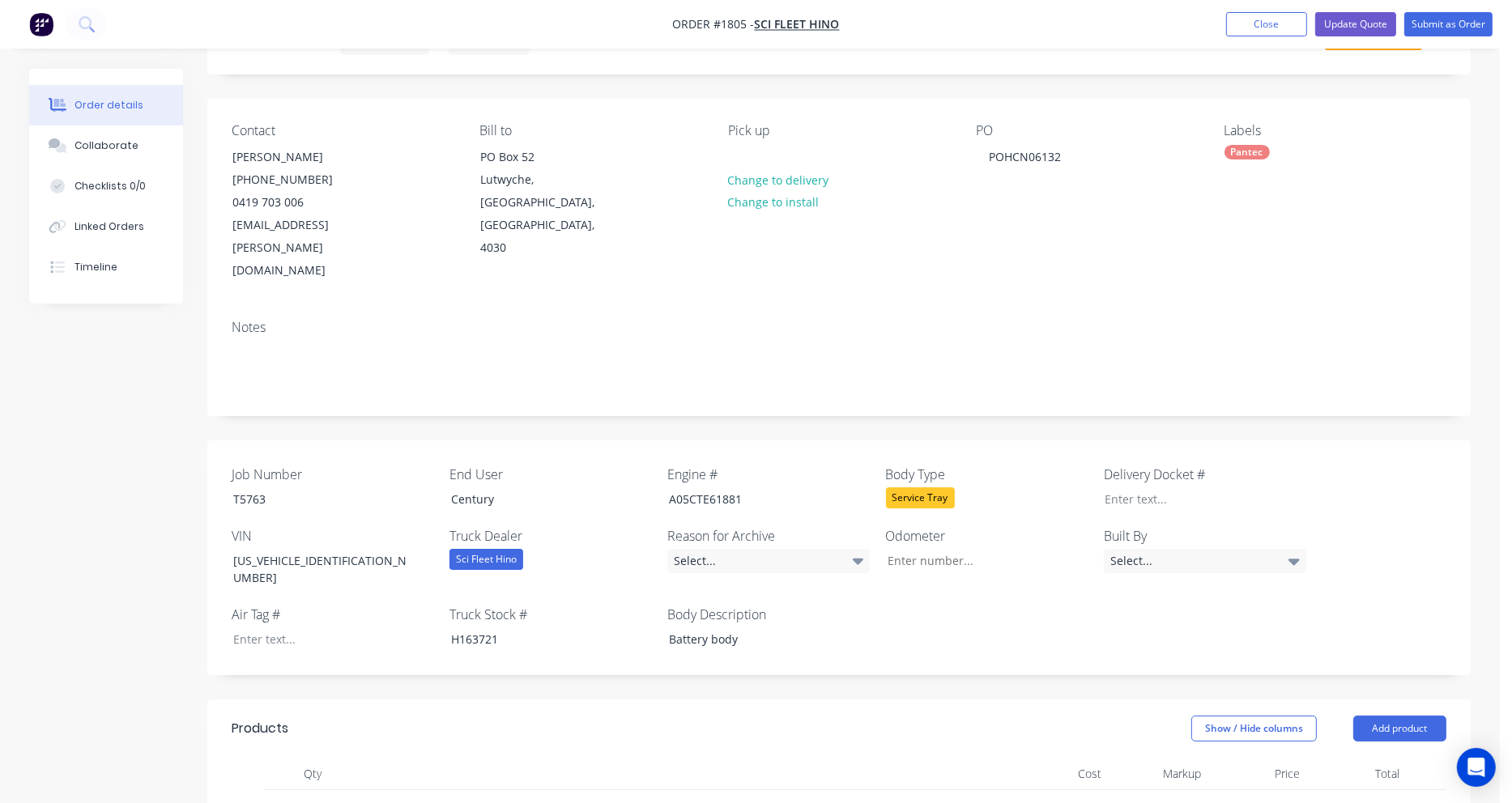
scroll to position [0, 0]
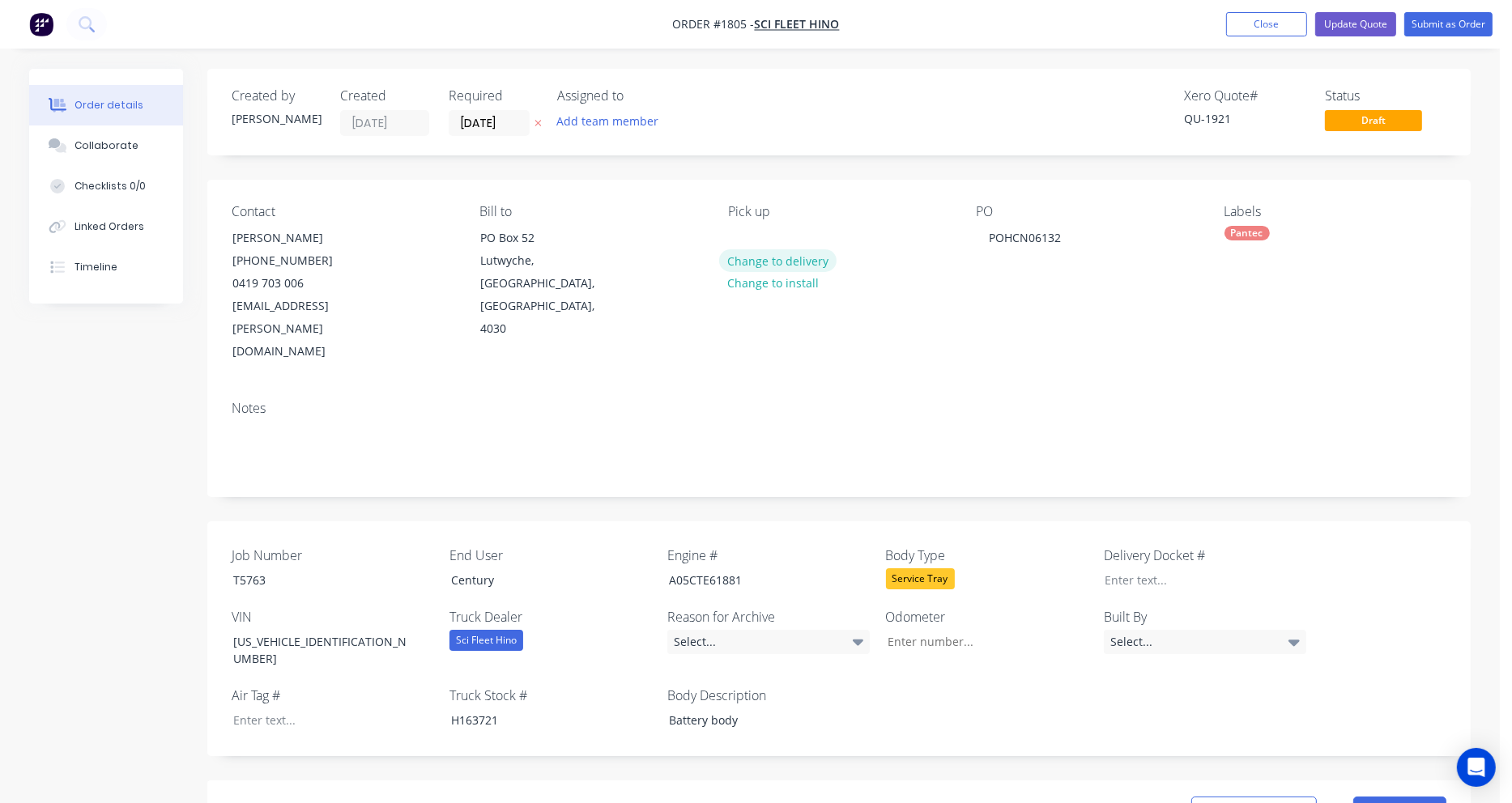
click at [797, 256] on button "Change to delivery" at bounding box center [778, 260] width 118 height 22
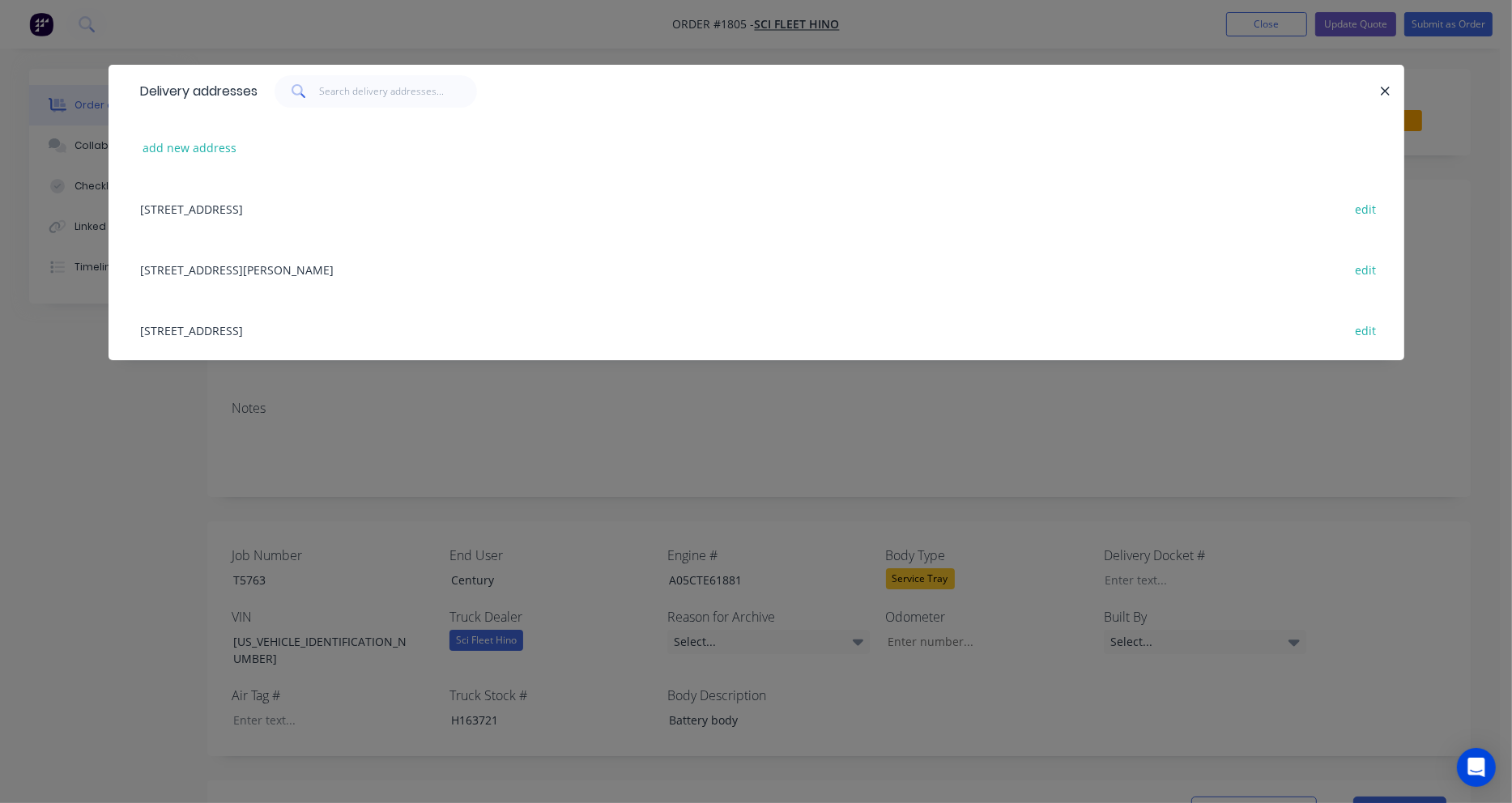
click at [189, 334] on div "816 Beaudesert Road, Coopers Plains, Australia, 4108 edit" at bounding box center [756, 330] width 1247 height 61
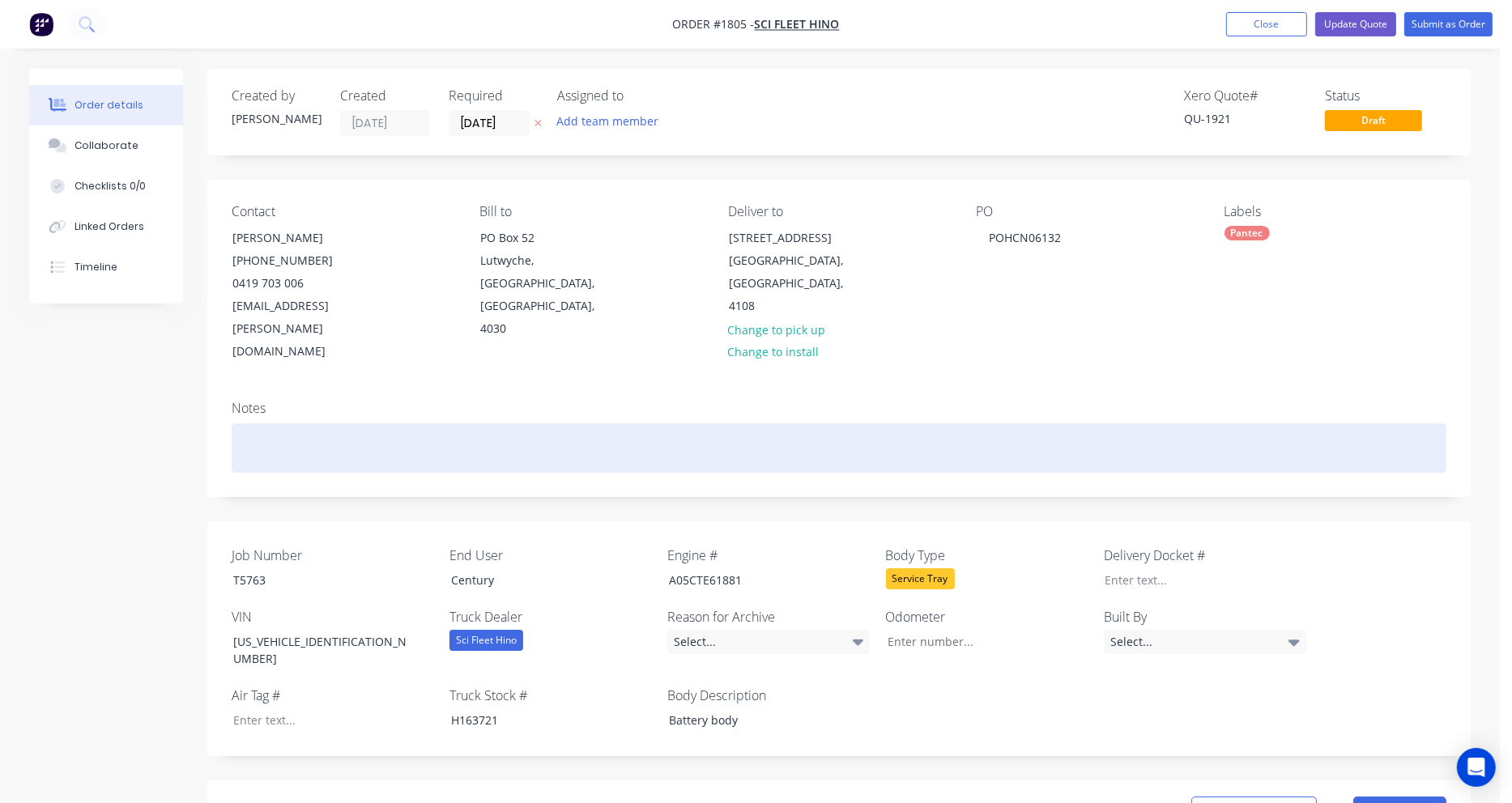
click at [1252, 423] on div at bounding box center [839, 448] width 1215 height 49
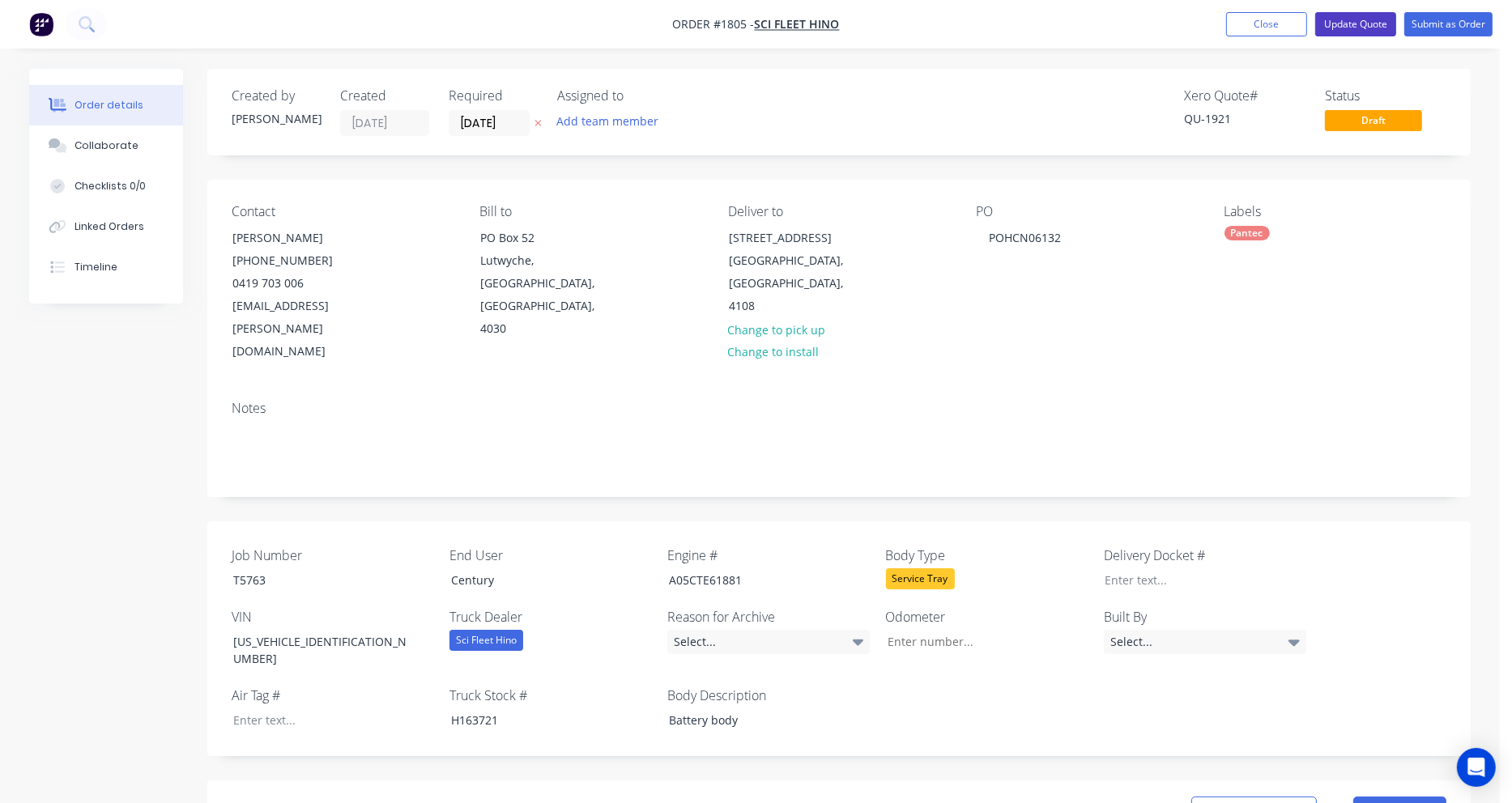
click at [1360, 24] on button "Update Quote" at bounding box center [1355, 24] width 81 height 24
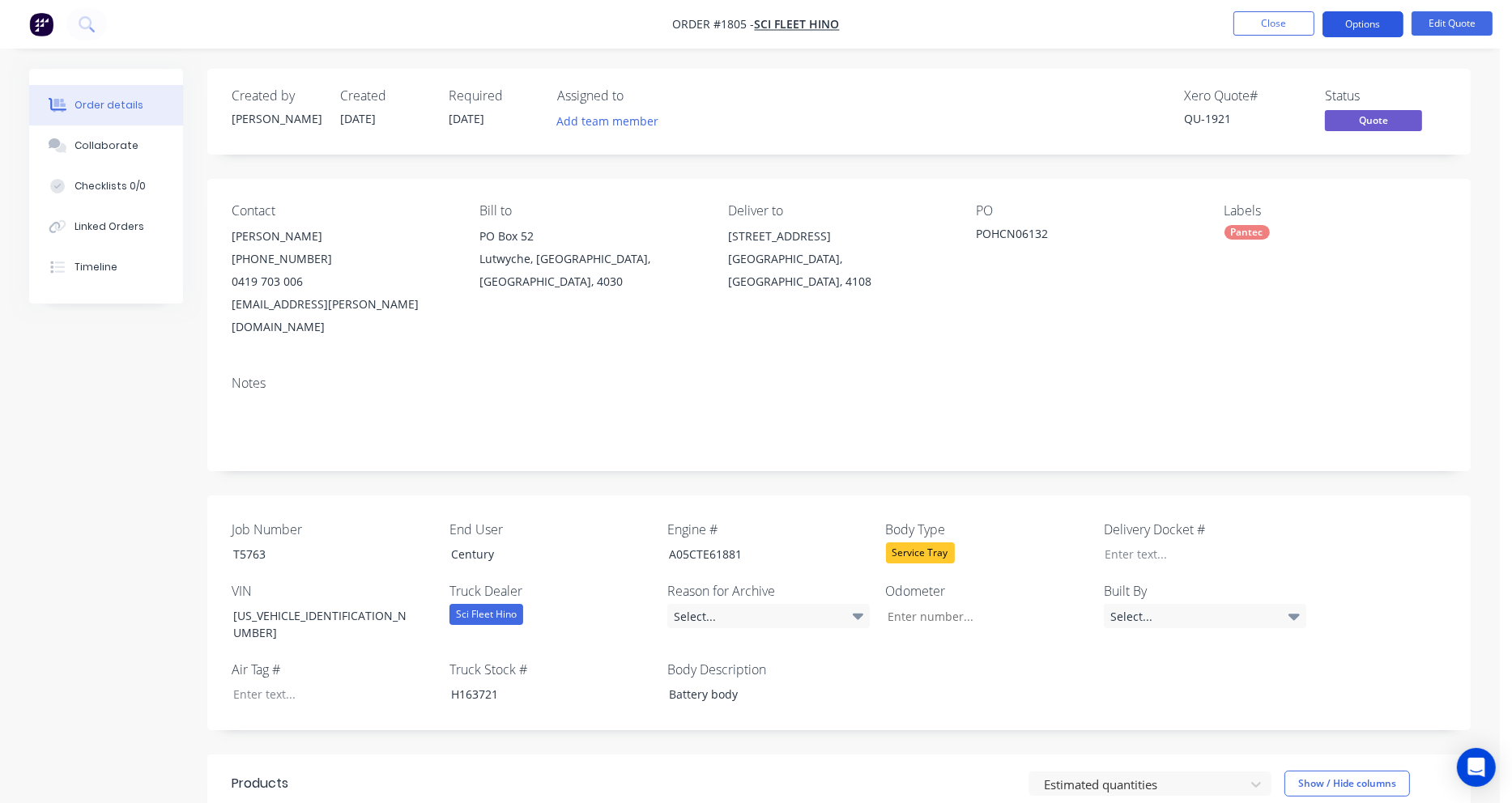
click at [1378, 23] on button "Options" at bounding box center [1363, 24] width 81 height 26
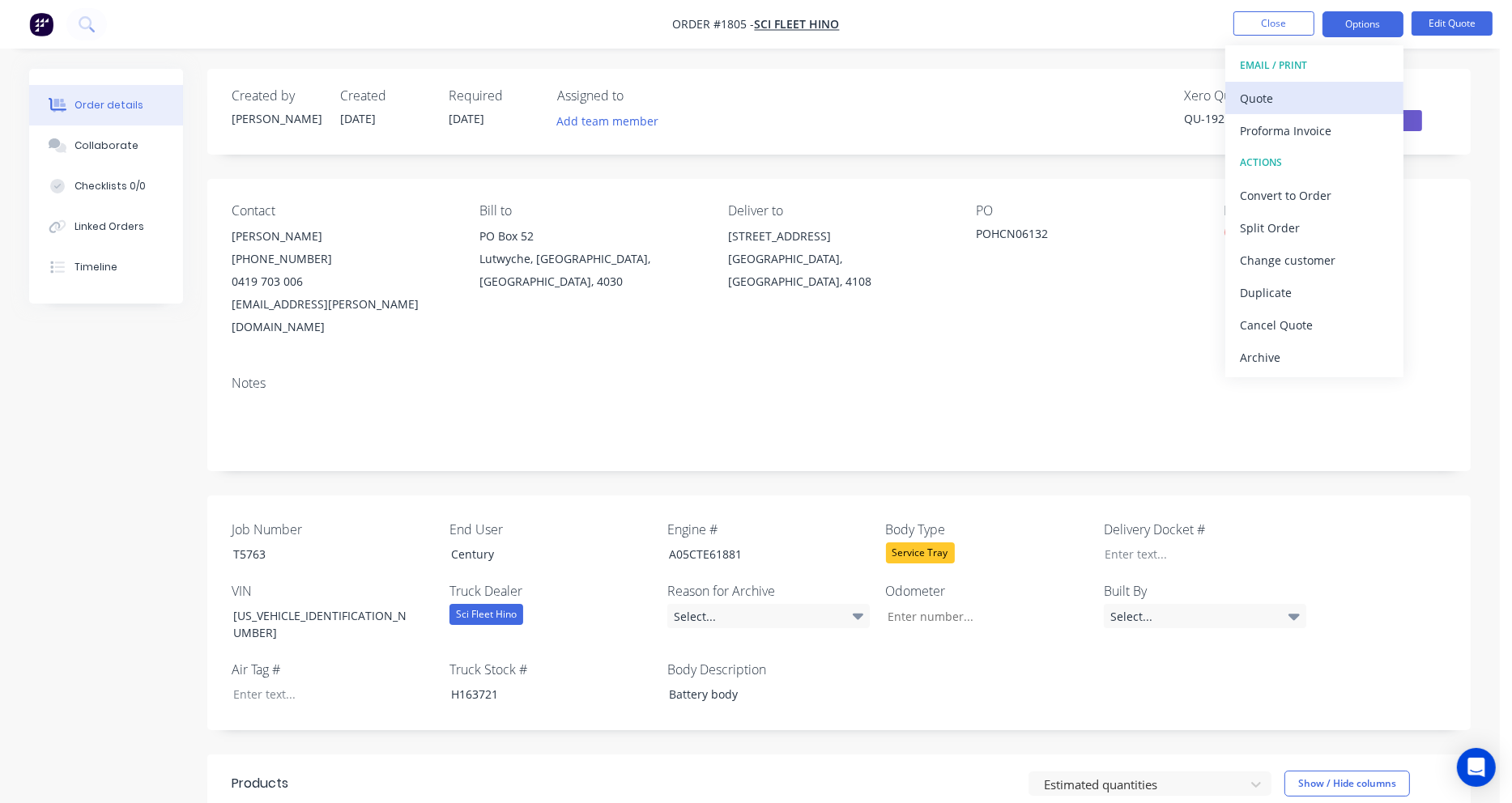
click at [1277, 96] on div "Quote" at bounding box center [1314, 98] width 149 height 24
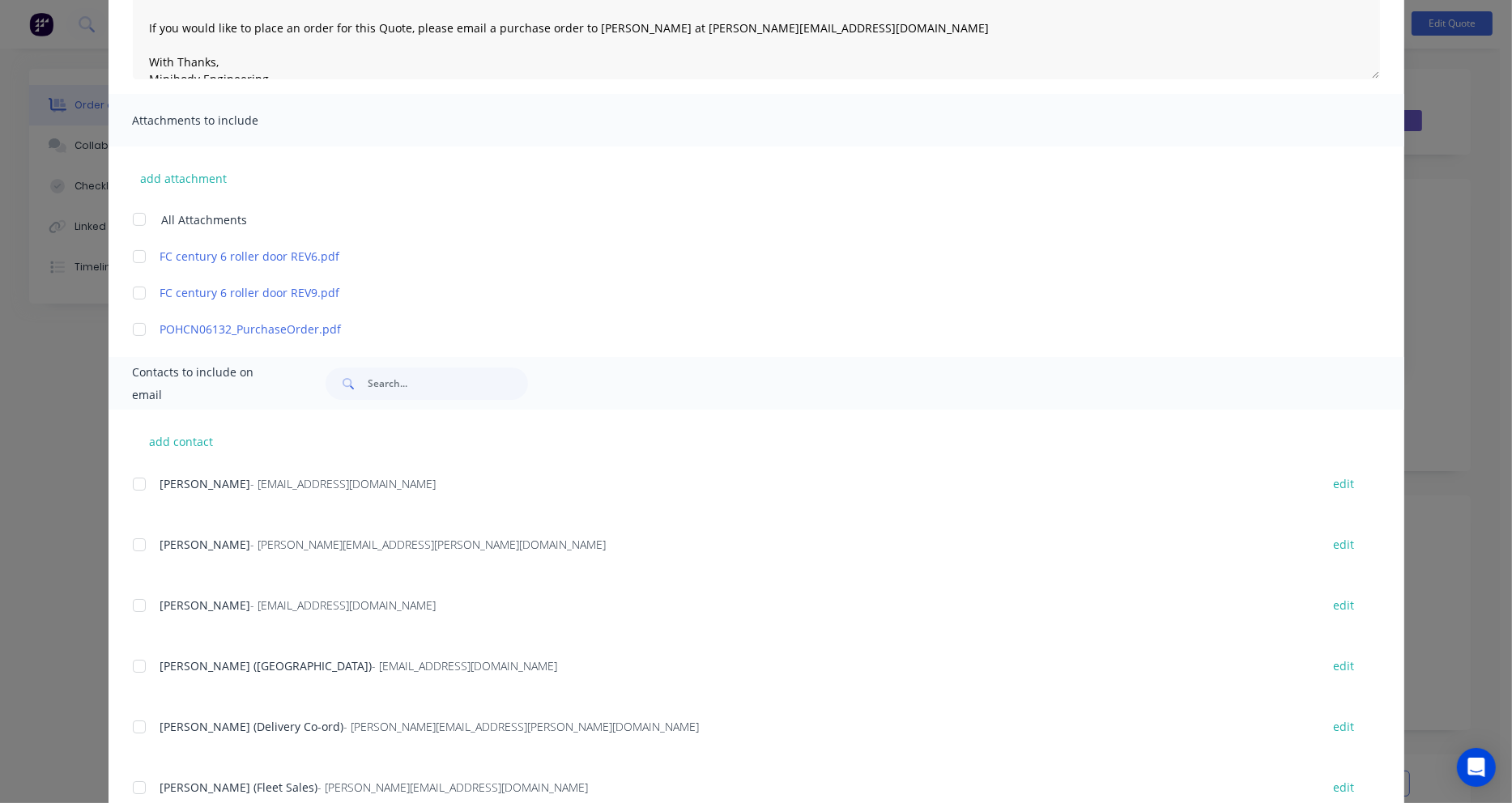
scroll to position [324, 0]
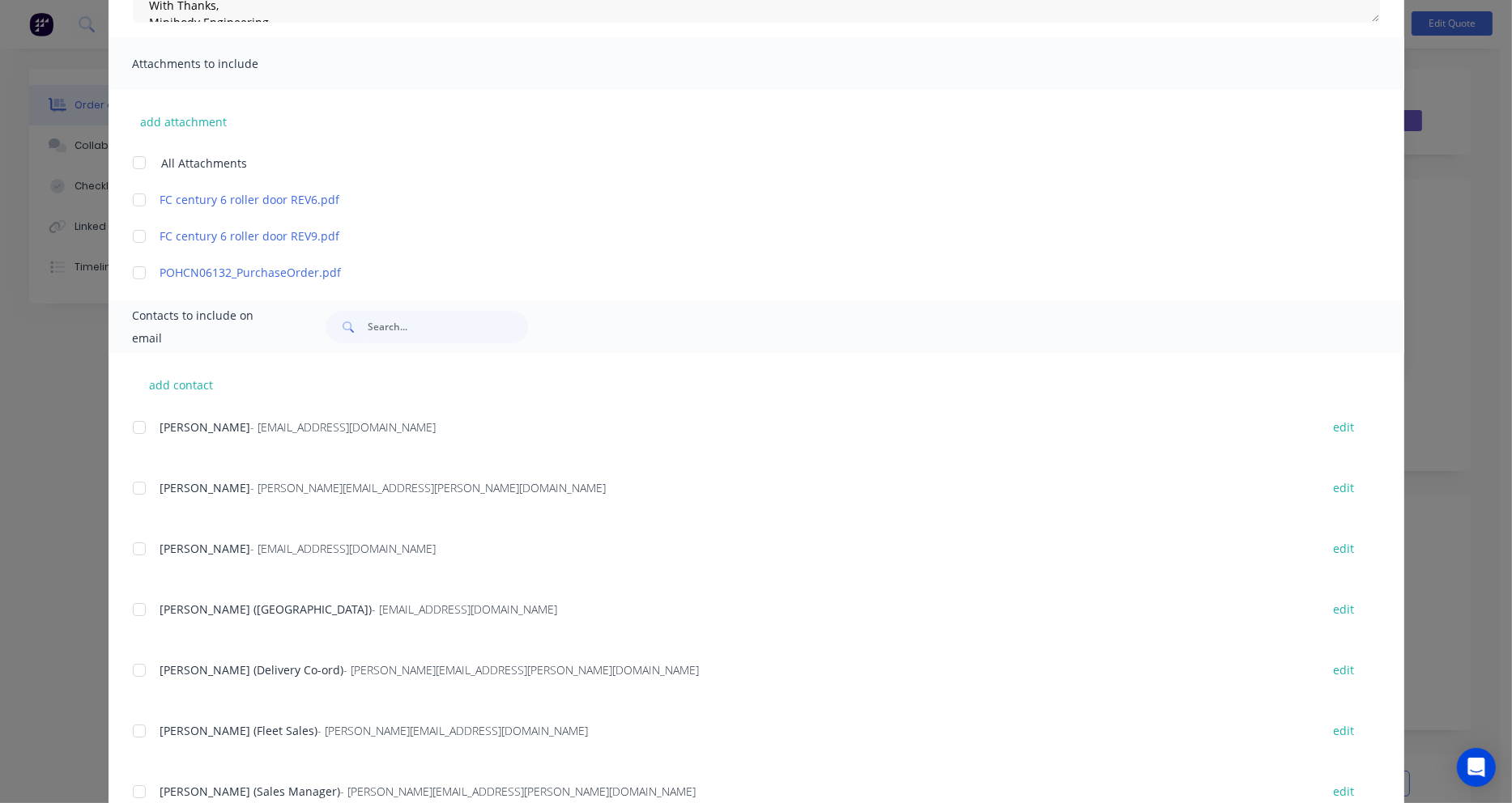
click at [129, 486] on div at bounding box center [138, 488] width 32 height 32
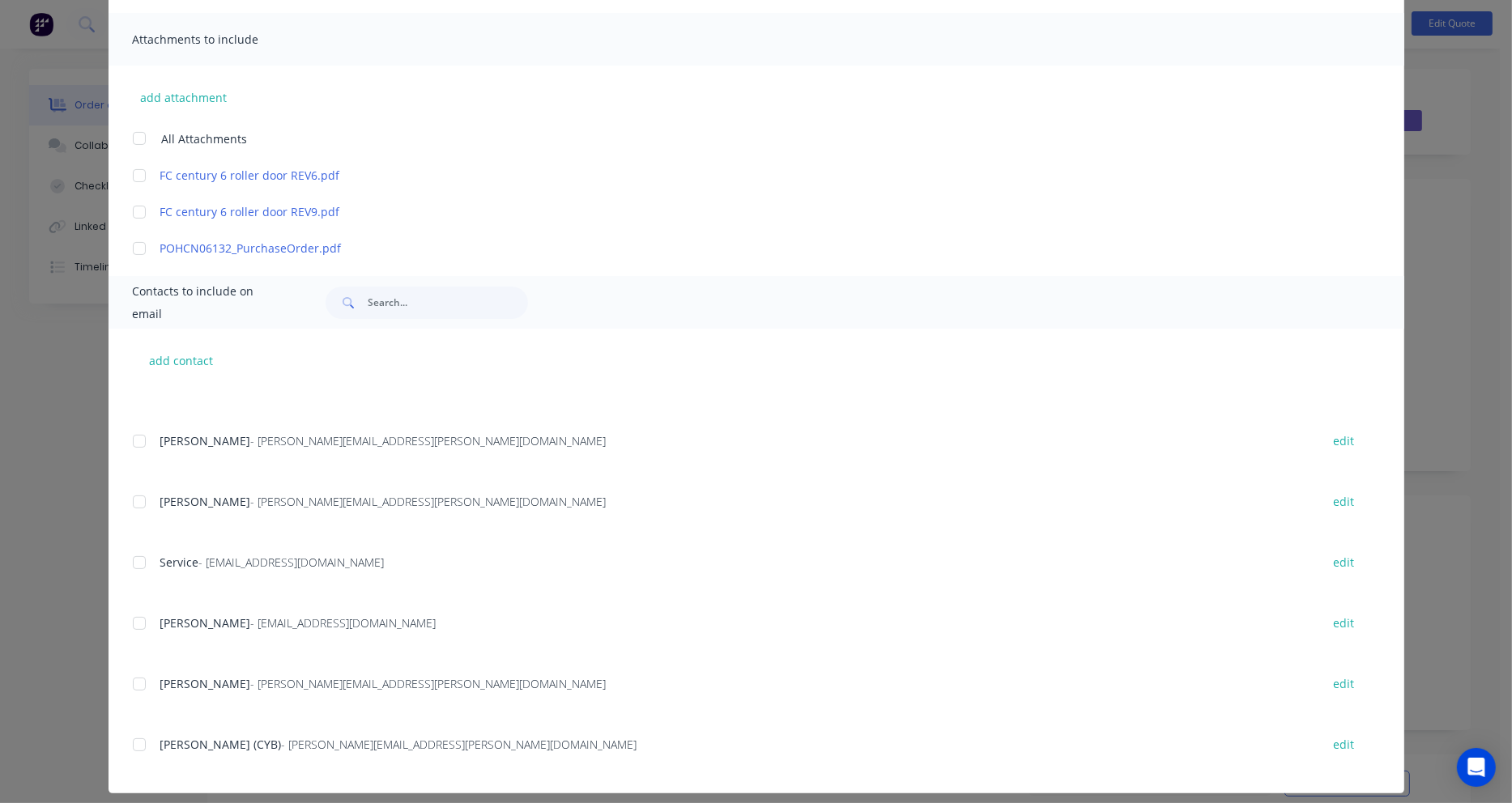
scroll to position [361, 0]
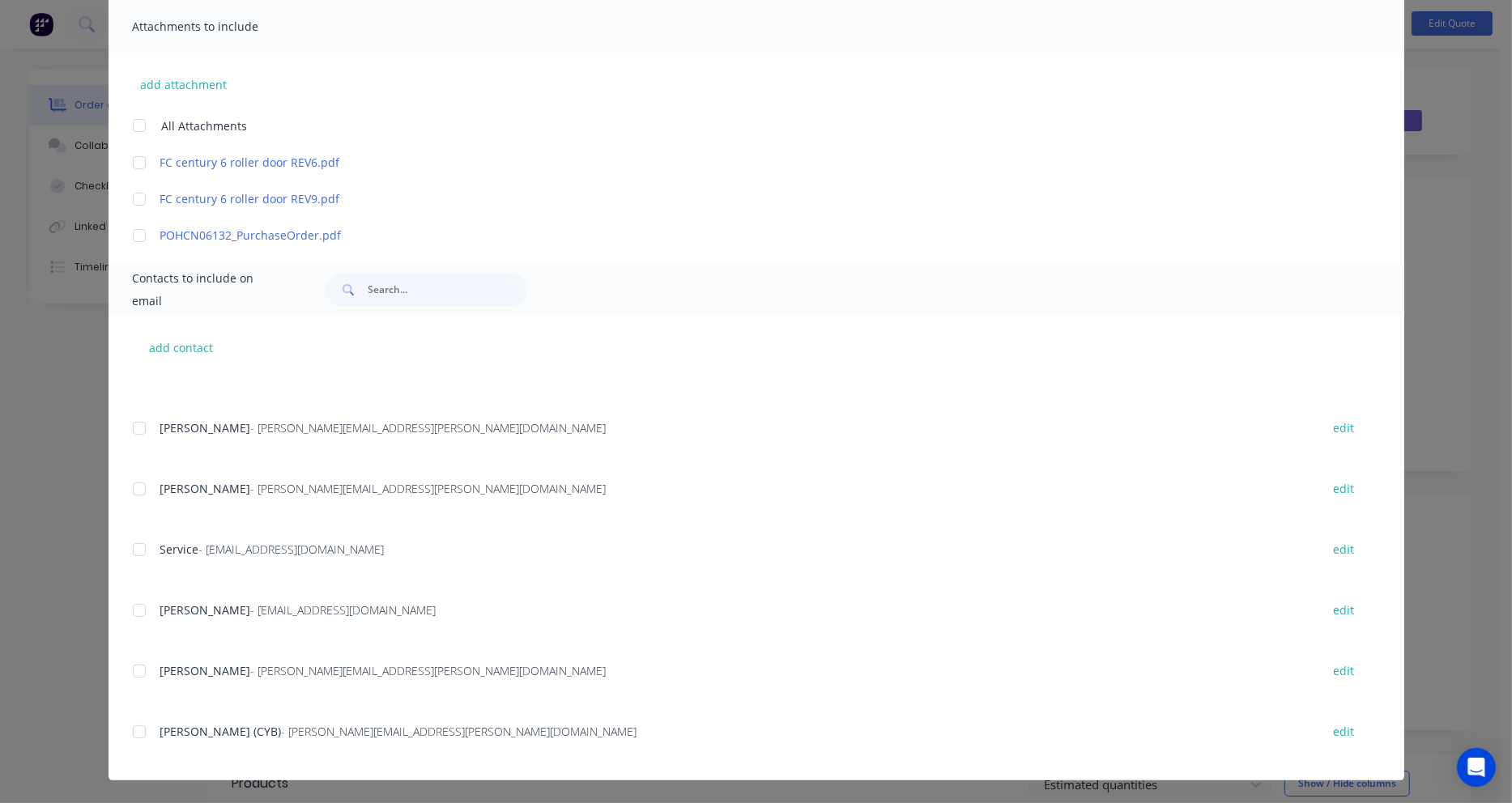
click at [129, 729] on div at bounding box center [138, 731] width 32 height 32
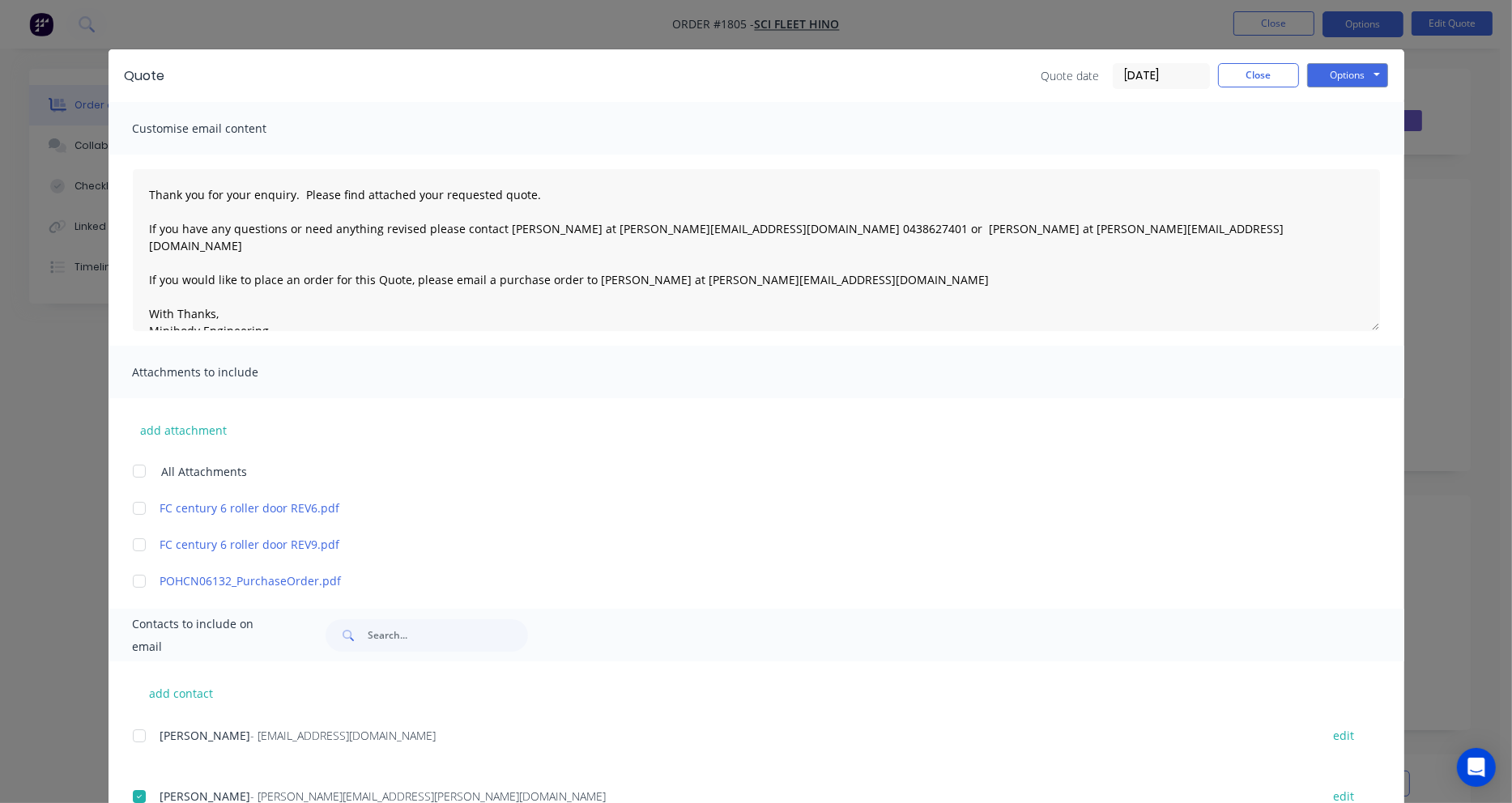
scroll to position [0, 0]
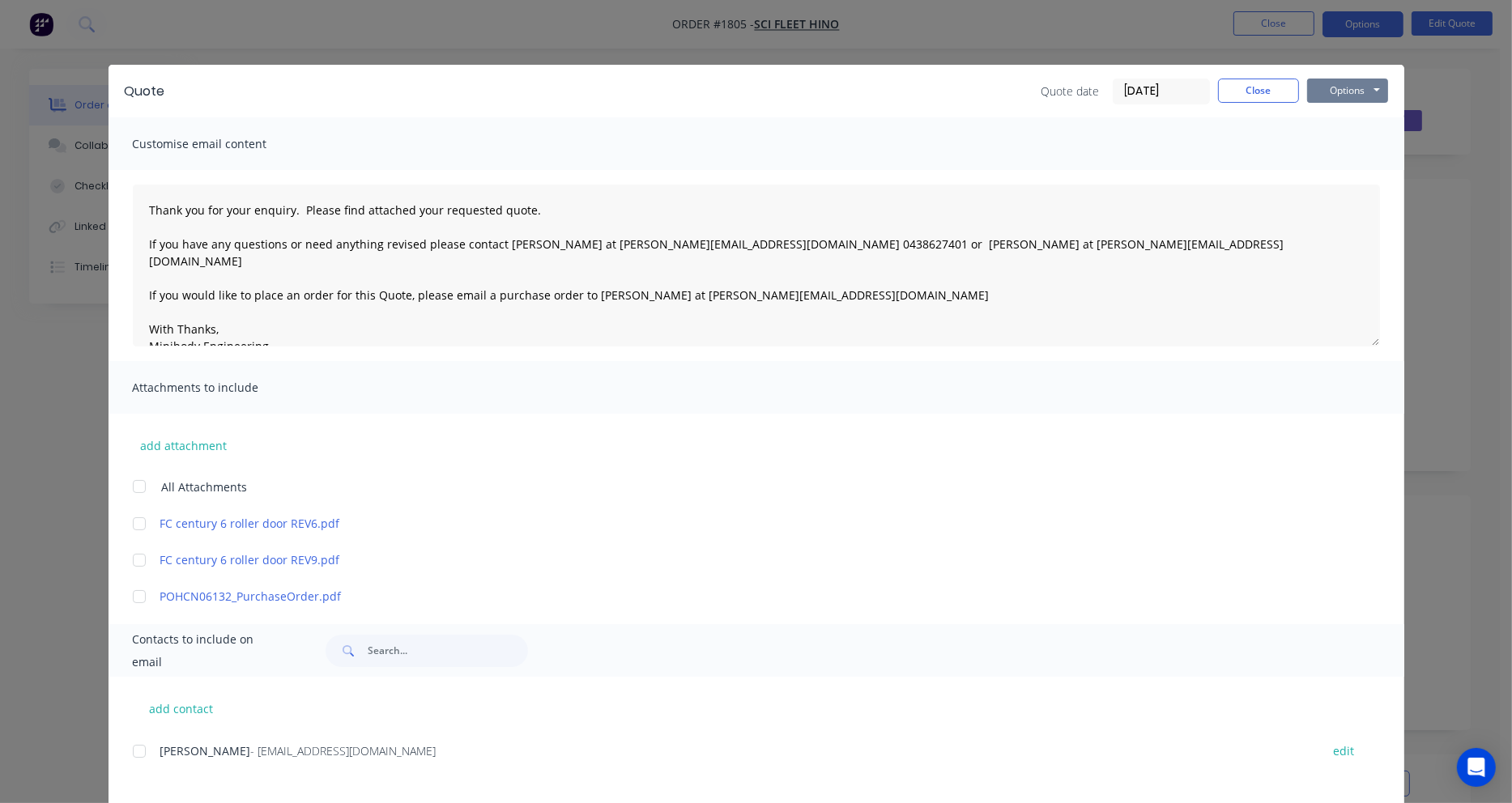
click at [1339, 86] on button "Options" at bounding box center [1347, 90] width 81 height 24
click at [1345, 174] on button "Email" at bounding box center [1359, 173] width 104 height 26
click at [1262, 98] on button "Close" at bounding box center [1258, 90] width 81 height 24
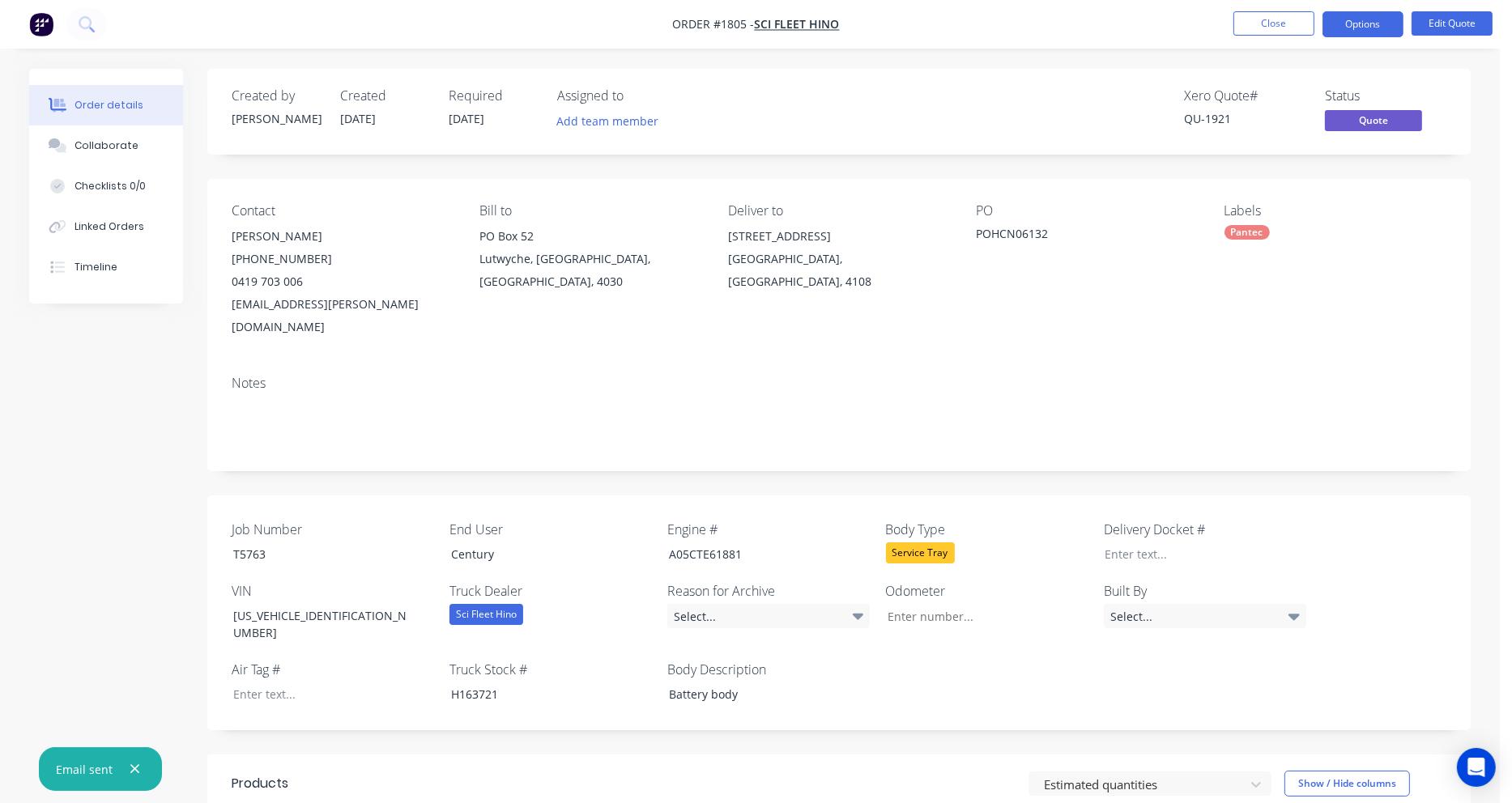
click at [1294, 38] on nav "Order #1805 - Sci Fleet Hino Close Options Edit Quote" at bounding box center [756, 24] width 1512 height 49
click at [1286, 22] on button "Close" at bounding box center [1274, 23] width 81 height 24
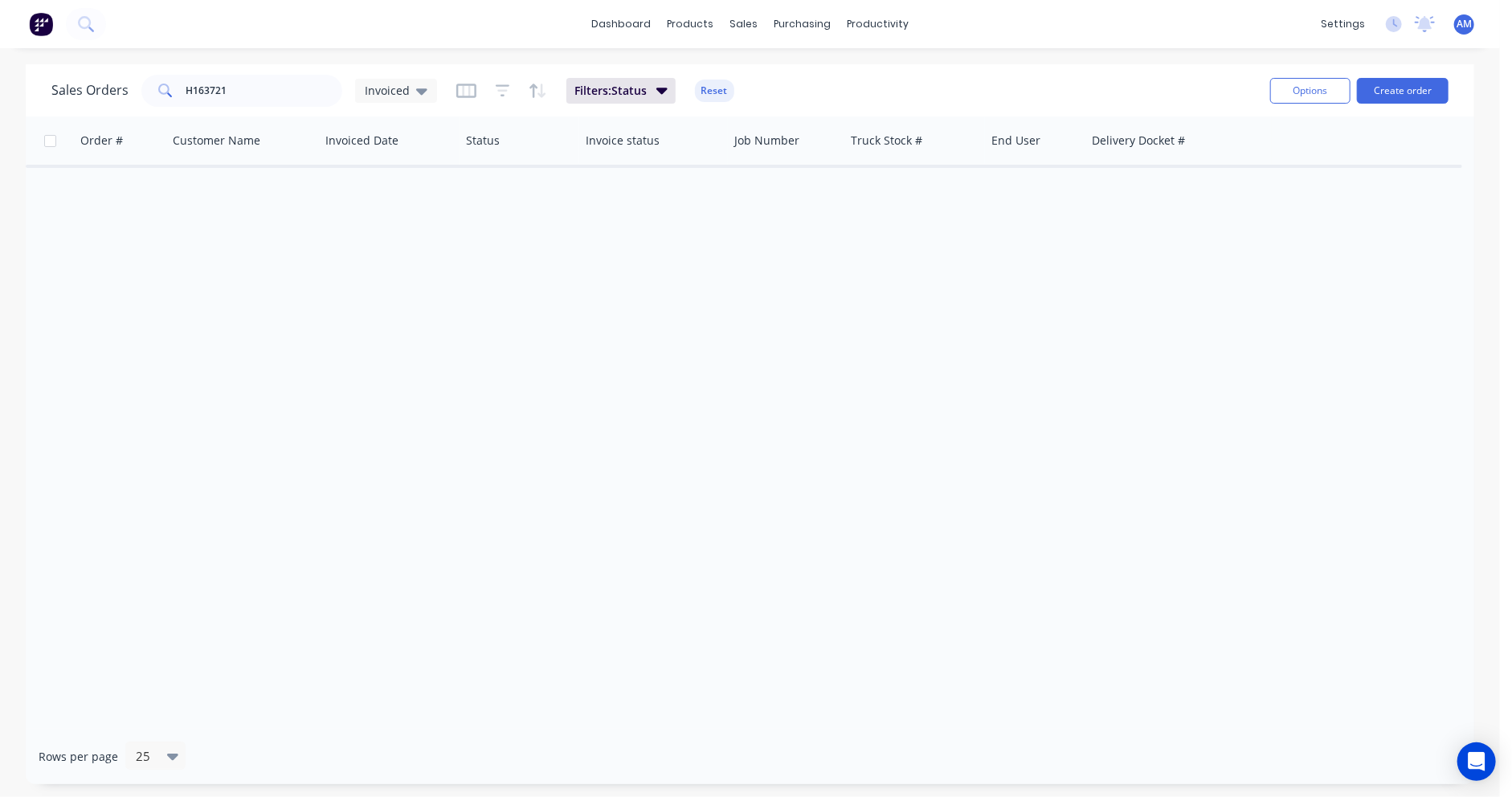
click at [1131, 311] on div "Order # Customer Name Invoiced Date Status Invoice status Job Number Truck Stoc…" at bounding box center [749, 423] width 1448 height 612
drag, startPoint x: 235, startPoint y: 96, endPoint x: 163, endPoint y: 95, distance: 72.0
click at [163, 95] on div "H163721" at bounding box center [242, 90] width 201 height 32
paste input "PO HCN06137"
click at [201, 87] on input "PO HCN06137" at bounding box center [265, 90] width 157 height 32
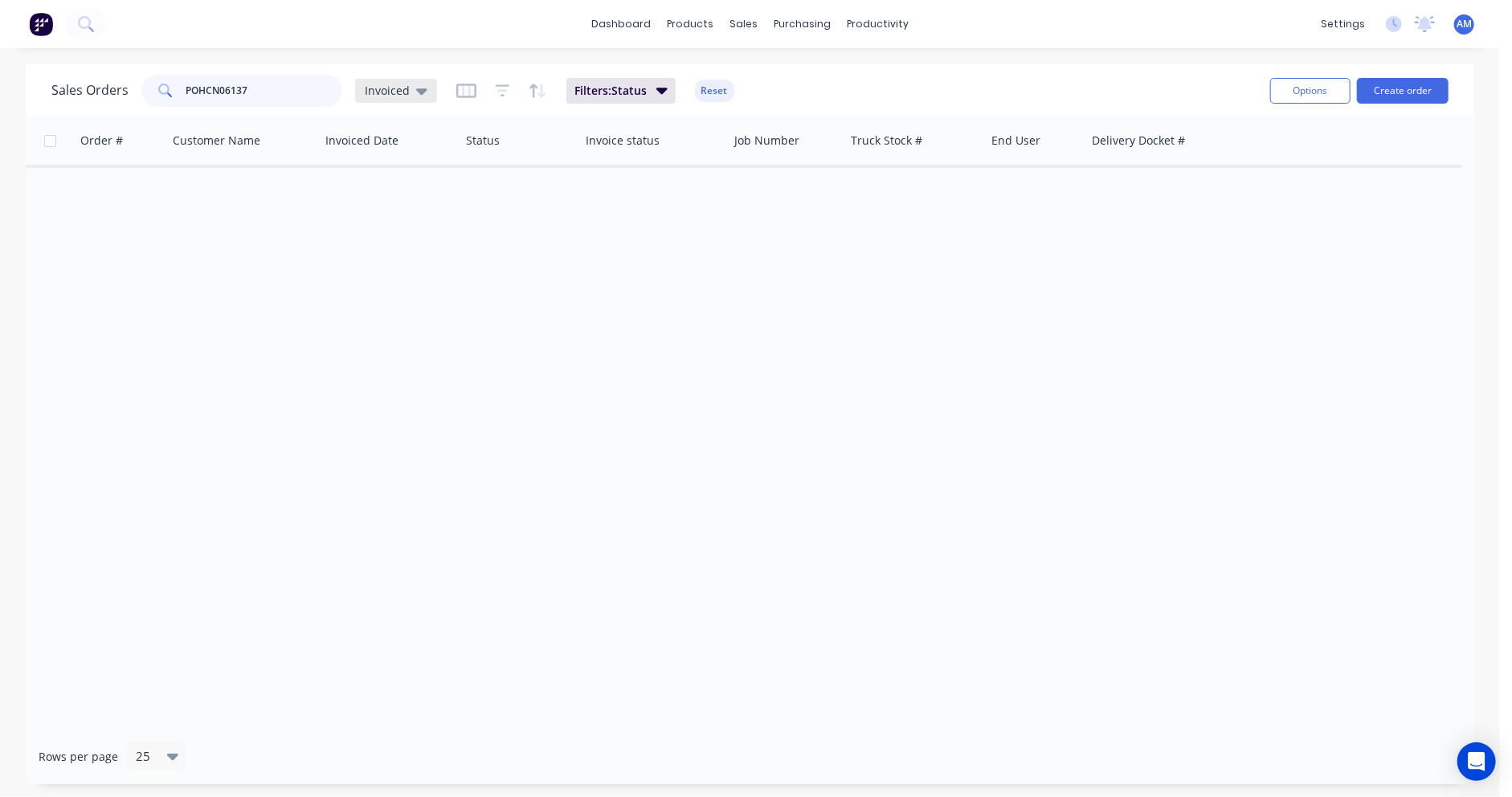
type input "POHCN06137"
click at [412, 81] on div "Invoiced" at bounding box center [396, 90] width 82 height 24
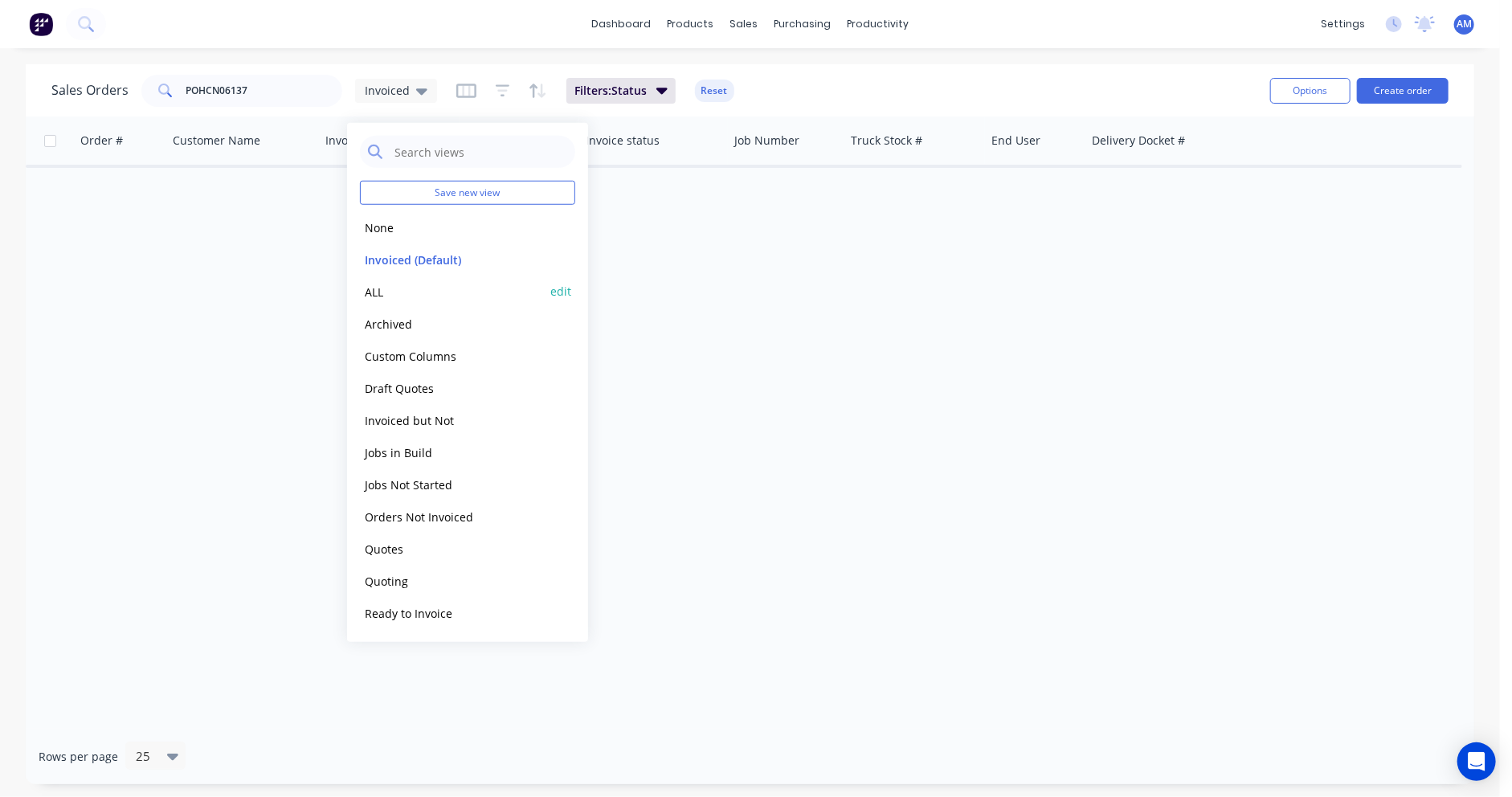
click at [373, 289] on button "ALL" at bounding box center [451, 291] width 183 height 19
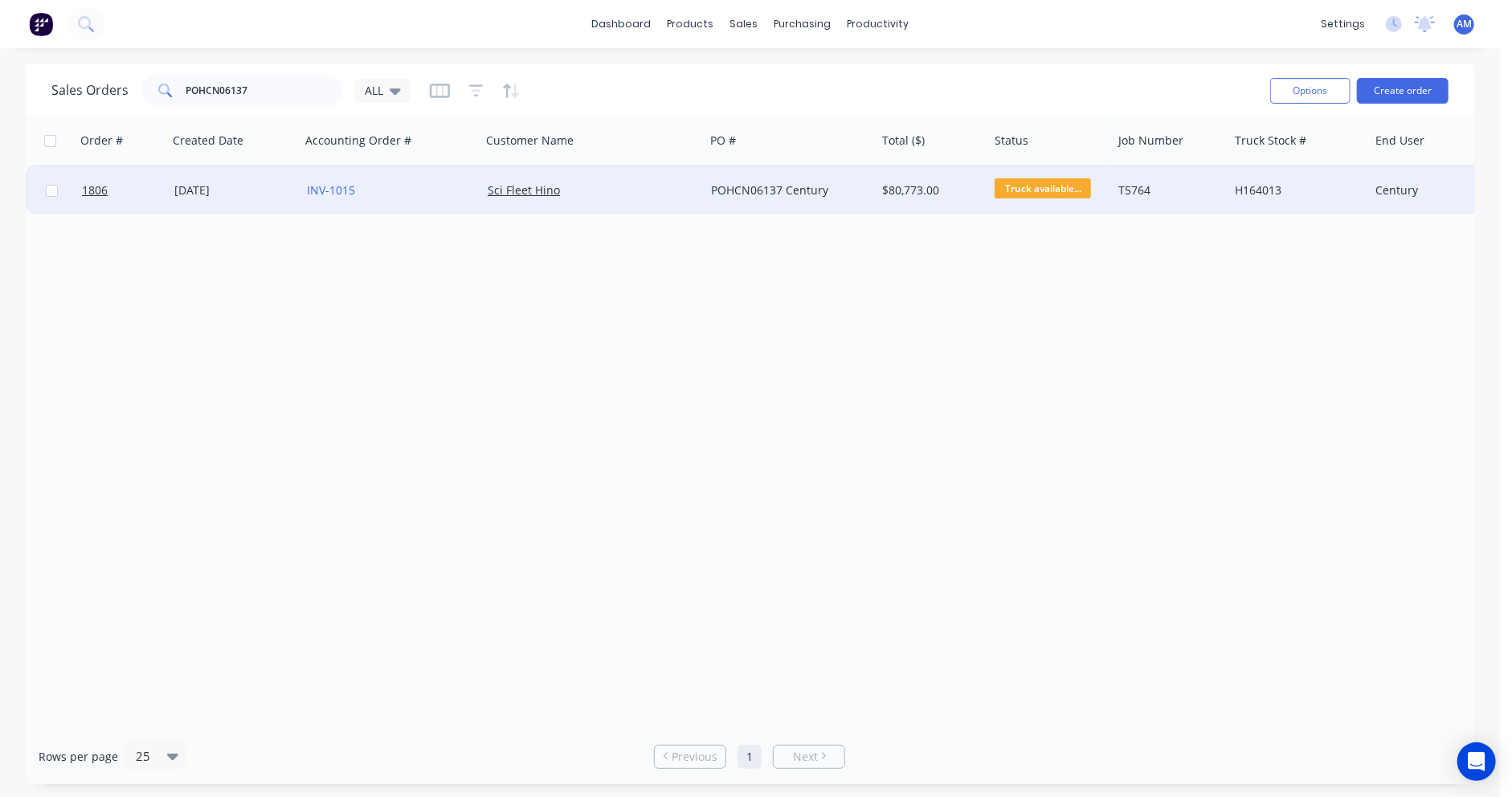
click at [190, 186] on div "27 May 2025" at bounding box center [234, 190] width 119 height 16
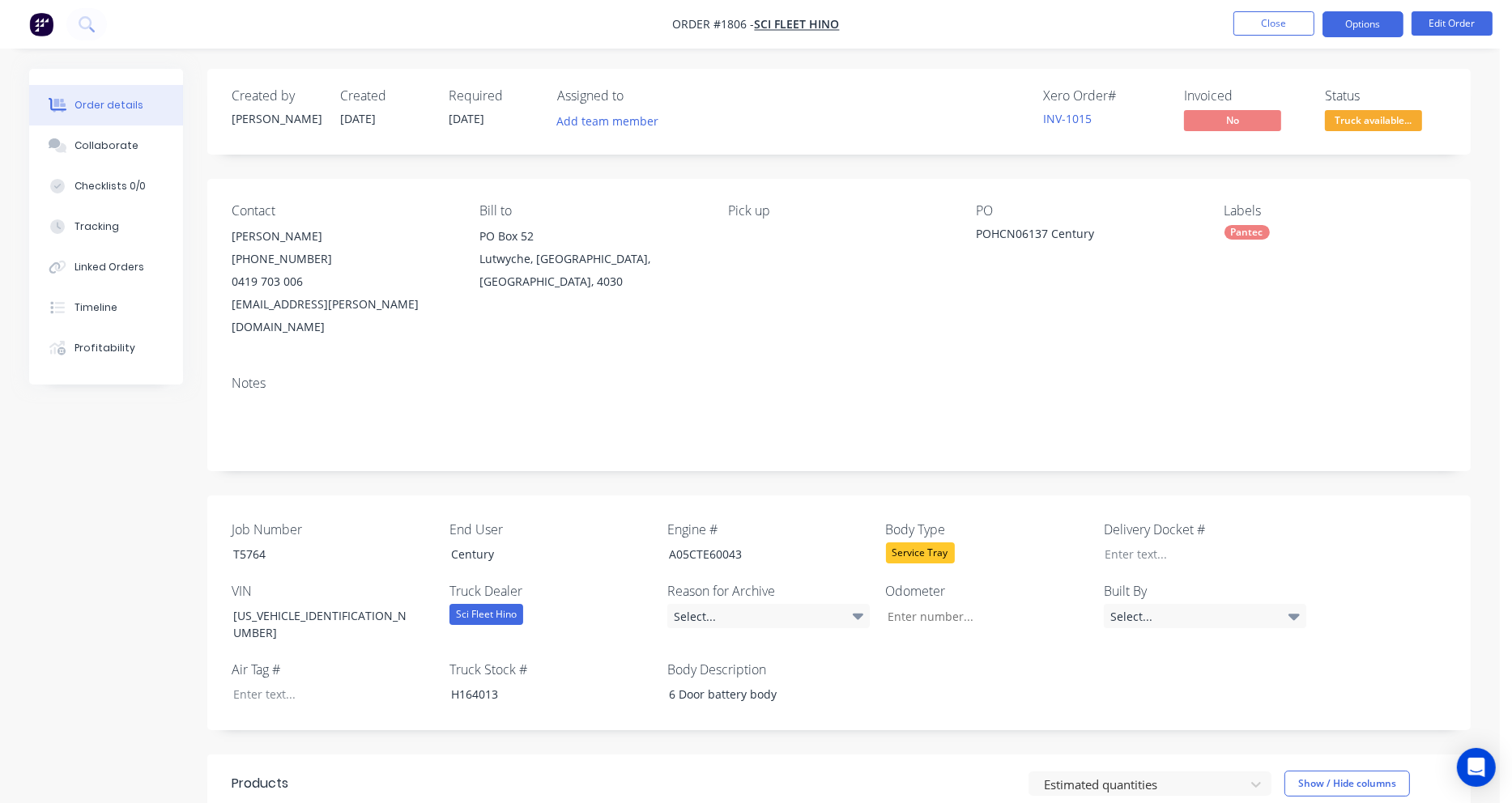
click at [1379, 18] on button "Options" at bounding box center [1363, 24] width 81 height 26
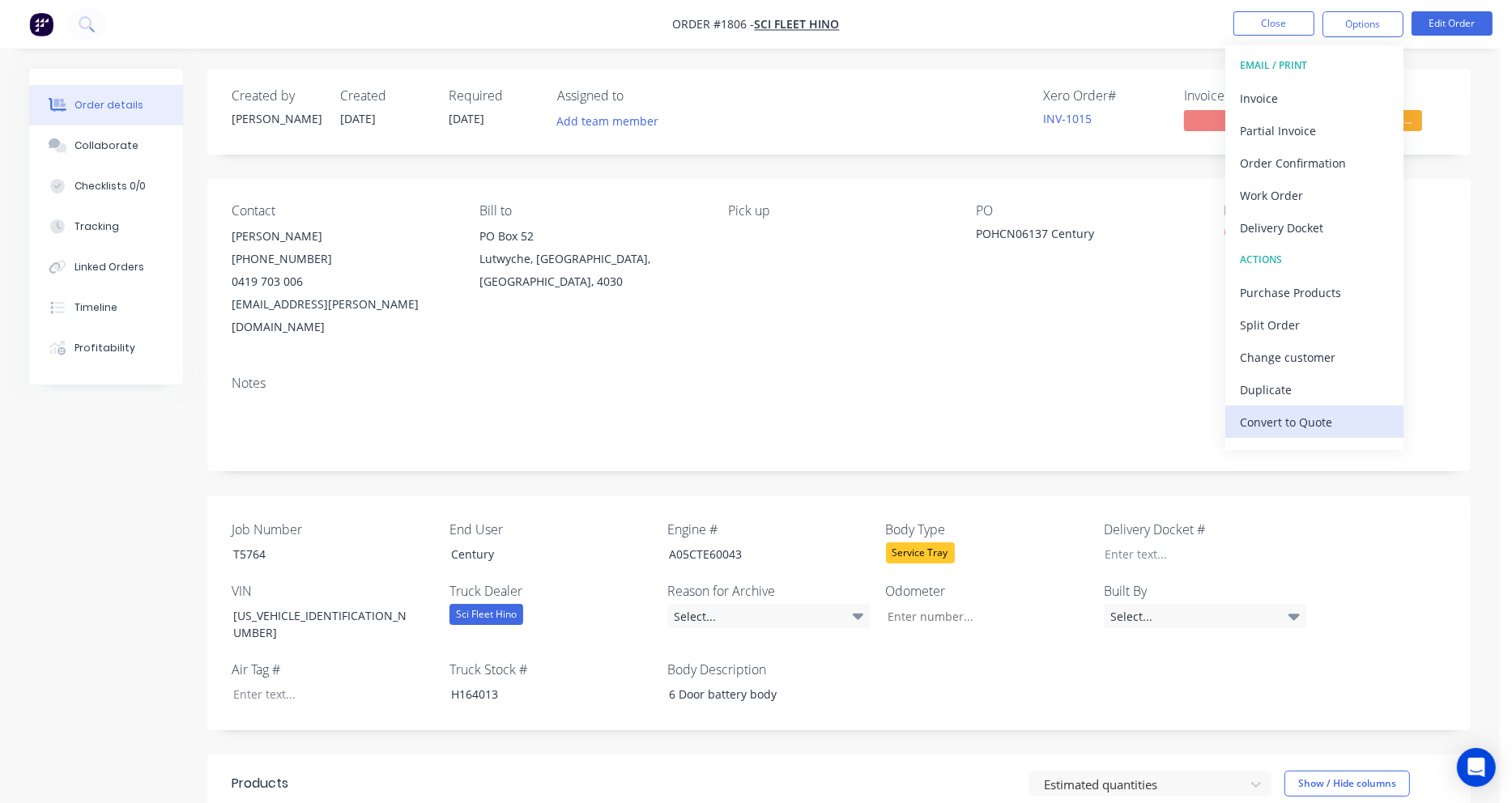
click at [1304, 416] on div "Convert to Quote" at bounding box center [1314, 422] width 149 height 24
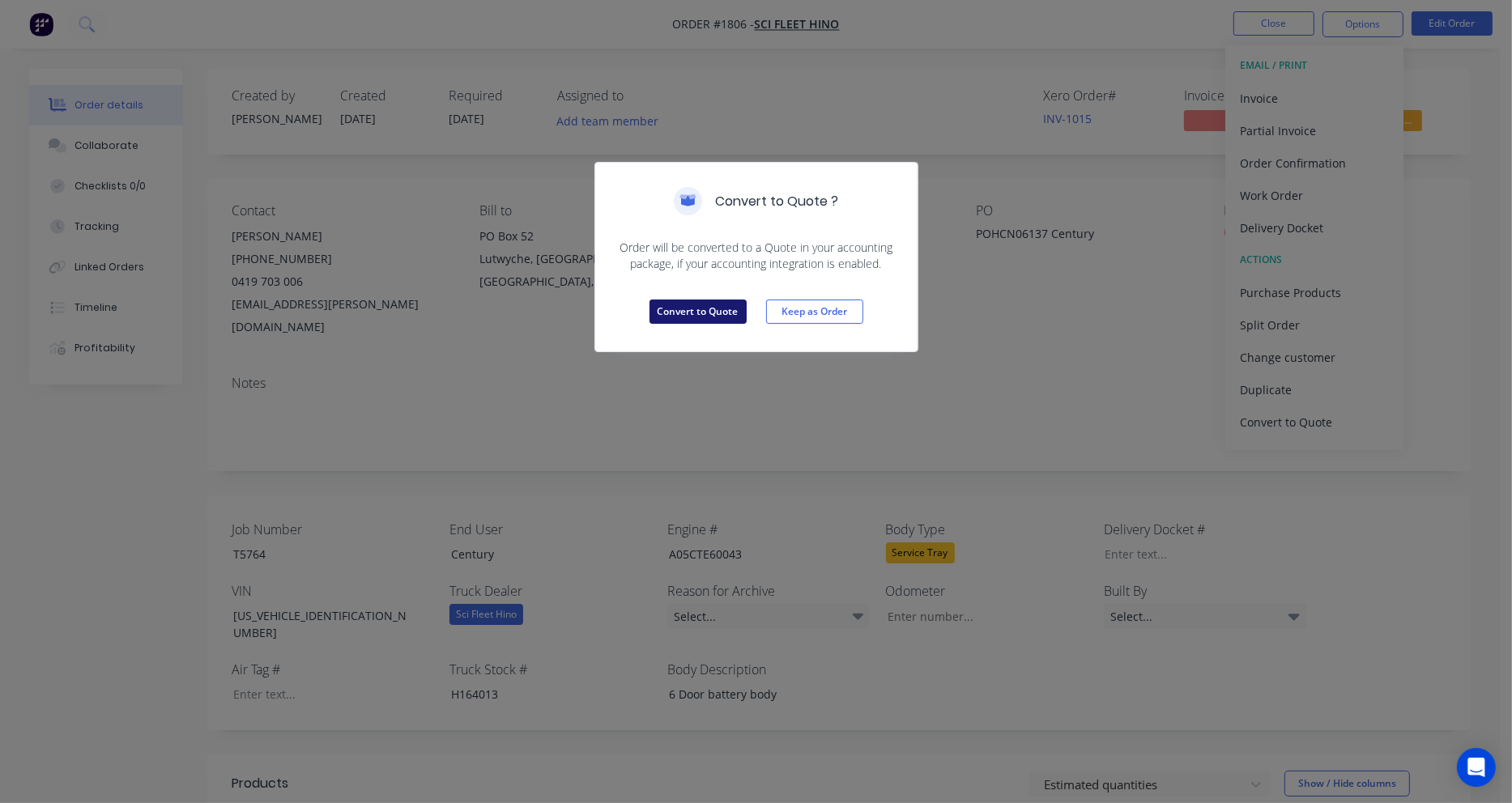
click at [711, 318] on button "Convert to Quote" at bounding box center [698, 311] width 97 height 24
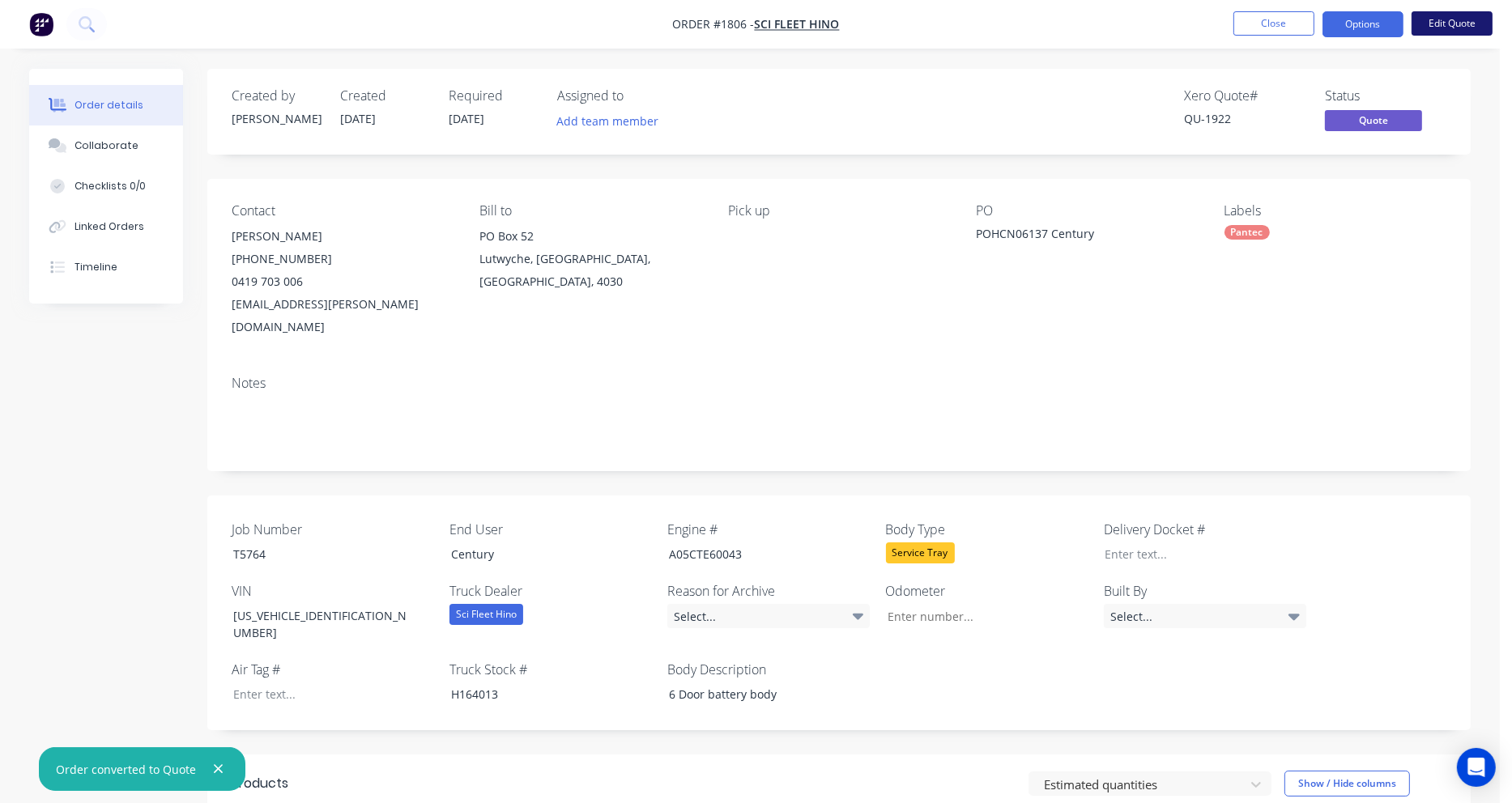
click at [1449, 21] on button "Edit Quote" at bounding box center [1452, 23] width 81 height 24
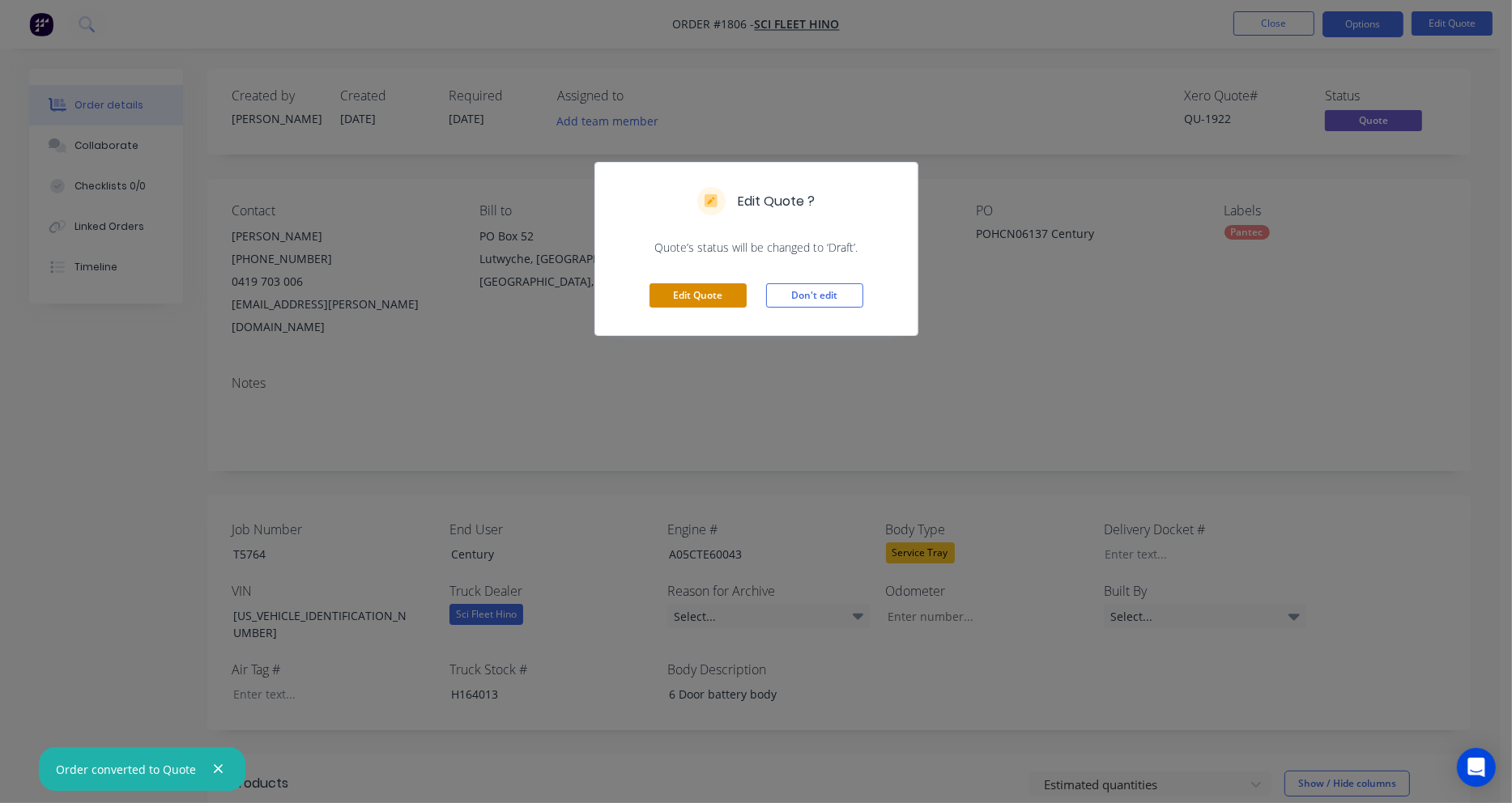
click at [687, 289] on button "Edit Quote" at bounding box center [698, 295] width 97 height 24
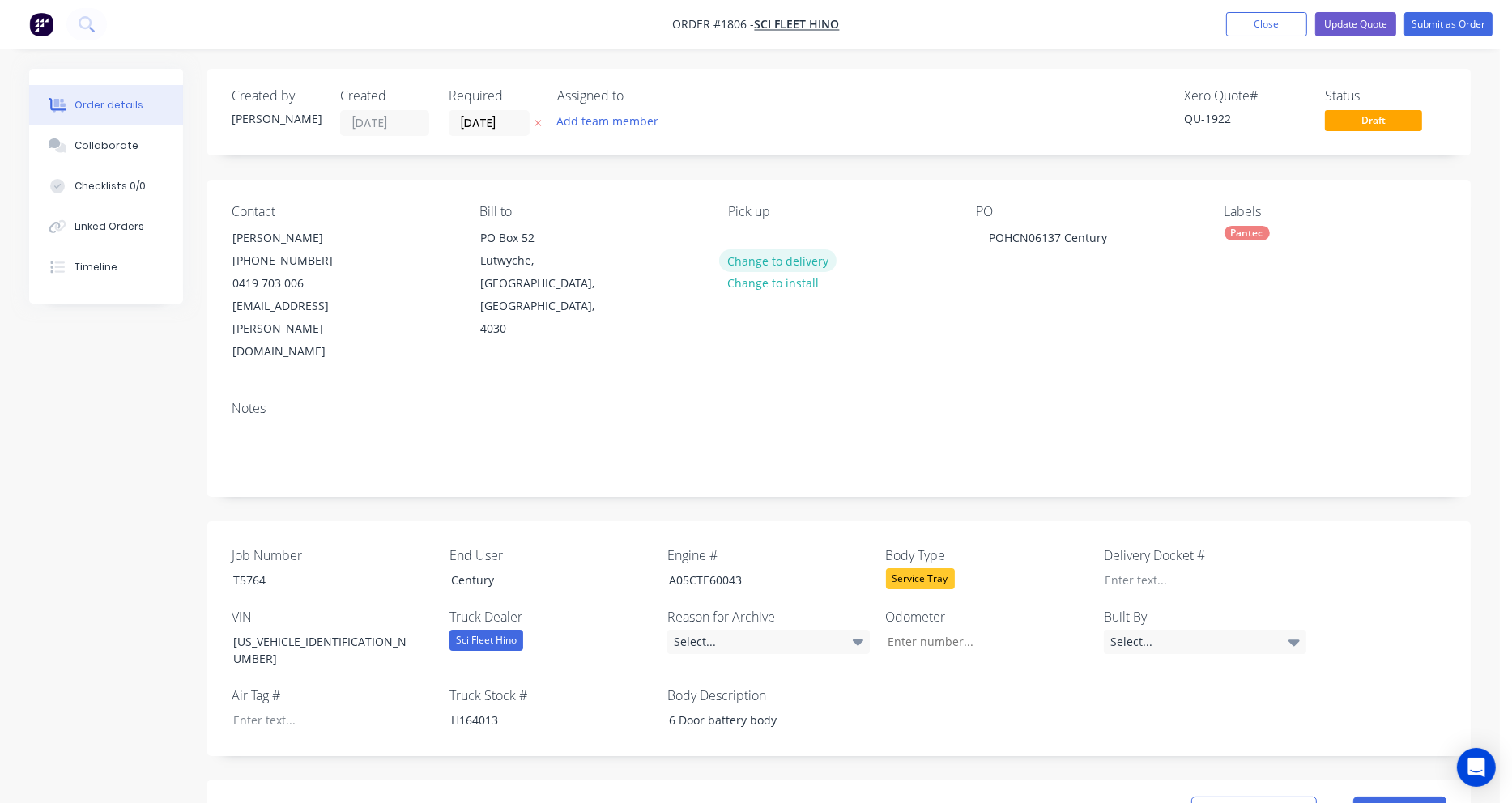
click at [807, 261] on button "Change to delivery" at bounding box center [778, 260] width 118 height 22
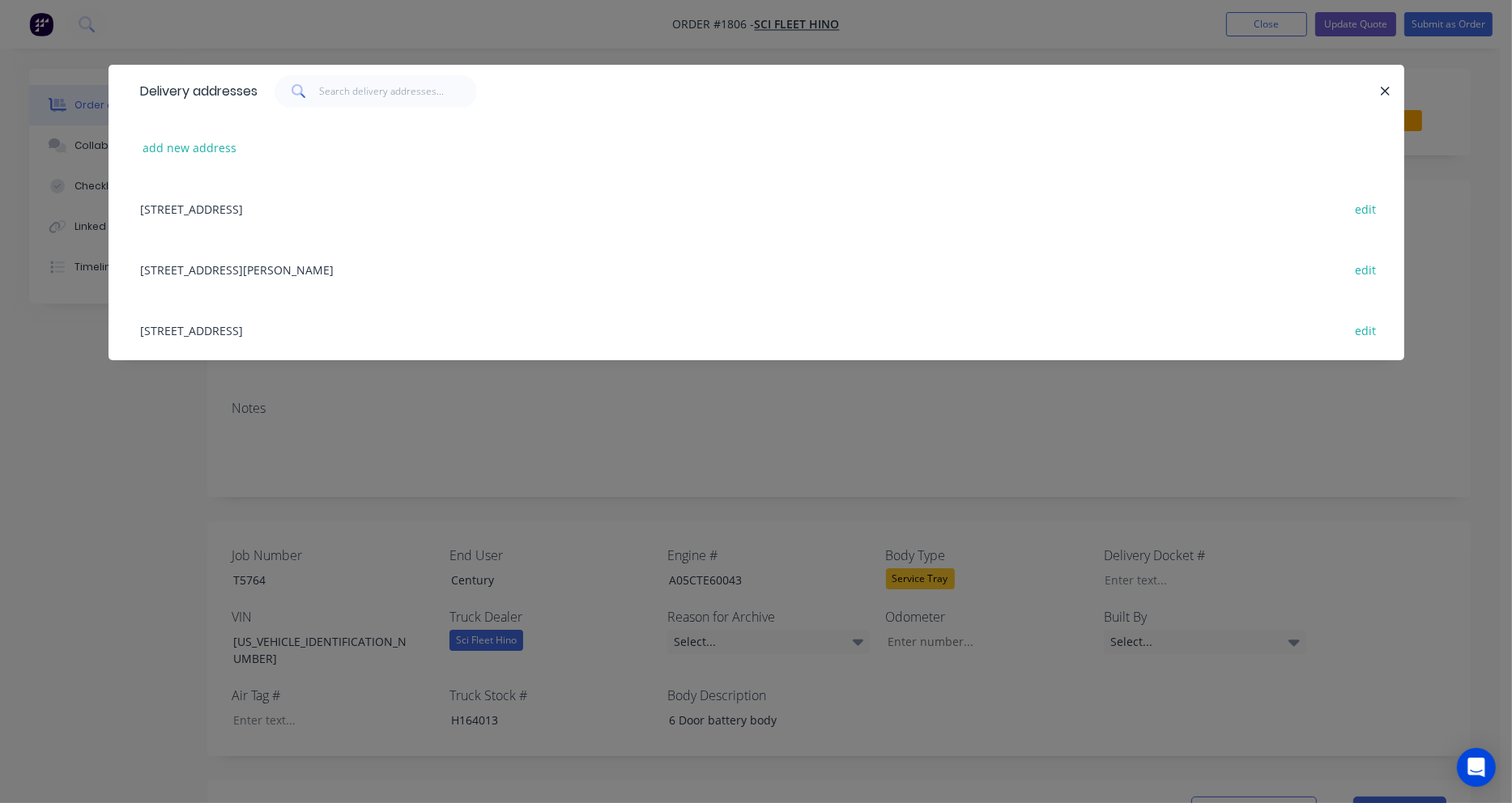
click at [279, 329] on div "816 Beaudesert Road, Coopers Plains, Australia, 4108 edit" at bounding box center [756, 330] width 1247 height 61
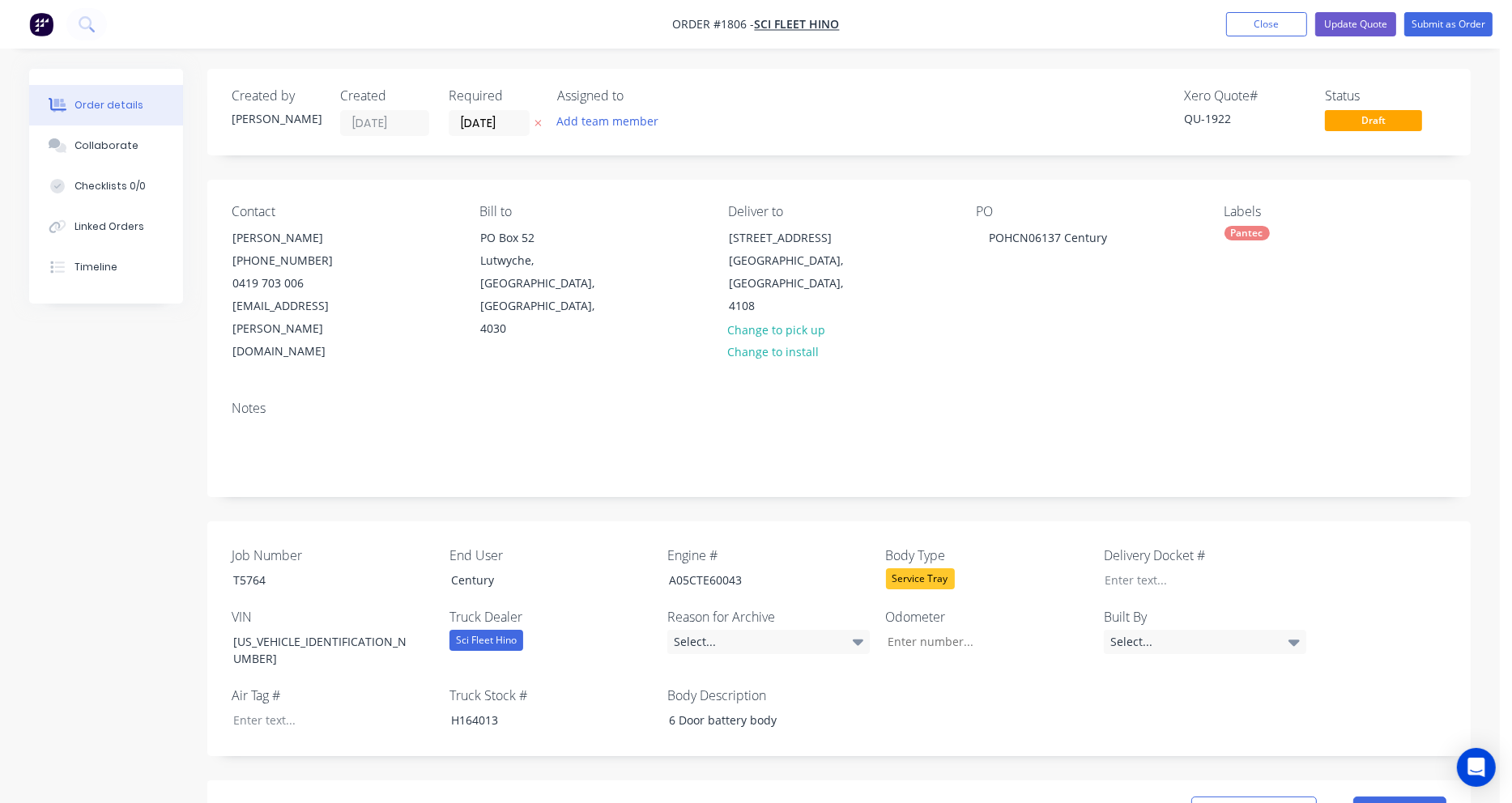
click at [1120, 236] on div "PO POHCN06137 Century" at bounding box center [1086, 284] width 222 height 160
click at [1110, 242] on div "POHCN06137 Century" at bounding box center [1047, 237] width 144 height 24
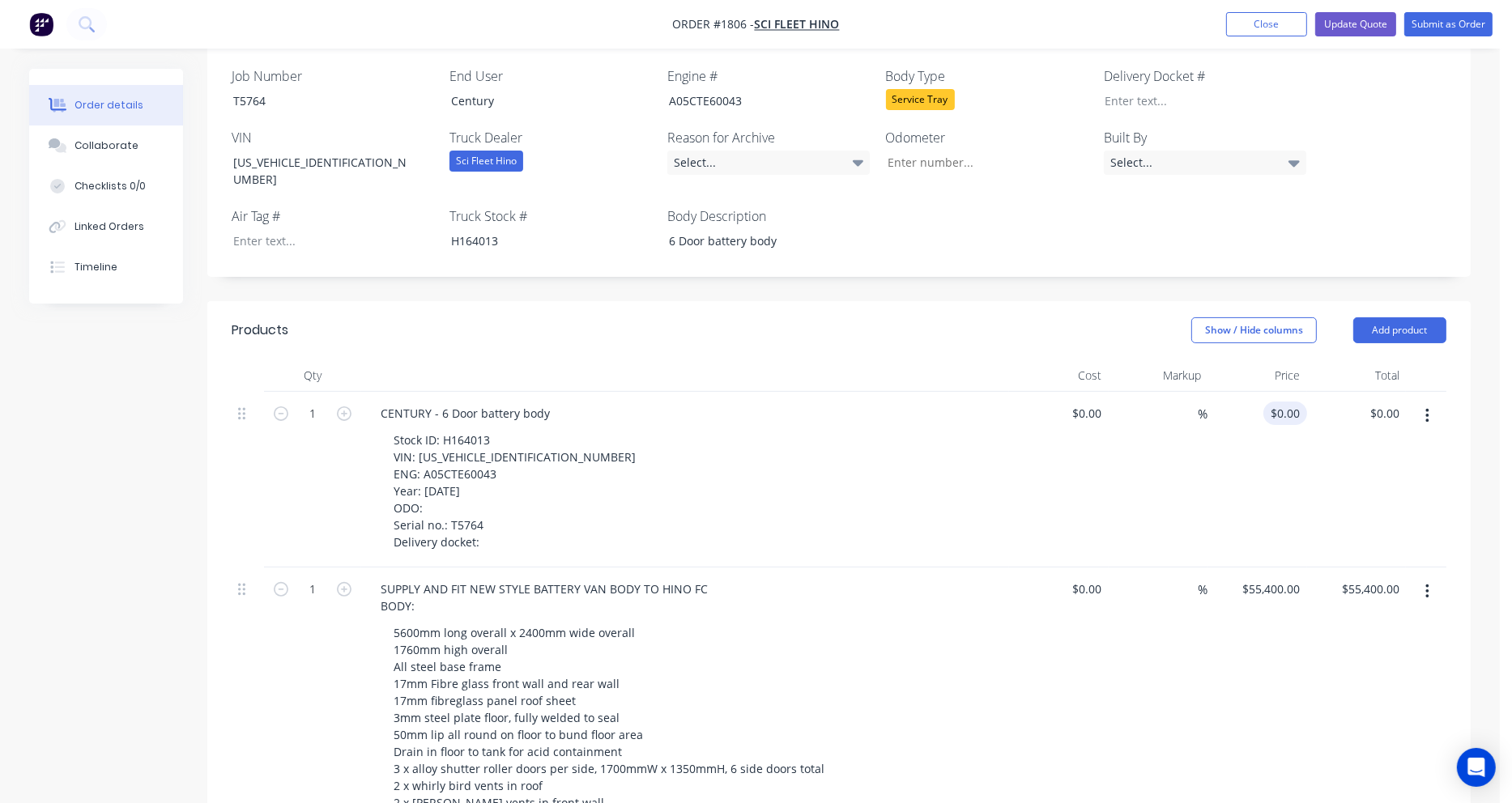
scroll to position [486, 0]
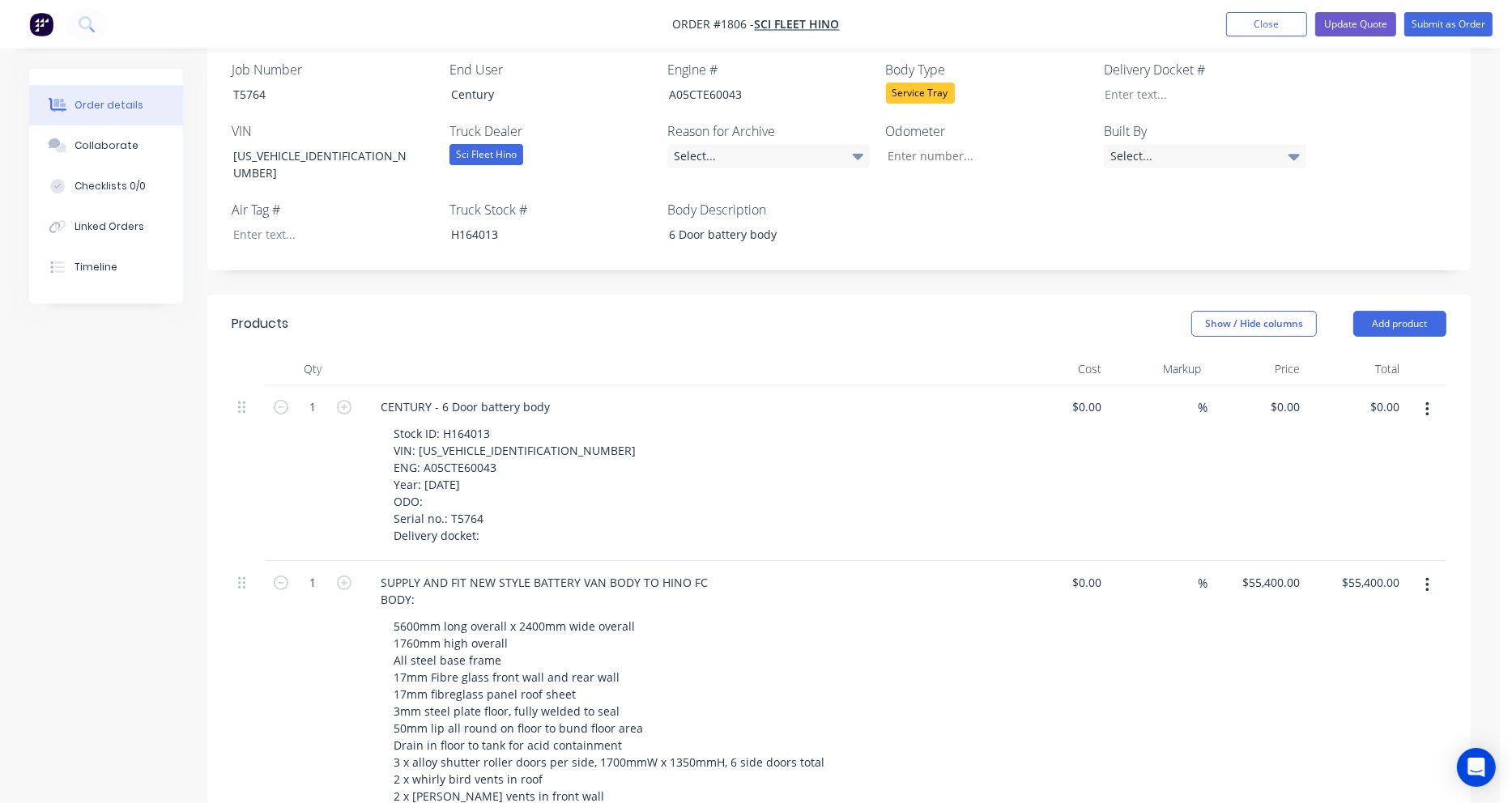
click at [1426, 400] on icon "button" at bounding box center [1427, 409] width 4 height 18
click at [1369, 538] on div "Delete" at bounding box center [1369, 549] width 124 height 24
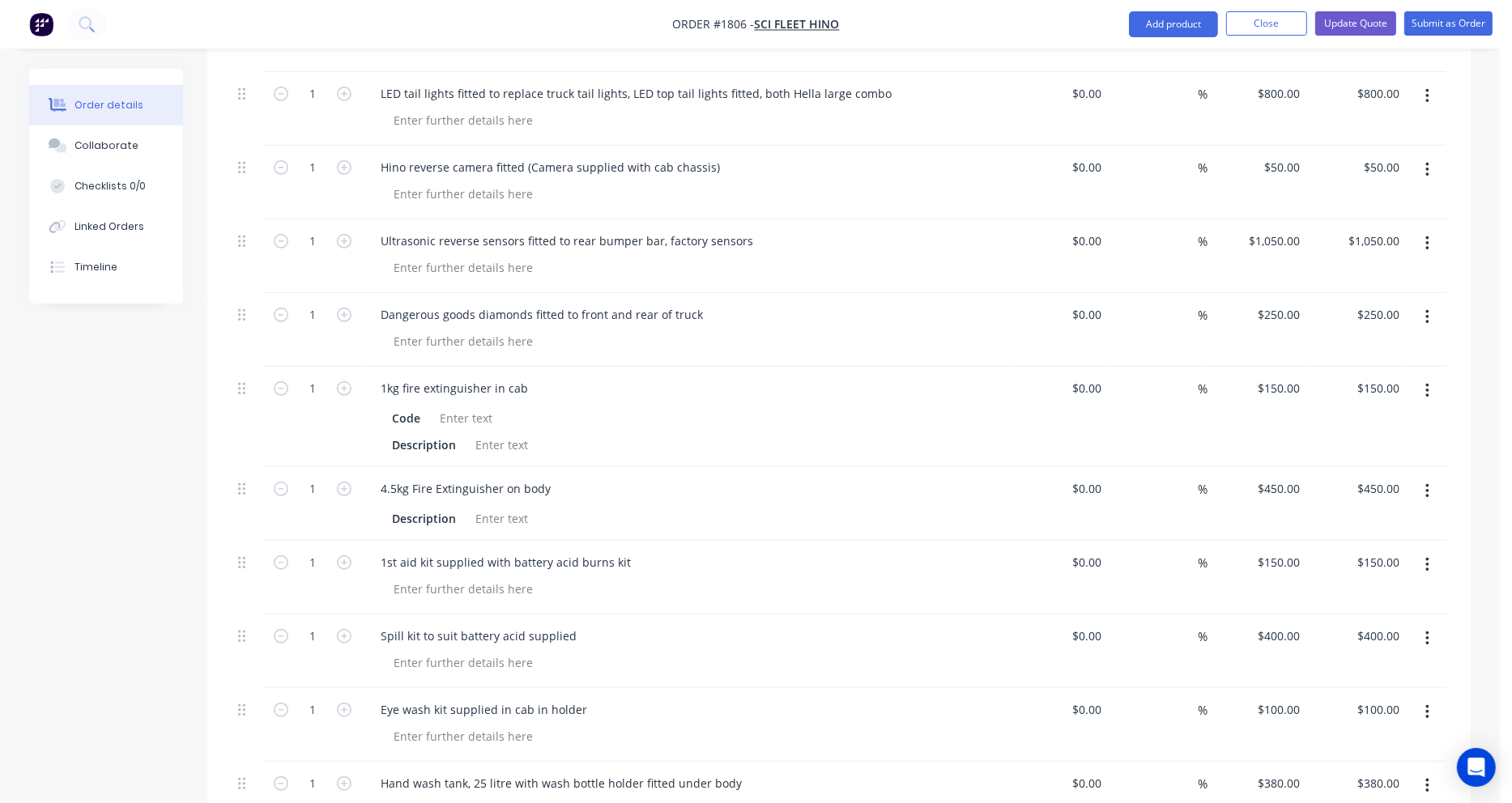
scroll to position [1295, 0]
drag, startPoint x: 418, startPoint y: 351, endPoint x: 341, endPoint y: 352, distance: 77.0
click at [341, 363] on div "1 1kg fire extinguisher in cab Code Description $0.00 $0.00 % $150.00 $150.00 $…" at bounding box center [839, 413] width 1215 height 100
drag, startPoint x: 453, startPoint y: 378, endPoint x: 377, endPoint y: 377, distance: 76.0
click at [377, 399] on div "Description" at bounding box center [685, 426] width 635 height 54
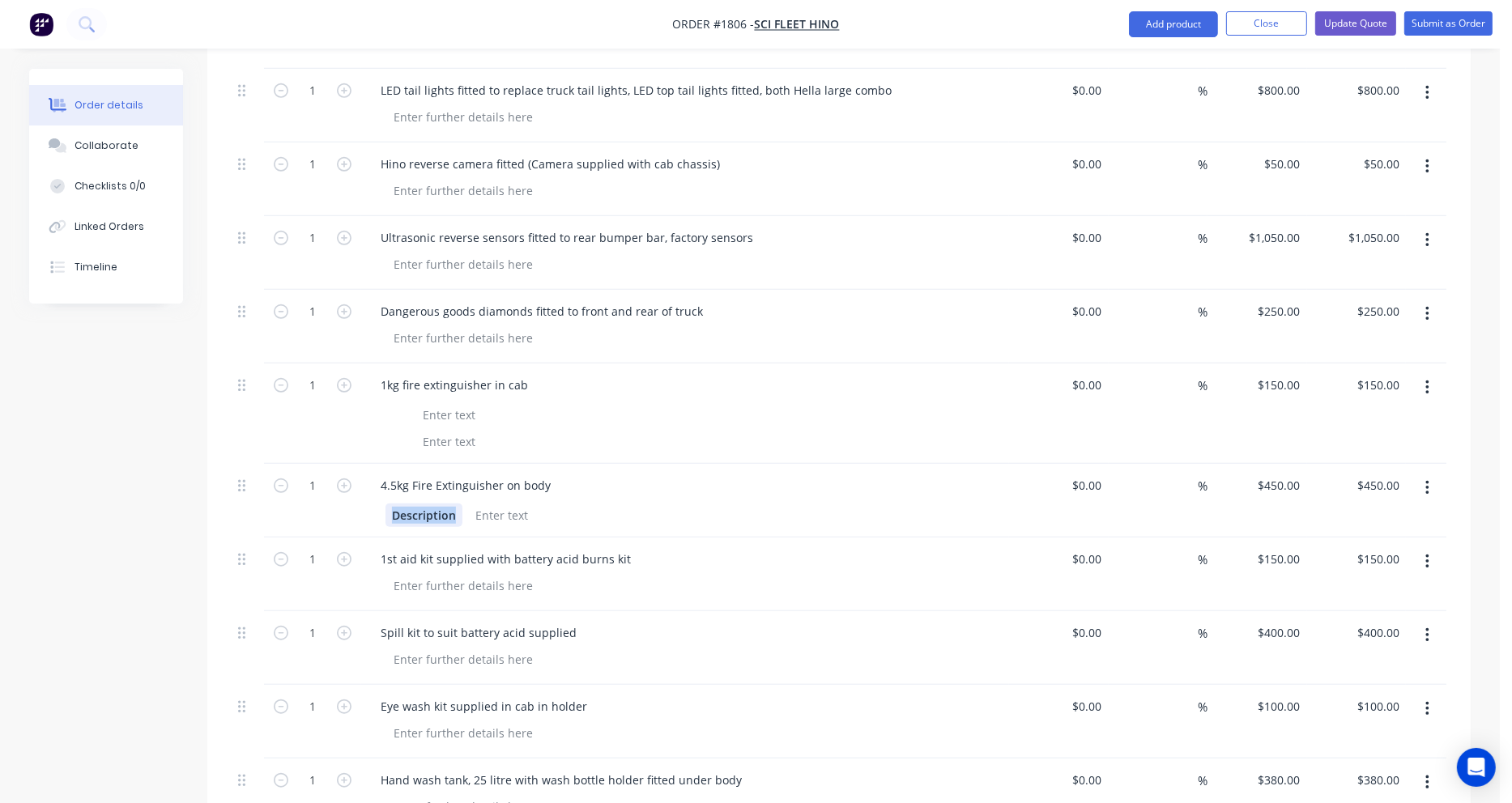
drag, startPoint x: 383, startPoint y: 451, endPoint x: 363, endPoint y: 451, distance: 20.0
click at [363, 464] on div "4.5kg Fire Extinguisher on body Description" at bounding box center [685, 500] width 648 height 73
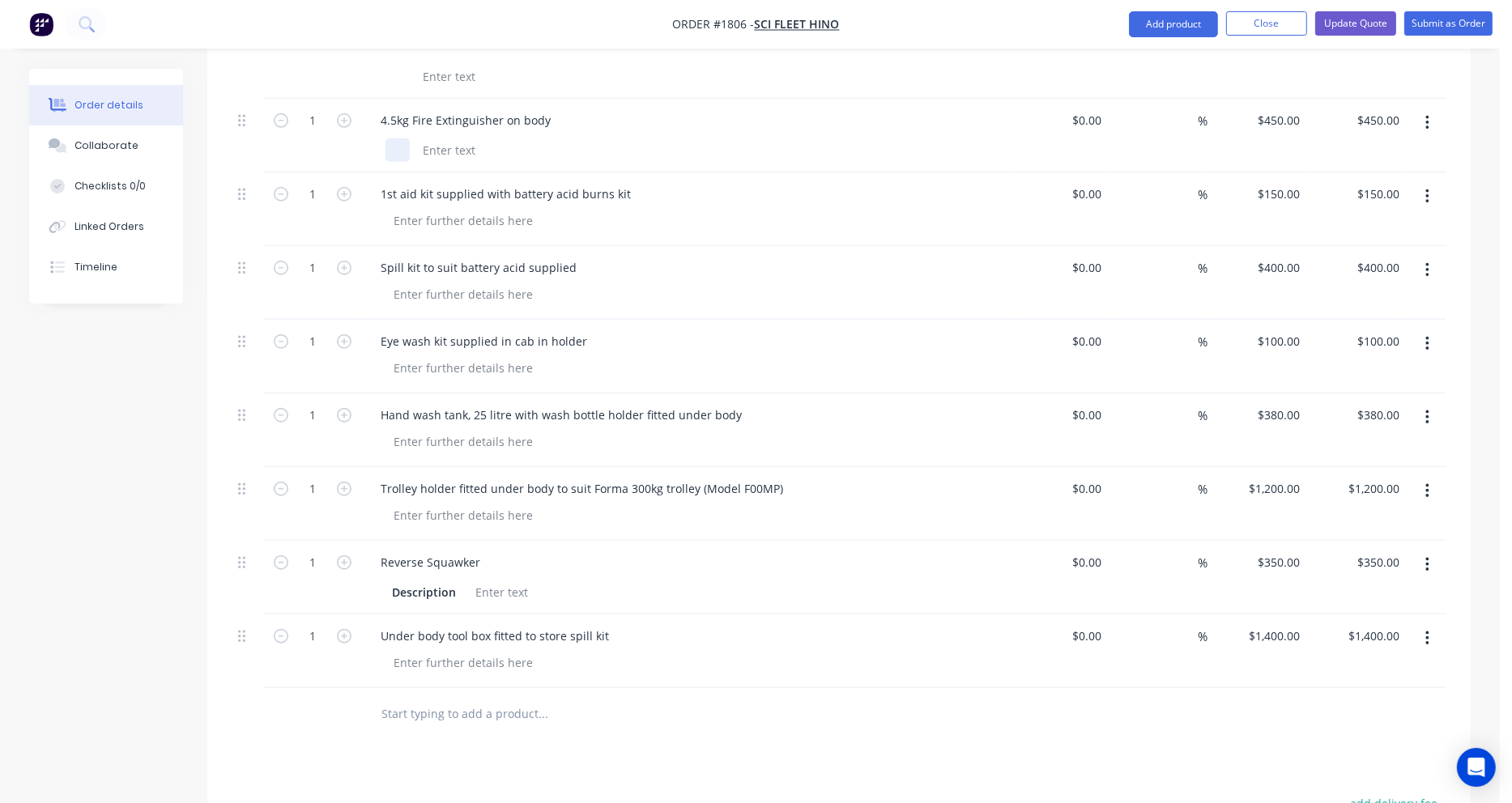
scroll to position [1700, 0]
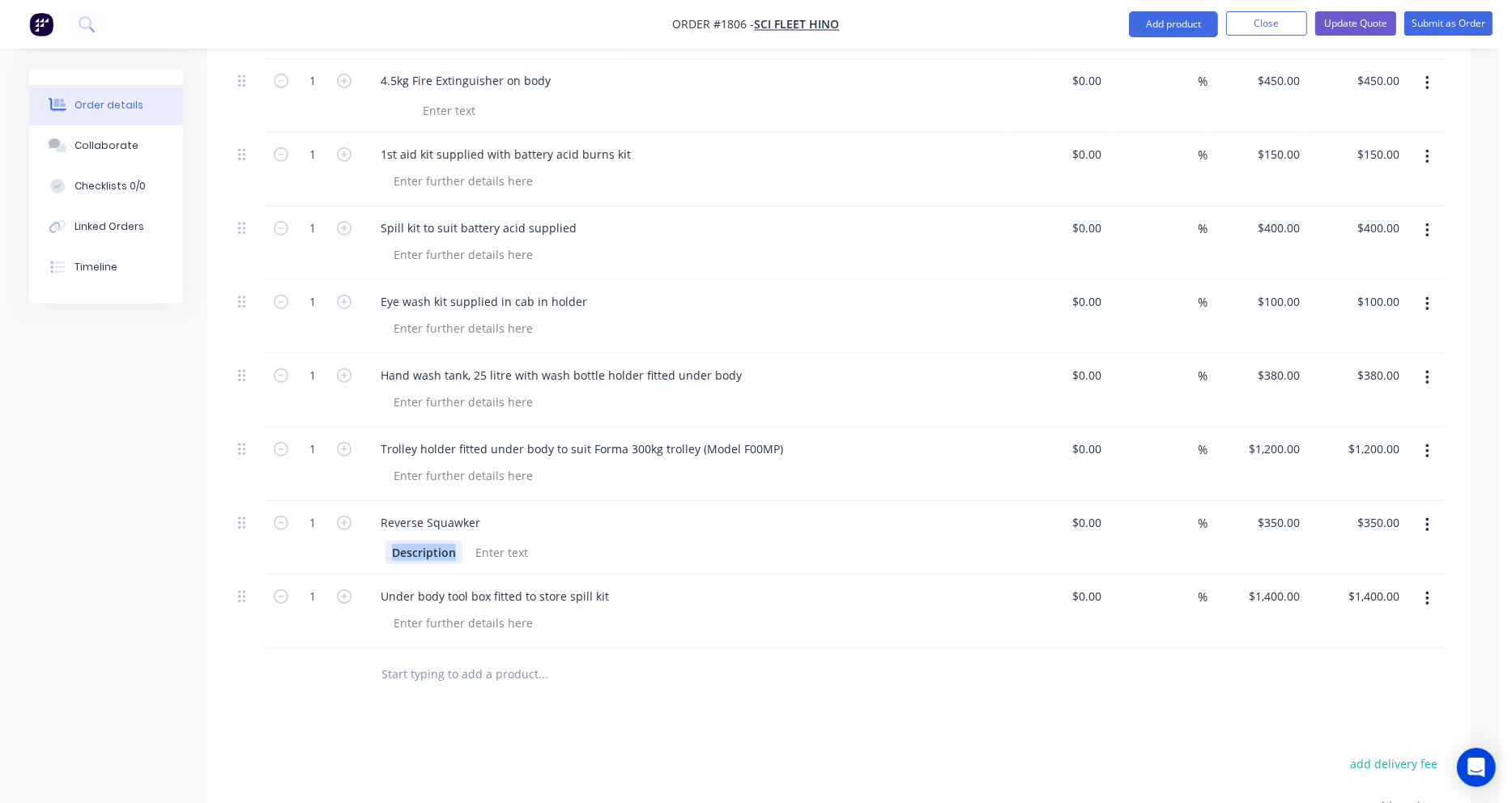
drag, startPoint x: 456, startPoint y: 488, endPoint x: 363, endPoint y: 488, distance: 93.0
click at [363, 501] on div "Reverse Squawker Description" at bounding box center [685, 537] width 648 height 73
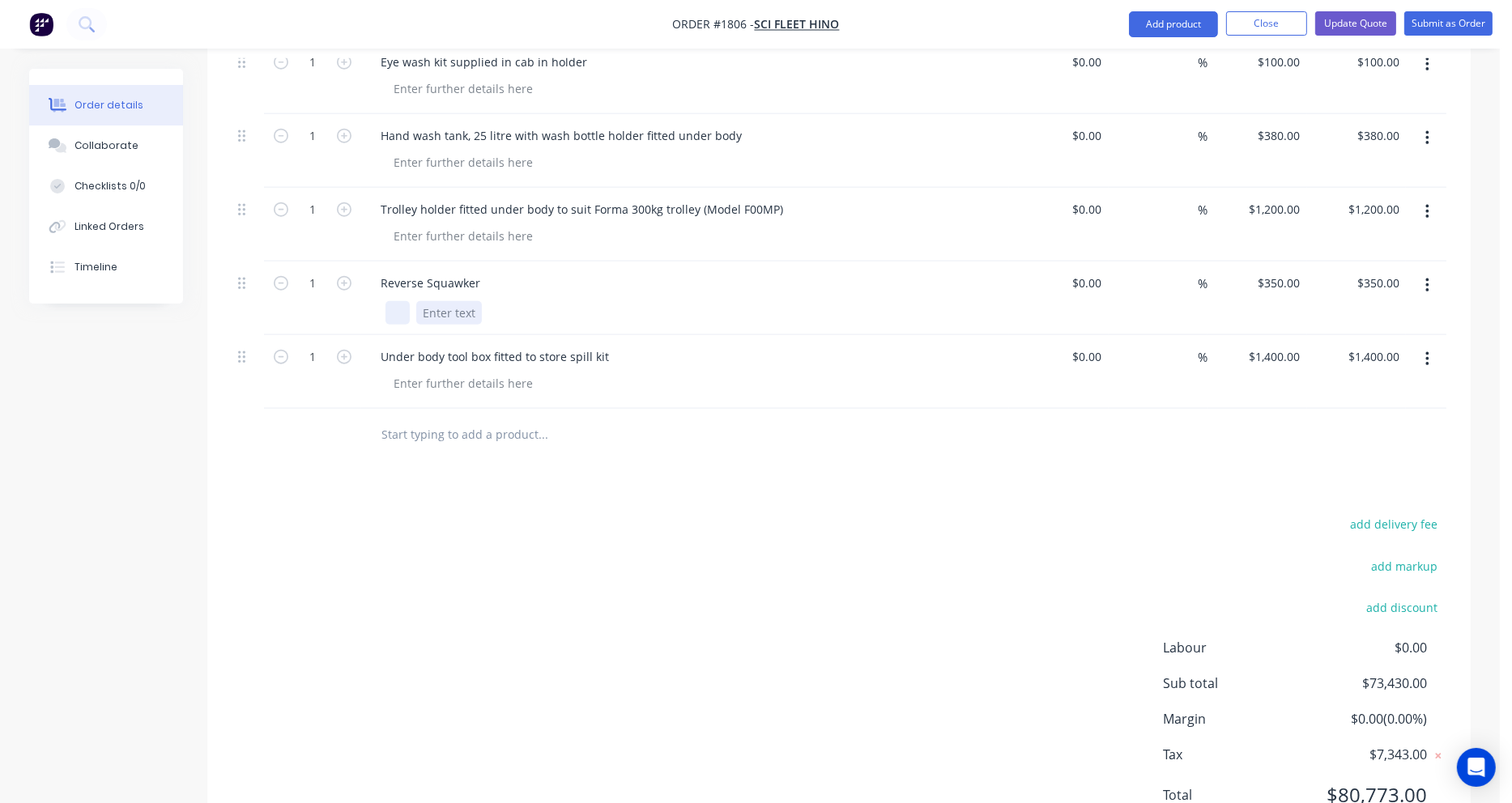
scroll to position [1943, 0]
click at [419, 415] on input "text" at bounding box center [542, 431] width 324 height 32
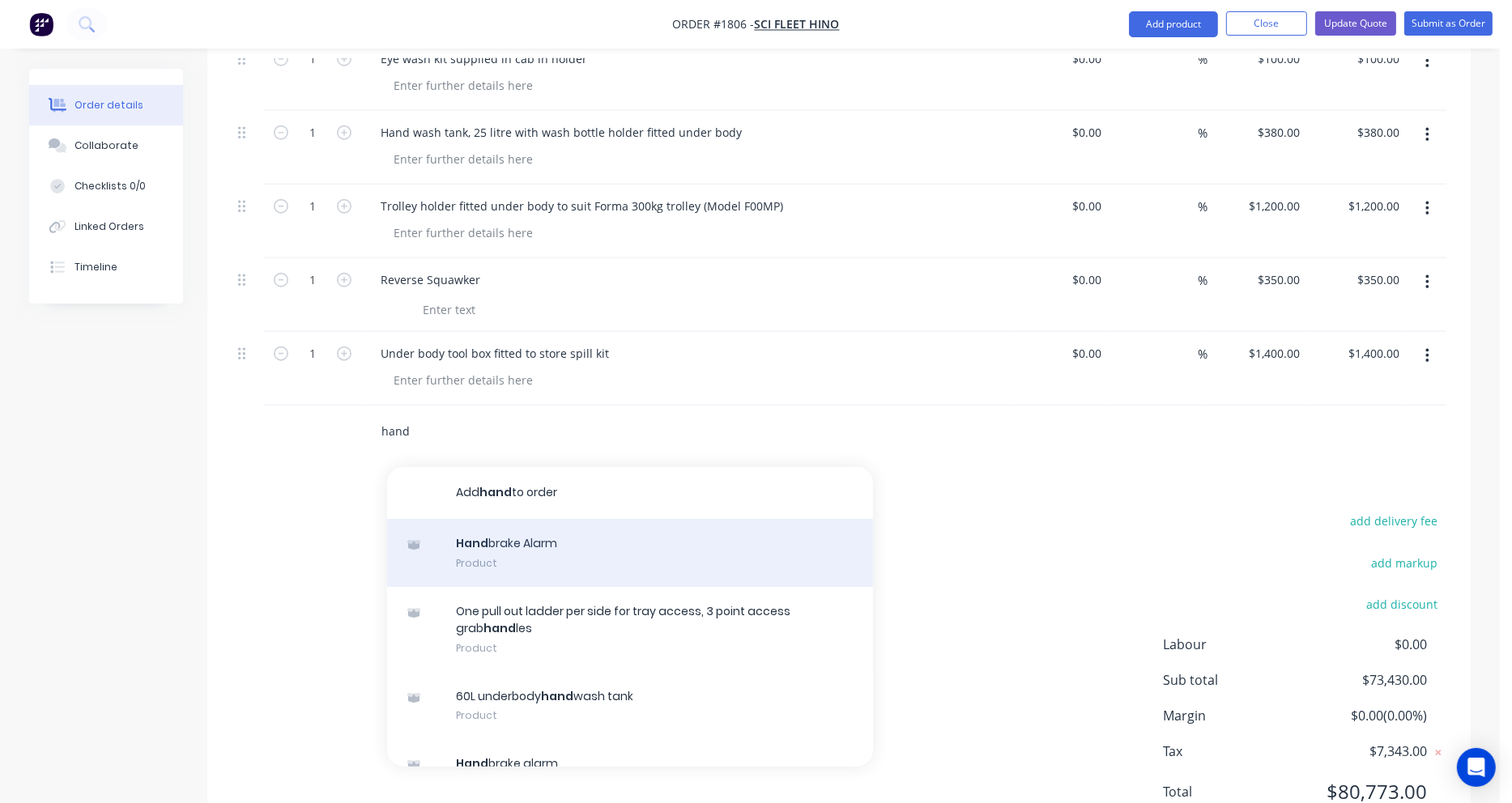
type input "hand"
click at [492, 519] on div "Hand brake Alarm Product" at bounding box center [630, 553] width 486 height 68
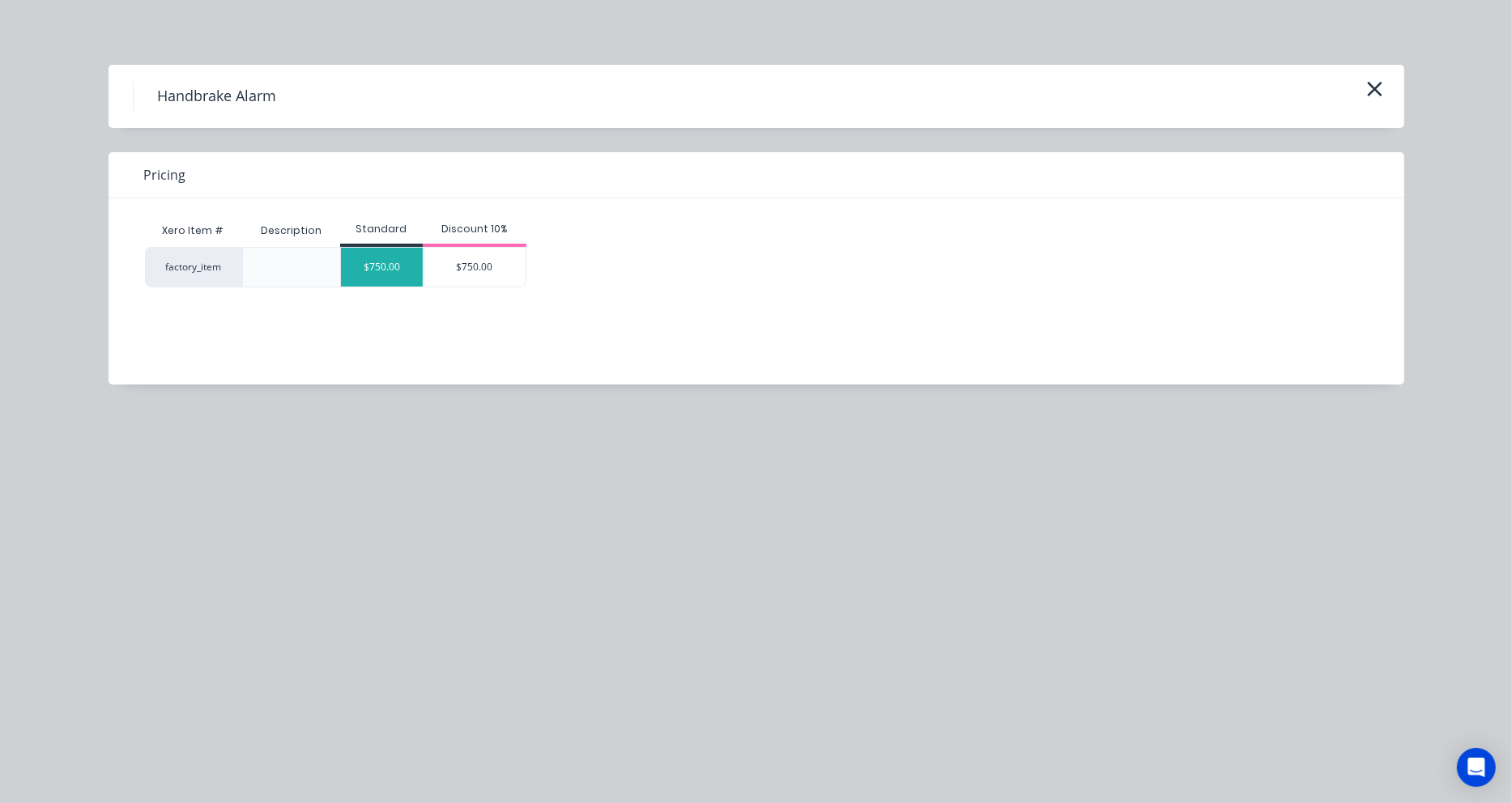
click at [392, 271] on div "$750.00" at bounding box center [382, 267] width 82 height 39
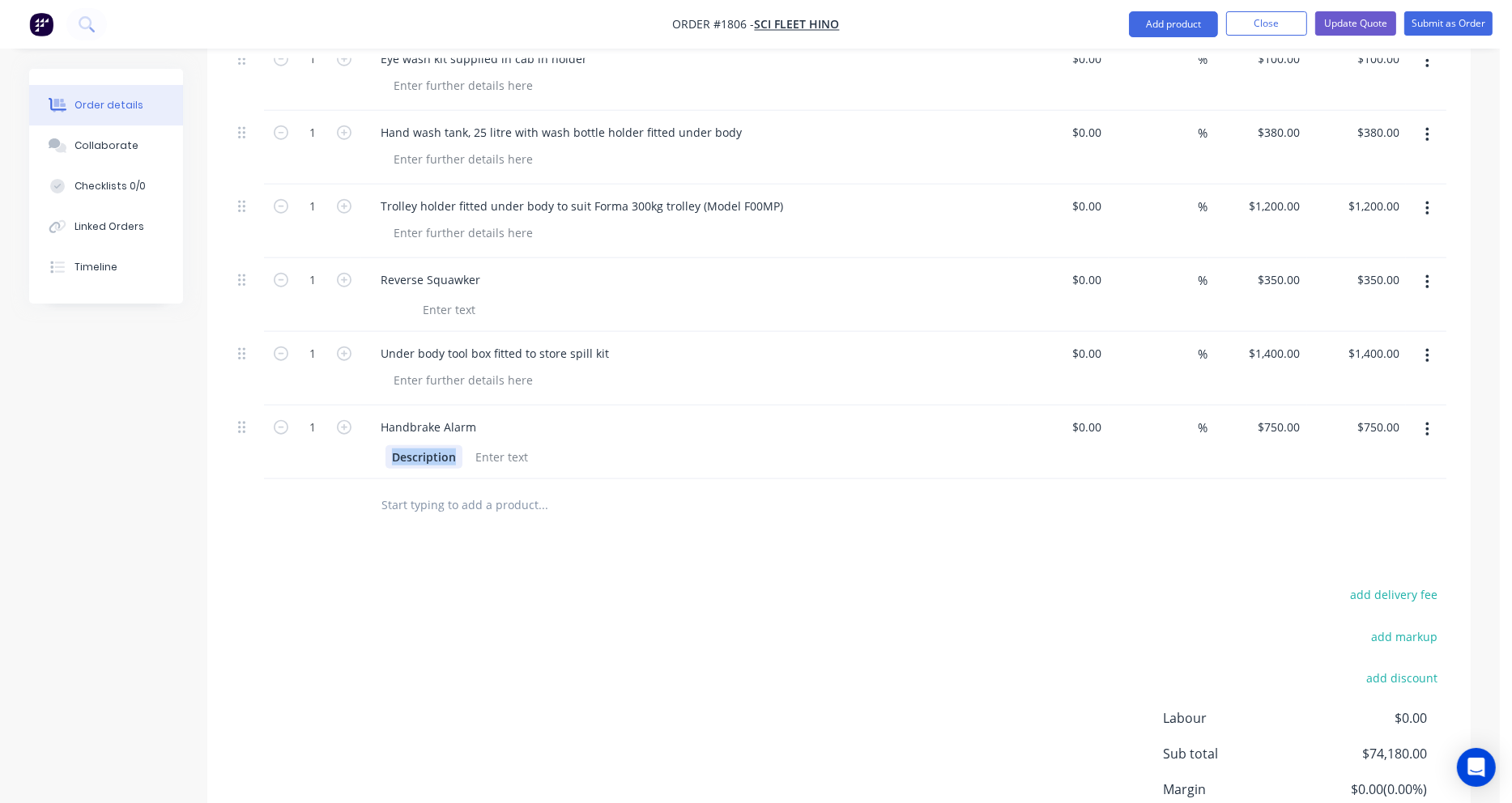
drag, startPoint x: 457, startPoint y: 392, endPoint x: 388, endPoint y: 393, distance: 69.0
click at [388, 446] on div "Description" at bounding box center [424, 457] width 77 height 24
click at [419, 489] on input "text" at bounding box center [542, 505] width 324 height 32
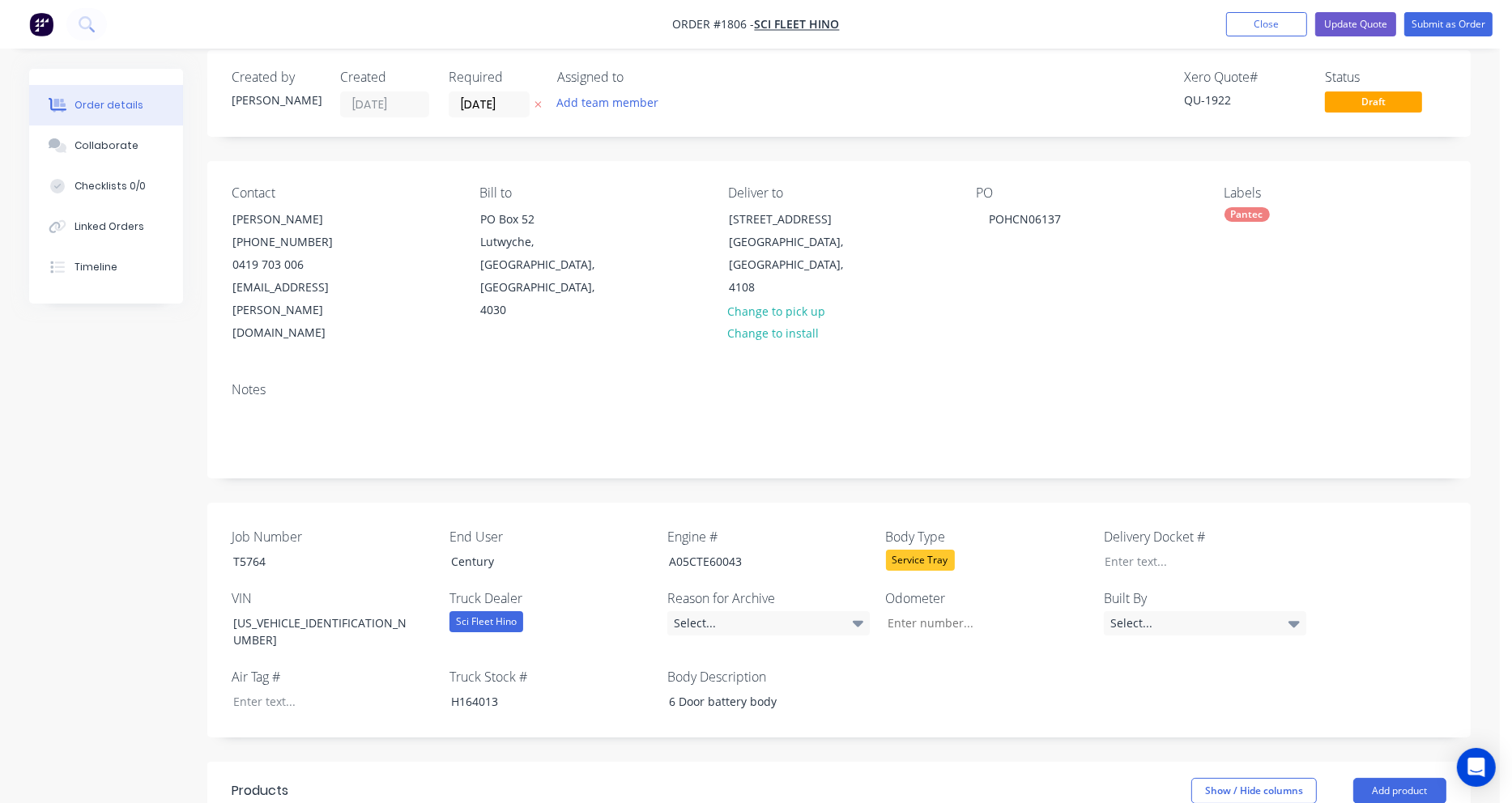
scroll to position [0, 0]
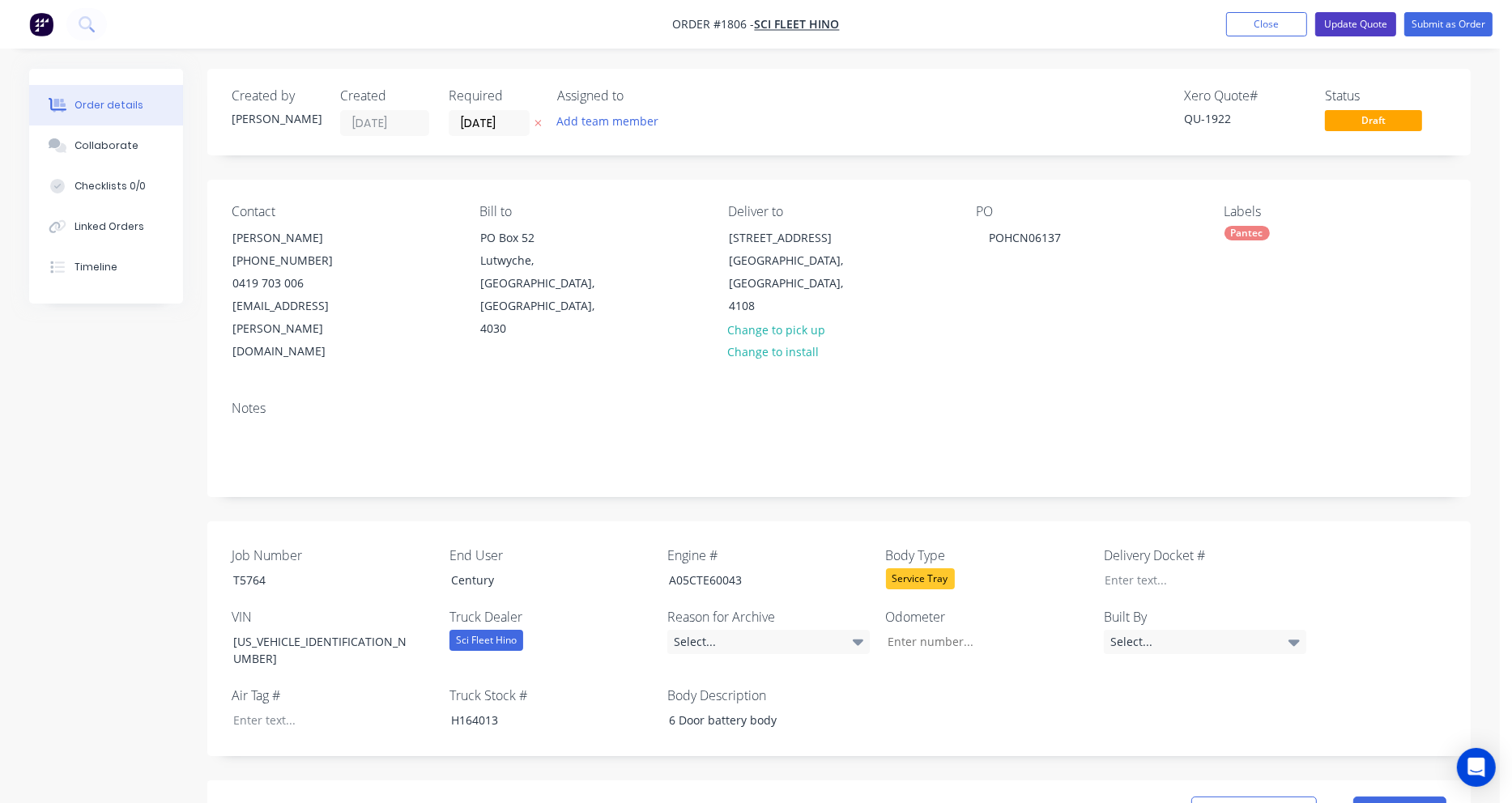
click at [1355, 21] on button "Update Quote" at bounding box center [1355, 24] width 81 height 24
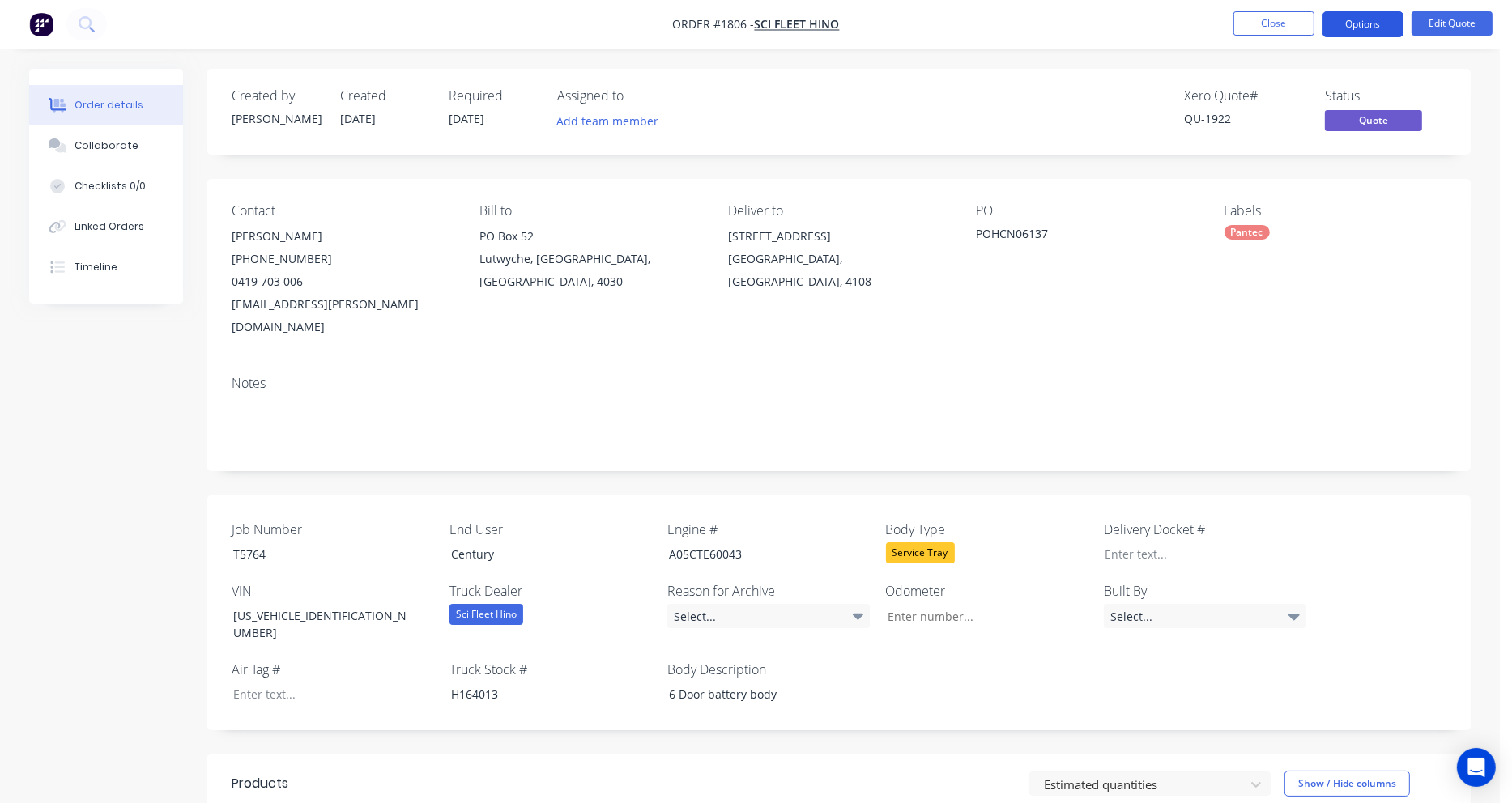
click at [1357, 23] on button "Options" at bounding box center [1363, 24] width 81 height 26
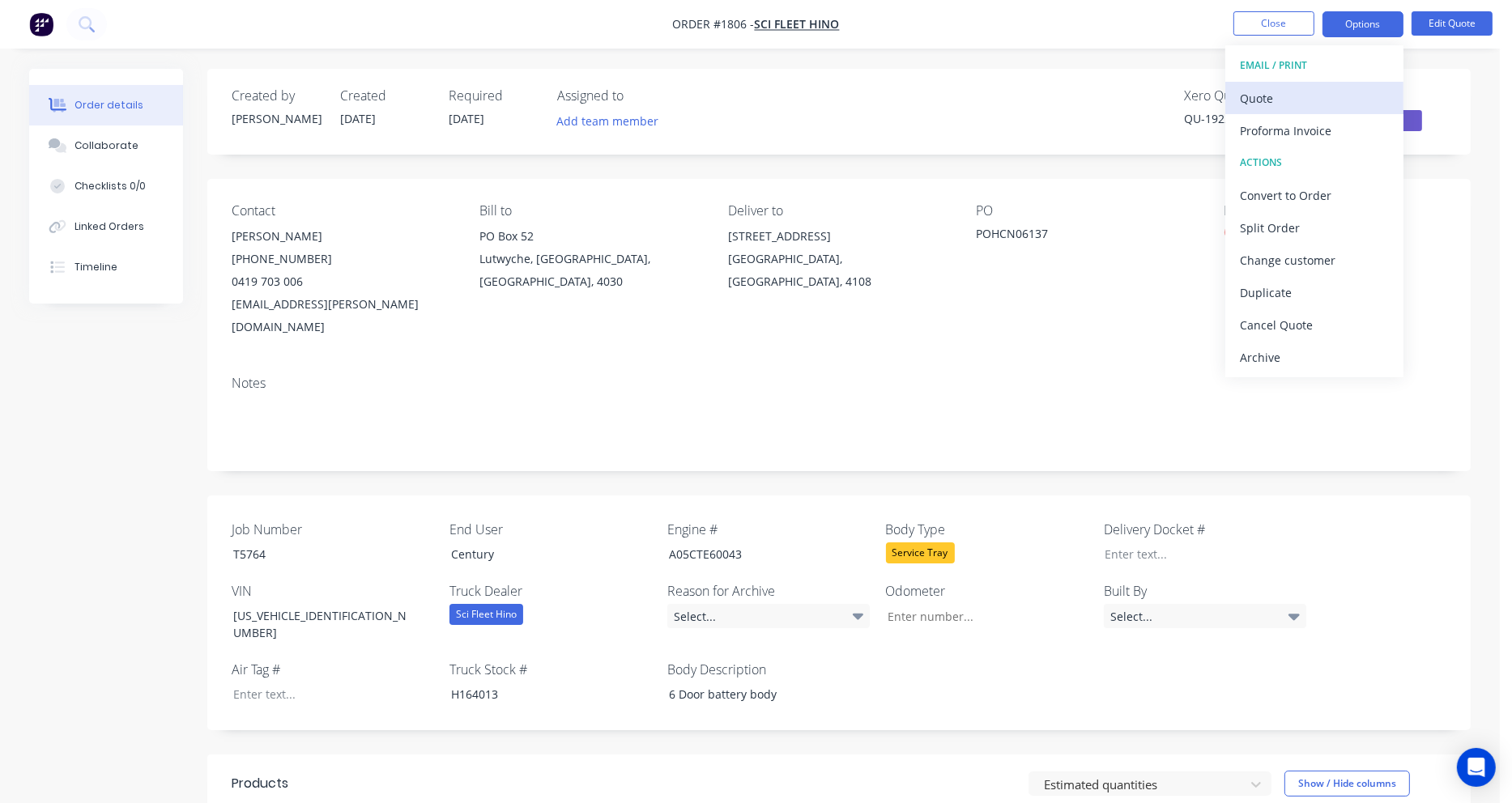
click at [1278, 93] on div "Quote" at bounding box center [1314, 98] width 149 height 24
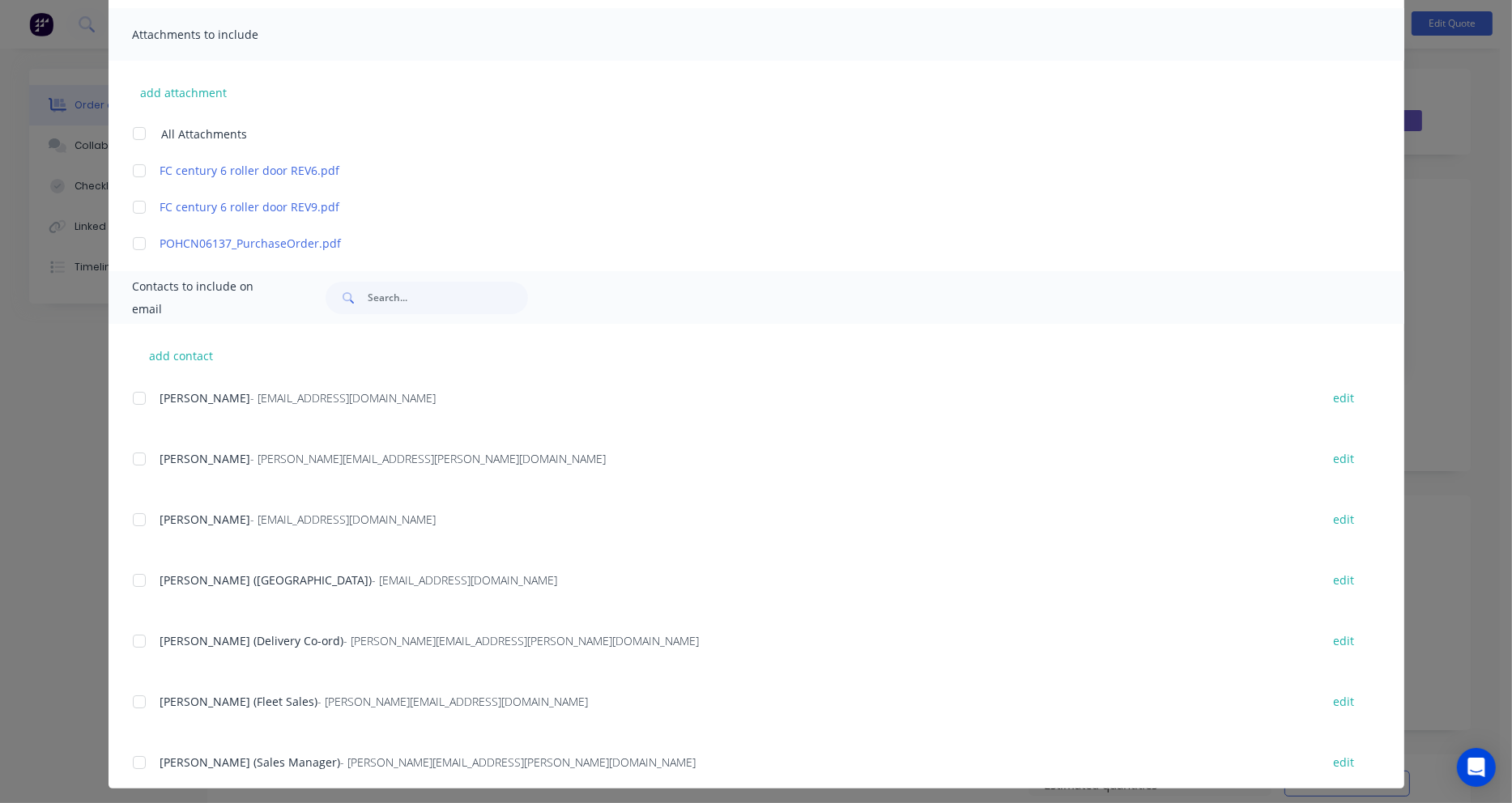
scroll to position [361, 0]
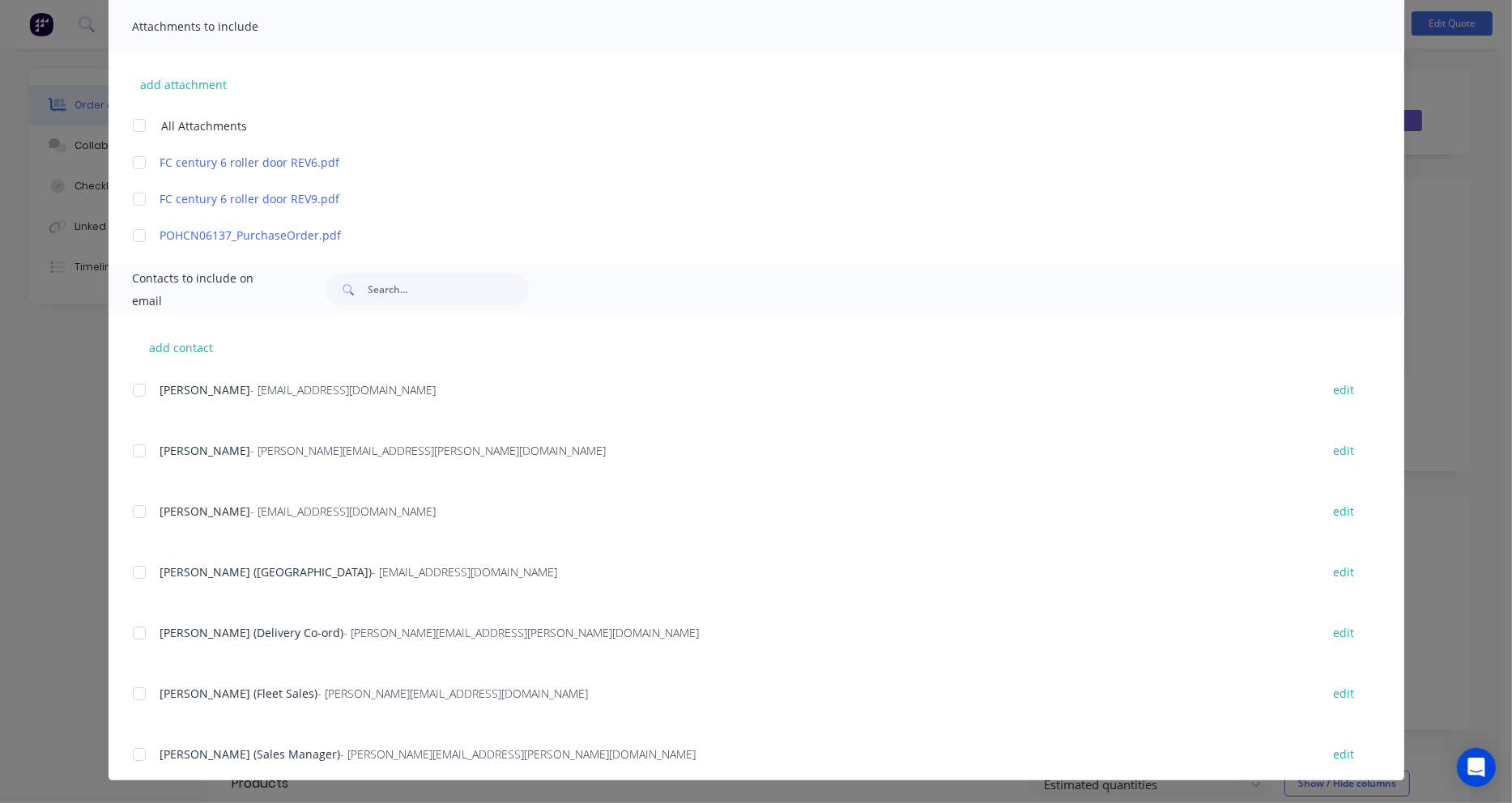
click at [129, 451] on div at bounding box center [138, 451] width 32 height 32
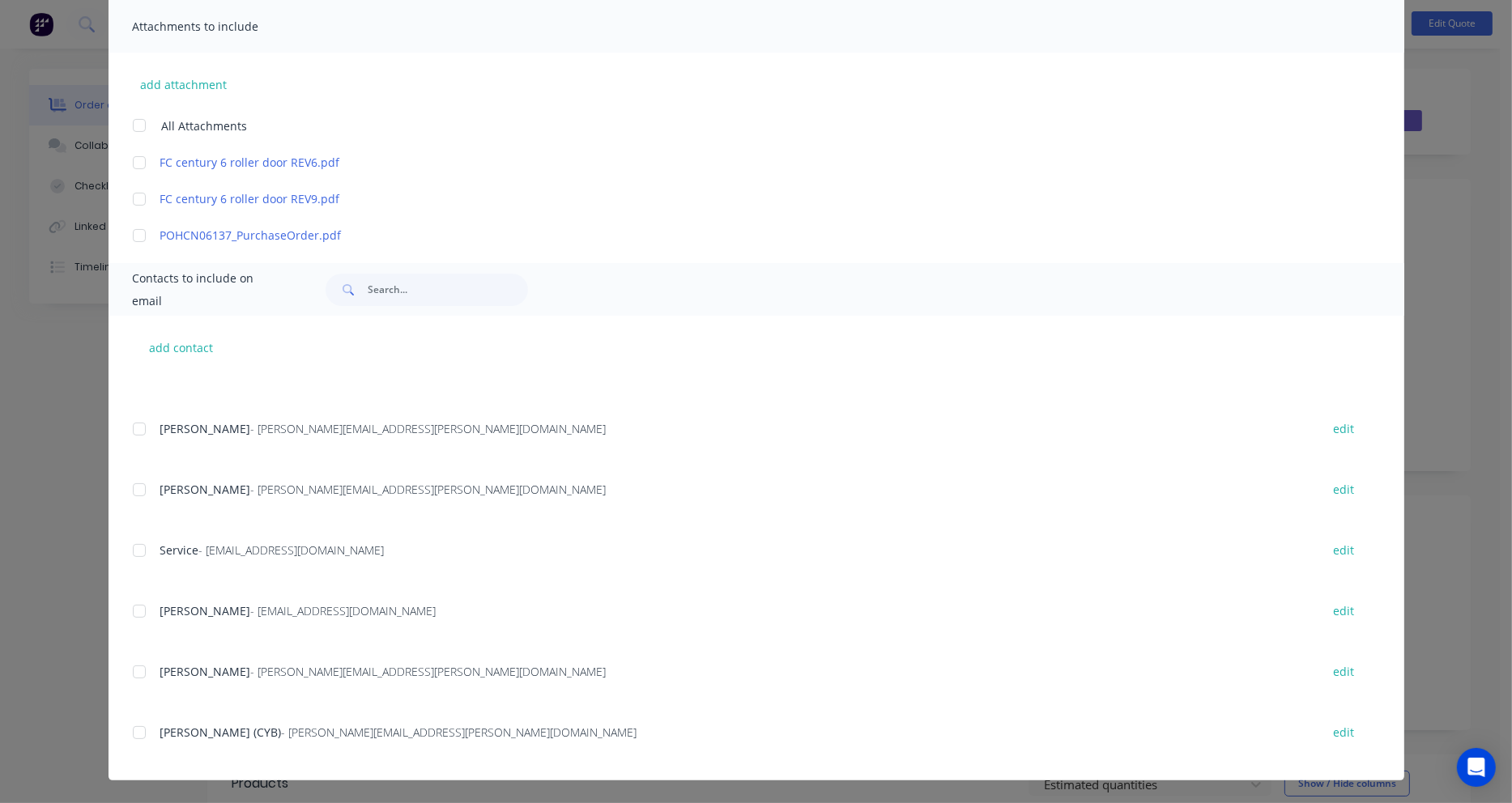
scroll to position [690, 0]
click at [132, 734] on div at bounding box center [138, 731] width 32 height 32
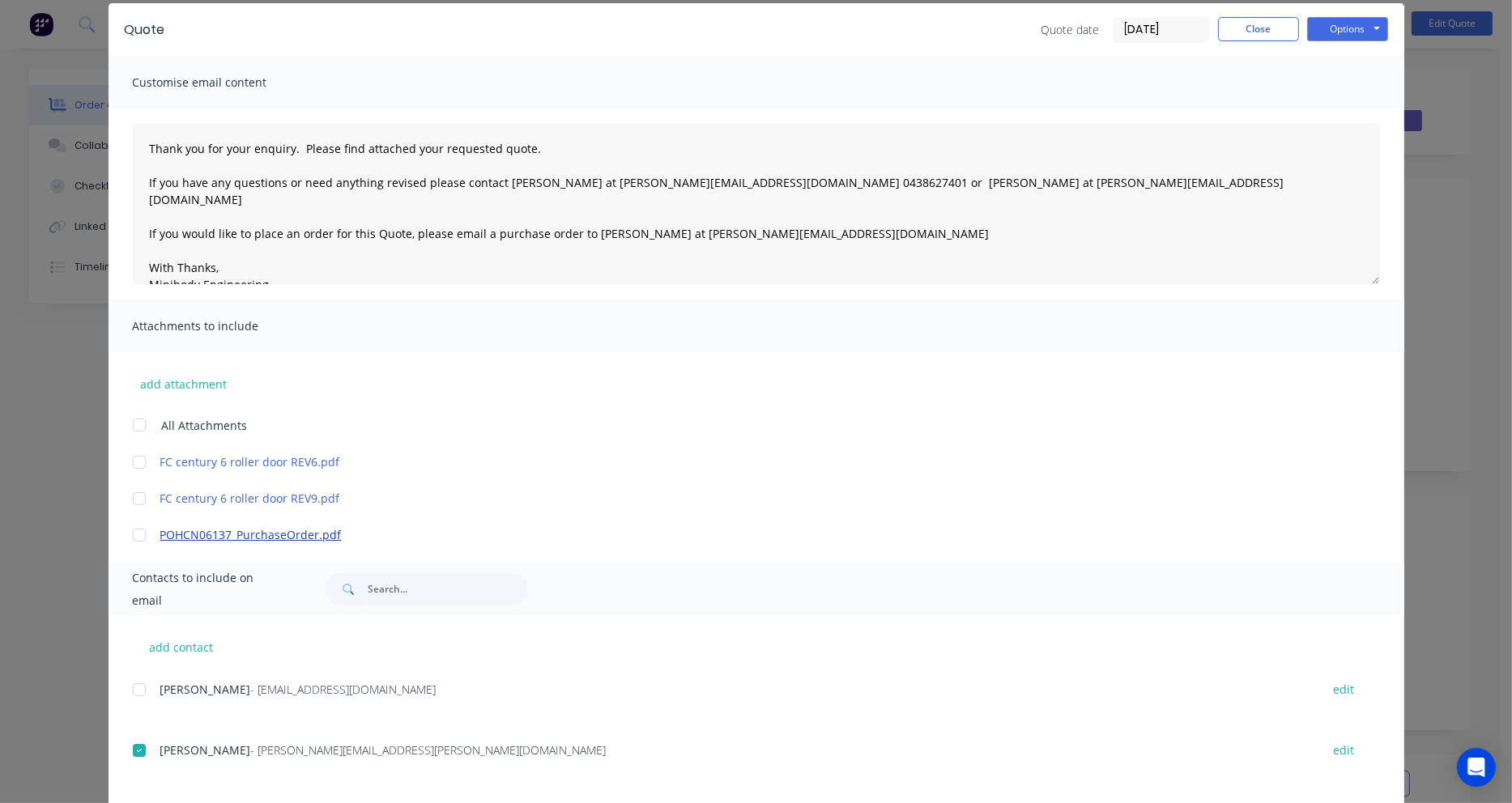
scroll to position [0, 0]
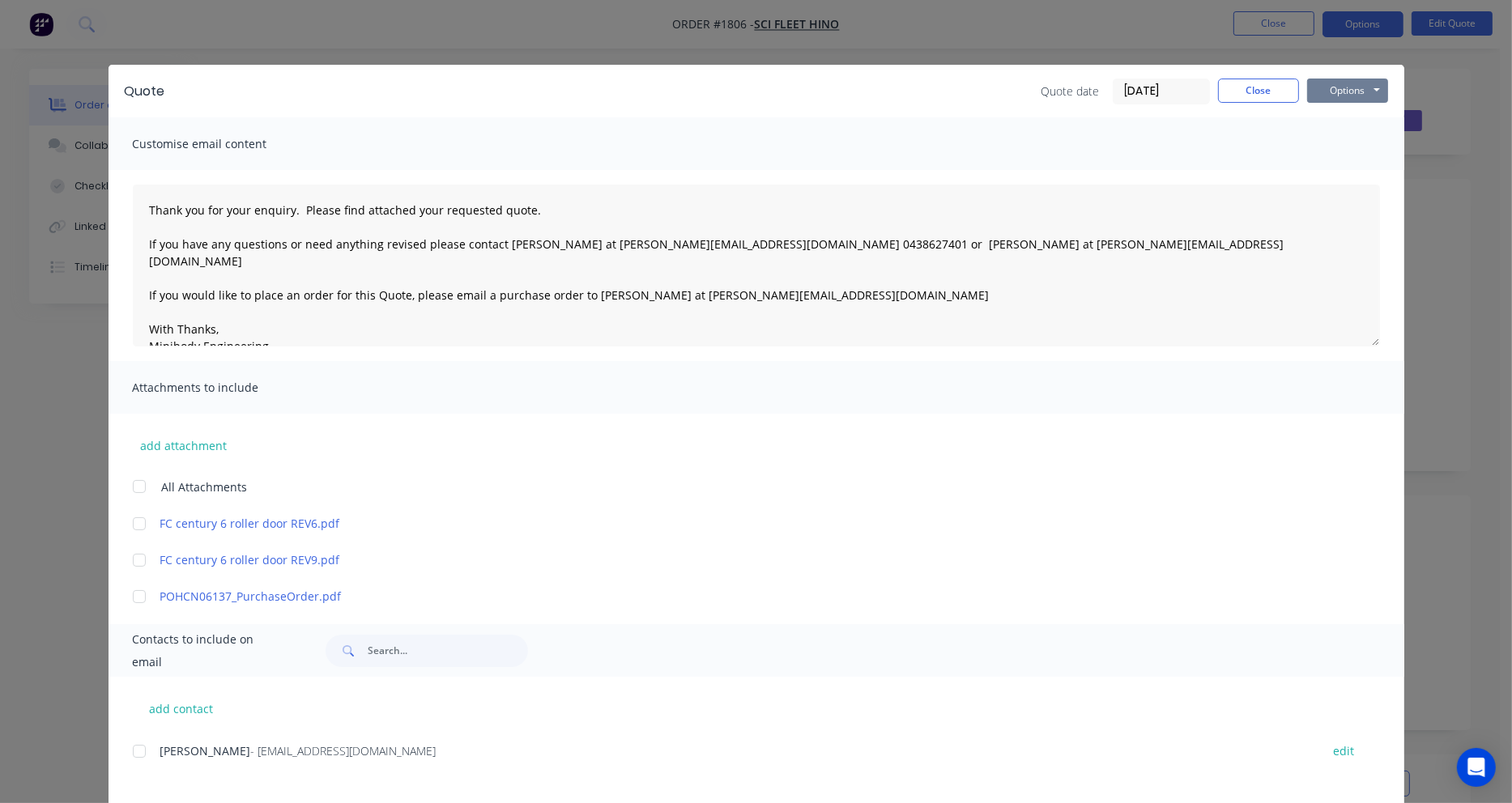
click at [1327, 89] on button "Options" at bounding box center [1347, 90] width 81 height 24
click at [1338, 175] on button "Email" at bounding box center [1359, 173] width 104 height 26
click at [1271, 96] on button "Close" at bounding box center [1258, 90] width 81 height 24
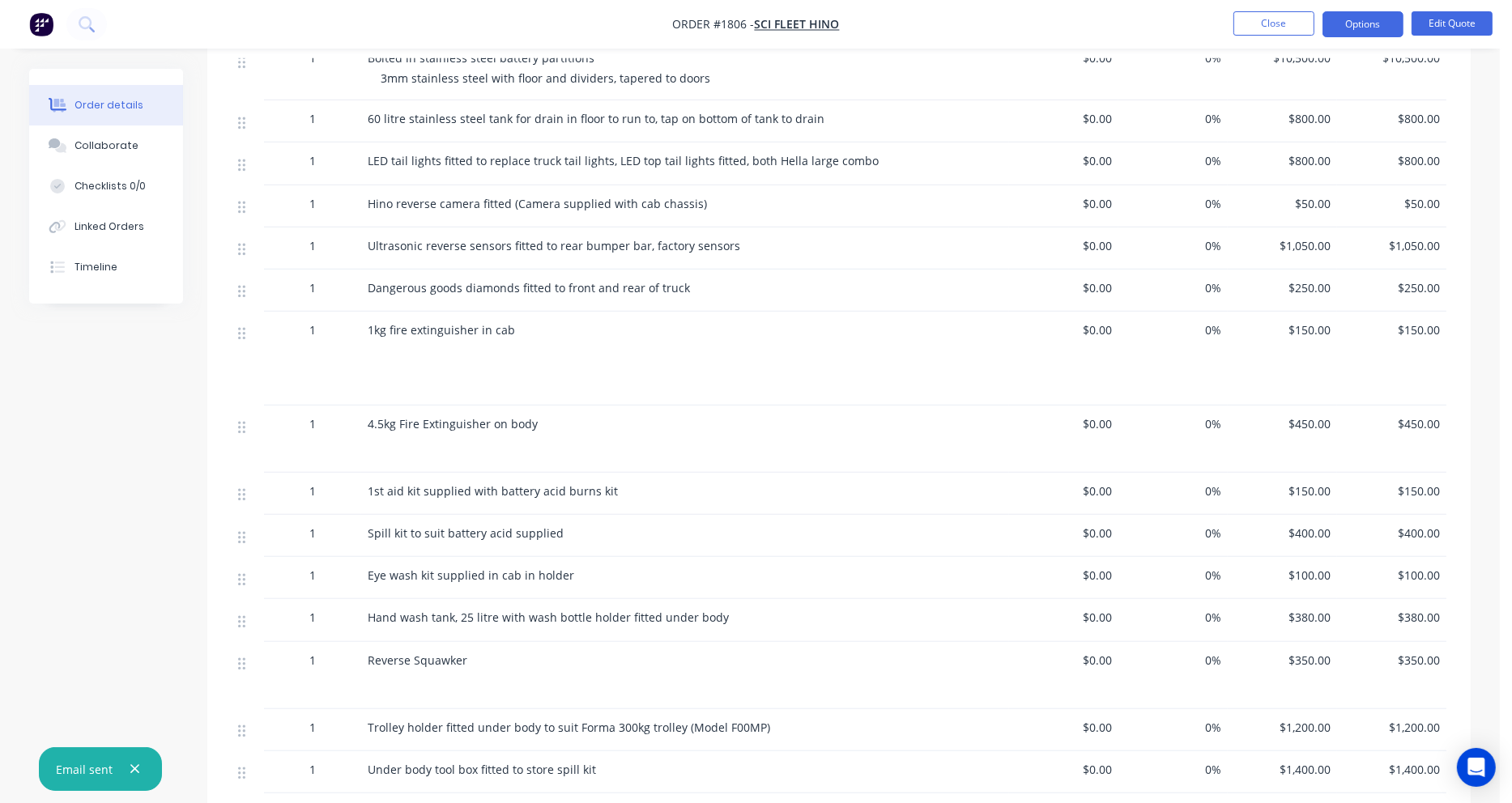
scroll to position [1441, 0]
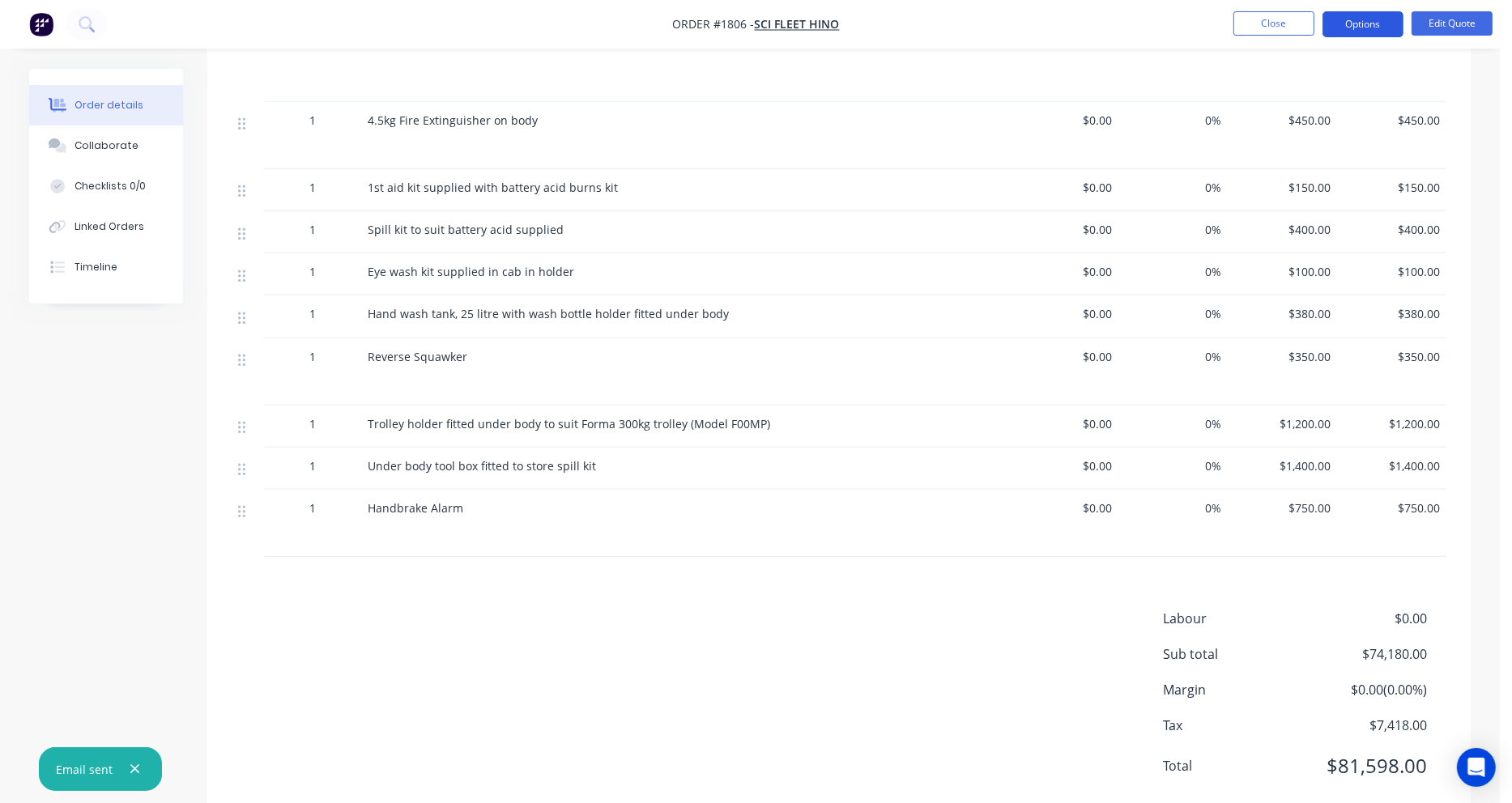
click at [1367, 24] on button "Options" at bounding box center [1363, 24] width 81 height 26
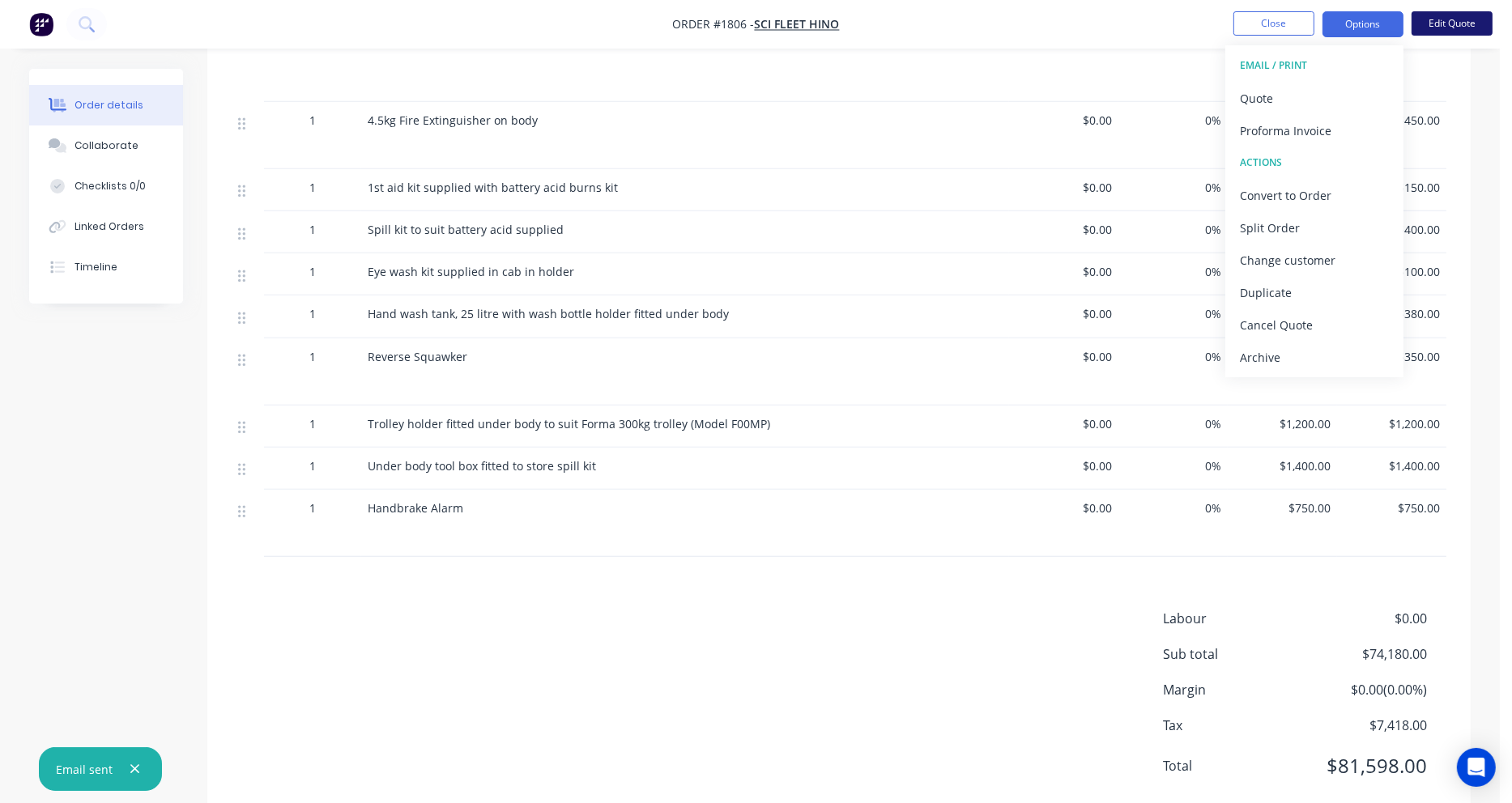
click at [1435, 24] on button "Edit Quote" at bounding box center [1452, 23] width 81 height 24
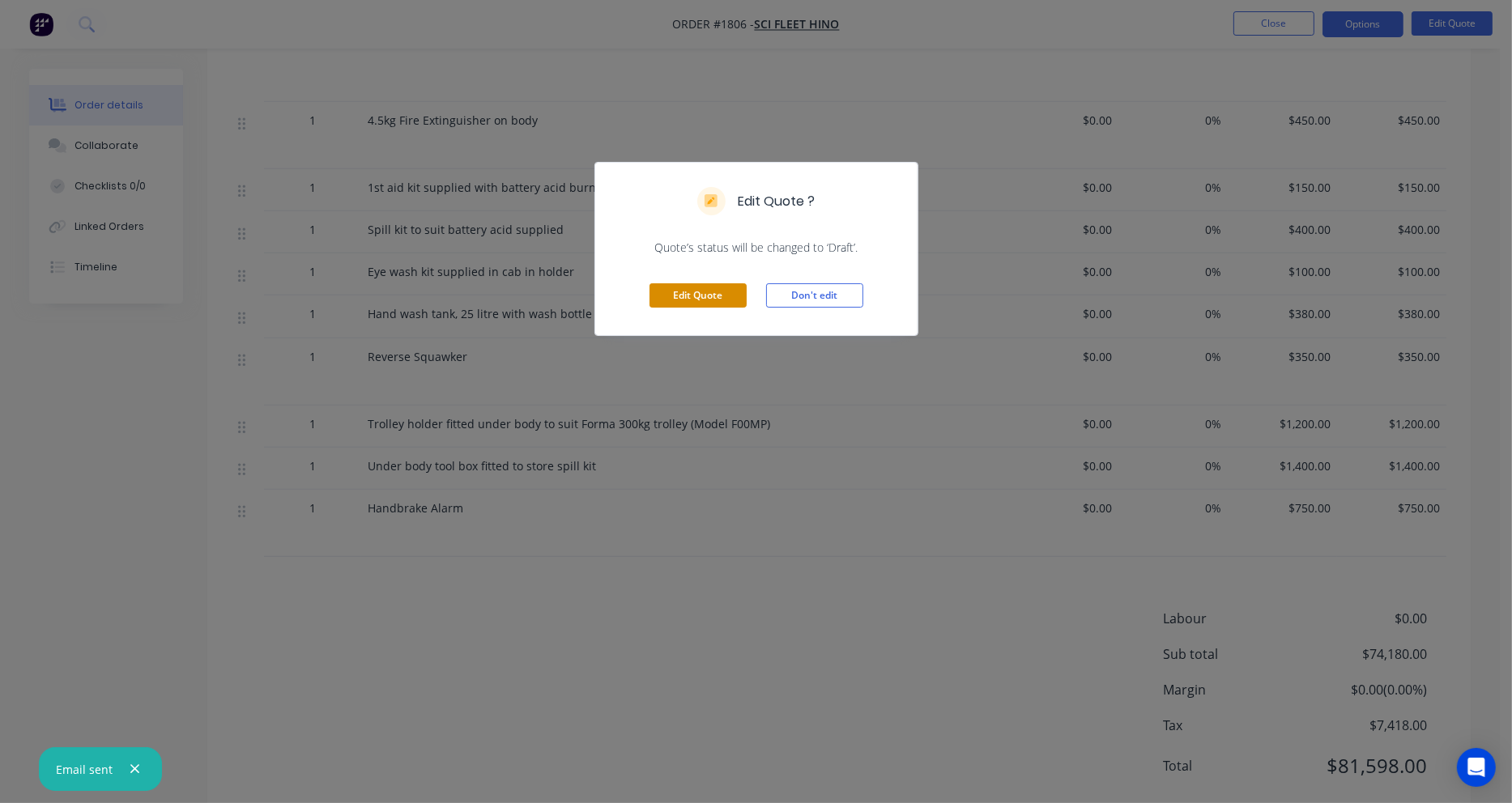
click at [705, 292] on button "Edit Quote" at bounding box center [698, 295] width 97 height 24
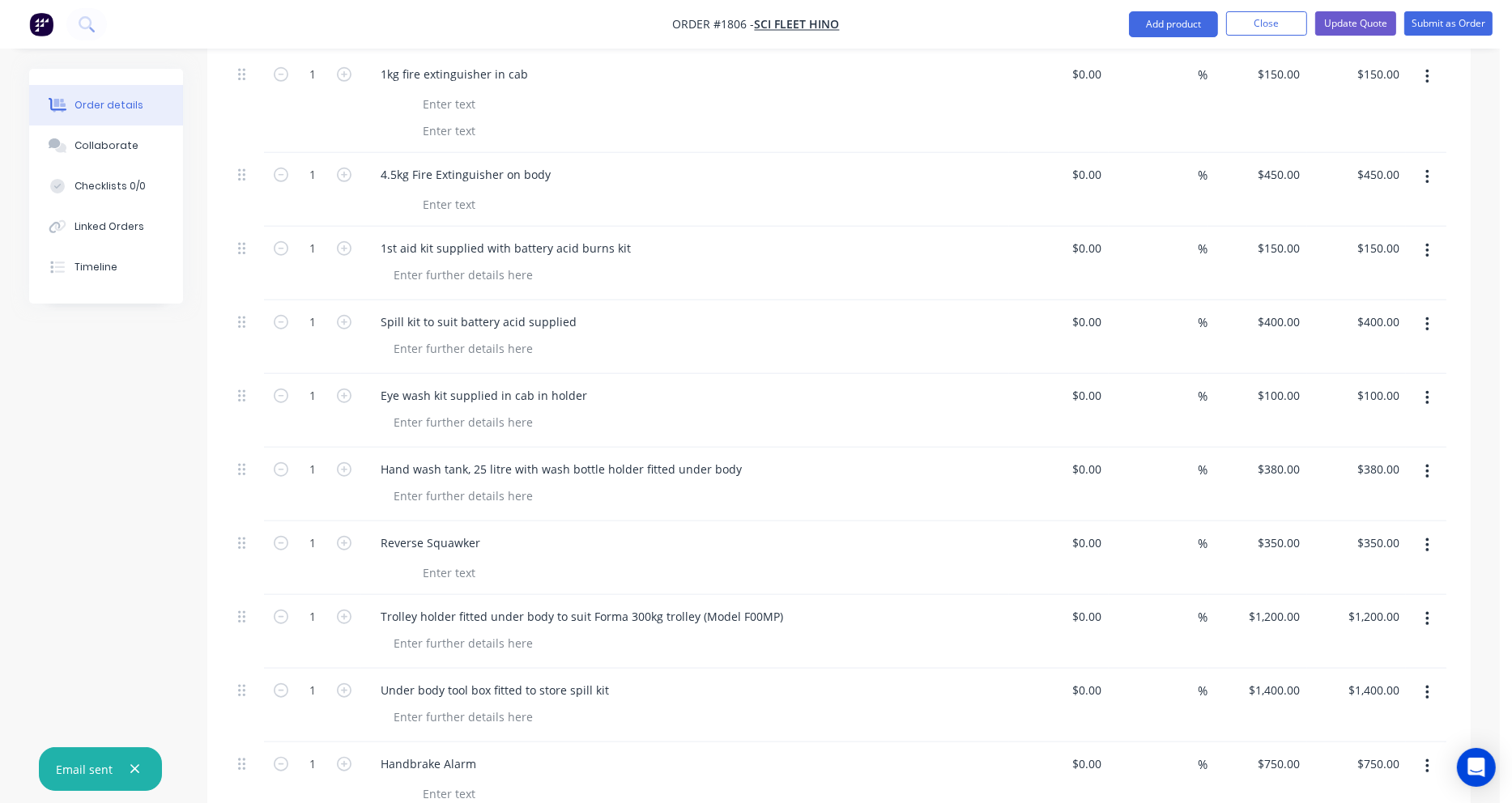
scroll to position [1781, 0]
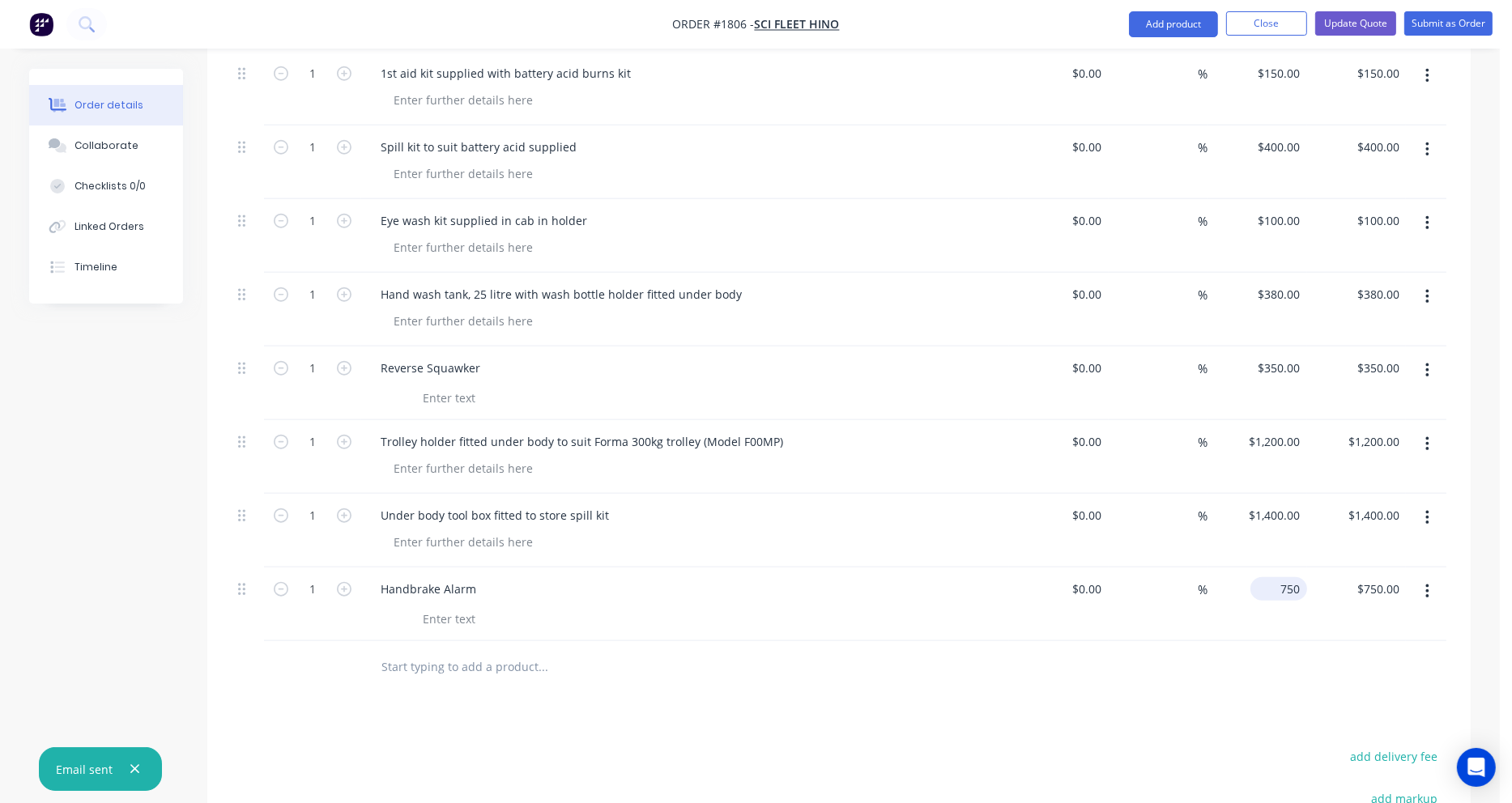
click at [1290, 577] on input "750" at bounding box center [1281, 589] width 50 height 24
type input "$800.00"
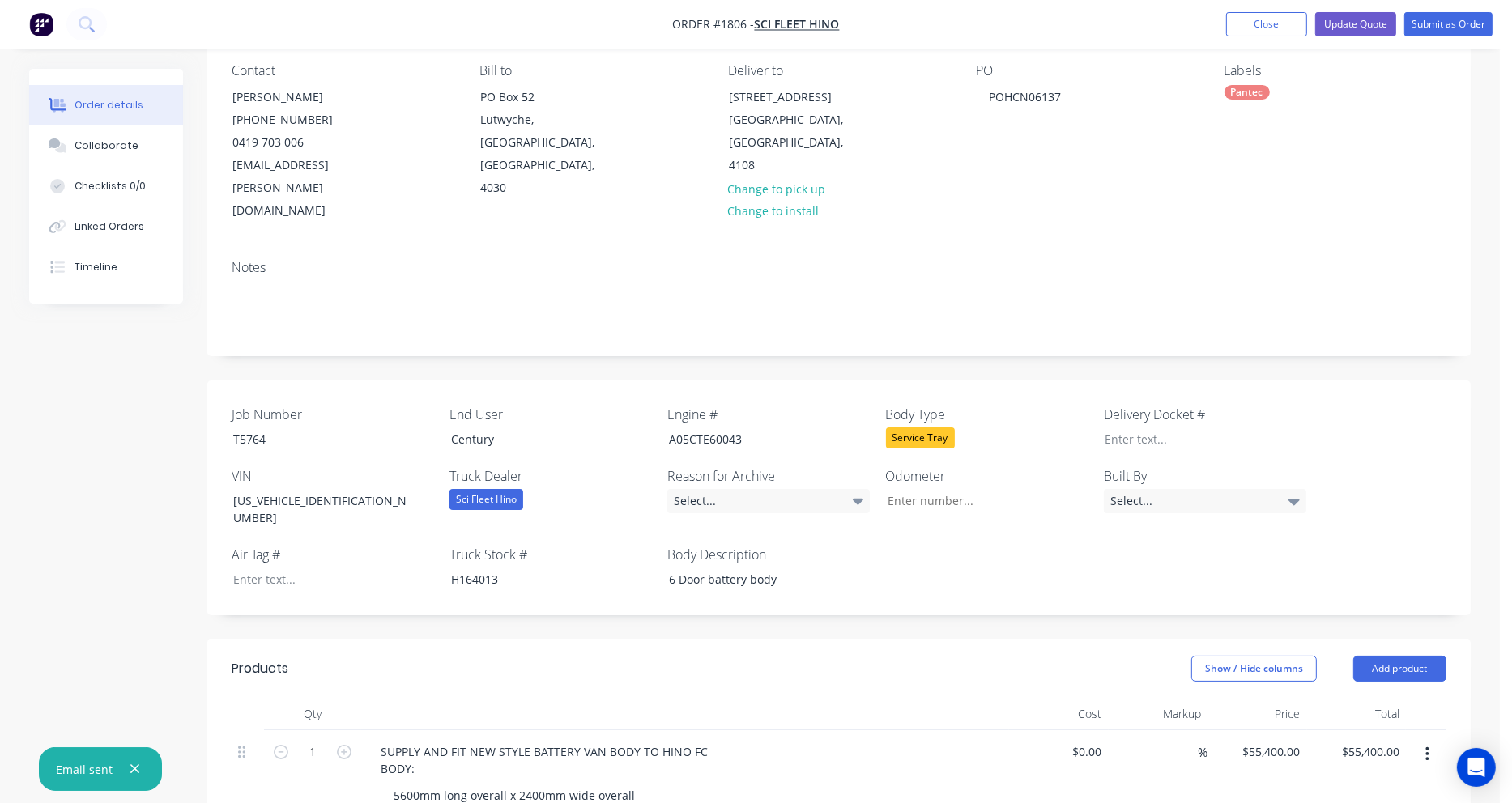
scroll to position [0, 0]
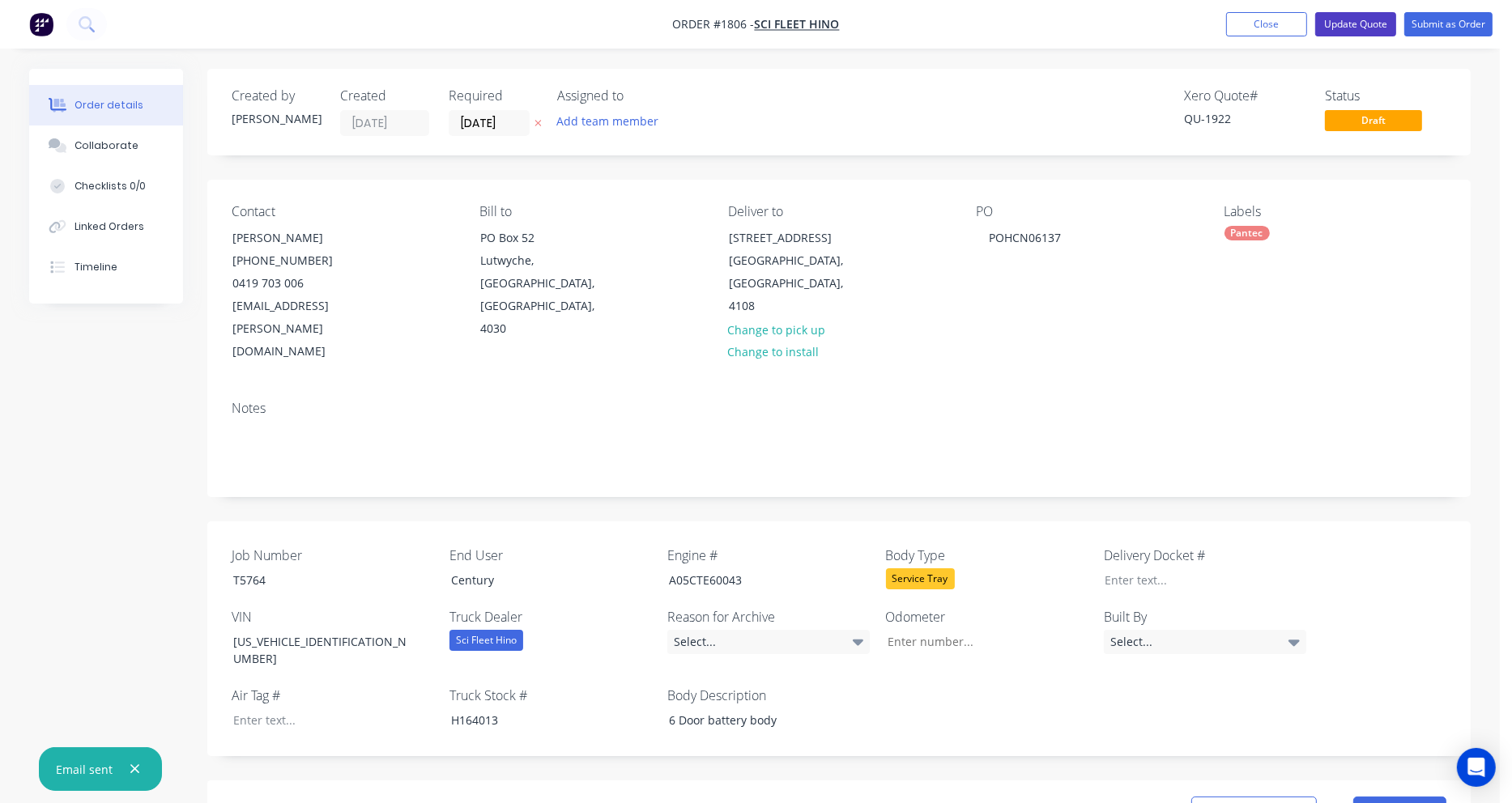
type input "$800.00"
click at [1360, 23] on button "Update Quote" at bounding box center [1355, 24] width 81 height 24
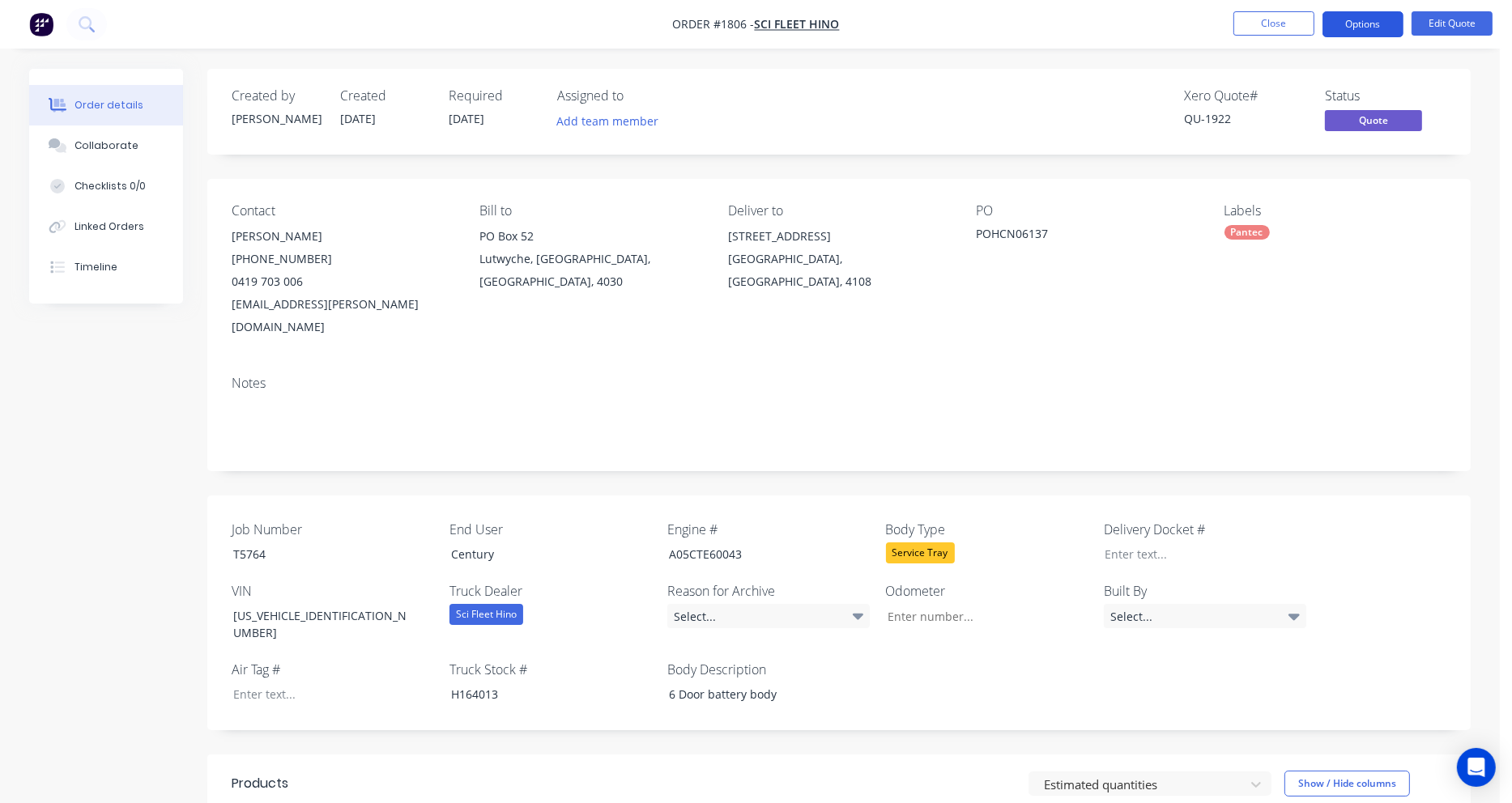
click at [1355, 26] on button "Options" at bounding box center [1363, 24] width 81 height 26
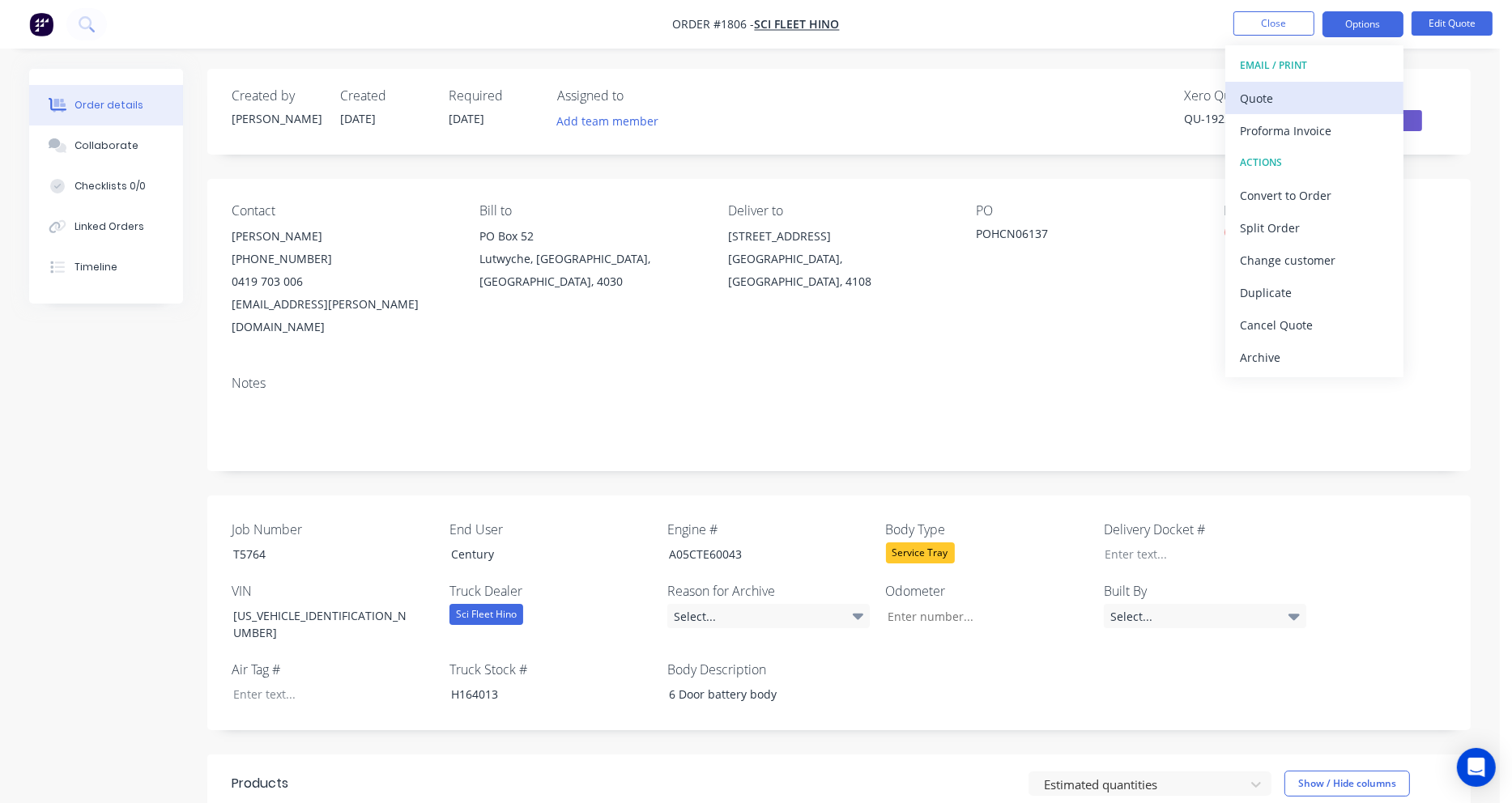
click at [1262, 94] on div "Quote" at bounding box center [1314, 98] width 149 height 24
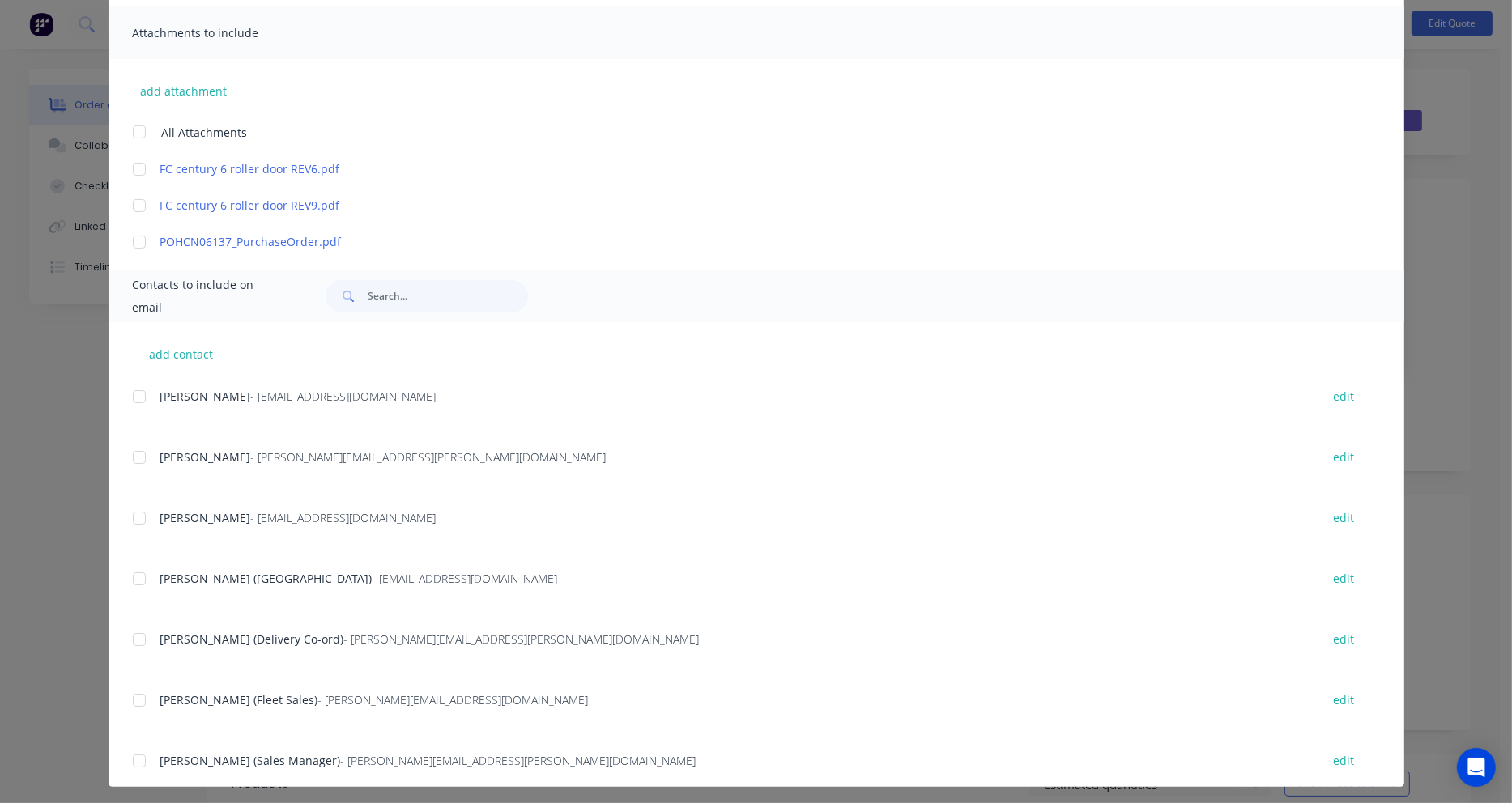
scroll to position [361, 0]
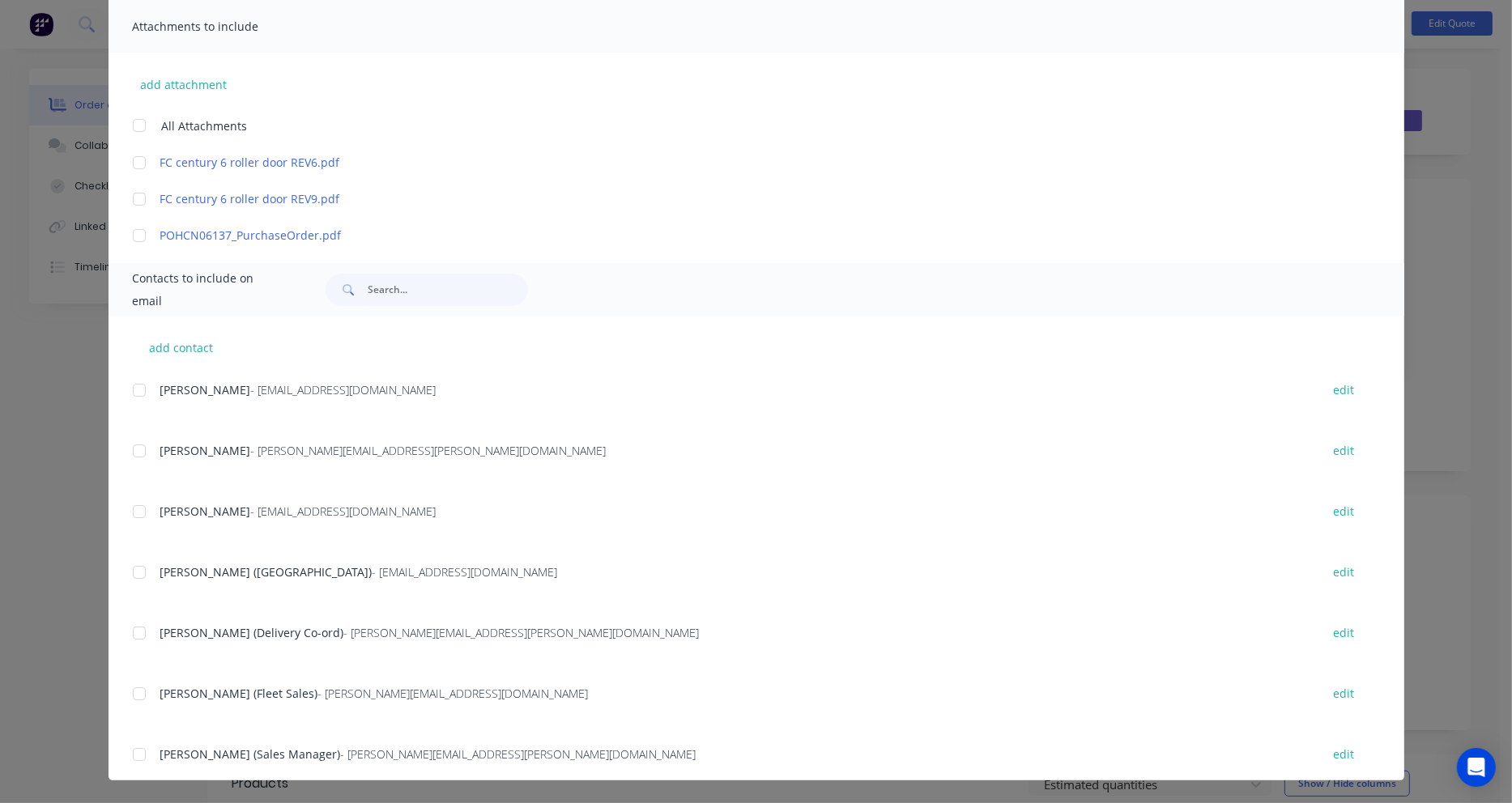
click at [129, 449] on div at bounding box center [138, 451] width 32 height 32
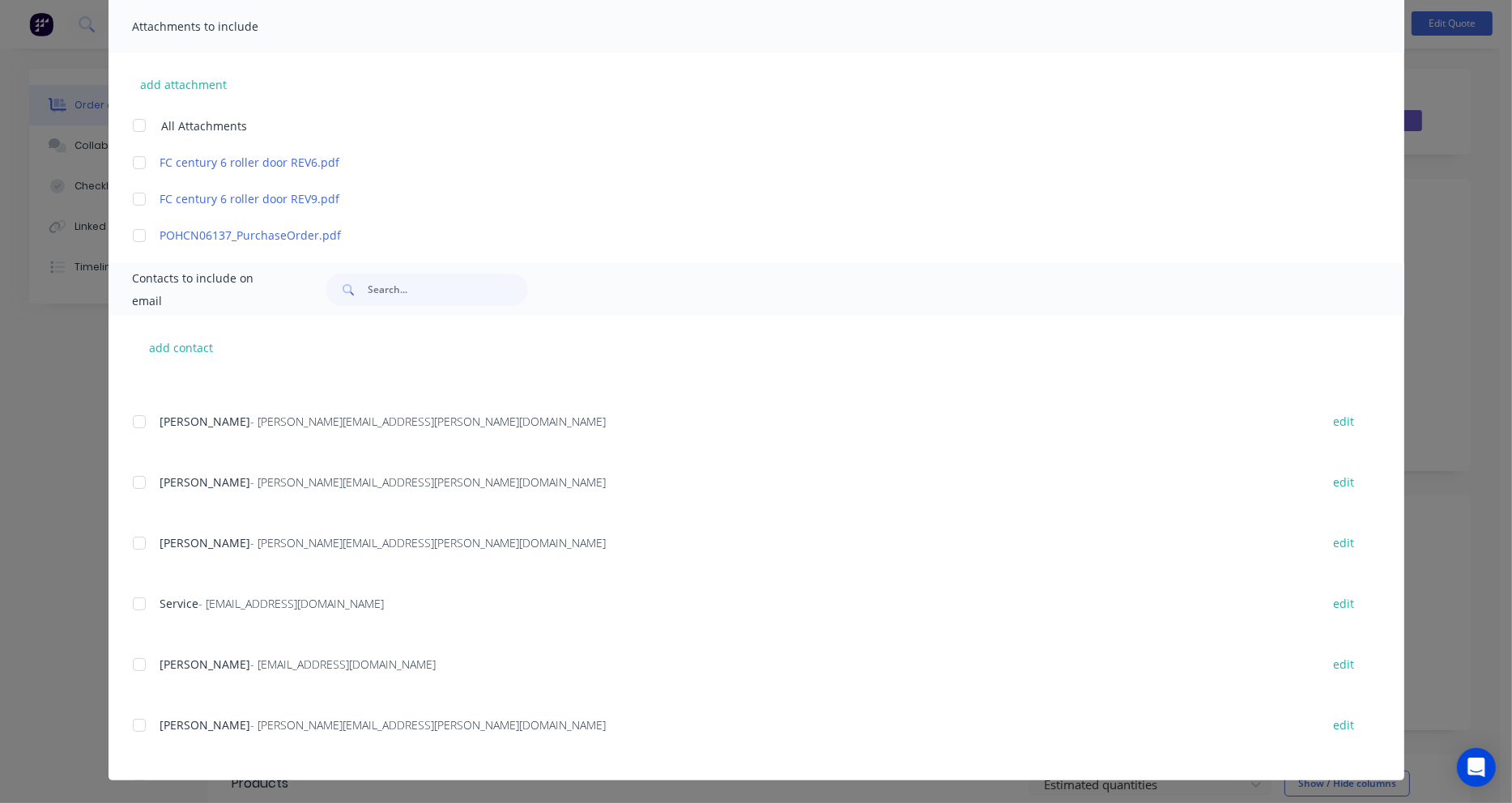
scroll to position [690, 0]
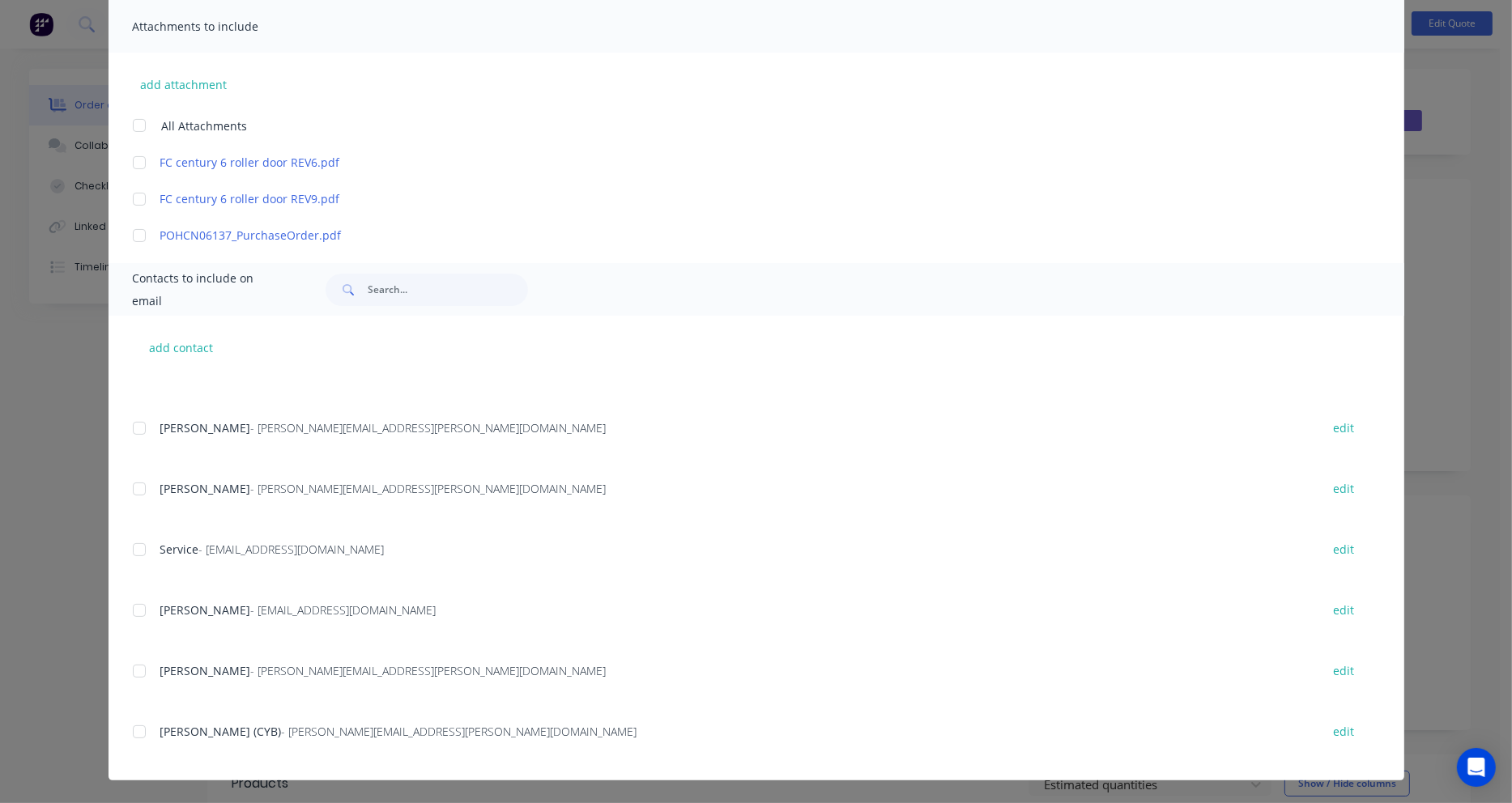
click at [129, 731] on div at bounding box center [138, 731] width 32 height 32
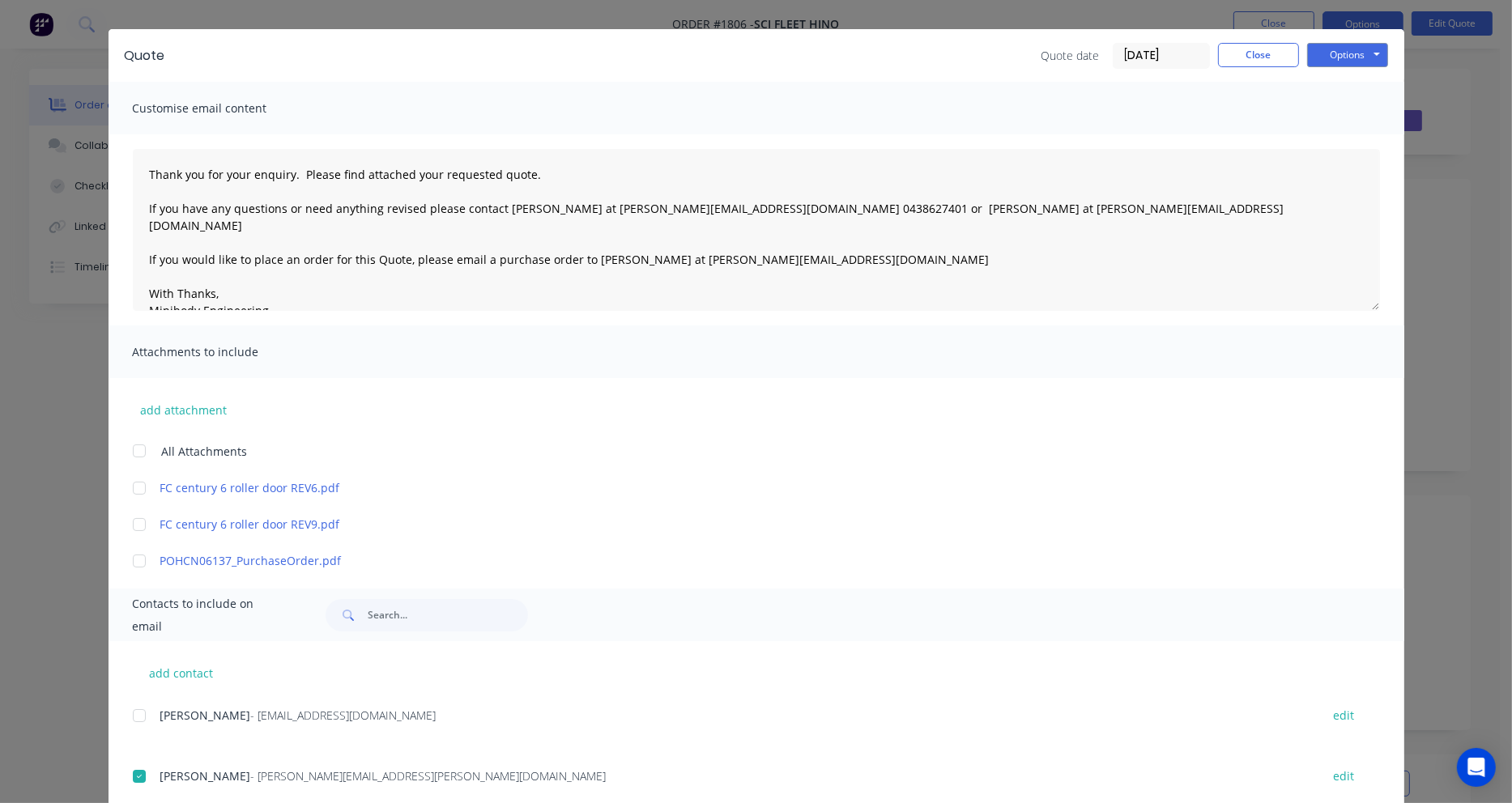
scroll to position [0, 0]
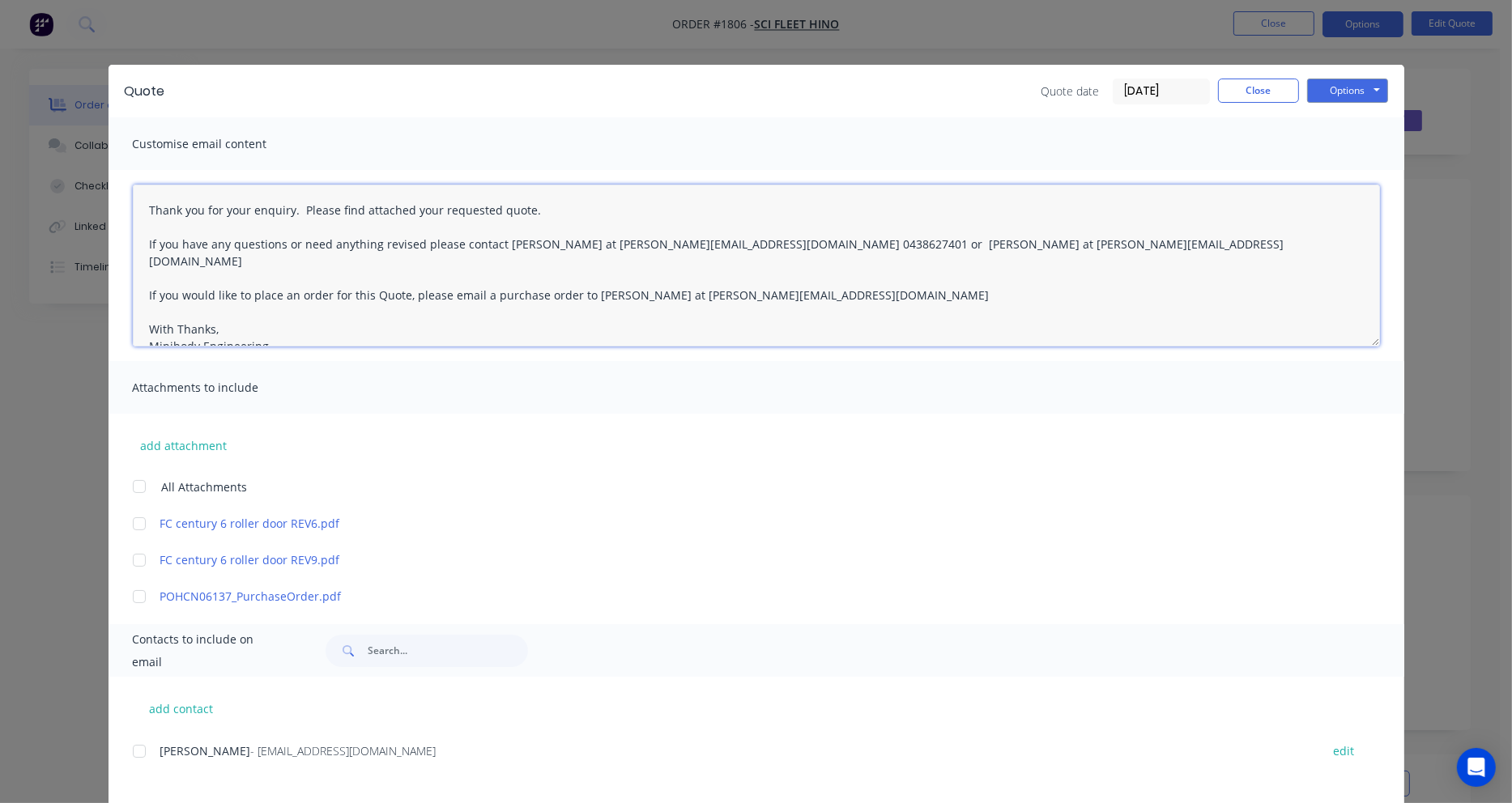
click at [143, 208] on textarea "Thank you for your enquiry. Please find attached your requested quote. If you h…" at bounding box center [756, 265] width 1247 height 162
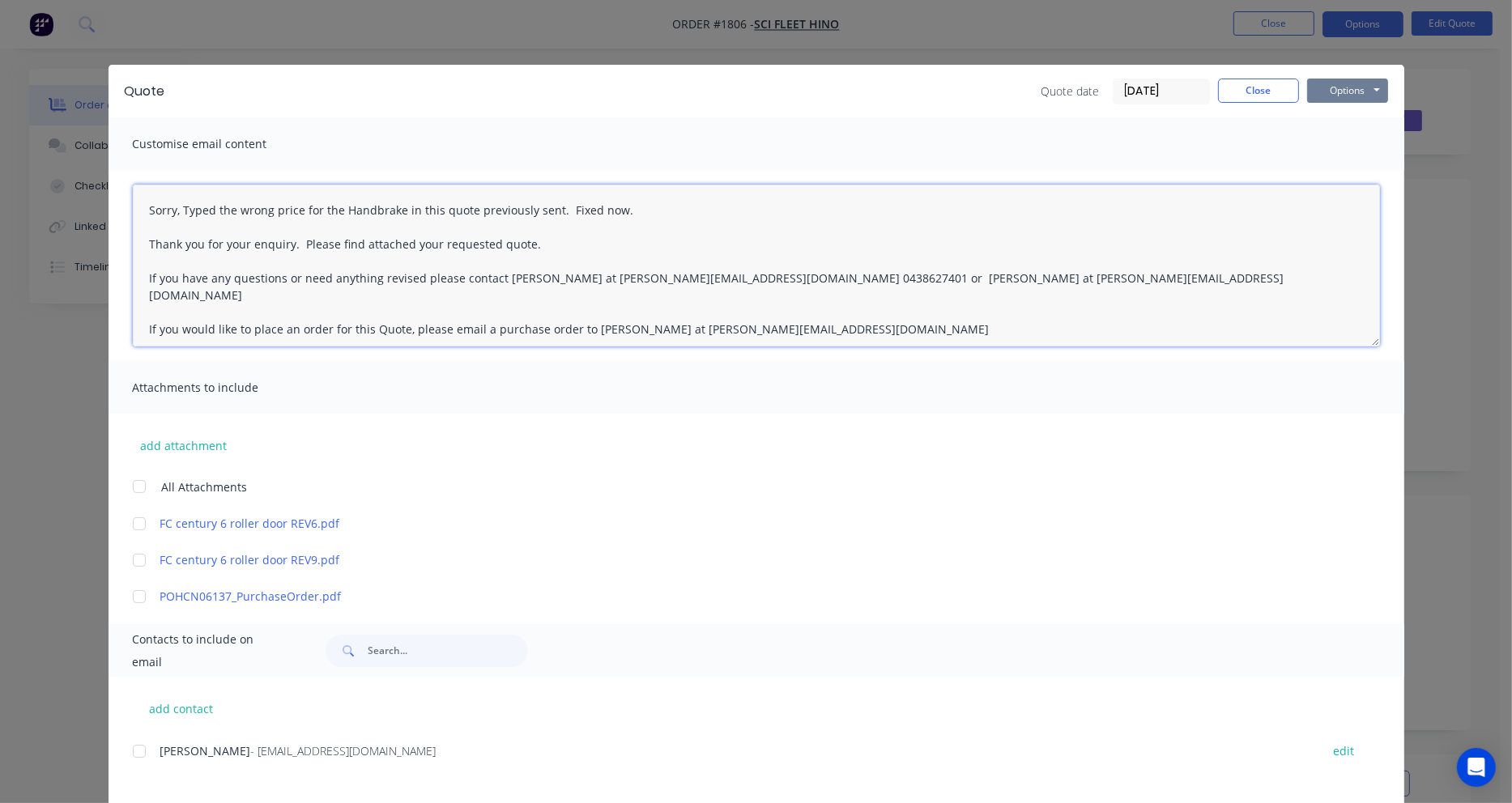
type textarea "Sorry, Typed the wrong price for the Handbrake in this quote previously sent. F…"
click at [1335, 94] on button "Options" at bounding box center [1347, 90] width 81 height 24
click at [1335, 171] on button "Email" at bounding box center [1359, 173] width 104 height 26
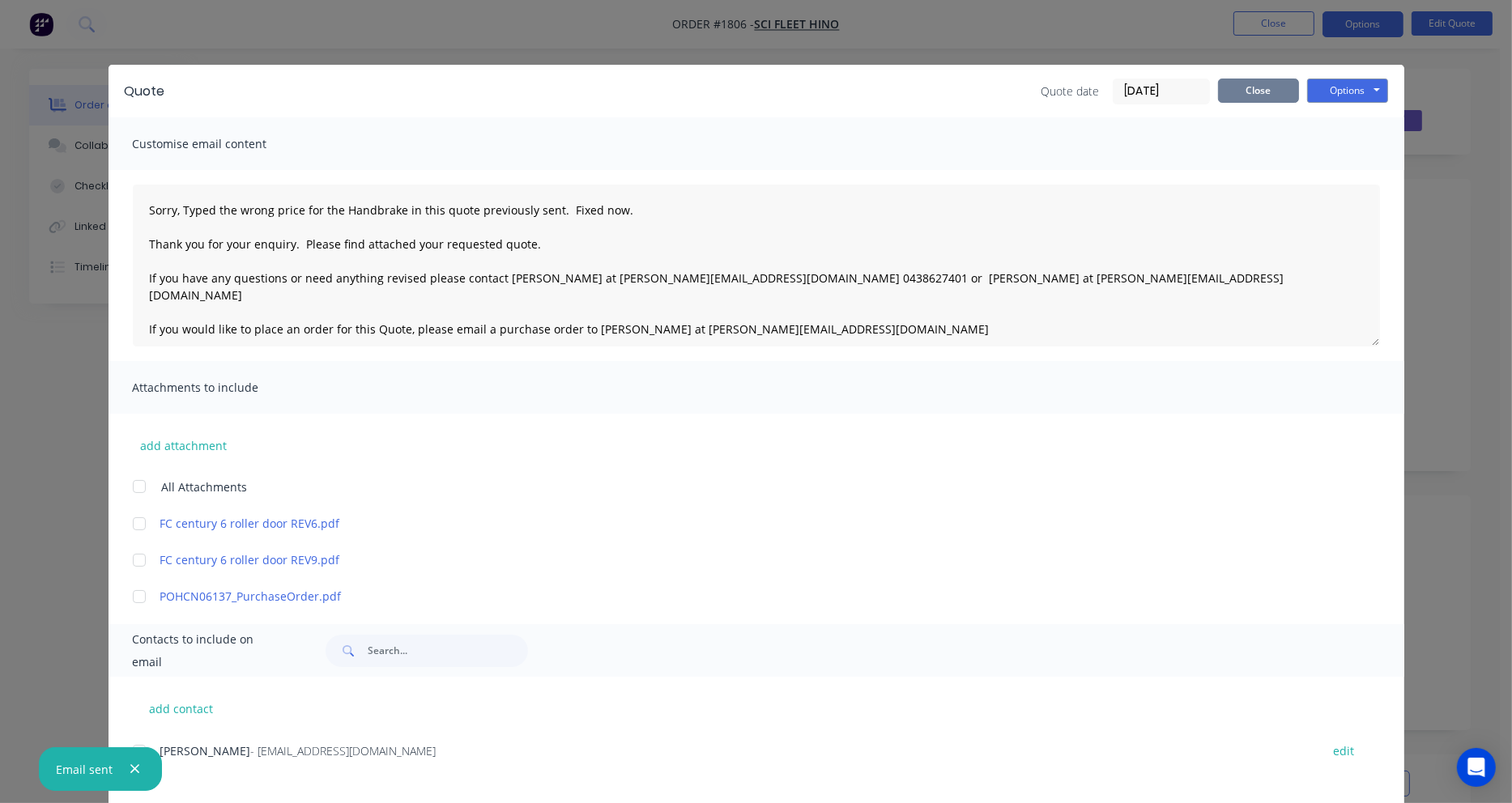
click at [1265, 82] on button "Close" at bounding box center [1258, 90] width 81 height 24
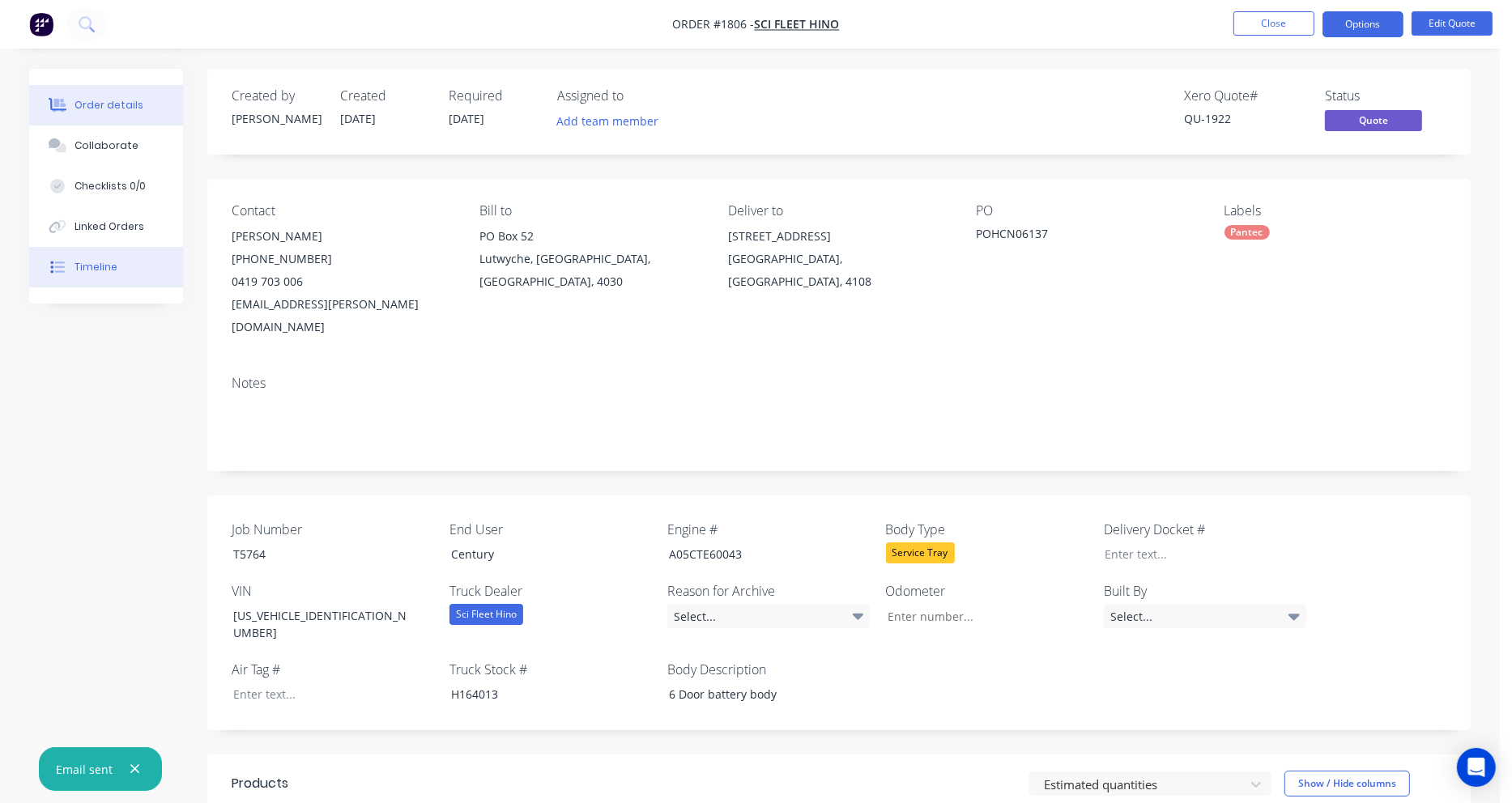
click at [96, 261] on div "Timeline" at bounding box center [96, 267] width 43 height 15
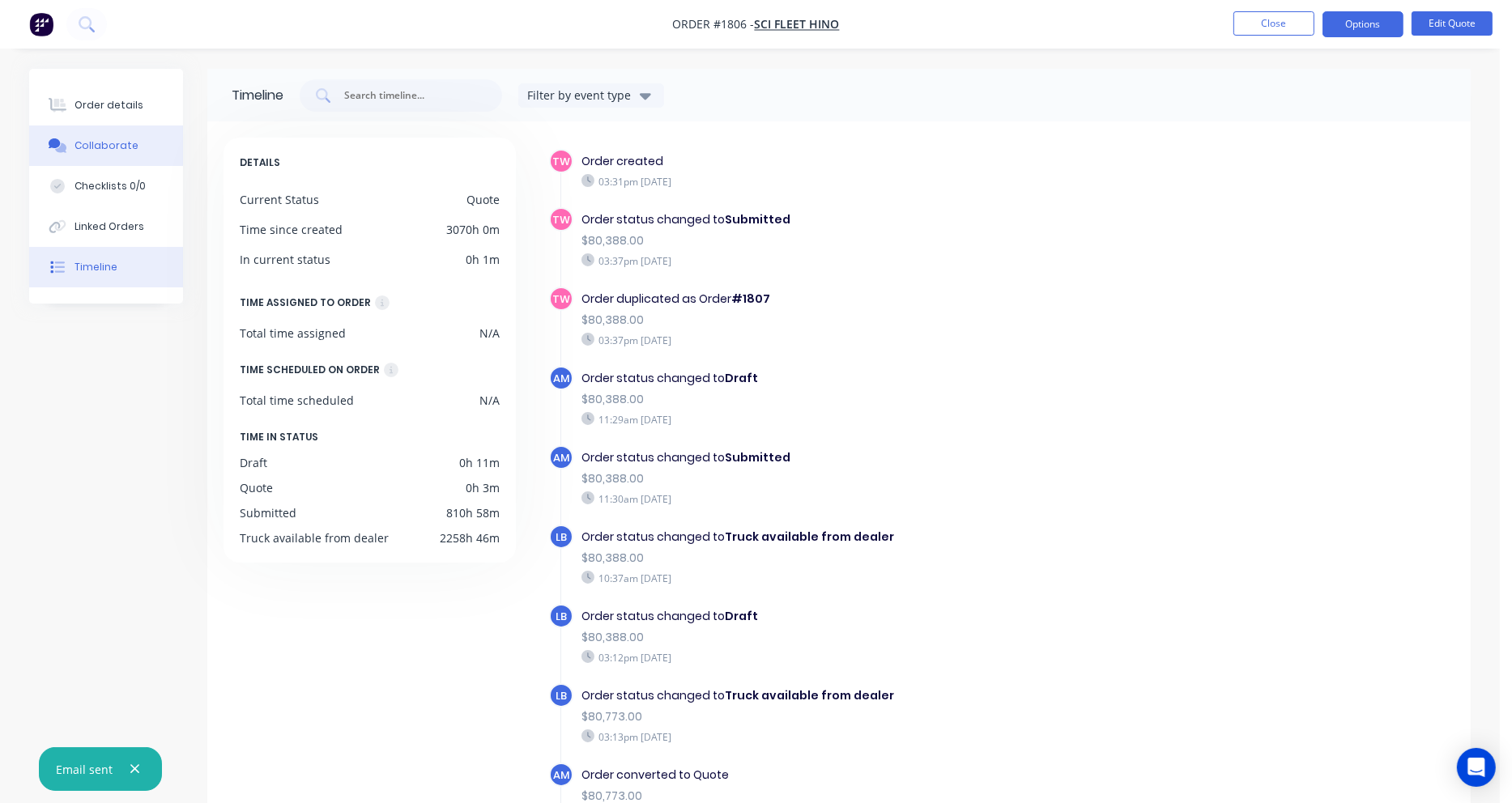
click at [106, 142] on div "Collaborate" at bounding box center [106, 146] width 64 height 15
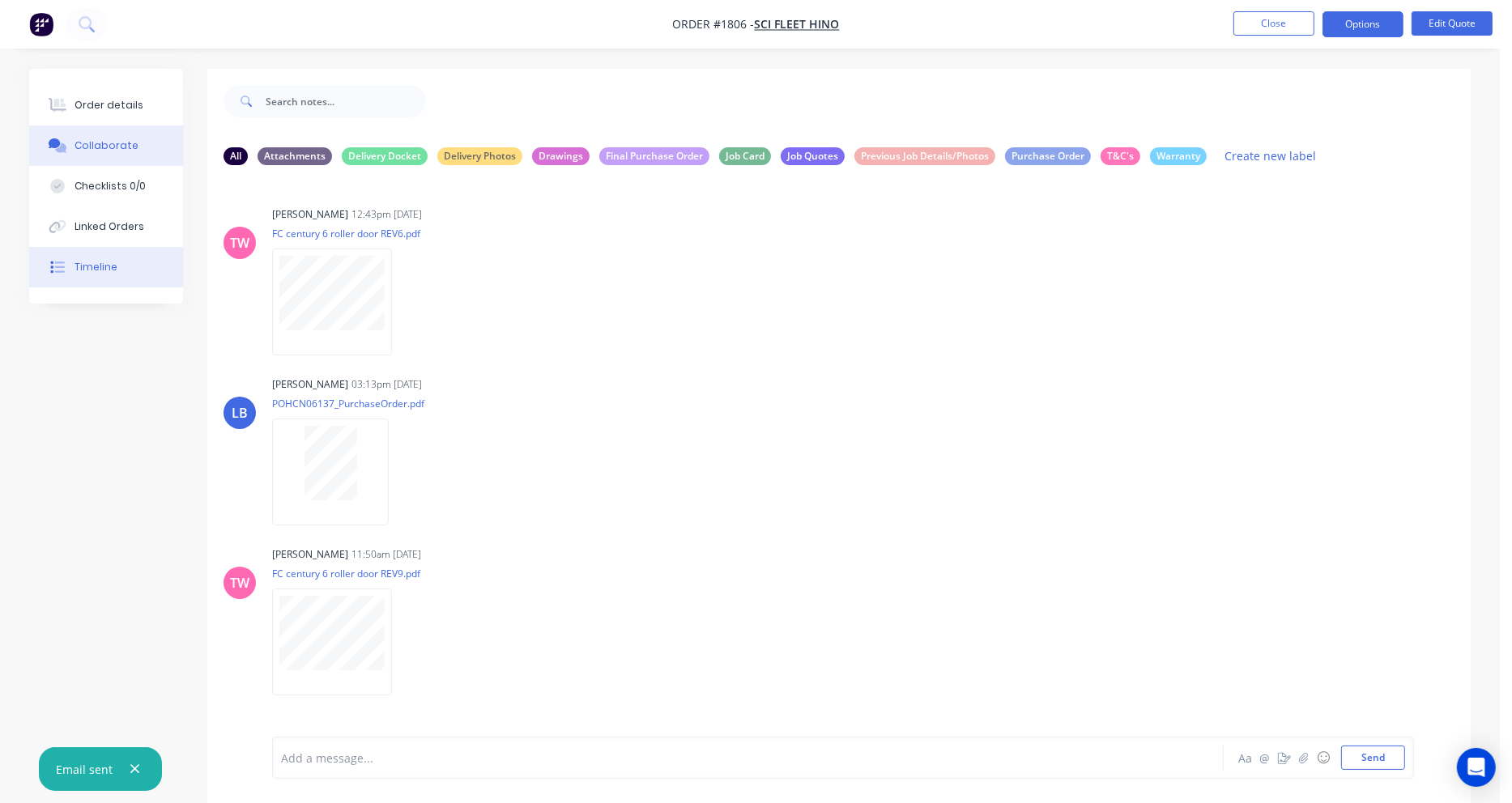
click at [103, 257] on button "Timeline" at bounding box center [105, 267] width 154 height 40
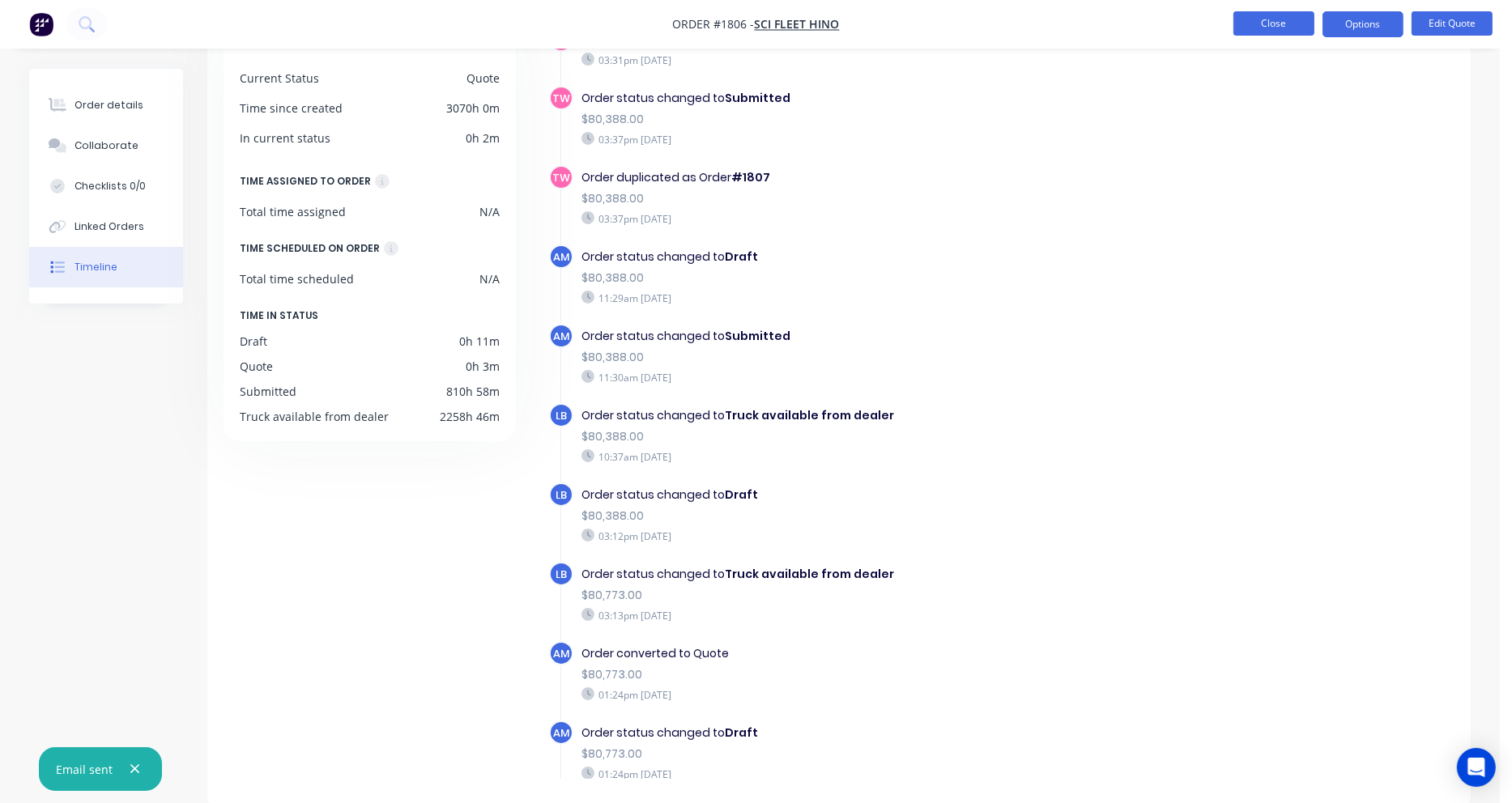
click at [1269, 23] on button "Close" at bounding box center [1274, 23] width 81 height 24
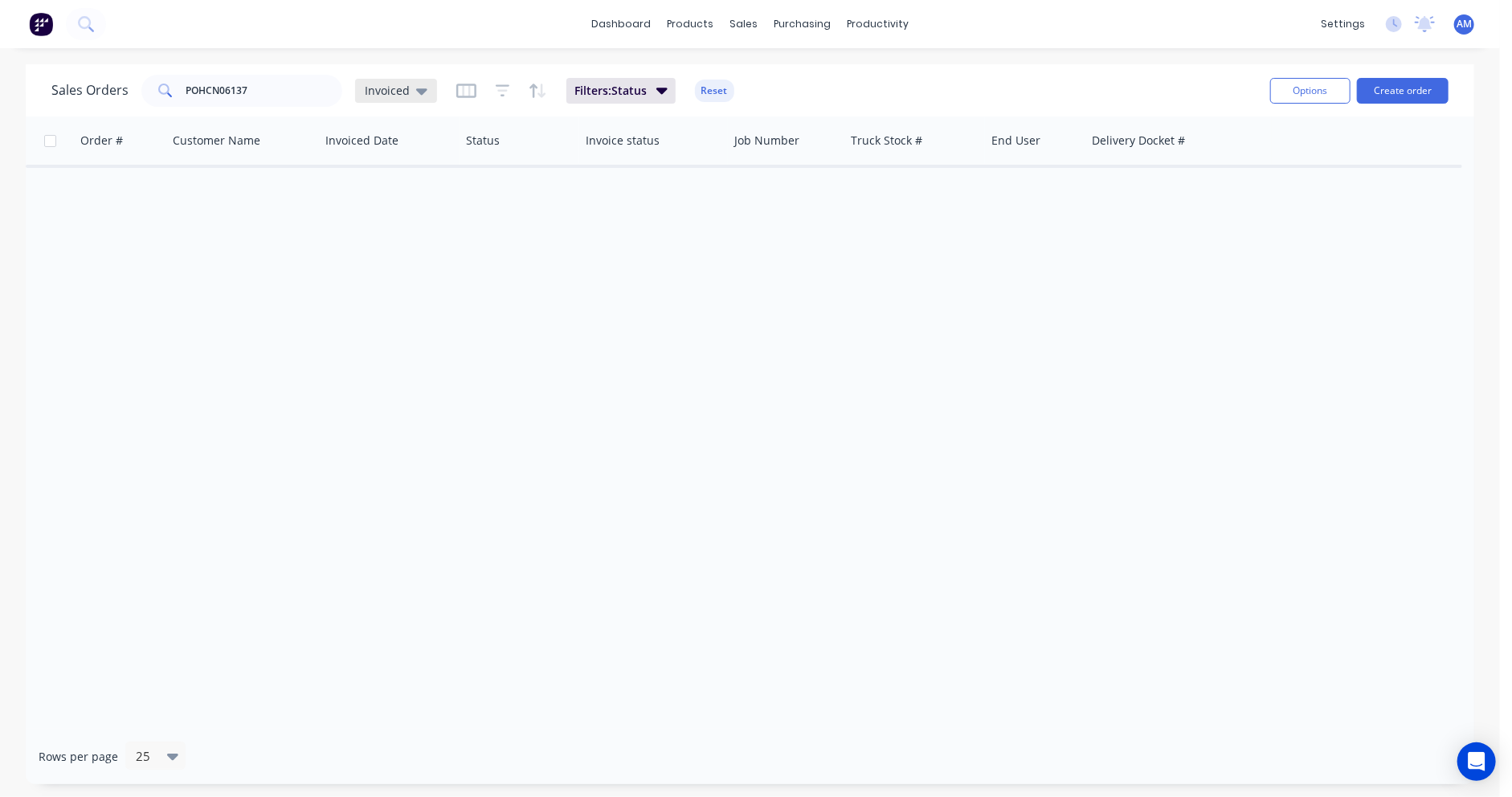
click at [386, 81] on div "Invoiced" at bounding box center [396, 90] width 82 height 24
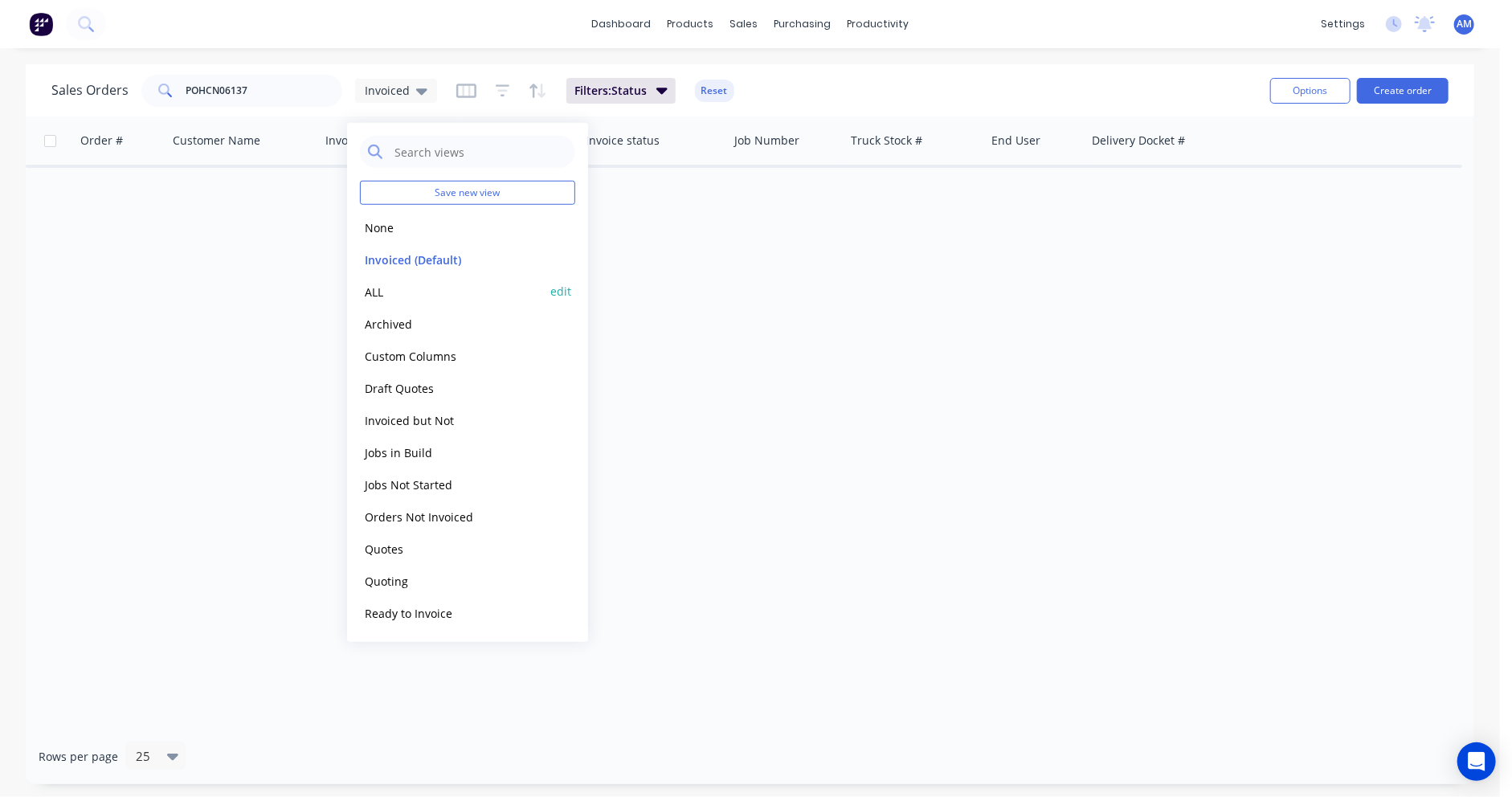
click at [376, 288] on button "ALL" at bounding box center [451, 291] width 183 height 19
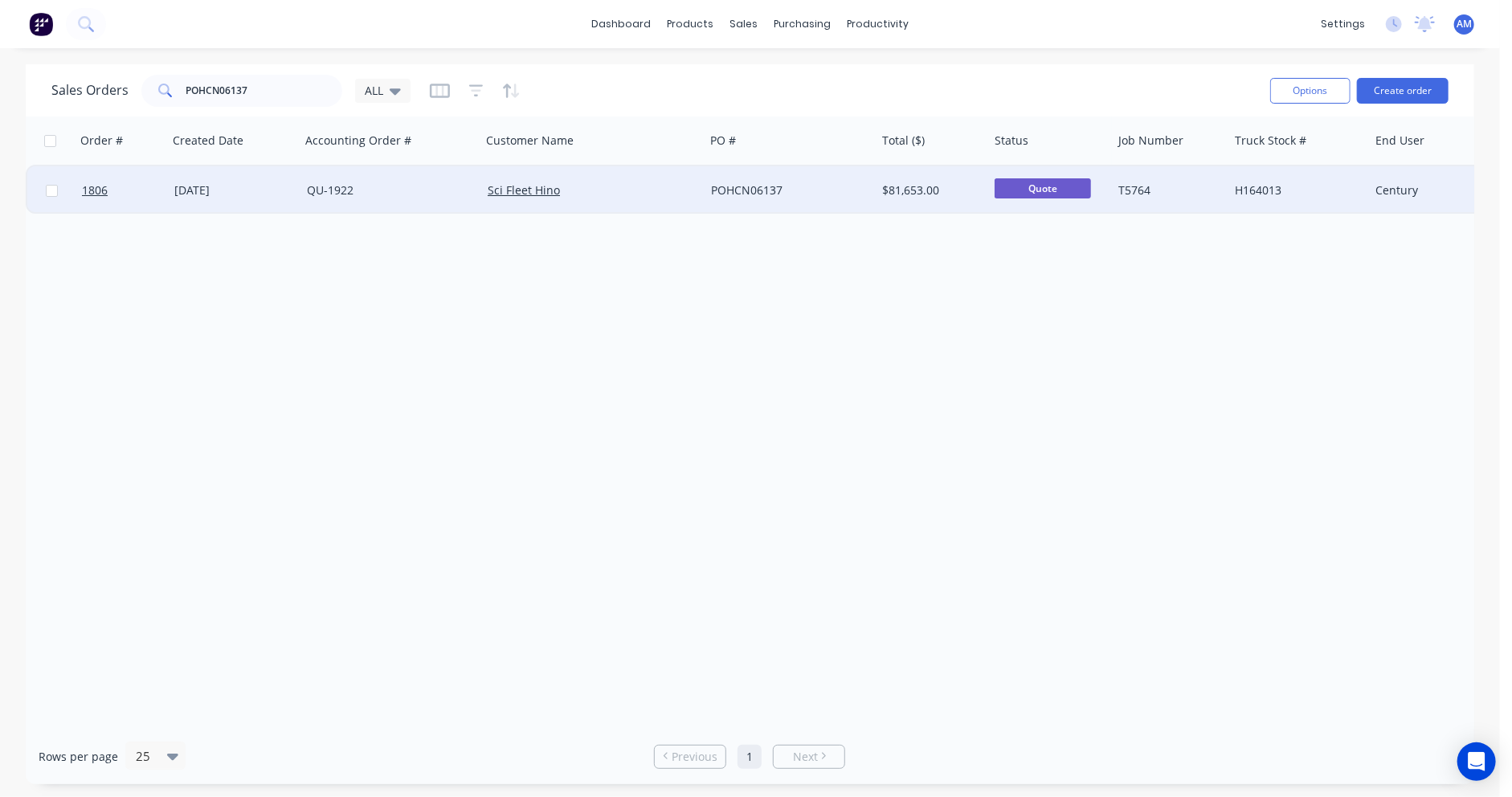
click at [199, 189] on div "27 May 2025" at bounding box center [234, 190] width 119 height 16
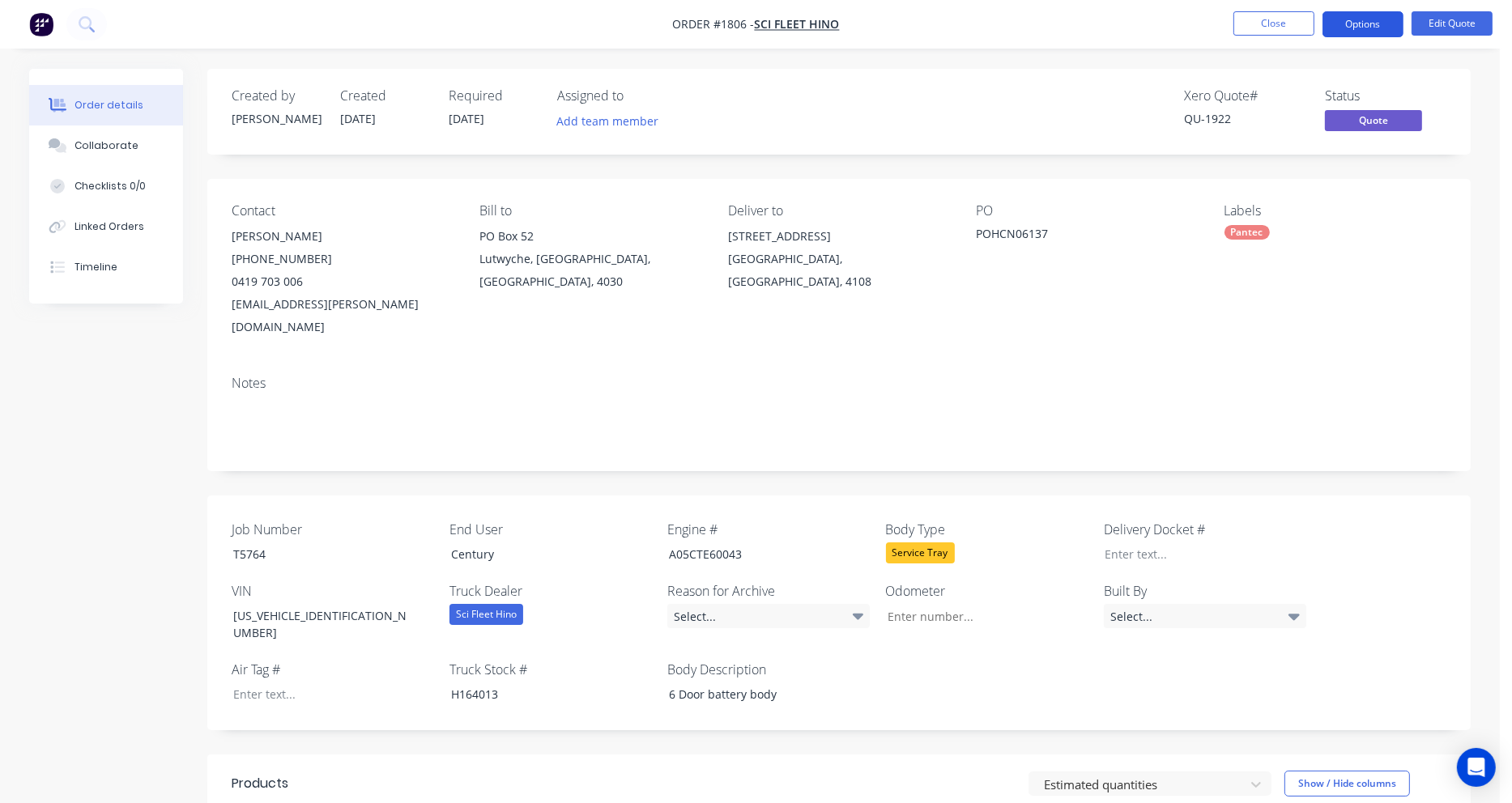
click at [1374, 18] on button "Options" at bounding box center [1363, 24] width 81 height 26
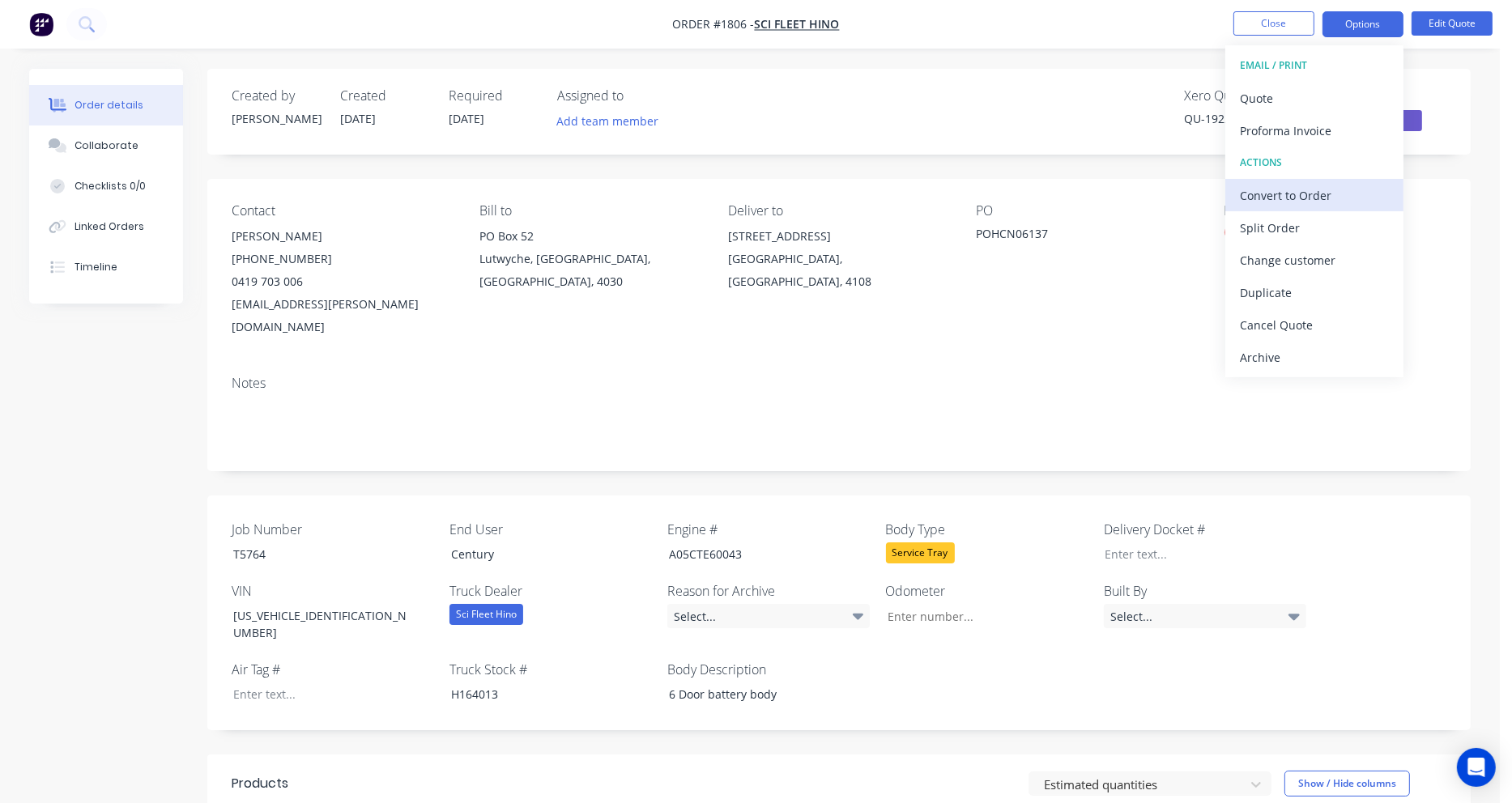
click at [1298, 196] on div "Convert to Order" at bounding box center [1314, 195] width 149 height 24
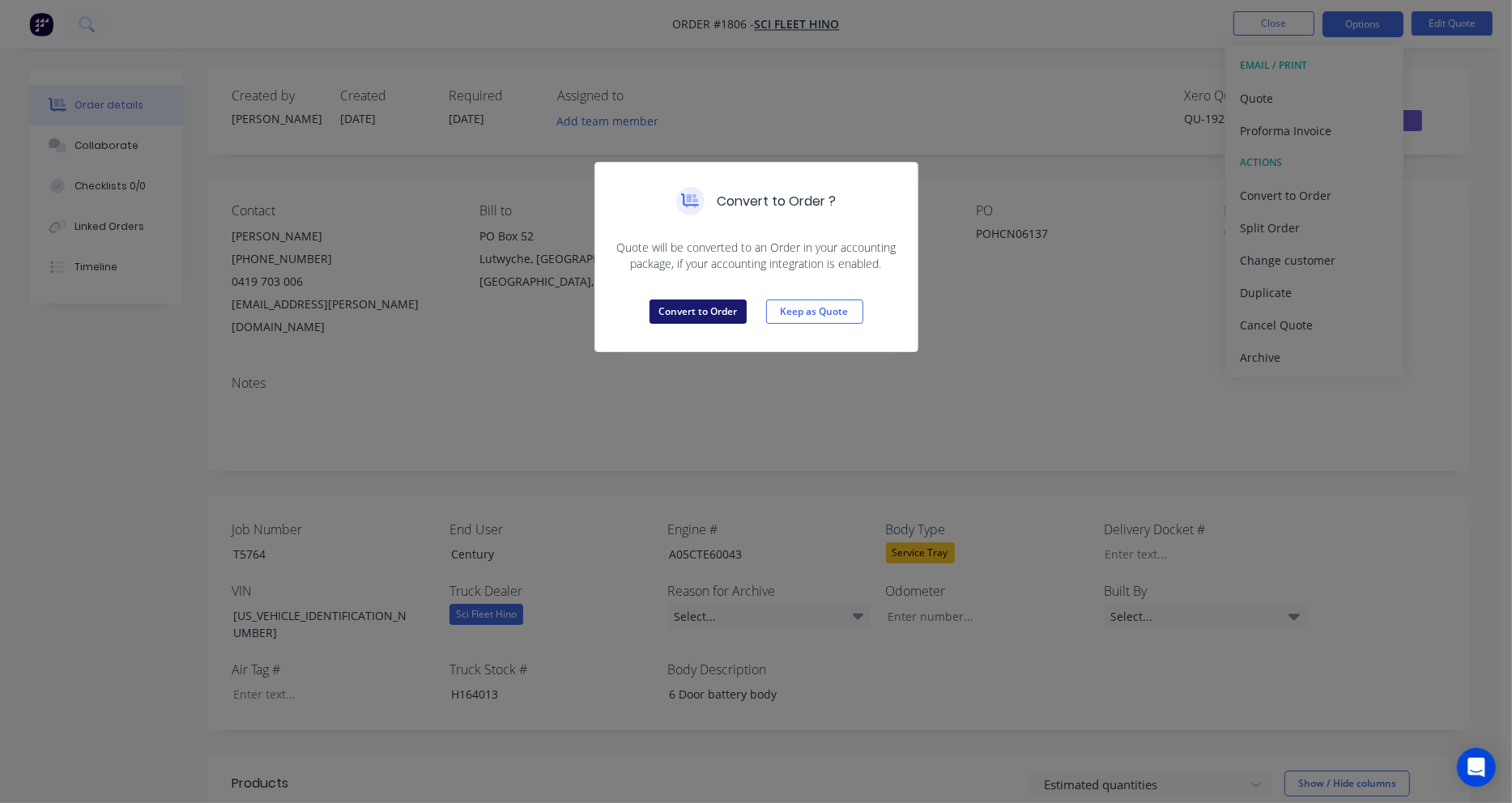
click at [720, 308] on button "Convert to Order" at bounding box center [698, 311] width 97 height 24
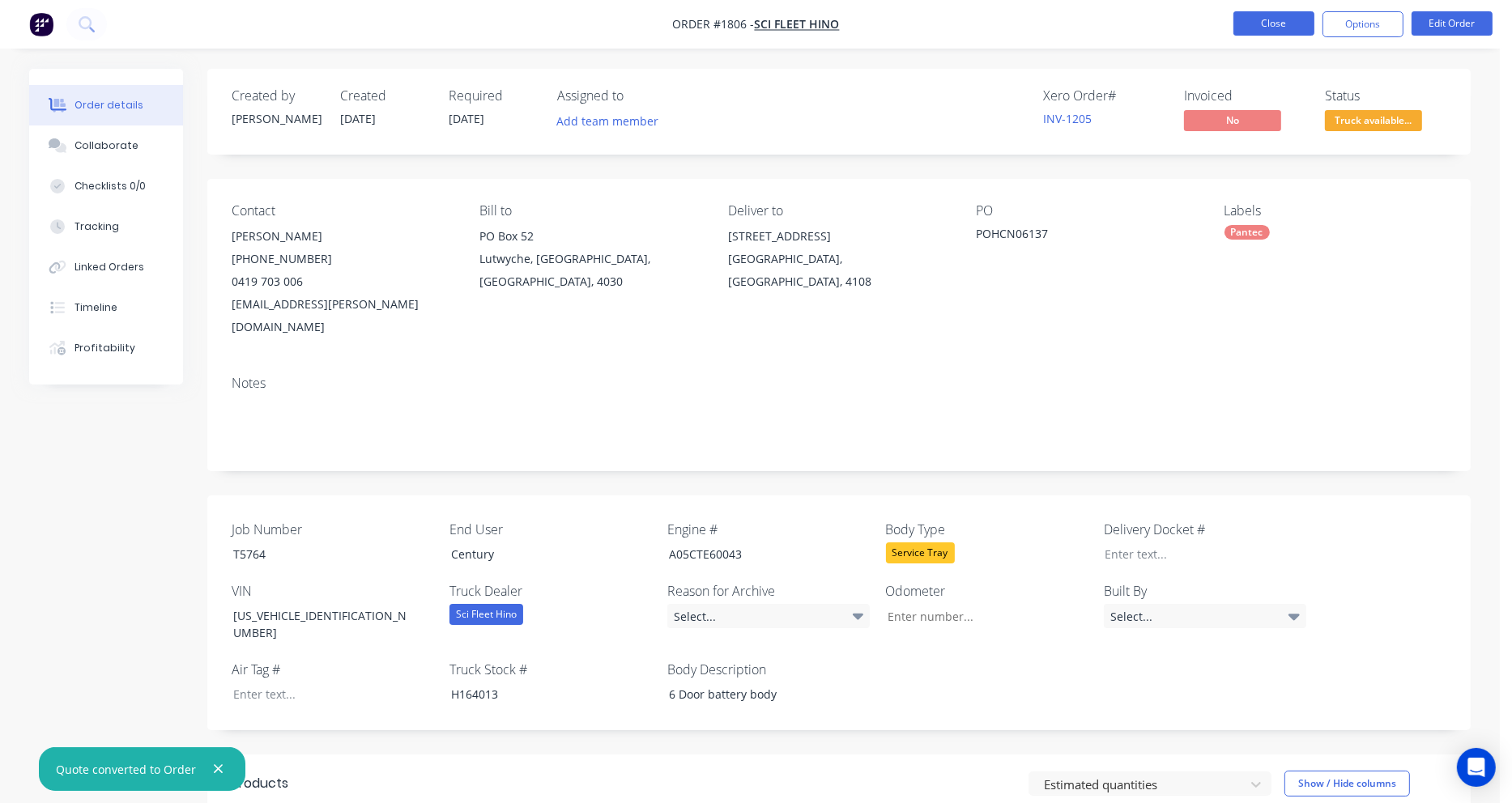
click at [1289, 26] on button "Close" at bounding box center [1274, 23] width 81 height 24
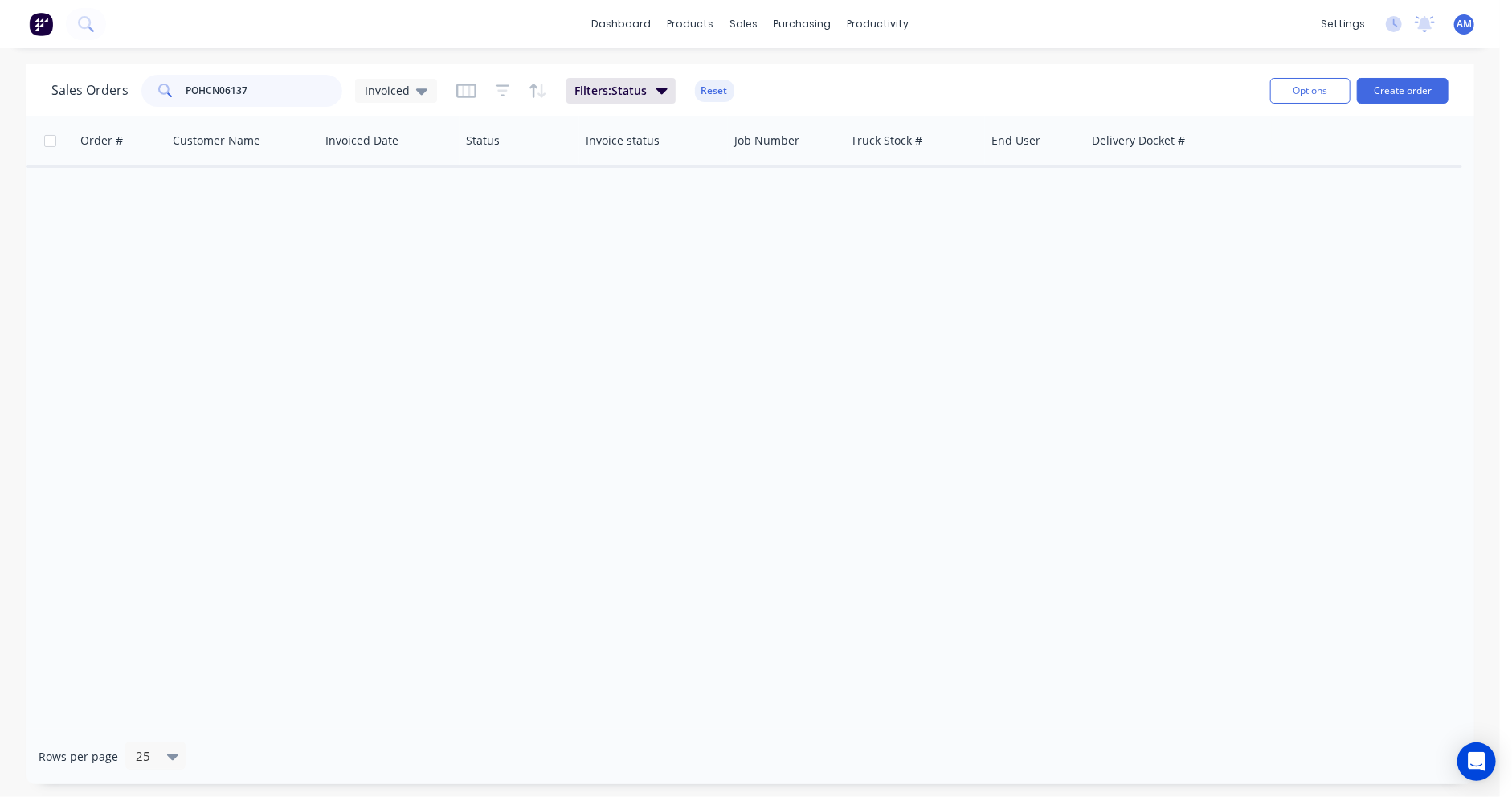
drag, startPoint x: 248, startPoint y: 86, endPoint x: 132, endPoint y: 96, distance: 116.4
click at [132, 96] on div "Sales Orders POHCN06137 Invoiced" at bounding box center [244, 90] width 386 height 32
click at [207, 89] on input "centrury" at bounding box center [265, 90] width 157 height 32
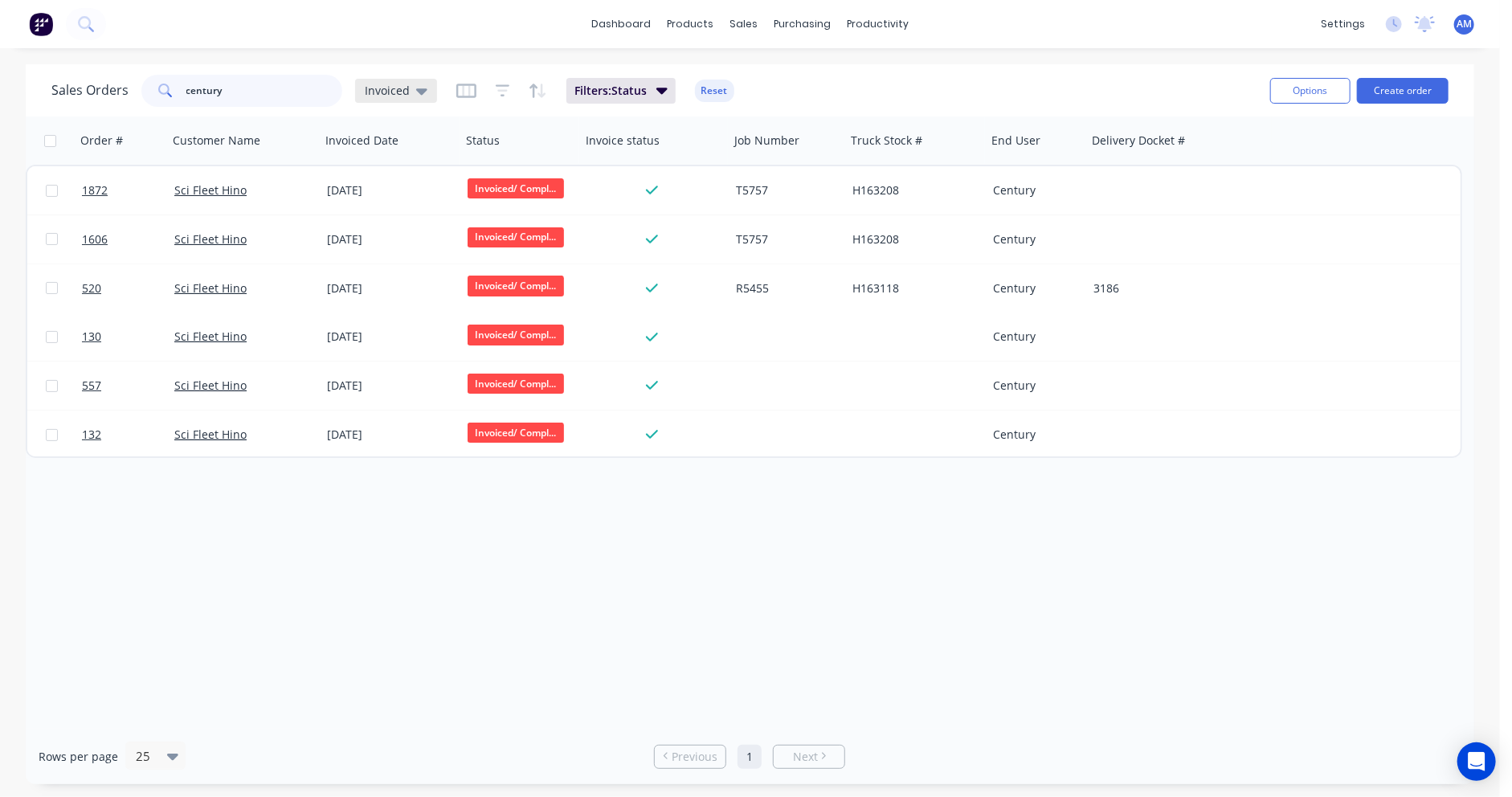
type input "century"
click at [408, 86] on div "Invoiced" at bounding box center [396, 91] width 63 height 15
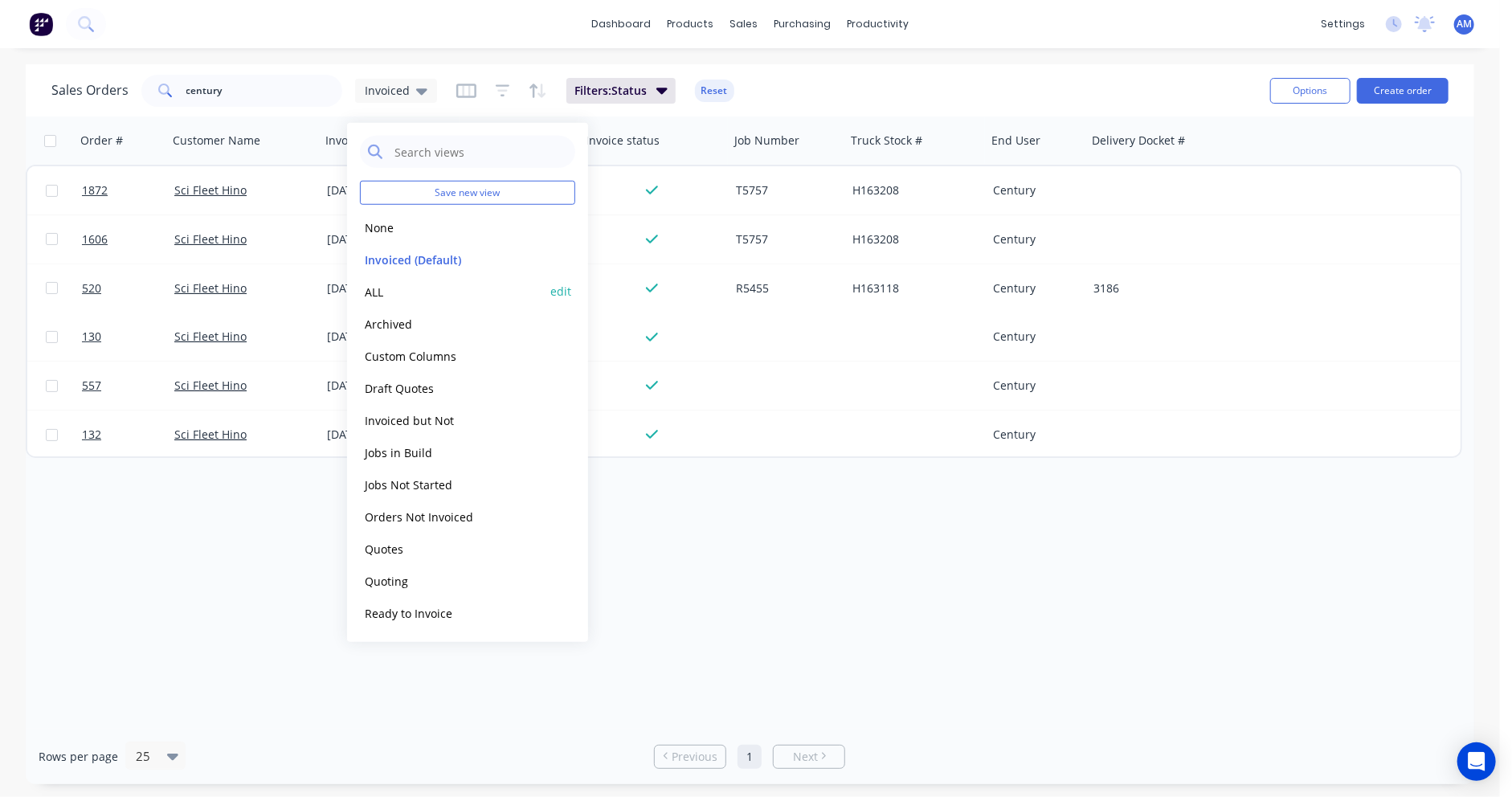
click at [389, 293] on button "ALL" at bounding box center [451, 291] width 183 height 19
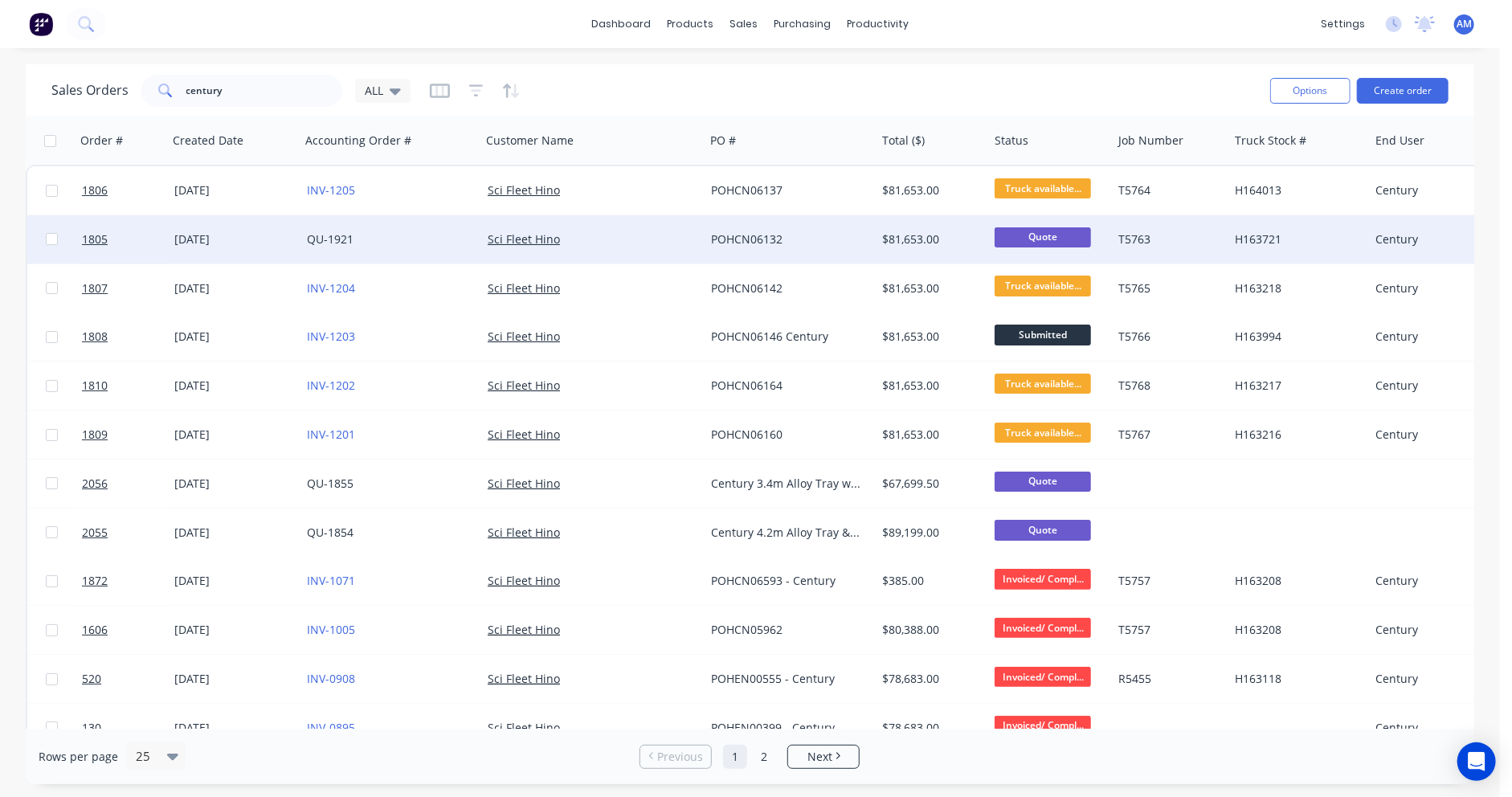
click at [788, 231] on div "POHCN06132" at bounding box center [786, 240] width 151 height 16
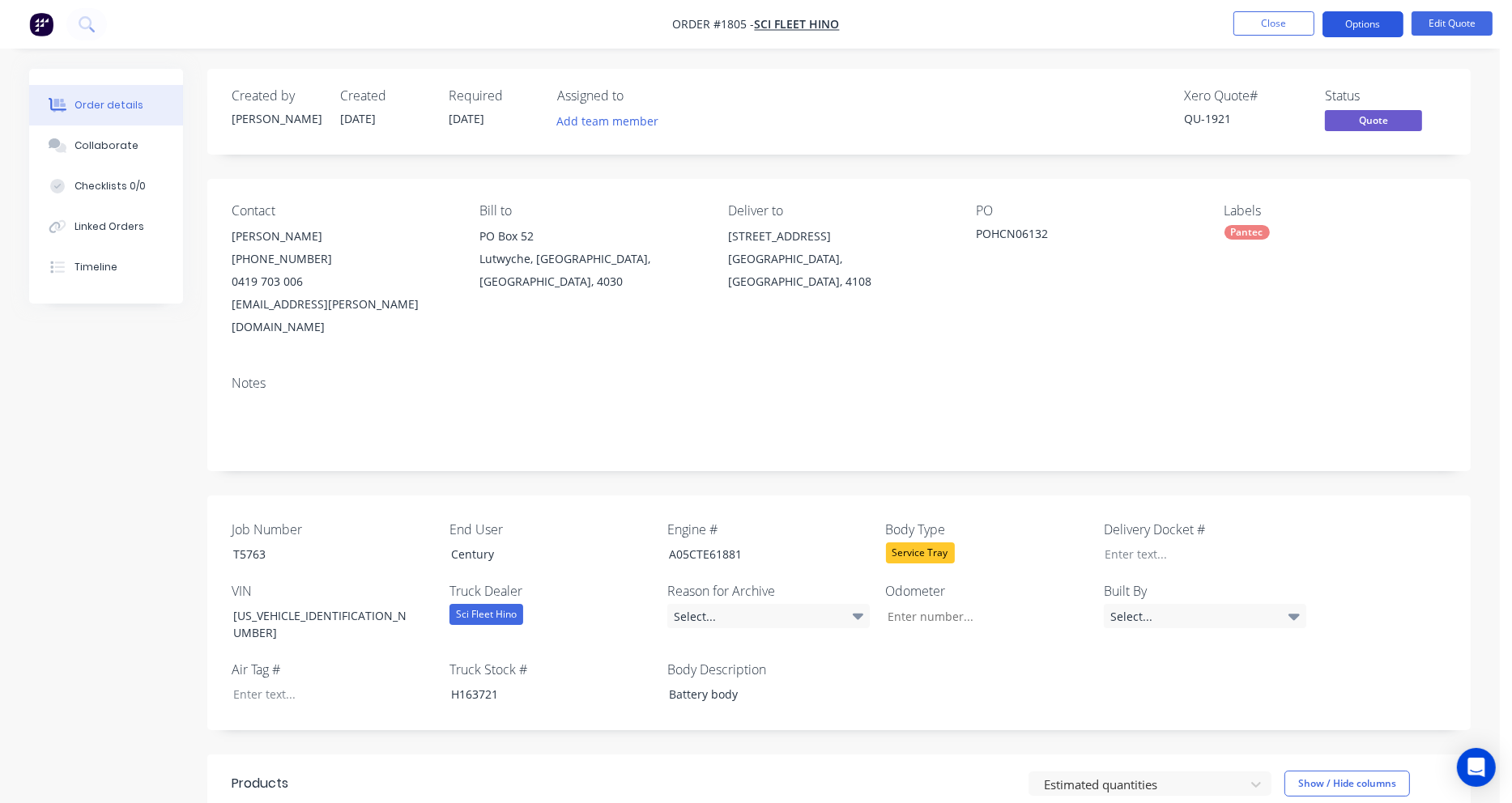
click at [1365, 28] on button "Options" at bounding box center [1363, 24] width 81 height 26
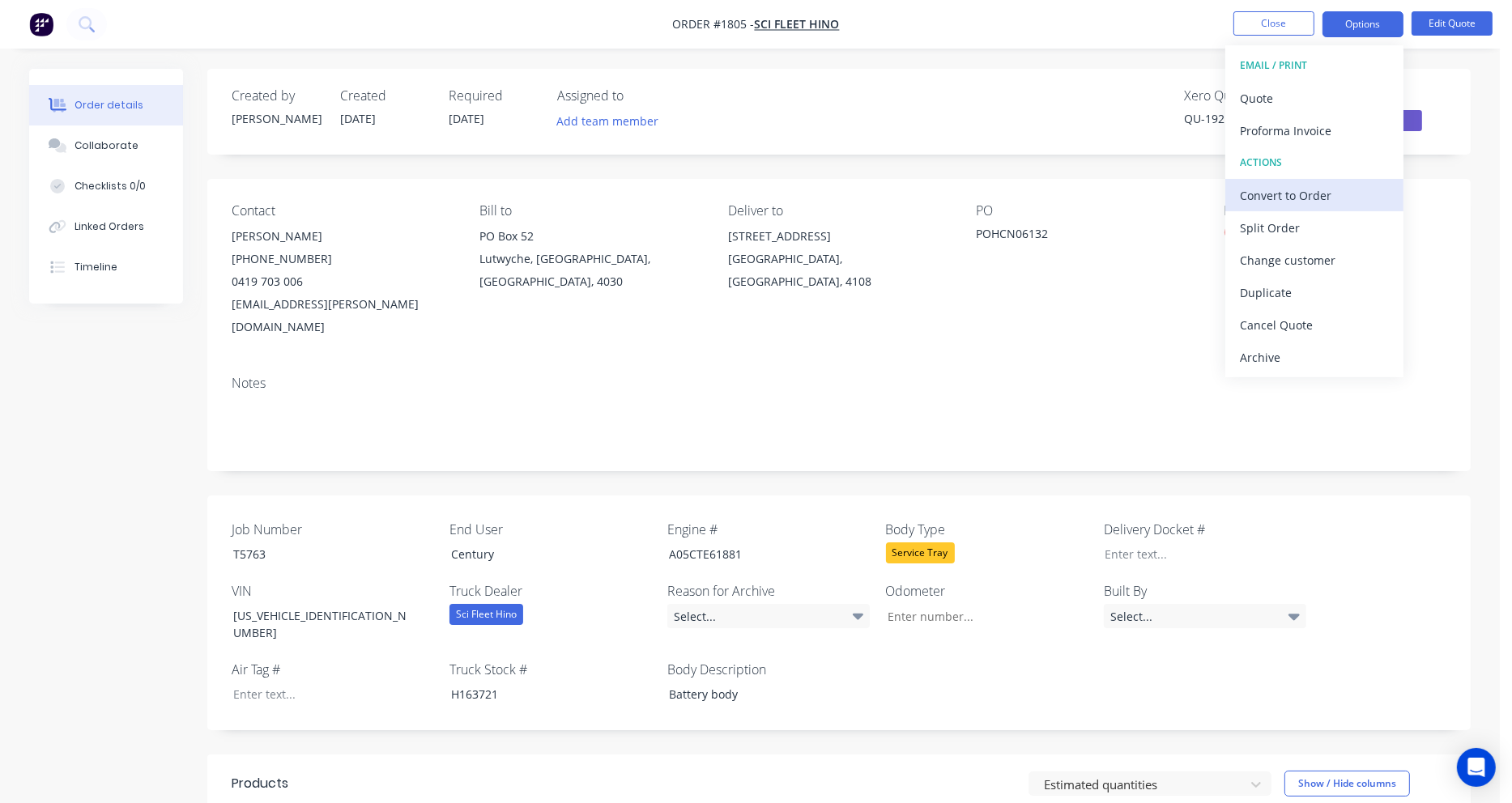
click at [1295, 193] on div "Convert to Order" at bounding box center [1314, 195] width 149 height 24
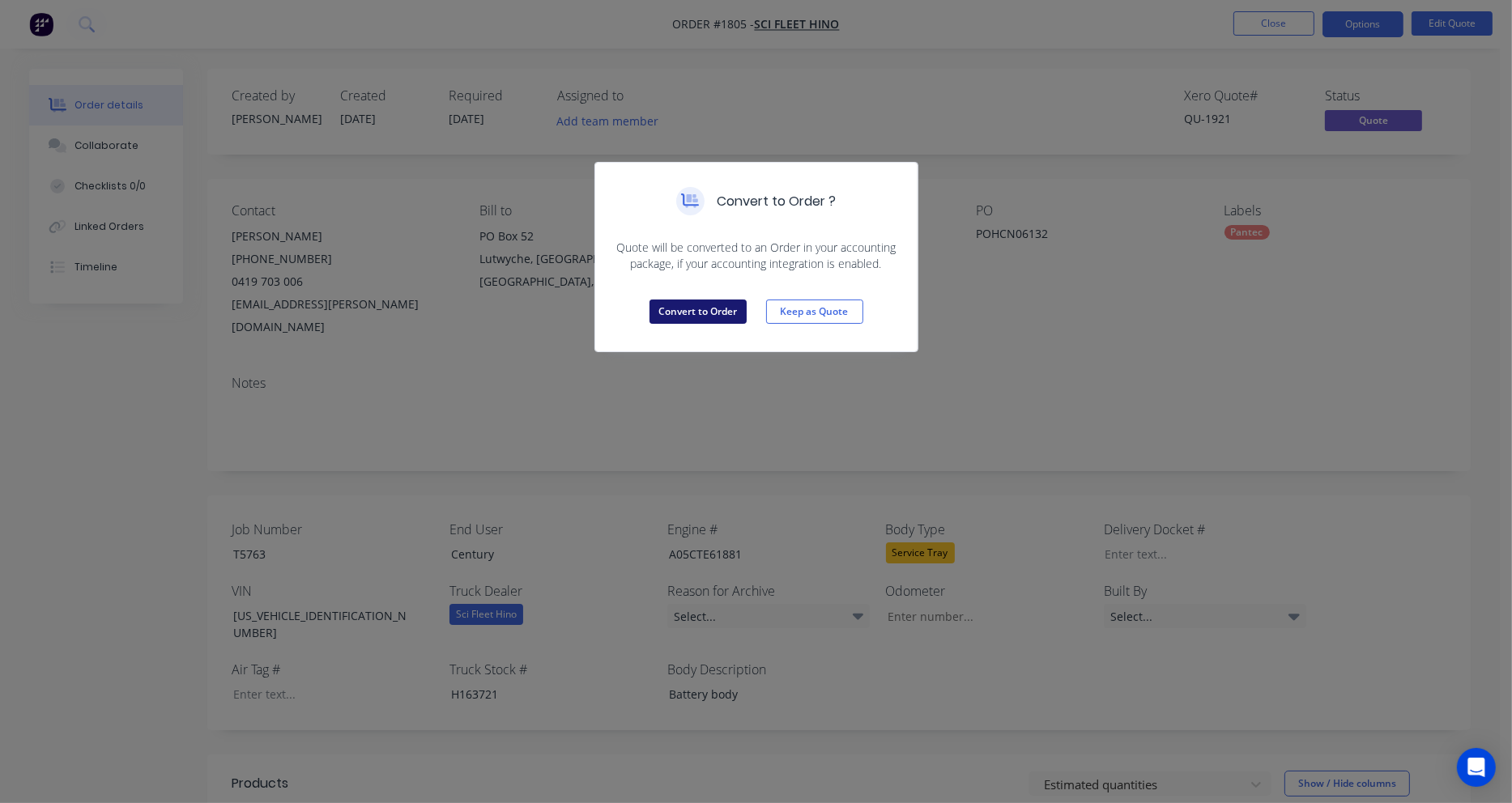
click at [712, 313] on button "Convert to Order" at bounding box center [698, 311] width 97 height 24
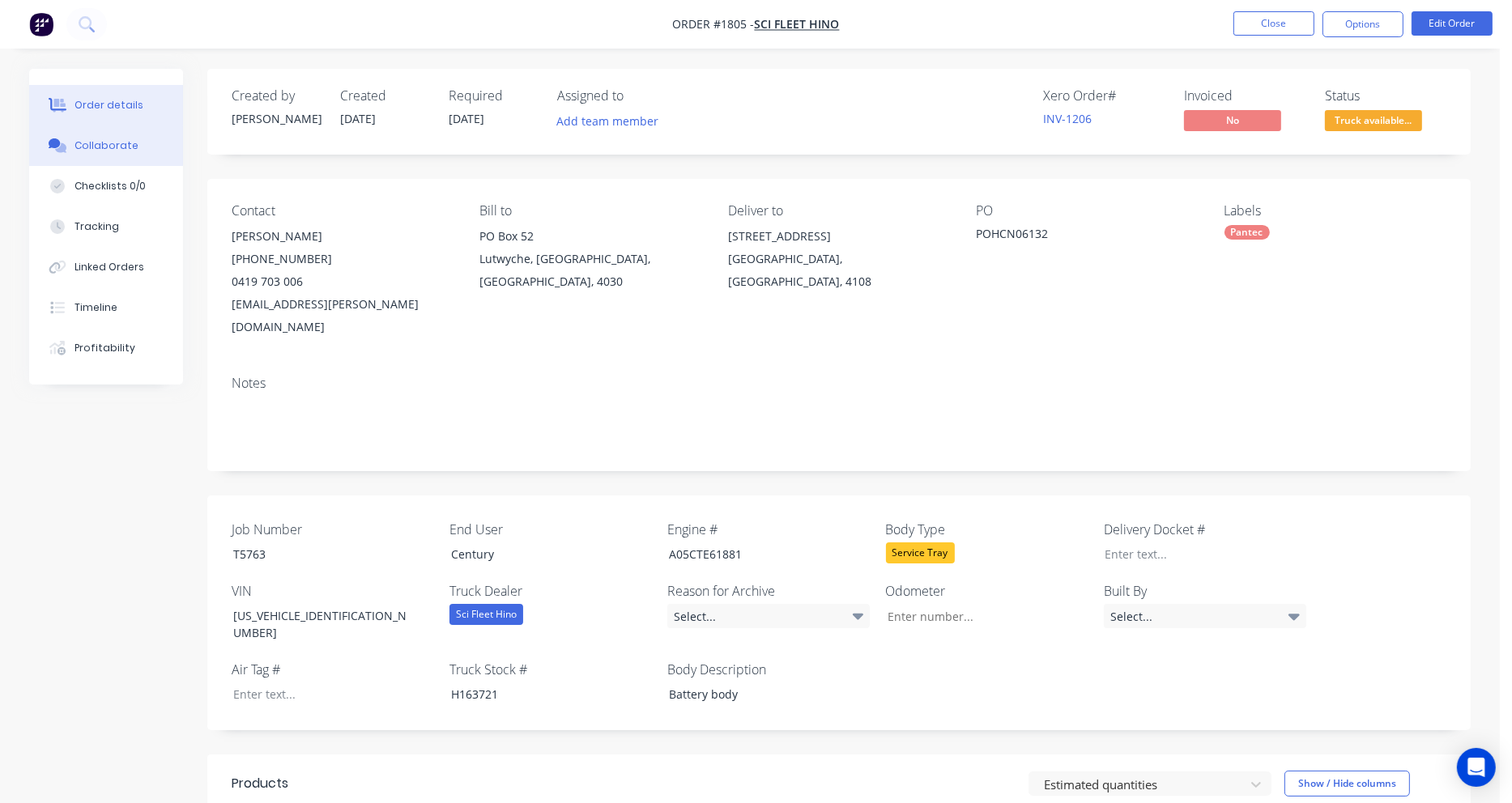
click at [118, 147] on div "Collaborate" at bounding box center [106, 146] width 64 height 15
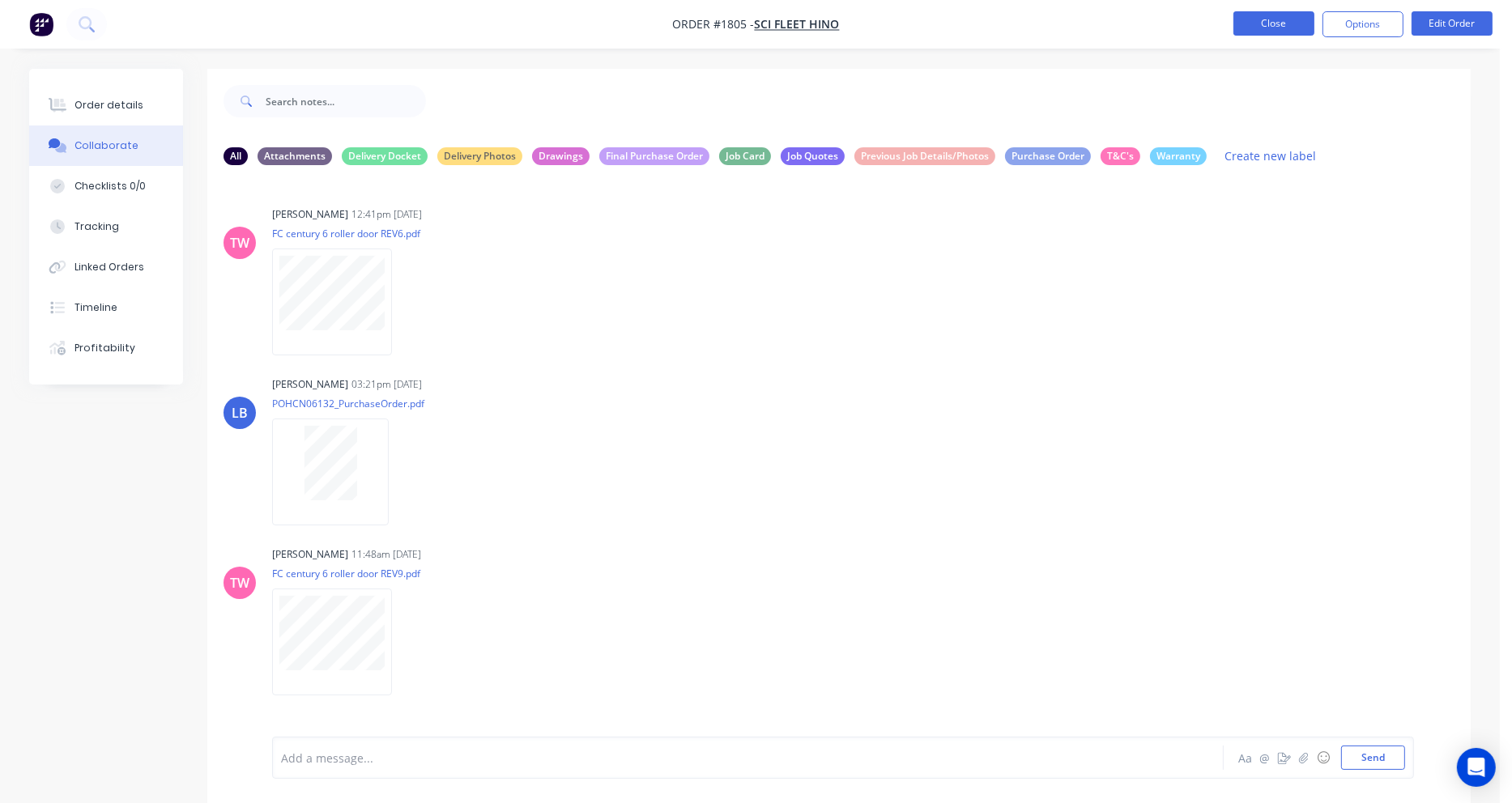
click at [1288, 24] on button "Close" at bounding box center [1274, 23] width 81 height 24
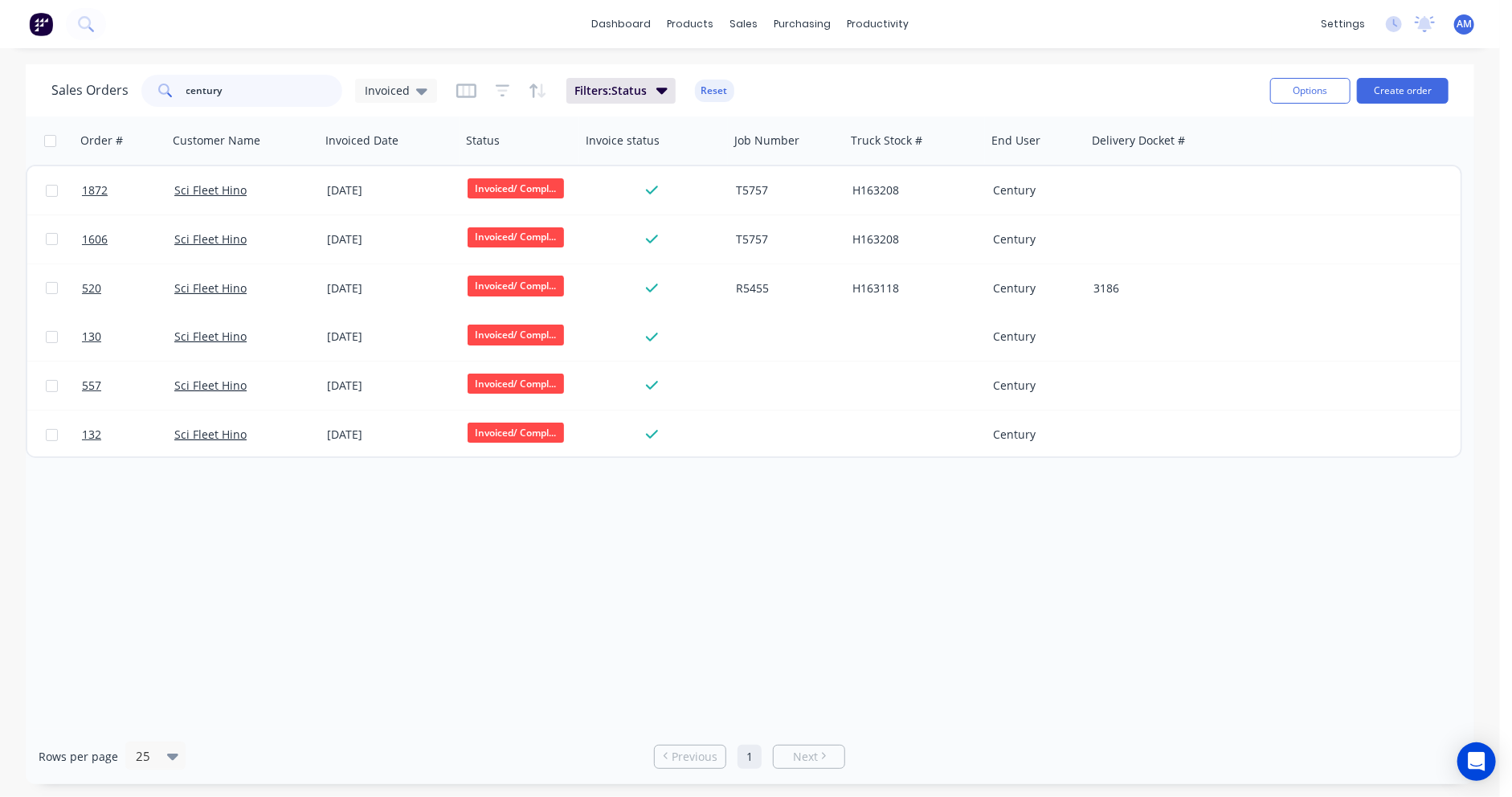
drag, startPoint x: 236, startPoint y: 90, endPoint x: 121, endPoint y: 90, distance: 115.0
click at [121, 90] on div "Sales Orders century Invoiced" at bounding box center [244, 90] width 386 height 32
